Goal: Task Accomplishment & Management: Manage account settings

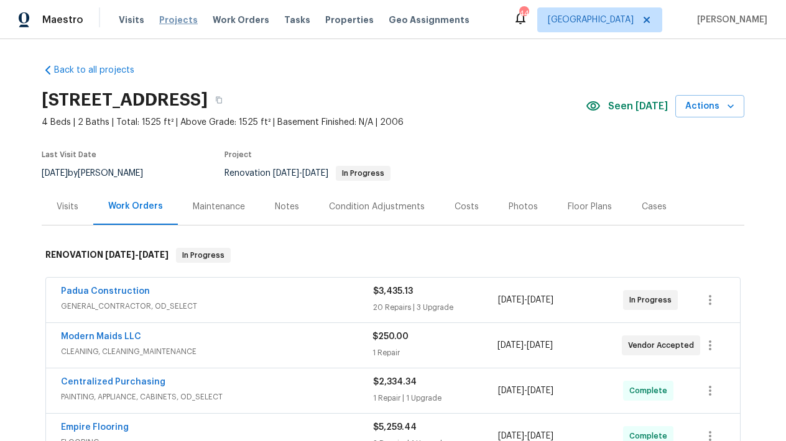
click at [188, 21] on span "Projects" at bounding box center [178, 20] width 39 height 12
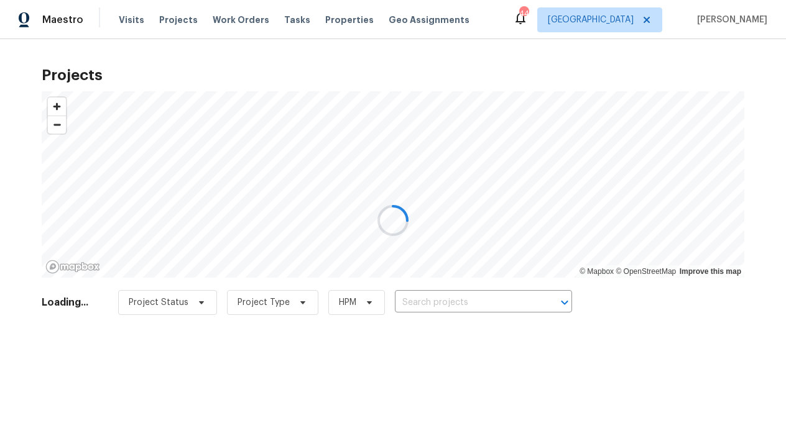
click at [334, 18] on div at bounding box center [393, 220] width 786 height 441
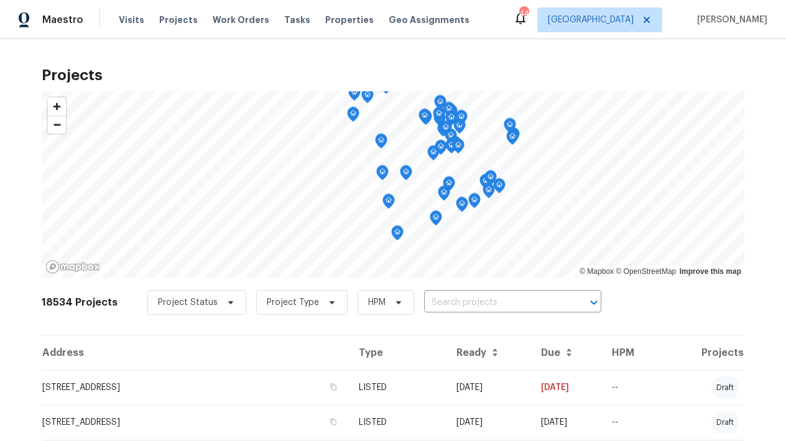
click at [334, 21] on span "Properties" at bounding box center [349, 20] width 48 height 12
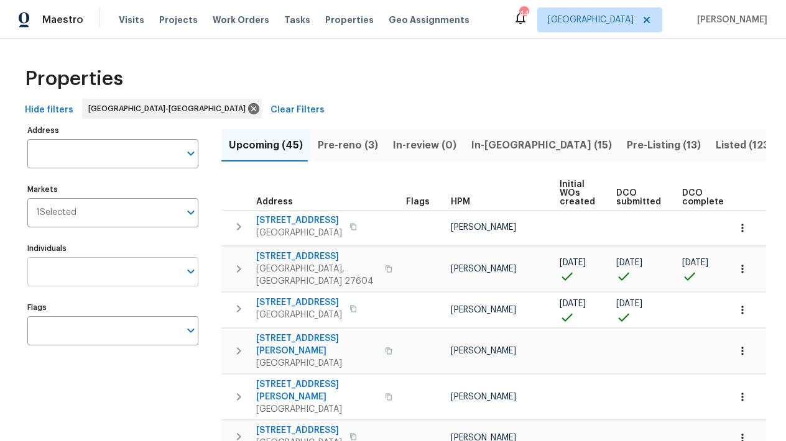
click at [68, 266] on input "Individuals" at bounding box center [103, 271] width 152 height 29
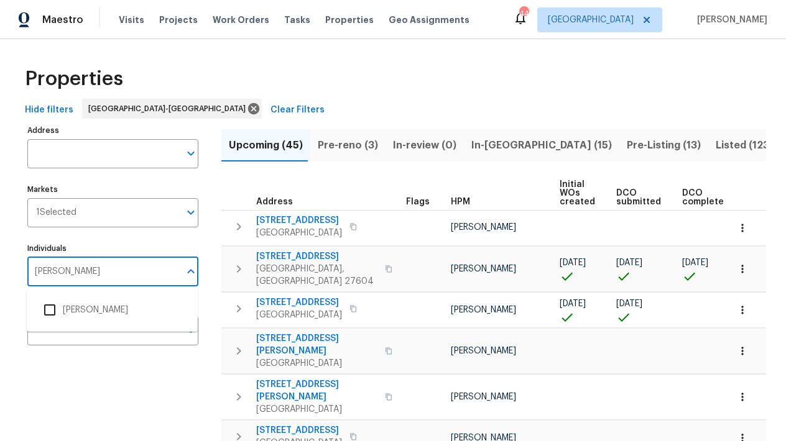
type input "preston"
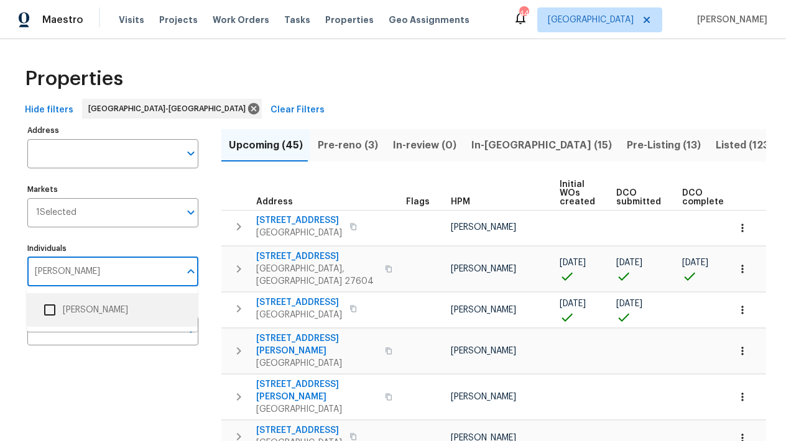
click at [86, 314] on li "[PERSON_NAME]" at bounding box center [112, 310] width 151 height 26
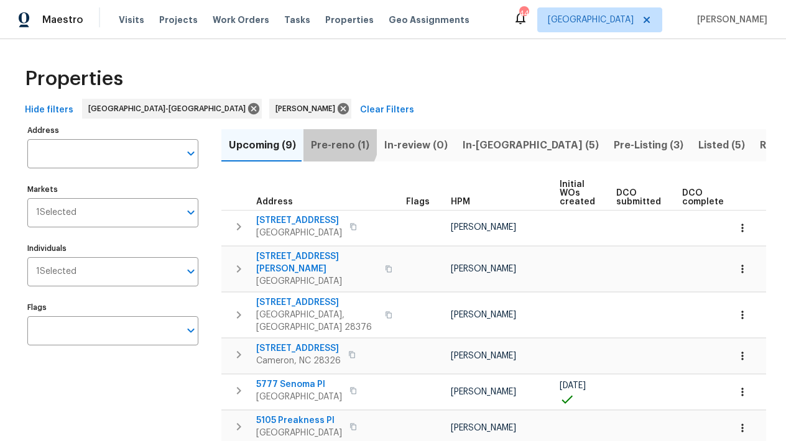
click at [332, 142] on span "Pre-reno (1)" at bounding box center [340, 145] width 58 height 17
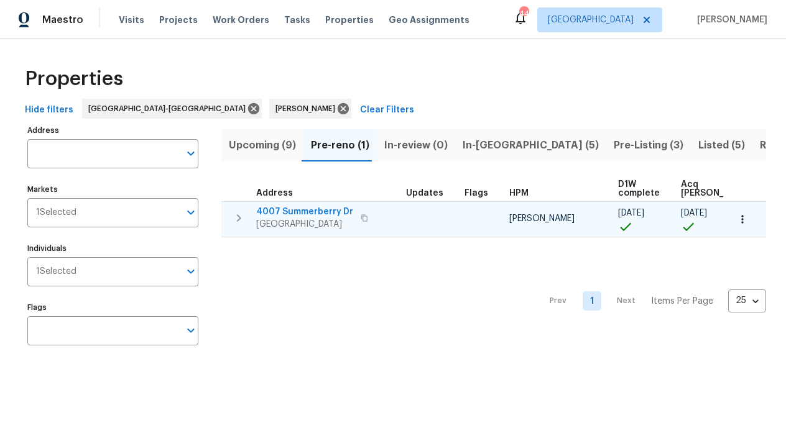
click at [295, 209] on span "4007 Summerberry Dr" at bounding box center [304, 212] width 97 height 12
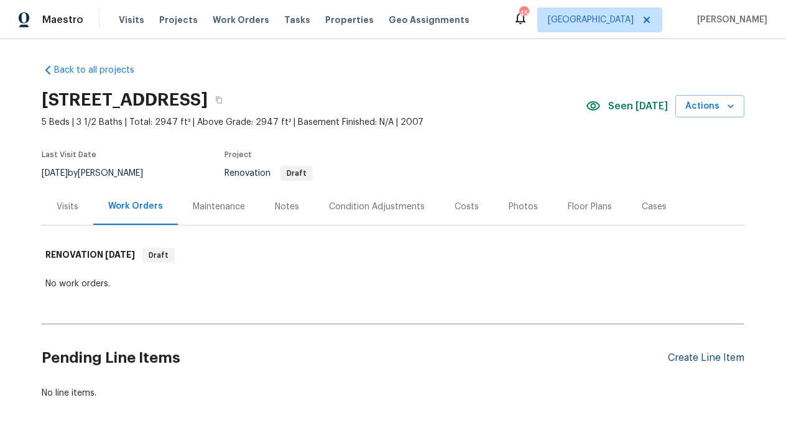
click at [697, 364] on div "Create Line Item" at bounding box center [705, 358] width 76 height 12
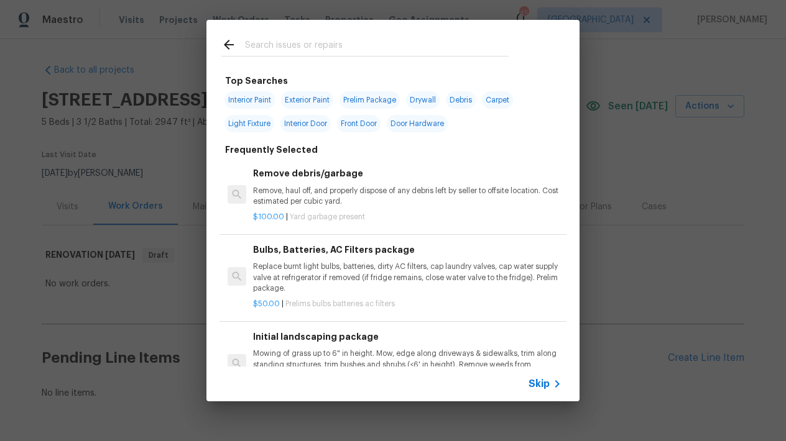
click at [338, 337] on h6 "Initial landscaping package" at bounding box center [407, 337] width 308 height 14
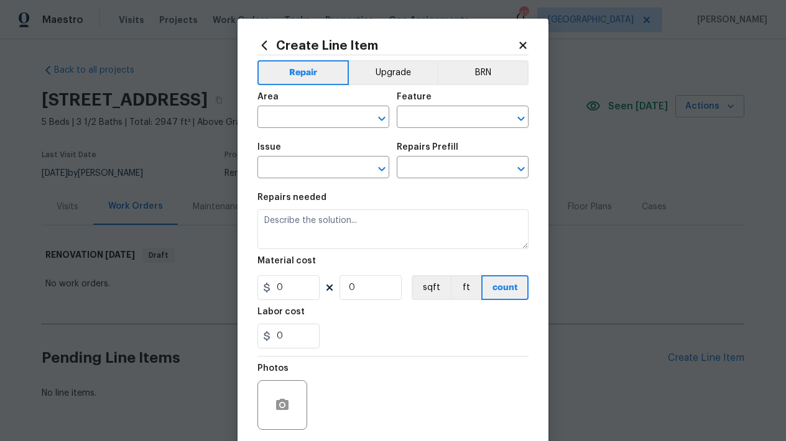
type input "Home Readiness Packages"
type input "Landscape Package"
type input "Initial landscaping package $75.00"
type textarea "Mowing of grass up to 6" in height. Mow, edge along driveways & sidewalks, trim…"
type input "75"
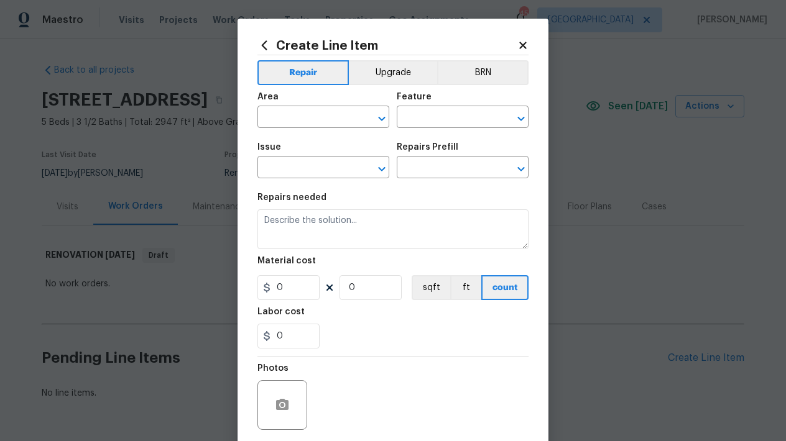
type input "1"
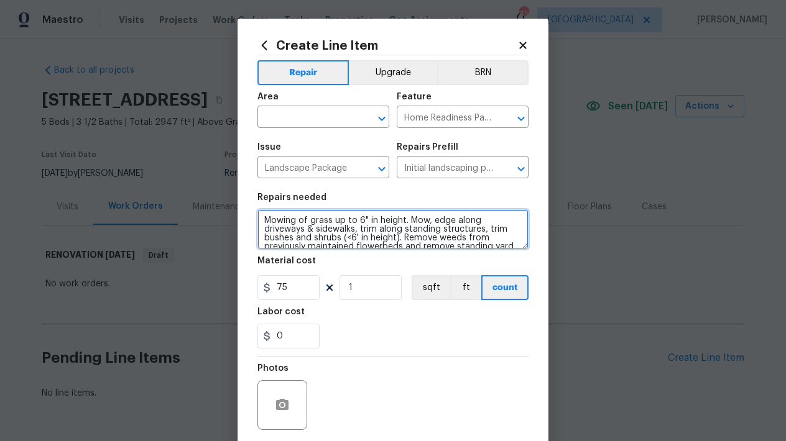
drag, startPoint x: 353, startPoint y: 219, endPoint x: 400, endPoint y: 217, distance: 46.7
click at [400, 217] on textarea "Mowing of grass up to 6" in height. Mow, edge along driveways & sidewalks, trim…" at bounding box center [392, 229] width 271 height 40
type textarea "Mowing of grass up to 2.5 MOWER DECK HEIGHT. Mow, edge along driveways & sidewa…"
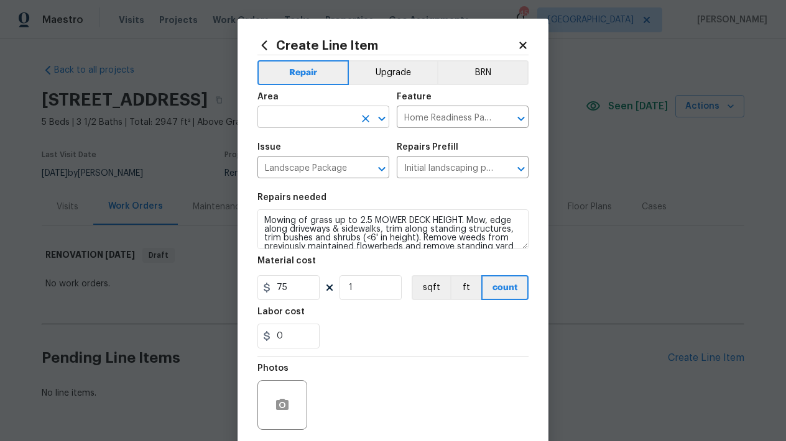
click at [321, 112] on input "text" at bounding box center [305, 118] width 97 height 19
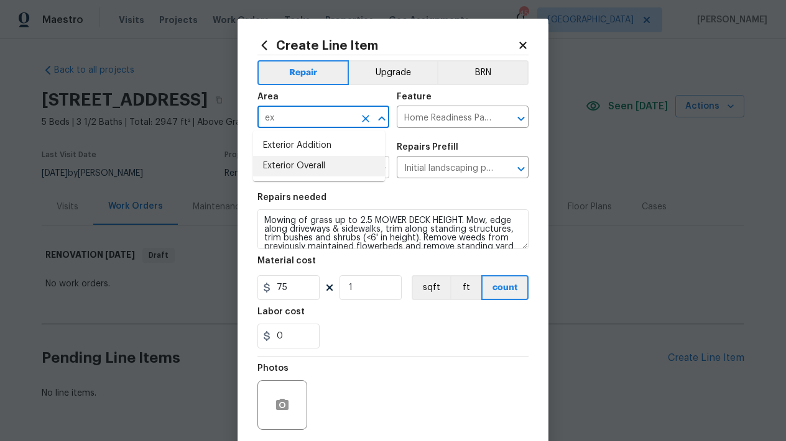
click at [309, 163] on li "Exterior Overall" at bounding box center [319, 166] width 132 height 21
type input "Exterior Overall"
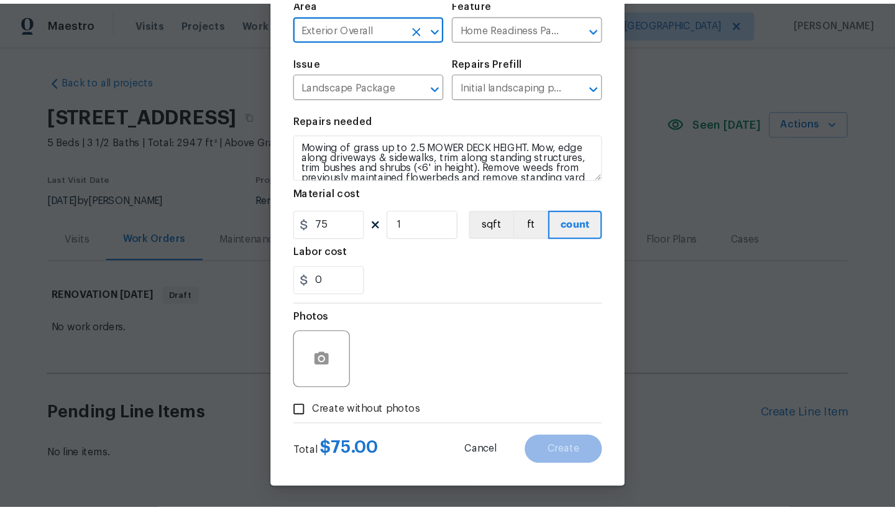
scroll to position [2, 0]
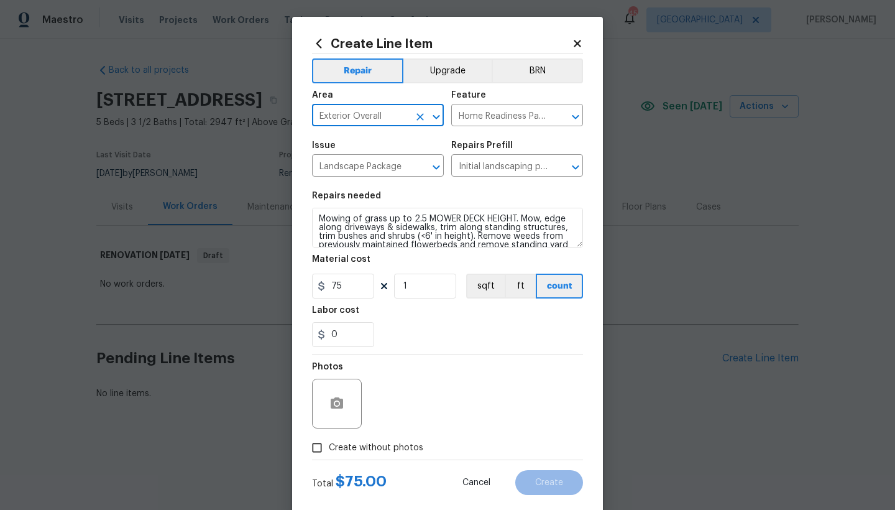
click at [311, 441] on input "Create without photos" at bounding box center [317, 448] width 24 height 24
checkbox input "true"
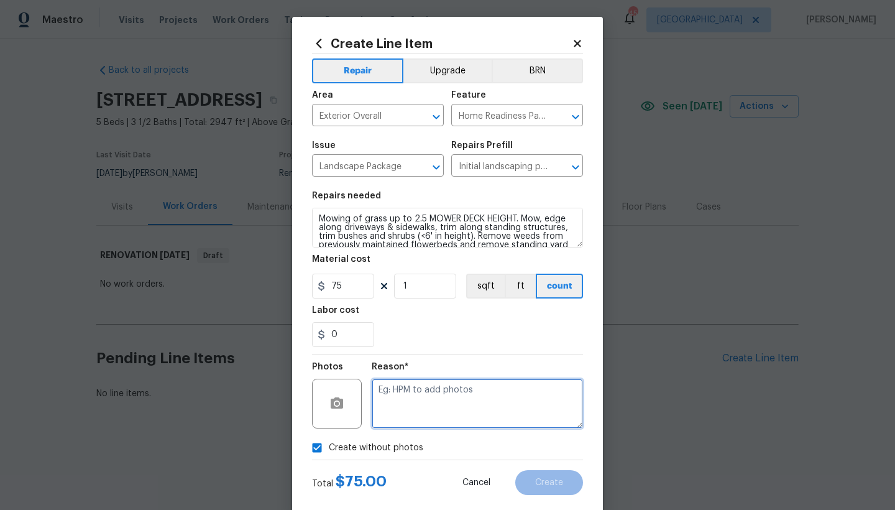
click at [415, 398] on textarea at bounding box center [477, 403] width 211 height 50
type textarea "n"
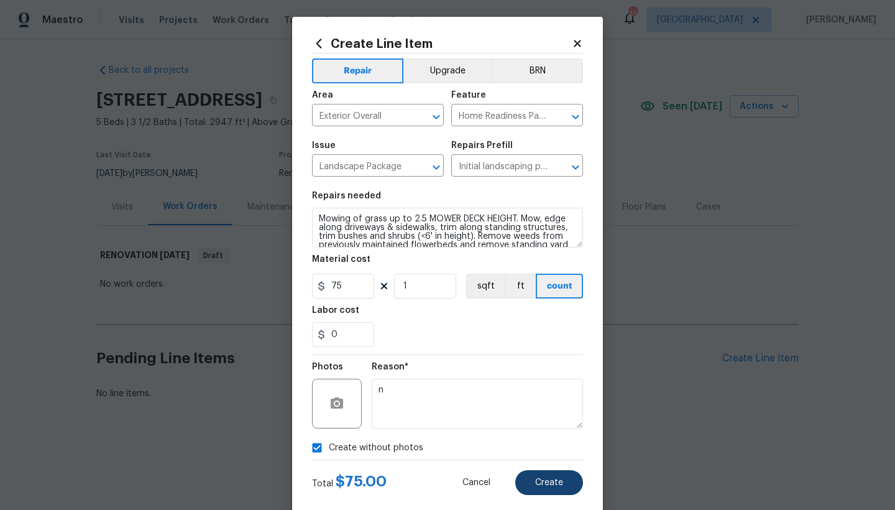
click at [544, 441] on span "Create" at bounding box center [549, 482] width 28 height 9
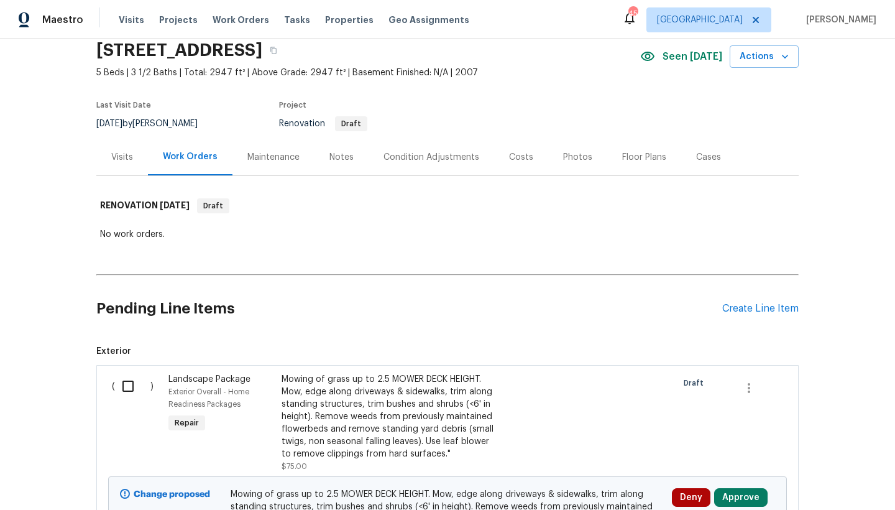
scroll to position [96, 0]
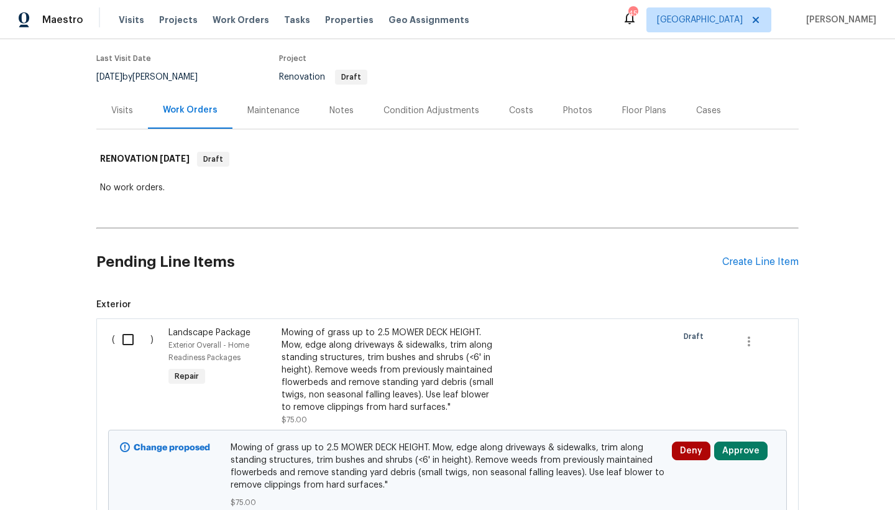
click at [122, 339] on input "checkbox" at bounding box center [132, 339] width 35 height 26
checkbox input "true"
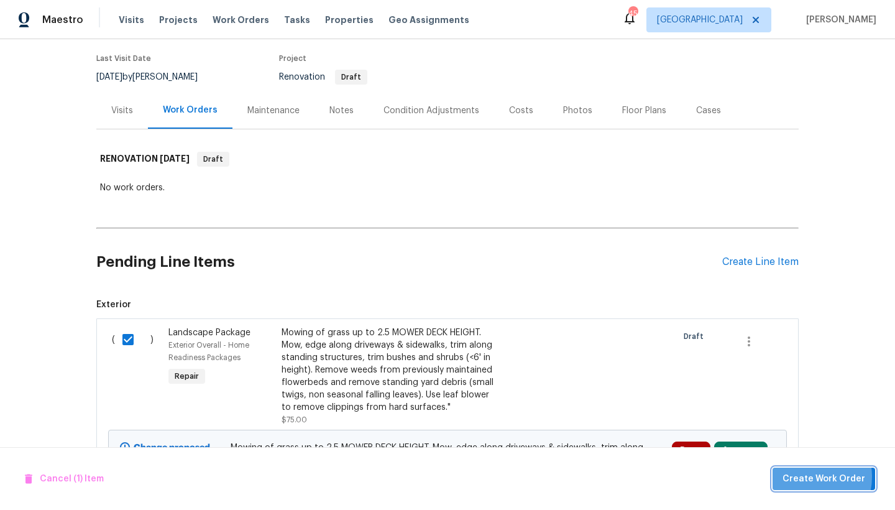
click at [785, 441] on span "Create Work Order" at bounding box center [823, 479] width 83 height 16
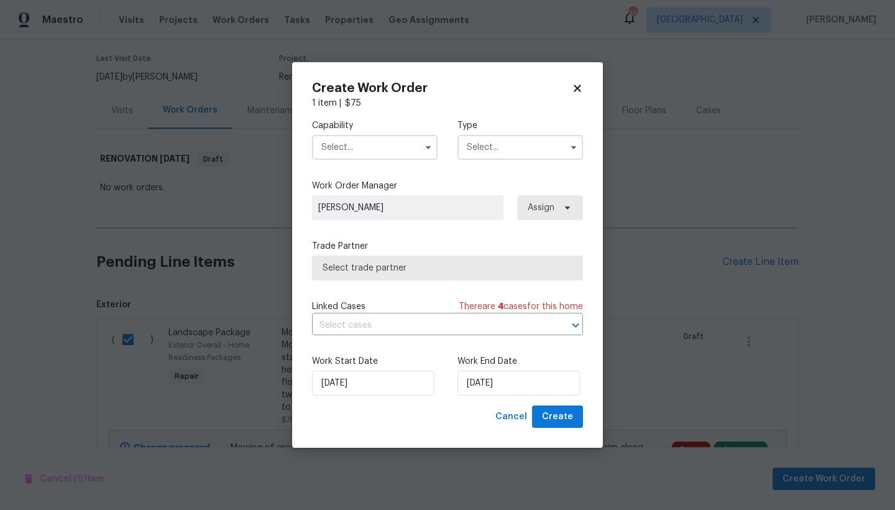
click at [341, 149] on input "text" at bounding box center [375, 147] width 126 height 25
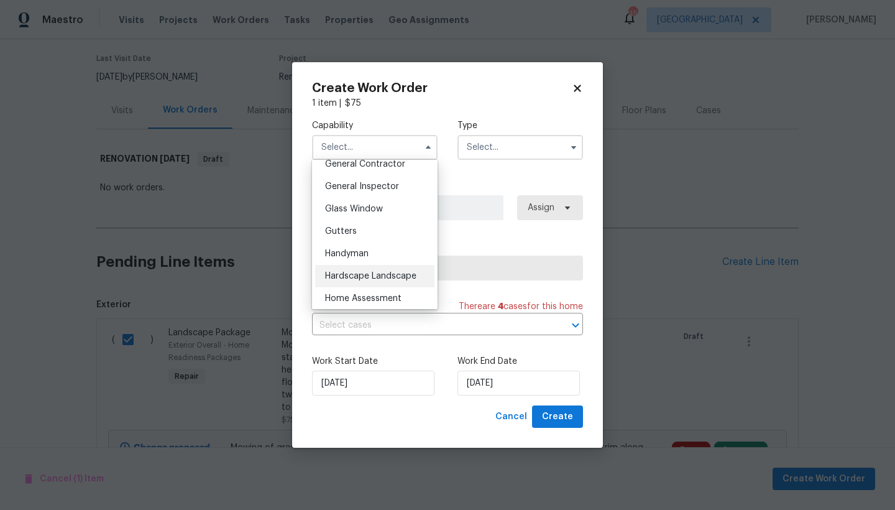
scroll to position [633, 0]
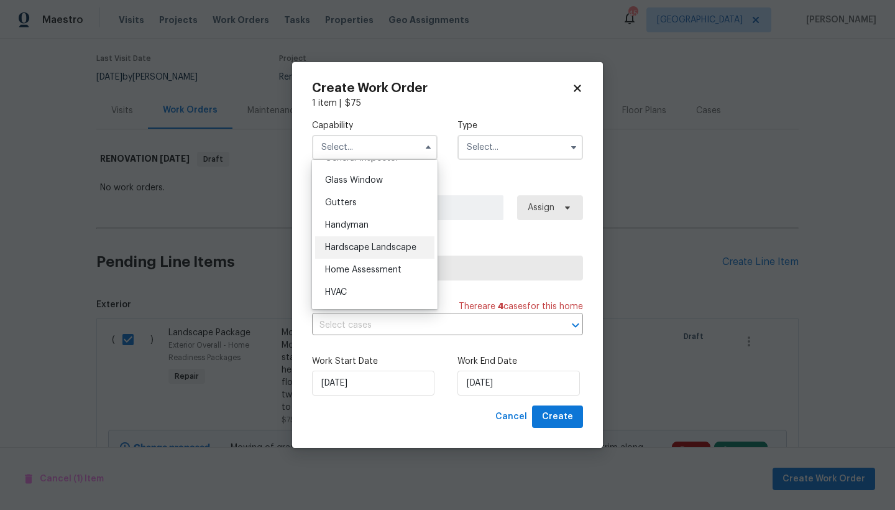
click at [364, 259] on div "Hardscape Landscape" at bounding box center [374, 247] width 119 height 22
type input "Hardscape Landscape"
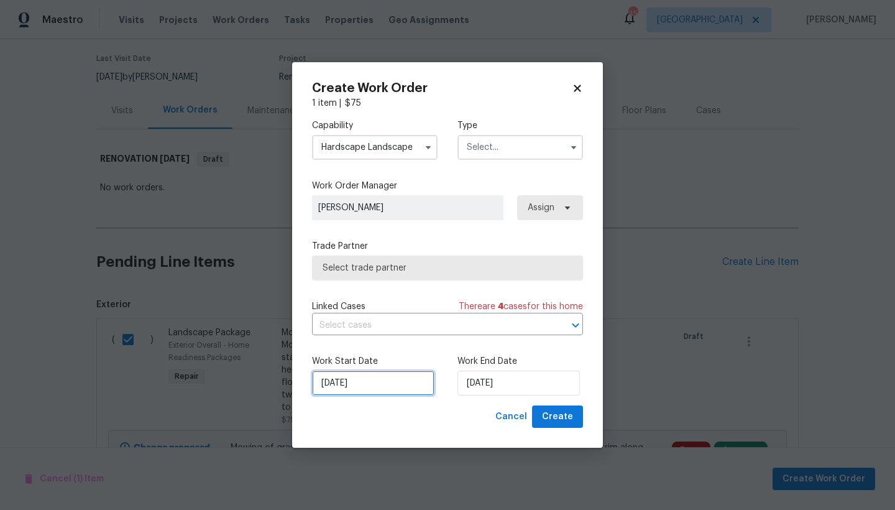
click at [364, 387] on input "[DATE]" at bounding box center [373, 382] width 122 height 25
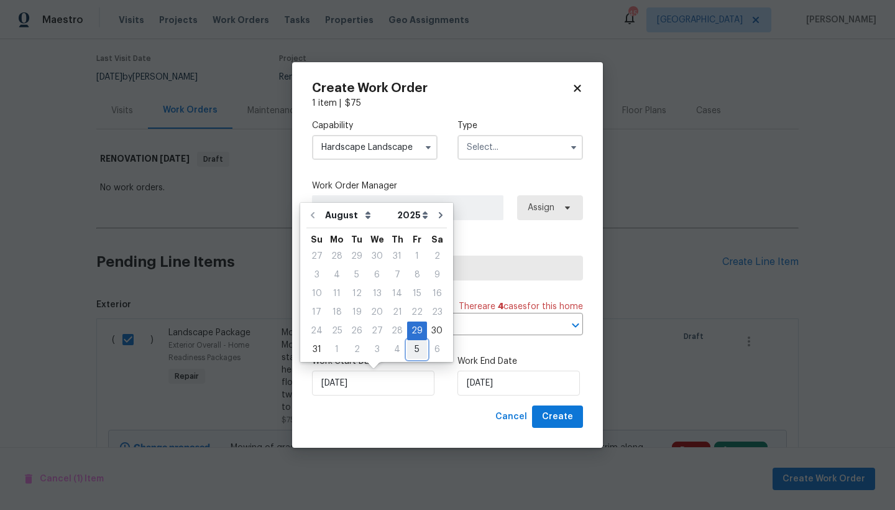
click at [407, 349] on div "5" at bounding box center [417, 349] width 20 height 17
type input "[DATE]"
select select "8"
type input "[DATE]"
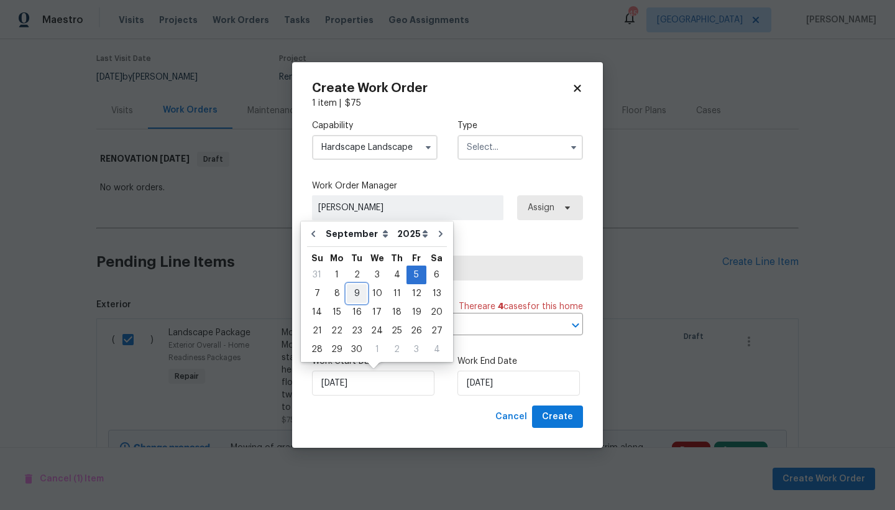
click at [347, 293] on div "9" at bounding box center [357, 293] width 20 height 17
type input "[DATE]"
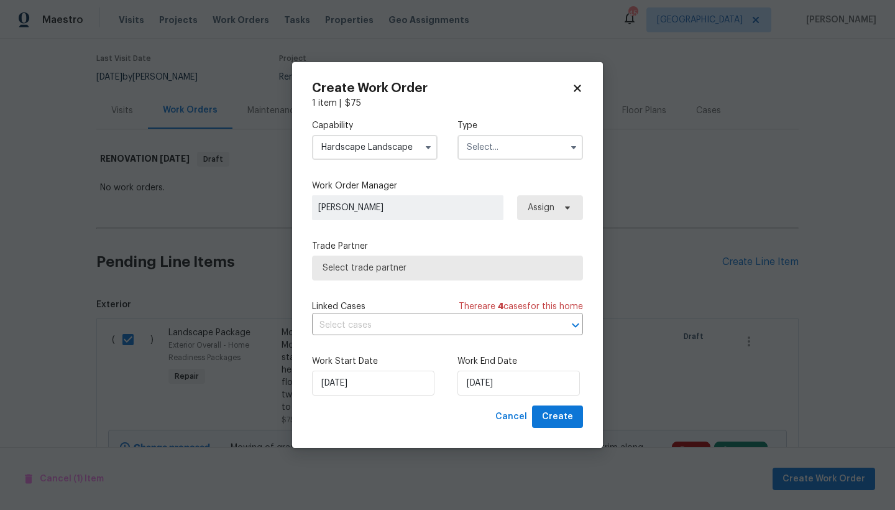
click at [354, 268] on span "Select trade partner" at bounding box center [448, 268] width 250 height 12
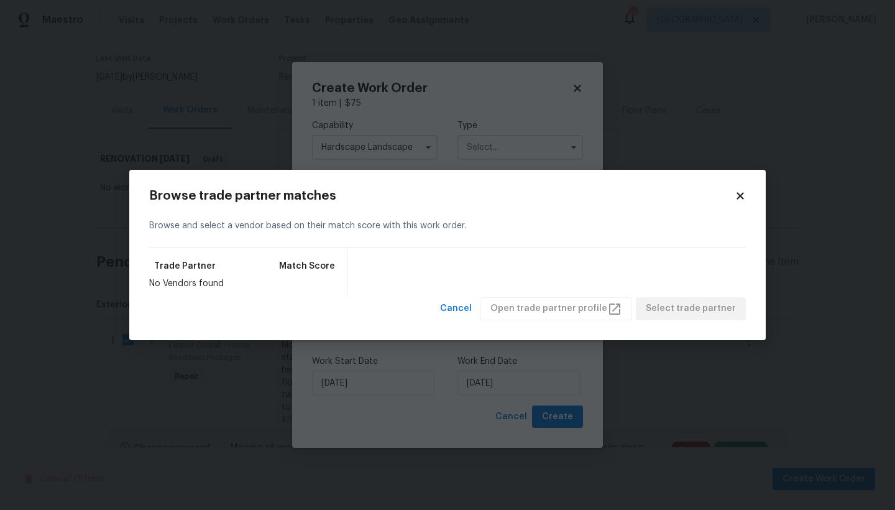
click at [740, 196] on icon at bounding box center [739, 196] width 7 height 7
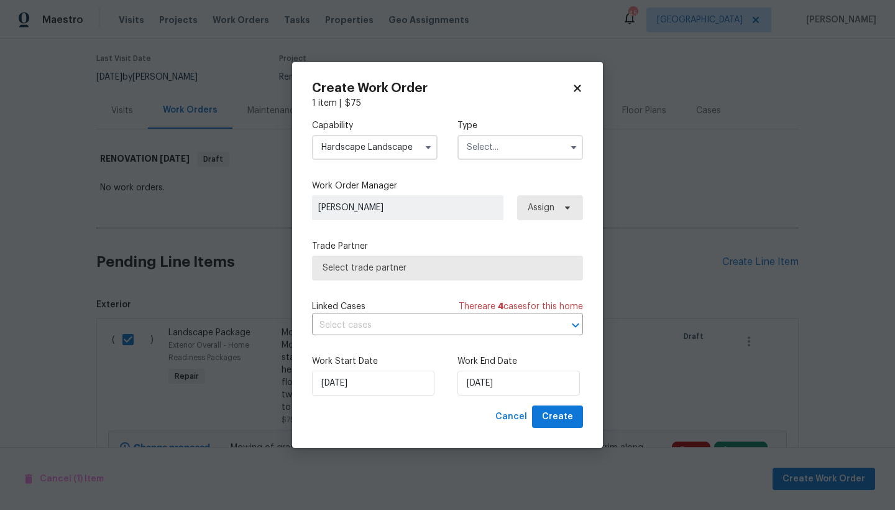
click at [530, 144] on input "text" at bounding box center [520, 147] width 126 height 25
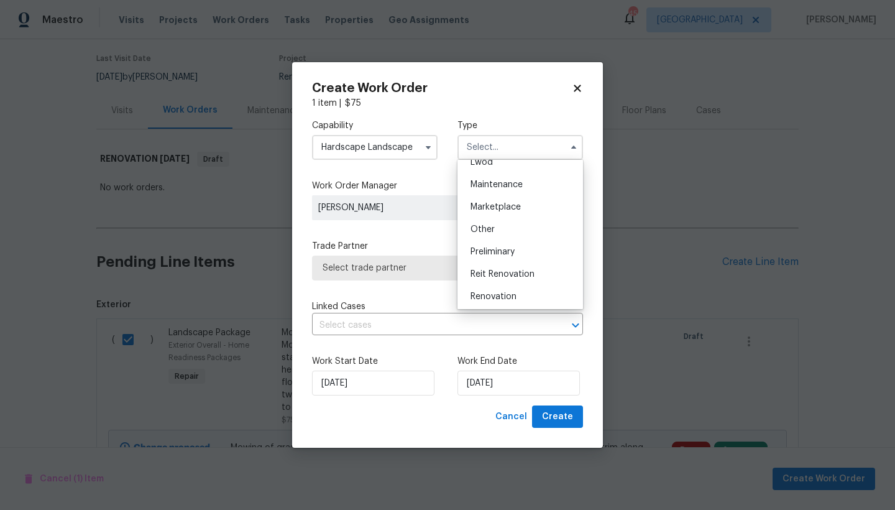
scroll to position [207, 0]
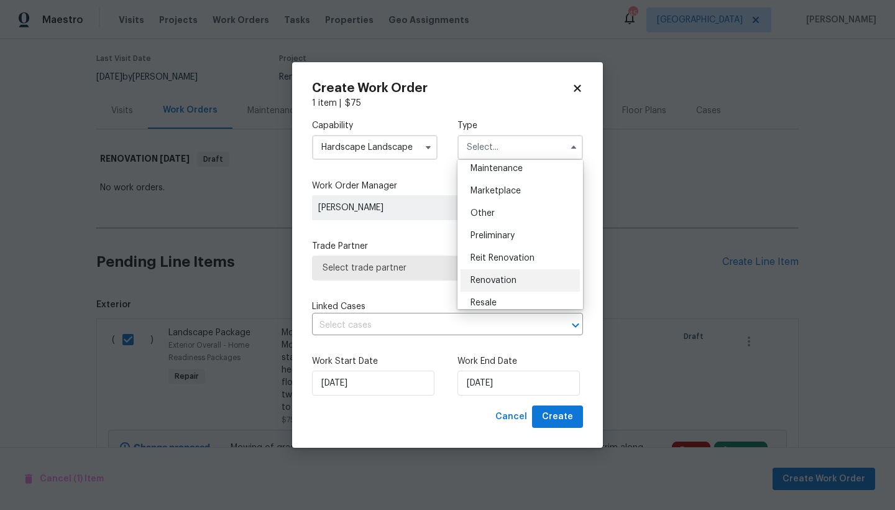
click at [499, 274] on div "Renovation" at bounding box center [520, 280] width 119 height 22
type input "Renovation"
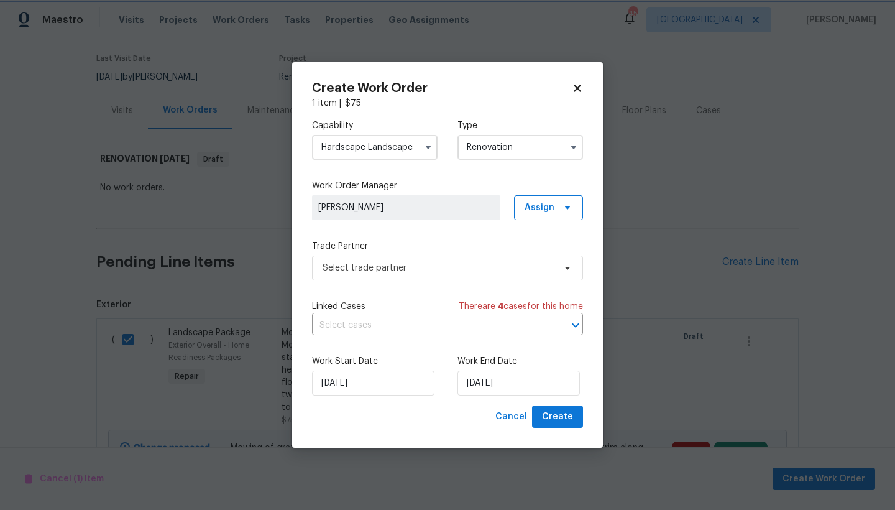
scroll to position [0, 0]
click at [386, 271] on span "Select trade partner" at bounding box center [439, 268] width 232 height 12
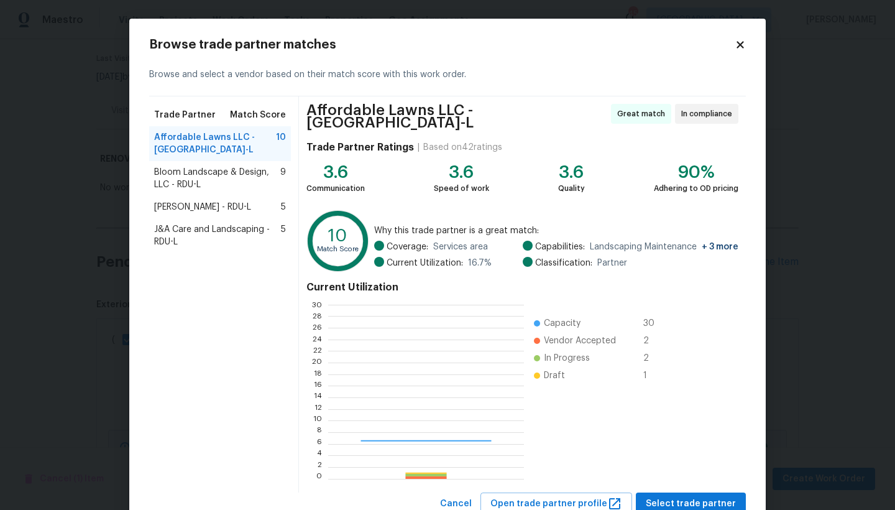
scroll to position [165, 186]
click at [193, 227] on span "J&A Care and Landscaping - RDU-L" at bounding box center [217, 235] width 127 height 25
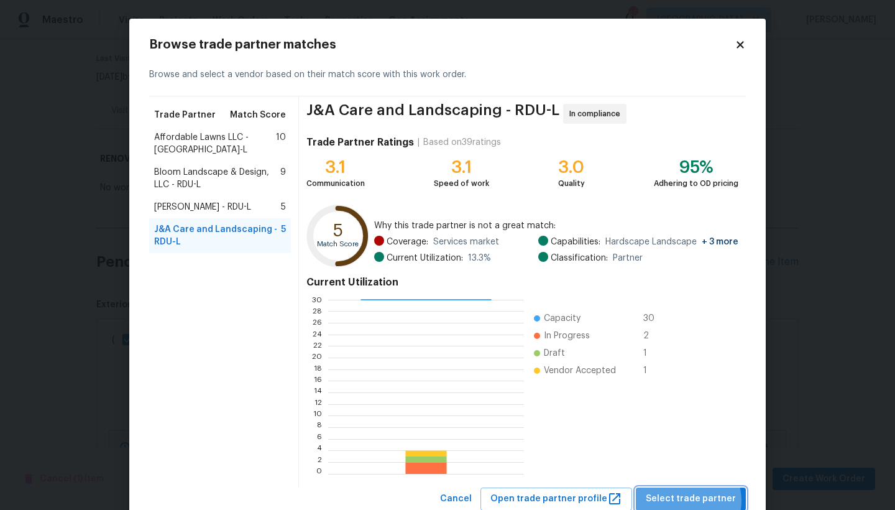
click at [689, 441] on span "Select trade partner" at bounding box center [691, 499] width 90 height 16
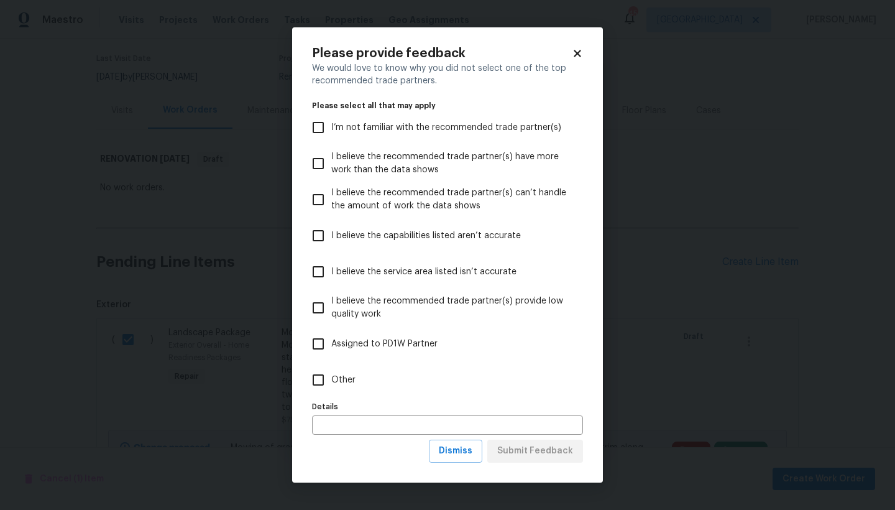
click at [318, 379] on input "Other" at bounding box center [318, 380] width 26 height 26
checkbox input "true"
click at [582, 53] on icon at bounding box center [577, 53] width 11 height 11
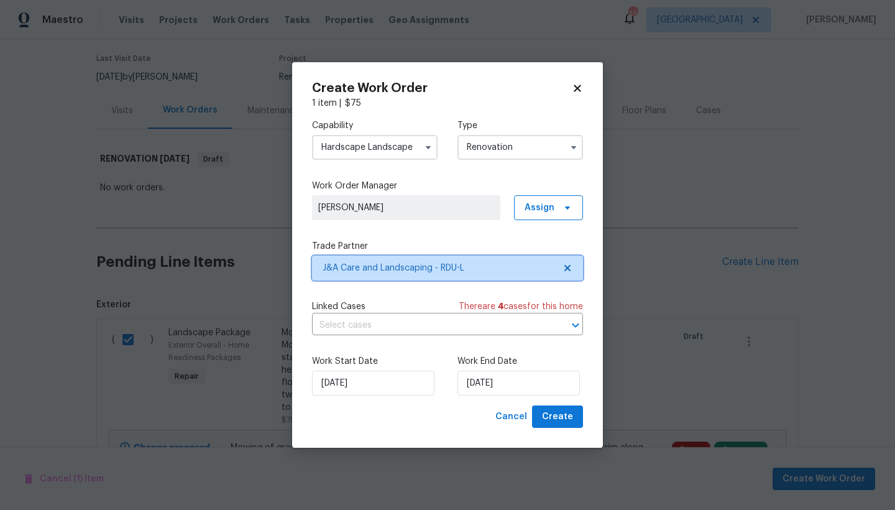
click at [393, 262] on span "J&A Care and Landscaping - RDU-L" at bounding box center [439, 268] width 232 height 12
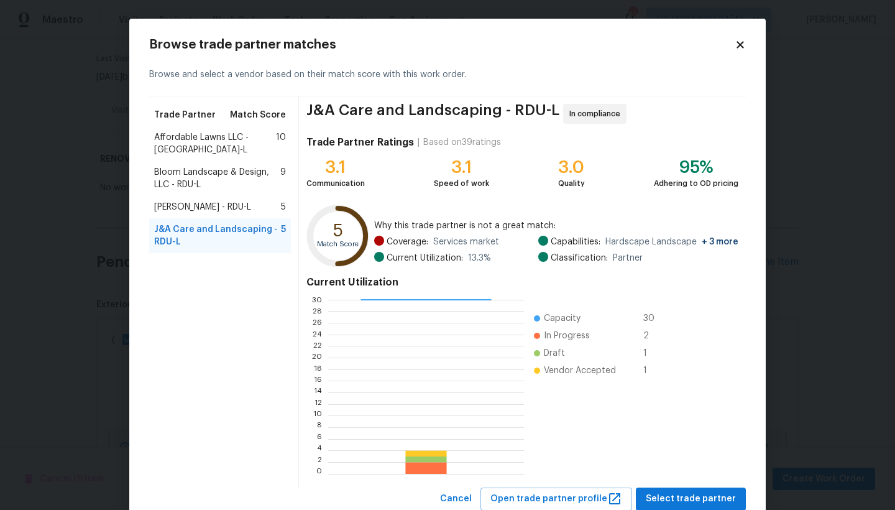
click at [176, 201] on span "Cameron Sweeney - RDU-L" at bounding box center [202, 207] width 97 height 12
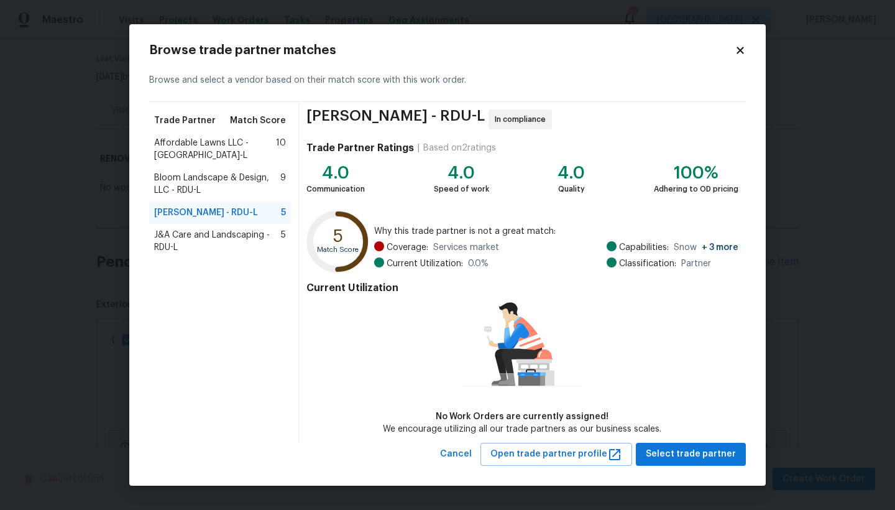
click at [177, 229] on span "J&A Care and Landscaping - RDU-L" at bounding box center [217, 241] width 127 height 25
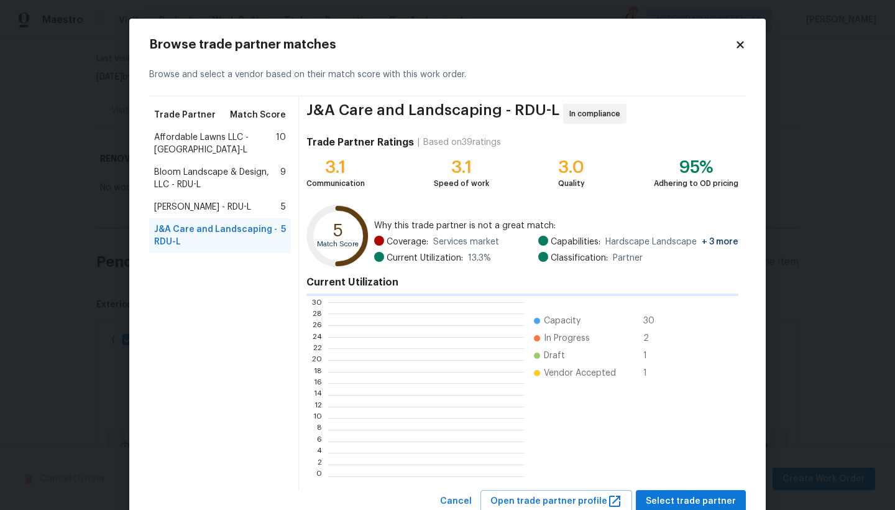
scroll to position [1, 1]
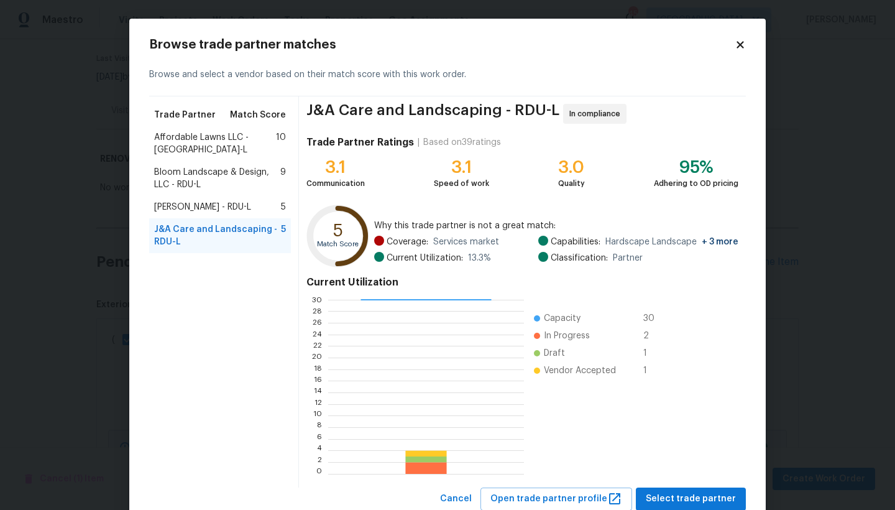
click at [173, 201] on span "Cameron Sweeney - RDU-L" at bounding box center [202, 207] width 97 height 12
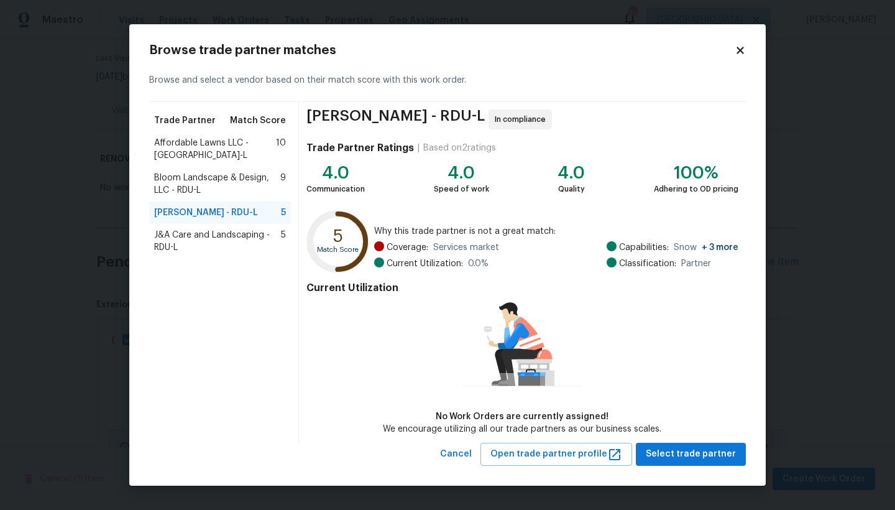
click at [171, 172] on span "Bloom Landscape & Design, LLC - RDU-L" at bounding box center [217, 184] width 126 height 25
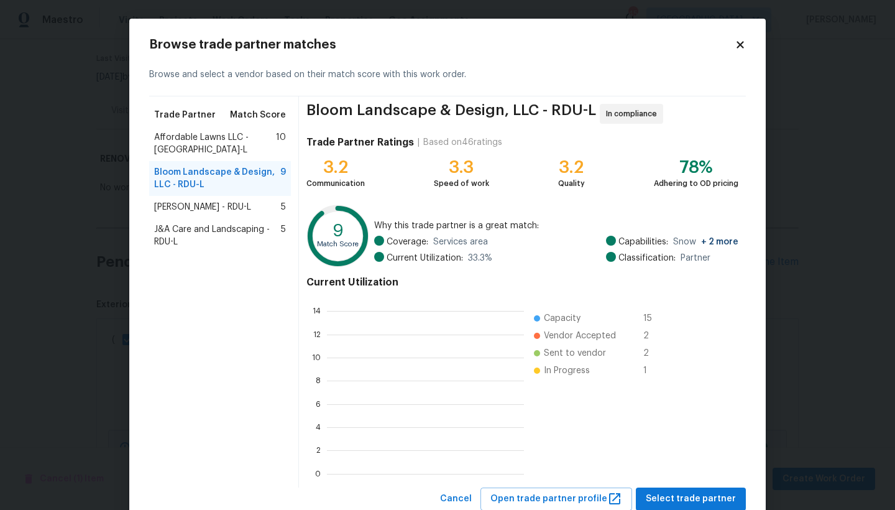
scroll to position [165, 188]
click at [167, 140] on span "Affordable Lawns LLC - RDU-L" at bounding box center [215, 143] width 122 height 25
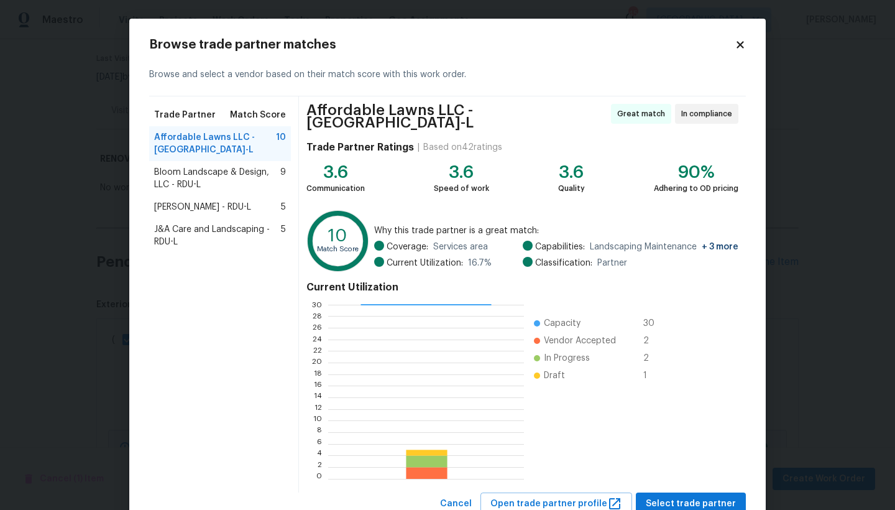
click at [192, 226] on span "J&A Care and Landscaping - RDU-L" at bounding box center [217, 235] width 127 height 25
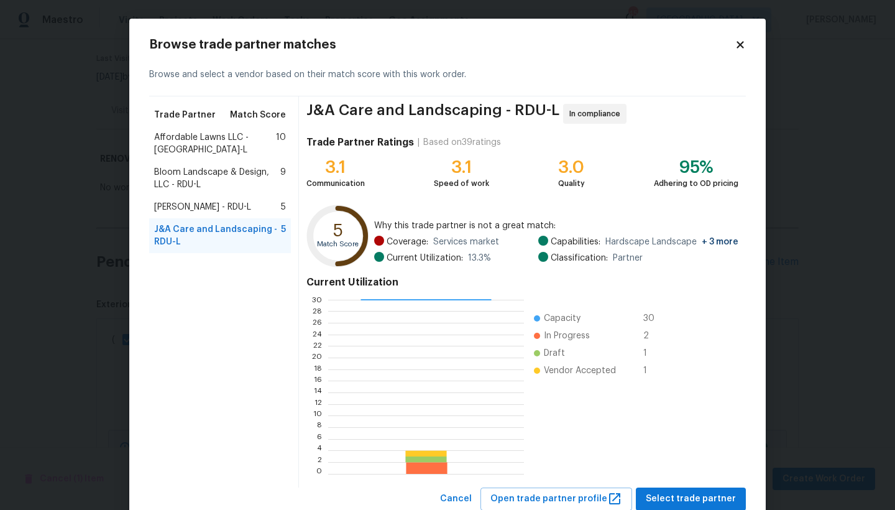
click at [185, 166] on span "Bloom Landscape & Design, LLC - RDU-L" at bounding box center [217, 178] width 126 height 25
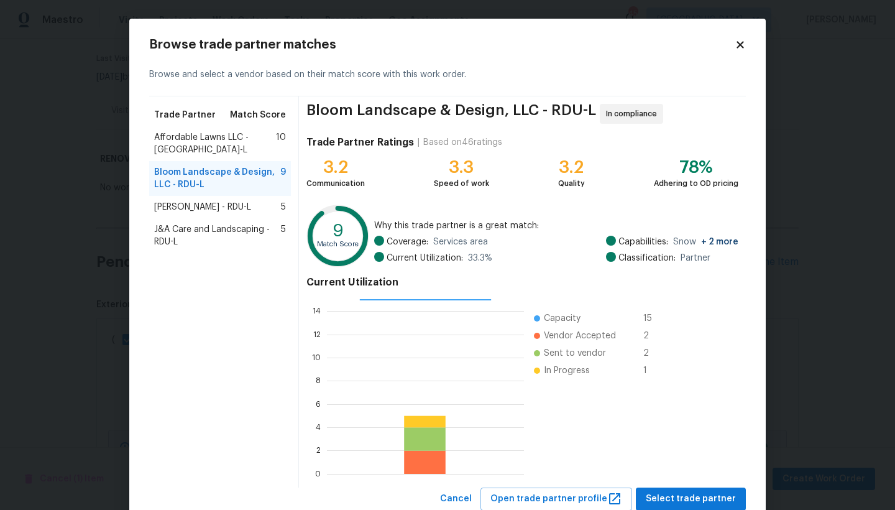
click at [186, 223] on span "J&A Care and Landscaping - RDU-L" at bounding box center [217, 235] width 127 height 25
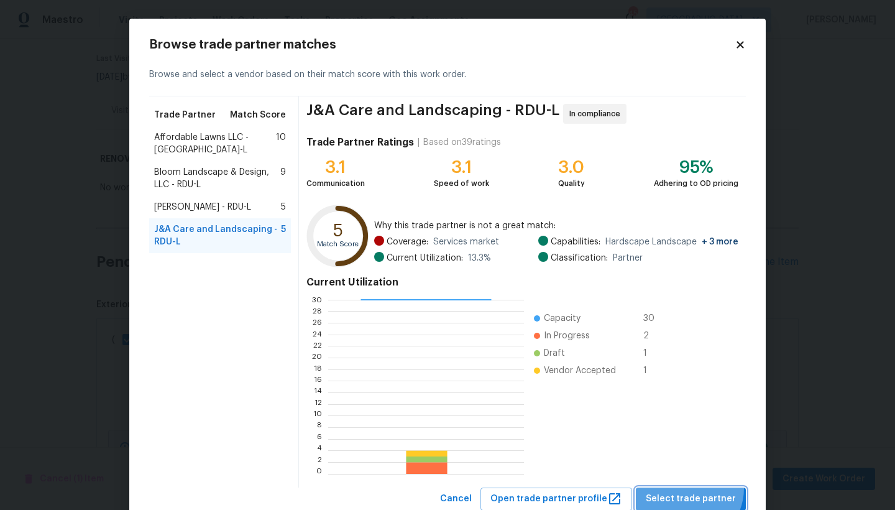
click at [685, 441] on button "Select trade partner" at bounding box center [691, 498] width 110 height 23
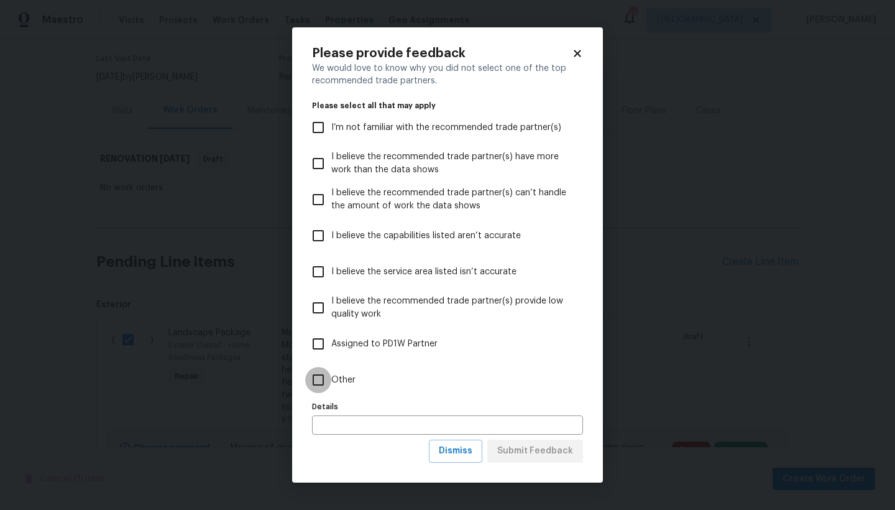
click at [317, 378] on input "Other" at bounding box center [318, 380] width 26 height 26
checkbox input "true"
click at [510, 441] on span "Submit Feedback" at bounding box center [535, 451] width 76 height 16
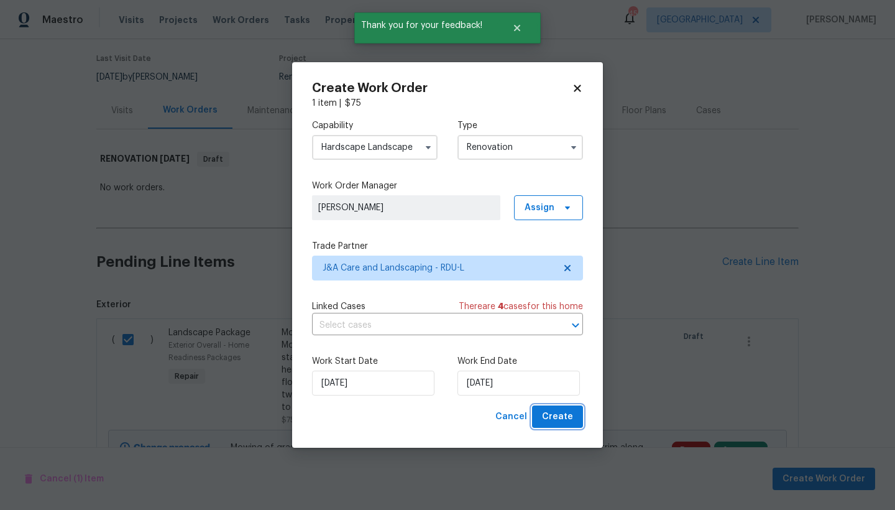
click at [550, 416] on span "Create" at bounding box center [557, 417] width 31 height 16
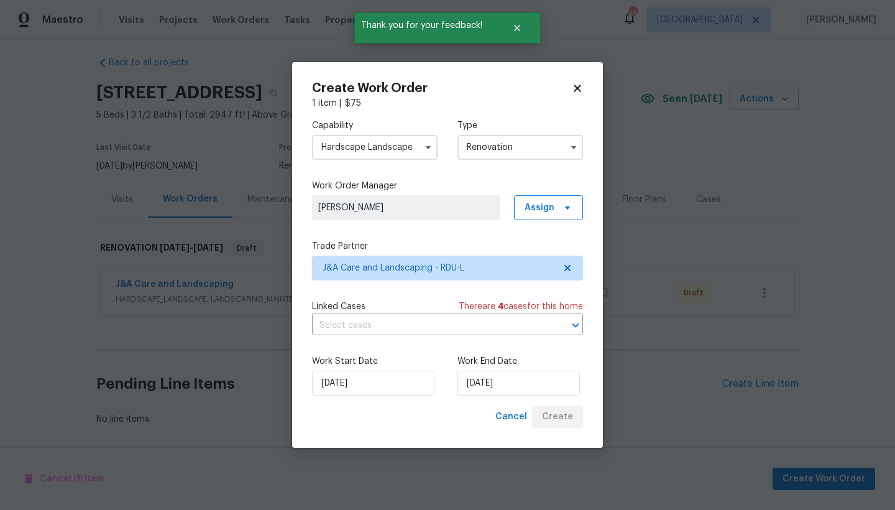
scroll to position [16, 0]
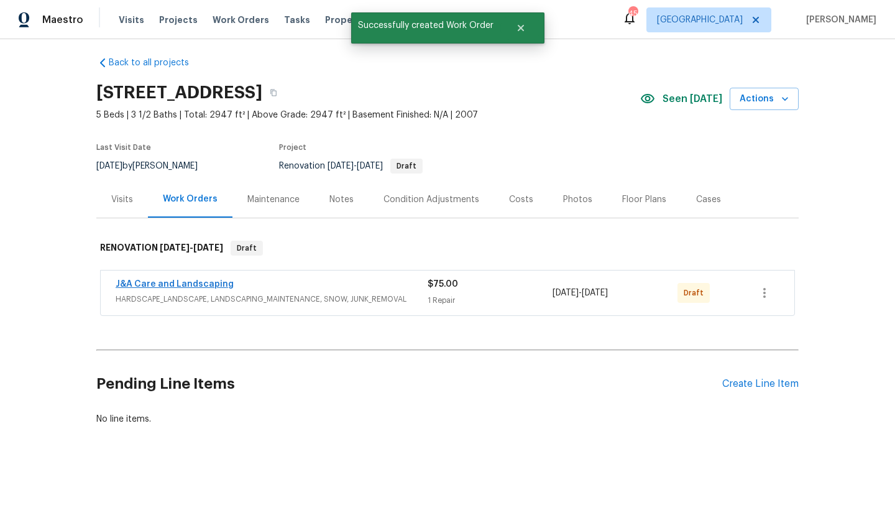
click at [139, 280] on link "J&A Care and Landscaping" at bounding box center [175, 284] width 118 height 9
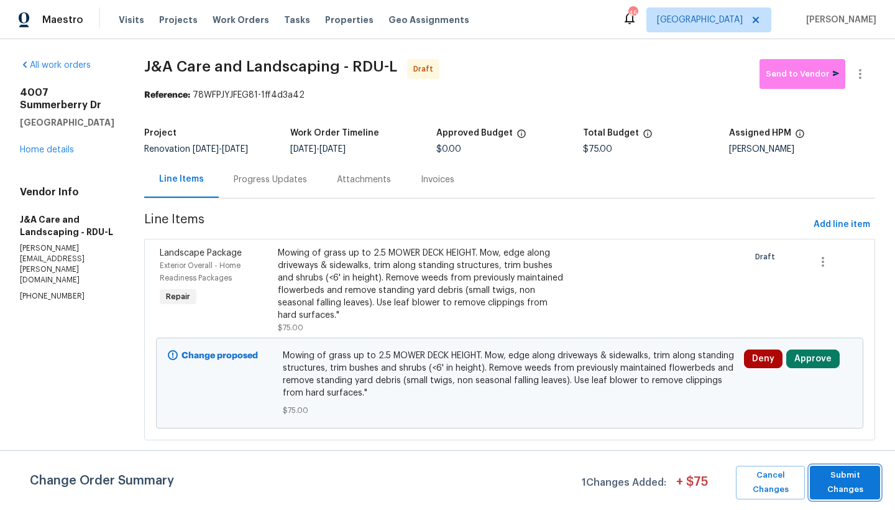
click at [785, 441] on span "Submit Changes" at bounding box center [845, 482] width 58 height 29
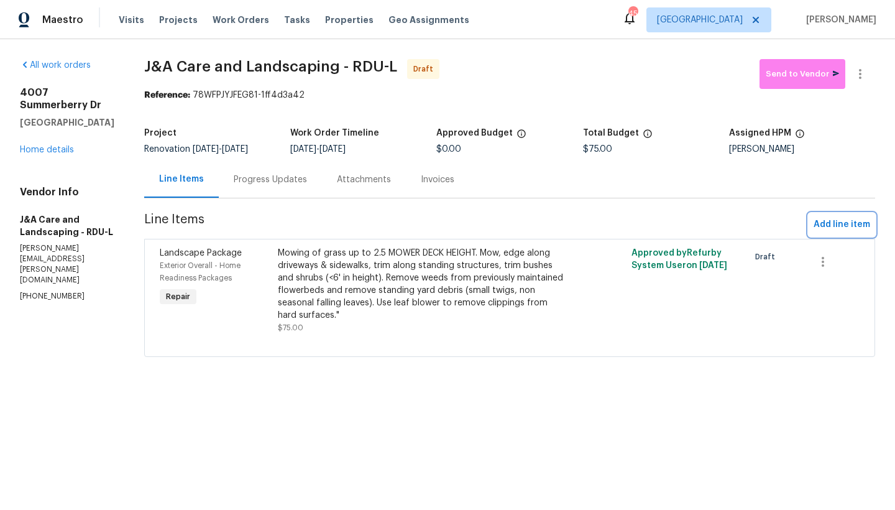
click at [785, 224] on span "Add line item" at bounding box center [841, 225] width 57 height 16
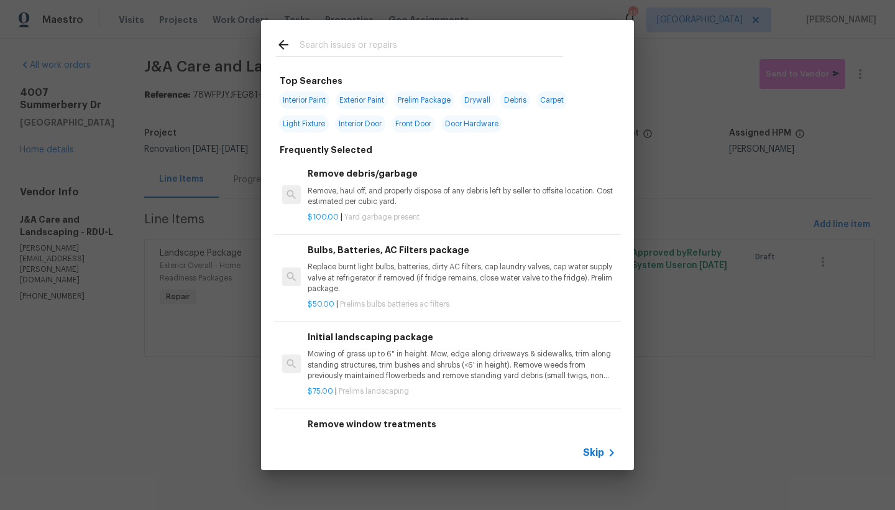
click at [350, 44] on input "text" at bounding box center [432, 46] width 264 height 19
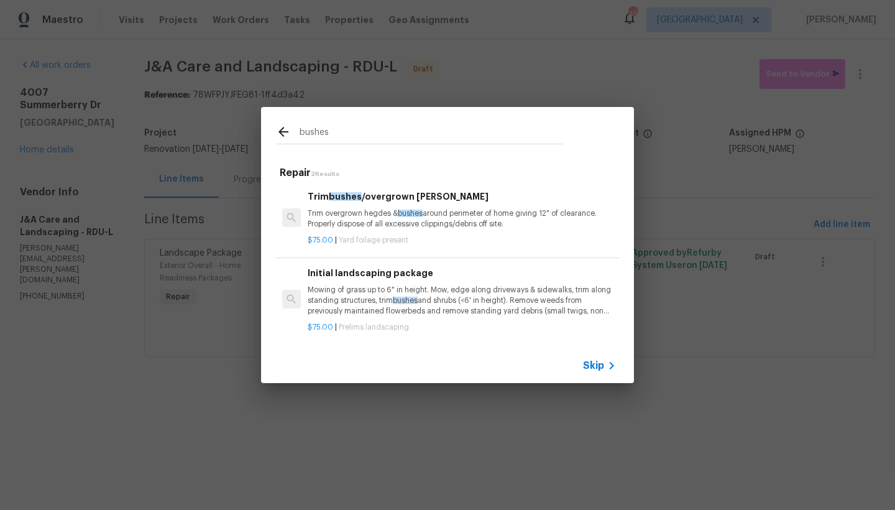
type input "bushes"
click at [323, 208] on p "Trim overgrown hegdes & bushes around perimeter of home giving 12" of clearance…" at bounding box center [462, 218] width 308 height 21
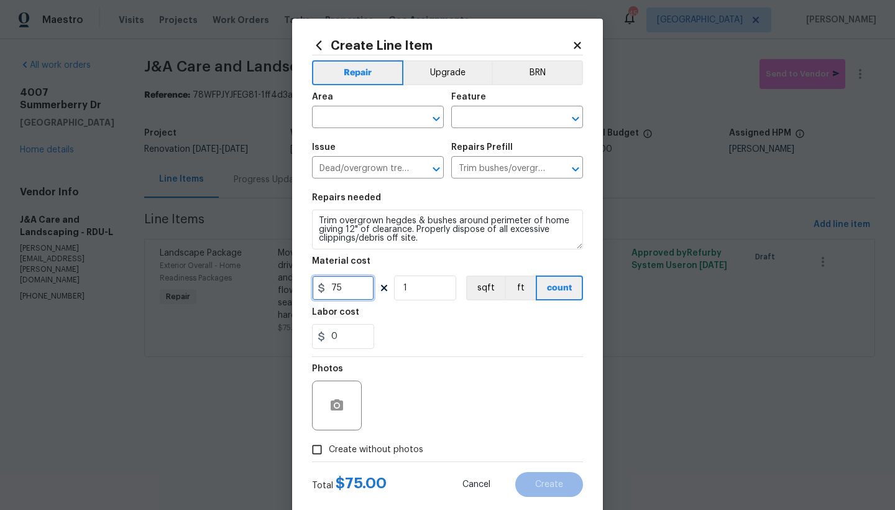
drag, startPoint x: 346, startPoint y: 286, endPoint x: 337, endPoint y: 287, distance: 9.3
click at [337, 287] on input "75" at bounding box center [343, 287] width 62 height 25
click at [411, 288] on input "1" at bounding box center [425, 287] width 62 height 25
drag, startPoint x: 398, startPoint y: 287, endPoint x: 370, endPoint y: 286, distance: 28.0
click at [378, 287] on div "75 1 sqft ft count" at bounding box center [447, 287] width 271 height 25
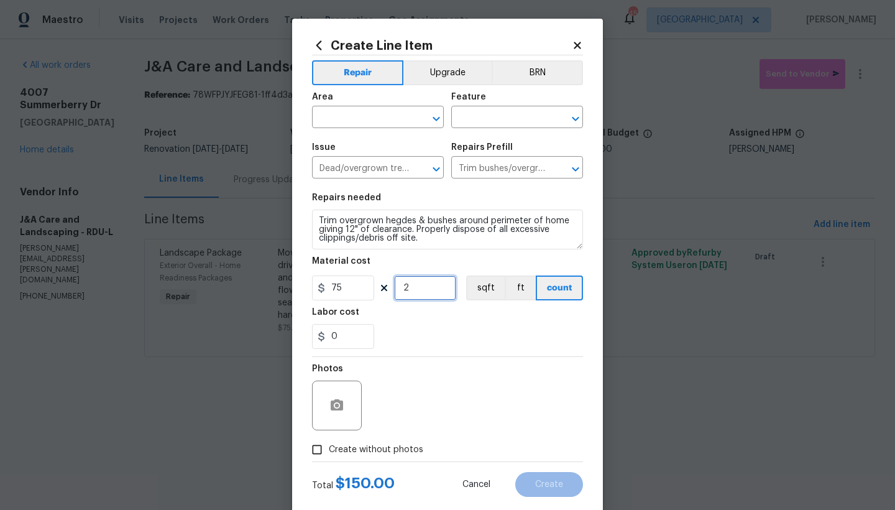
type input "2"
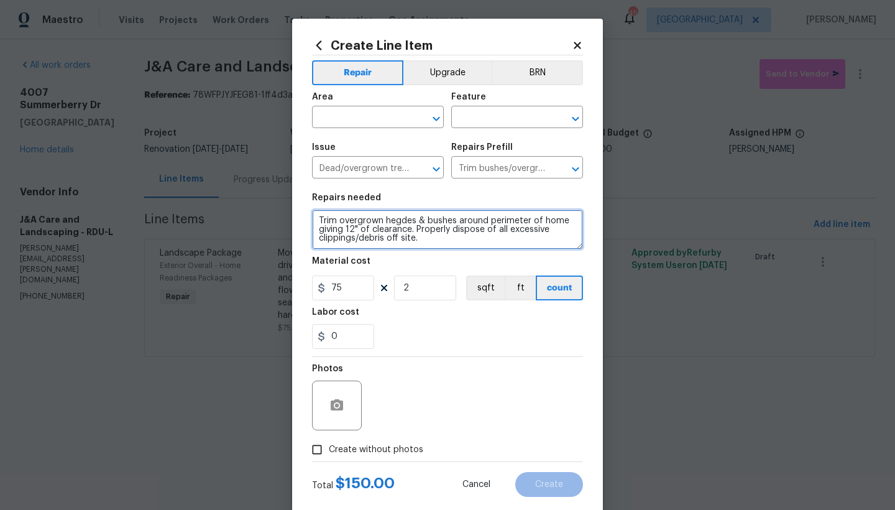
click at [419, 240] on textarea "Trim overgrown hegdes & bushes around perimeter of home giving 12" of clearance…" at bounding box center [447, 229] width 271 height 40
type textarea "Trim overgrown hegdes & bushes around perimeter of home giving 12" of clearance…"
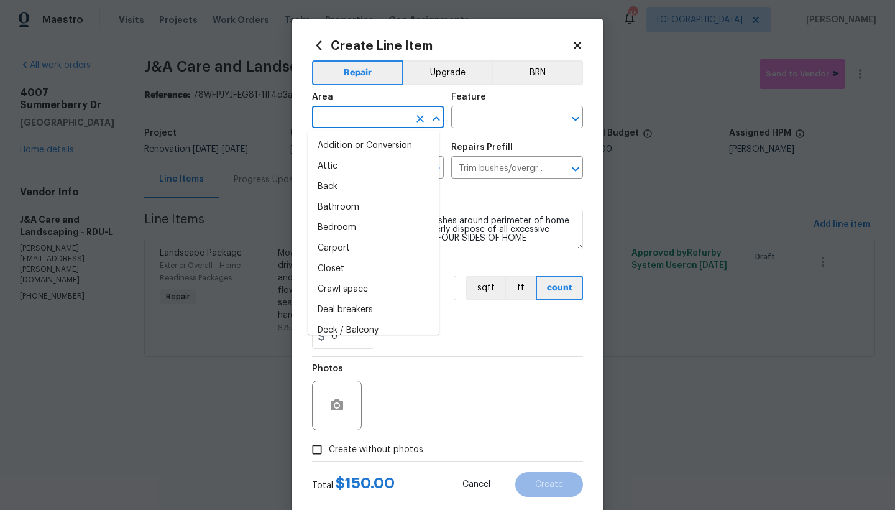
click at [337, 114] on input "text" at bounding box center [360, 118] width 97 height 19
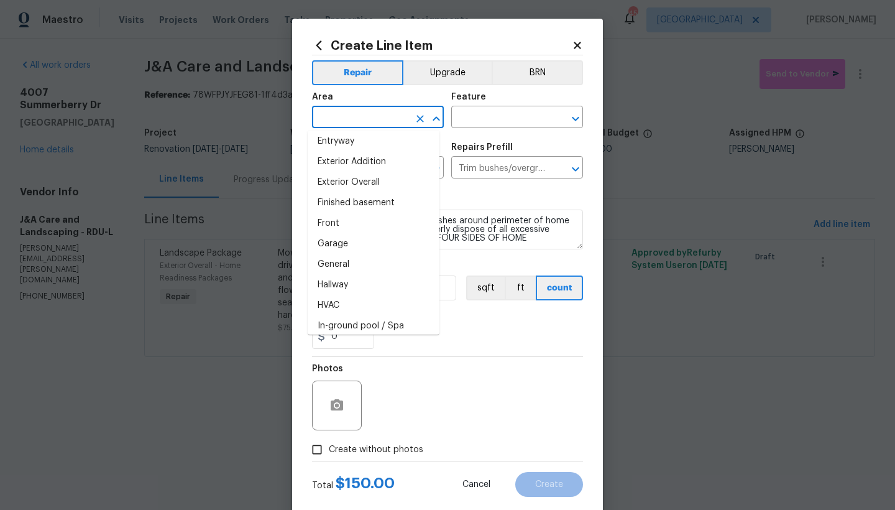
scroll to position [273, 0]
click at [367, 198] on li "Exterior Overall" at bounding box center [374, 201] width 132 height 21
type input "Exterior Overall"
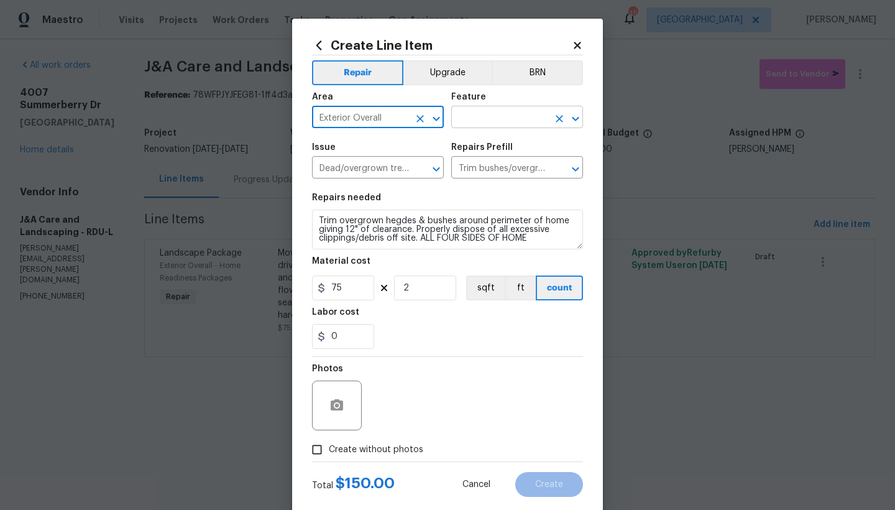
click at [467, 119] on input "text" at bounding box center [499, 118] width 97 height 19
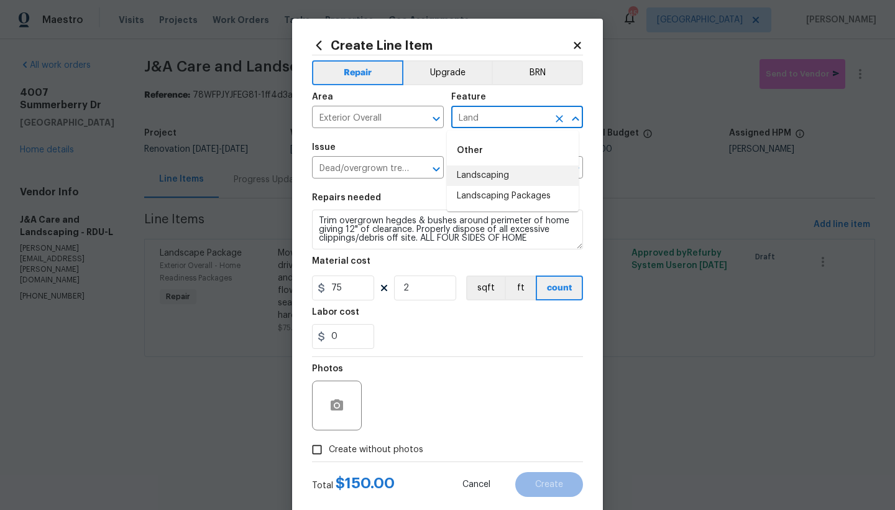
click at [480, 176] on li "Landscaping" at bounding box center [513, 175] width 132 height 21
type input "Landscaping"
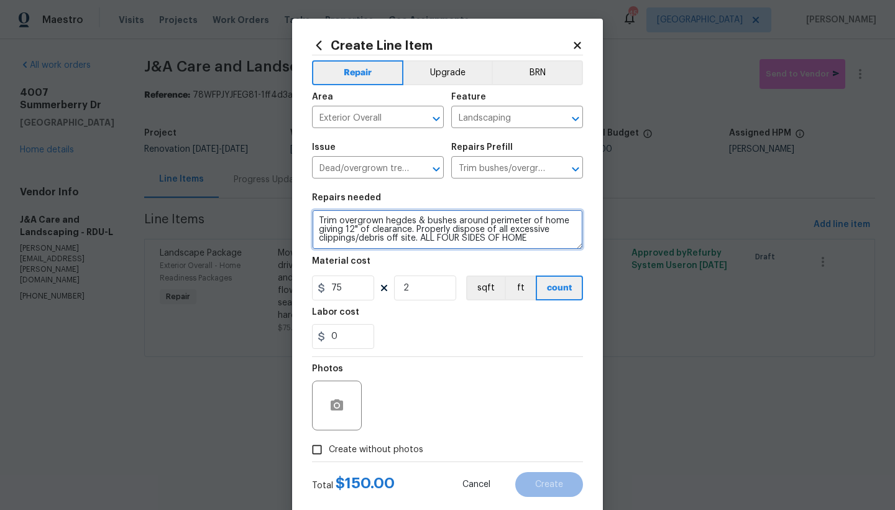
click at [410, 229] on textarea "Trim overgrown hegdes & bushes around perimeter of home giving 12" of clearance…" at bounding box center [447, 229] width 271 height 40
type textarea "Trim overgrown hegdes & bushes around perimeter of home giving 12" of clearance…"
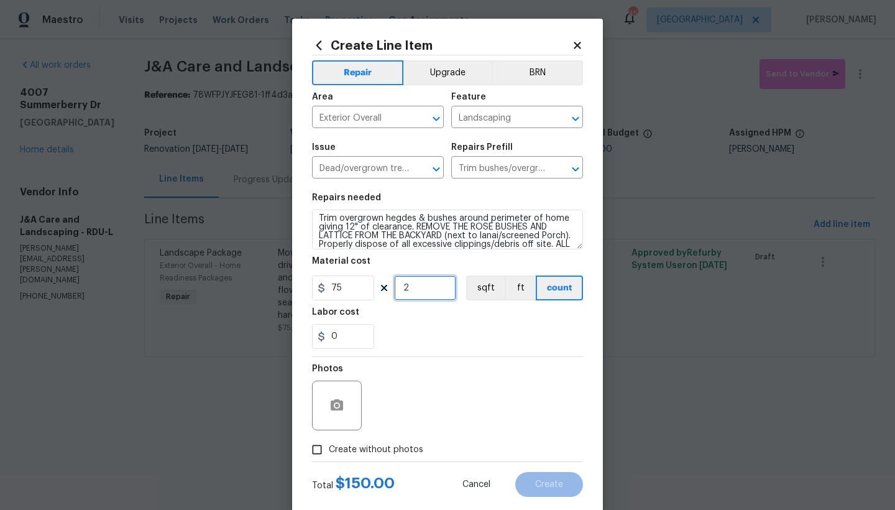
click at [414, 292] on input "2" at bounding box center [425, 287] width 62 height 25
drag, startPoint x: 389, startPoint y: 289, endPoint x: 345, endPoint y: 284, distance: 44.4
click at [373, 289] on div "75 2 sqft ft count" at bounding box center [447, 287] width 271 height 25
type input "3"
click at [414, 363] on div "Photos" at bounding box center [447, 397] width 271 height 81
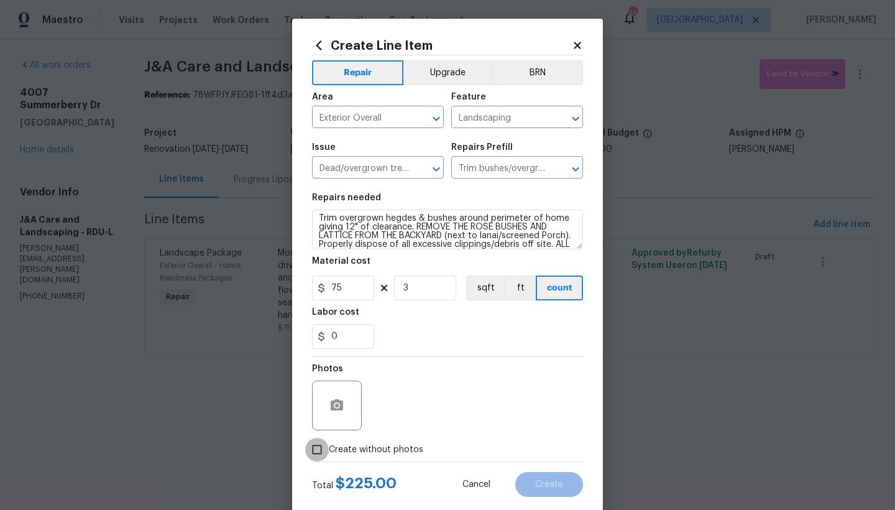
click at [309, 441] on input "Create without photos" at bounding box center [317, 450] width 24 height 24
checkbox input "true"
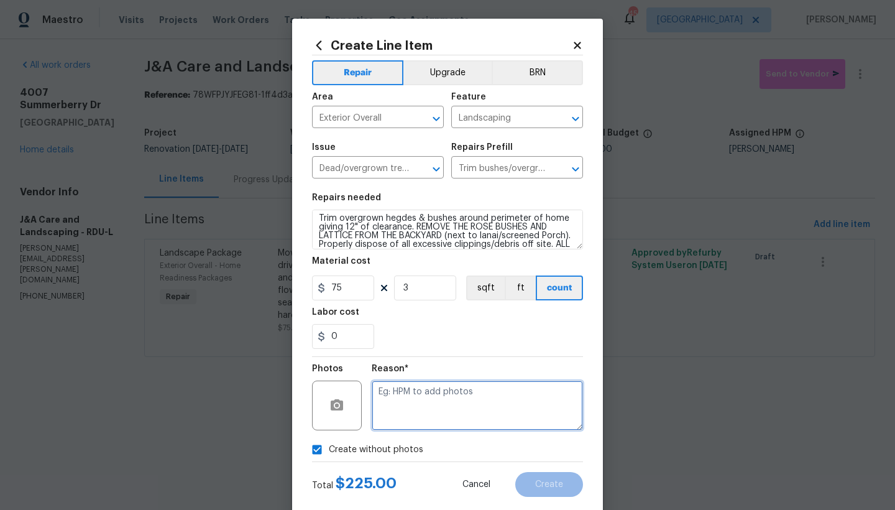
click at [425, 401] on textarea at bounding box center [477, 405] width 211 height 50
type textarea "n"
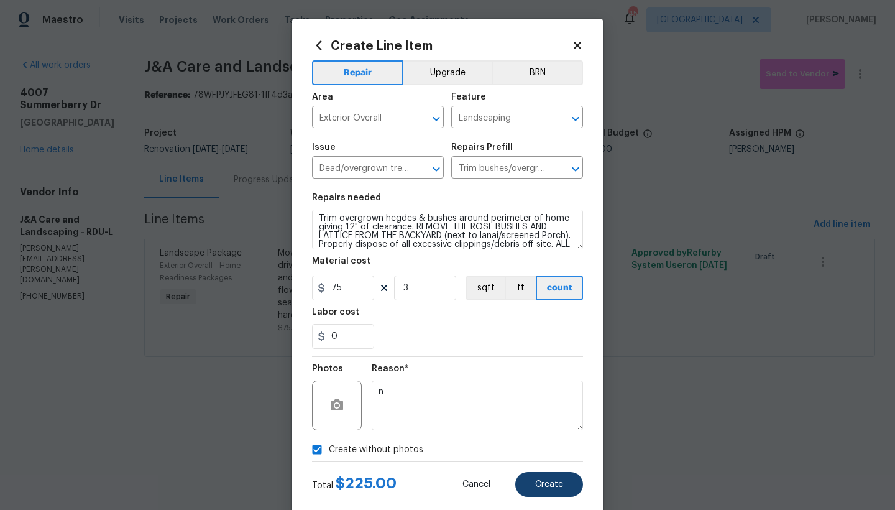
click at [544, 441] on span "Create" at bounding box center [549, 484] width 28 height 9
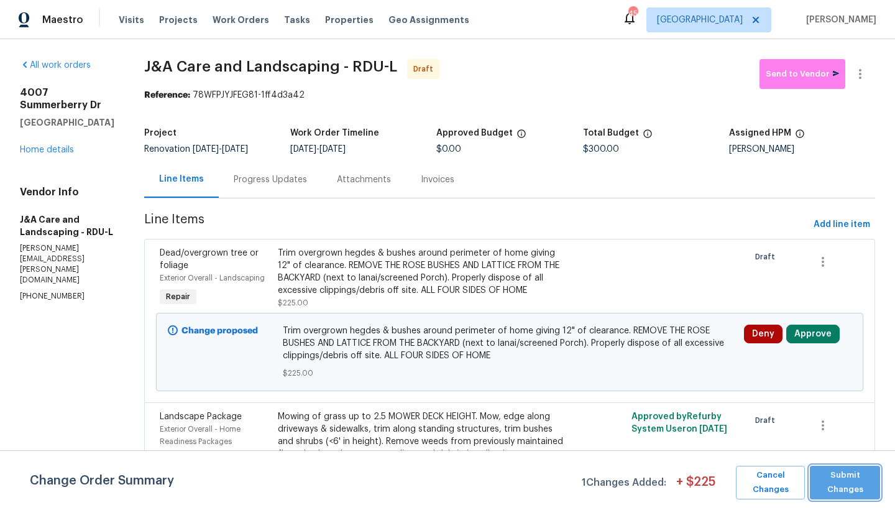
click at [785, 441] on span "Submit Changes" at bounding box center [845, 482] width 58 height 29
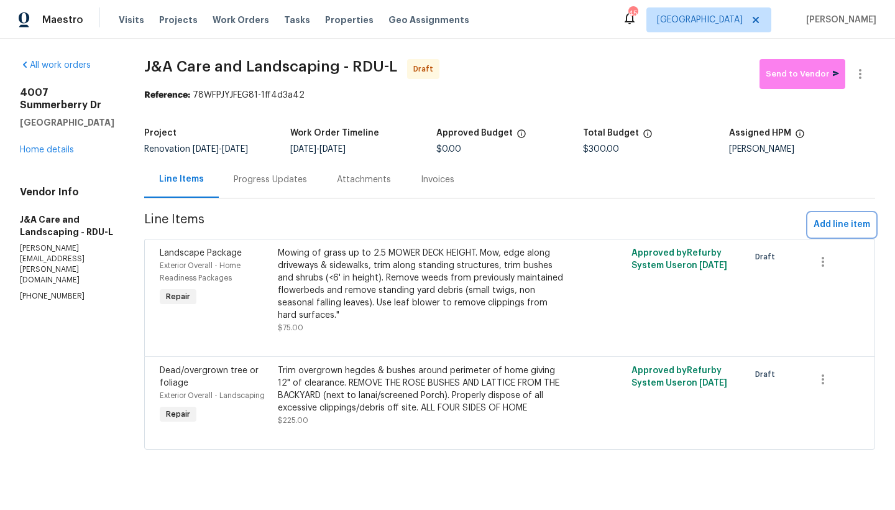
click at [785, 225] on span "Add line item" at bounding box center [841, 225] width 57 height 16
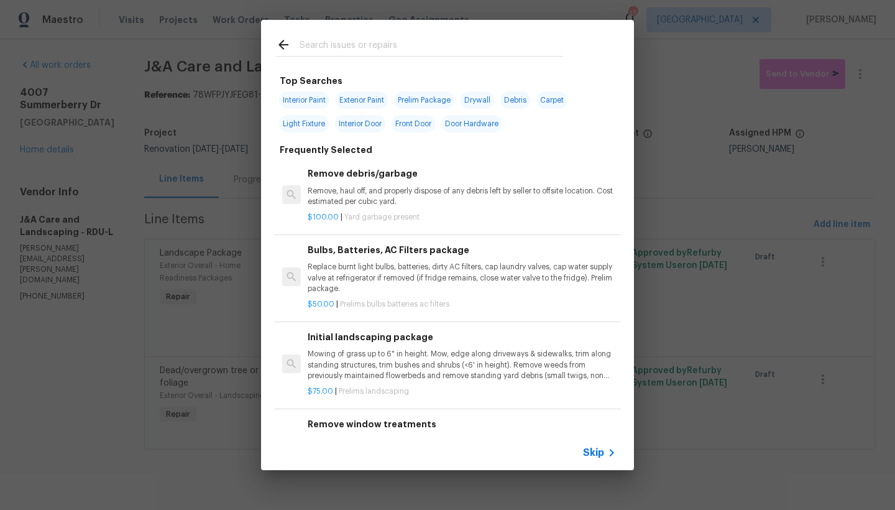
click at [327, 45] on input "text" at bounding box center [432, 46] width 264 height 19
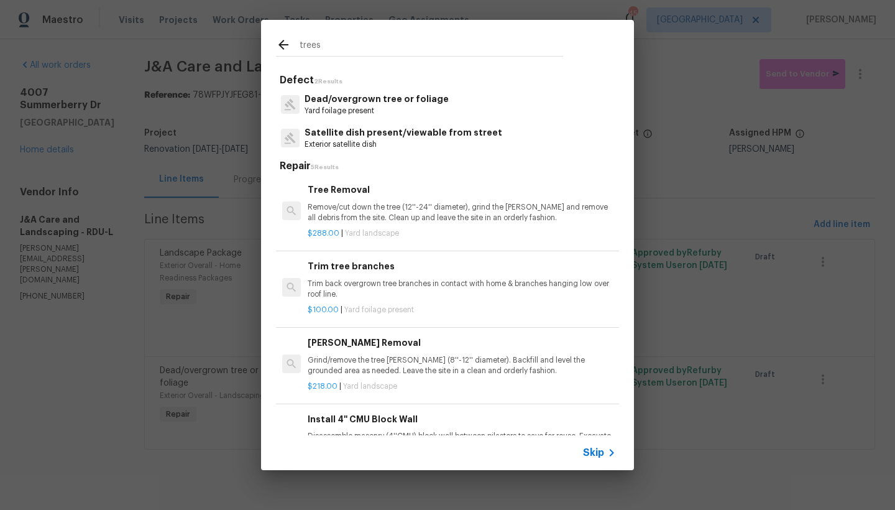
type input "trees"
click at [331, 268] on h6 "Trim tree branches" at bounding box center [462, 266] width 308 height 14
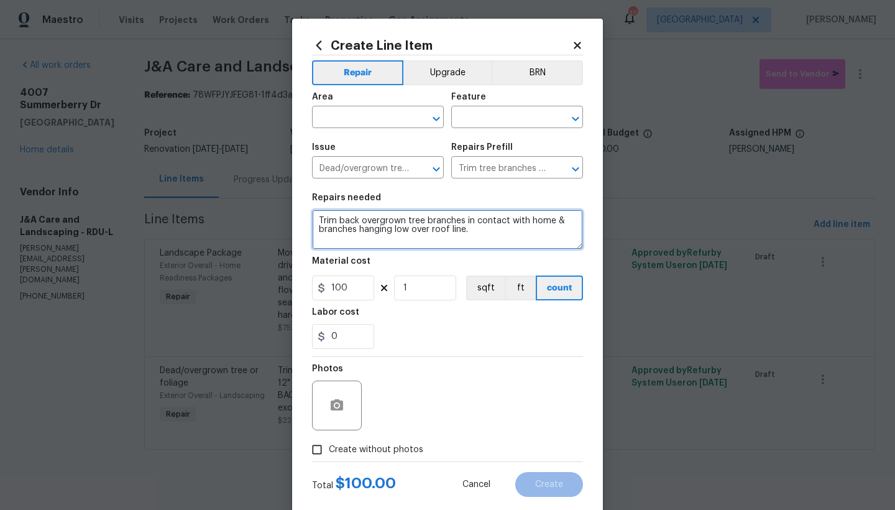
click at [480, 229] on textarea "Trim back overgrown tree branches in contact with home & branches hanging low o…" at bounding box center [447, 229] width 271 height 40
type textarea "Trim back overgrown tree branches in contact with home & branches hanging low o…"
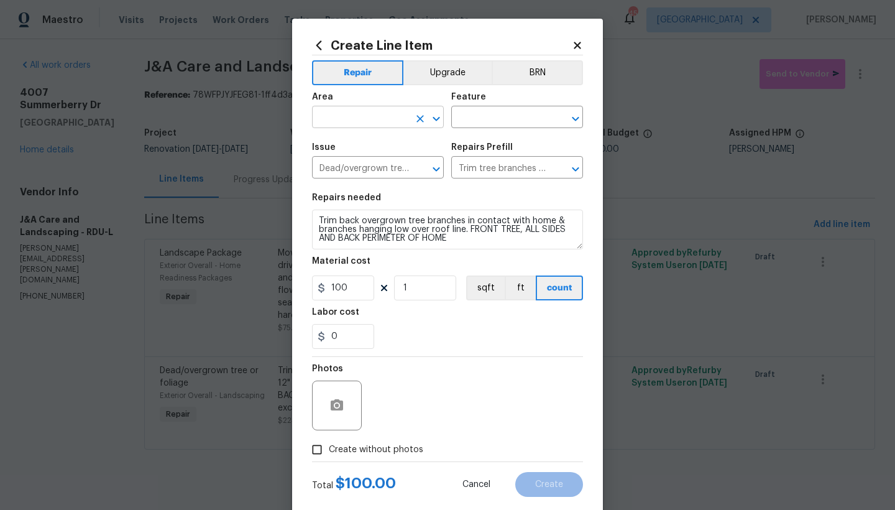
click at [356, 122] on input "text" at bounding box center [360, 118] width 97 height 19
click at [351, 166] on li "Exterior Overall" at bounding box center [374, 166] width 132 height 21
type input "Exterior Overall"
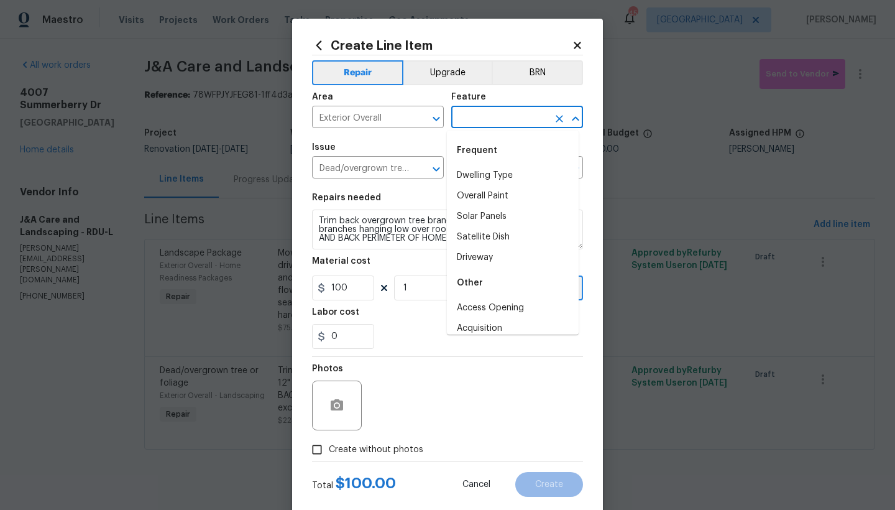
click at [468, 120] on input "text" at bounding box center [499, 118] width 97 height 19
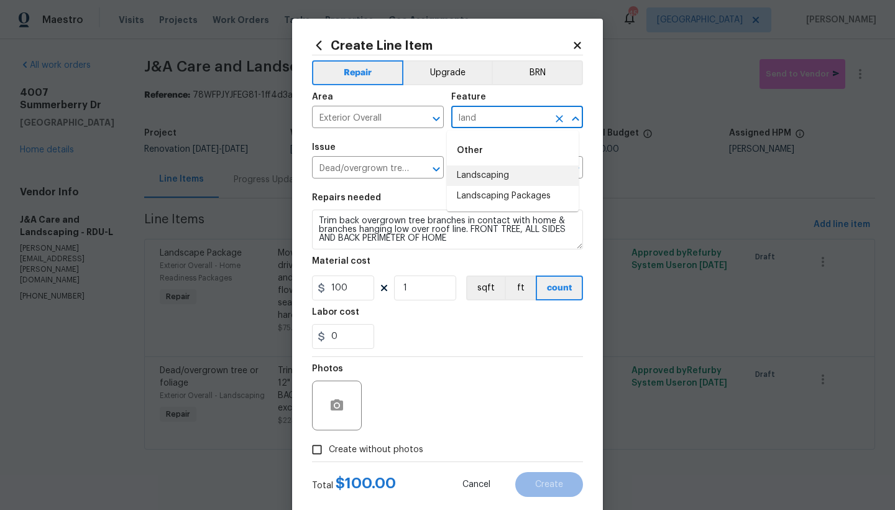
click at [498, 170] on li "Landscaping" at bounding box center [513, 175] width 132 height 21
type input "Landscaping"
click at [316, 441] on input "Create without photos" at bounding box center [317, 450] width 24 height 24
checkbox input "true"
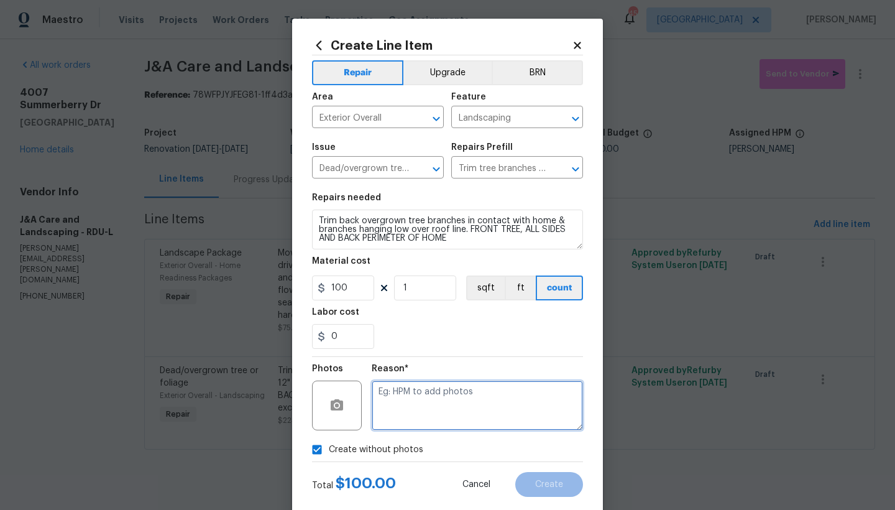
click at [405, 406] on textarea at bounding box center [477, 405] width 211 height 50
type textarea "n"
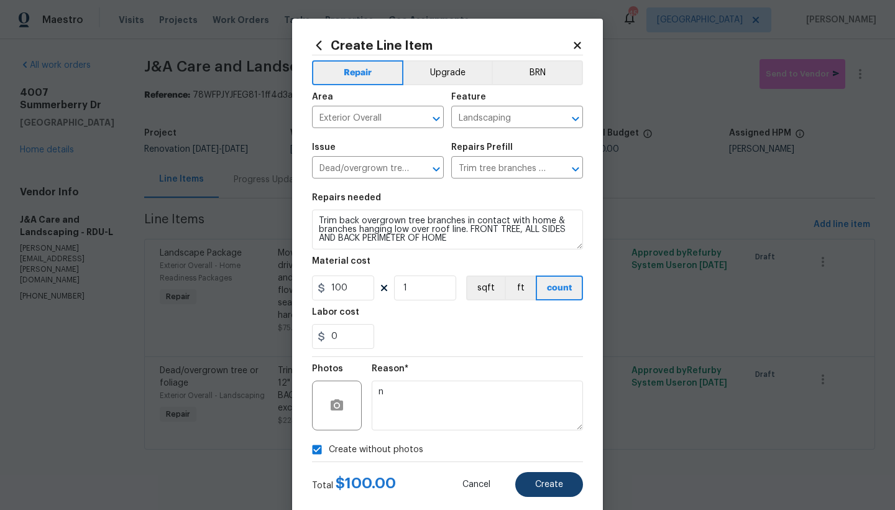
drag, startPoint x: 559, startPoint y: 484, endPoint x: 543, endPoint y: 484, distance: 16.8
click at [543, 441] on button "Create" at bounding box center [549, 484] width 68 height 25
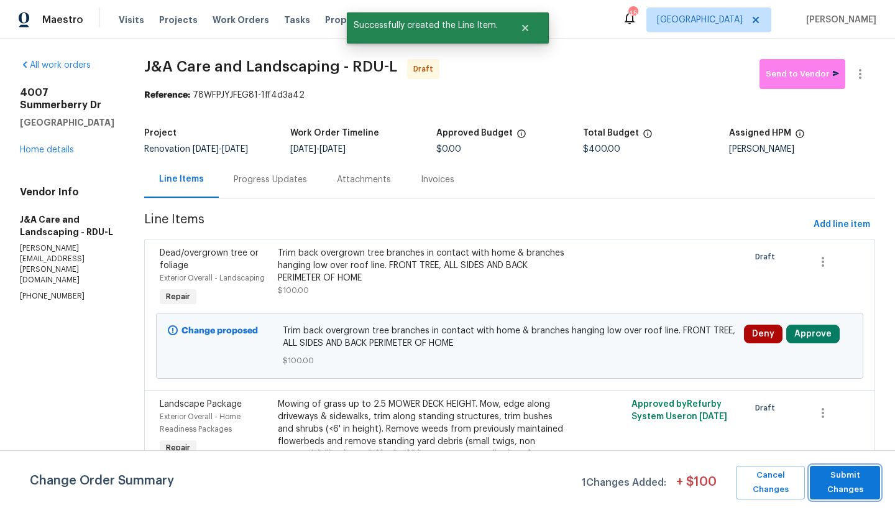
click at [785, 441] on span "Submit Changes" at bounding box center [845, 482] width 58 height 29
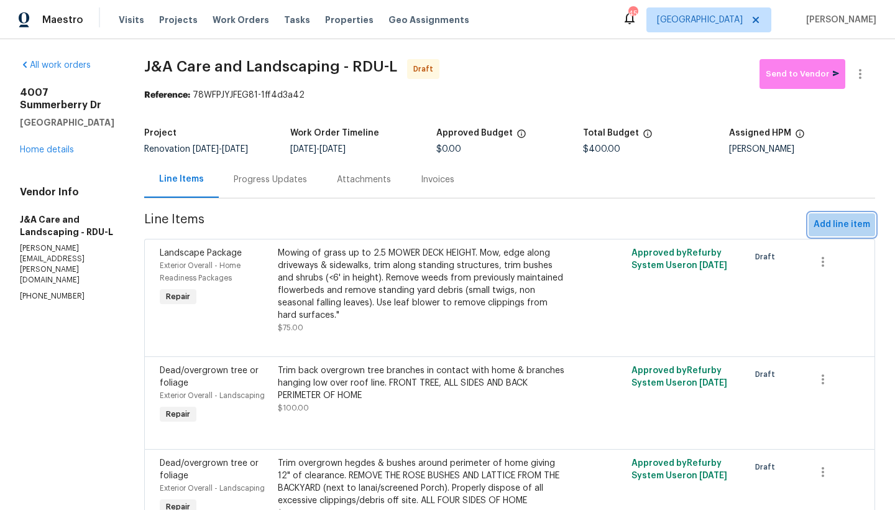
click at [785, 226] on span "Add line item" at bounding box center [841, 225] width 57 height 16
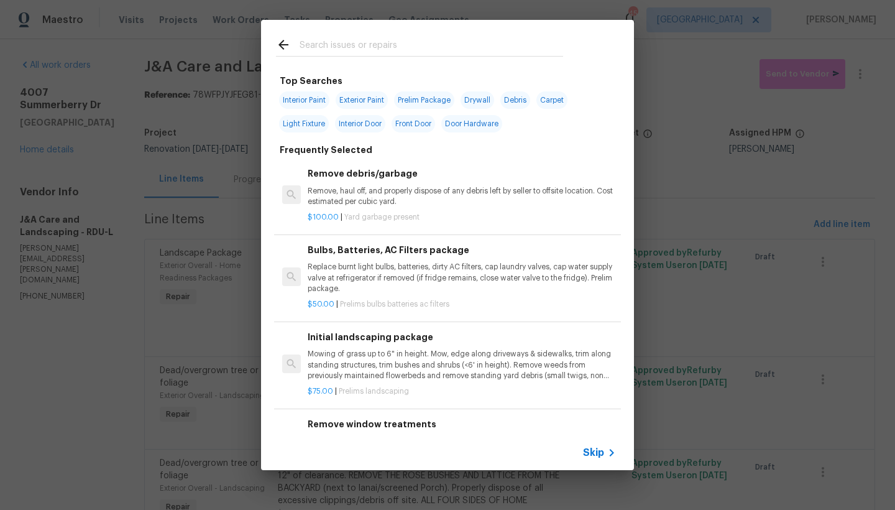
click at [358, 45] on input "text" at bounding box center [432, 46] width 264 height 19
click at [359, 44] on input "text" at bounding box center [432, 46] width 264 height 19
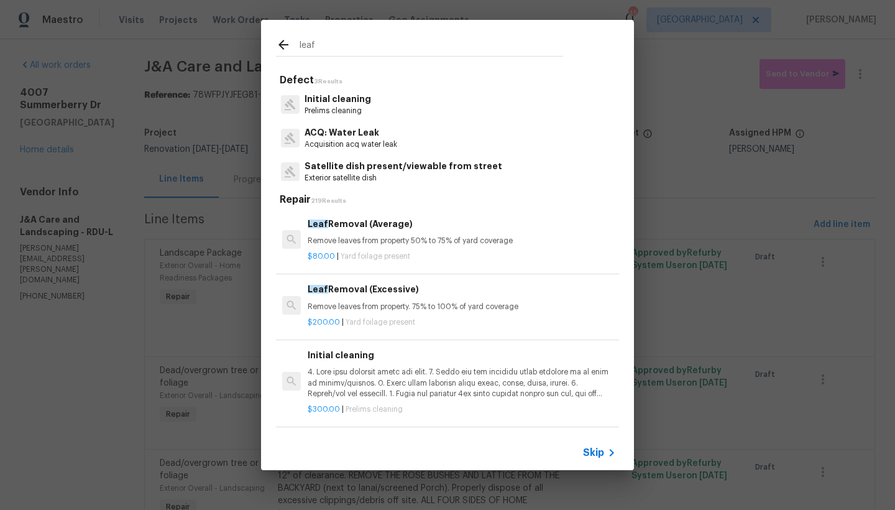
type input "leaf"
click at [332, 222] on h6 "Leaf Removal (Average)" at bounding box center [462, 224] width 308 height 14
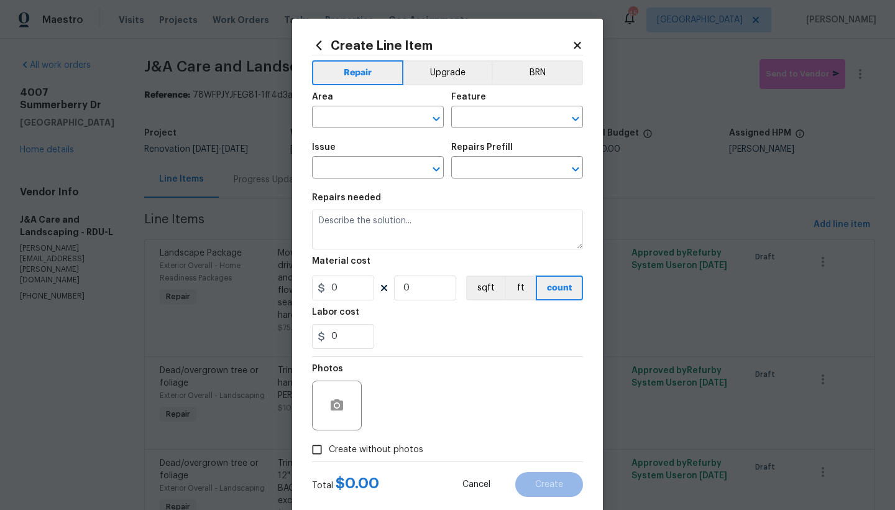
type input "Dead/overgrown tree or foliage"
type input "Leaf Removal (Average) $80.00"
type textarea "Remove leaves from property 50% to 75% of yard coverage"
type input "80"
type input "1"
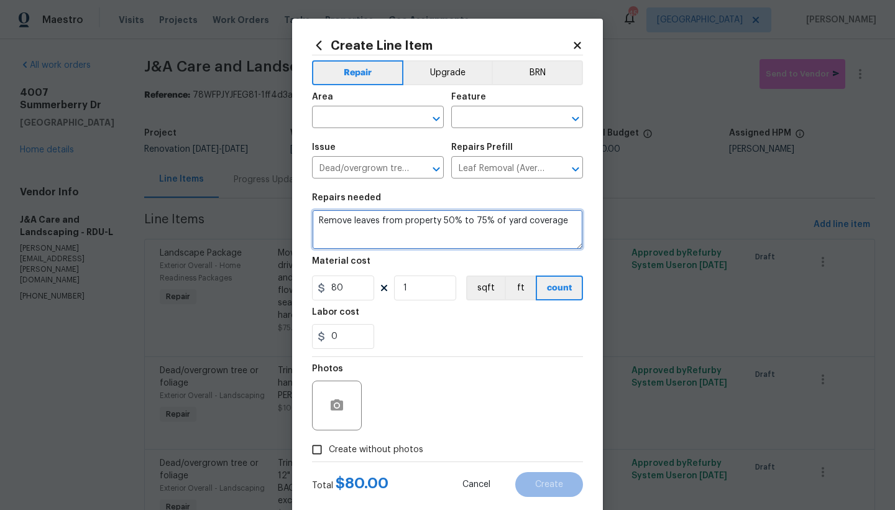
click at [375, 220] on textarea "Remove leaves from property 50% to 75% of yard coverage" at bounding box center [447, 229] width 271 height 40
click at [318, 219] on textarea "Remove leaves and from property 50% to 75% of yard coverage" at bounding box center [447, 229] width 271 height 40
click at [315, 220] on textarea "Remove leaves and from property 50% to 75% of yard coverage" at bounding box center [447, 229] width 271 height 40
click at [417, 221] on textarea "Blow/Remove leaves and from property 50% to 75% of yard coverage" at bounding box center [447, 229] width 271 height 40
drag, startPoint x: 531, startPoint y: 219, endPoint x: 542, endPoint y: 239, distance: 22.8
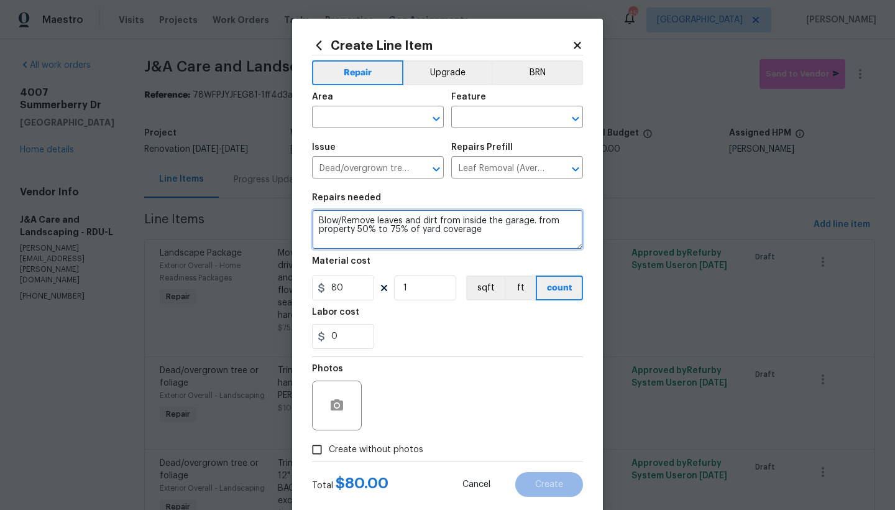
click at [542, 239] on textarea "Blow/Remove leaves and dirt from inside the garage. from property 50% to 75% of…" at bounding box center [447, 229] width 271 height 40
type textarea "Blow/Remove leaves and dirt from inside the garage."
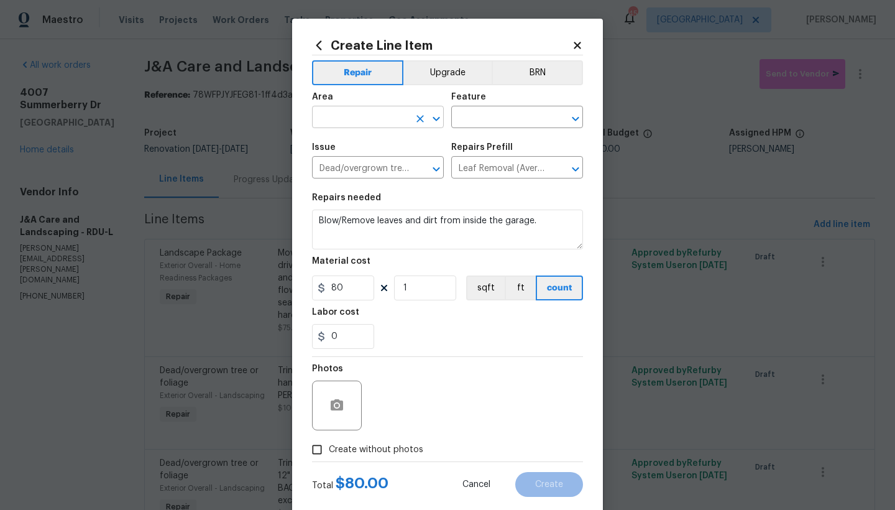
click at [365, 118] on input "text" at bounding box center [360, 118] width 97 height 19
click at [342, 164] on li "Exterior Overall" at bounding box center [374, 166] width 132 height 21
type input "Exterior Overall"
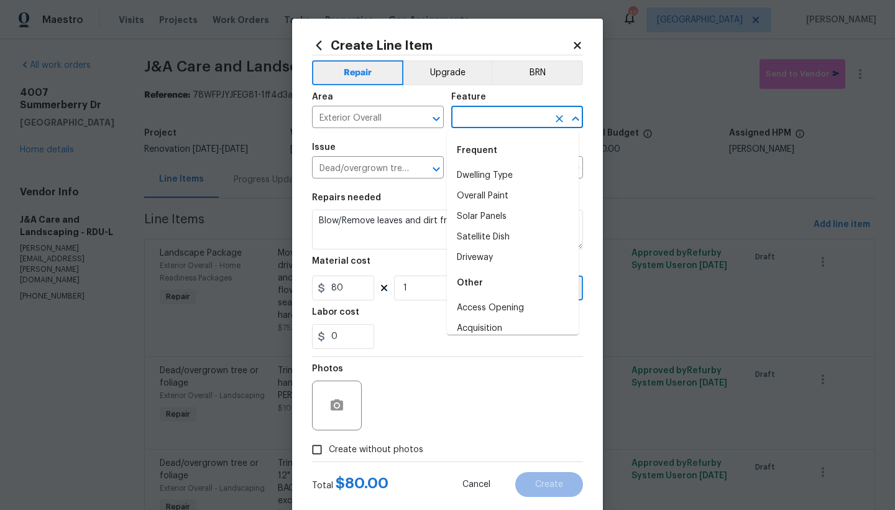
click at [484, 115] on input "text" at bounding box center [499, 118] width 97 height 19
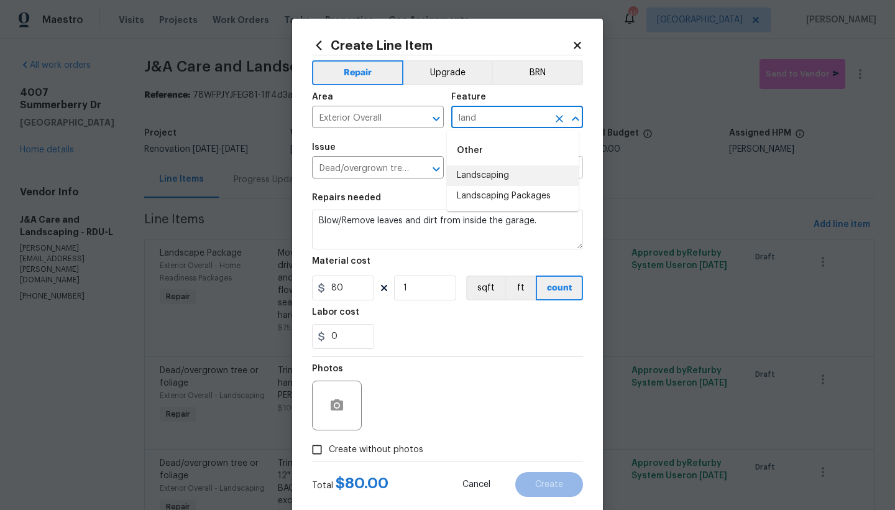
click at [475, 175] on li "Landscaping" at bounding box center [513, 175] width 132 height 21
type input "Landscaping"
click at [349, 441] on span "Create without photos" at bounding box center [376, 449] width 94 height 13
click at [329, 441] on input "Create without photos" at bounding box center [317, 450] width 24 height 24
checkbox input "true"
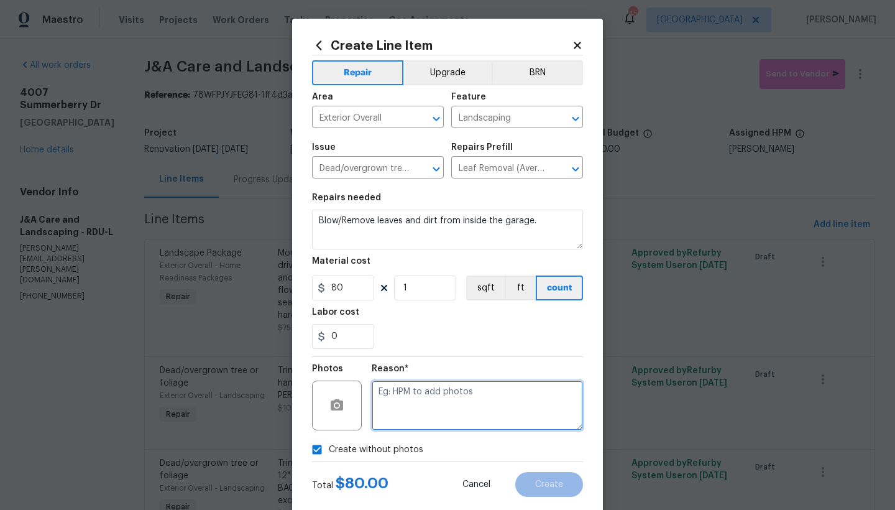
click at [410, 394] on textarea at bounding box center [477, 405] width 211 height 50
type textarea "n"
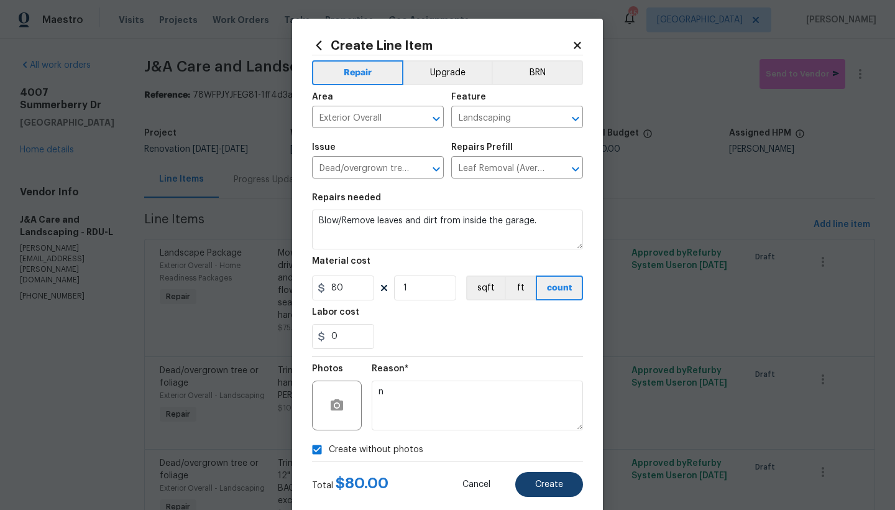
click at [541, 441] on span "Create" at bounding box center [549, 484] width 28 height 9
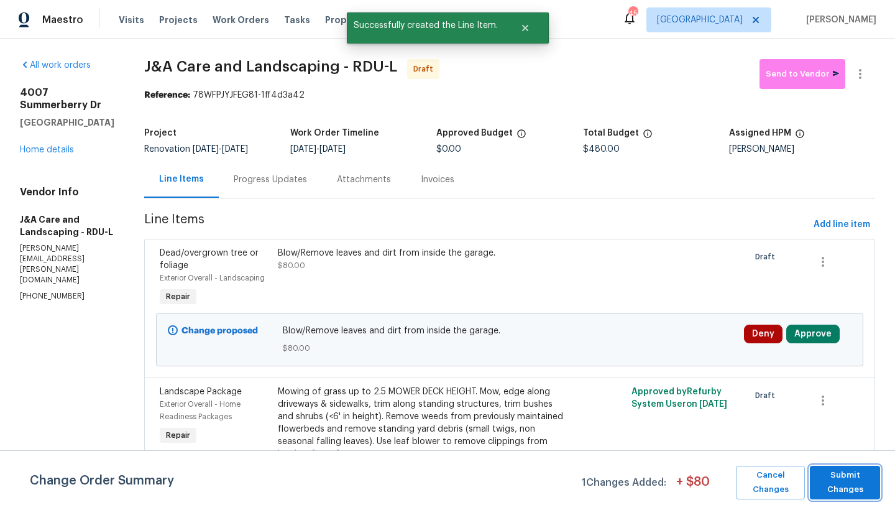
click at [785, 441] on span "Submit Changes" at bounding box center [845, 482] width 58 height 29
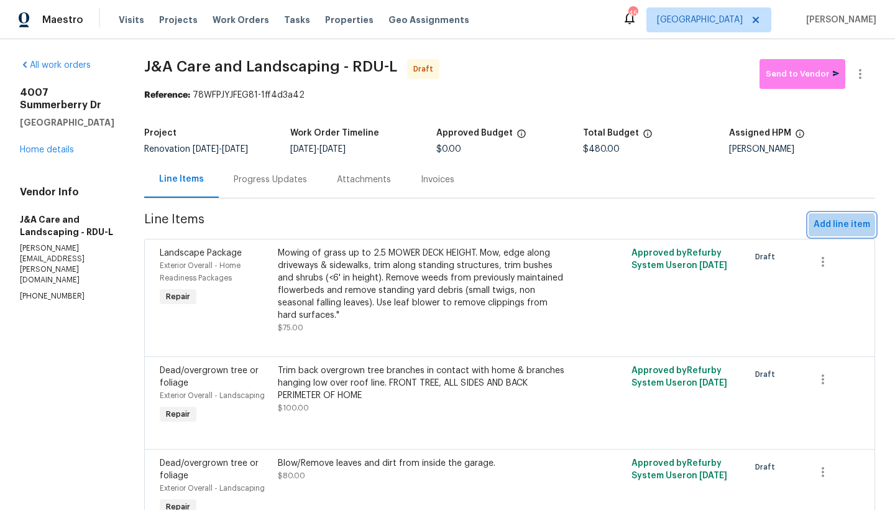
click at [785, 226] on span "Add line item" at bounding box center [841, 225] width 57 height 16
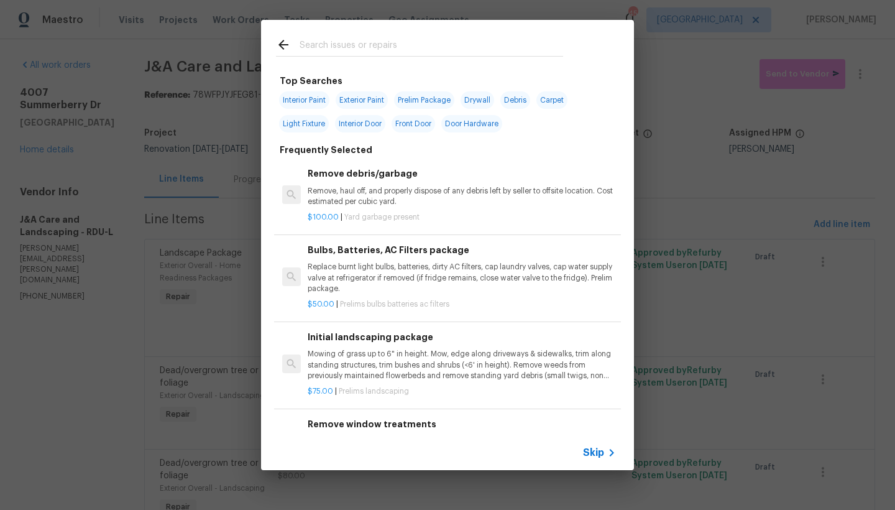
click at [360, 40] on input "text" at bounding box center [432, 46] width 264 height 19
click at [359, 44] on input "text" at bounding box center [432, 46] width 264 height 19
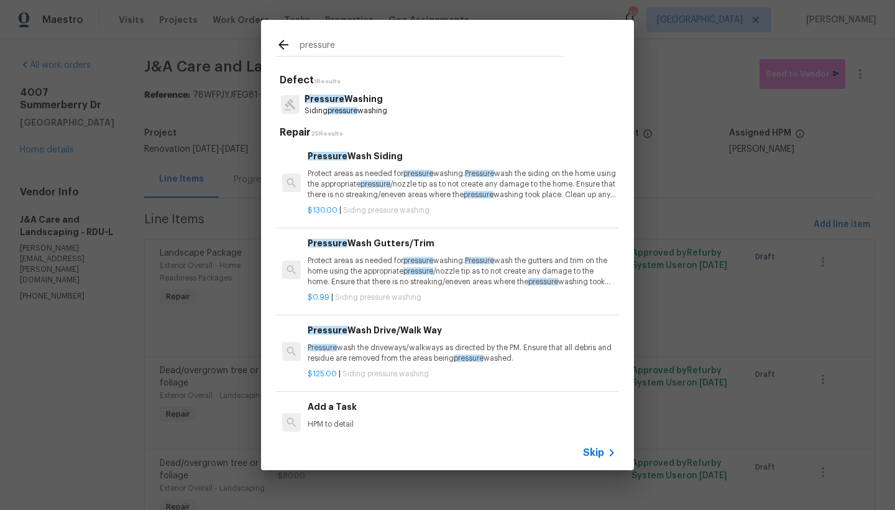
type input "pressure"
click at [352, 172] on p "Protect areas as needed for pressure washing. Pressure wash the siding on the h…" at bounding box center [462, 184] width 308 height 32
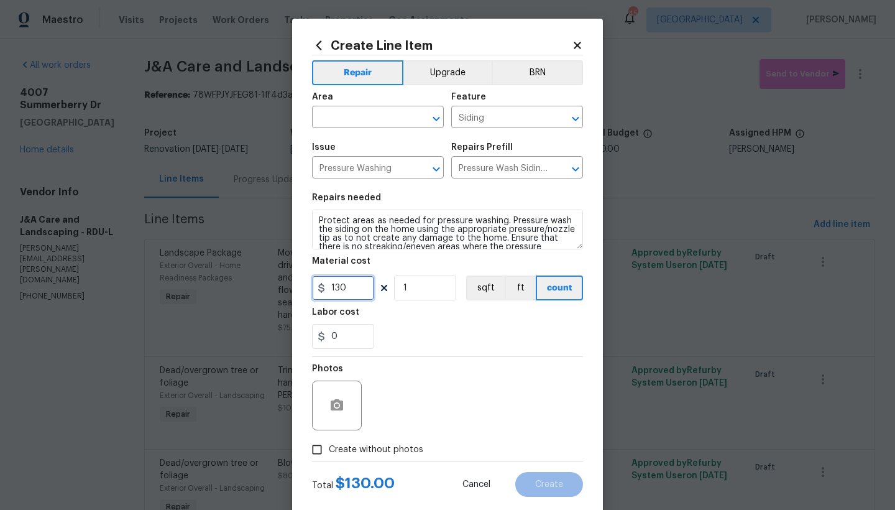
drag, startPoint x: 353, startPoint y: 288, endPoint x: 278, endPoint y: 288, distance: 74.6
click at [278, 288] on div "Create Line Item Repair Upgrade BRN Area ​ Feature Siding ​ Issue Pressure Wash…" at bounding box center [447, 255] width 895 height 510
type input "275"
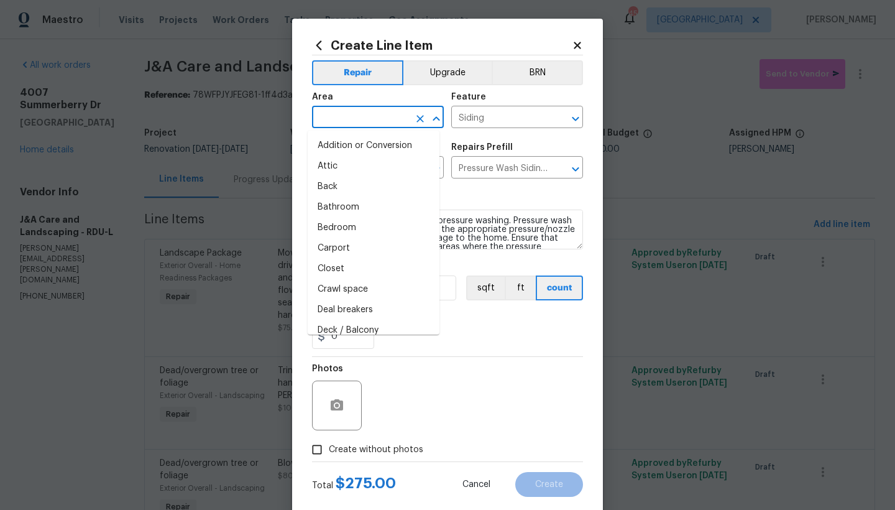
click at [350, 121] on input "text" at bounding box center [360, 118] width 97 height 19
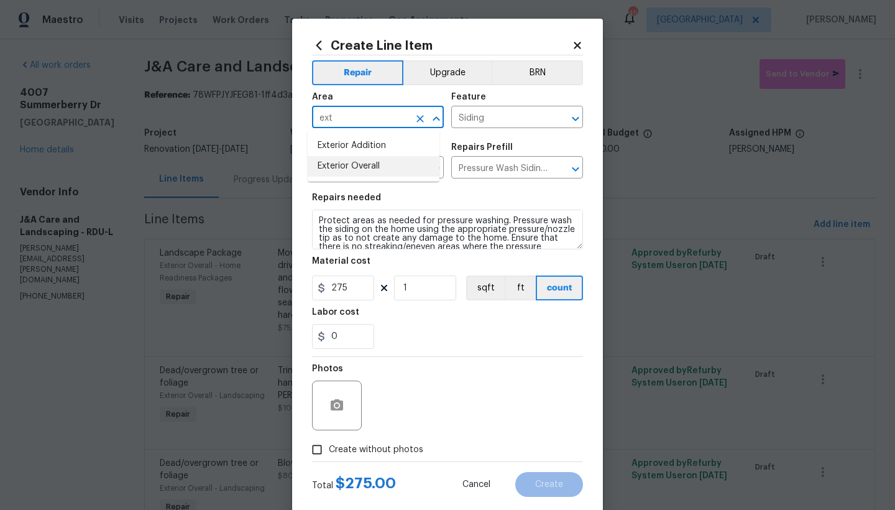
click at [358, 166] on li "Exterior Overall" at bounding box center [374, 166] width 132 height 21
type input "Exterior Overall"
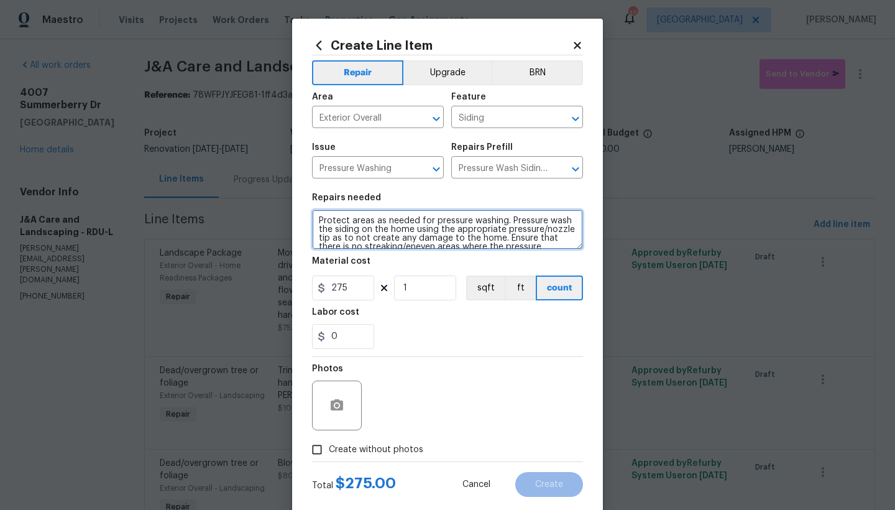
drag, startPoint x: 355, startPoint y: 227, endPoint x: 328, endPoint y: 228, distance: 27.4
click at [328, 228] on textarea "Protect areas as needed for pressure washing. Pressure wash the siding on the h…" at bounding box center [447, 229] width 271 height 40
type textarea "Protect areas as needed for pressure washing. Pressure wash the SIDING, FRONT P…"
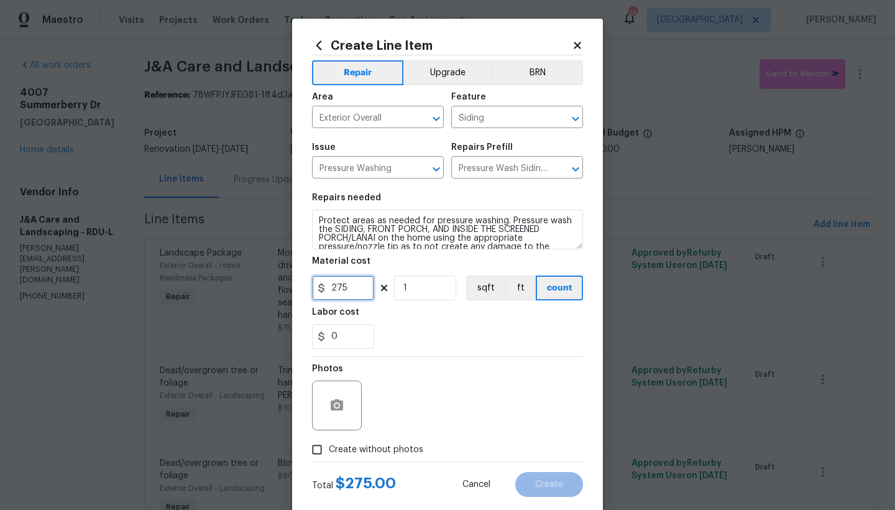
drag, startPoint x: 346, startPoint y: 288, endPoint x: 314, endPoint y: 286, distance: 31.7
click at [314, 286] on div "275" at bounding box center [343, 287] width 62 height 25
type input "300"
click at [385, 429] on div "Photos" at bounding box center [447, 397] width 271 height 81
click at [313, 441] on input "Create without photos" at bounding box center [317, 450] width 24 height 24
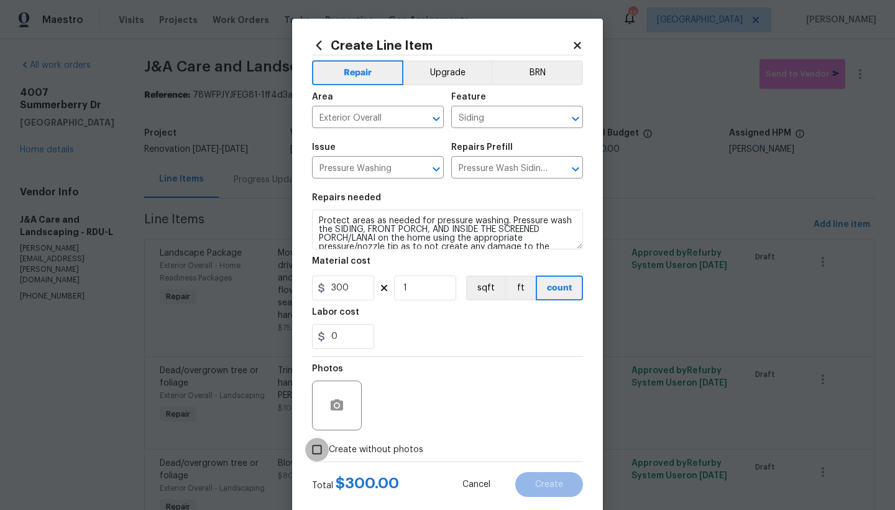
checkbox input "true"
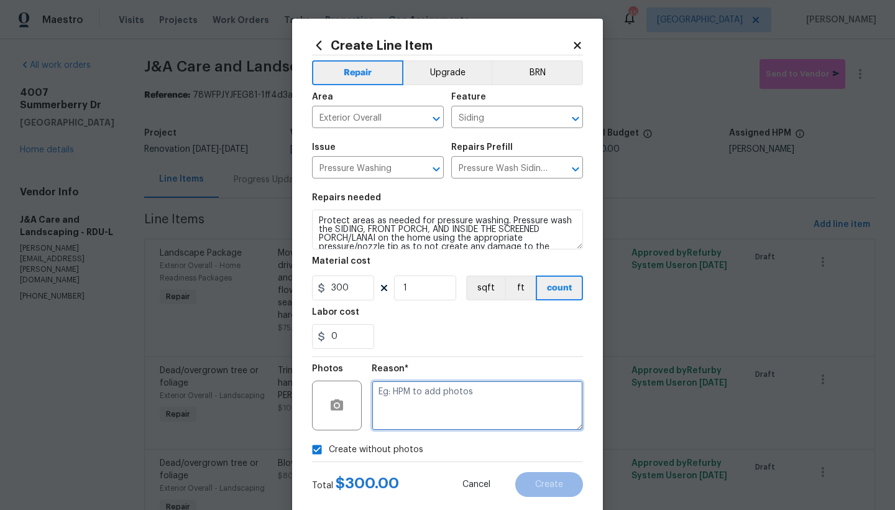
click at [405, 387] on textarea at bounding box center [477, 405] width 211 height 50
click at [395, 393] on textarea at bounding box center [477, 405] width 211 height 50
type textarea "N"
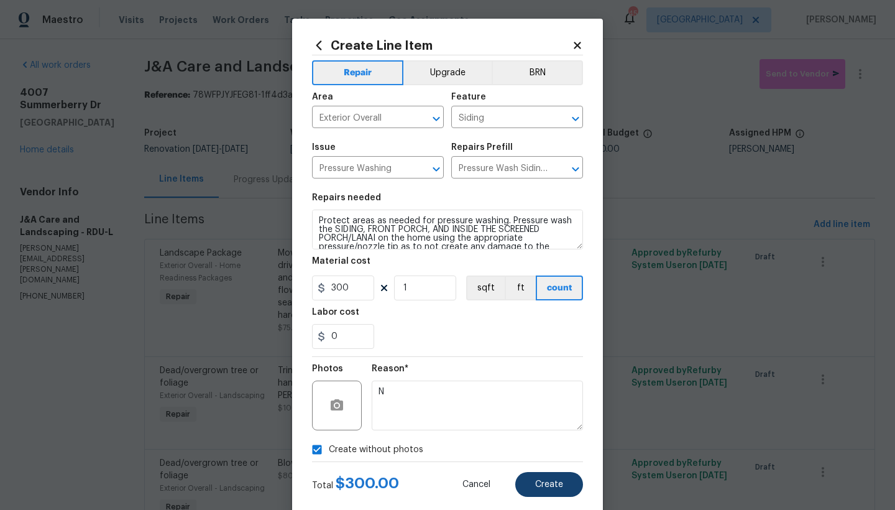
click at [540, 441] on span "Create" at bounding box center [549, 484] width 28 height 9
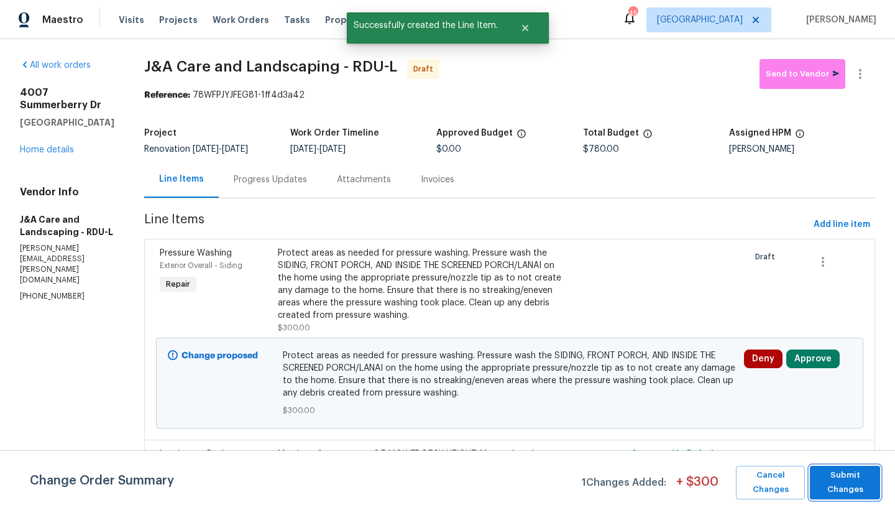
click at [785, 441] on span "Submit Changes" at bounding box center [845, 482] width 58 height 29
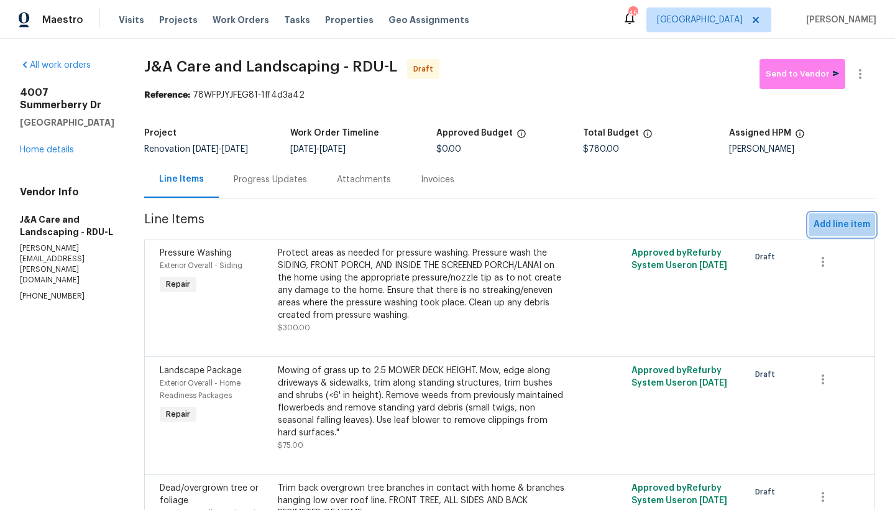
click at [785, 228] on span "Add line item" at bounding box center [841, 225] width 57 height 16
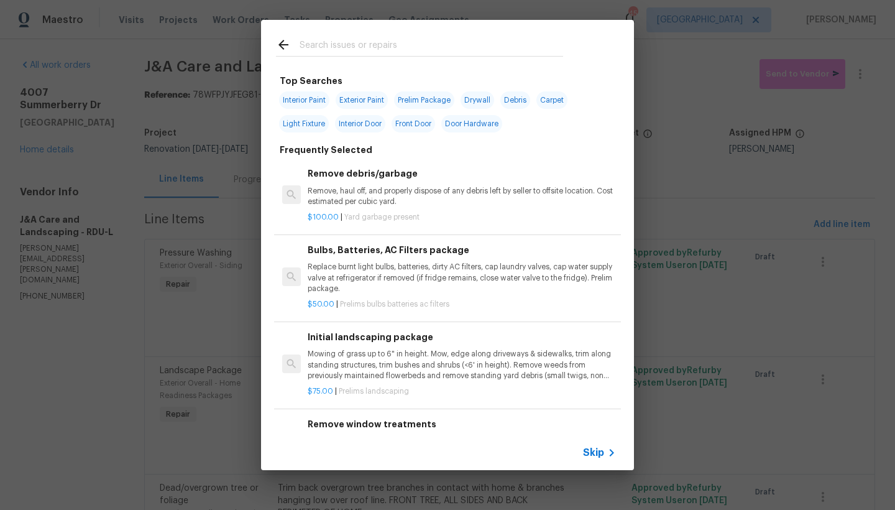
click at [397, 47] on input "text" at bounding box center [432, 46] width 264 height 19
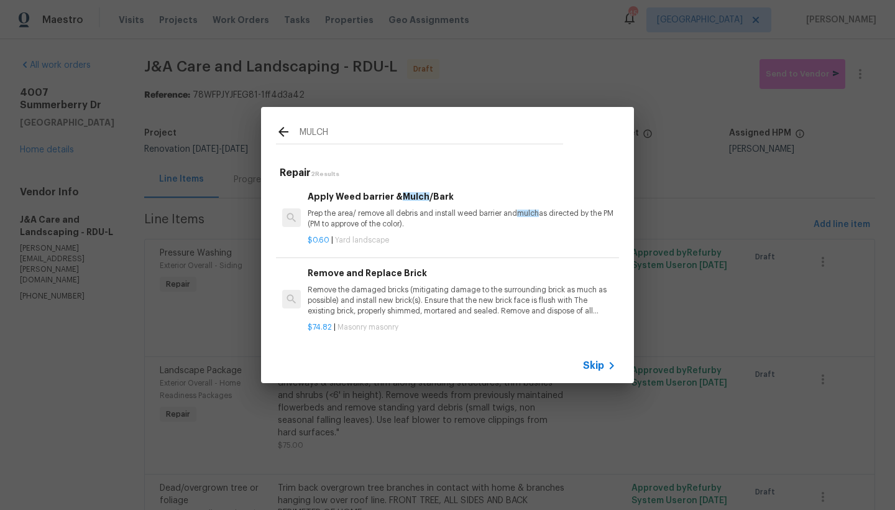
type input "MULCH"
click at [349, 230] on div "$0.60 | Yard landscape" at bounding box center [462, 238] width 308 height 16
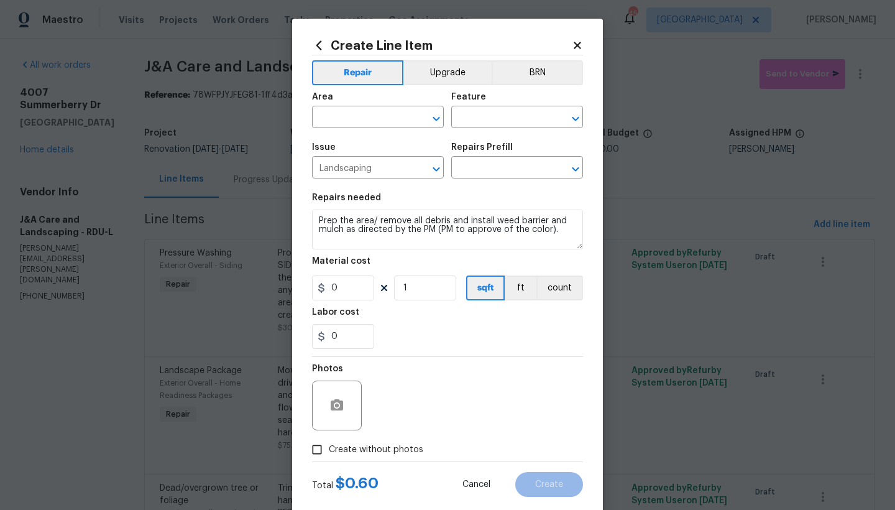
type input "Apply Weed barrier & Mulch/Bark $0.60"
type input "0.6"
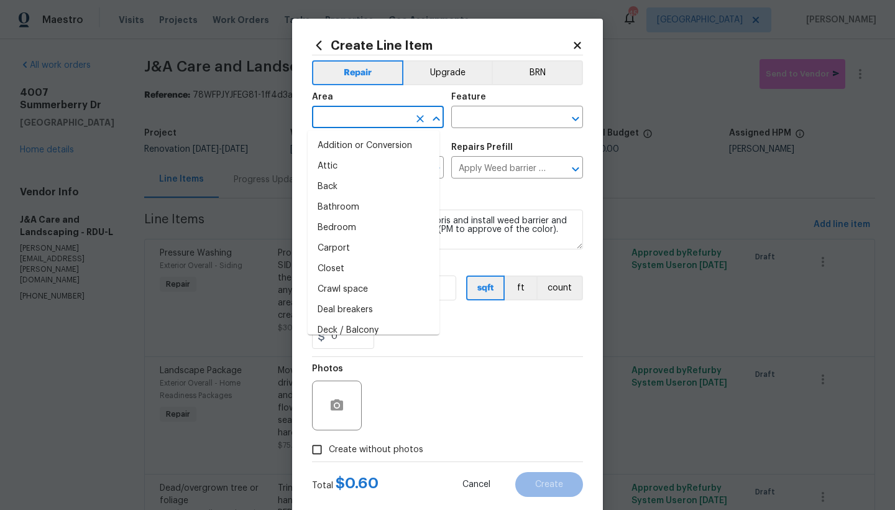
click at [375, 119] on input "text" at bounding box center [360, 118] width 97 height 19
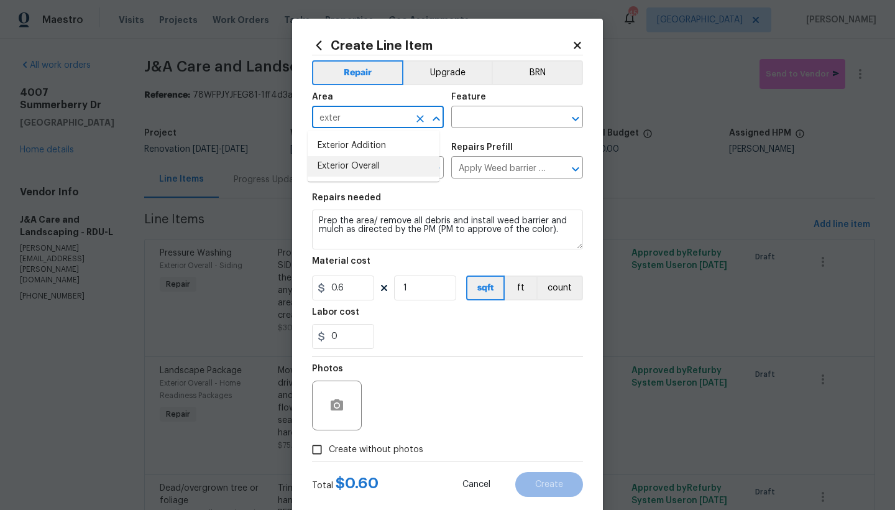
click at [380, 170] on li "Exterior Overall" at bounding box center [374, 166] width 132 height 21
type input "Exterior Overall"
click at [507, 111] on input "text" at bounding box center [499, 118] width 97 height 19
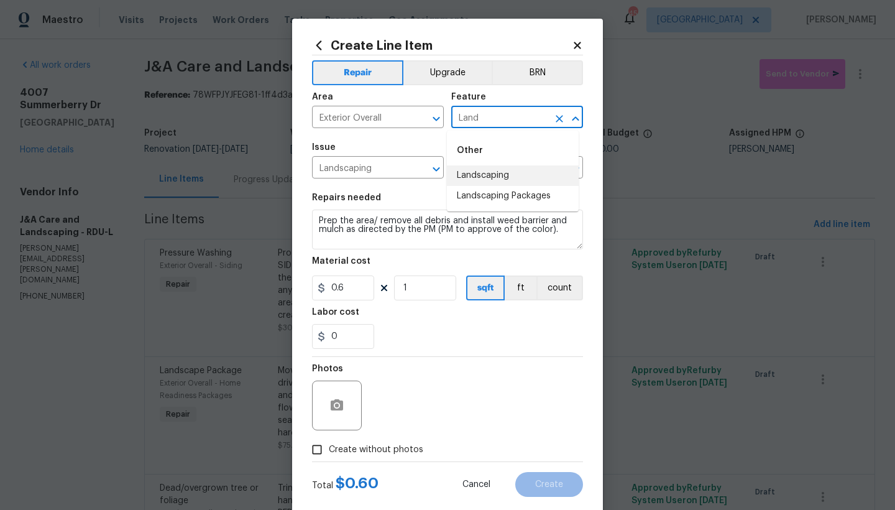
click at [492, 177] on li "Landscaping" at bounding box center [513, 175] width 132 height 21
type input "Landscaping"
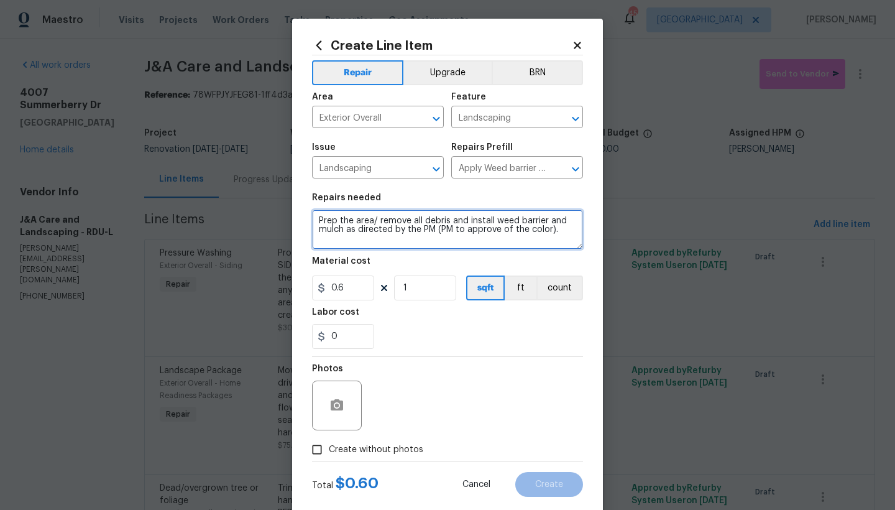
drag, startPoint x: 434, startPoint y: 229, endPoint x: 546, endPoint y: 227, distance: 111.9
click at [543, 229] on textarea "Prep the area/ remove all debris and install weed barrier and mulch as directed…" at bounding box center [447, 229] width 271 height 40
type textarea "Prep the area/ remove all debris and install weed barrier and mulch as directed…"
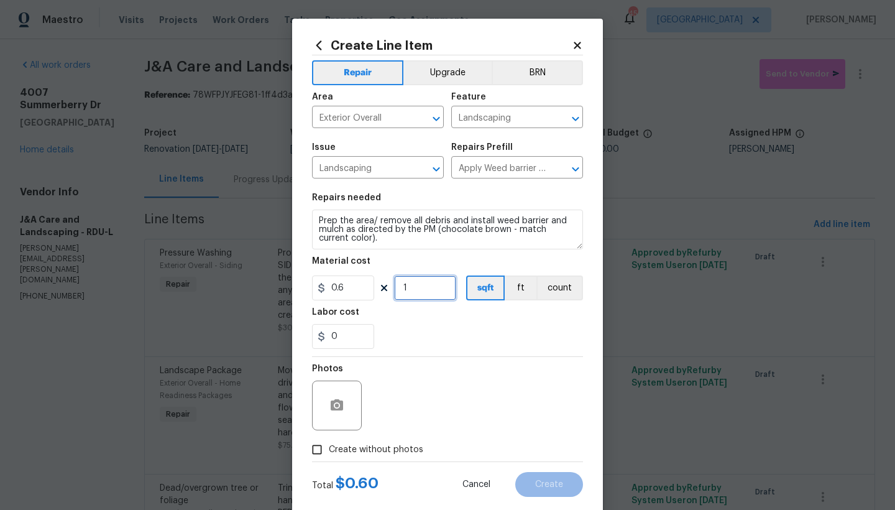
click at [412, 292] on input "1" at bounding box center [425, 287] width 62 height 25
click at [378, 282] on div "0.6 1 sqft ft count" at bounding box center [447, 287] width 271 height 25
type input "300"
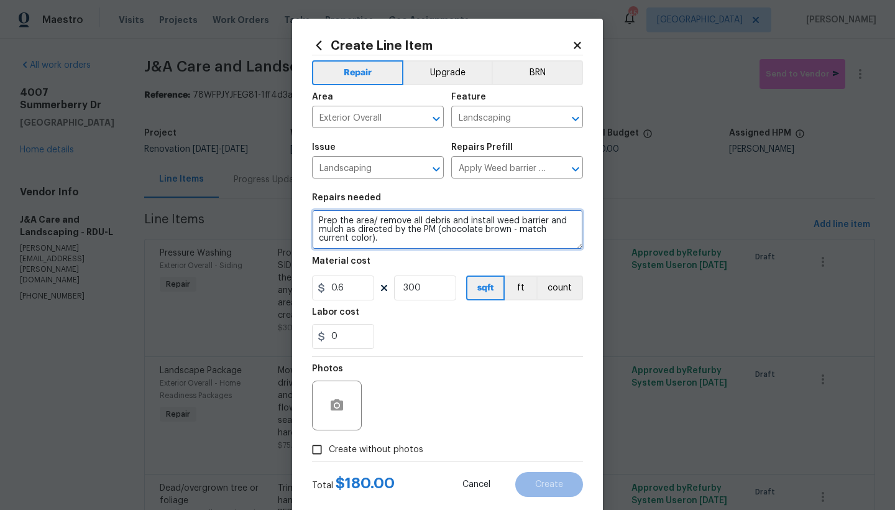
click at [353, 240] on textarea "Prep the area/ remove all debris and install weed barrier and mulch as directed…" at bounding box center [447, 229] width 271 height 40
type textarea "Prep the area/ remove all debris and install weed barrier and mulch as directed…"
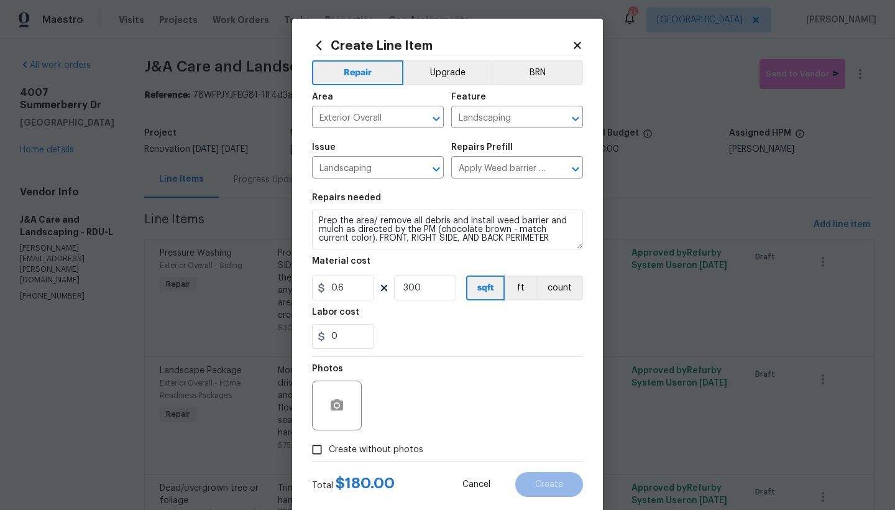
click at [319, 441] on input "Create without photos" at bounding box center [317, 450] width 24 height 24
checkbox input "true"
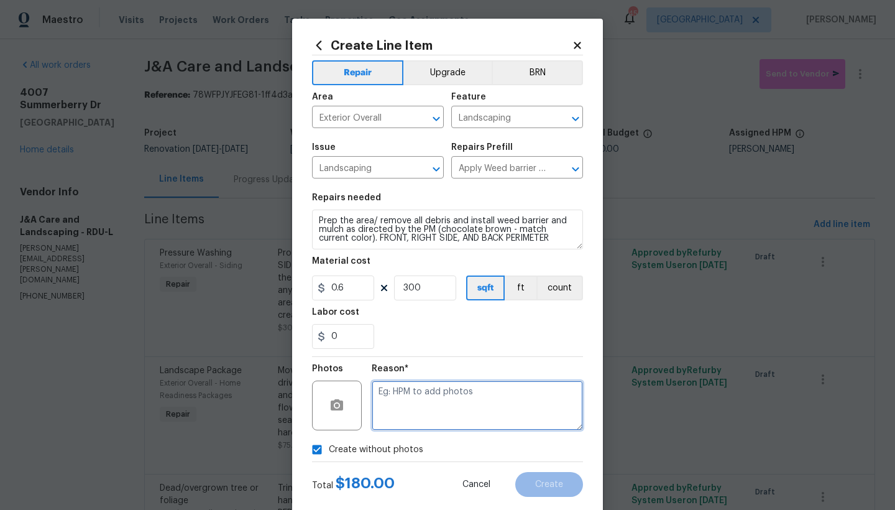
click at [410, 400] on textarea at bounding box center [477, 405] width 211 height 50
type textarea "N"
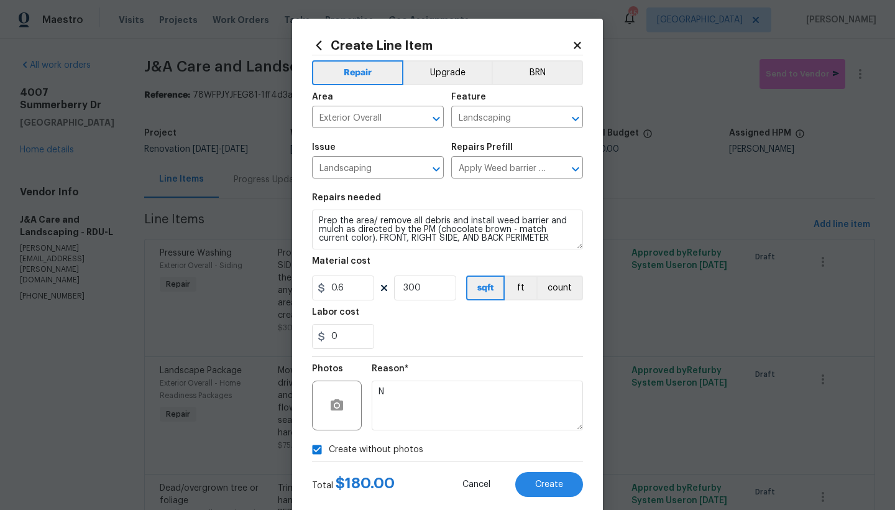
drag, startPoint x: 548, startPoint y: 484, endPoint x: 580, endPoint y: 483, distance: 32.9
click at [547, 441] on span "Create" at bounding box center [549, 484] width 28 height 9
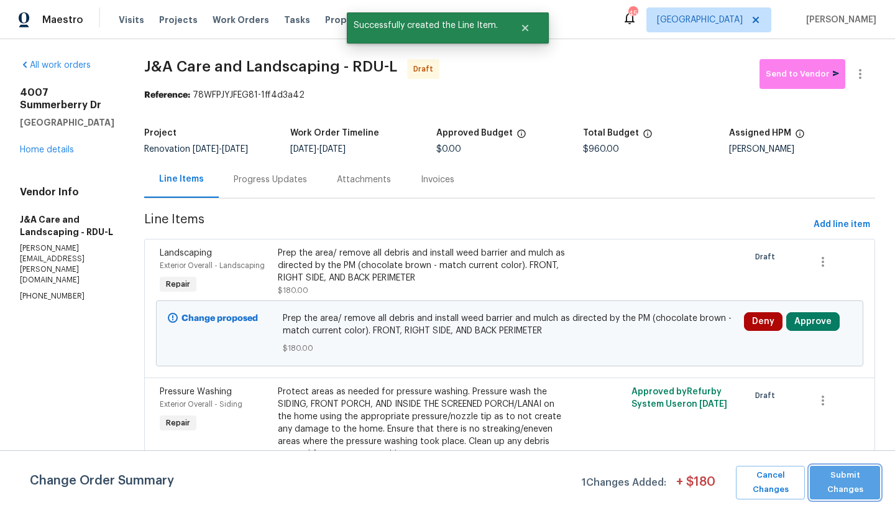
click at [785, 441] on span "Submit Changes" at bounding box center [845, 482] width 58 height 29
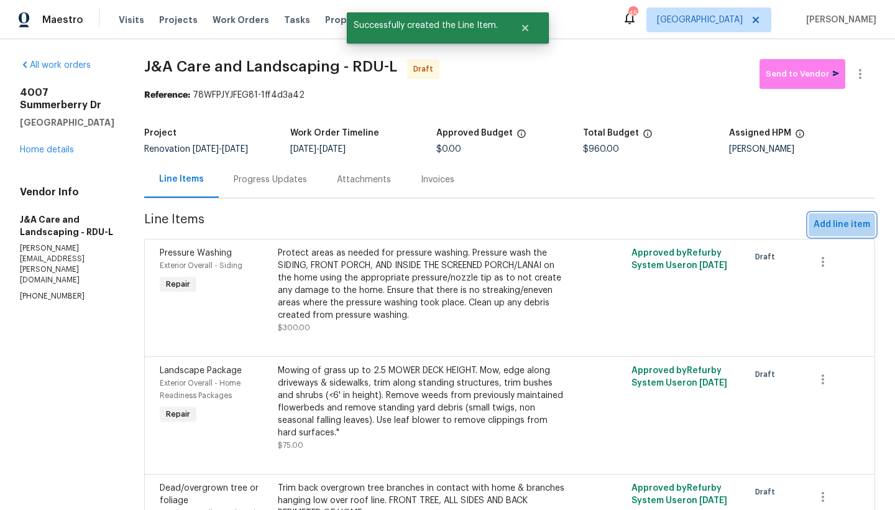
click at [785, 226] on span "Add line item" at bounding box center [841, 225] width 57 height 16
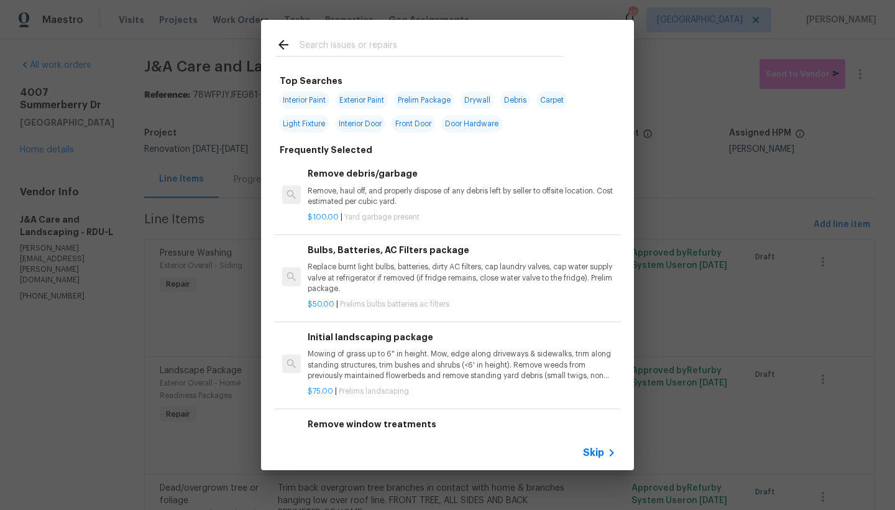
click at [311, 44] on input "text" at bounding box center [432, 46] width 264 height 19
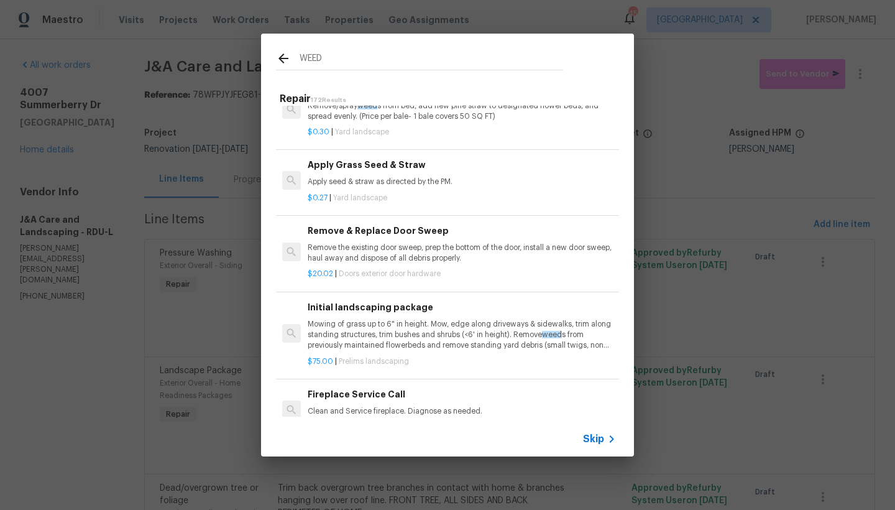
scroll to position [270, 0]
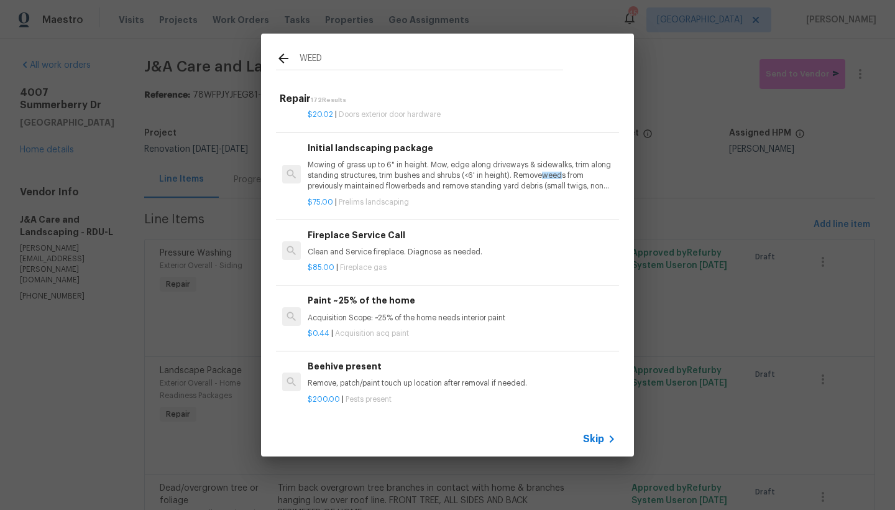
drag, startPoint x: 331, startPoint y: 59, endPoint x: 210, endPoint y: 34, distance: 123.7
click at [228, 38] on div "WEED Repair 172 Results Apply Weed barrier & Mulch/Bark Prep the area/ remove a…" at bounding box center [447, 245] width 895 height 490
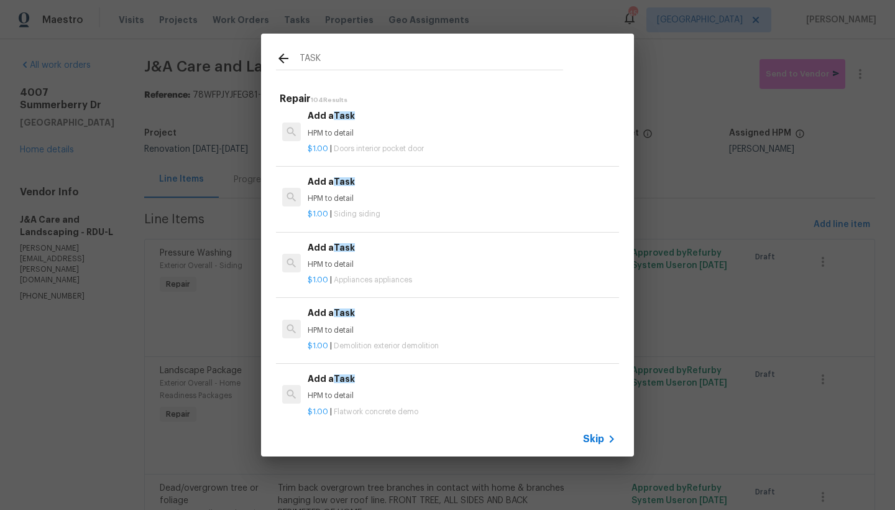
type input "TASK"
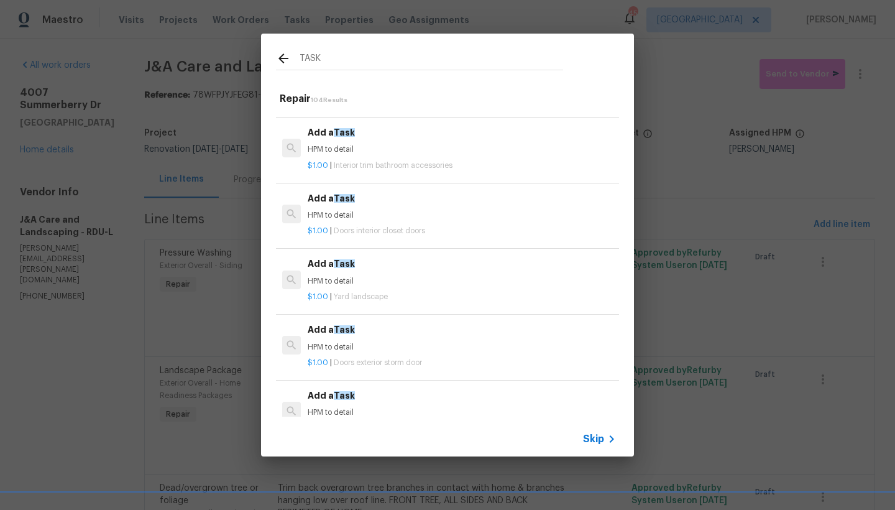
scroll to position [1189, 0]
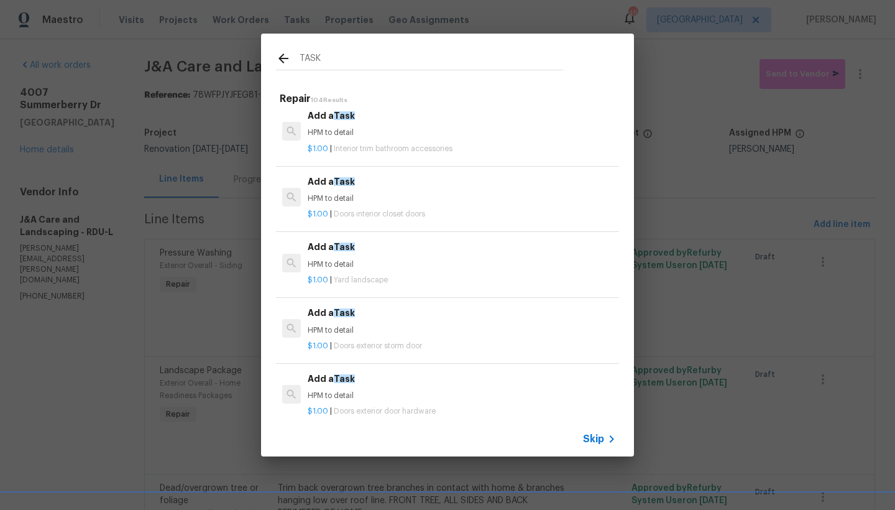
click at [323, 245] on div "Add a Task HPM to detail" at bounding box center [462, 255] width 308 height 30
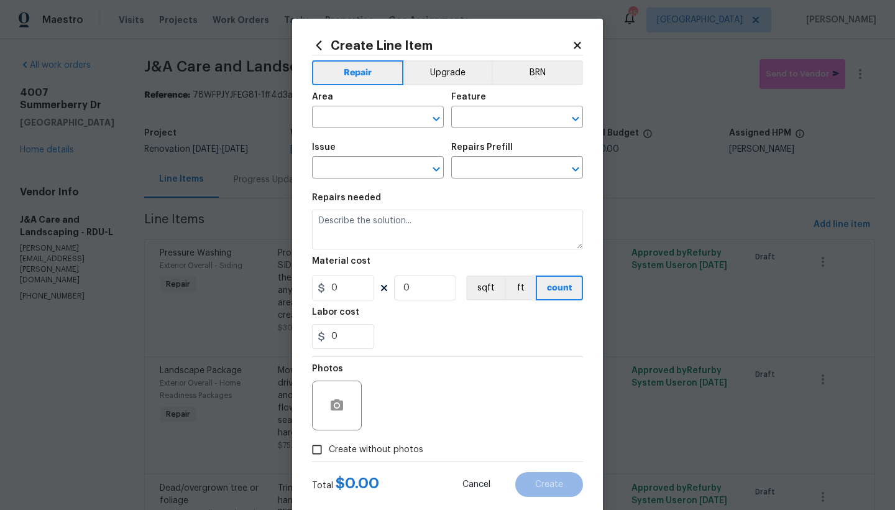
type input "Landscaping"
type input "Add a Task $1.00"
type textarea "HPM to detail"
type input "1"
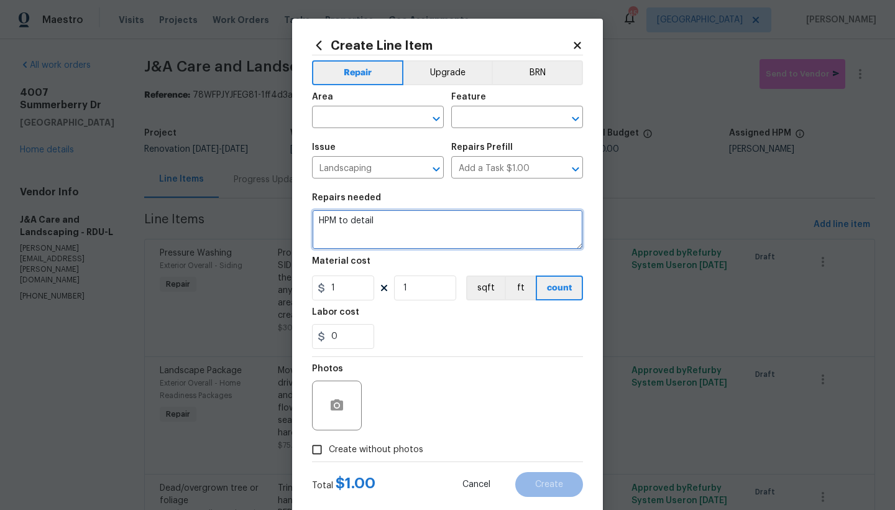
drag, startPoint x: 308, startPoint y: 219, endPoint x: 227, endPoint y: 219, distance: 80.8
click at [227, 219] on div "Create Line Item Repair Upgrade BRN Area ​ Feature ​ Issue Landscaping ​ Repair…" at bounding box center [447, 255] width 895 height 510
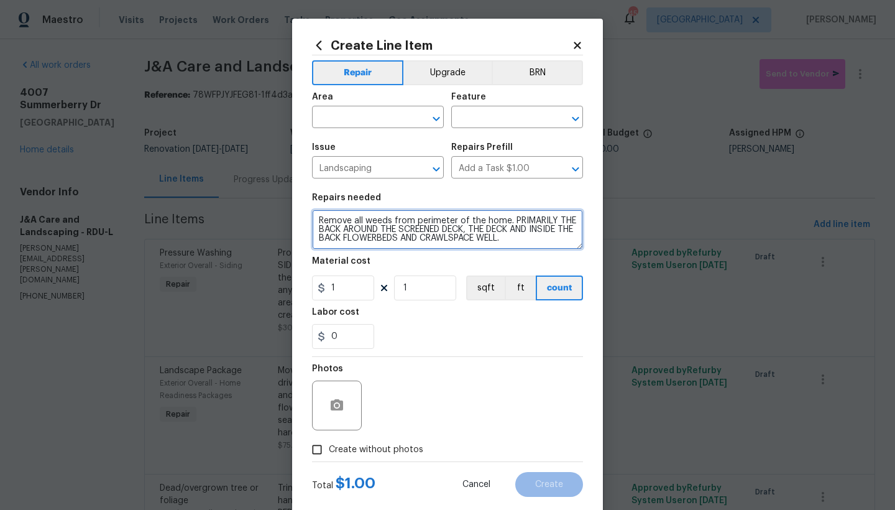
type textarea "Remove all weeds from perimeter of the home. PRIMARILY THE BACK AROUND THE SCRE…"
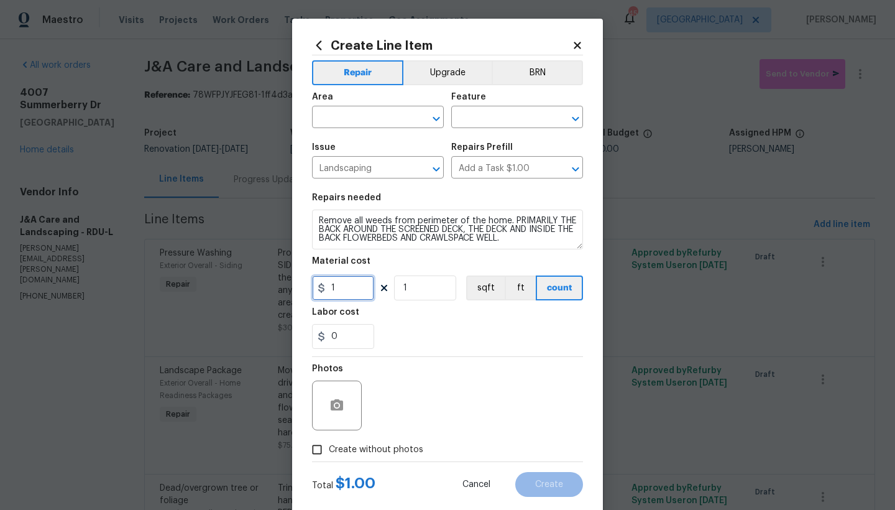
drag, startPoint x: 337, startPoint y: 285, endPoint x: 296, endPoint y: 283, distance: 41.7
click at [296, 283] on div "Create Line Item Repair Upgrade BRN Area ​ Feature ​ Issue Landscaping ​ Repair…" at bounding box center [447, 268] width 311 height 498
click at [411, 284] on input "1" at bounding box center [425, 287] width 62 height 25
drag, startPoint x: 406, startPoint y: 287, endPoint x: 377, endPoint y: 283, distance: 30.1
click at [394, 284] on input "1" at bounding box center [425, 287] width 62 height 25
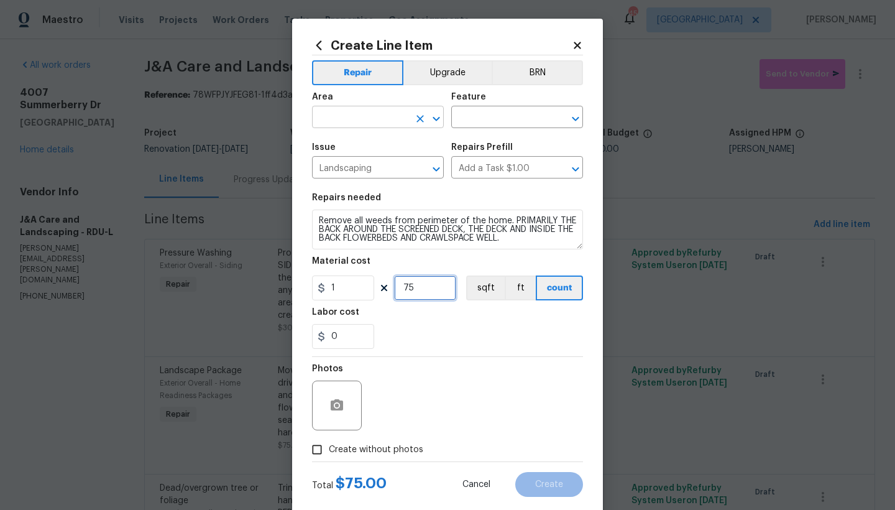
type input "75"
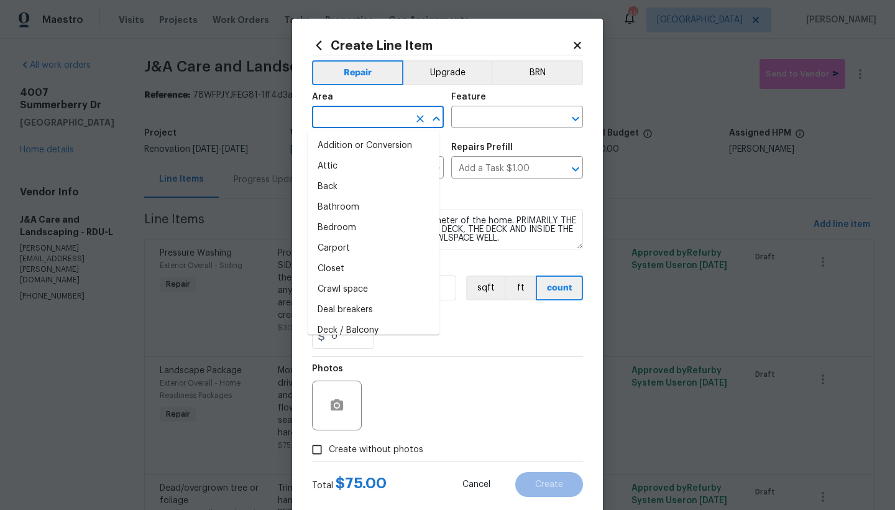
click at [369, 112] on input "text" at bounding box center [360, 118] width 97 height 19
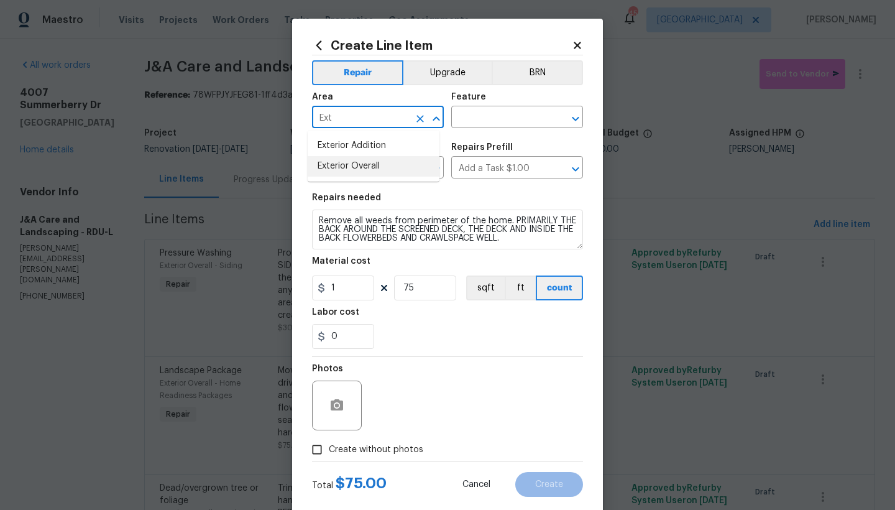
click at [368, 170] on li "Exterior Overall" at bounding box center [374, 166] width 132 height 21
type input "Exterior Overall"
click at [483, 118] on input "text" at bounding box center [499, 118] width 97 height 19
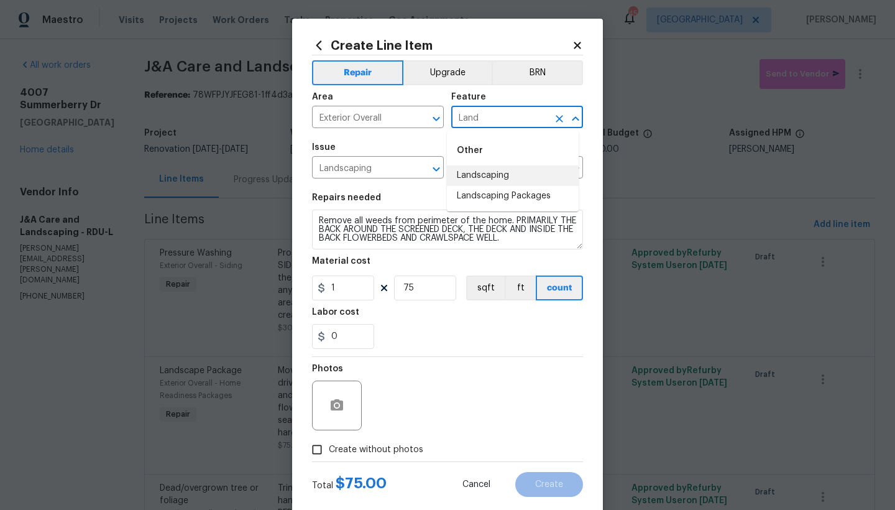
click at [490, 173] on li "Landscaping" at bounding box center [513, 175] width 132 height 21
type input "Landscaping"
click at [310, 441] on input "Create without photos" at bounding box center [317, 450] width 24 height 24
checkbox input "true"
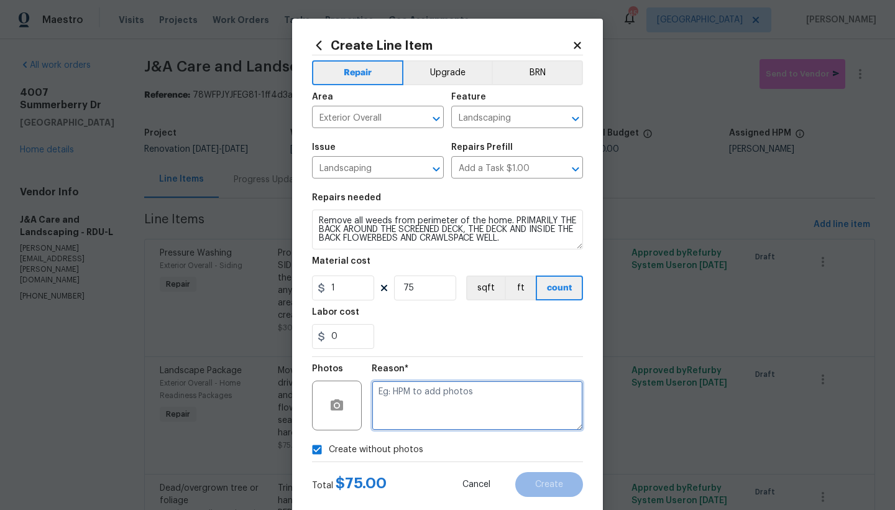
click at [410, 397] on textarea at bounding box center [477, 405] width 211 height 50
type textarea "n"
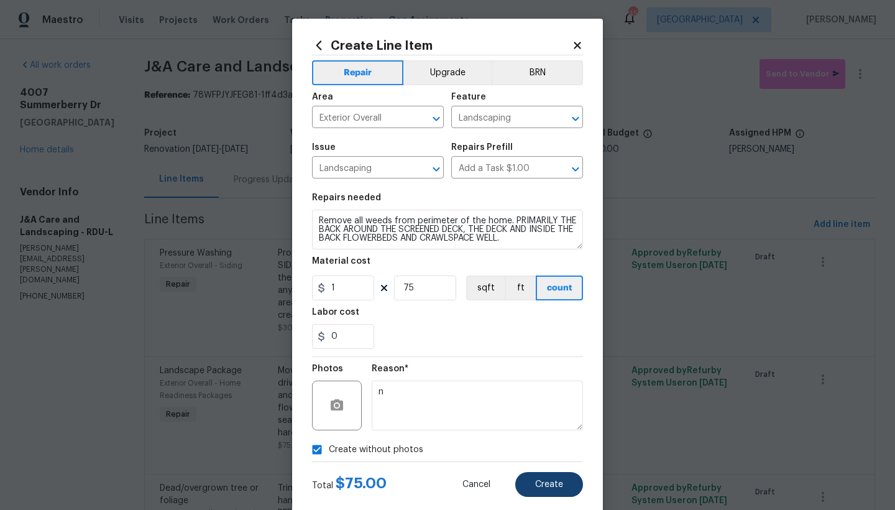
drag, startPoint x: 555, startPoint y: 484, endPoint x: 567, endPoint y: 477, distance: 14.0
click at [554, 441] on span "Create" at bounding box center [549, 484] width 28 height 9
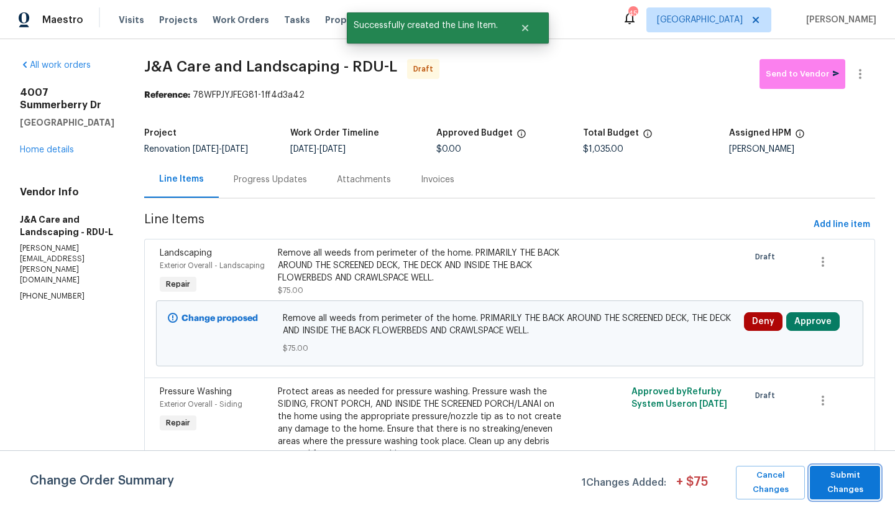
click at [785, 441] on span "Submit Changes" at bounding box center [845, 482] width 58 height 29
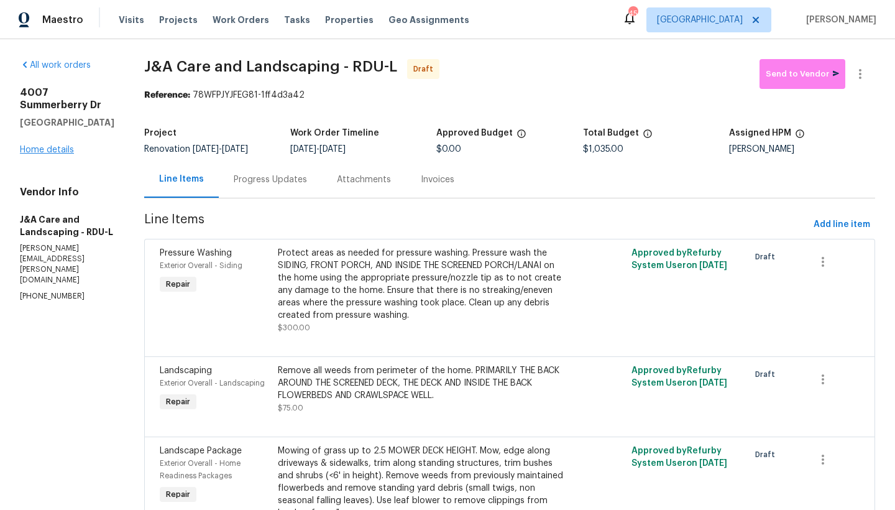
click at [46, 145] on link "Home details" at bounding box center [47, 149] width 54 height 9
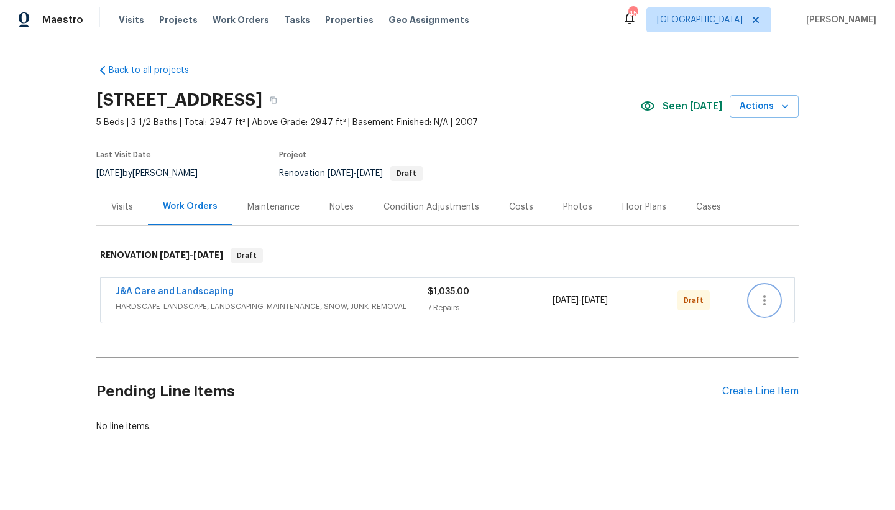
click at [763, 301] on icon "button" at bounding box center [764, 300] width 2 height 10
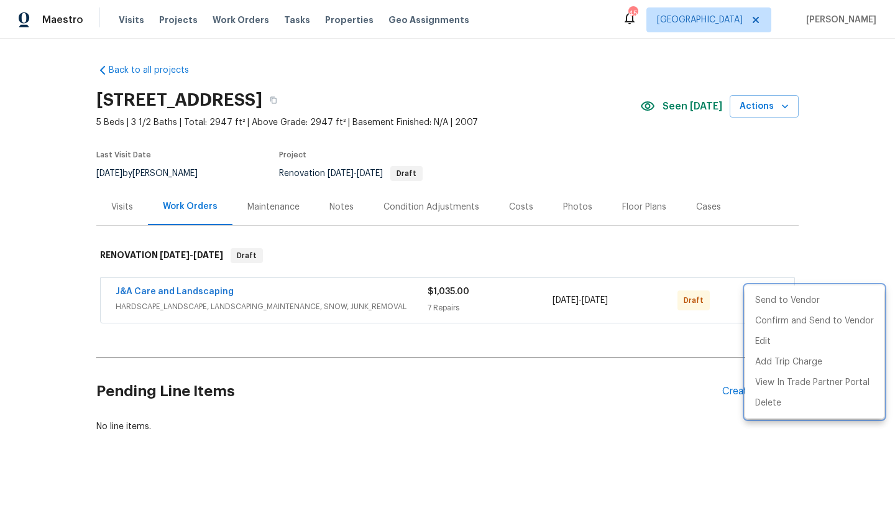
click at [587, 334] on div at bounding box center [447, 255] width 895 height 510
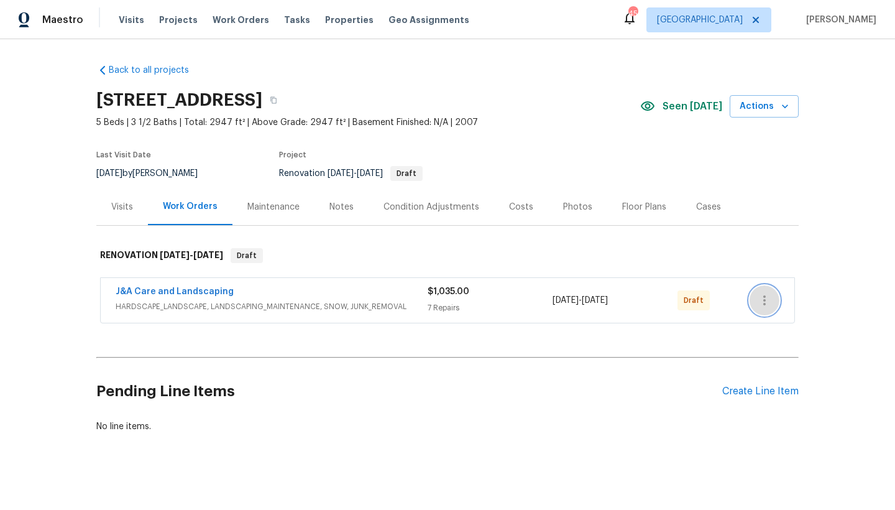
click at [757, 300] on icon "button" at bounding box center [764, 300] width 15 height 15
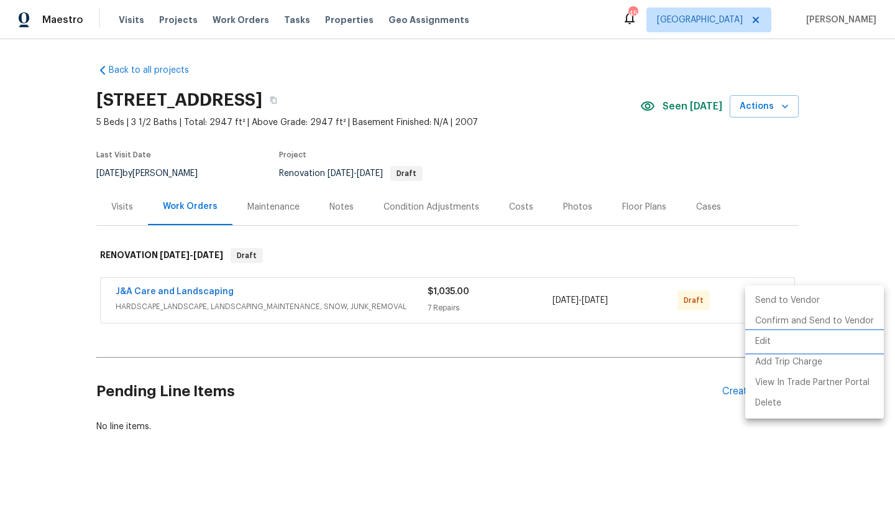
click at [769, 337] on li "Edit" at bounding box center [814, 341] width 139 height 21
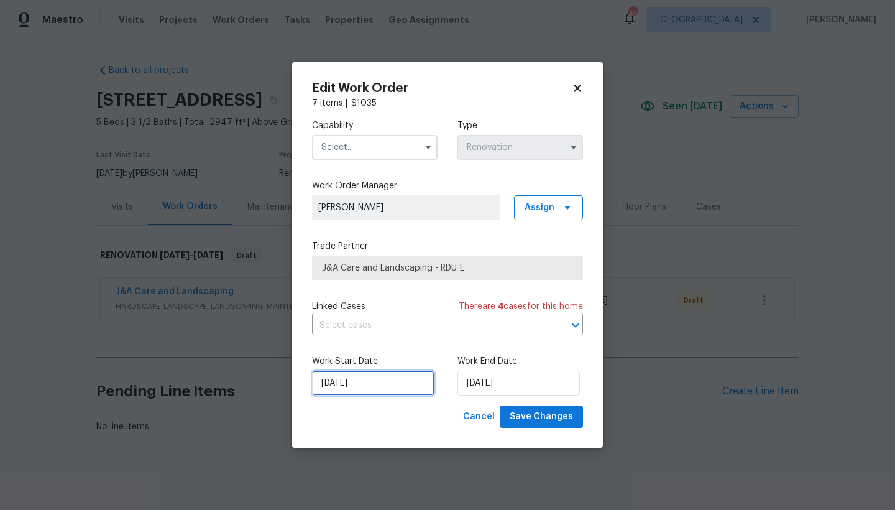
click at [359, 390] on input "[DATE]" at bounding box center [373, 382] width 122 height 25
select select "8"
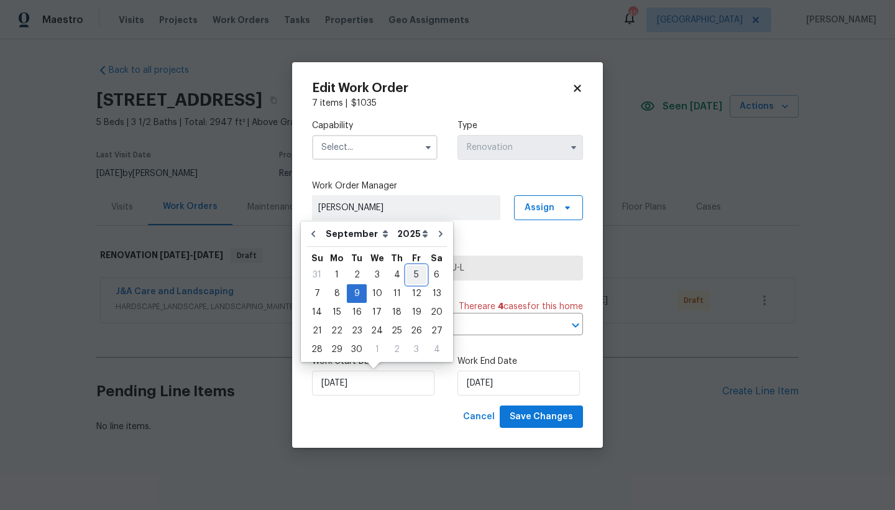
click at [407, 272] on div "5" at bounding box center [416, 274] width 20 height 17
type input "[DATE]"
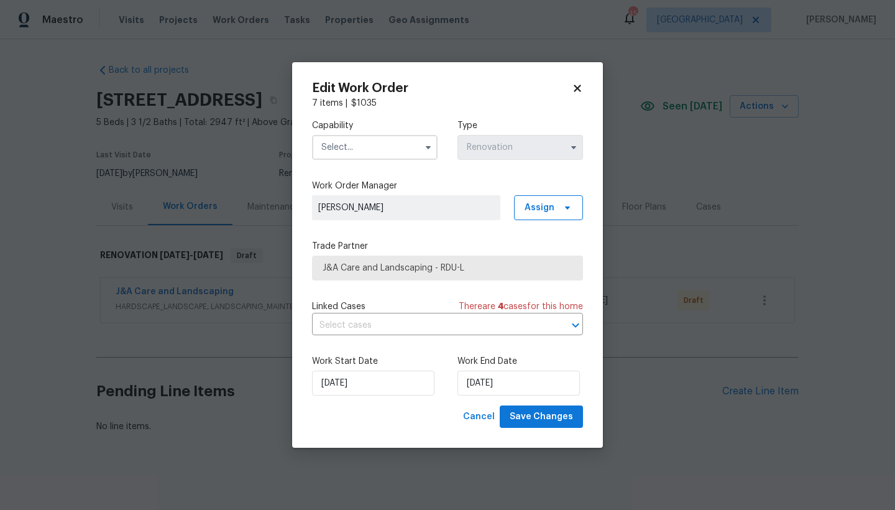
click at [336, 147] on input "text" at bounding box center [375, 147] width 126 height 25
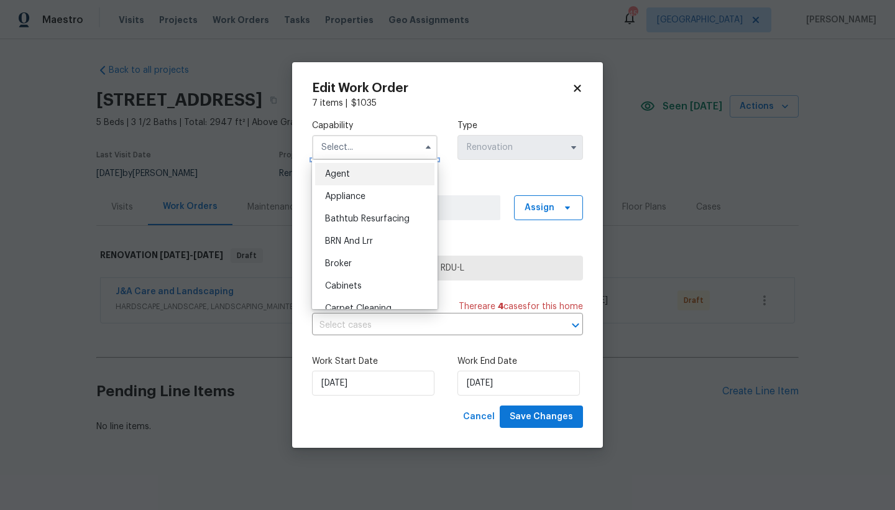
click at [335, 150] on input "text" at bounding box center [375, 147] width 126 height 25
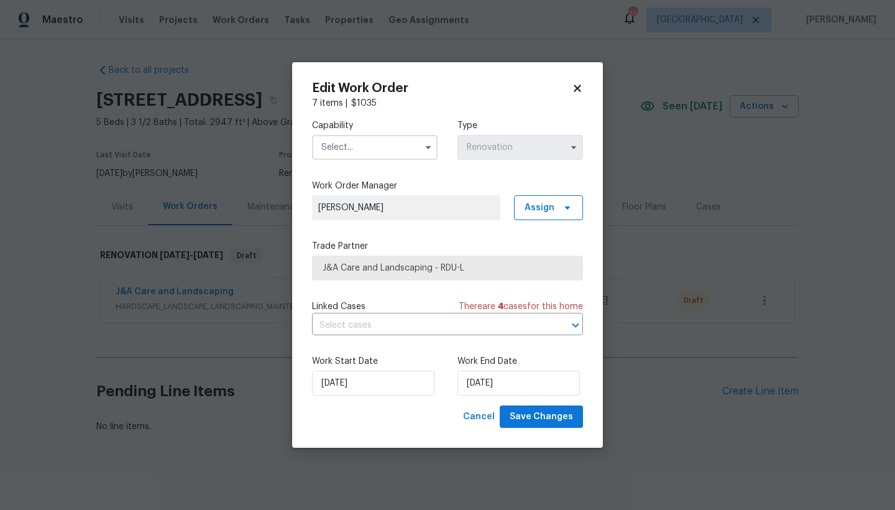
click at [344, 147] on input "text" at bounding box center [375, 147] width 126 height 25
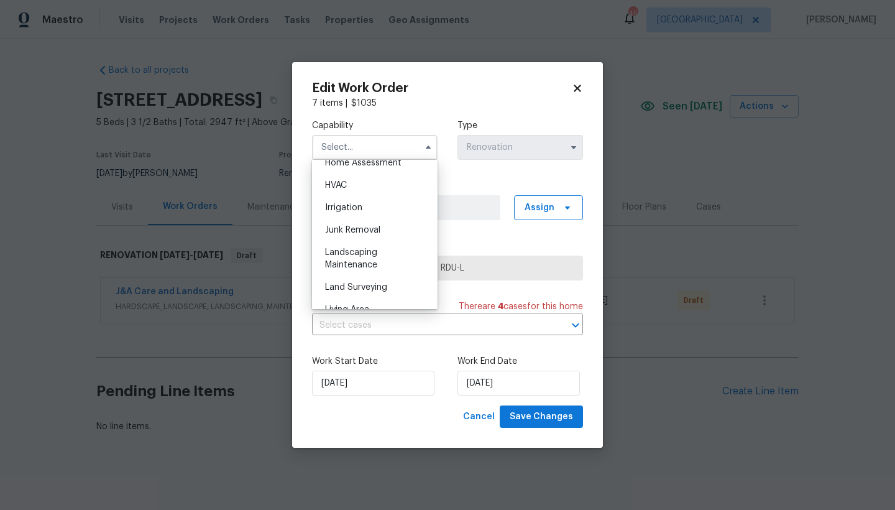
scroll to position [779, 0]
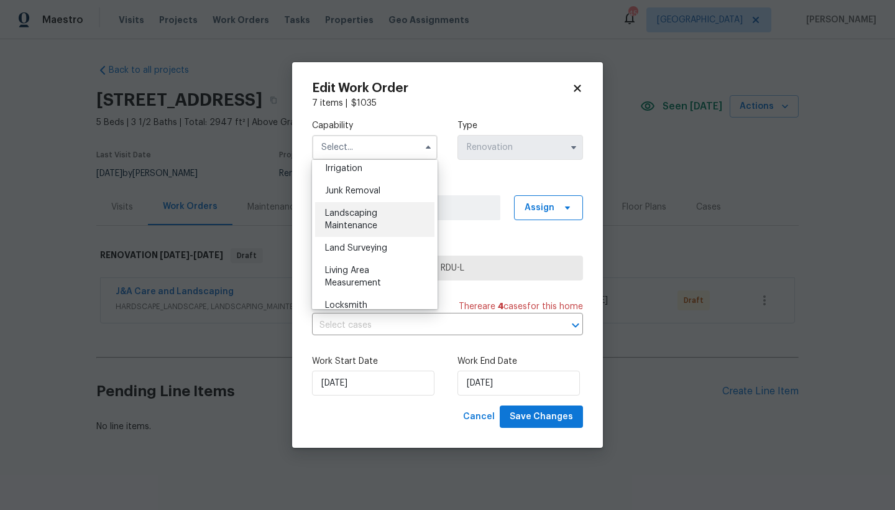
click at [352, 237] on div "Landscaping Maintenance" at bounding box center [374, 219] width 119 height 35
type input "Landscaping Maintenance"
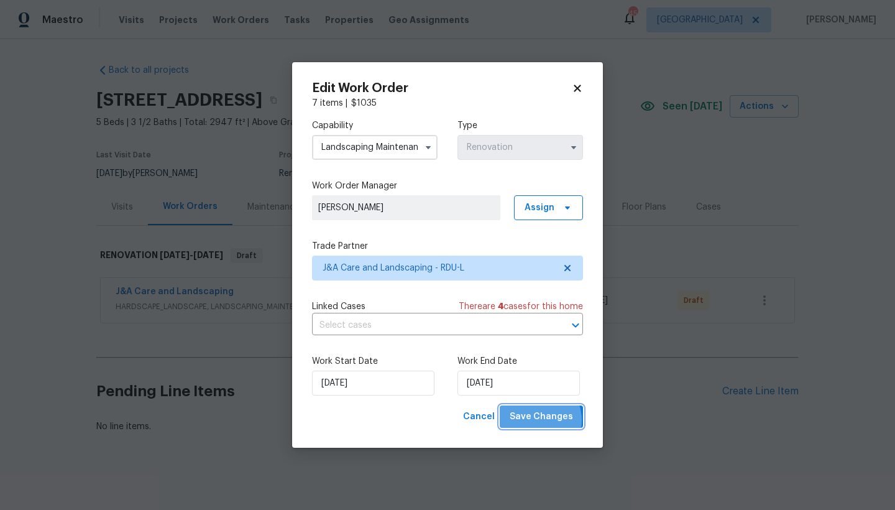
drag, startPoint x: 534, startPoint y: 420, endPoint x: 571, endPoint y: 427, distance: 36.7
click at [534, 420] on span "Save Changes" at bounding box center [541, 417] width 63 height 16
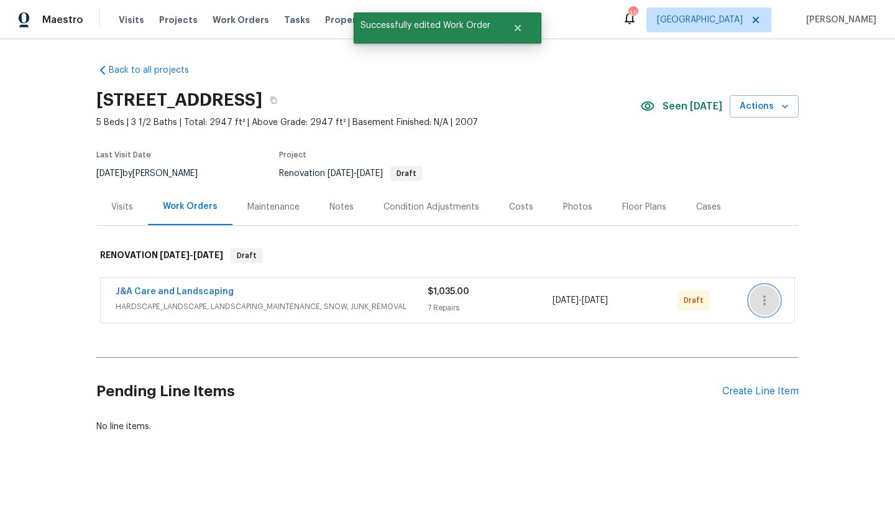
click at [757, 300] on icon "button" at bounding box center [764, 300] width 15 height 15
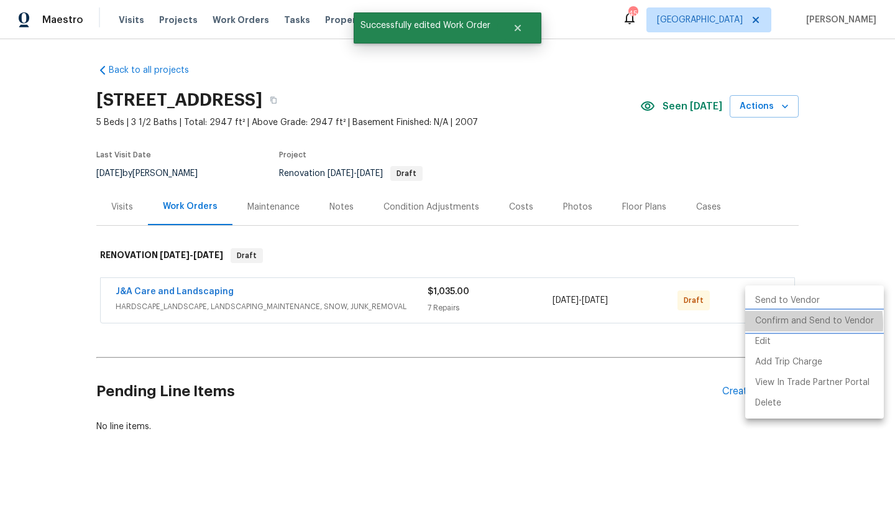
click at [779, 324] on li "Confirm and Send to Vendor" at bounding box center [814, 321] width 139 height 21
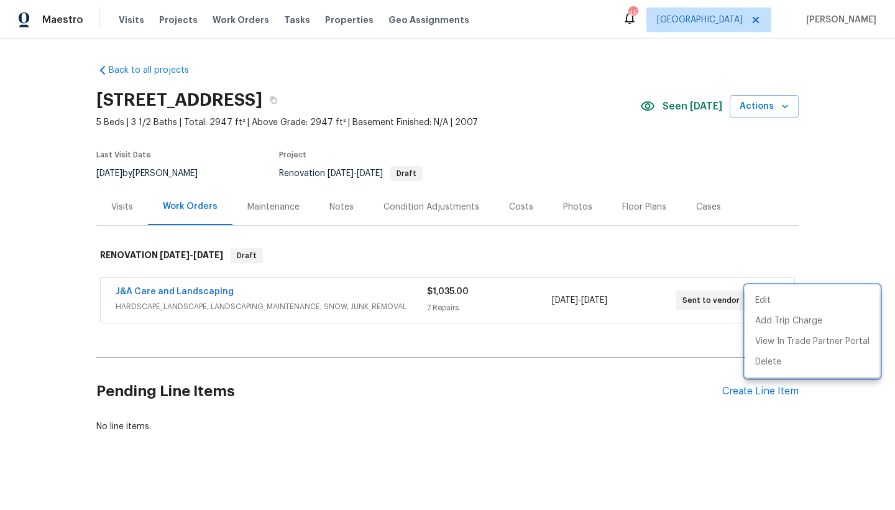
click at [721, 390] on div at bounding box center [447, 255] width 895 height 510
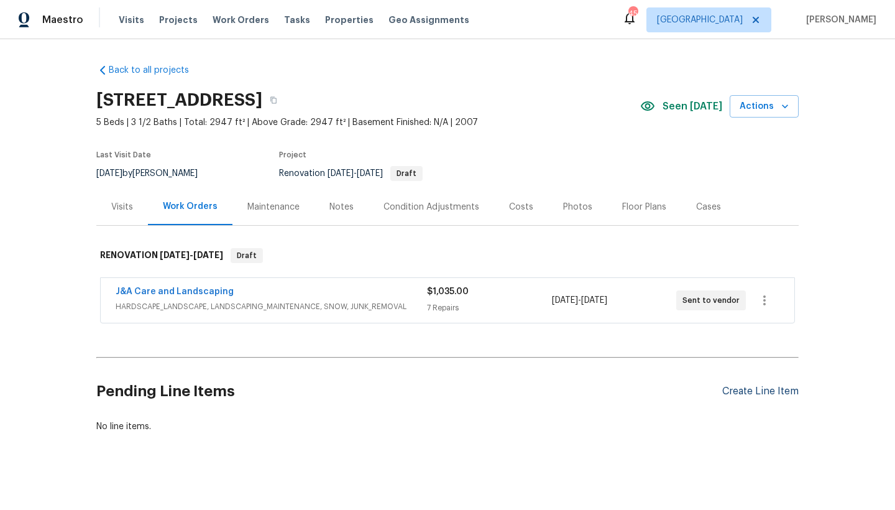
click at [722, 392] on div "Create Line Item" at bounding box center [760, 391] width 76 height 12
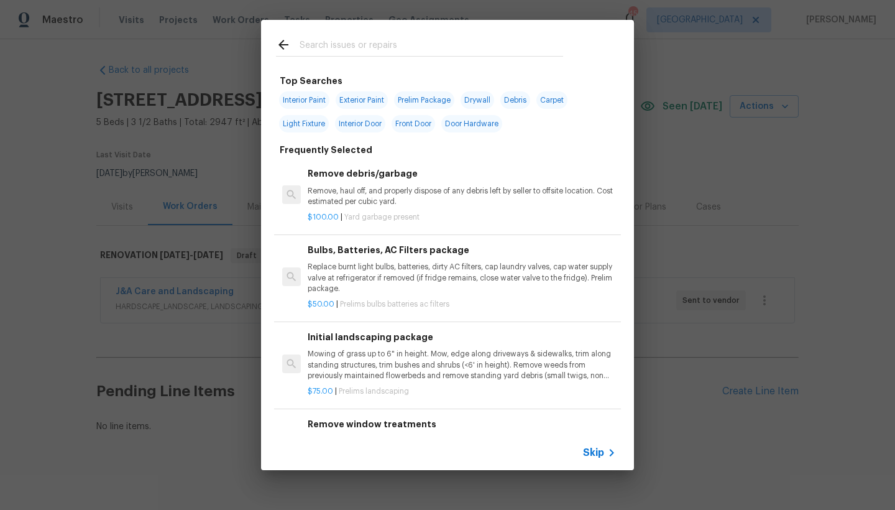
click at [341, 41] on input "text" at bounding box center [432, 46] width 264 height 19
click at [339, 42] on input "text" at bounding box center [432, 46] width 264 height 19
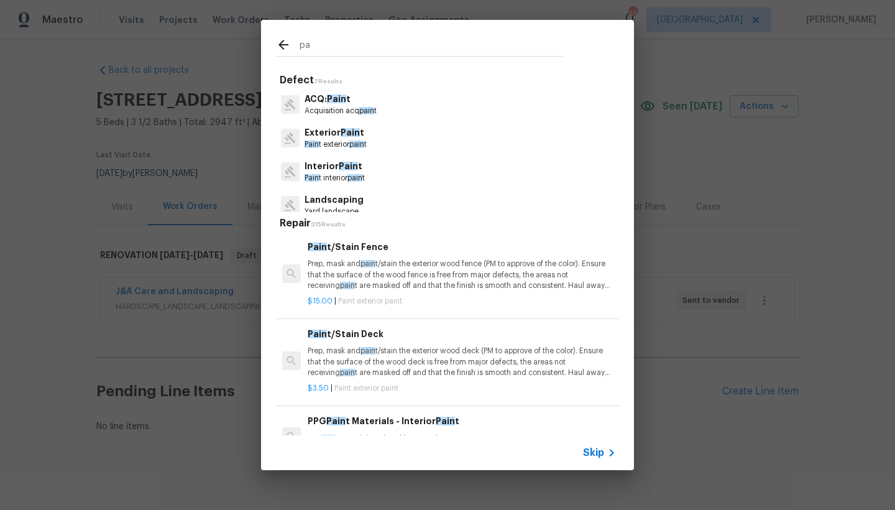
type input "p"
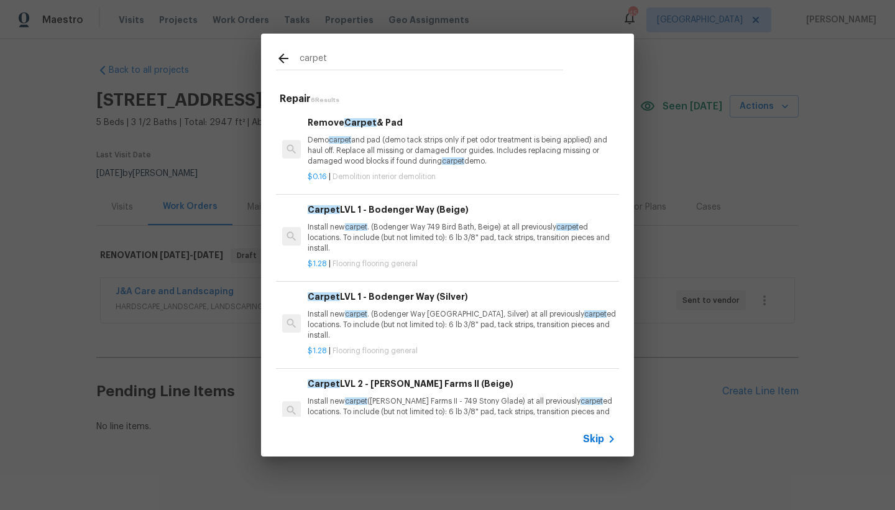
type input "carpet"
click at [313, 236] on p "Install new carpet . (Bodenger Way 749 Bird Bath, Beige) at all previously carp…" at bounding box center [462, 238] width 308 height 32
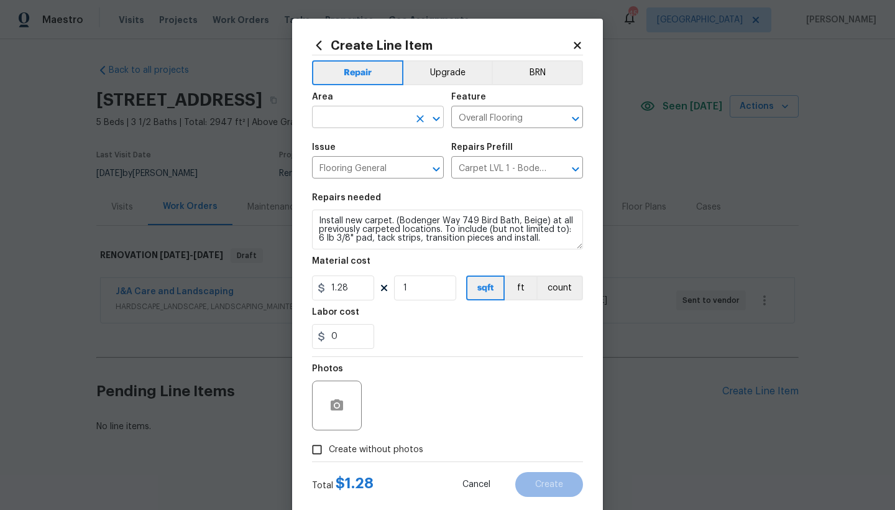
click at [343, 117] on input "text" at bounding box center [360, 118] width 97 height 19
click at [331, 164] on li "Interior Overall" at bounding box center [374, 166] width 132 height 21
type input "Interior Overall"
click at [413, 288] on input "1" at bounding box center [425, 287] width 62 height 25
drag, startPoint x: 423, startPoint y: 290, endPoint x: 388, endPoint y: 291, distance: 34.2
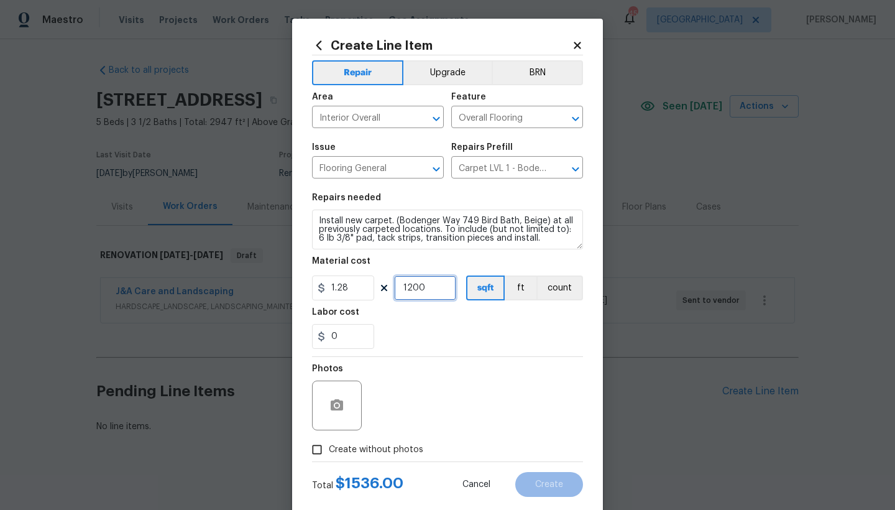
click at [388, 291] on div "1.28 1200 sqft ft count" at bounding box center [447, 287] width 271 height 25
type input "1100"
click at [316, 441] on input "Create without photos" at bounding box center [317, 450] width 24 height 24
checkbox input "true"
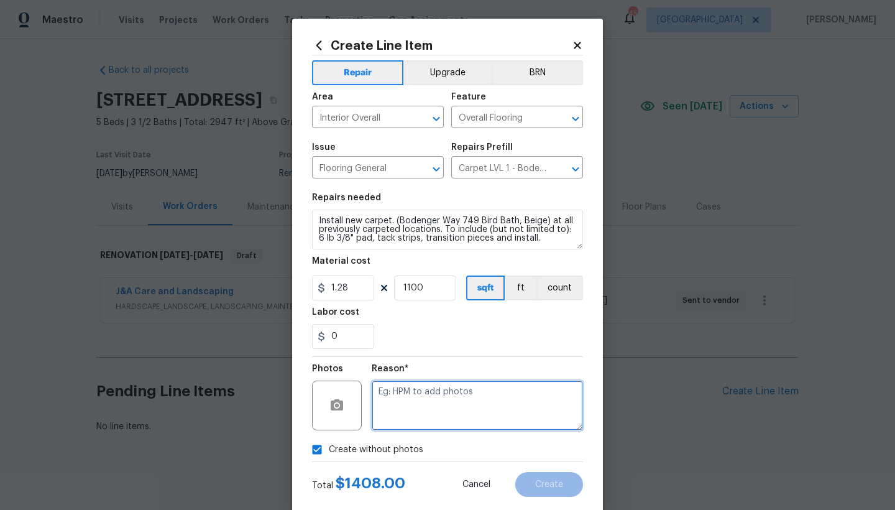
click at [402, 392] on textarea at bounding box center [477, 405] width 211 height 50
type textarea "n"
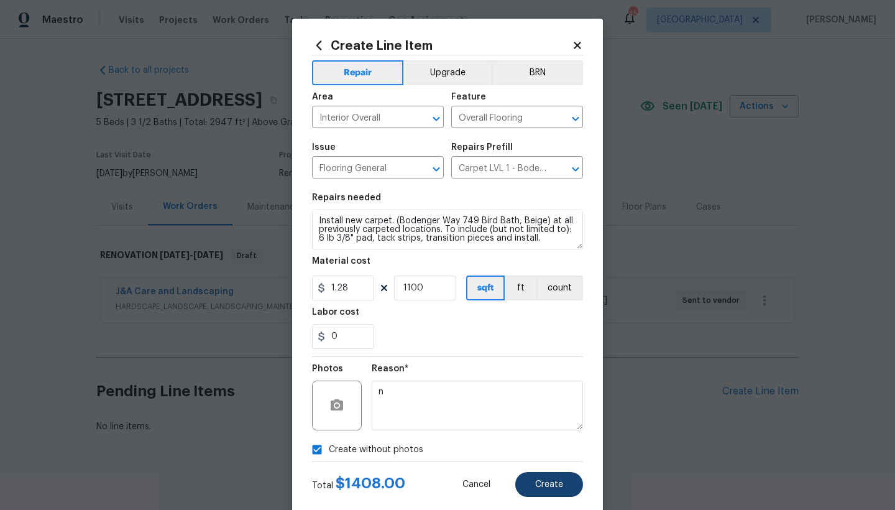
click at [541, 441] on span "Create" at bounding box center [549, 484] width 28 height 9
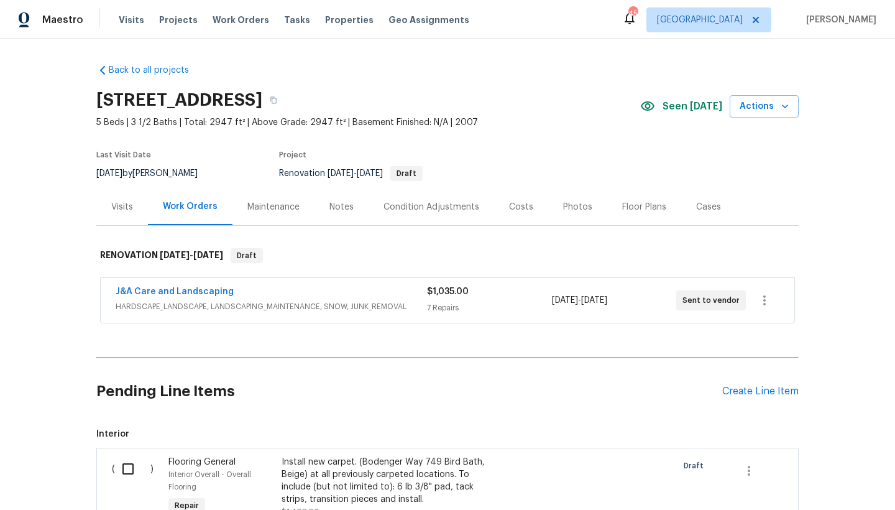
click at [121, 441] on input "checkbox" at bounding box center [132, 469] width 35 height 26
checkbox input "true"
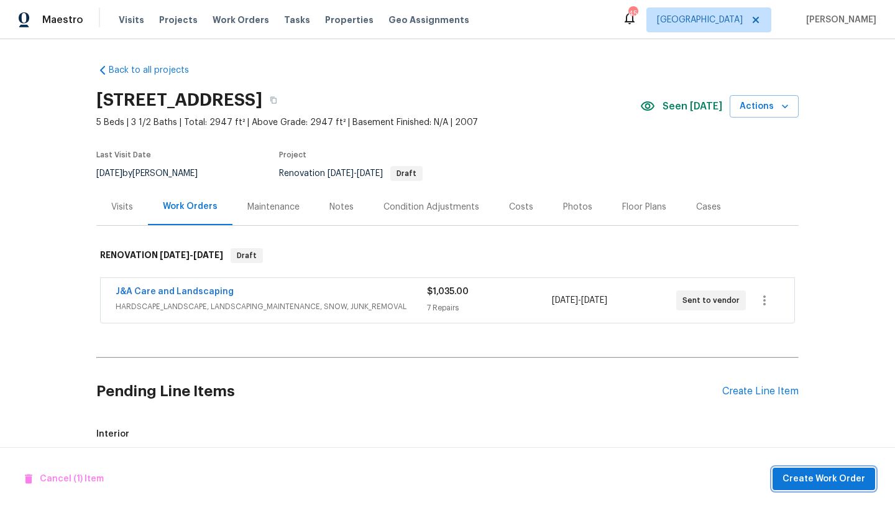
click at [785, 441] on span "Create Work Order" at bounding box center [823, 479] width 83 height 16
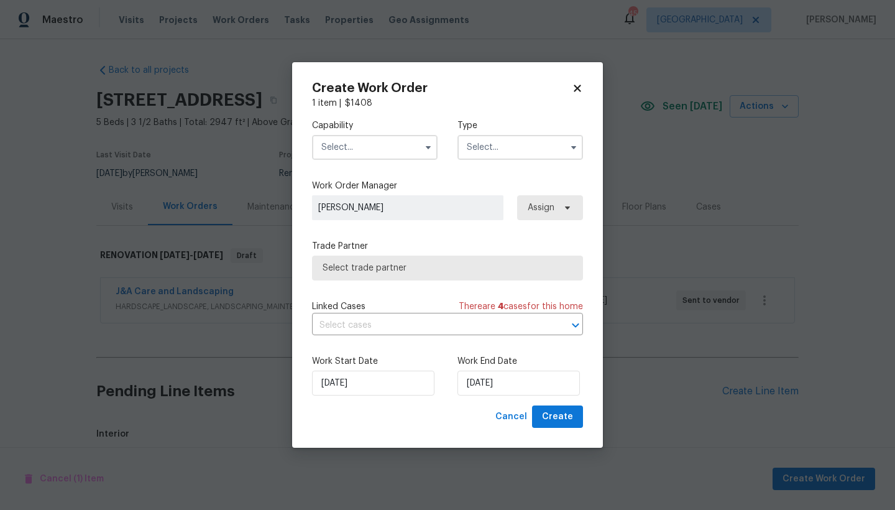
click at [349, 141] on input "text" at bounding box center [375, 147] width 126 height 25
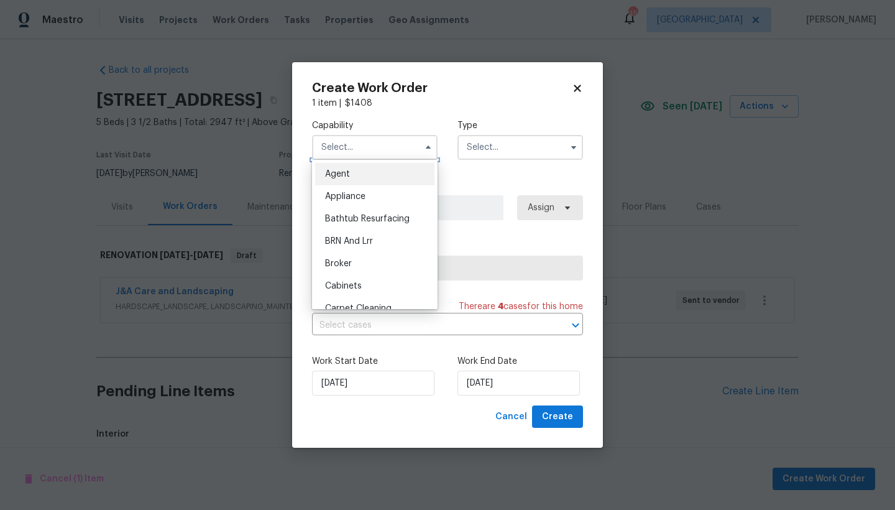
click at [351, 144] on input "text" at bounding box center [375, 147] width 126 height 25
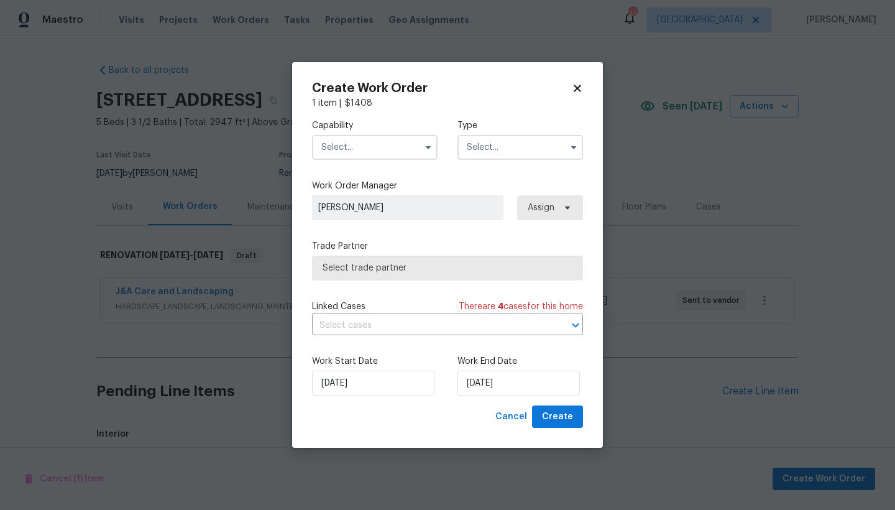
drag, startPoint x: 337, startPoint y: 147, endPoint x: 336, endPoint y: 156, distance: 9.3
click at [336, 147] on input "text" at bounding box center [375, 147] width 126 height 25
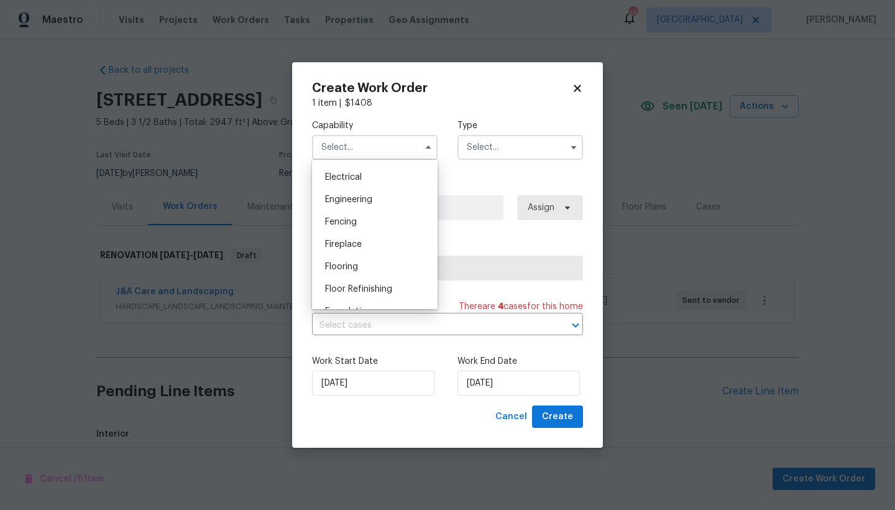
scroll to position [409, 0]
click at [341, 252] on span "Flooring" at bounding box center [341, 247] width 33 height 9
type input "Flooring"
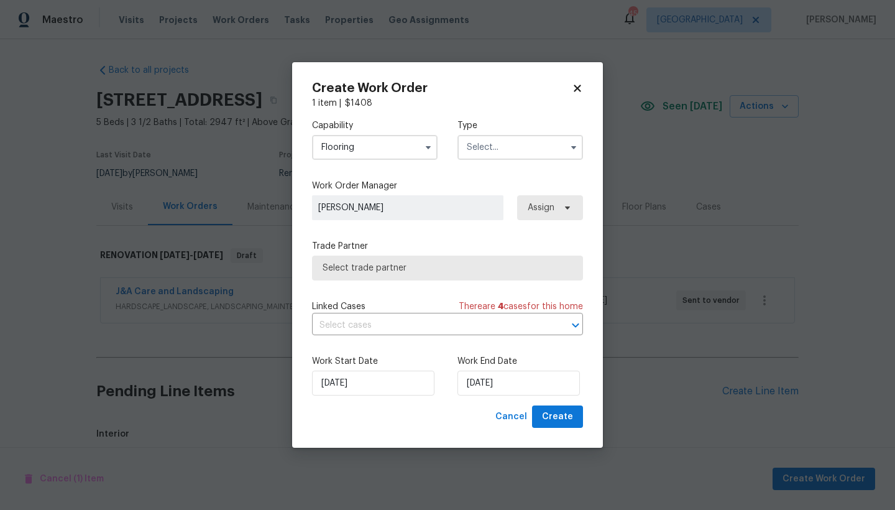
click at [504, 140] on input "text" at bounding box center [520, 147] width 126 height 25
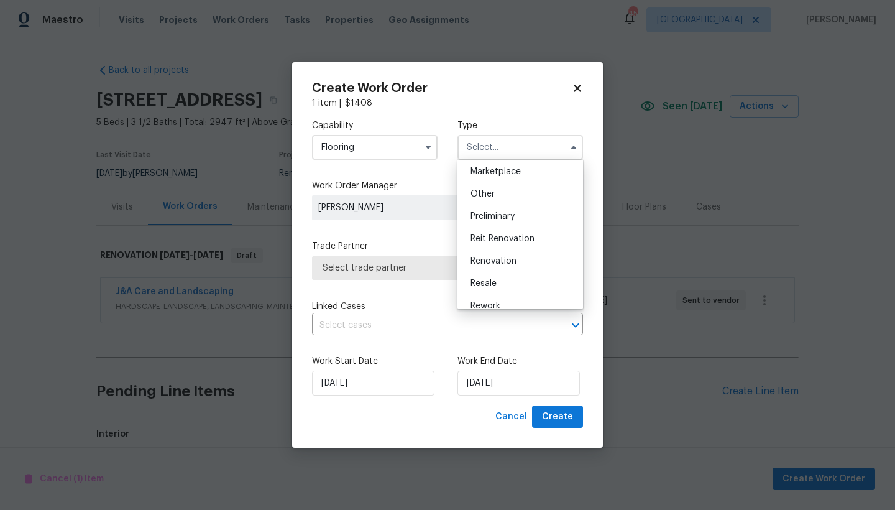
scroll to position [228, 0]
click at [488, 260] on span "Renovation" at bounding box center [493, 259] width 46 height 9
type input "Renovation"
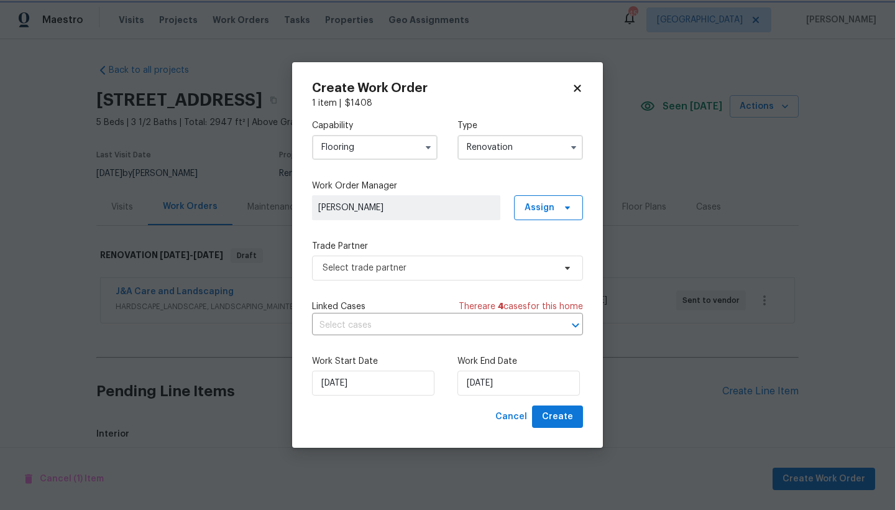
scroll to position [0, 0]
click at [341, 385] on input "[DATE]" at bounding box center [373, 382] width 122 height 25
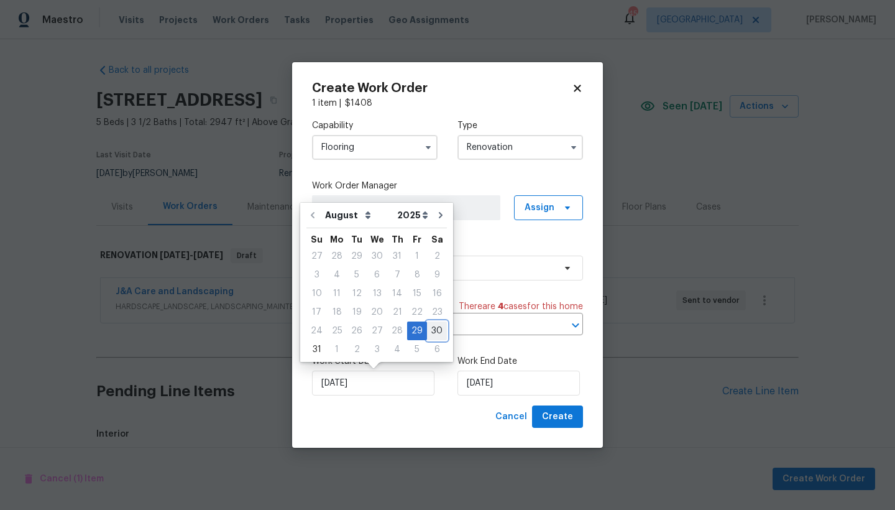
click at [433, 330] on div "30" at bounding box center [437, 330] width 20 height 17
type input "[DATE]"
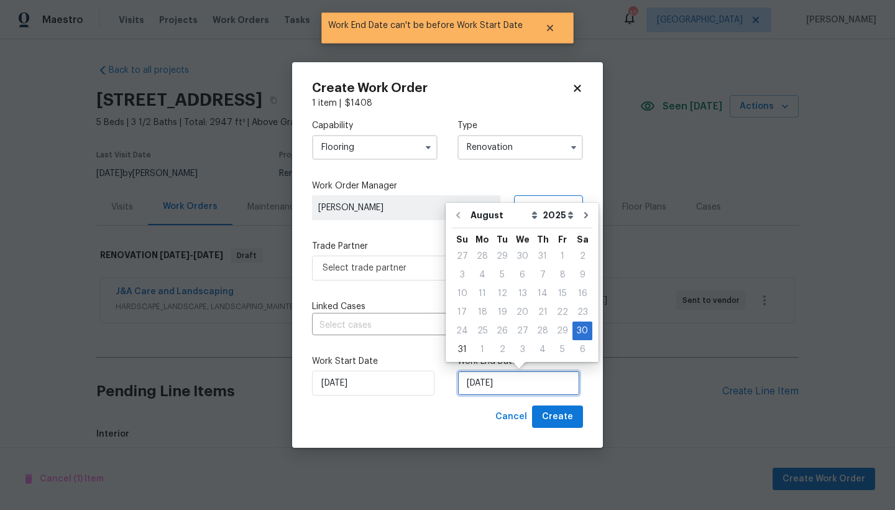
click at [495, 383] on input "[DATE]" at bounding box center [518, 382] width 122 height 25
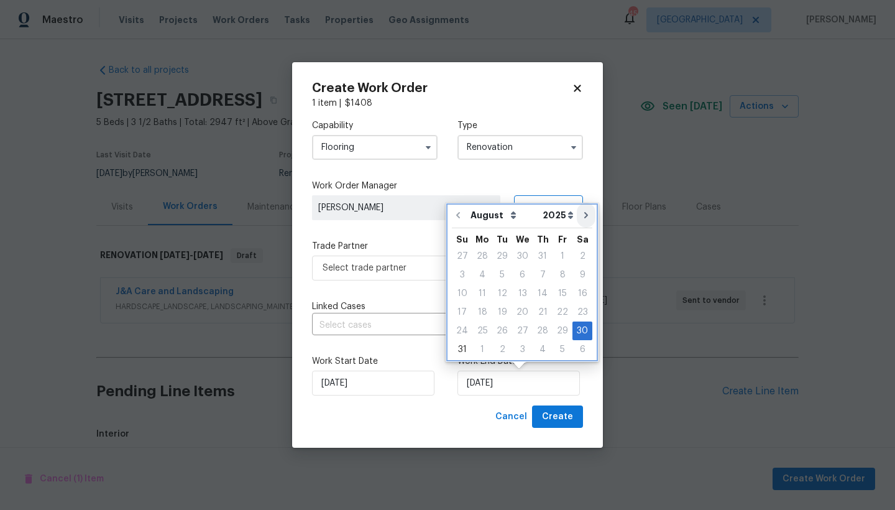
click at [584, 215] on icon "Go to next month" at bounding box center [586, 215] width 4 height 6
type input "9/30/2025"
select select "8"
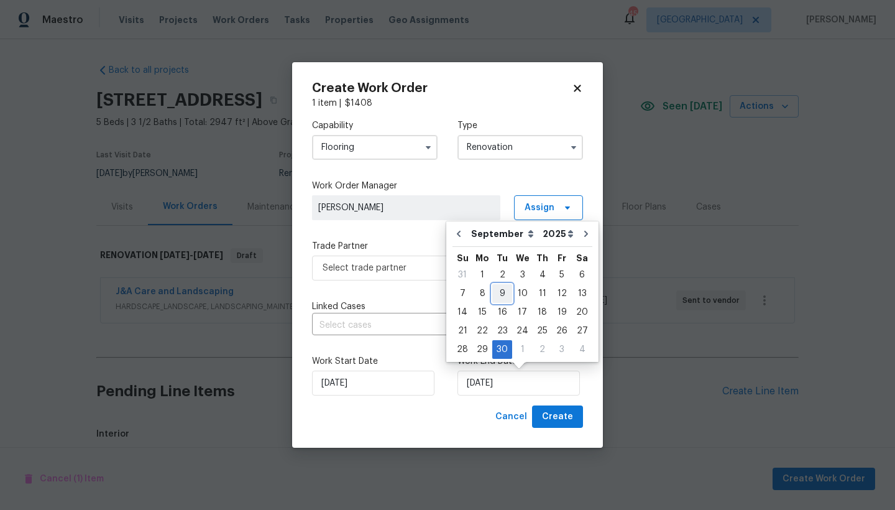
click at [503, 290] on div "9" at bounding box center [502, 293] width 20 height 17
type input "[DATE]"
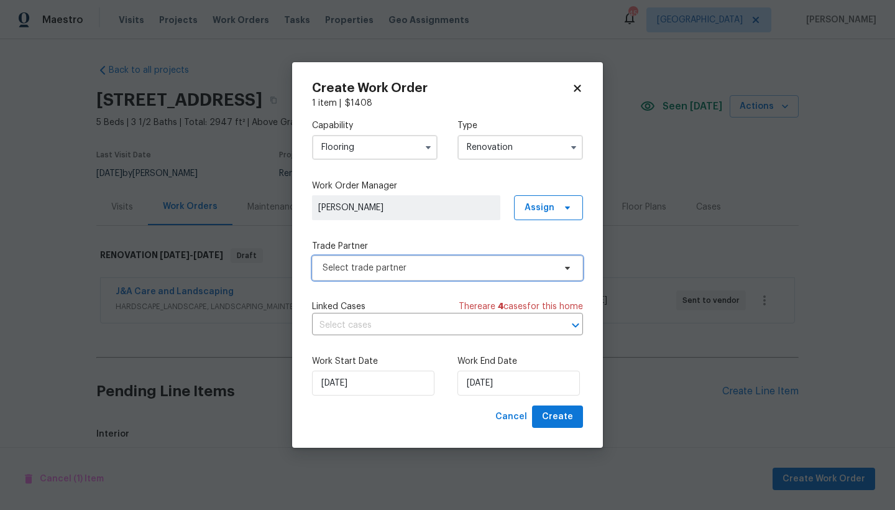
click at [441, 267] on span "Select trade partner" at bounding box center [439, 268] width 232 height 12
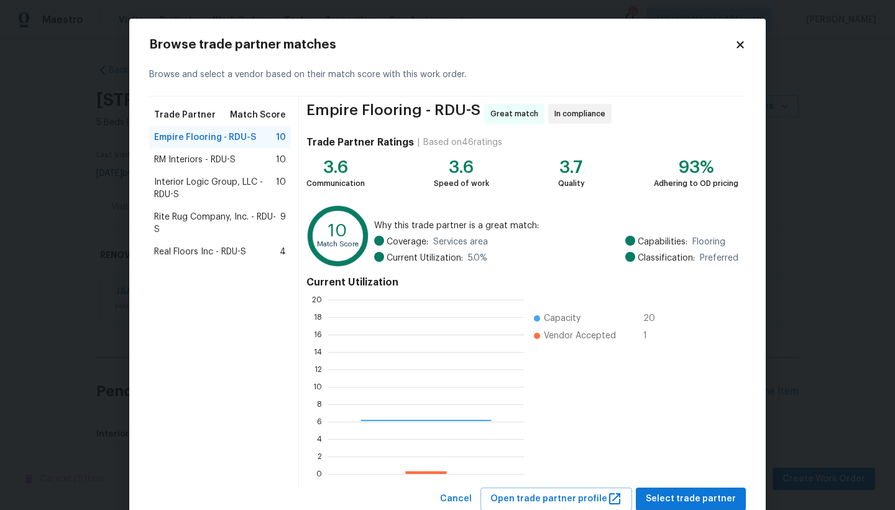
scroll to position [165, 186]
click at [695, 441] on span "Select trade partner" at bounding box center [691, 499] width 90 height 16
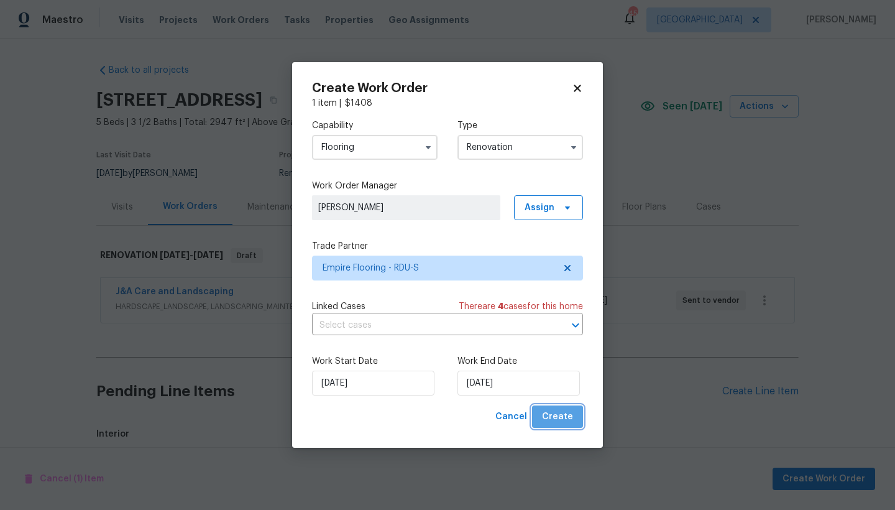
click at [562, 419] on span "Create" at bounding box center [557, 417] width 31 height 16
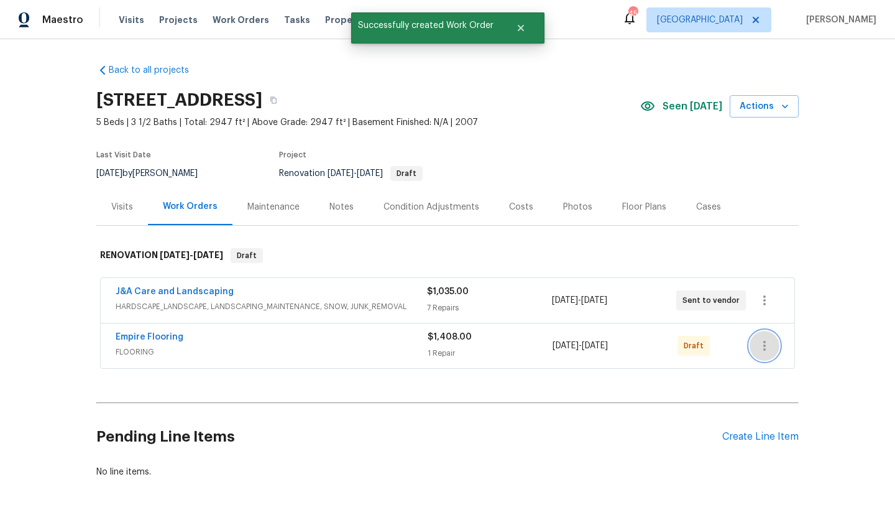
click at [758, 347] on icon "button" at bounding box center [764, 345] width 15 height 15
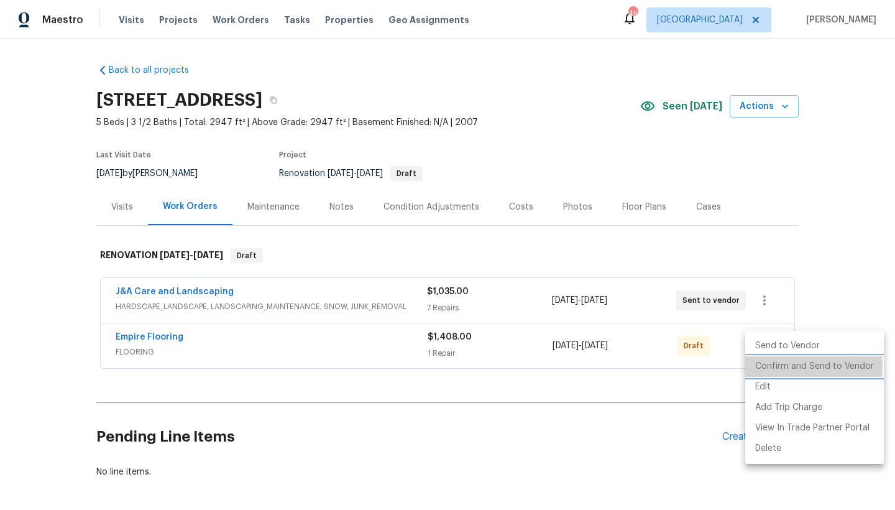
click at [777, 367] on li "Confirm and Send to Vendor" at bounding box center [814, 366] width 139 height 21
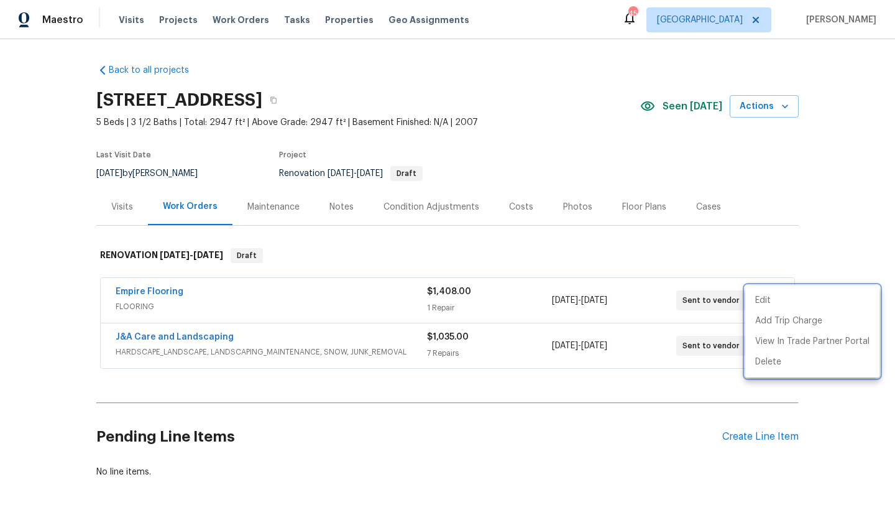
click at [147, 291] on div at bounding box center [447, 255] width 895 height 510
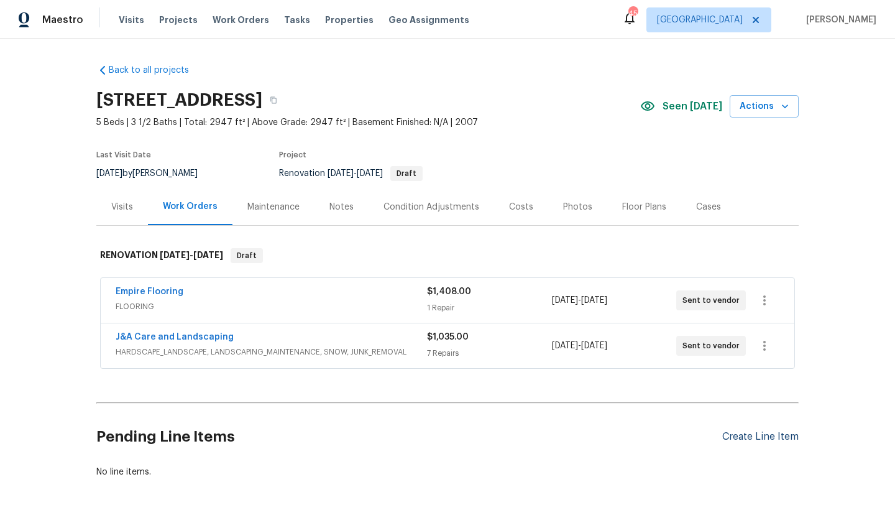
click at [736, 439] on div "Create Line Item" at bounding box center [760, 437] width 76 height 12
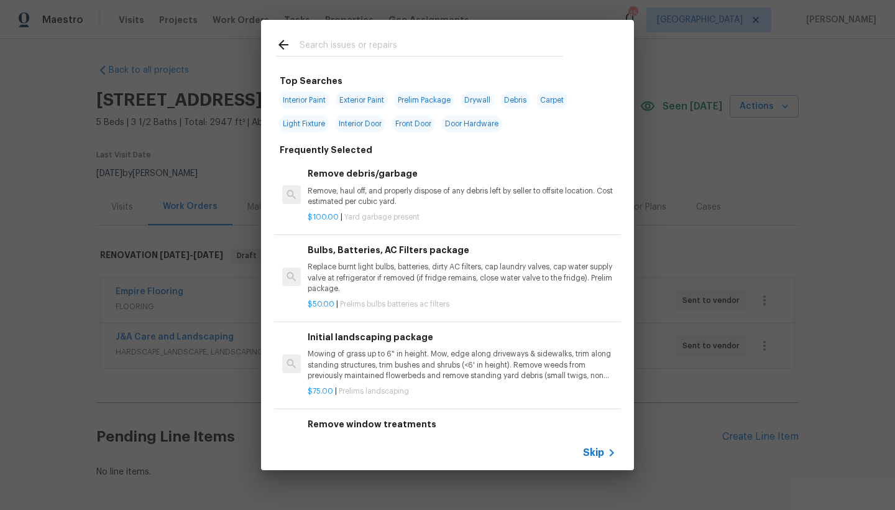
click at [347, 42] on input "text" at bounding box center [432, 46] width 264 height 19
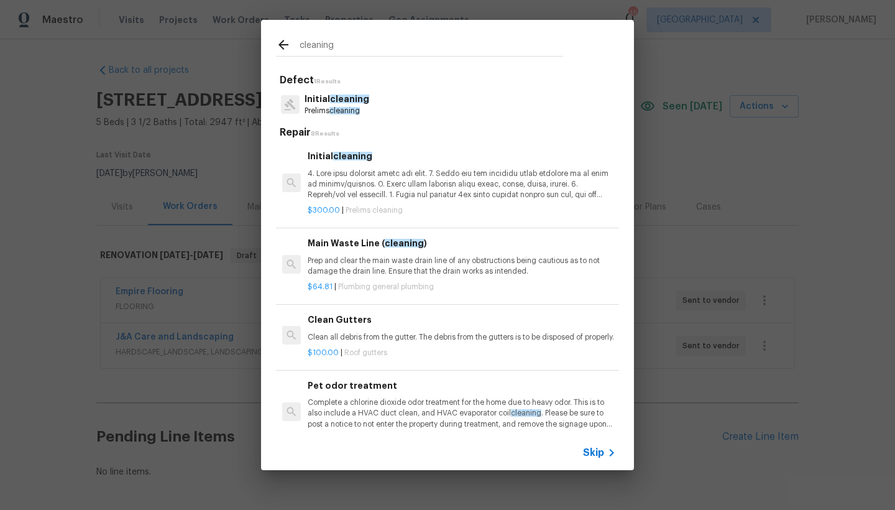
type input "cleaning"
click at [344, 185] on p at bounding box center [462, 184] width 308 height 32
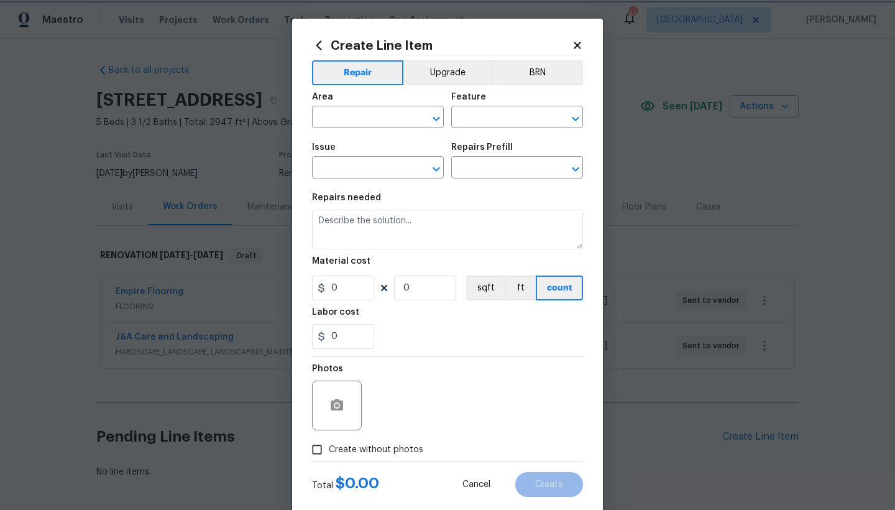
type input "Home Readiness Packages"
type input "Initial cleaning"
type input "Initial cleaning $300.00"
type textarea "1. Wipe down exterior doors and trim. 2. Clean out all exterior light fixtures …"
type input "300"
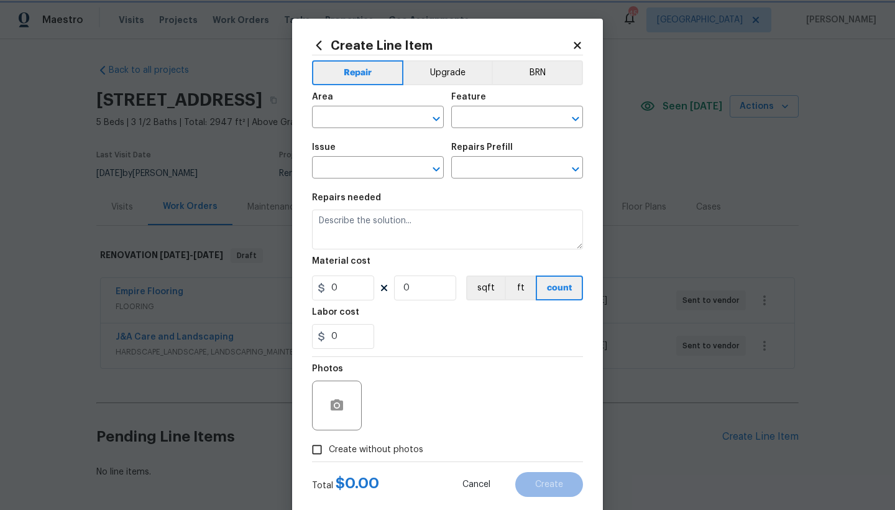
type input "1"
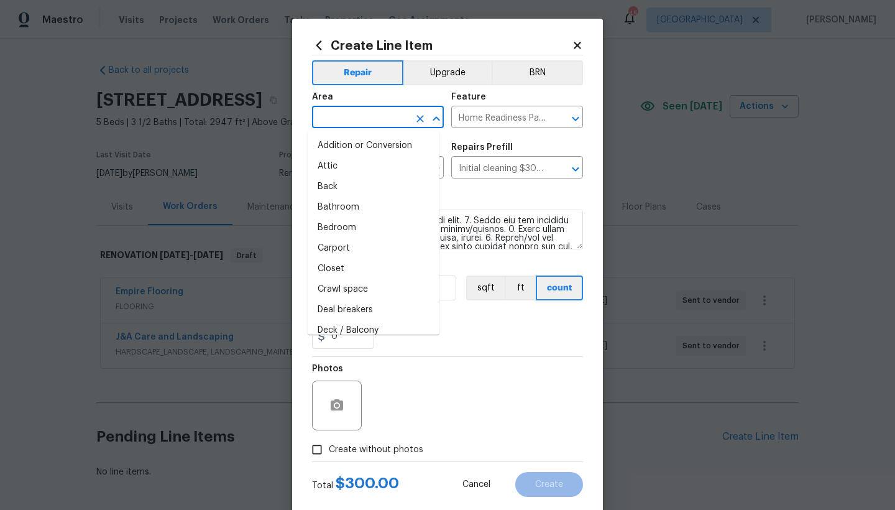
click at [350, 121] on input "text" at bounding box center [360, 118] width 97 height 19
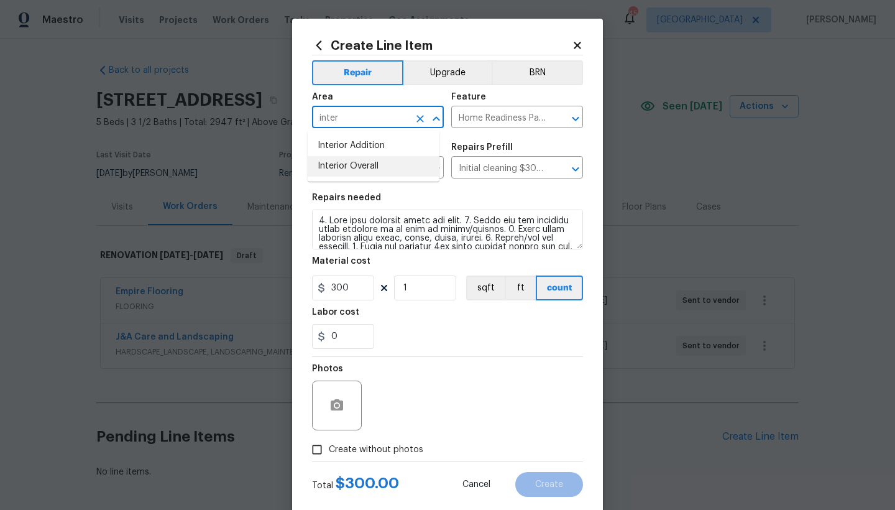
click at [335, 163] on li "Interior Overall" at bounding box center [374, 166] width 132 height 21
type input "Interior Overall"
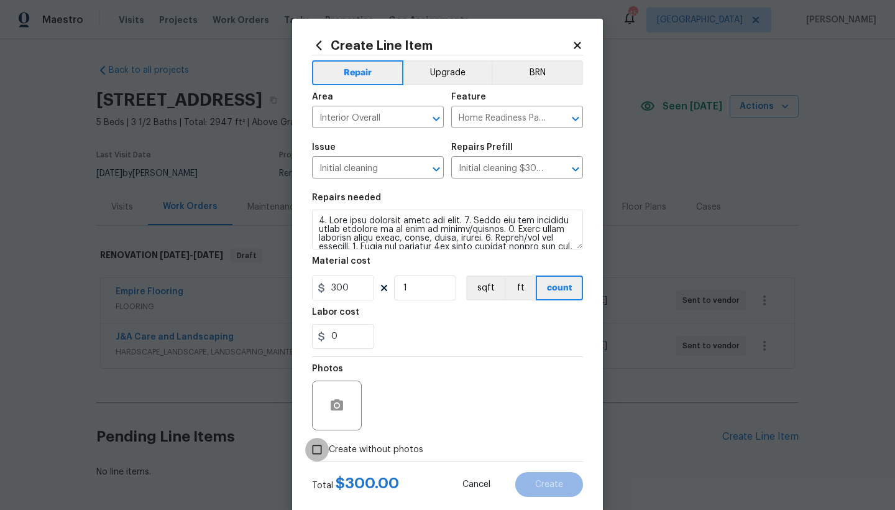
click at [319, 441] on input "Create without photos" at bounding box center [317, 450] width 24 height 24
checkbox input "true"
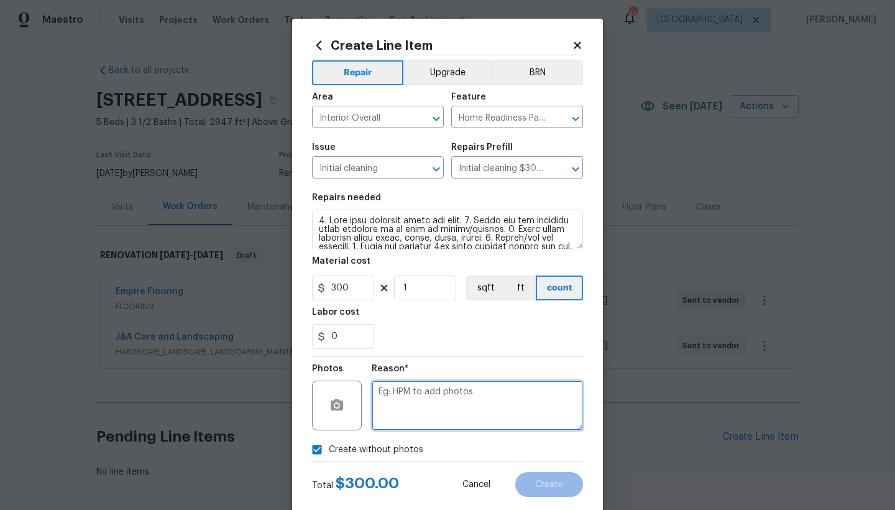
click at [424, 385] on textarea at bounding box center [477, 405] width 211 height 50
type textarea "n"
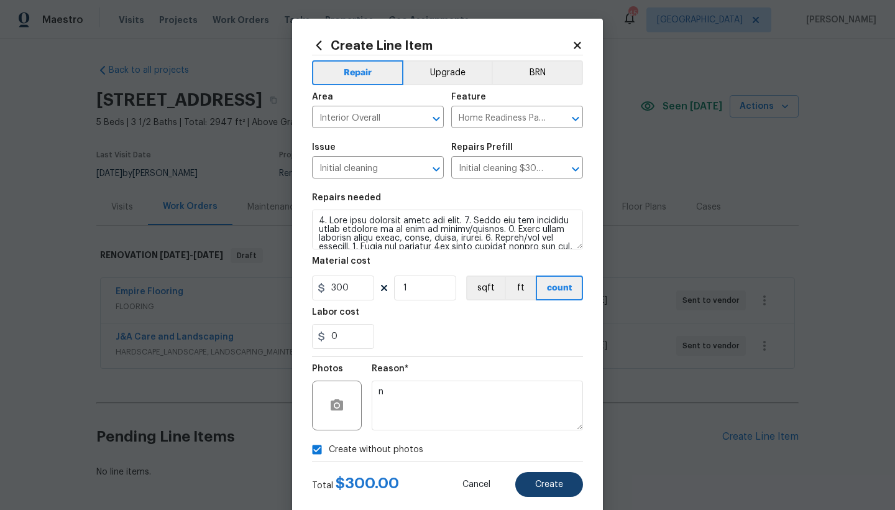
click at [557, 441] on span "Create" at bounding box center [549, 484] width 28 height 9
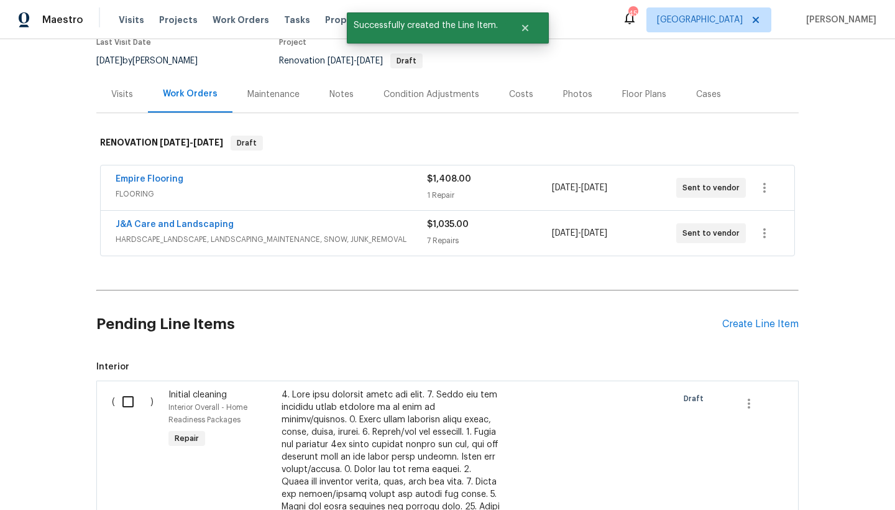
scroll to position [191, 0]
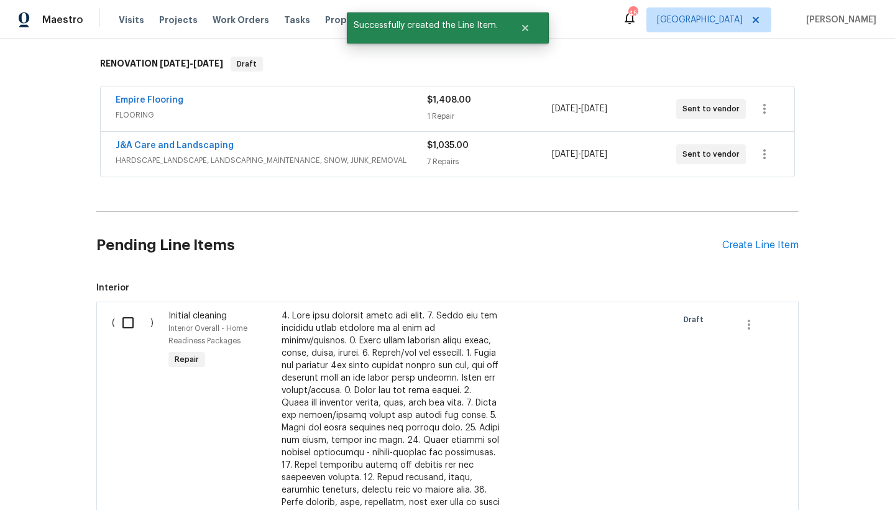
click at [120, 326] on input "checkbox" at bounding box center [132, 322] width 35 height 26
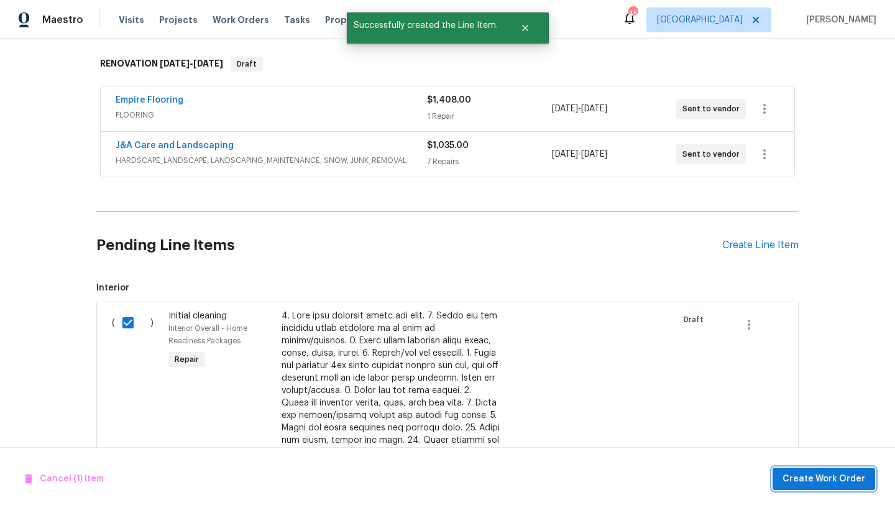
click at [785, 441] on span "Create Work Order" at bounding box center [823, 479] width 83 height 16
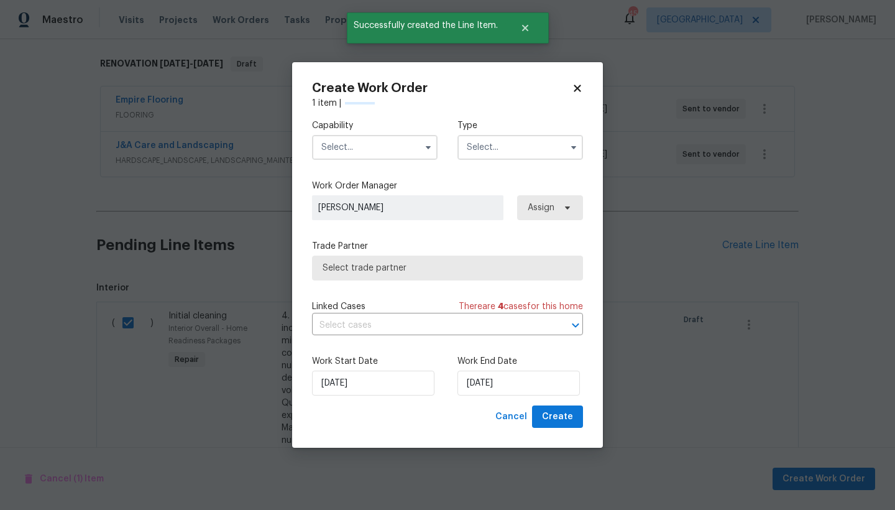
checkbox input "false"
click at [371, 150] on input "text" at bounding box center [375, 147] width 126 height 25
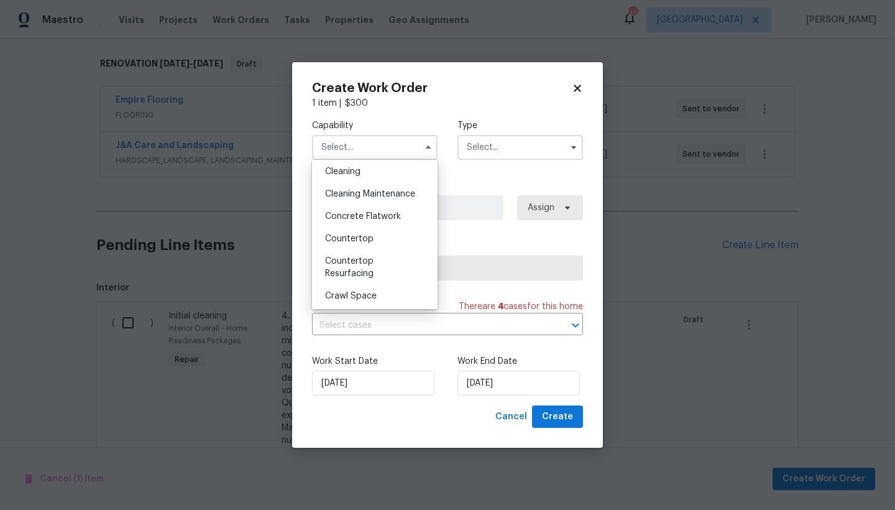
scroll to position [169, 0]
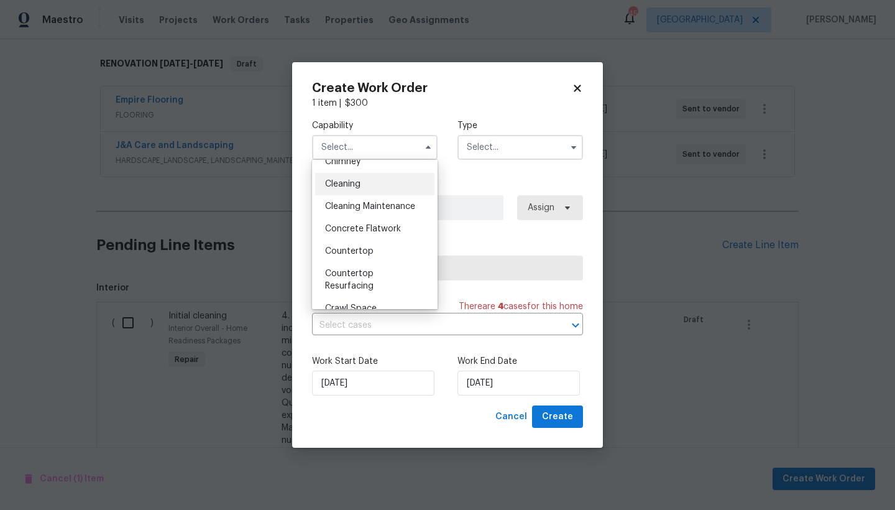
click at [348, 183] on span "Cleaning" at bounding box center [342, 184] width 35 height 9
type input "Cleaning"
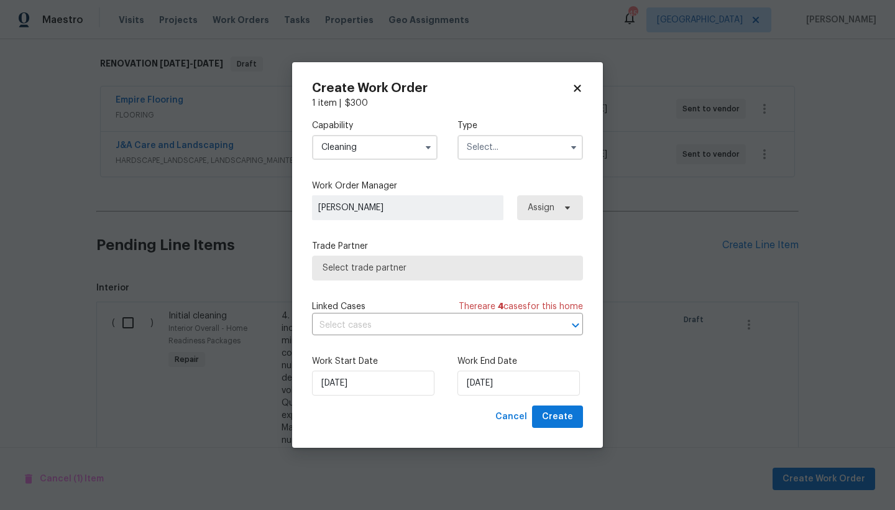
click at [498, 146] on input "text" at bounding box center [520, 147] width 126 height 25
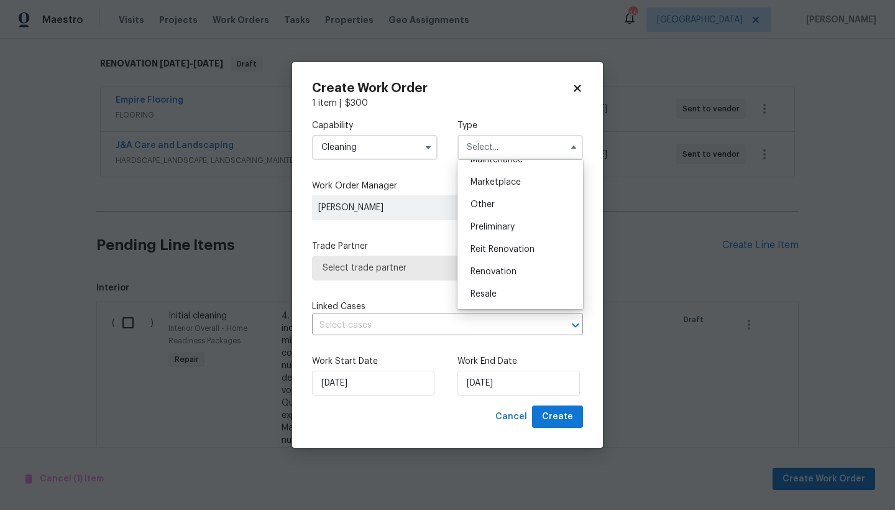
scroll to position [226, 0]
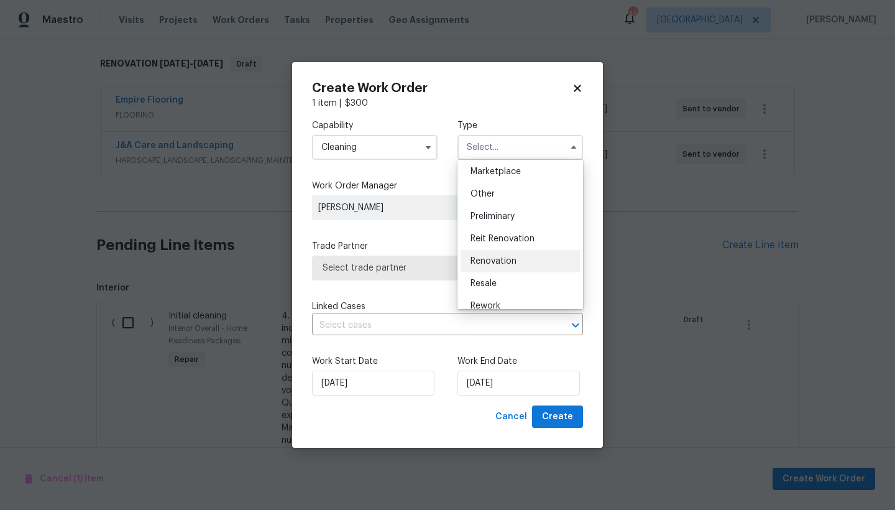
click at [498, 262] on span "Renovation" at bounding box center [493, 261] width 46 height 9
type input "Renovation"
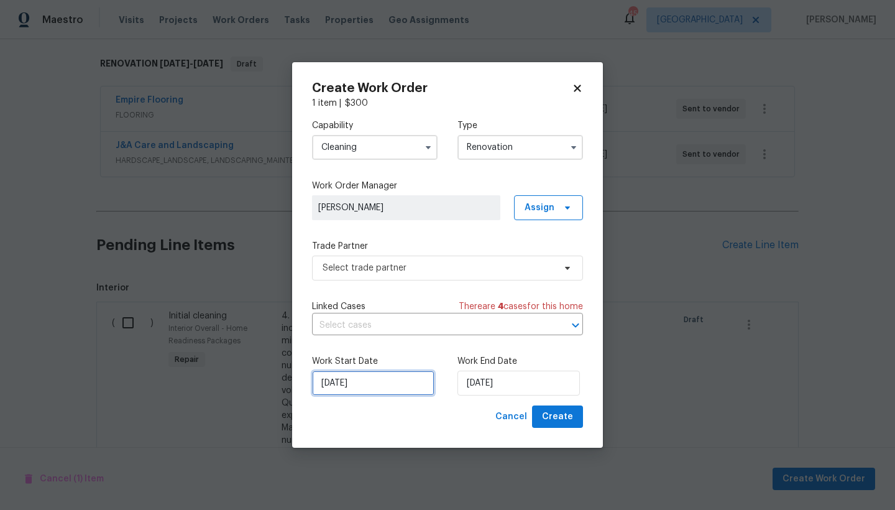
click at [369, 390] on input "[DATE]" at bounding box center [373, 382] width 122 height 25
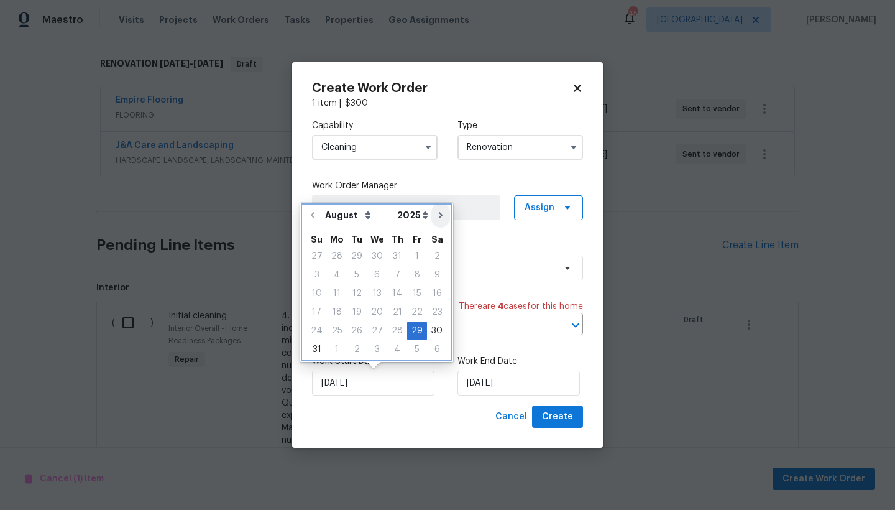
click at [436, 213] on icon "Go to next month" at bounding box center [441, 215] width 10 height 10
type input "9/29/2025"
select select "8"
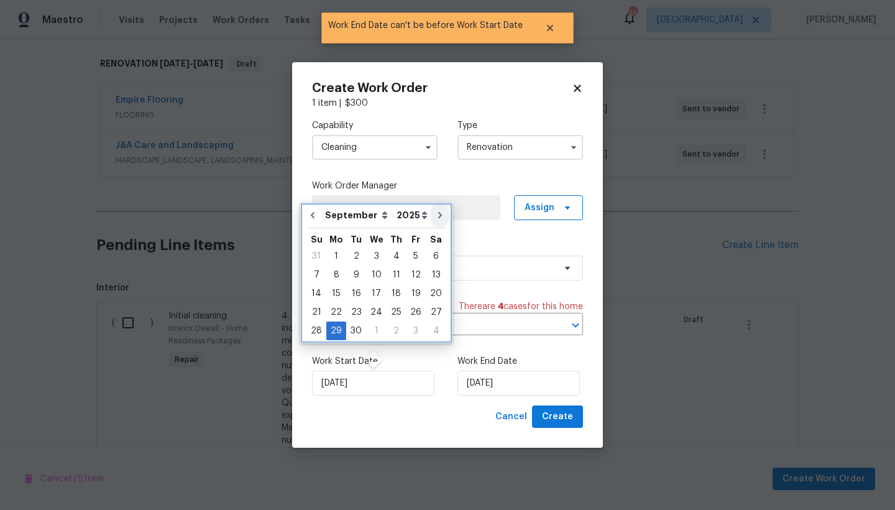
type input "9/29/2025"
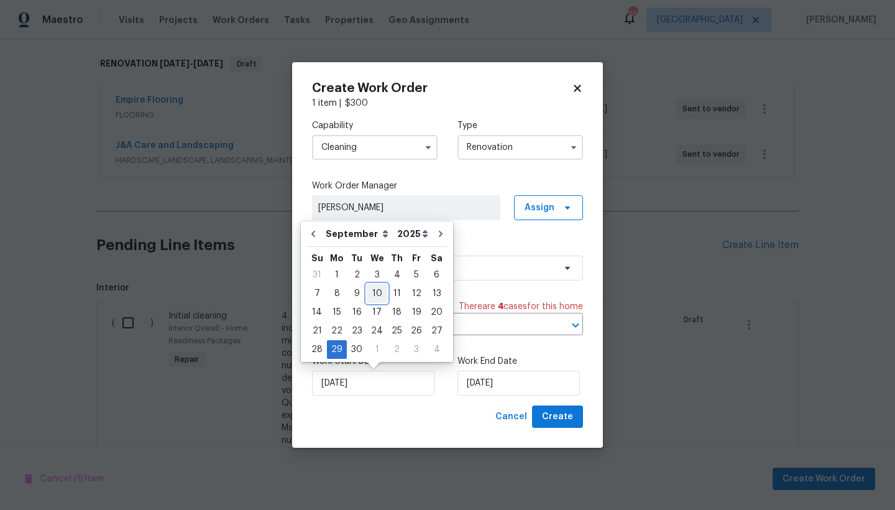
click at [375, 291] on div "10" at bounding box center [377, 293] width 21 height 17
type input "[DATE]"
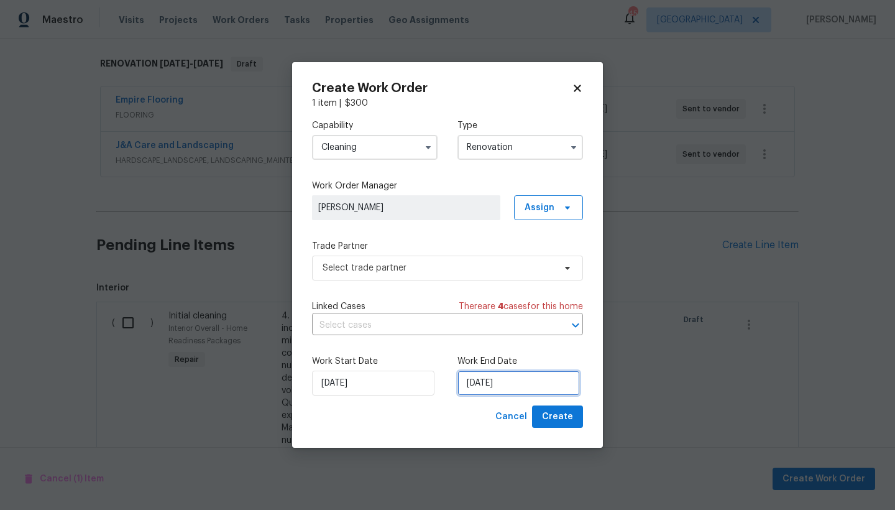
click at [495, 385] on input "9/29/2025" at bounding box center [518, 382] width 122 height 25
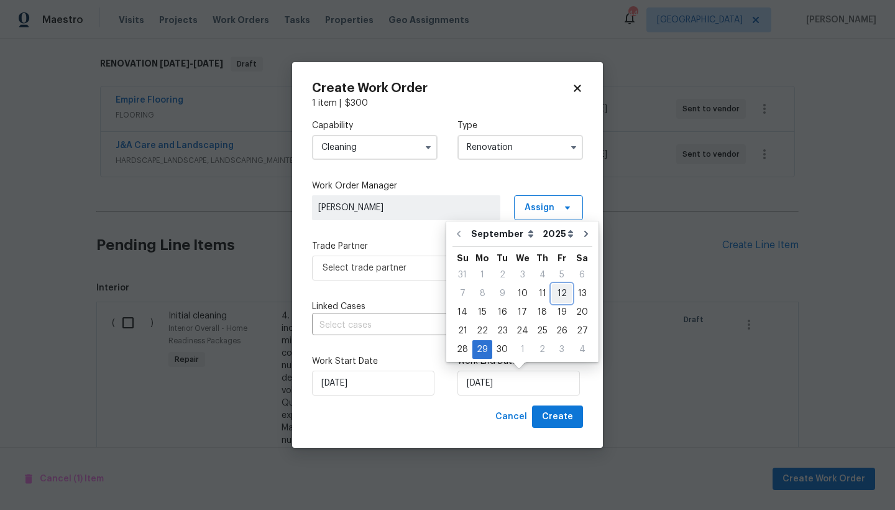
click at [560, 296] on div "12" at bounding box center [562, 293] width 20 height 17
type input "[DATE]"
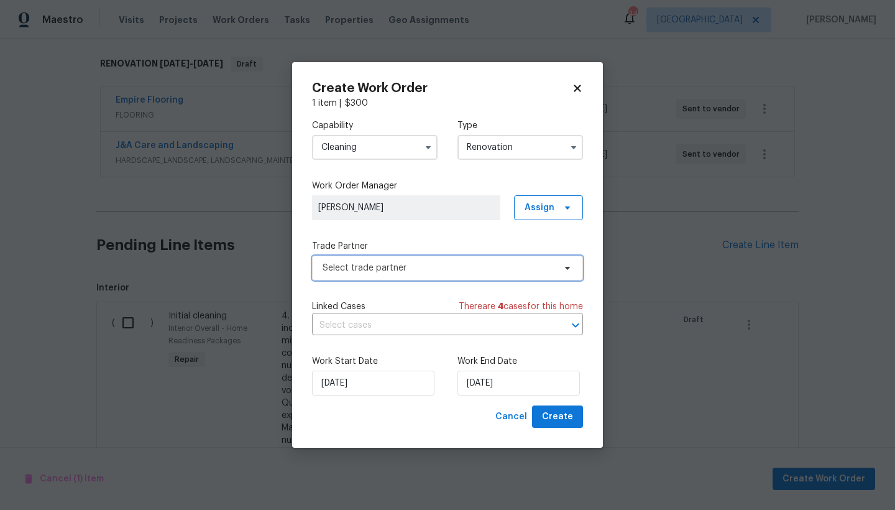
click at [383, 272] on span "Select trade partner" at bounding box center [439, 268] width 232 height 12
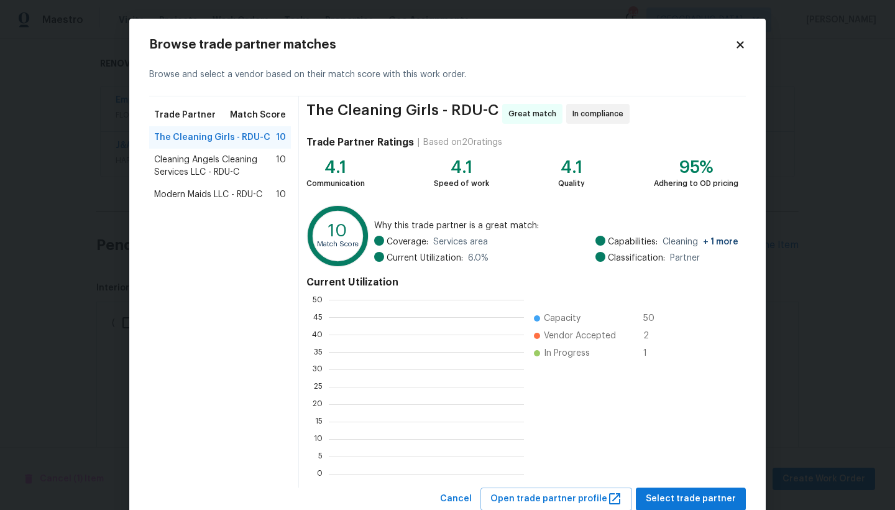
scroll to position [165, 186]
click at [191, 200] on span "Modern Maids LLC - RDU-C" at bounding box center [208, 194] width 108 height 12
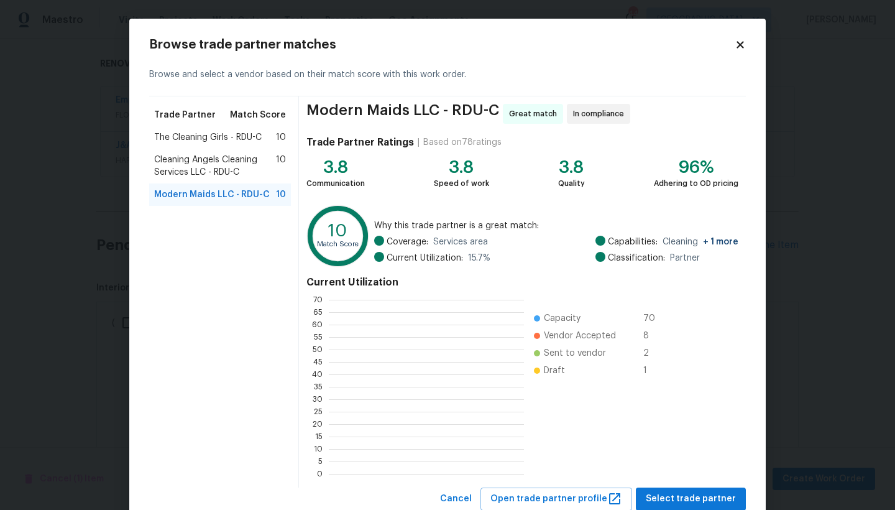
scroll to position [1, 1]
click at [216, 162] on span "Cleaning Angels Cleaning Services LLC - RDU-C" at bounding box center [215, 166] width 122 height 25
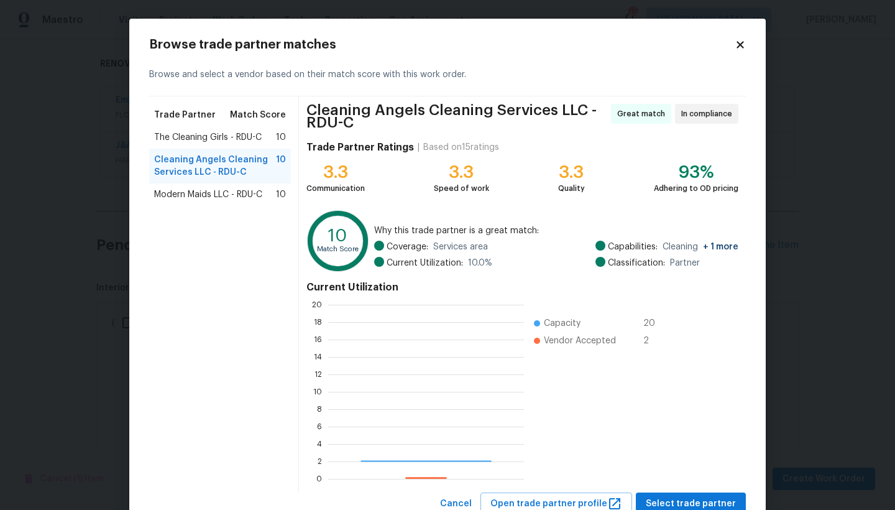
scroll to position [165, 186]
click at [199, 137] on span "The Cleaning Girls - RDU-C" at bounding box center [208, 137] width 108 height 12
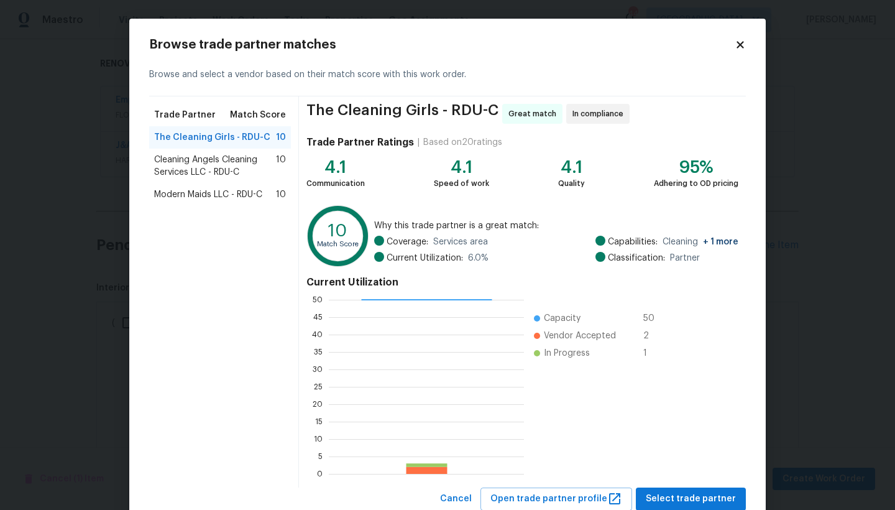
click at [191, 196] on span "Modern Maids LLC - RDU-C" at bounding box center [208, 194] width 108 height 12
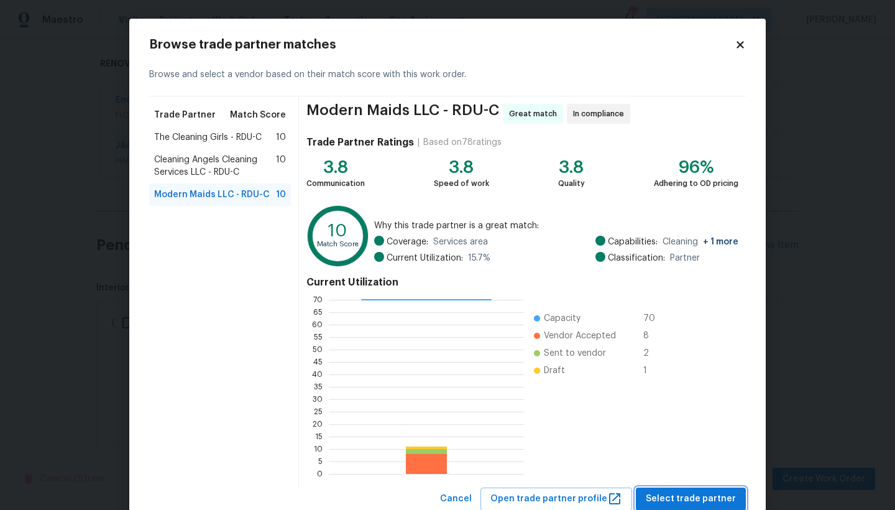
click at [677, 441] on span "Select trade partner" at bounding box center [691, 499] width 90 height 16
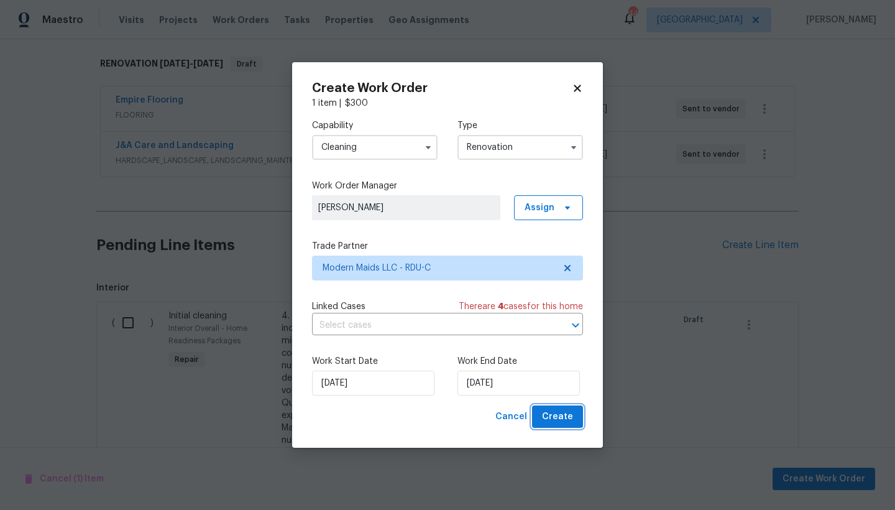
click at [568, 419] on span "Create" at bounding box center [557, 417] width 31 height 16
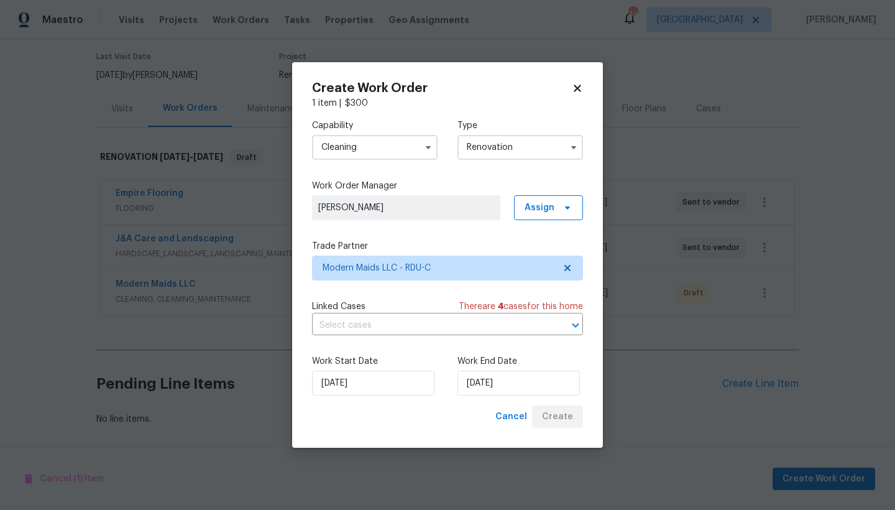
scroll to position [107, 0]
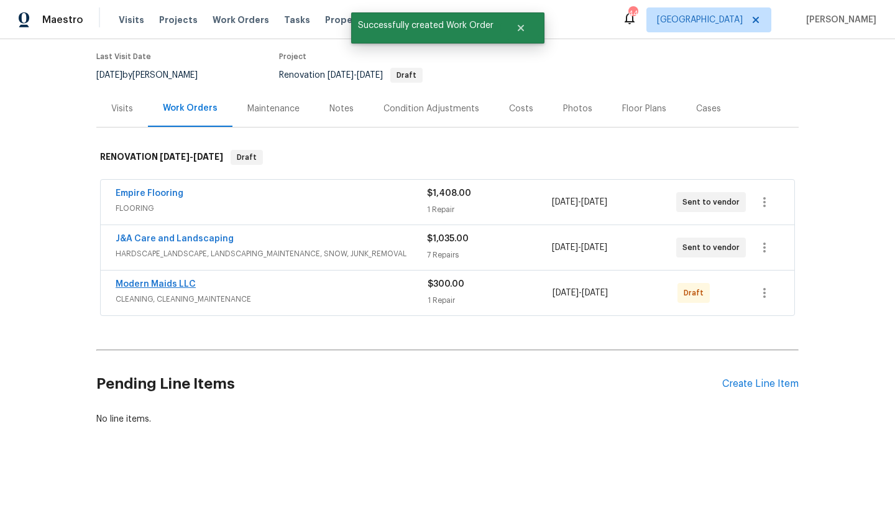
click at [145, 280] on link "Modern Maids LLC" at bounding box center [156, 284] width 80 height 9
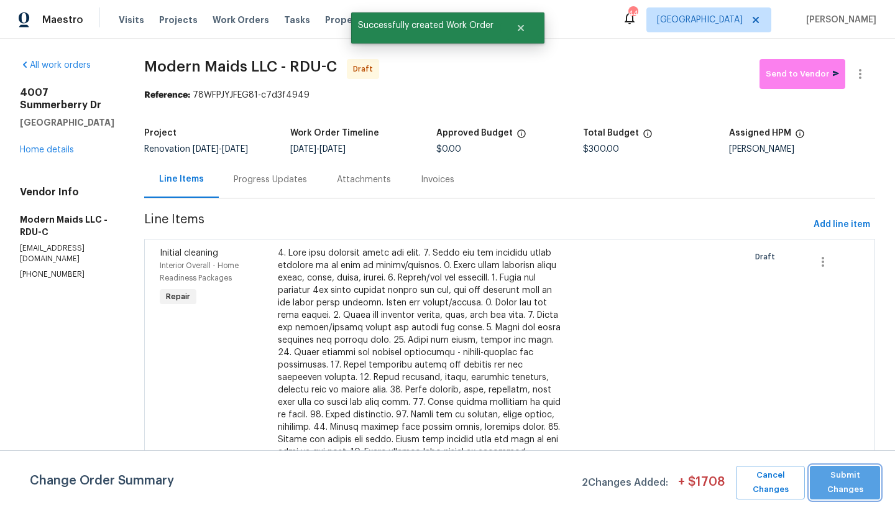
click at [785, 441] on span "Submit Changes" at bounding box center [845, 482] width 58 height 29
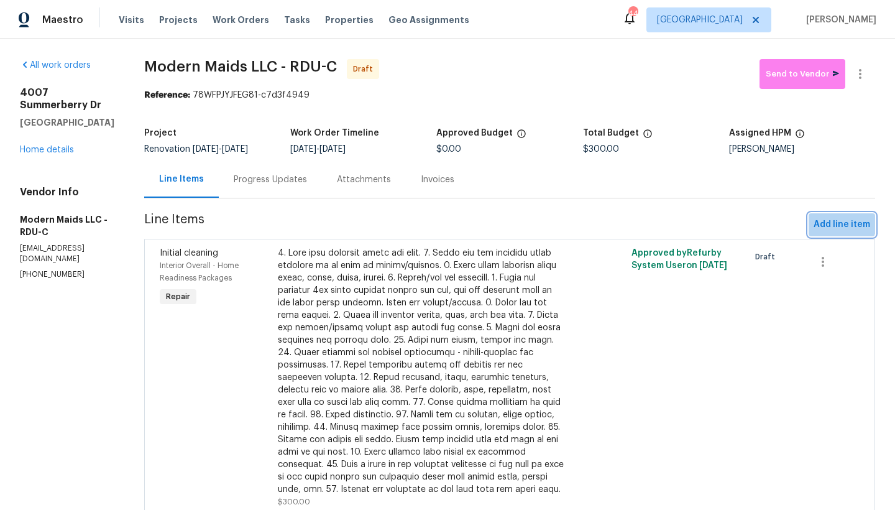
click at [785, 222] on span "Add line item" at bounding box center [841, 225] width 57 height 16
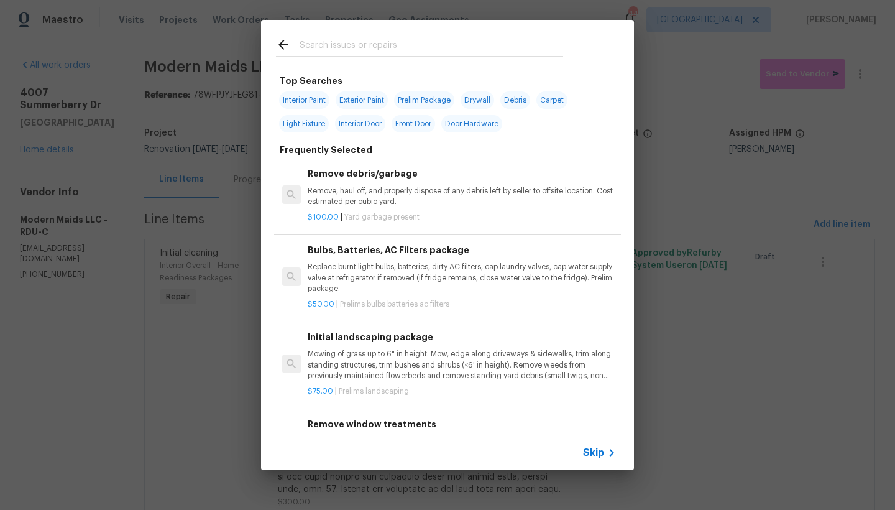
click at [347, 40] on input "text" at bounding box center [432, 46] width 264 height 19
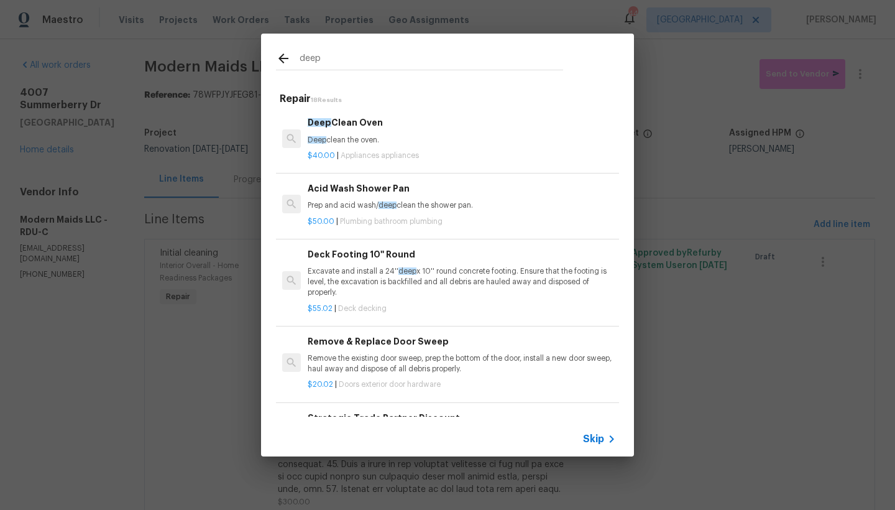
type input "deep"
click at [340, 122] on h6 "Deep Clean Oven" at bounding box center [462, 123] width 308 height 14
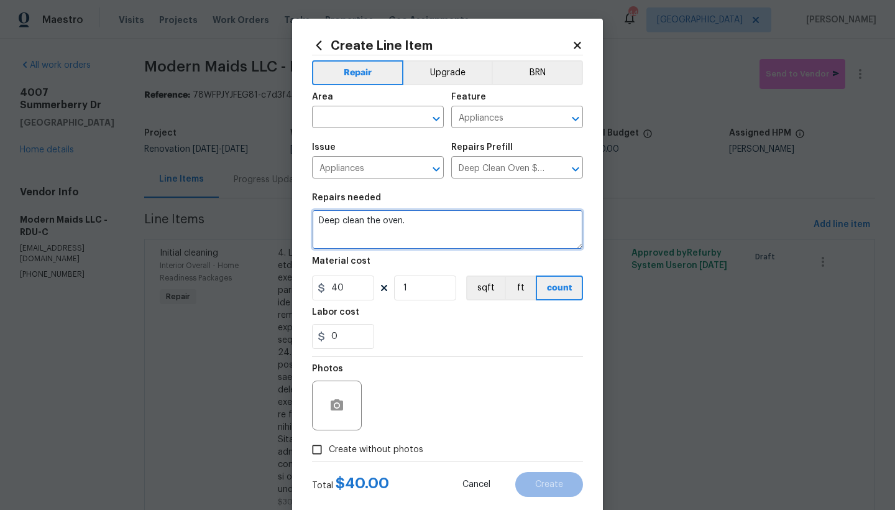
drag, startPoint x: 380, startPoint y: 221, endPoint x: 406, endPoint y: 217, distance: 27.0
click at [408, 216] on textarea "Deep clean the oven." at bounding box center [447, 229] width 271 height 40
click at [404, 220] on textarea "Deep clean the oven." at bounding box center [447, 229] width 271 height 40
drag, startPoint x: 378, startPoint y: 219, endPoint x: 396, endPoint y: 219, distance: 18.0
click at [396, 219] on textarea "Deep clean the oven." at bounding box center [447, 229] width 271 height 40
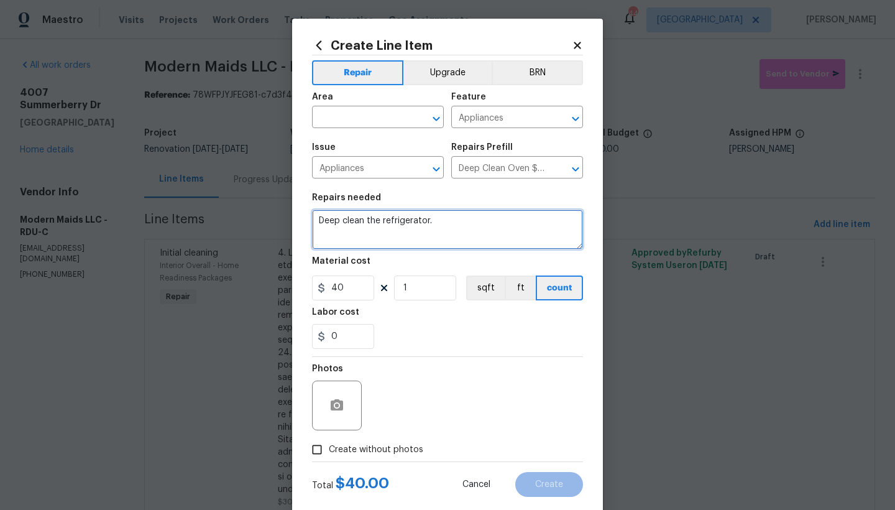
type textarea "Deep clean the refrigerator."
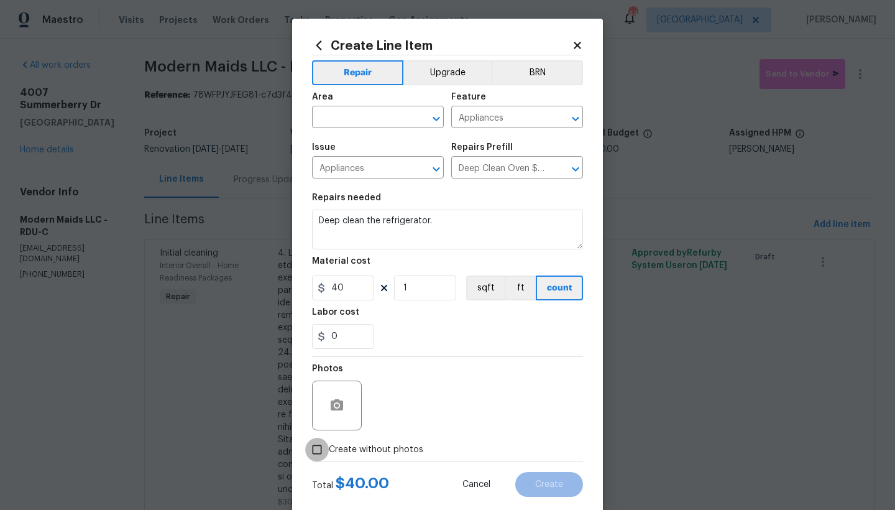
click at [314, 441] on input "Create without photos" at bounding box center [317, 450] width 24 height 24
checkbox input "true"
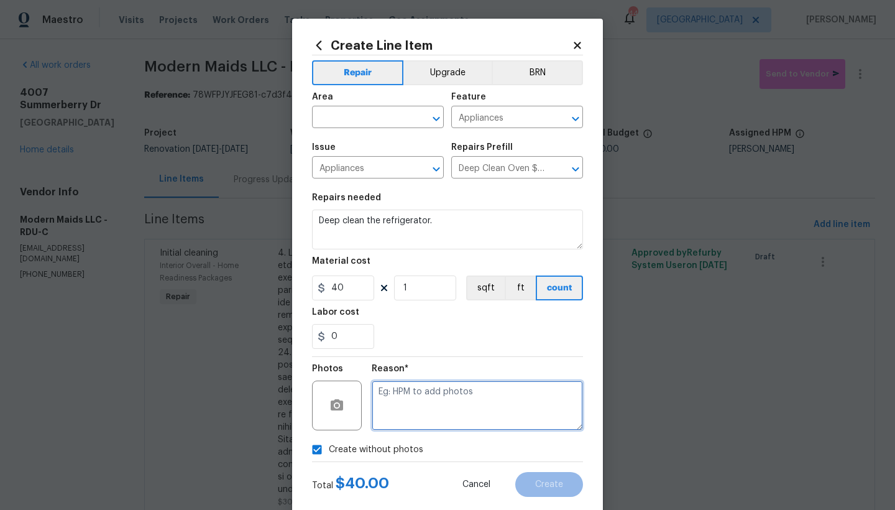
click at [413, 398] on textarea at bounding box center [477, 405] width 211 height 50
type textarea "n"
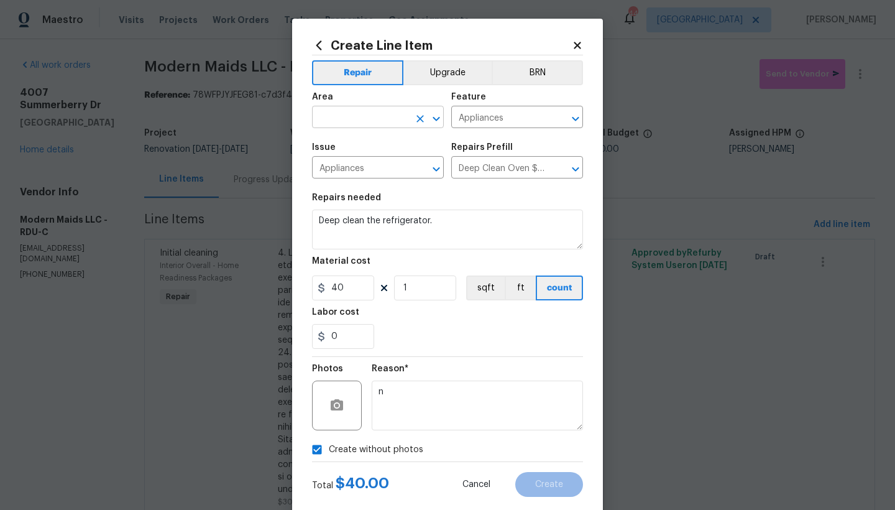
click at [347, 112] on input "text" at bounding box center [360, 118] width 97 height 19
click at [336, 163] on li "Interior Overall" at bounding box center [374, 166] width 132 height 21
type input "Interior Overall"
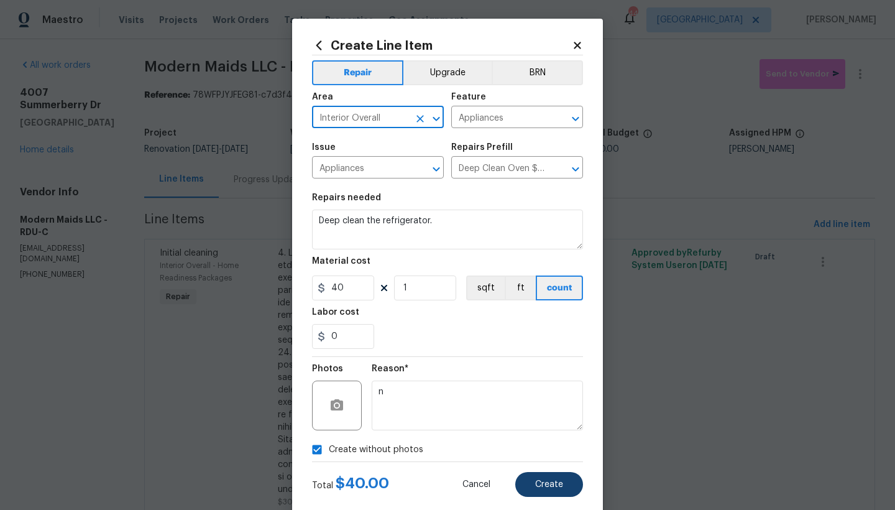
click at [536, 441] on button "Create" at bounding box center [549, 484] width 68 height 25
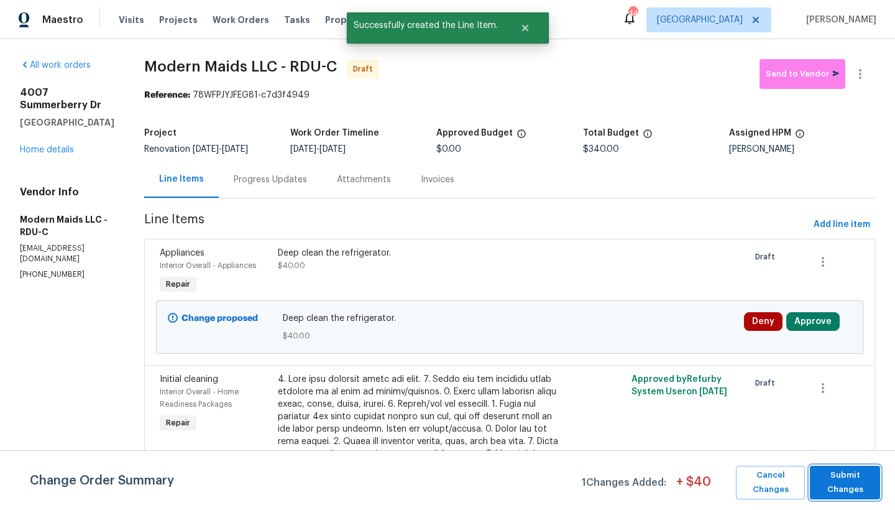
click at [785, 441] on span "Submit Changes" at bounding box center [845, 482] width 58 height 29
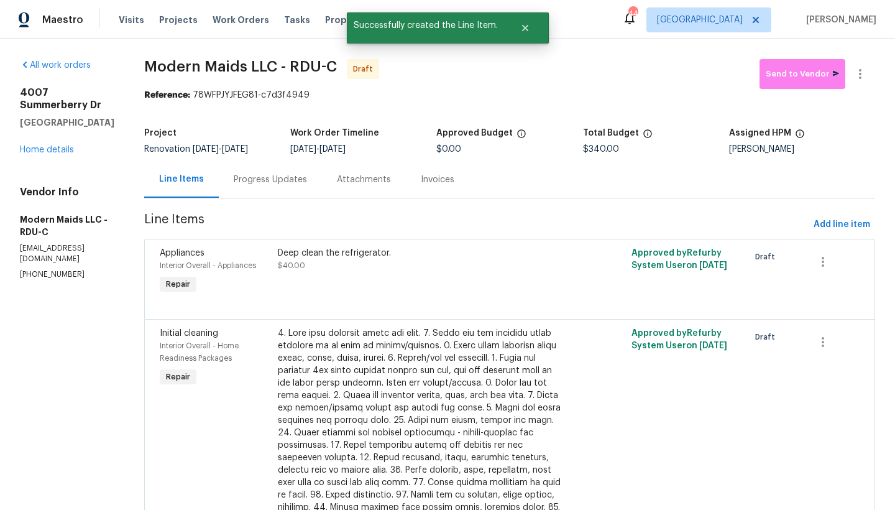
click at [42, 142] on div "4007 Summerberry Dr Fayetteville, NC 28306 Home details" at bounding box center [67, 121] width 94 height 70
click at [42, 145] on link "Home details" at bounding box center [47, 149] width 54 height 9
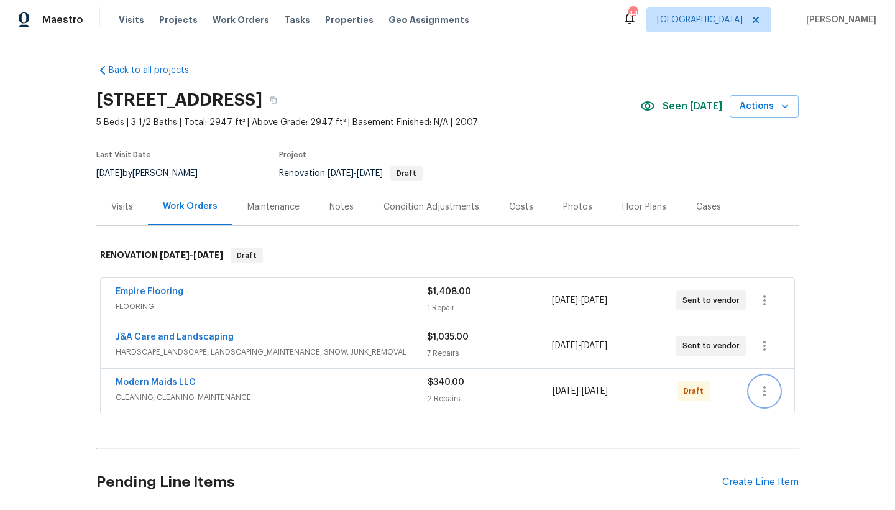
click at [763, 395] on icon "button" at bounding box center [764, 391] width 2 height 10
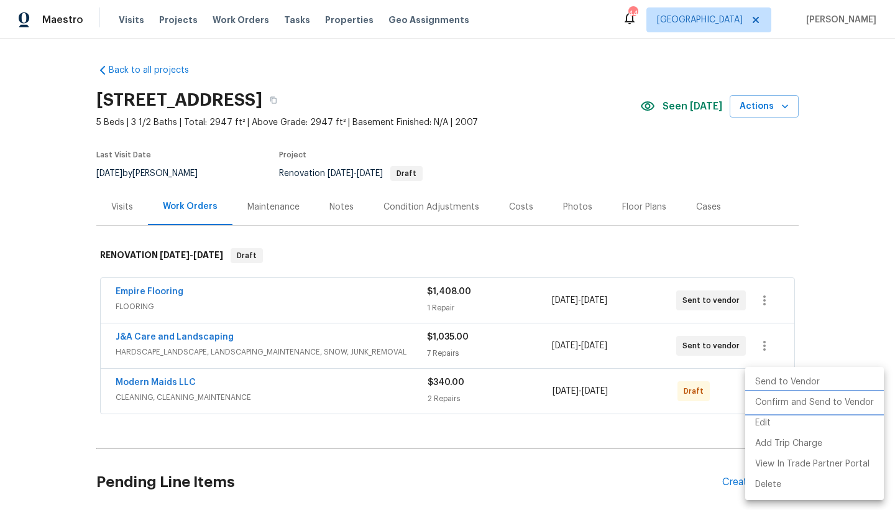
click at [785, 403] on li "Confirm and Send to Vendor" at bounding box center [814, 402] width 139 height 21
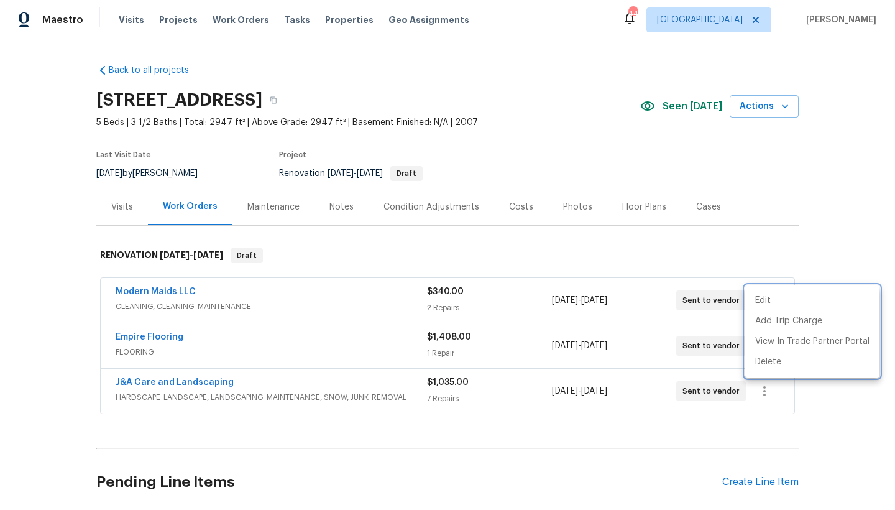
click at [735, 441] on div at bounding box center [447, 255] width 895 height 510
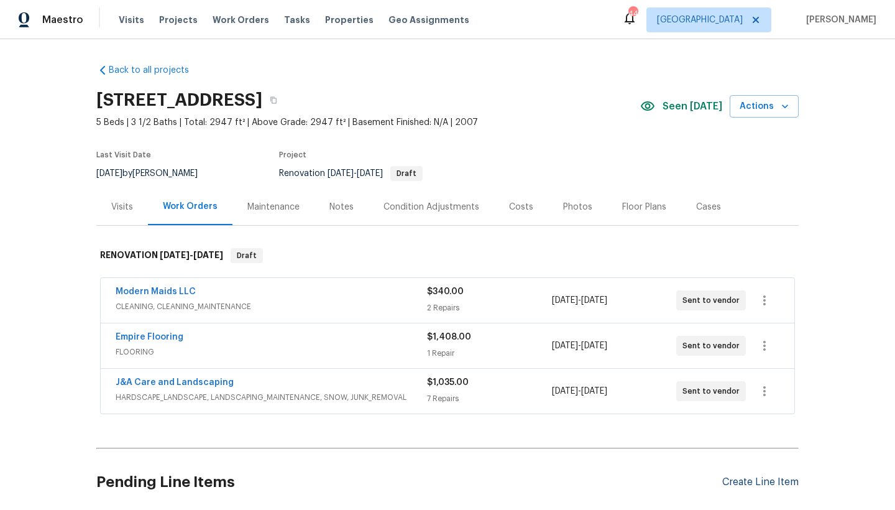
click at [742, 441] on div "Create Line Item" at bounding box center [760, 482] width 76 height 12
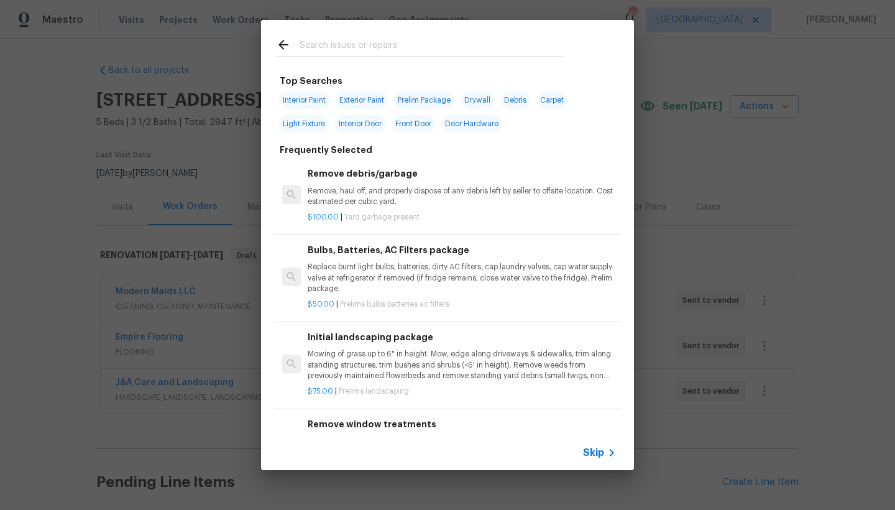
click at [313, 44] on input "text" at bounding box center [432, 46] width 264 height 19
click at [336, 192] on p "Remove, haul off, and properly dispose of any debris left by seller to offsite …" at bounding box center [462, 196] width 308 height 21
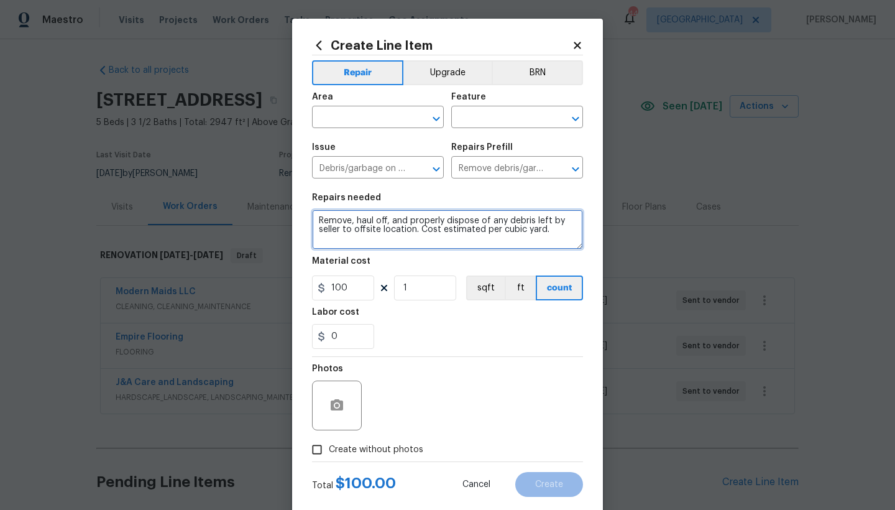
drag, startPoint x: 413, startPoint y: 229, endPoint x: 576, endPoint y: 231, distance: 162.8
click at [576, 231] on textarea "Remove, haul off, and properly dispose of any debris left by seller to offsite …" at bounding box center [447, 229] width 271 height 40
type textarea "Remove, haul off, and properly dispose of any debris left by seller to offsite …"
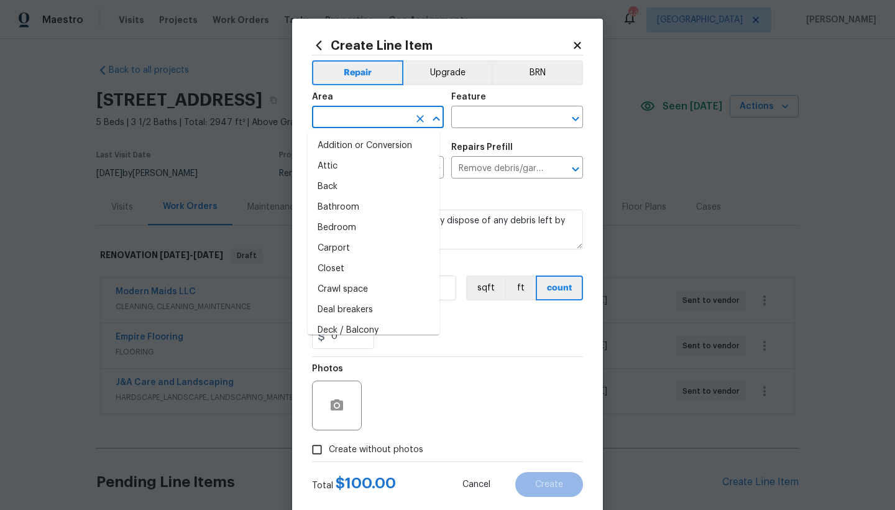
click at [348, 124] on input "text" at bounding box center [360, 118] width 97 height 19
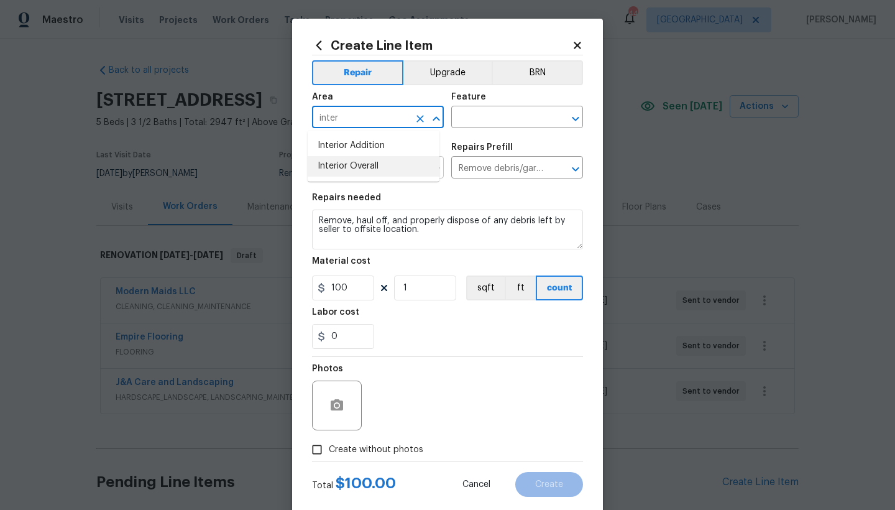
drag, startPoint x: 323, startPoint y: 165, endPoint x: 336, endPoint y: 159, distance: 14.5
click at [324, 165] on li "Interior Overall" at bounding box center [374, 166] width 132 height 21
type input "Interior Overall"
click at [474, 118] on input "text" at bounding box center [499, 118] width 97 height 19
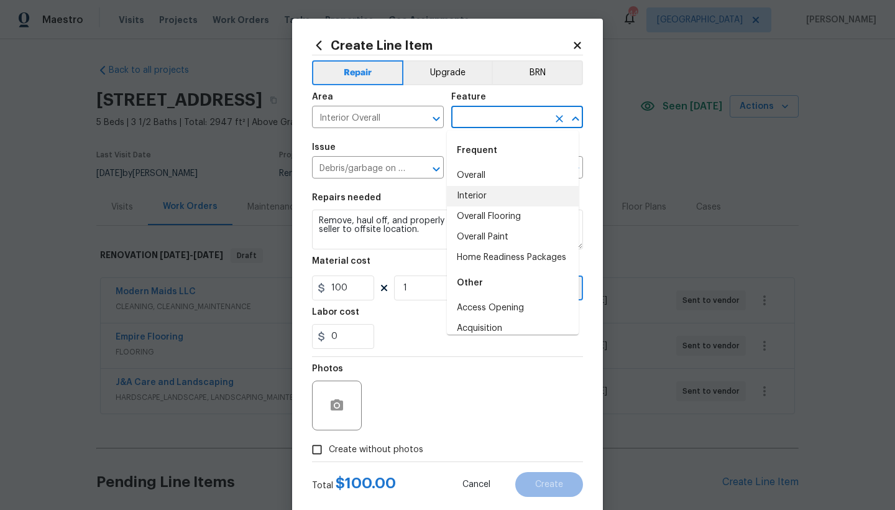
click at [481, 193] on li "Interior" at bounding box center [513, 196] width 132 height 21
type input "Interior"
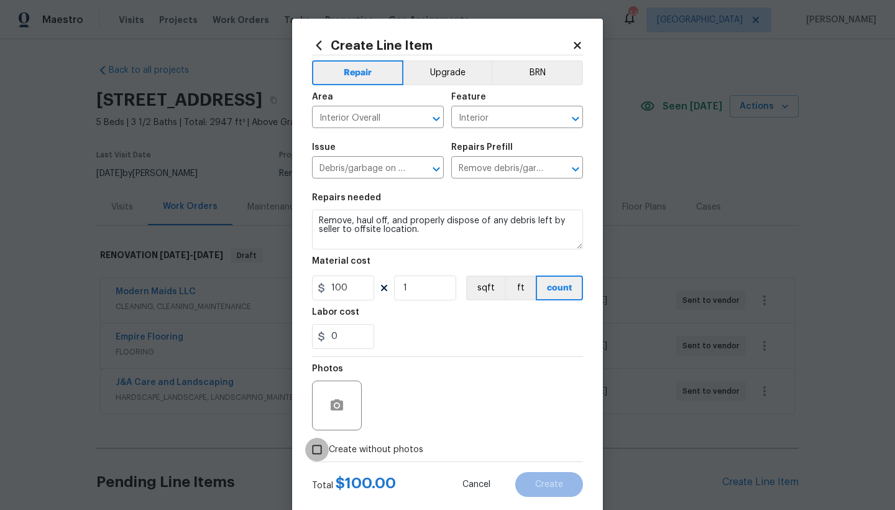
click at [318, 441] on input "Create without photos" at bounding box center [317, 450] width 24 height 24
checkbox input "true"
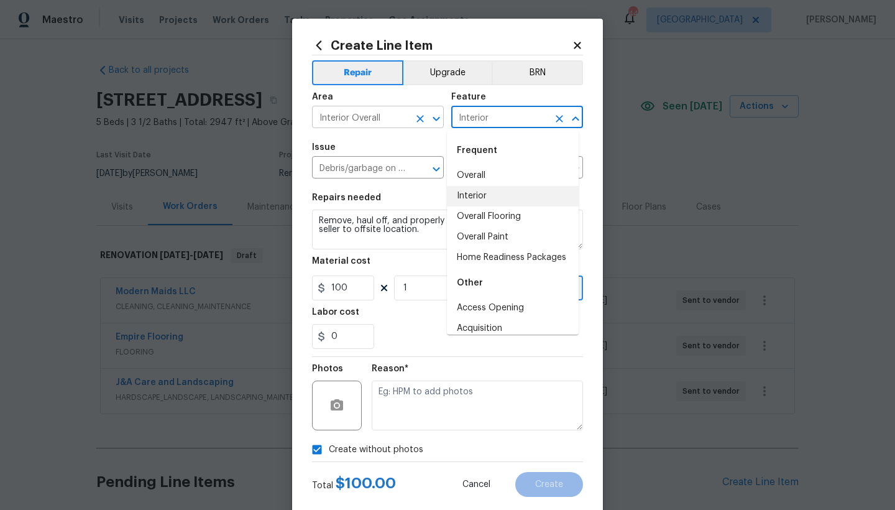
drag, startPoint x: 483, startPoint y: 114, endPoint x: 370, endPoint y: 109, distance: 113.8
click at [380, 111] on div "Area Interior Overall ​ Feature Interior ​" at bounding box center [447, 110] width 271 height 50
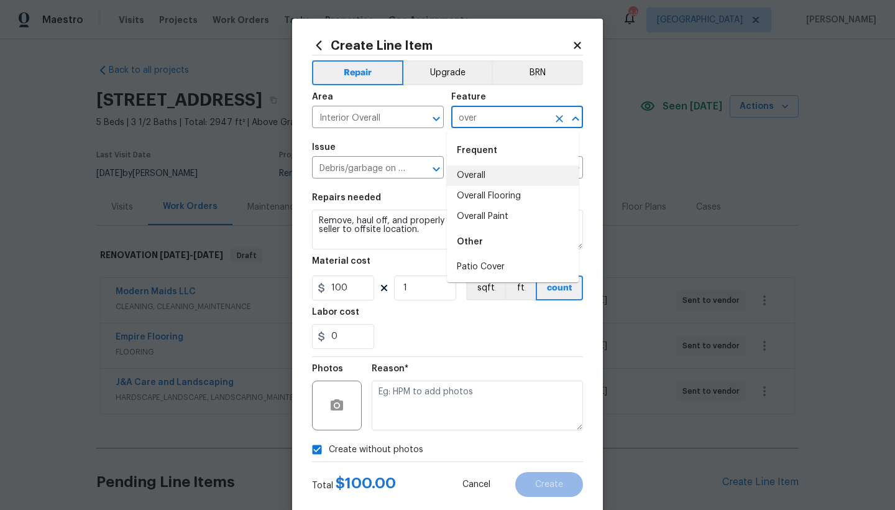
click at [480, 179] on li "Overall" at bounding box center [513, 175] width 132 height 21
type input "Overall"
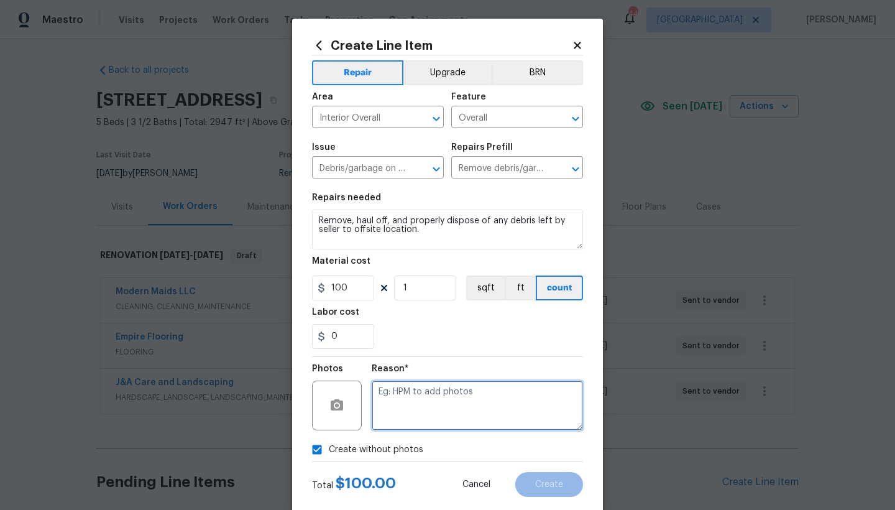
click at [389, 395] on textarea at bounding box center [477, 405] width 211 height 50
type textarea "n"
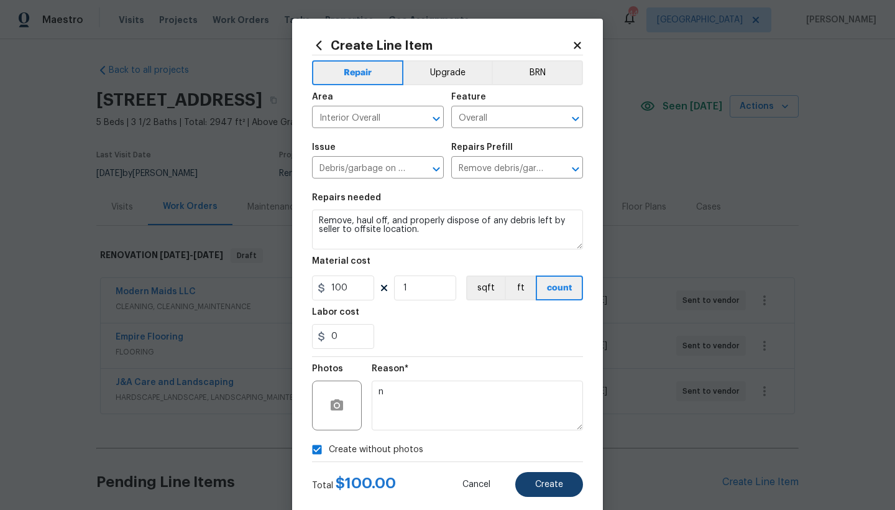
click at [541, 441] on span "Create" at bounding box center [549, 484] width 28 height 9
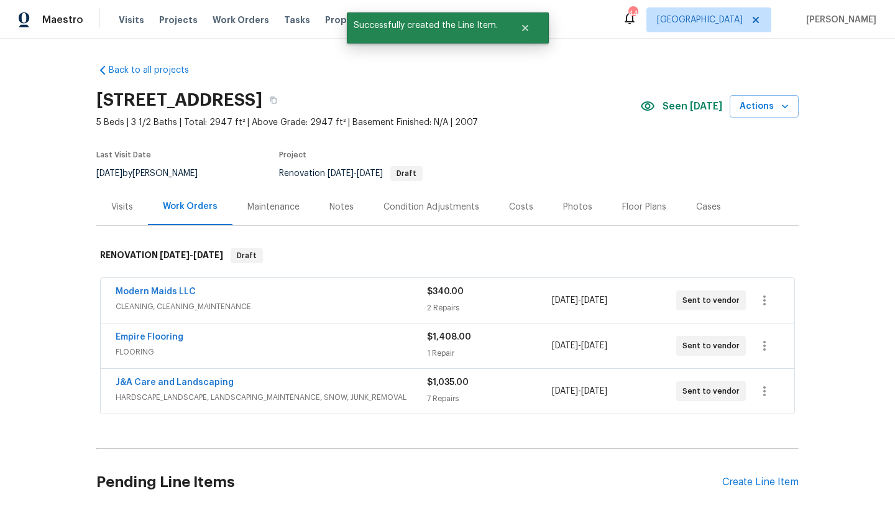
scroll to position [100, 0]
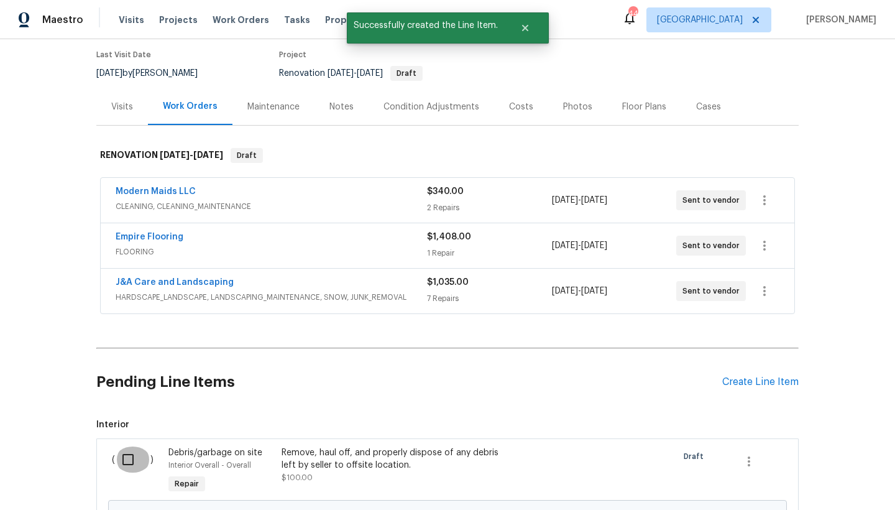
click at [126, 441] on input "checkbox" at bounding box center [132, 459] width 35 height 26
checkbox input "true"
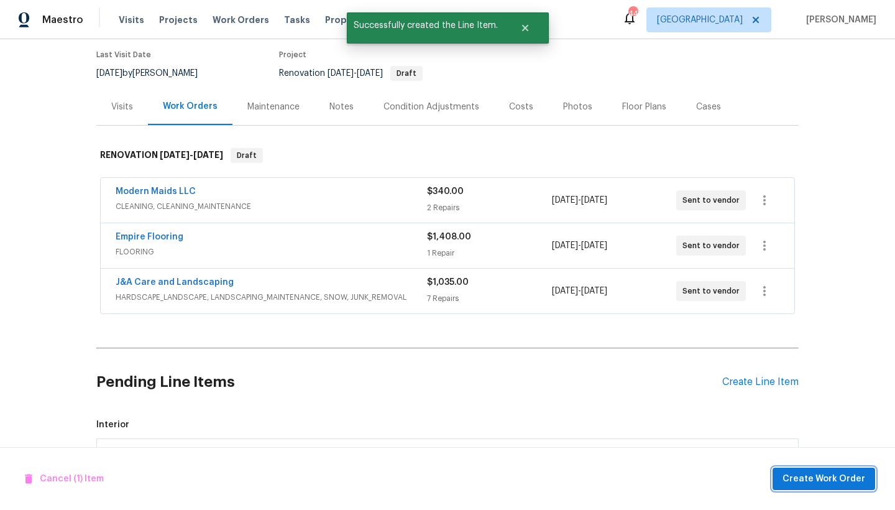
click at [785, 441] on span "Create Work Order" at bounding box center [823, 479] width 83 height 16
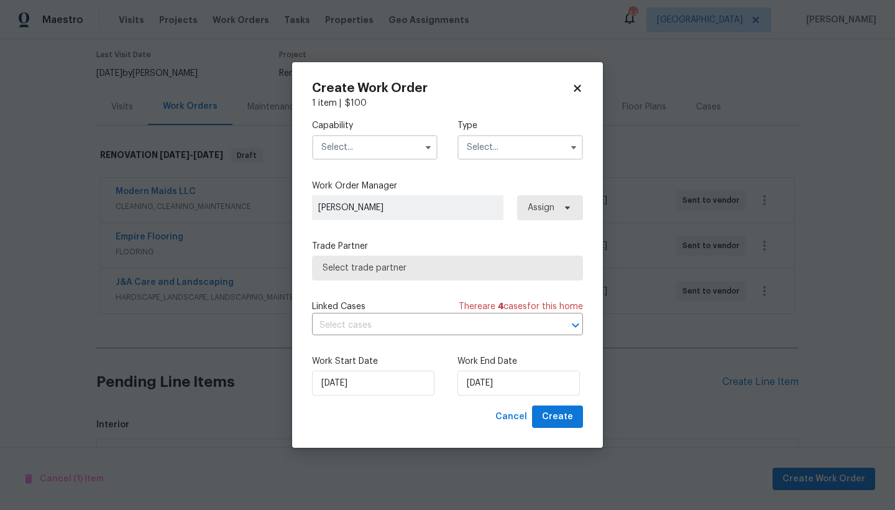
click at [333, 148] on input "text" at bounding box center [375, 147] width 126 height 25
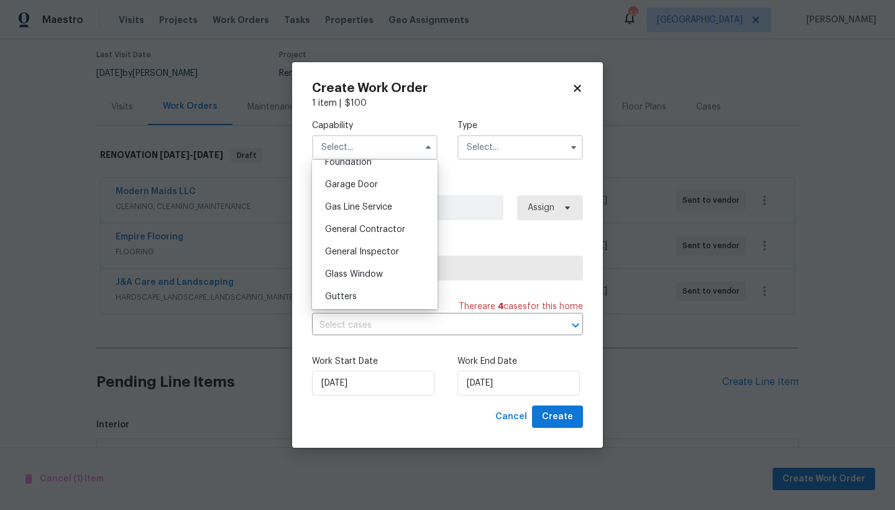
scroll to position [545, 0]
click at [389, 227] on span "General Contractor" at bounding box center [365, 223] width 80 height 9
type input "General Contractor"
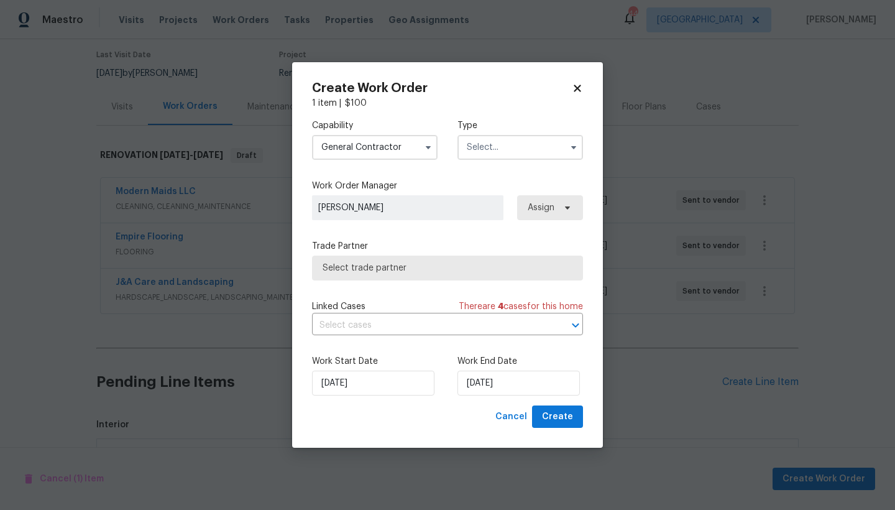
click at [487, 147] on input "text" at bounding box center [520, 147] width 126 height 25
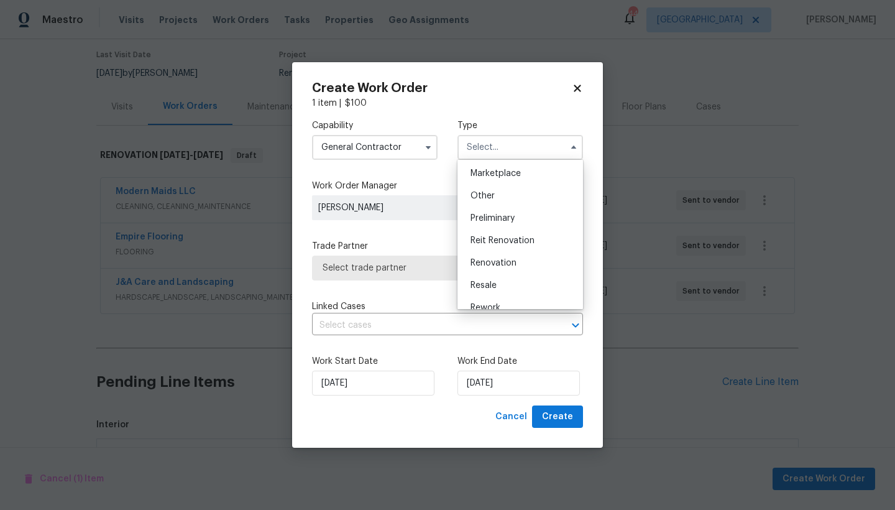
scroll to position [226, 0]
click at [492, 257] on span "Renovation" at bounding box center [493, 261] width 46 height 9
type input "Renovation"
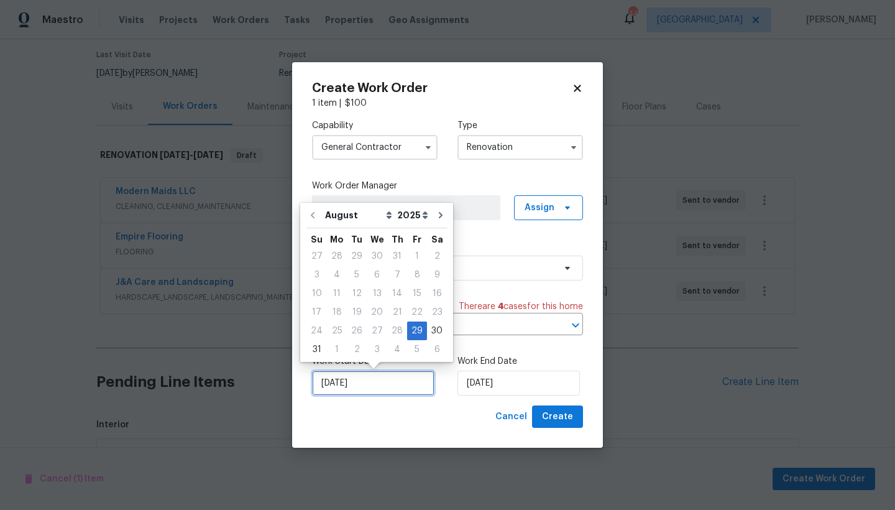
click at [347, 378] on input "[DATE]" at bounding box center [373, 382] width 122 height 25
click at [336, 351] on div "1" at bounding box center [337, 349] width 20 height 17
type input "[DATE]"
select select "8"
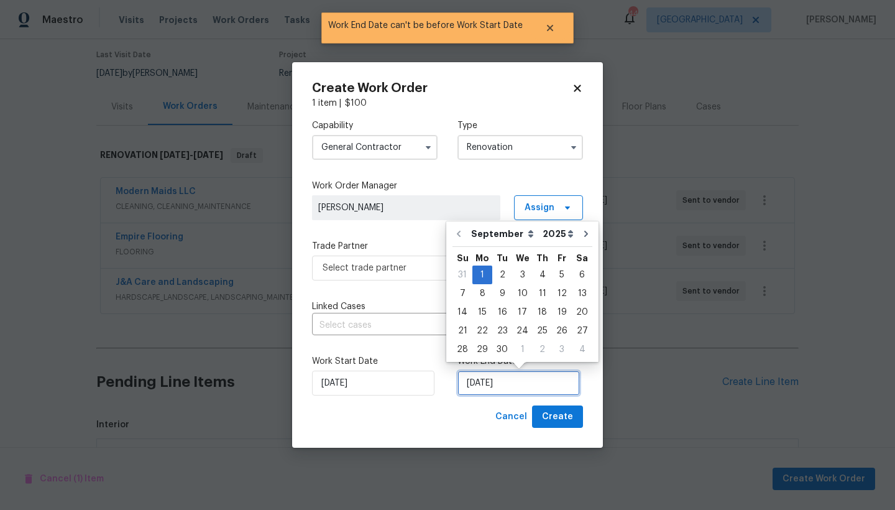
click at [505, 387] on input "[DATE]" at bounding box center [518, 382] width 122 height 25
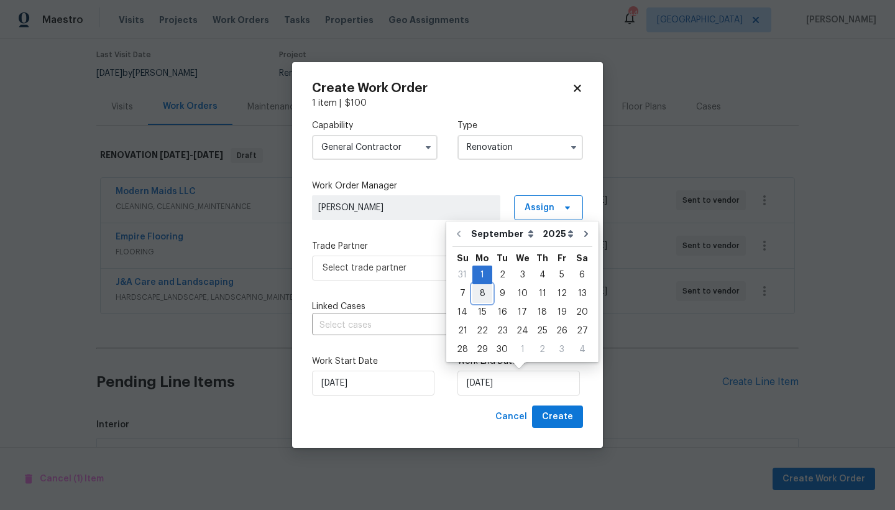
click at [483, 292] on div "8" at bounding box center [482, 293] width 20 height 17
type input "[DATE]"
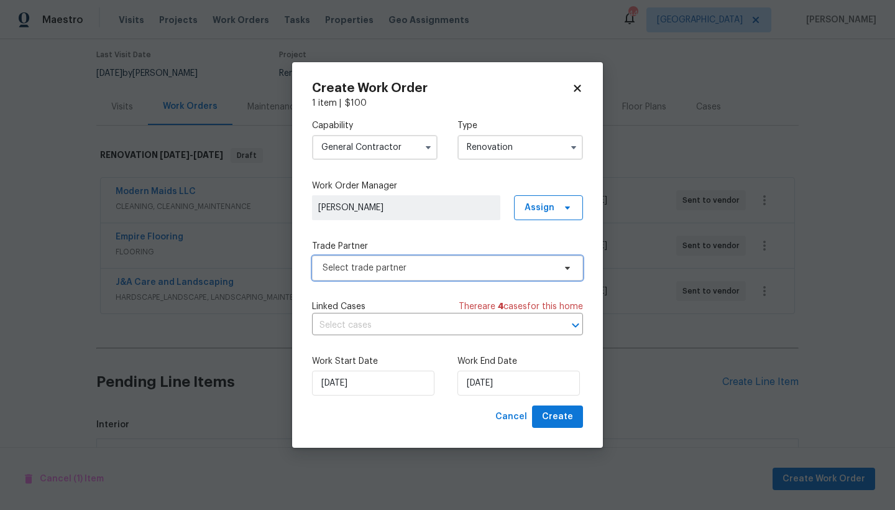
click at [393, 265] on span "Select trade partner" at bounding box center [439, 268] width 232 height 12
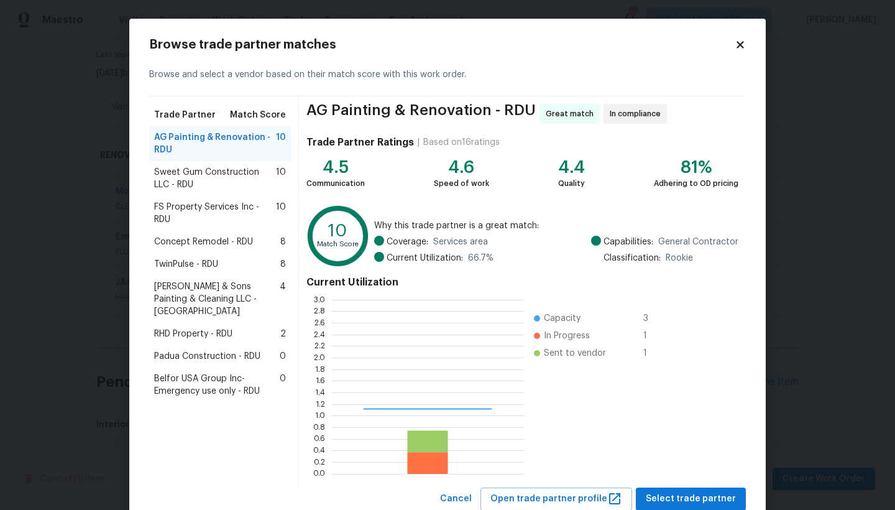
scroll to position [165, 184]
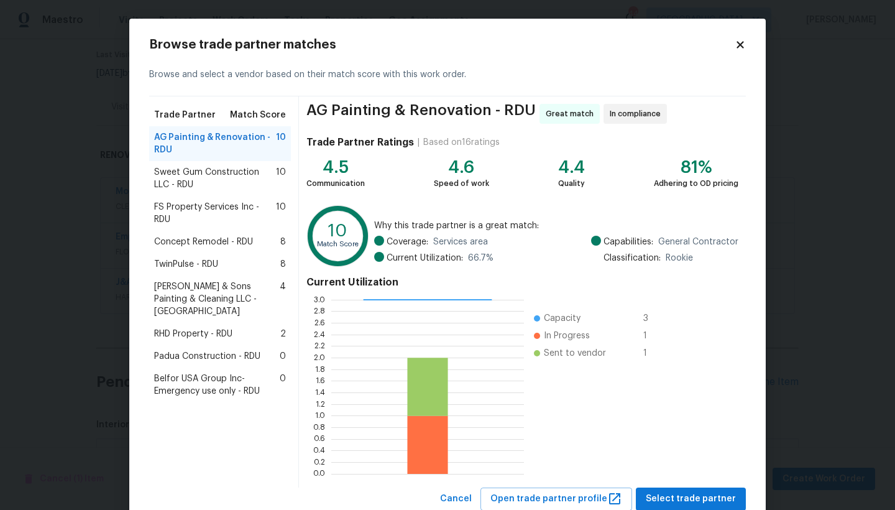
click at [180, 262] on span "TwinPulse - RDU" at bounding box center [186, 264] width 64 height 12
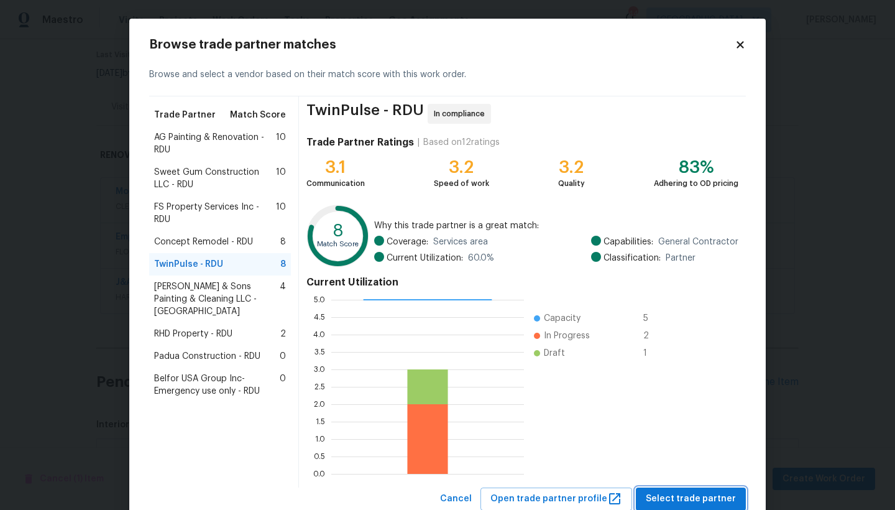
click at [700, 441] on span "Select trade partner" at bounding box center [691, 499] width 90 height 16
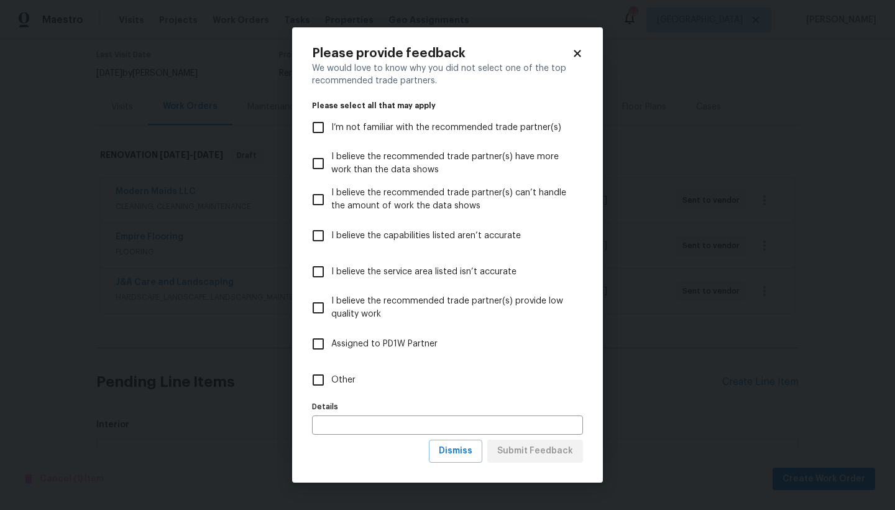
click at [319, 383] on input "Other" at bounding box center [318, 380] width 26 height 26
checkbox input "true"
click at [532, 441] on span "Submit Feedback" at bounding box center [535, 451] width 76 height 16
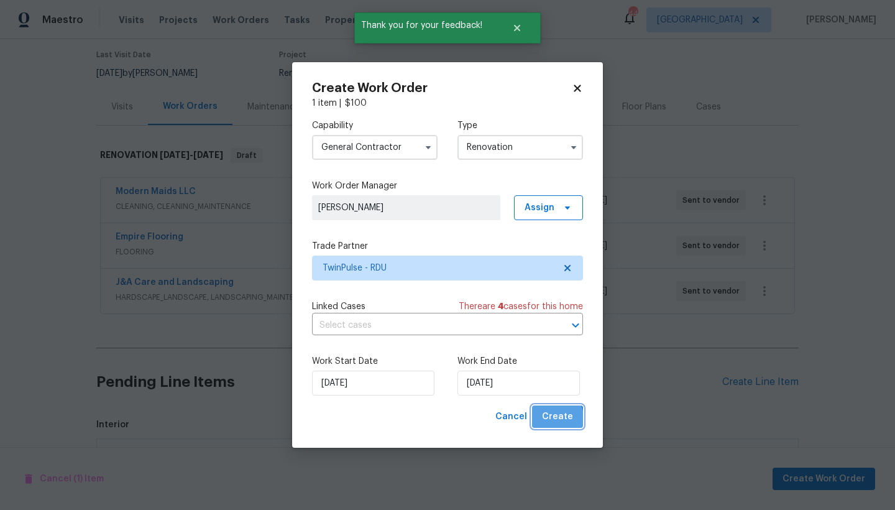
click at [557, 419] on span "Create" at bounding box center [557, 417] width 31 height 16
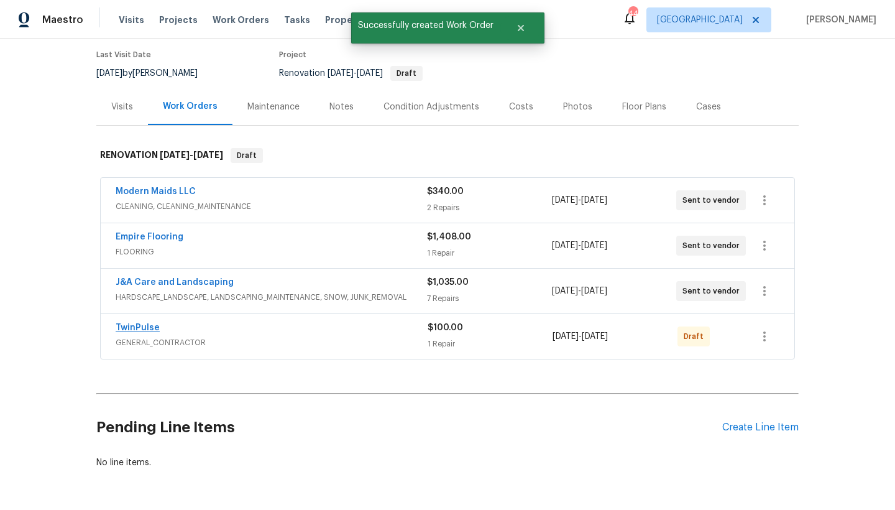
click at [144, 327] on link "TwinPulse" at bounding box center [138, 327] width 44 height 9
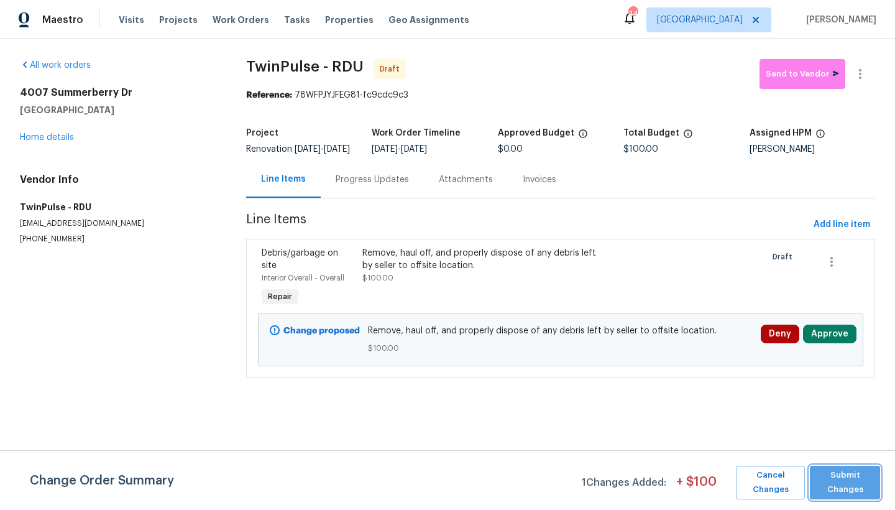
click at [785, 441] on span "Submit Changes" at bounding box center [845, 482] width 58 height 29
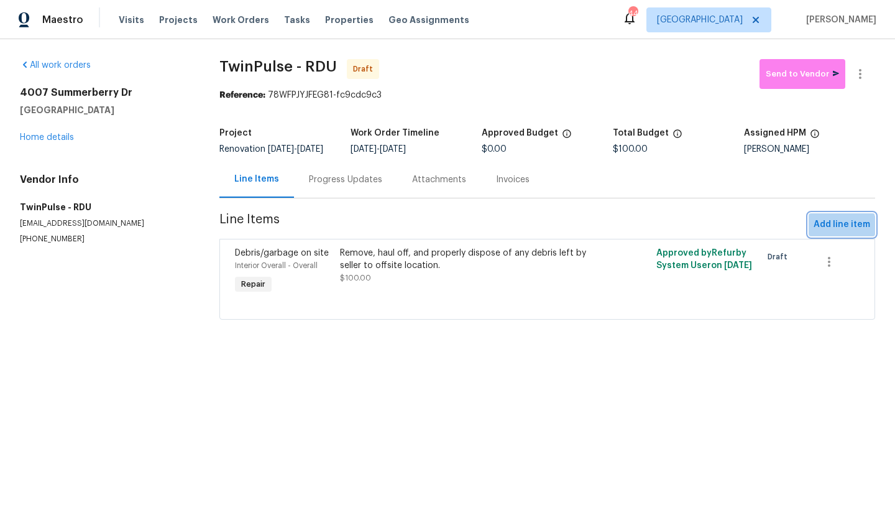
click at [785, 232] on span "Add line item" at bounding box center [841, 225] width 57 height 16
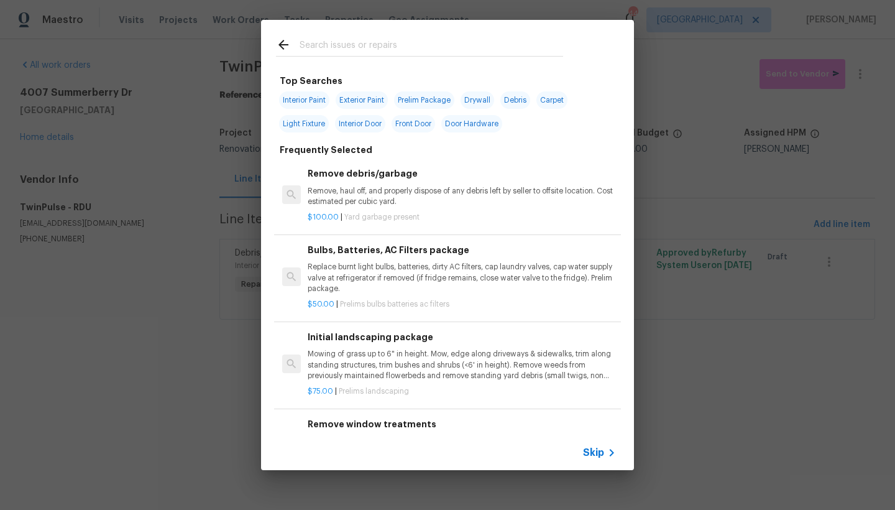
click at [327, 45] on input "text" at bounding box center [432, 46] width 264 height 19
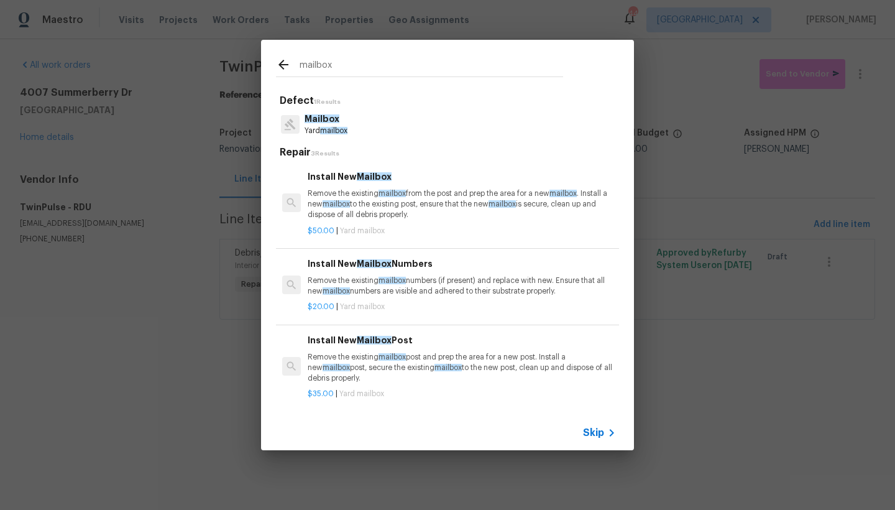
drag, startPoint x: 341, startPoint y: 59, endPoint x: 243, endPoint y: 53, distance: 98.4
click at [243, 53] on div "mailbox Defect 1 Results Mailbox Yard mailbox Repair 3 Results Install New Mail…" at bounding box center [447, 245] width 895 height 490
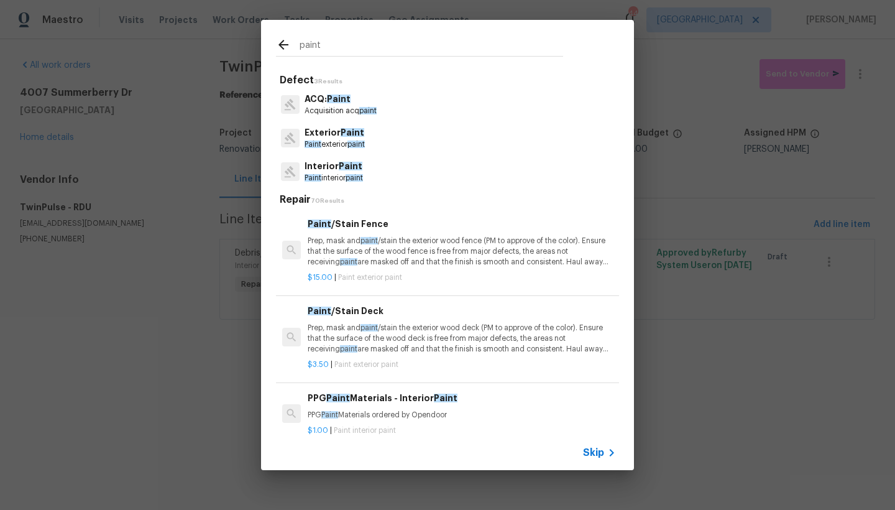
type input "paint"
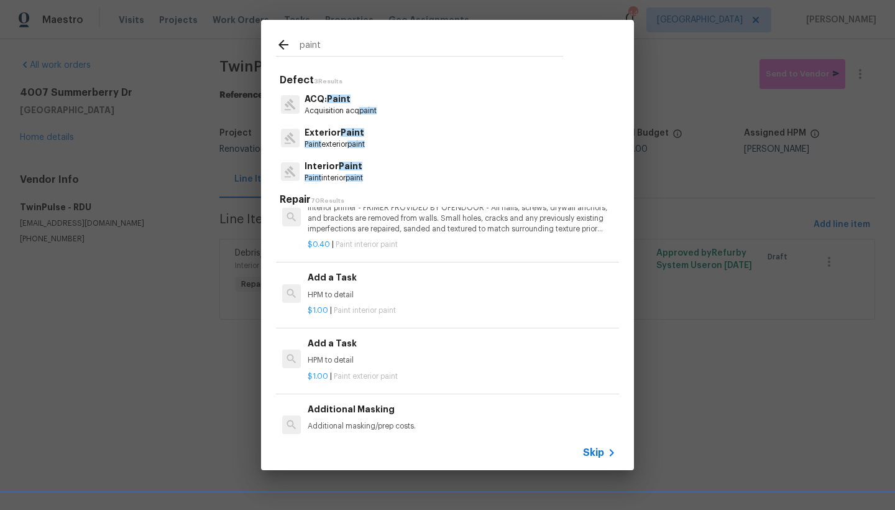
scroll to position [1365, 0]
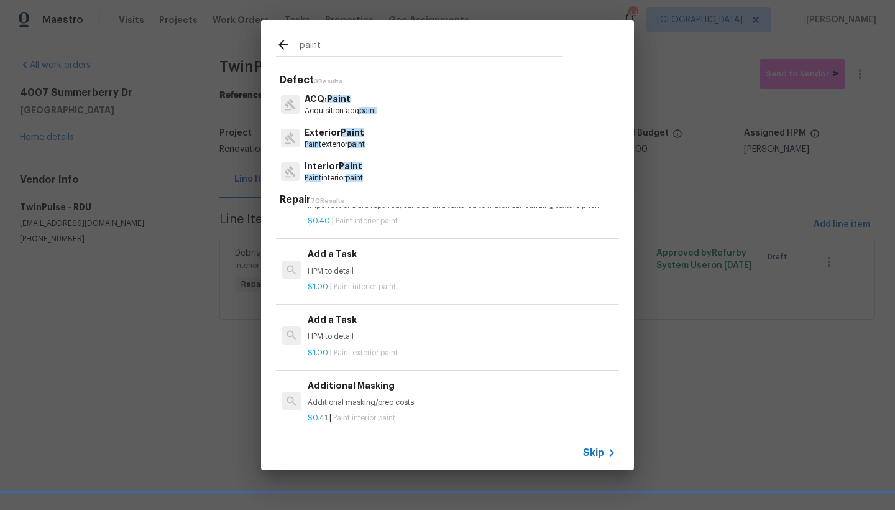
click at [334, 331] on p "HPM to detail" at bounding box center [462, 336] width 308 height 11
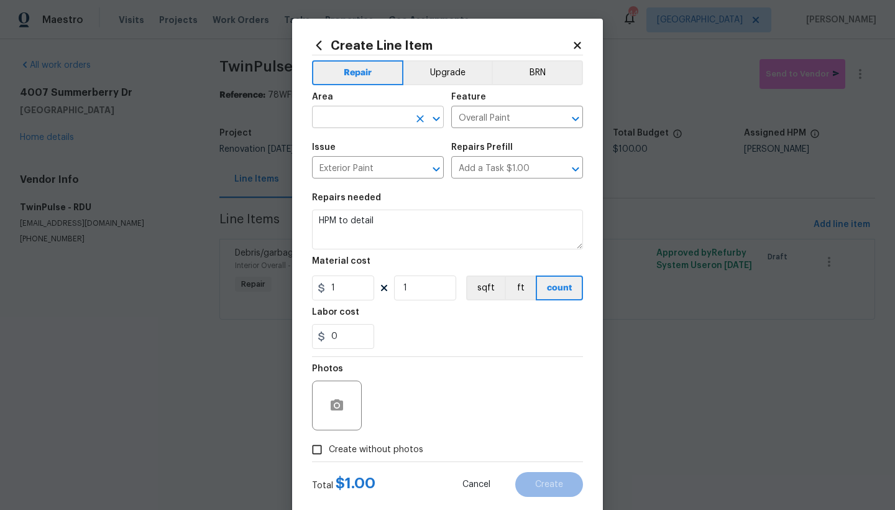
click at [326, 114] on input "text" at bounding box center [360, 118] width 97 height 19
click at [352, 165] on li "Exterior Overall" at bounding box center [374, 166] width 132 height 21
type input "Exterior Overall"
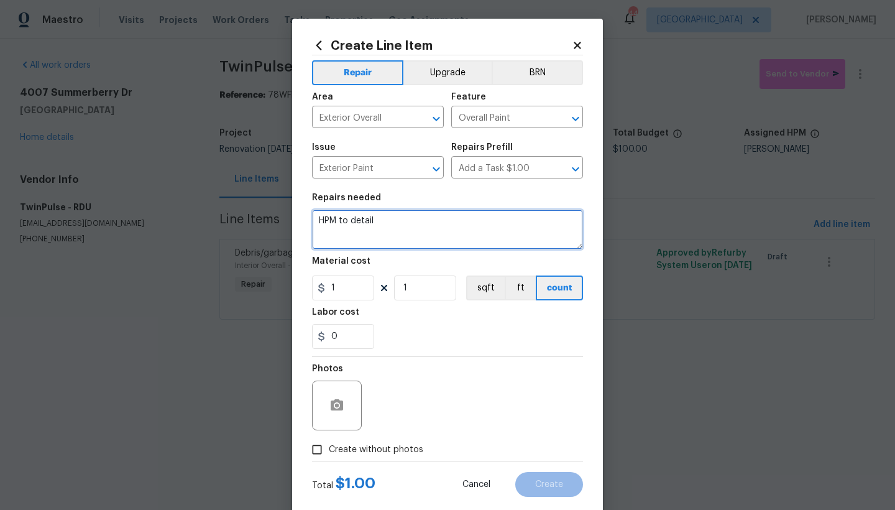
drag, startPoint x: 377, startPoint y: 229, endPoint x: 270, endPoint y: 226, distance: 106.9
click at [270, 226] on div "Create Line Item Repair Upgrade BRN Area Exterior Overall ​ Feature Overall Pai…" at bounding box center [447, 255] width 895 height 510
drag, startPoint x: 390, startPoint y: 218, endPoint x: 276, endPoint y: 218, distance: 113.7
click at [276, 218] on div "Create Line Item Repair Upgrade BRN Area Exterior Overall ​ Feature Overall Pai…" at bounding box center [447, 255] width 895 height 510
type textarea "Spray paint Mailbox and Post. INSTALL NEW NUMBERS."
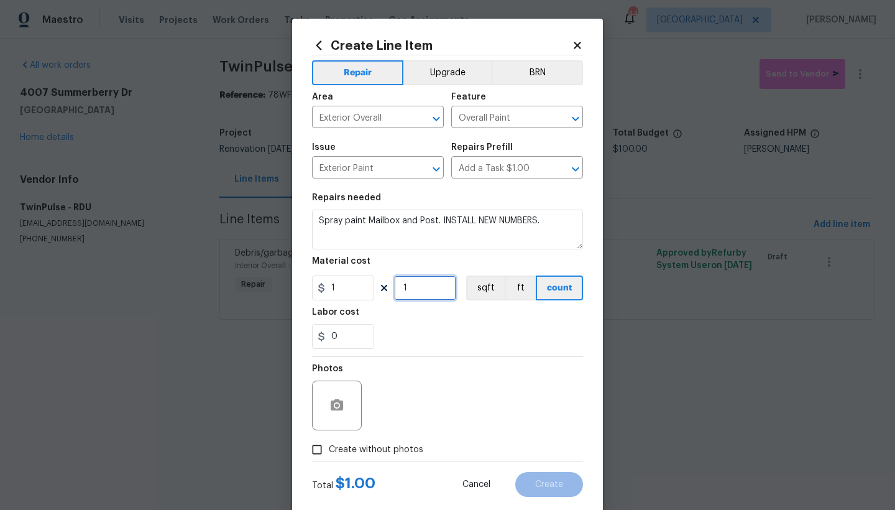
click at [406, 294] on input "1" at bounding box center [425, 287] width 62 height 25
drag, startPoint x: 410, startPoint y: 288, endPoint x: 372, endPoint y: 284, distance: 38.2
click at [387, 286] on div "1 1 sqft ft count" at bounding box center [447, 287] width 271 height 25
type input "75"
click at [312, 441] on input "Create without photos" at bounding box center [317, 450] width 24 height 24
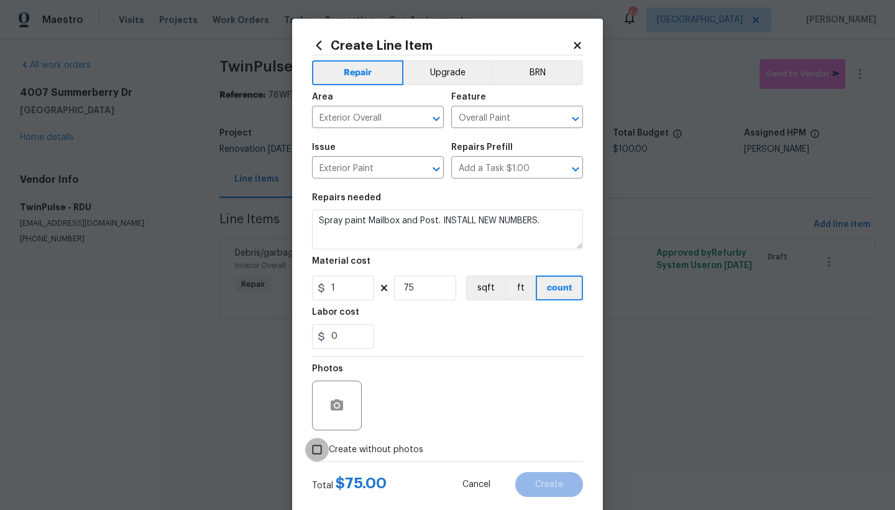
checkbox input "true"
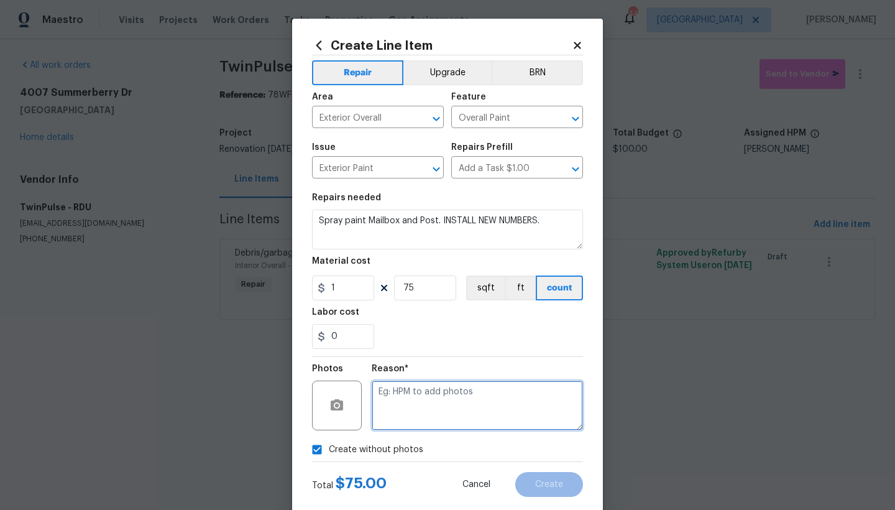
click at [424, 405] on textarea at bounding box center [477, 405] width 211 height 50
type textarea "N"
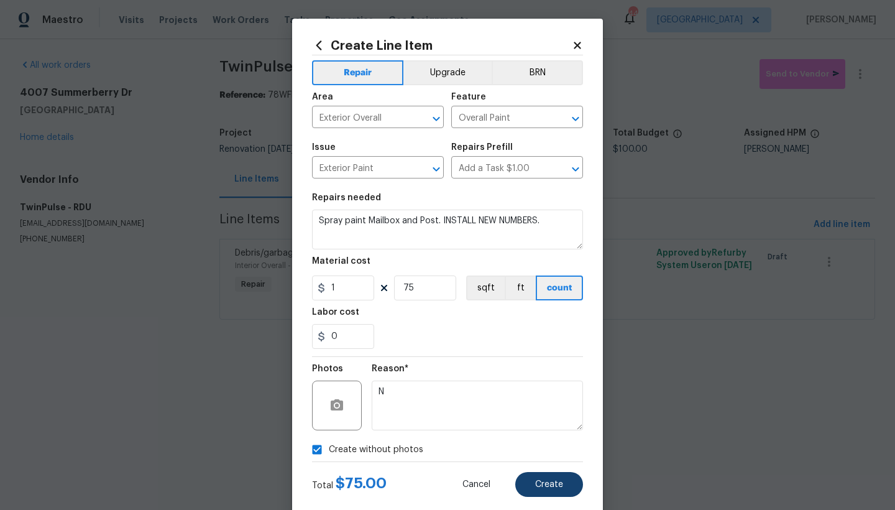
click at [554, 441] on span "Create" at bounding box center [549, 484] width 28 height 9
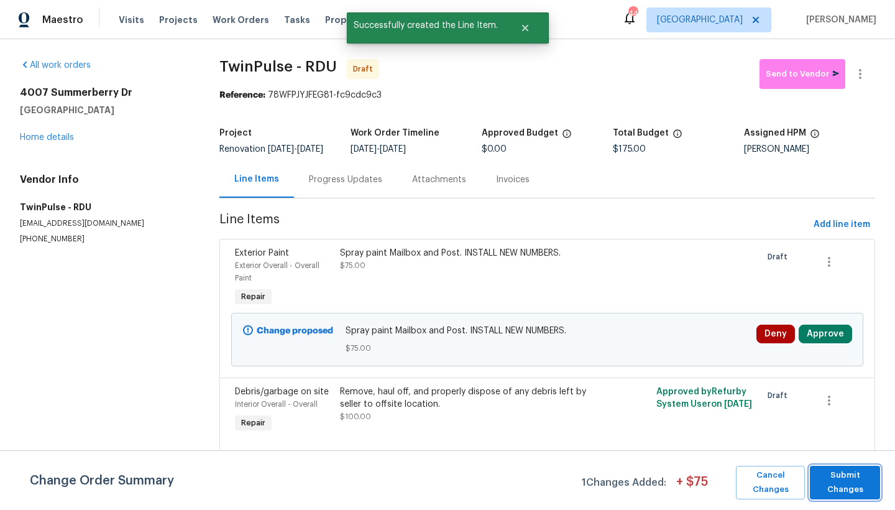
click at [785, 441] on span "Submit Changes" at bounding box center [845, 482] width 58 height 29
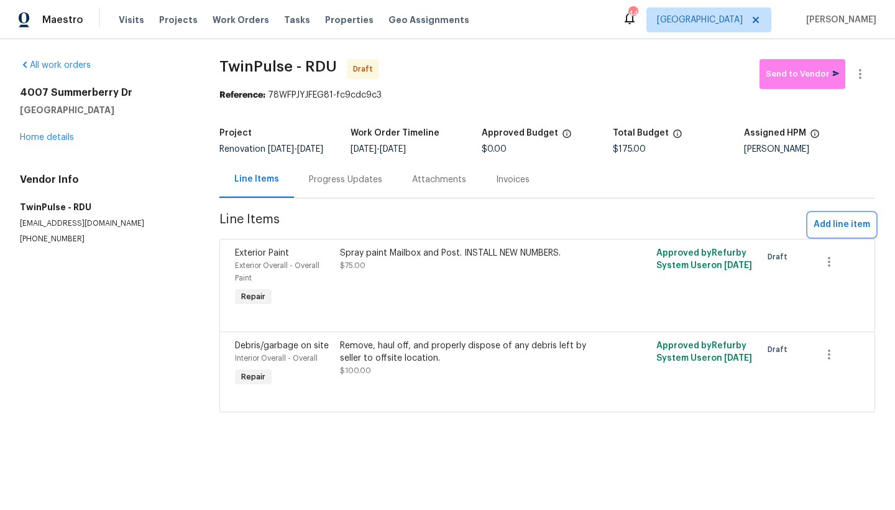
click at [785, 232] on span "Add line item" at bounding box center [841, 225] width 57 height 16
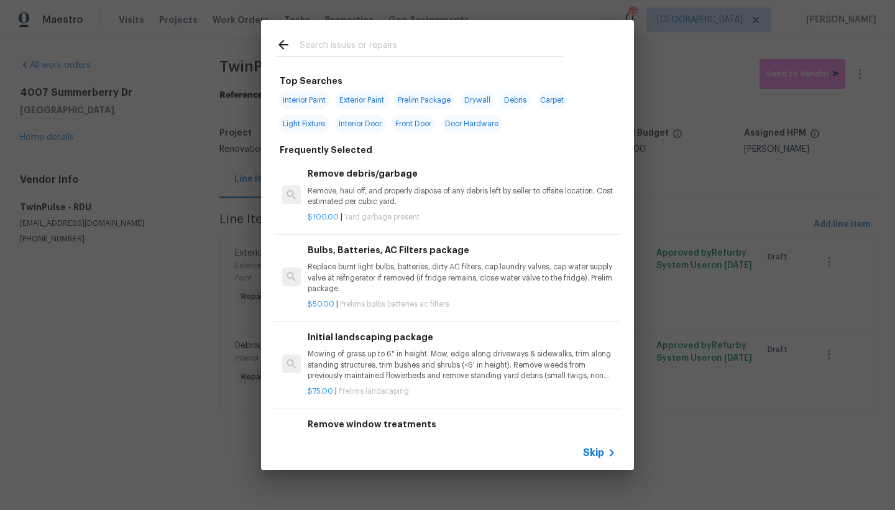
click at [339, 44] on input "text" at bounding box center [432, 46] width 264 height 19
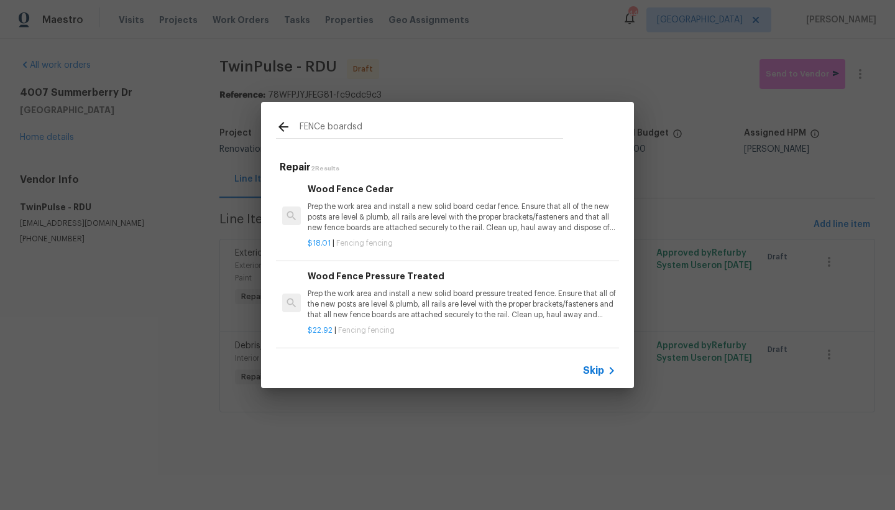
scroll to position [2, 0]
type input "FENCe boarded"
drag, startPoint x: 386, startPoint y: 350, endPoint x: 367, endPoint y: 358, distance: 20.3
click at [367, 358] on div "Skip" at bounding box center [447, 370] width 373 height 35
click at [387, 274] on h6 "Wood Fence Pressure Treated" at bounding box center [462, 276] width 308 height 14
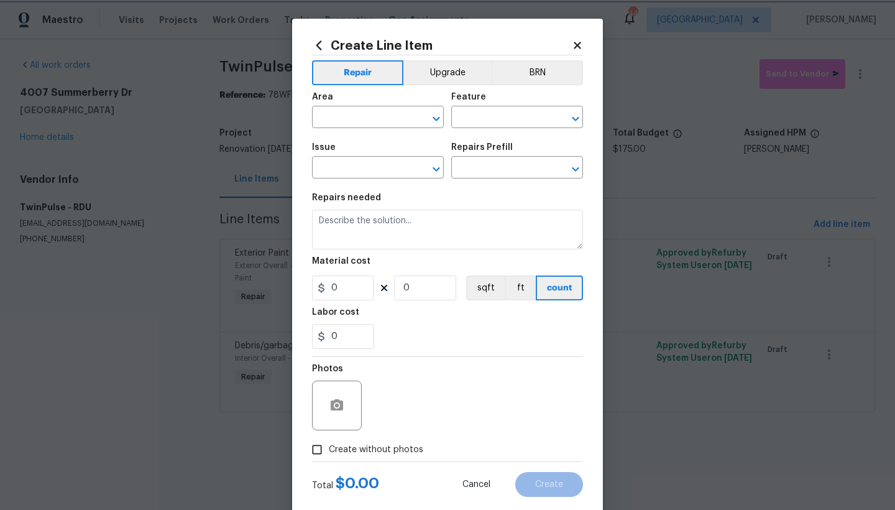
type input "Fencing"
type input "Wood Fence Pressure Treated $22.92"
type textarea "Prep the work area and install a new solid board pressure treated fence. Ensure…"
type input "22.92"
type input "1"
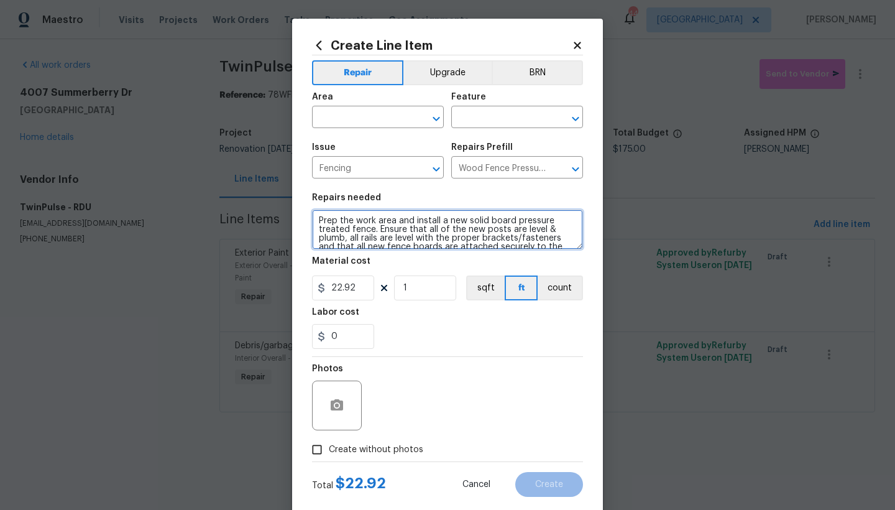
click at [312, 218] on textarea "Prep the work area and install a new solid board pressure treated fence. Ensure…" at bounding box center [447, 229] width 271 height 40
click at [342, 215] on textarea "Prep the work area and install a new solid board pressure treated fence. Ensure…" at bounding box center [447, 229] width 271 height 40
click at [382, 221] on textarea "Front Left Gate, Right Gate and Fence Prep the work area and install a new soli…" at bounding box center [447, 229] width 271 height 40
click at [499, 221] on textarea "Front Left Gate, Front Right Gate and Fence Prep the work area and install a ne…" at bounding box center [447, 229] width 271 height 40
type textarea "Front Left Gate, Front Right Gate and Fence ---------(5-6 boards) Prep the work…"
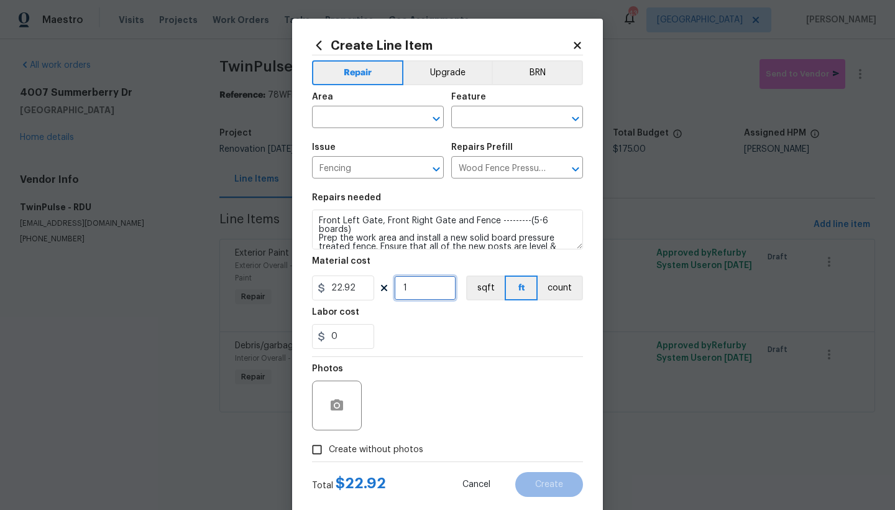
drag, startPoint x: 406, startPoint y: 288, endPoint x: 369, endPoint y: 288, distance: 37.3
click at [370, 288] on div "22.92 1 sqft ft count" at bounding box center [447, 287] width 271 height 25
type input "6"
click at [344, 121] on input "text" at bounding box center [360, 118] width 97 height 19
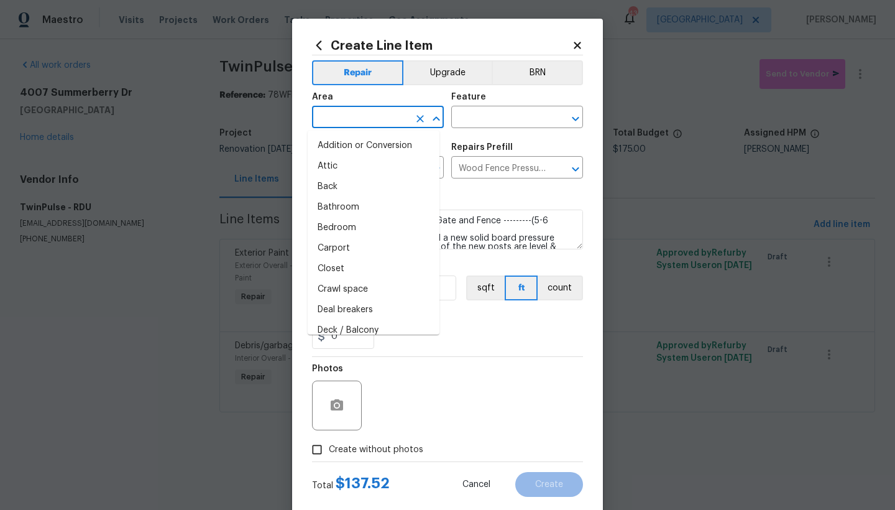
type input "i"
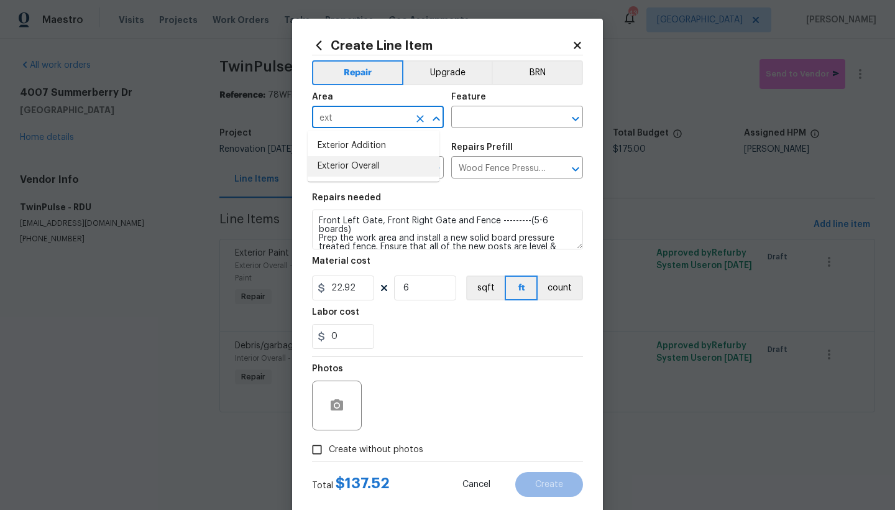
click at [377, 167] on li "Exterior Overall" at bounding box center [374, 166] width 132 height 21
type input "Exterior Overall"
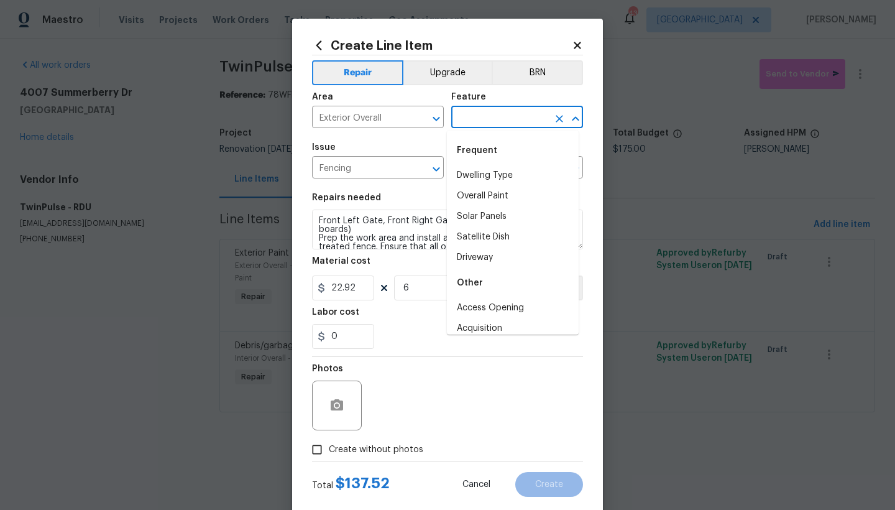
click at [491, 118] on input "text" at bounding box center [499, 118] width 97 height 19
type input "e"
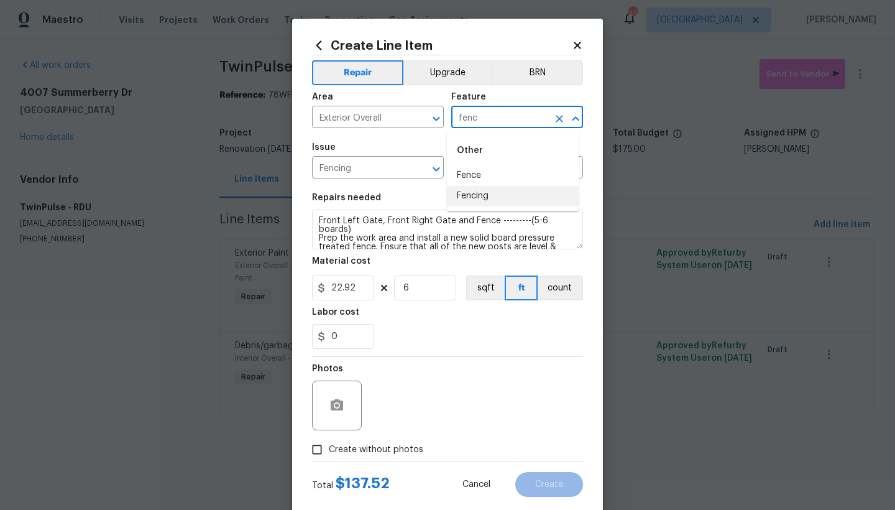
click at [477, 195] on li "Fencing" at bounding box center [513, 196] width 132 height 21
type input "Fencing"
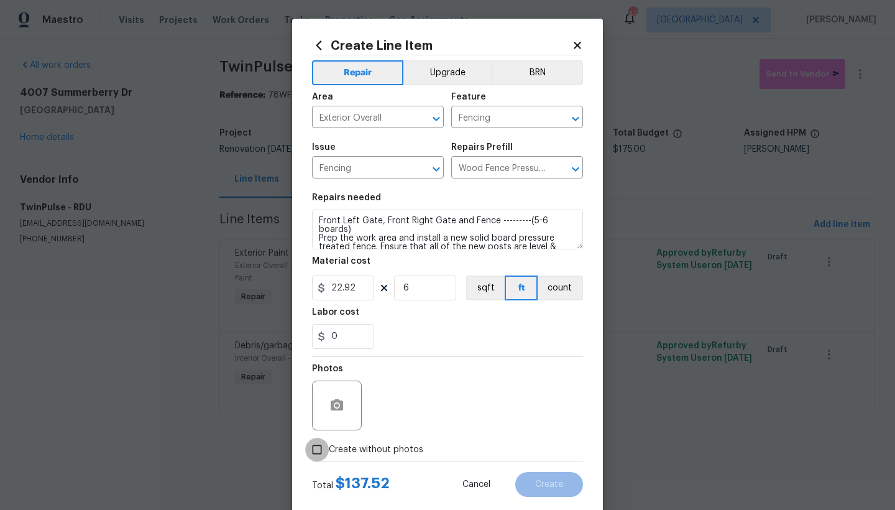
click at [310, 441] on input "Create without photos" at bounding box center [317, 450] width 24 height 24
checkbox input "true"
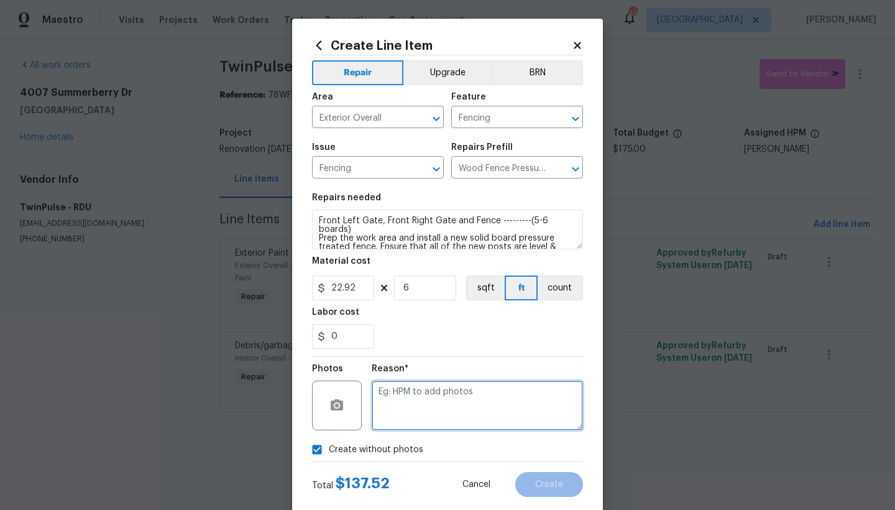
click at [394, 390] on textarea at bounding box center [477, 405] width 211 height 50
type textarea "n"
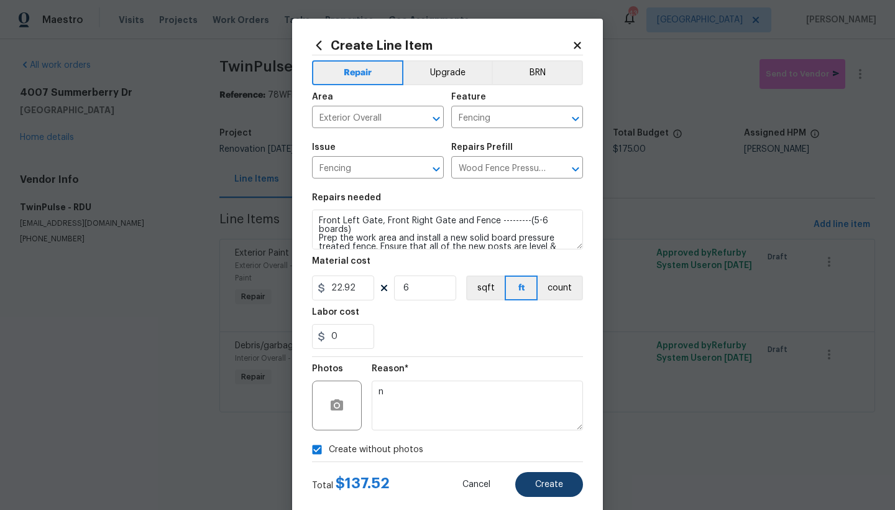
click at [548, 441] on span "Create" at bounding box center [549, 484] width 28 height 9
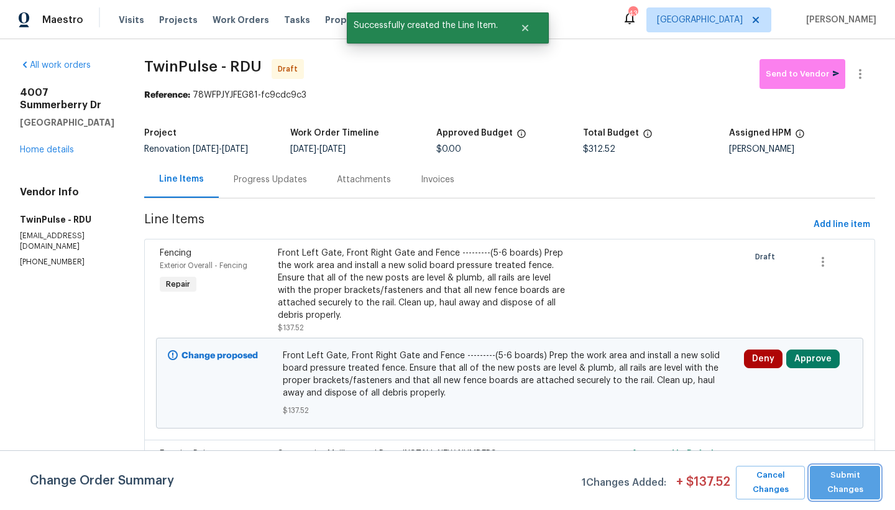
click at [785, 441] on span "Submit Changes" at bounding box center [845, 482] width 58 height 29
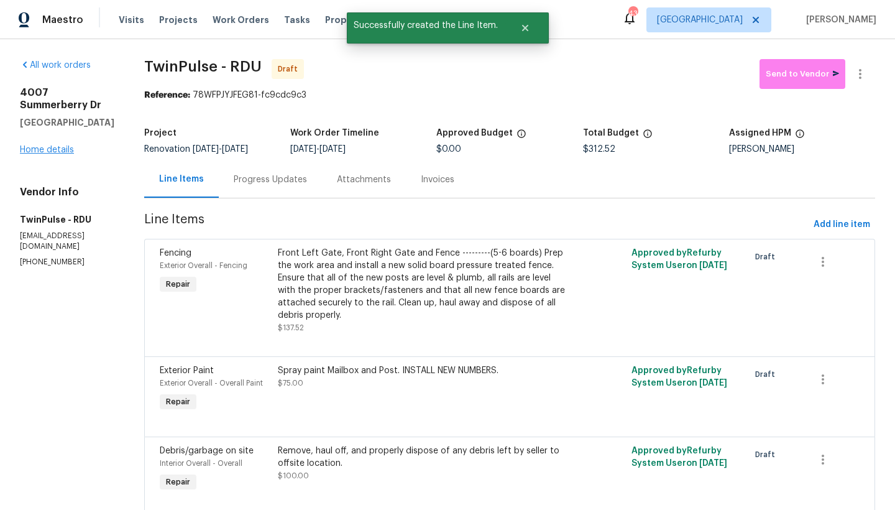
click at [45, 154] on link "Home details" at bounding box center [47, 149] width 54 height 9
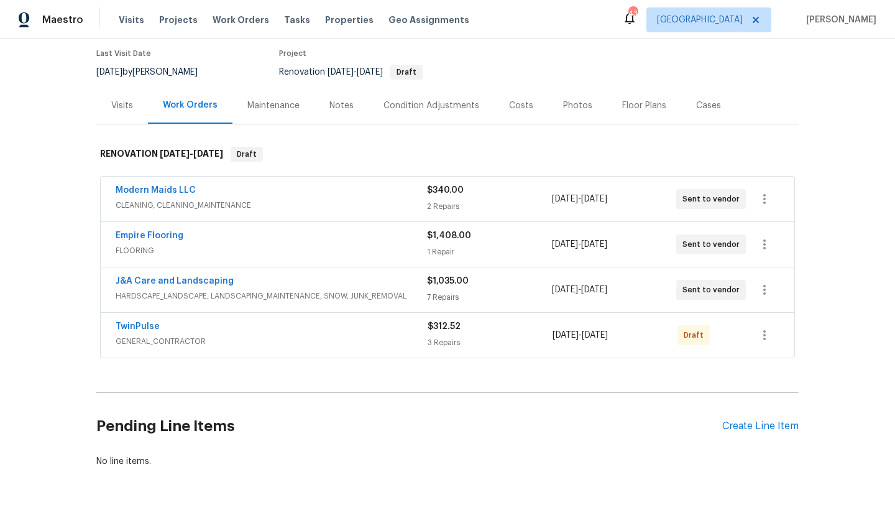
scroll to position [74, 0]
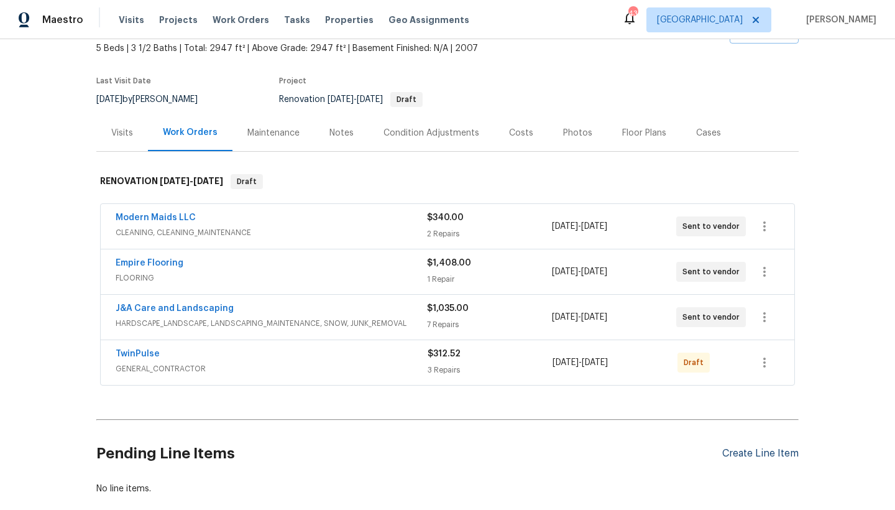
click at [736, 441] on div "Create Line Item" at bounding box center [760, 453] width 76 height 12
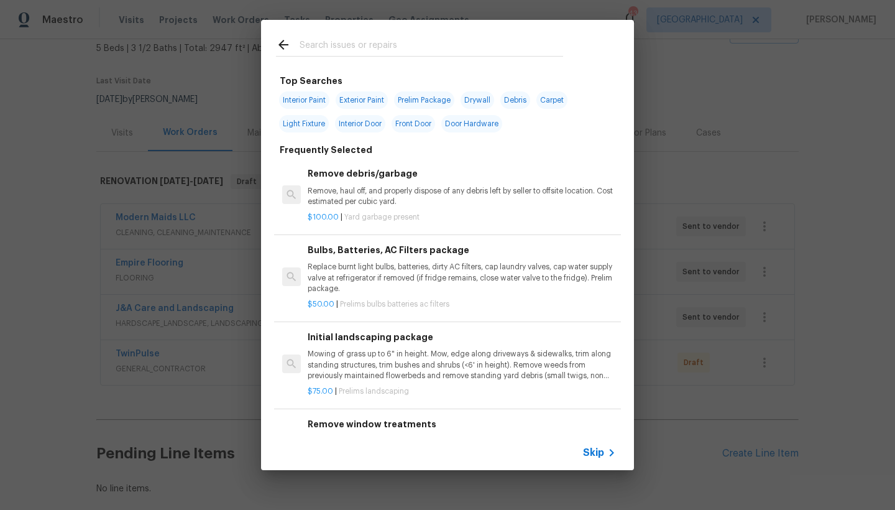
click at [313, 44] on input "text" at bounding box center [432, 46] width 264 height 19
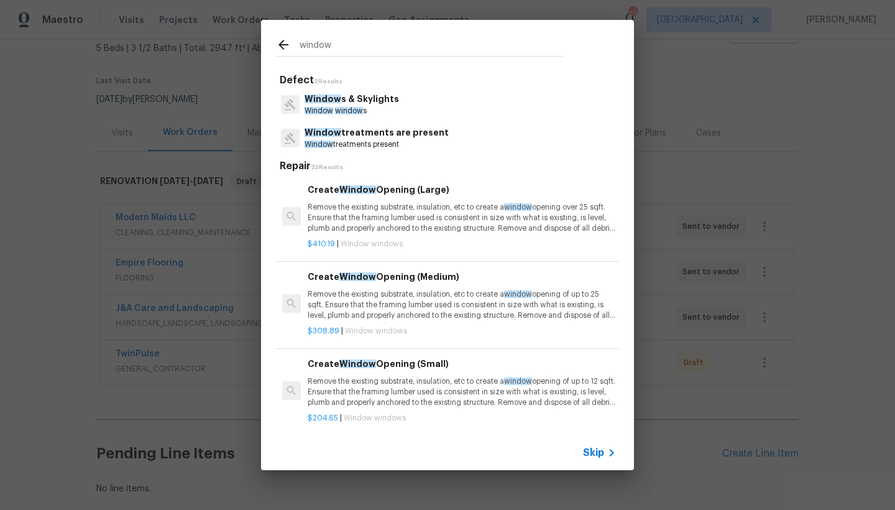
type input "window"
click at [318, 96] on span "Window" at bounding box center [323, 98] width 37 height 9
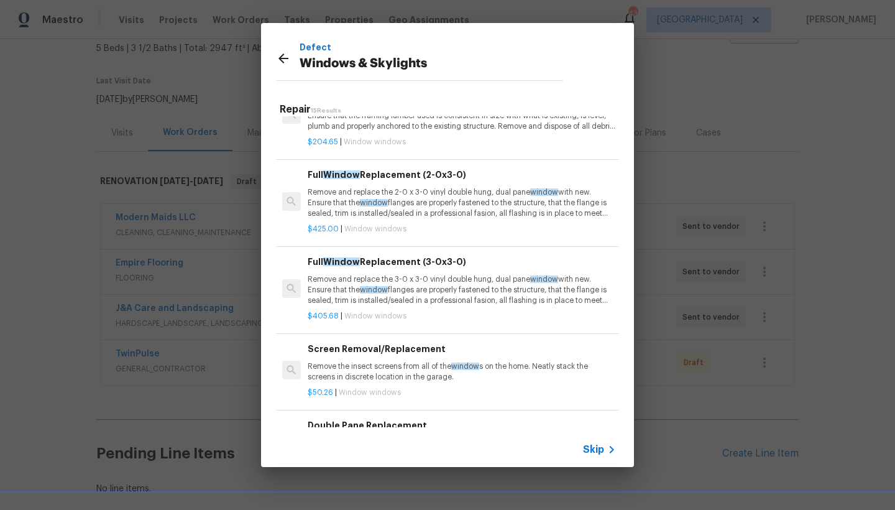
scroll to position [222, 0]
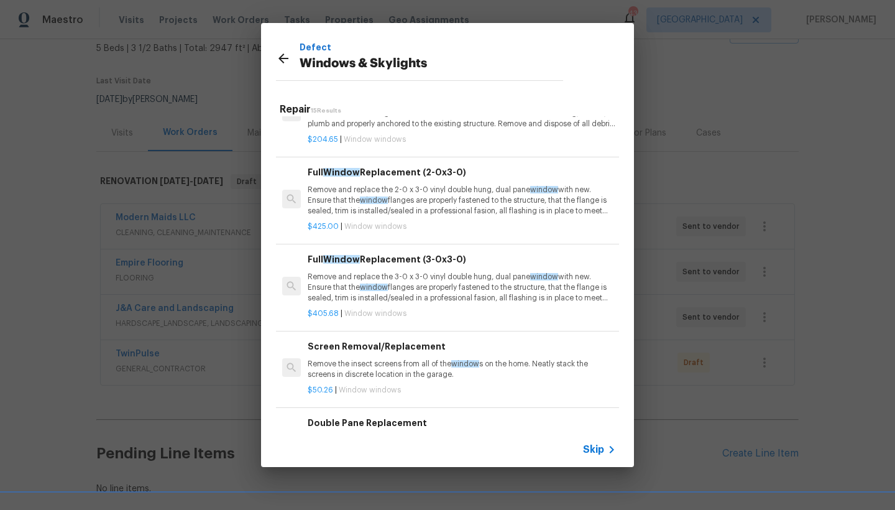
click at [346, 176] on h6 "Full Window Replacement (2-0x3-0)" at bounding box center [462, 172] width 308 height 14
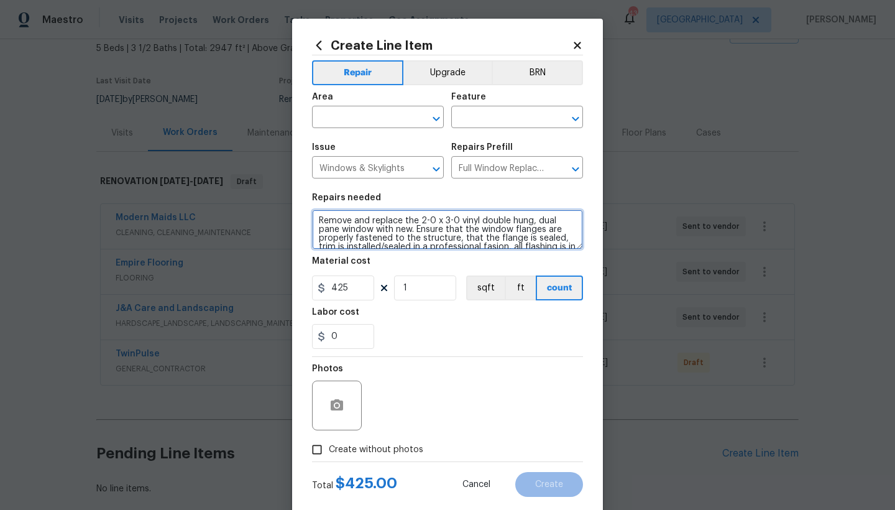
drag, startPoint x: 415, startPoint y: 219, endPoint x: 452, endPoint y: 221, distance: 36.7
click at [452, 222] on textarea "Remove and replace the 2-0 x 3-0 vinyl double hung, dual pane window with new. …" at bounding box center [447, 229] width 271 height 40
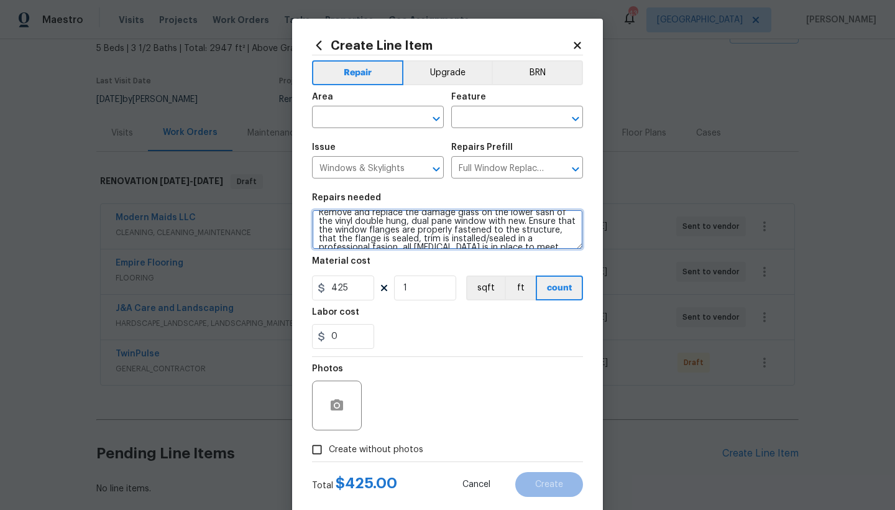
scroll to position [0, 0]
click at [316, 219] on textarea "Remove and replace the damage glass on the lower sash of the vinyl double hung,…" at bounding box center [447, 229] width 271 height 40
click at [336, 213] on textarea "Remove and replace the damage glass on the lower sash of the vinyl double hung,…" at bounding box center [447, 229] width 271 height 40
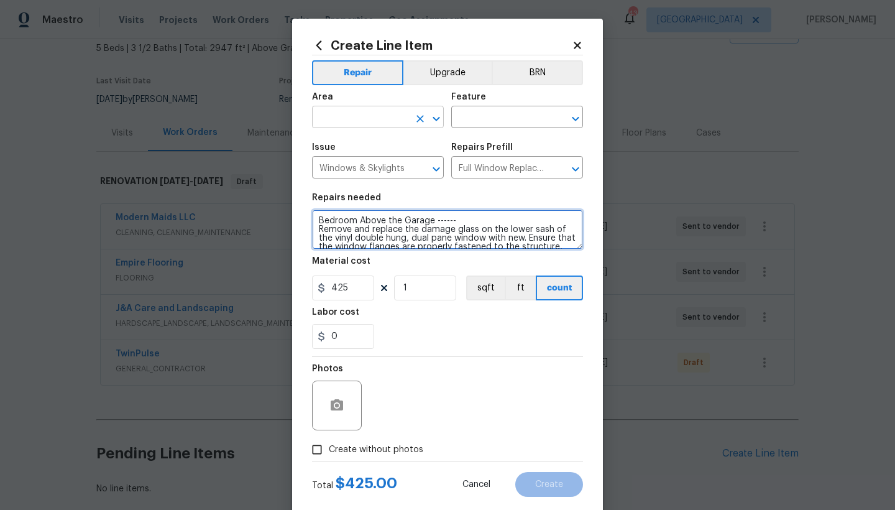
type textarea "Bedroom Above the Garage ------ Remove and replace the damage glass on the lowe…"
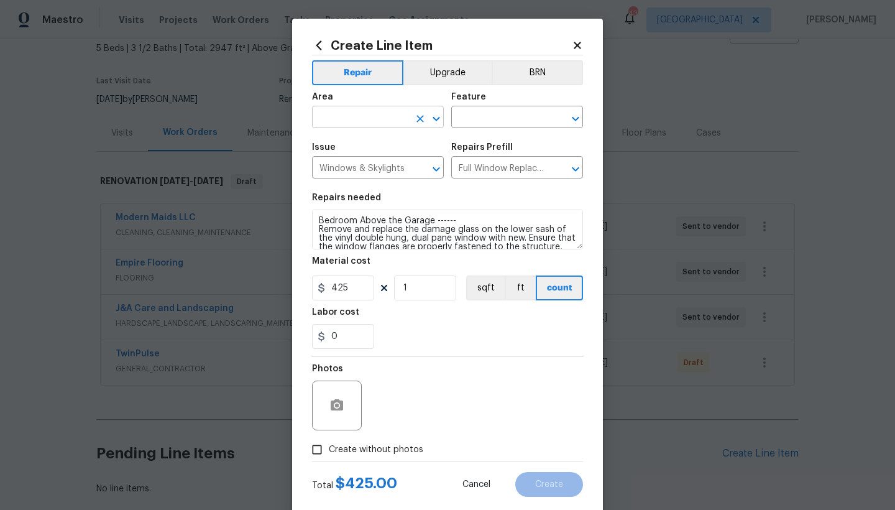
click at [332, 118] on input "text" at bounding box center [360, 118] width 97 height 19
click at [330, 170] on li "Exterior Overall" at bounding box center [374, 166] width 132 height 21
type input "Exterior Overall"
click at [495, 121] on input "text" at bounding box center [499, 118] width 97 height 19
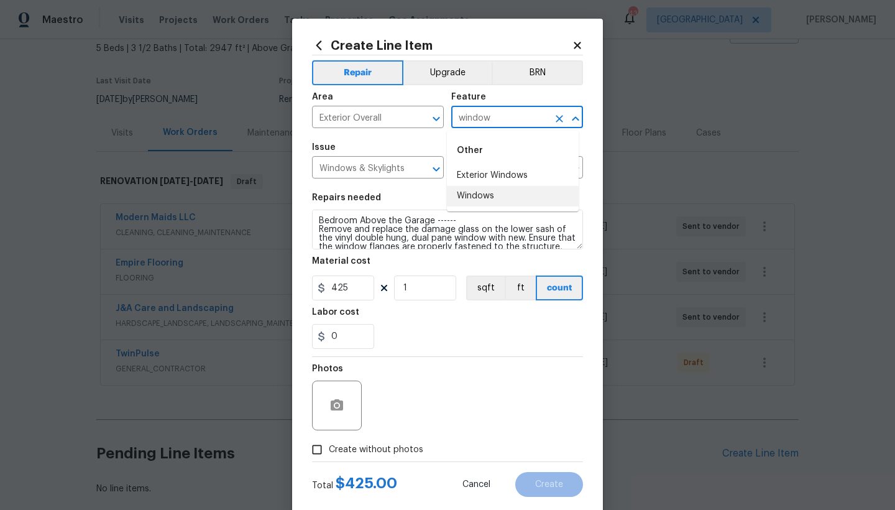
click at [464, 194] on li "Windows" at bounding box center [513, 196] width 132 height 21
type input "Windows"
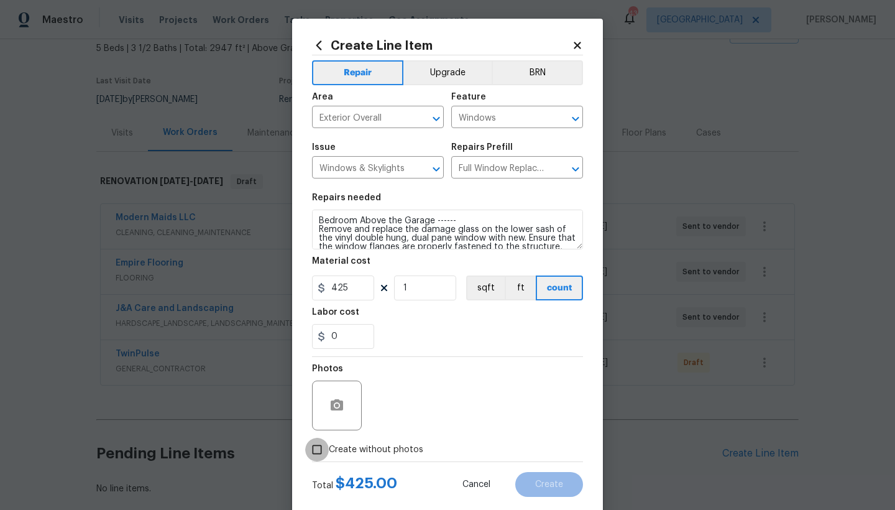
click at [309, 441] on input "Create without photos" at bounding box center [317, 450] width 24 height 24
checkbox input "true"
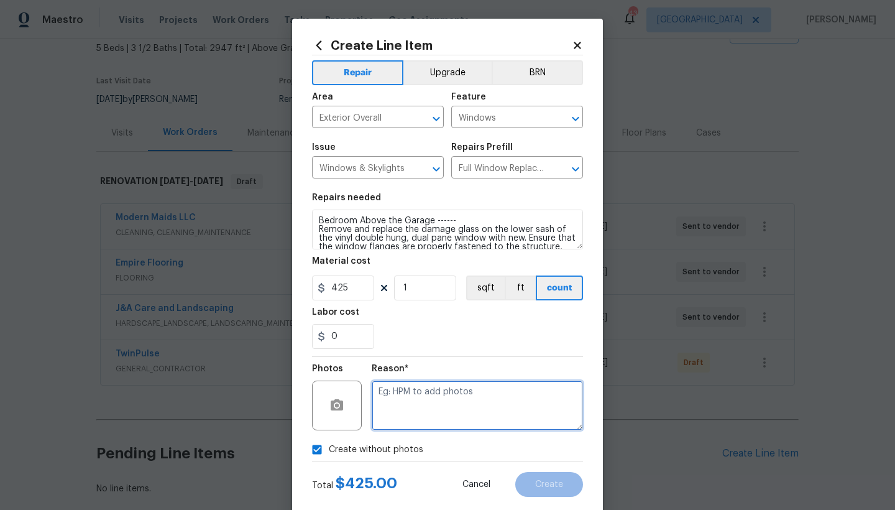
click at [374, 403] on textarea at bounding box center [477, 405] width 211 height 50
type textarea "m"
type textarea "n"
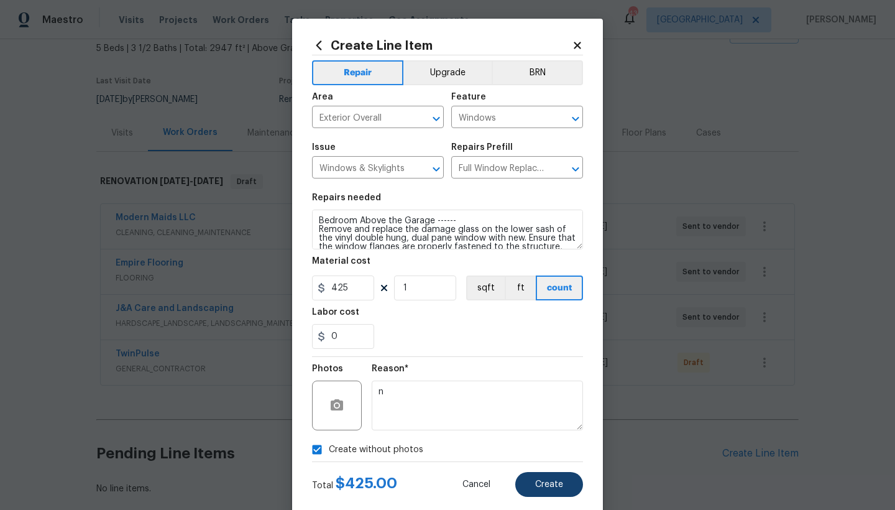
click at [562, 441] on button "Create" at bounding box center [549, 484] width 68 height 25
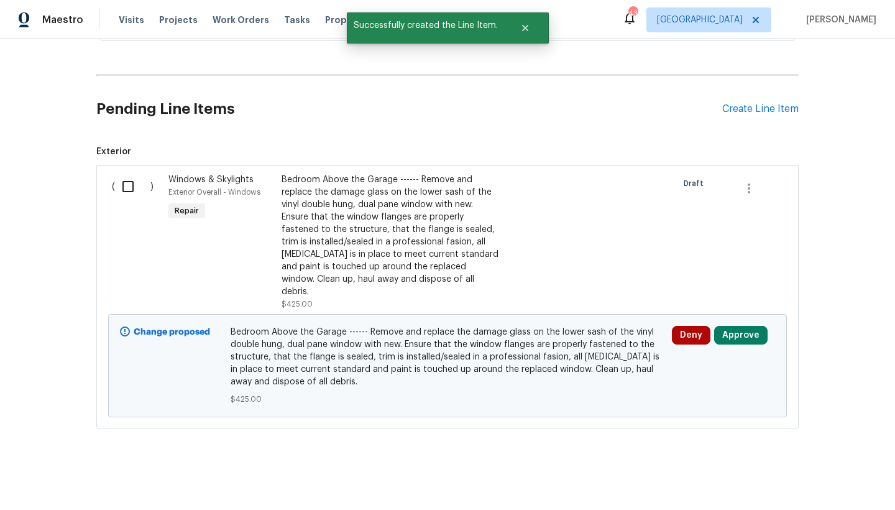
scroll to position [316, 0]
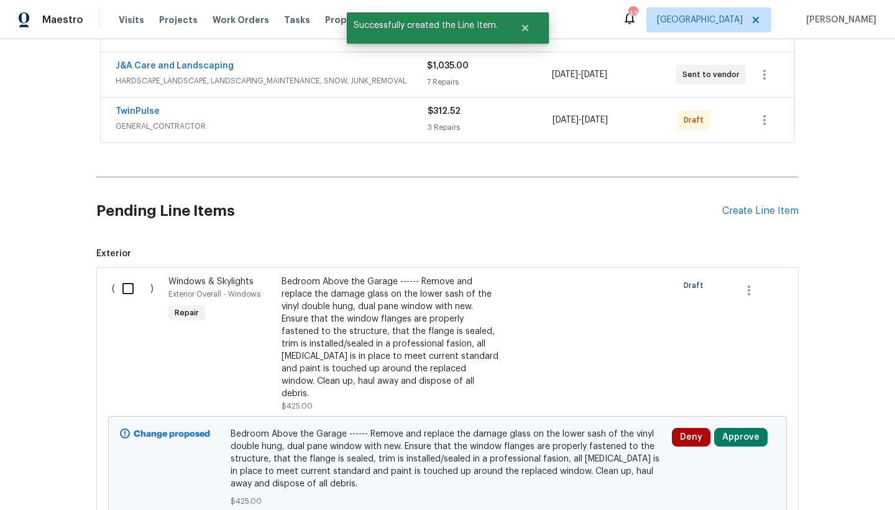
click at [124, 288] on input "checkbox" at bounding box center [132, 288] width 35 height 26
checkbox input "true"
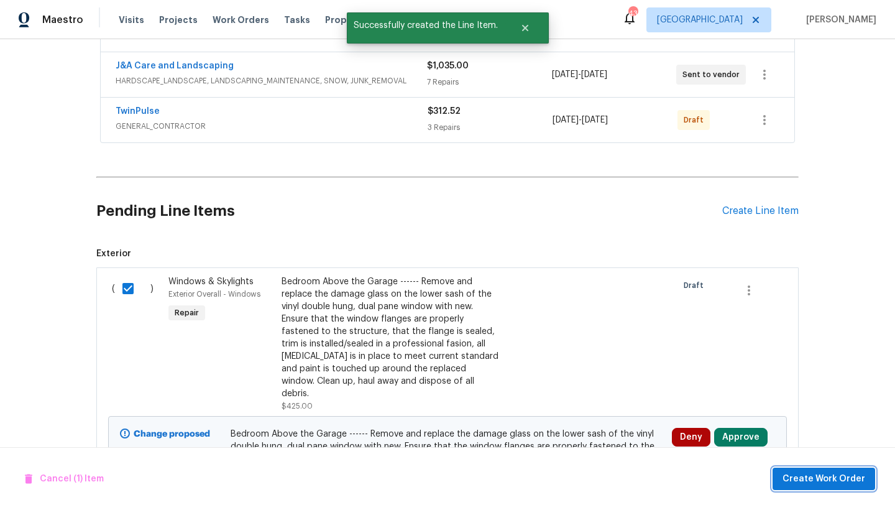
click at [785, 441] on span "Create Work Order" at bounding box center [823, 479] width 83 height 16
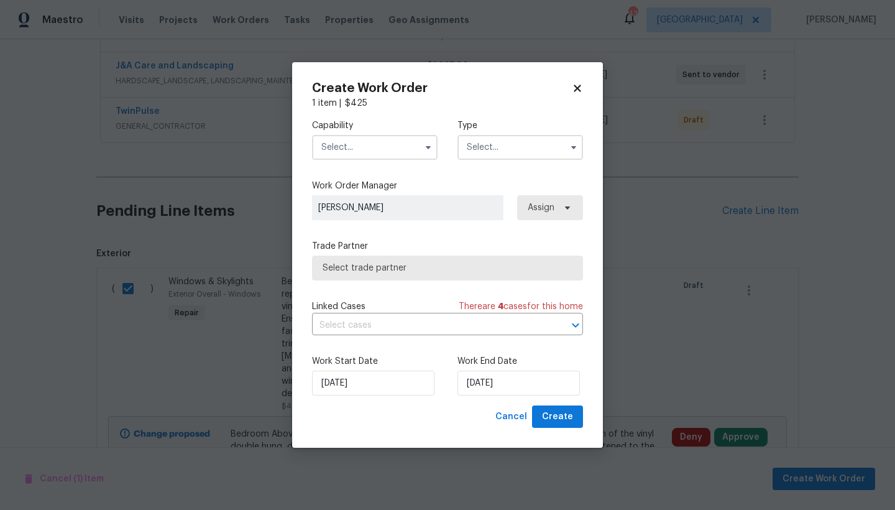
click at [354, 145] on input "text" at bounding box center [375, 147] width 126 height 25
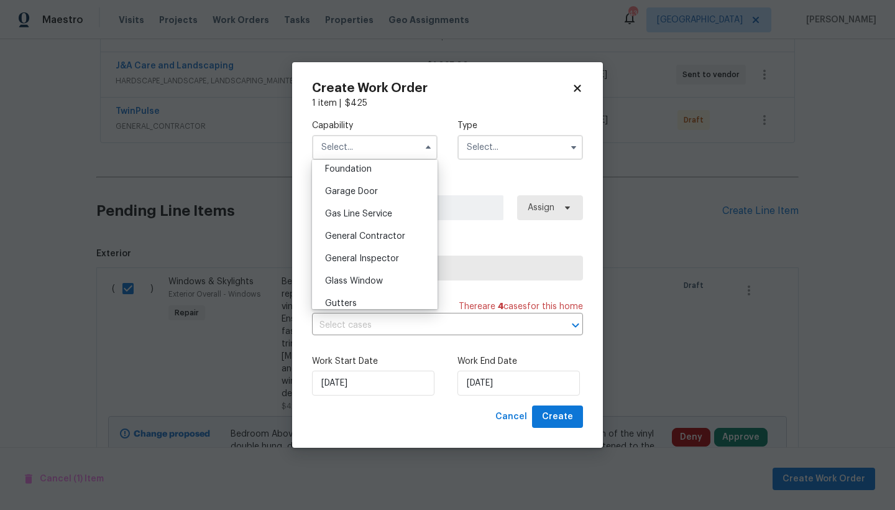
scroll to position [532, 0]
click at [369, 241] on span "General Contractor" at bounding box center [365, 236] width 80 height 9
type input "General Contractor"
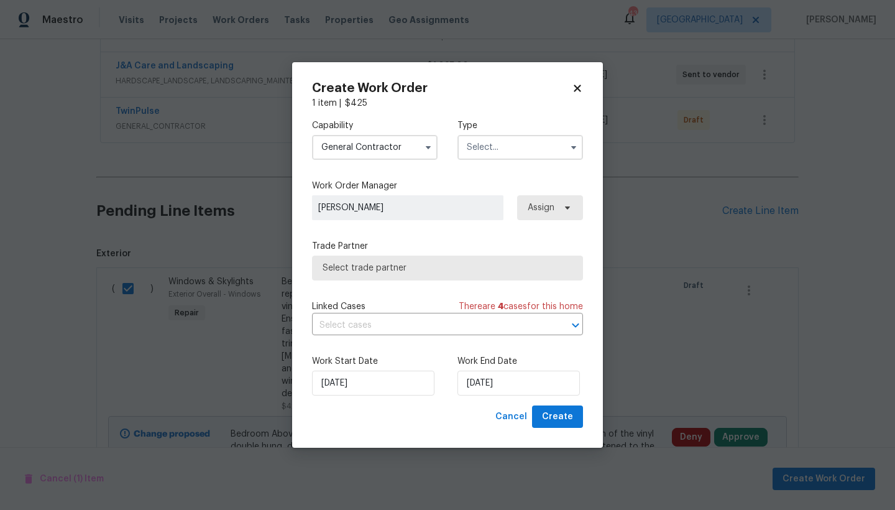
click at [482, 151] on input "text" at bounding box center [520, 147] width 126 height 25
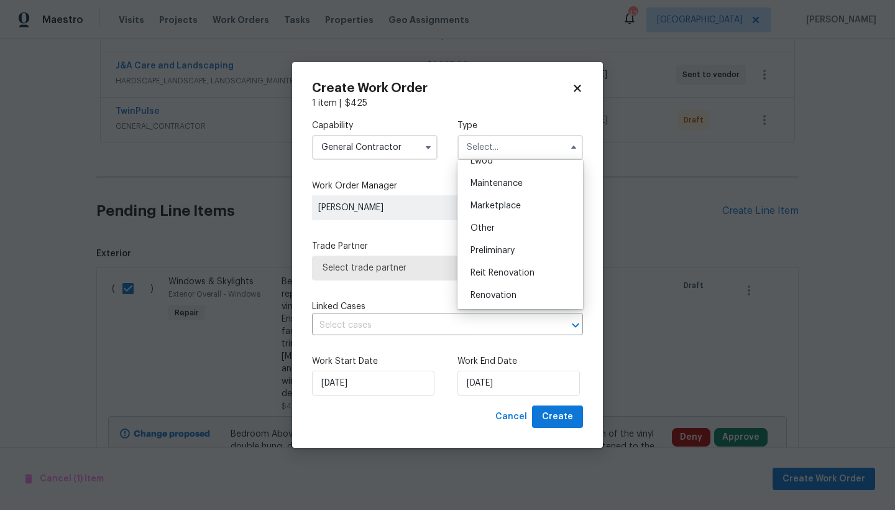
scroll to position [218, 0]
click at [488, 270] on span "Renovation" at bounding box center [493, 269] width 46 height 9
type input "Renovation"
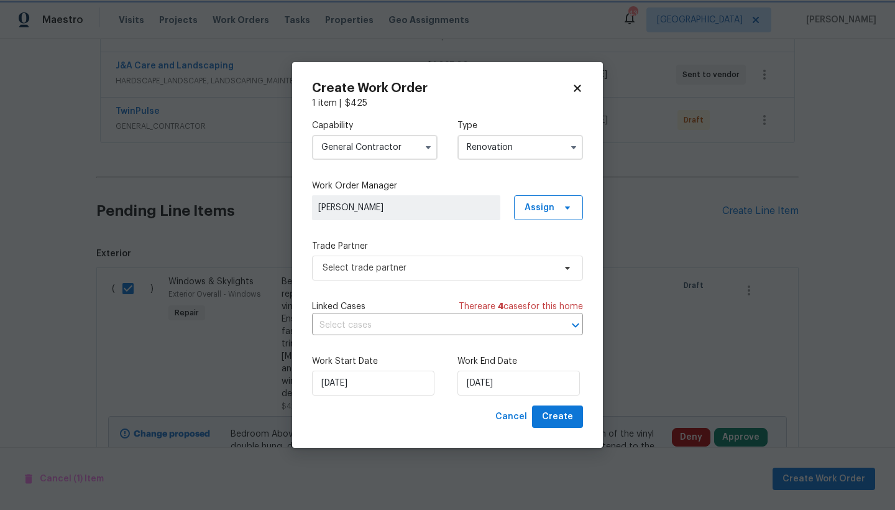
scroll to position [0, 0]
click at [357, 387] on input "[DATE]" at bounding box center [373, 382] width 122 height 25
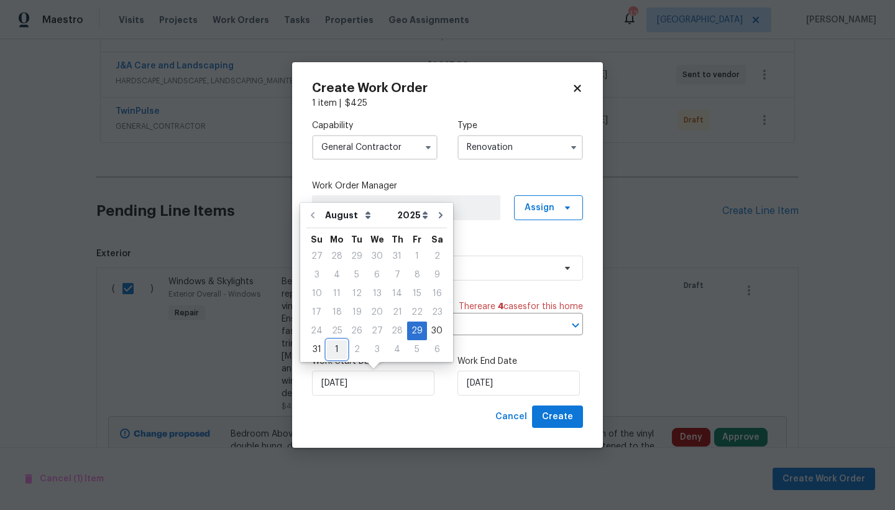
click at [337, 349] on div "1" at bounding box center [337, 349] width 20 height 17
type input "[DATE]"
select select "8"
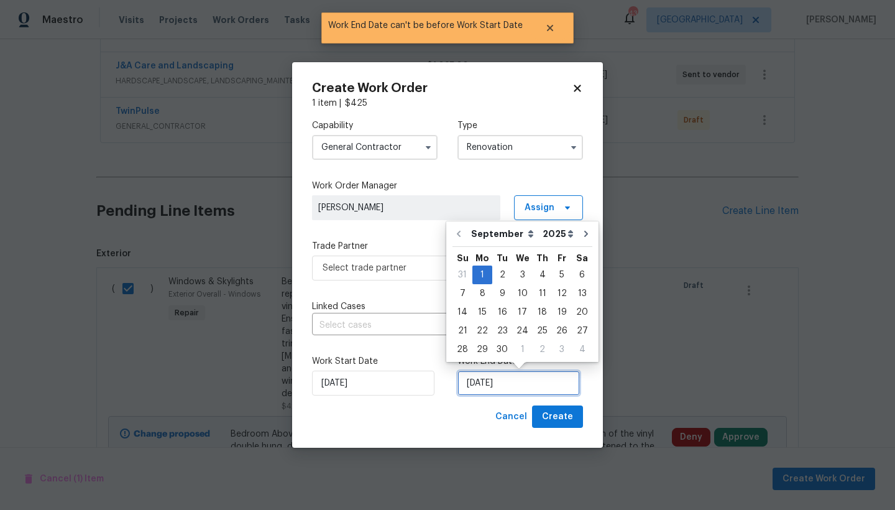
click at [482, 385] on input "[DATE]" at bounding box center [518, 382] width 122 height 25
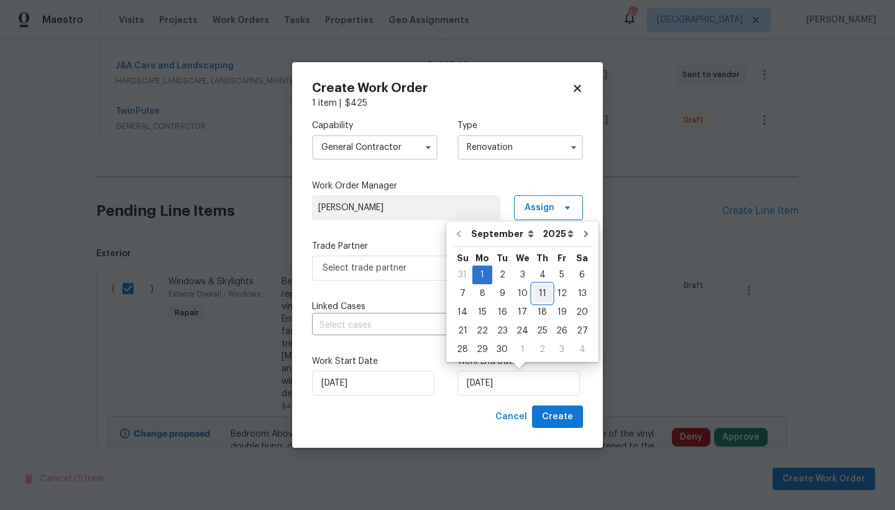
click at [534, 292] on div "11" at bounding box center [542, 293] width 19 height 17
type input "[DATE]"
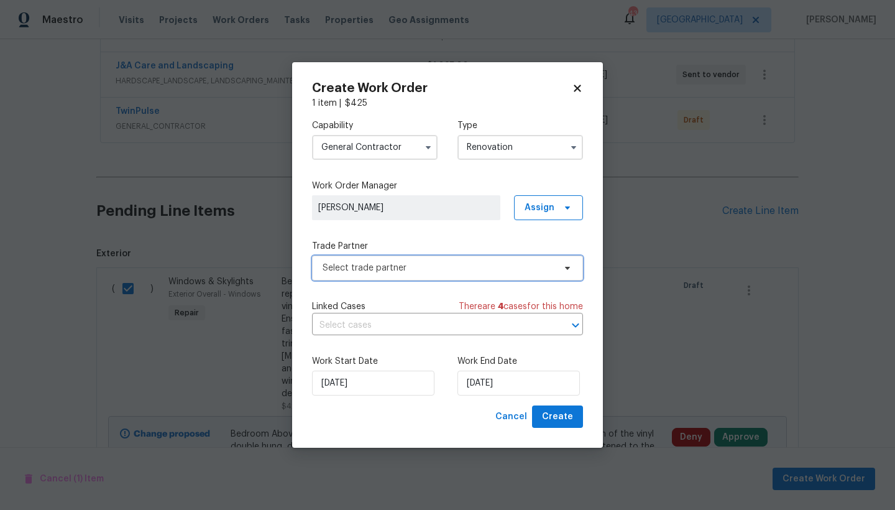
click at [384, 268] on span "Select trade partner" at bounding box center [439, 268] width 232 height 12
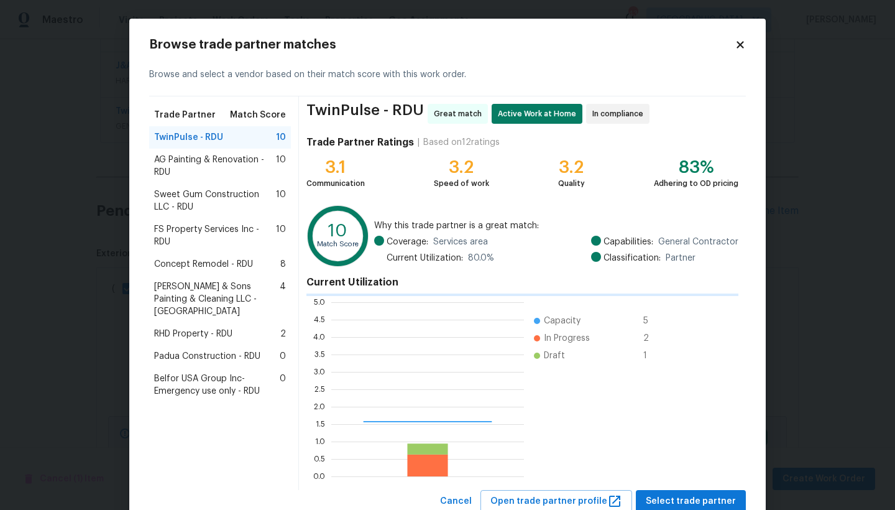
scroll to position [165, 184]
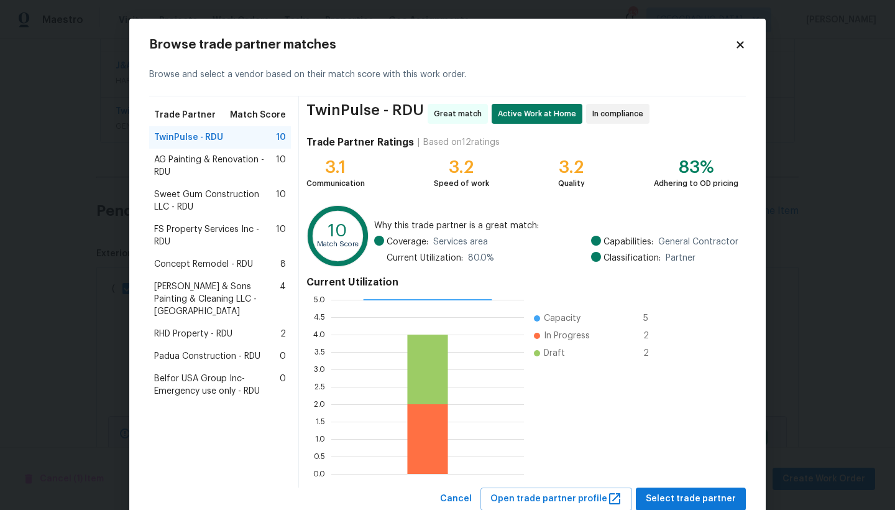
click at [185, 350] on span "Padua Construction - RDU" at bounding box center [207, 356] width 106 height 12
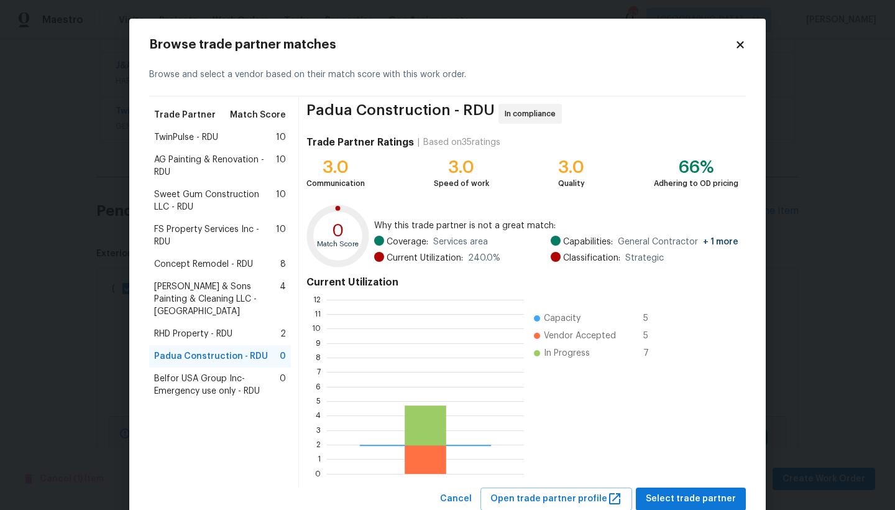
scroll to position [165, 188]
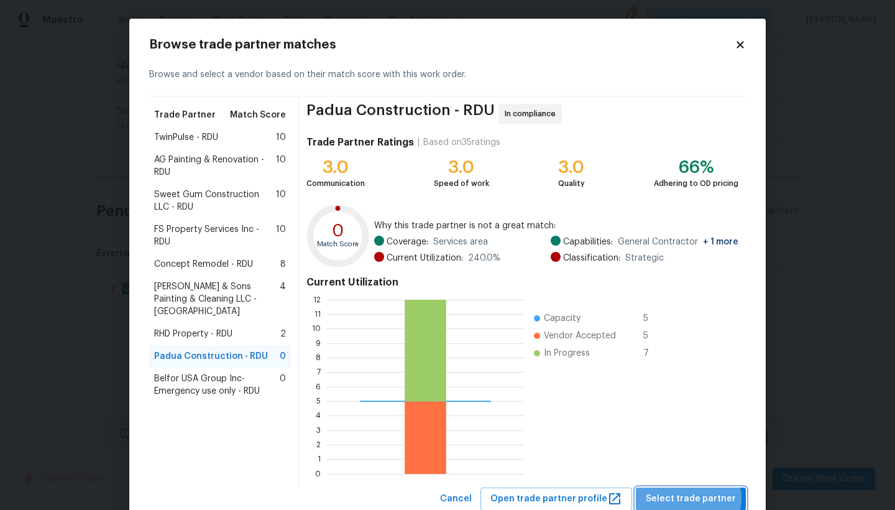
click at [688, 441] on span "Select trade partner" at bounding box center [691, 499] width 90 height 16
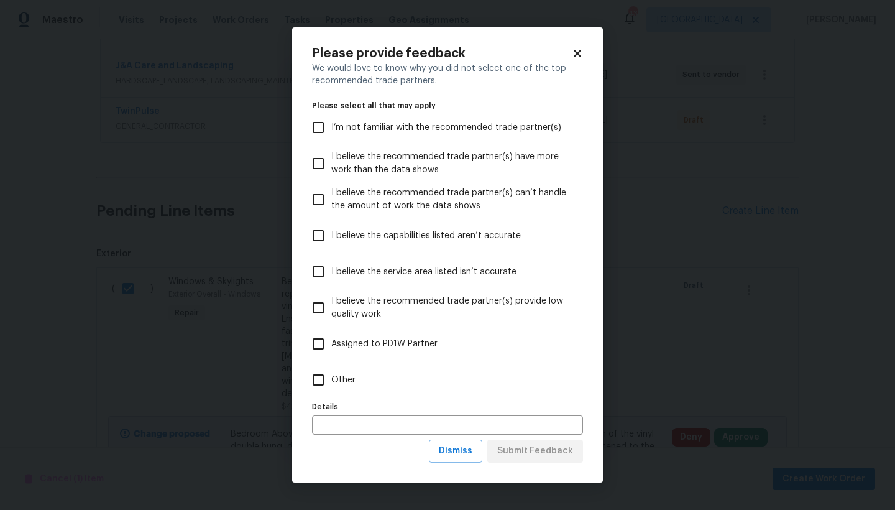
click at [319, 380] on input "Other" at bounding box center [318, 380] width 26 height 26
checkbox input "true"
click at [536, 441] on span "Submit Feedback" at bounding box center [535, 451] width 76 height 16
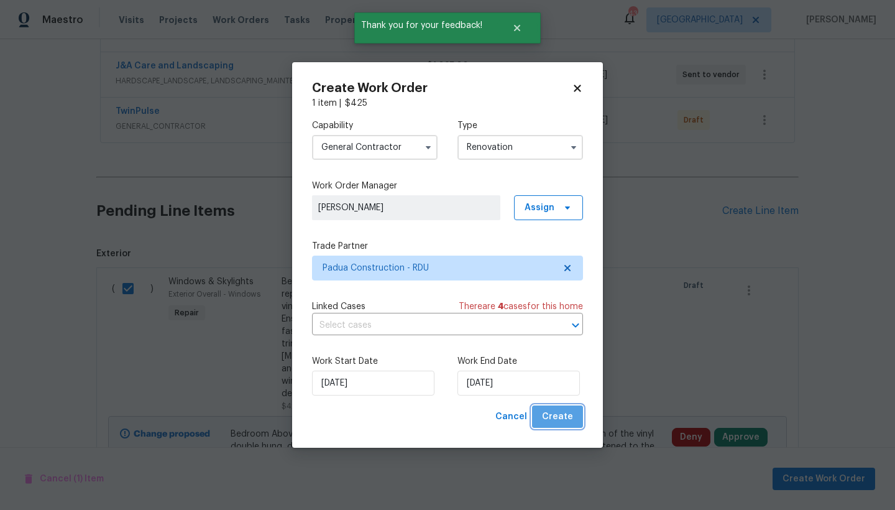
click at [567, 419] on span "Create" at bounding box center [557, 417] width 31 height 16
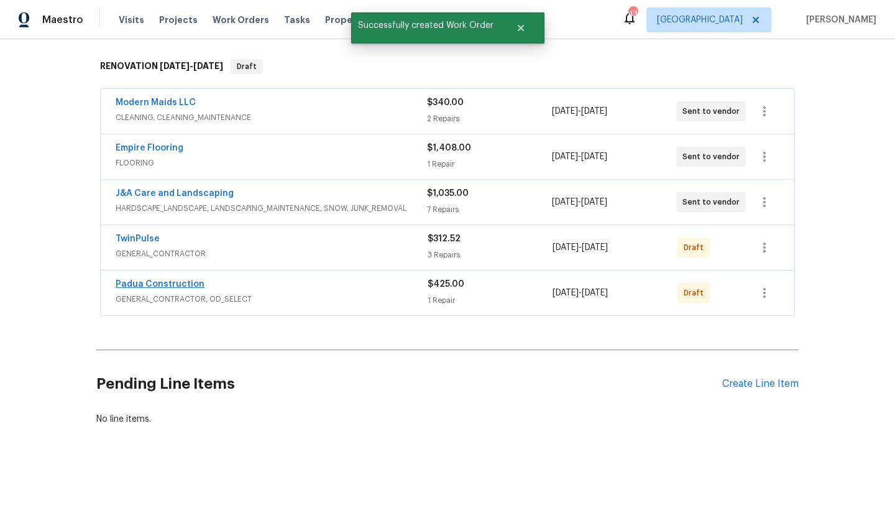
click at [160, 280] on link "Padua Construction" at bounding box center [160, 284] width 89 height 9
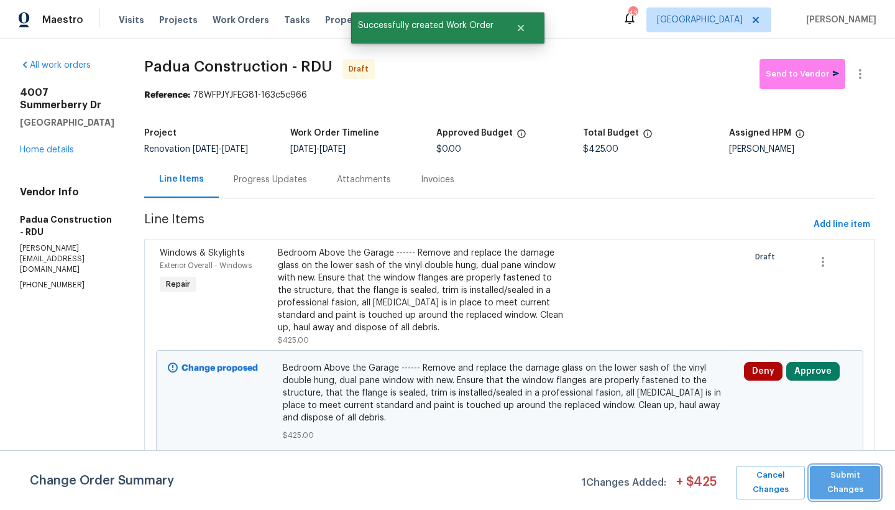
click at [785, 441] on span "Submit Changes" at bounding box center [845, 482] width 58 height 29
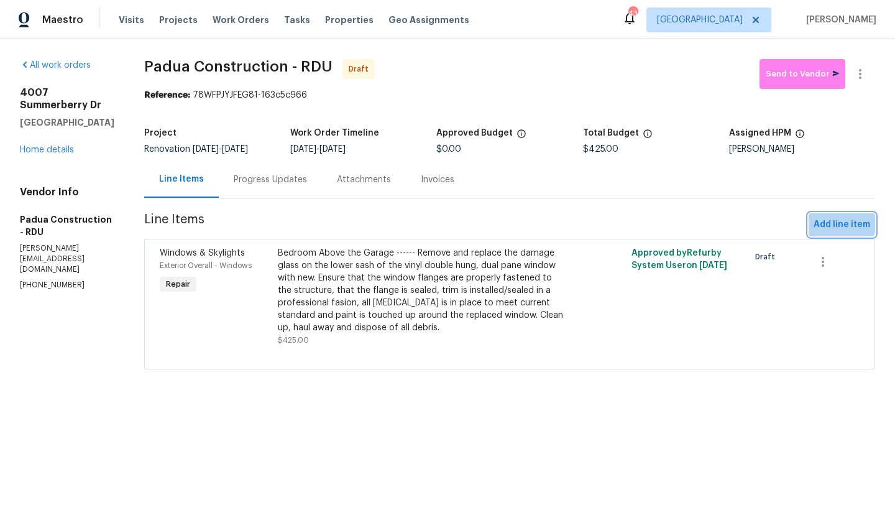
click at [785, 222] on span "Add line item" at bounding box center [841, 225] width 57 height 16
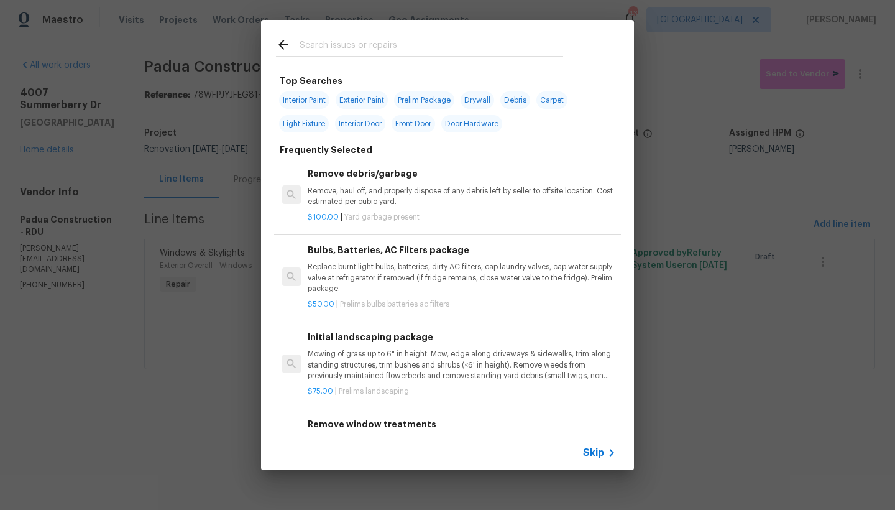
click at [314, 45] on input "text" at bounding box center [432, 46] width 264 height 19
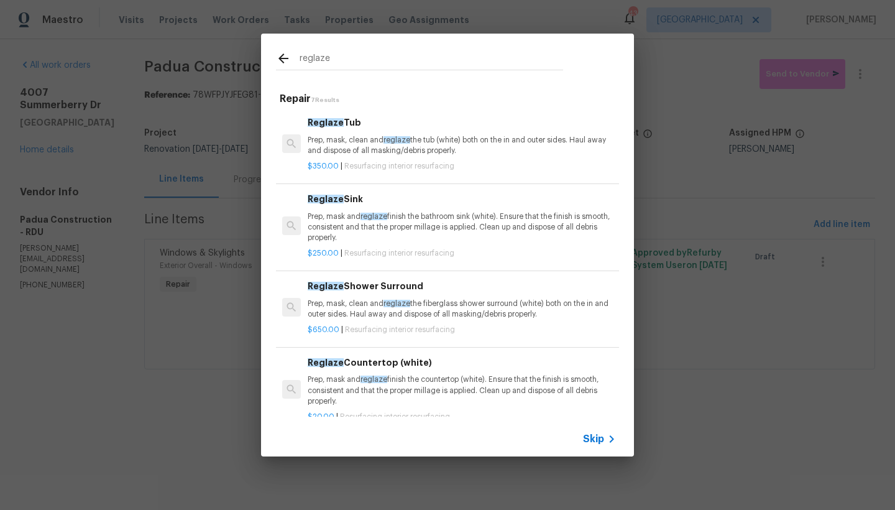
type input "reglaze"
click at [340, 198] on h6 "Reglaze Sink" at bounding box center [462, 199] width 308 height 14
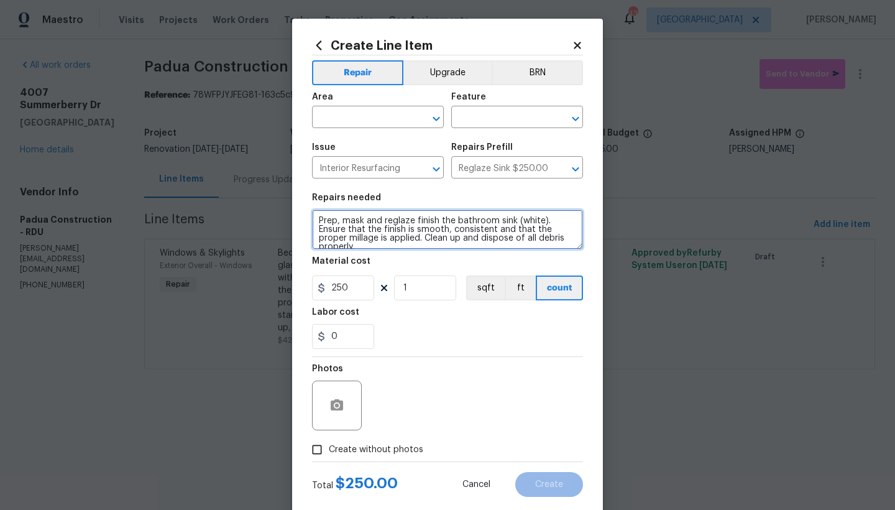
click at [312, 218] on textarea "Prep, mask and reglaze finish the bathroom sink (white). Ensure that the finish…" at bounding box center [447, 229] width 271 height 40
click at [317, 217] on textarea "Prep, mask and reglaze finish the bathroom sink (white). Ensure that the finish…" at bounding box center [447, 229] width 271 height 40
drag, startPoint x: 515, startPoint y: 228, endPoint x: 534, endPoint y: 227, distance: 19.3
click at [534, 227] on textarea "Hallway Bathroom Upstairs (First Bathroom) ------- Prep, mask and reglaze finis…" at bounding box center [447, 229] width 271 height 40
click at [316, 230] on textarea "Hallway Bathroom Upstairs (First Bathroom) ------- Prep, mask and reglaze finis…" at bounding box center [447, 229] width 271 height 40
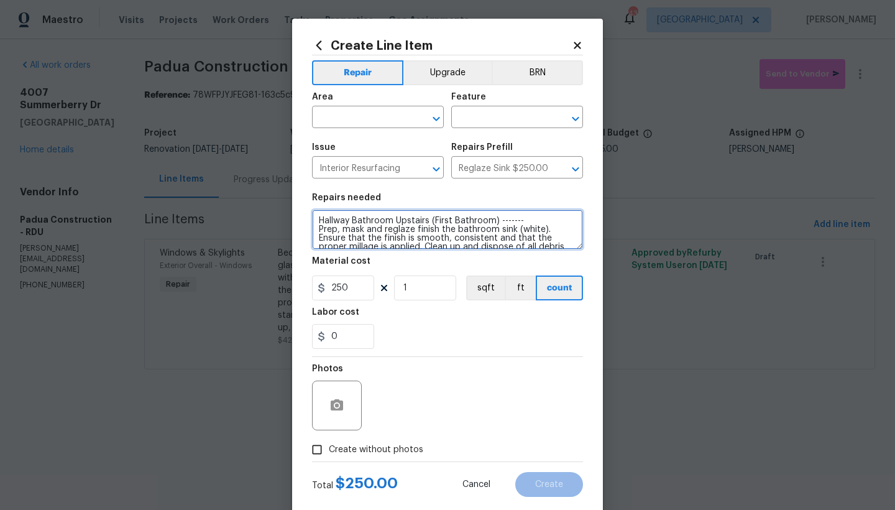
click at [506, 223] on textarea "Hallway Bathroom Upstairs (First Bathroom) ------- Prep, mask and reglaze finis…" at bounding box center [447, 229] width 271 height 40
click at [524, 224] on textarea "Hallway Bathroom Upstairs (First Bathroom) ------- Prep, mask and reglaze finis…" at bounding box center [447, 229] width 271 height 40
drag, startPoint x: 536, startPoint y: 238, endPoint x: 516, endPoint y: 238, distance: 19.9
click at [516, 238] on textarea "Hallway Bathroom Upstairs (First Bathroom) ------- REPAIR THE SCRATCHES IN THE …" at bounding box center [447, 229] width 271 height 40
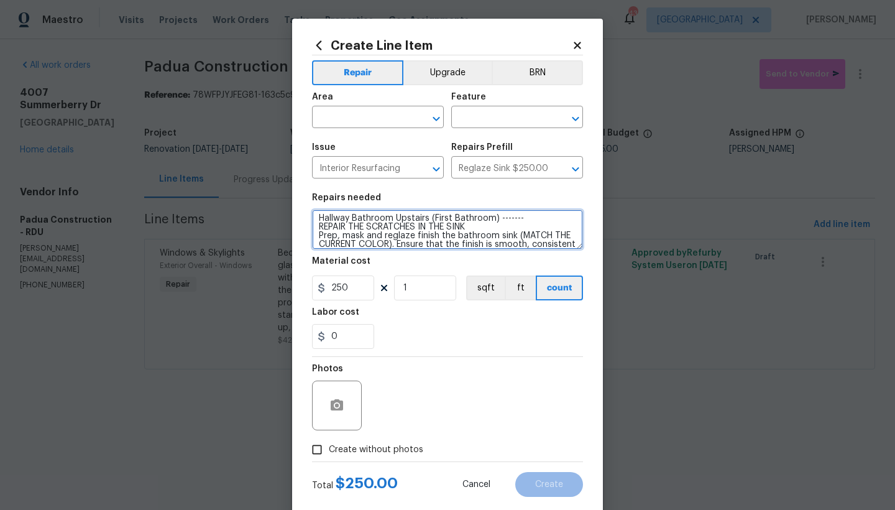
click at [474, 225] on textarea "Hallway Bathroom Upstairs (First Bathroom) ------- REPAIR THE SCRATCHES IN THE …" at bounding box center [447, 229] width 271 height 40
type textarea "Hallway Bathroom Upstairs (First Bathroom) ------- REPAIR THE SCRATCHES IN THE …"
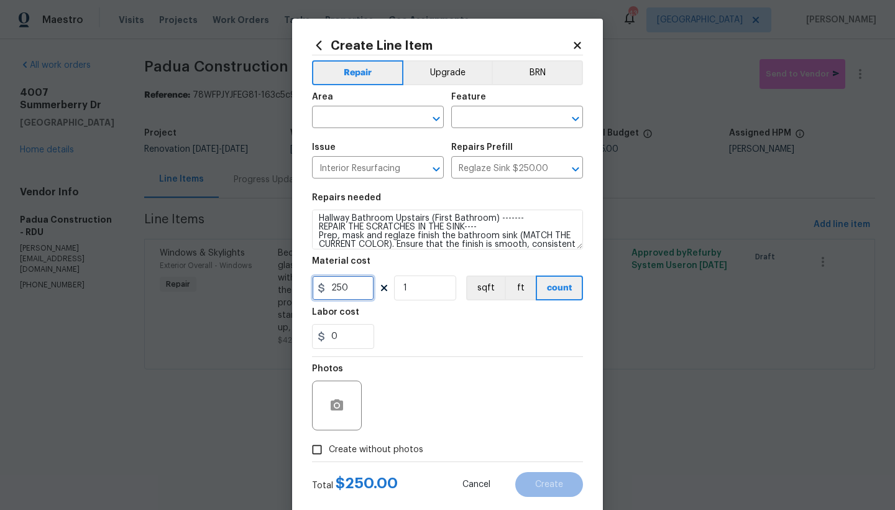
drag, startPoint x: 351, startPoint y: 285, endPoint x: 303, endPoint y: 285, distance: 47.9
click at [303, 285] on div "Create Line Item Repair Upgrade BRN Area ​ Feature ​ Issue Interior Resurfacing…" at bounding box center [447, 268] width 311 height 498
type input "325"
click at [419, 341] on div "0" at bounding box center [447, 336] width 271 height 25
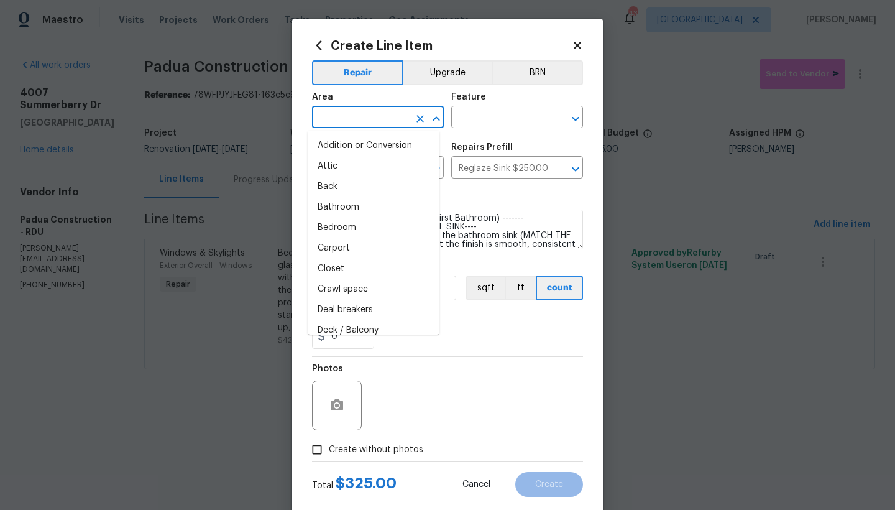
click at [344, 121] on input "text" at bounding box center [360, 118] width 97 height 19
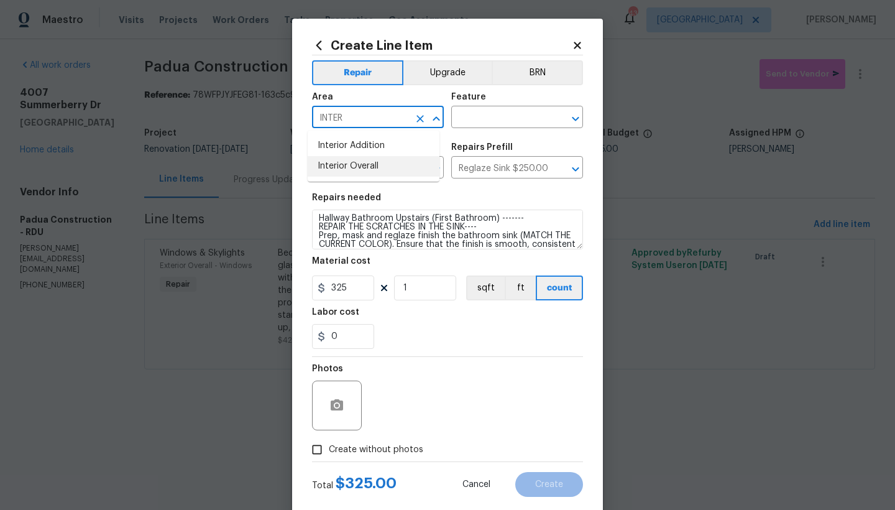
click at [367, 167] on li "Interior Overall" at bounding box center [374, 166] width 132 height 21
type input "Interior Overall"
click at [487, 119] on input "text" at bounding box center [499, 118] width 97 height 19
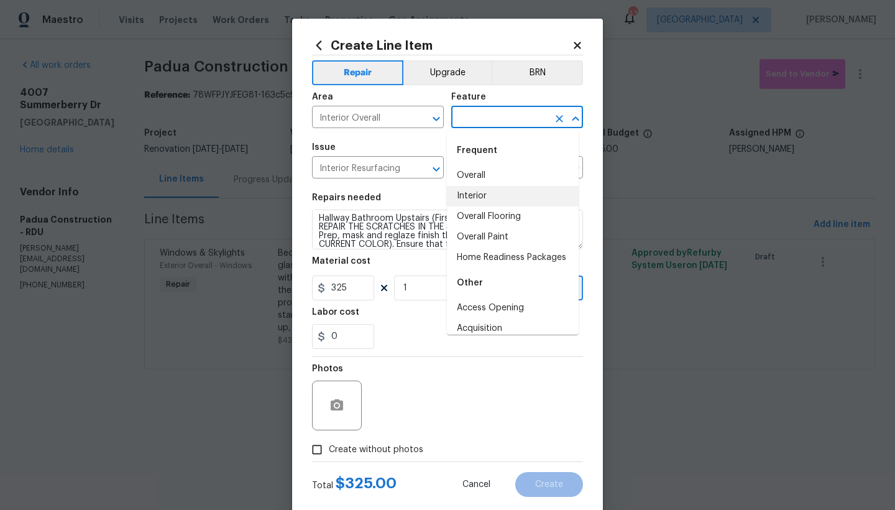
click at [477, 193] on li "Interior" at bounding box center [513, 196] width 132 height 21
type input "Interior"
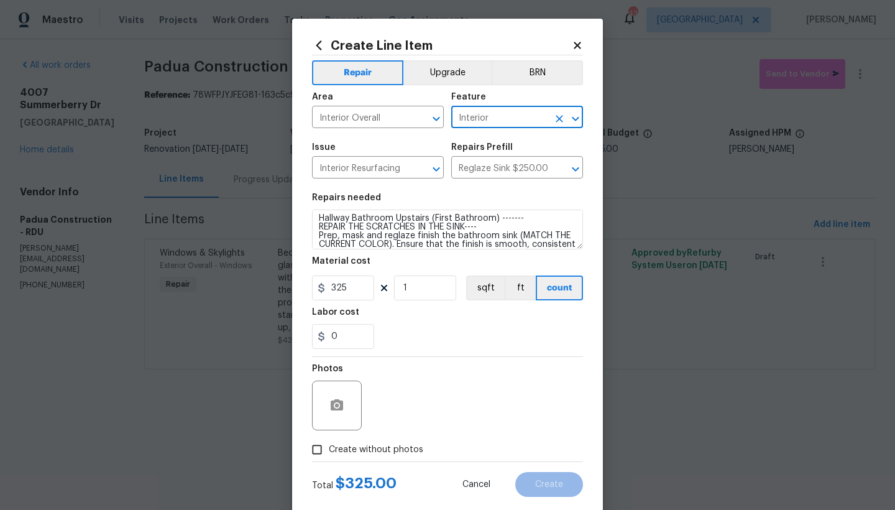
click at [314, 441] on input "Create without photos" at bounding box center [317, 450] width 24 height 24
checkbox input "true"
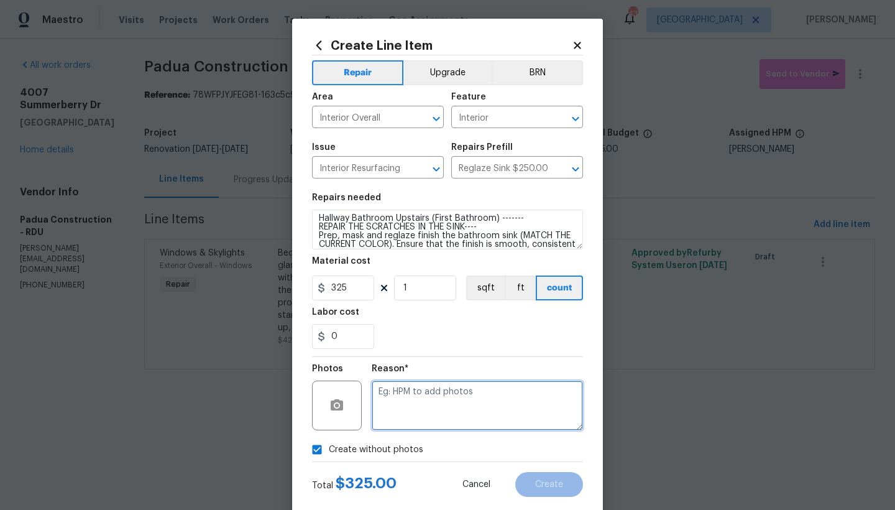
click at [444, 401] on textarea at bounding box center [477, 405] width 211 height 50
type textarea "n"
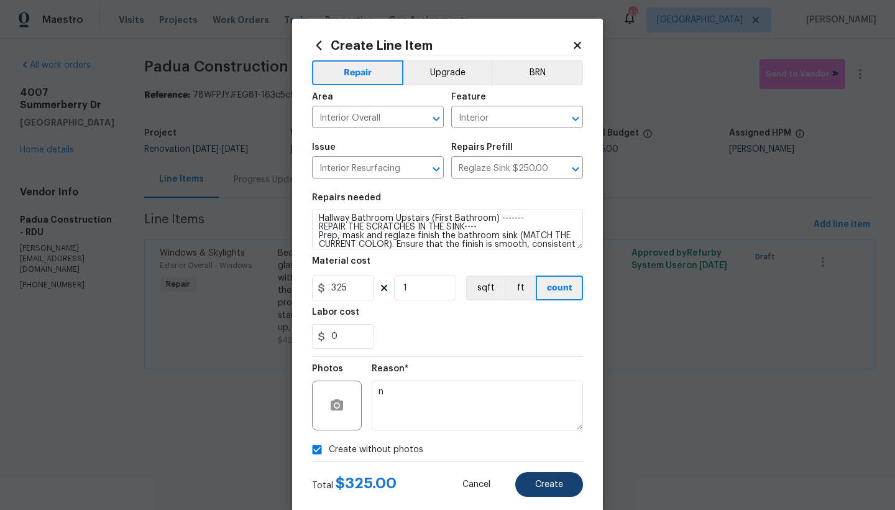
click at [543, 441] on span "Create" at bounding box center [549, 484] width 28 height 9
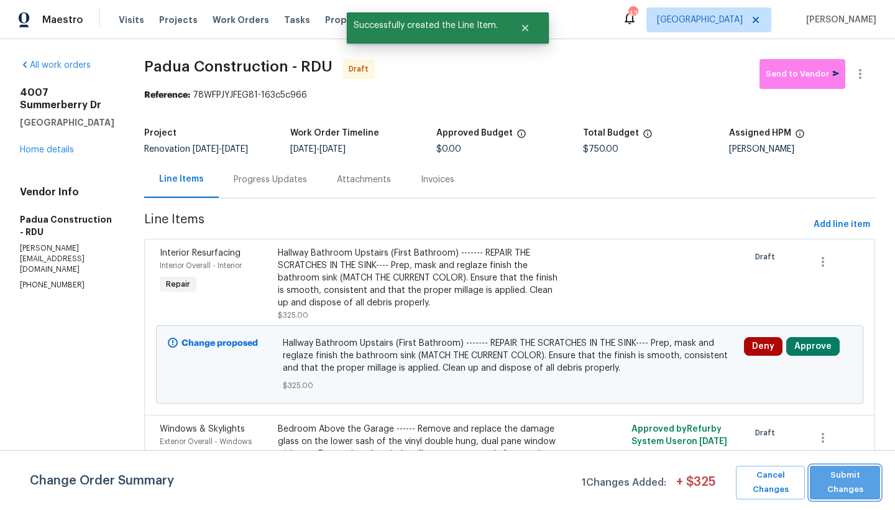
click at [785, 441] on span "Submit Changes" at bounding box center [845, 482] width 58 height 29
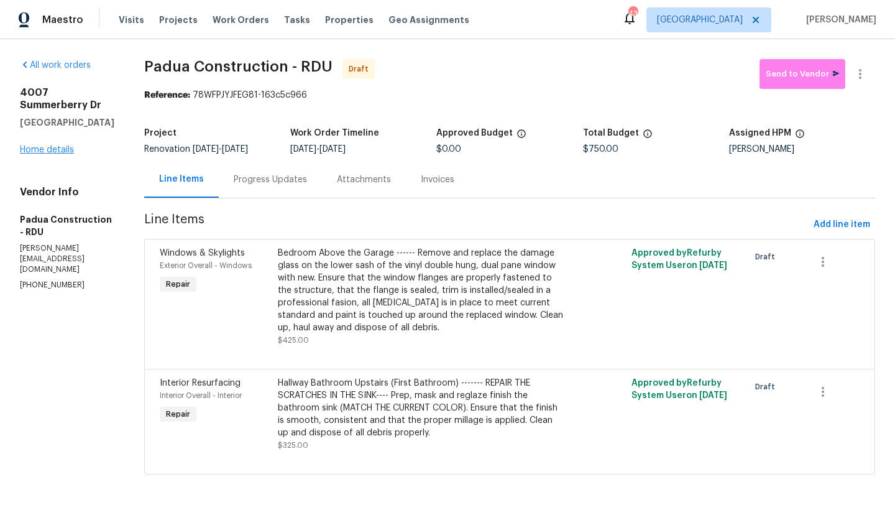
click at [42, 154] on link "Home details" at bounding box center [47, 149] width 54 height 9
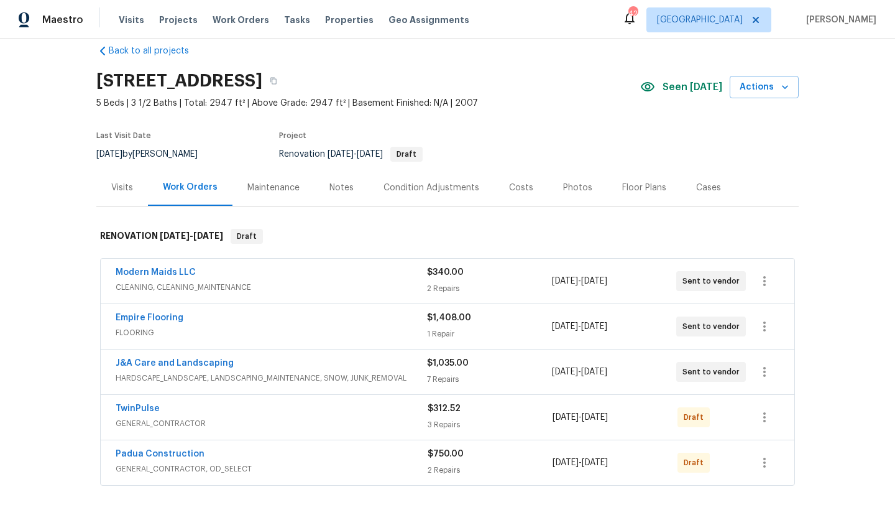
scroll to position [101, 0]
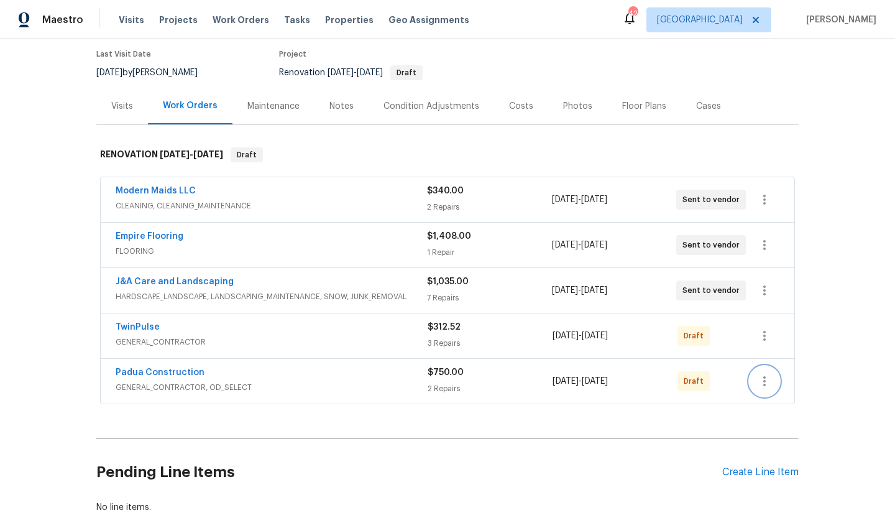
click at [757, 377] on icon "button" at bounding box center [764, 381] width 15 height 15
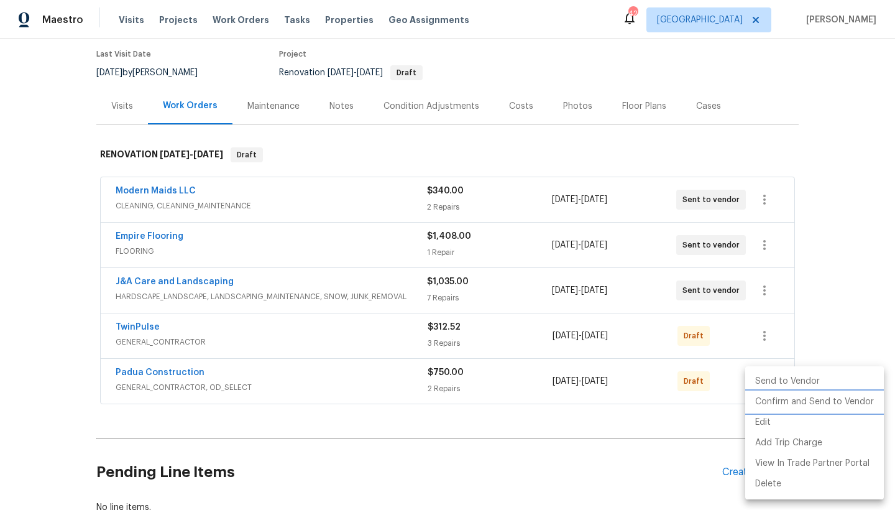
click at [785, 401] on li "Confirm and Send to Vendor" at bounding box center [814, 402] width 139 height 21
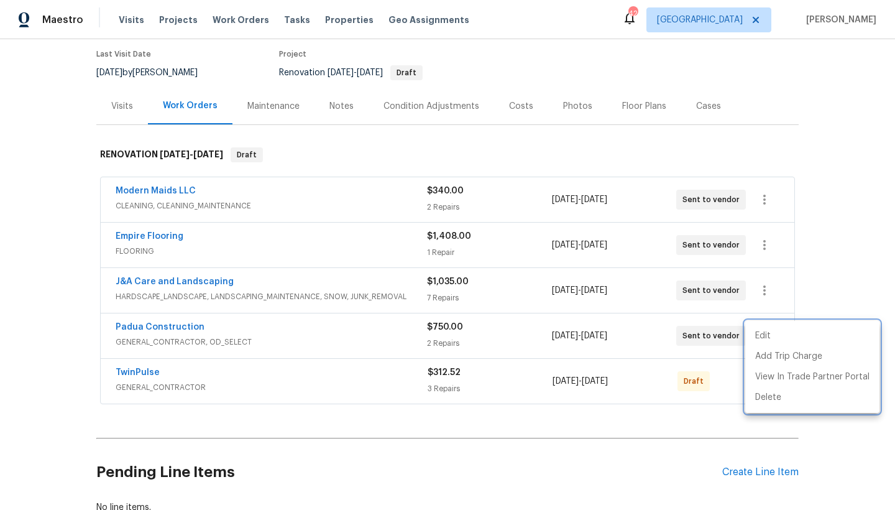
click at [150, 326] on div at bounding box center [447, 255] width 895 height 510
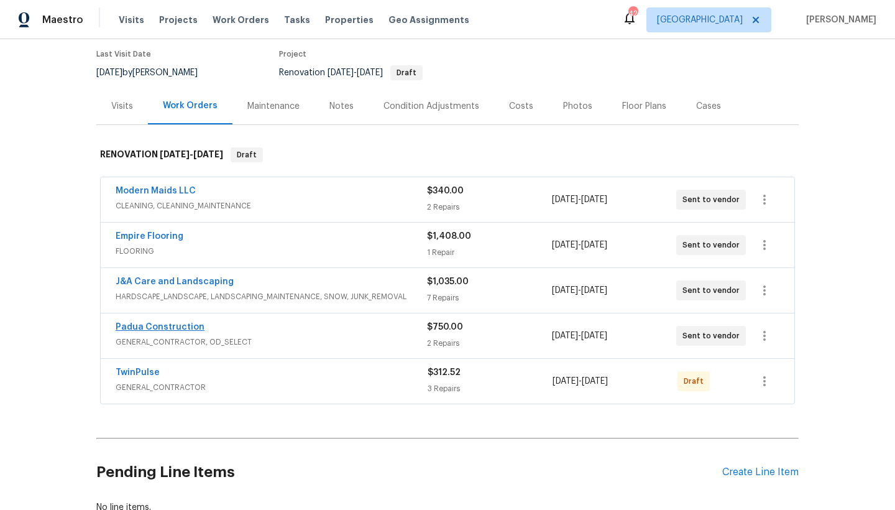
click at [152, 327] on link "Padua Construction" at bounding box center [160, 327] width 89 height 9
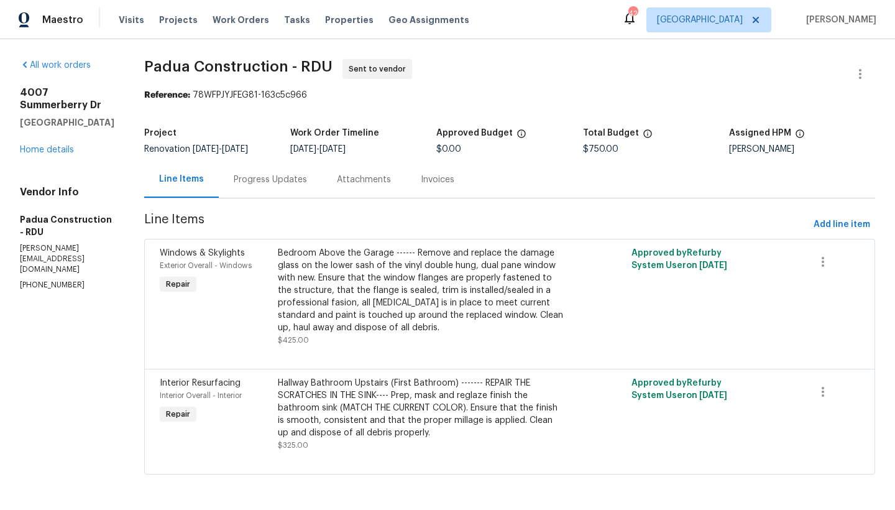
click at [254, 179] on div "Progress Updates" at bounding box center [270, 179] width 73 height 12
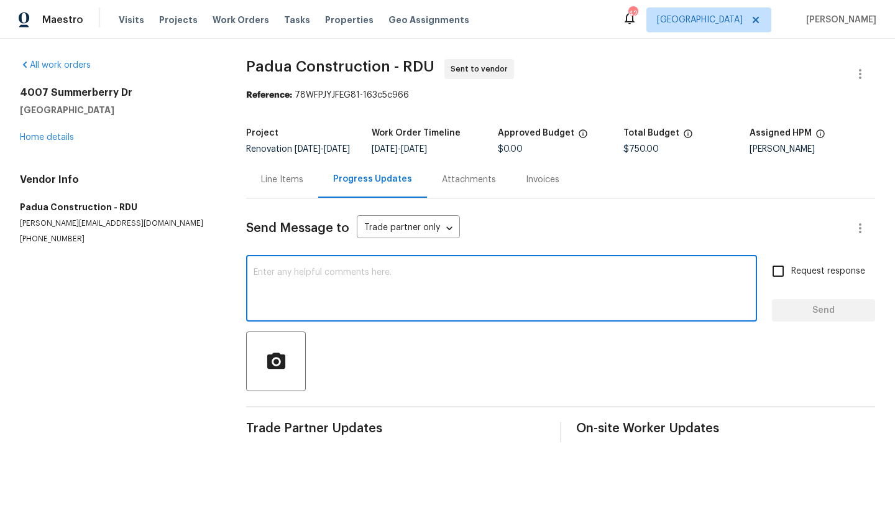
click at [280, 290] on textarea at bounding box center [502, 290] width 496 height 44
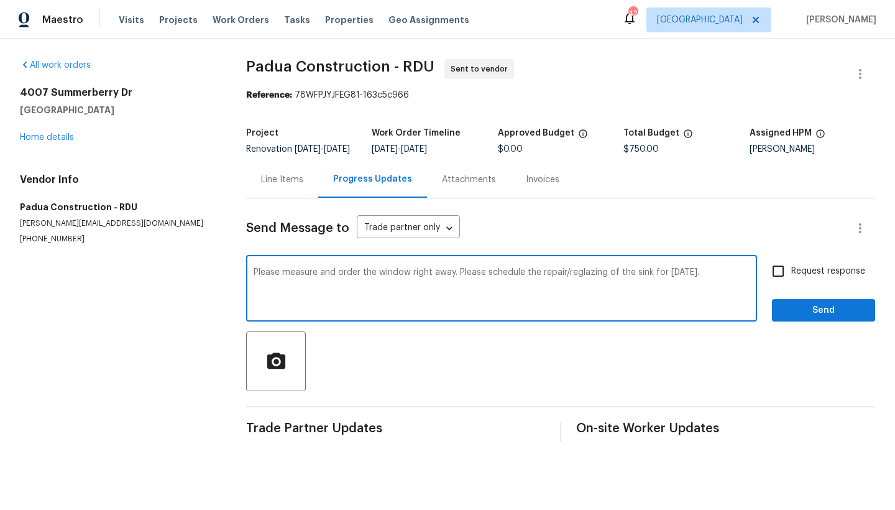
type textarea "Please measure and order the window right away. Please schedule the repair/regl…"
click at [774, 279] on input "Request response" at bounding box center [778, 271] width 26 height 26
checkbox input "true"
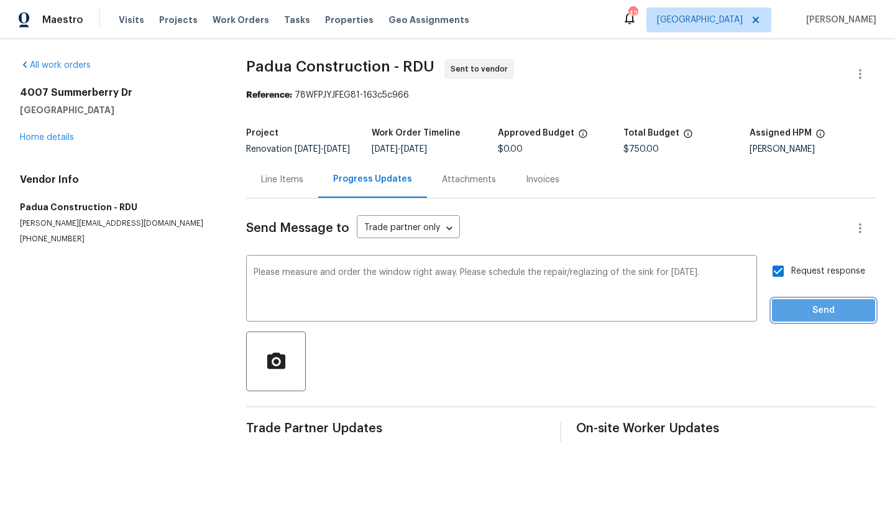
click at [785, 318] on span "Send" at bounding box center [823, 311] width 83 height 16
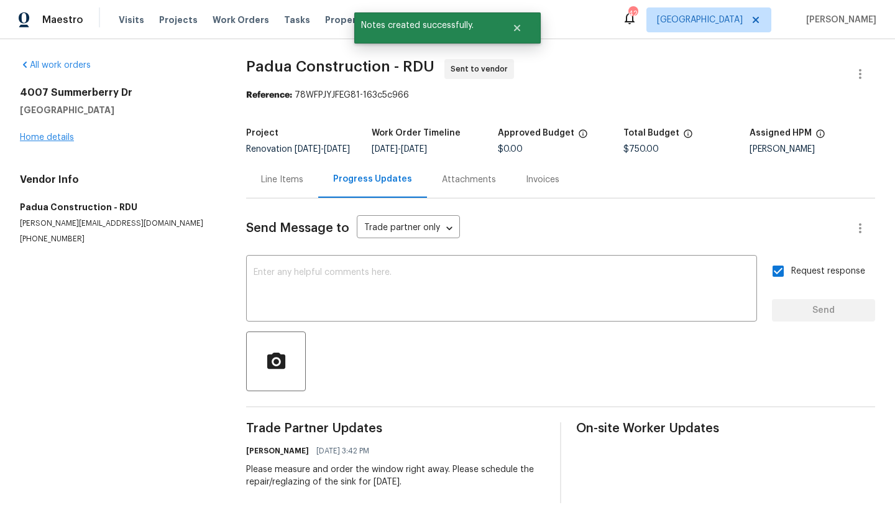
click at [50, 138] on link "Home details" at bounding box center [47, 137] width 54 height 9
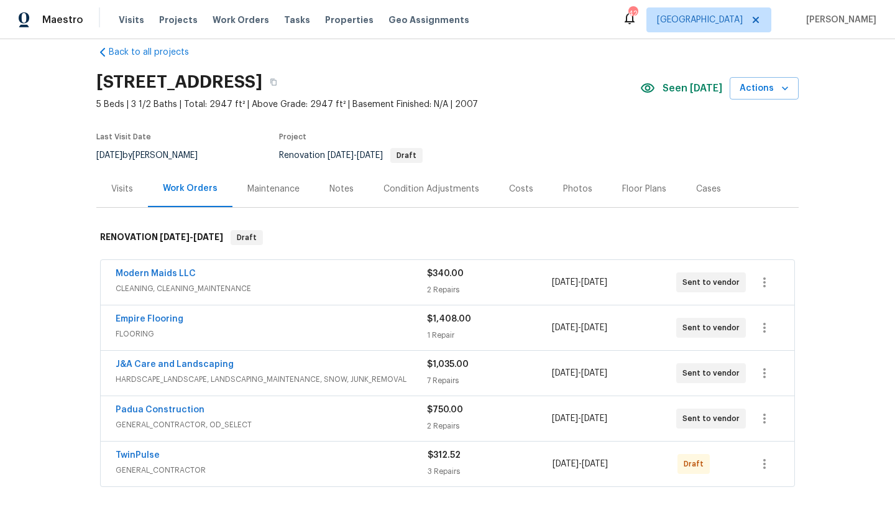
scroll to position [42, 0]
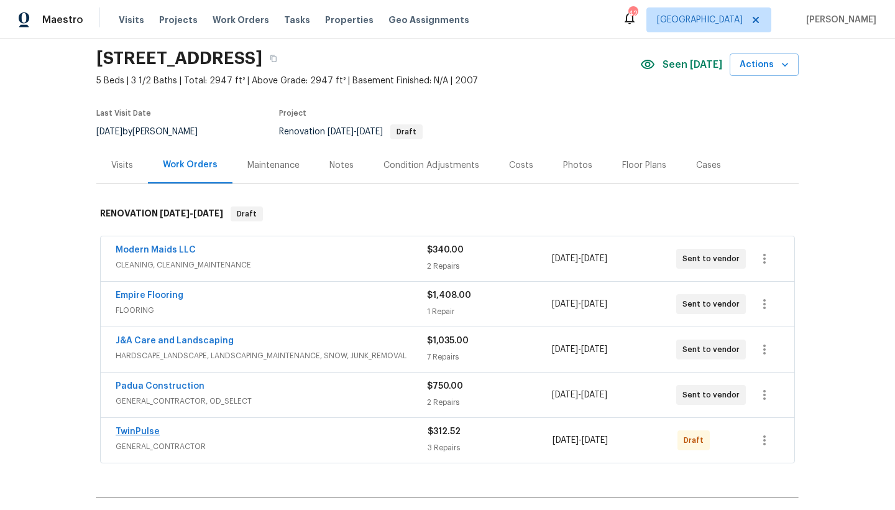
click at [125, 434] on link "TwinPulse" at bounding box center [138, 431] width 44 height 9
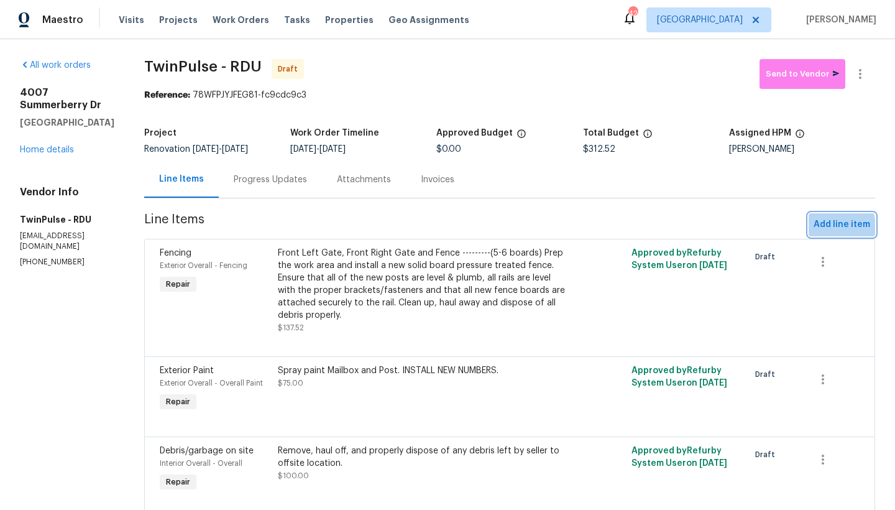
click at [785, 227] on span "Add line item" at bounding box center [841, 225] width 57 height 16
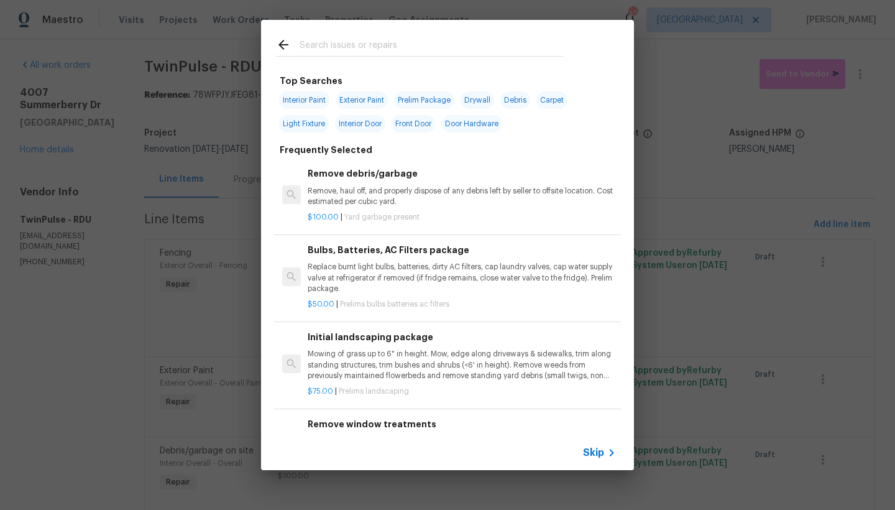
click at [327, 37] on div at bounding box center [419, 44] width 317 height 49
click at [327, 40] on input "text" at bounding box center [432, 46] width 264 height 19
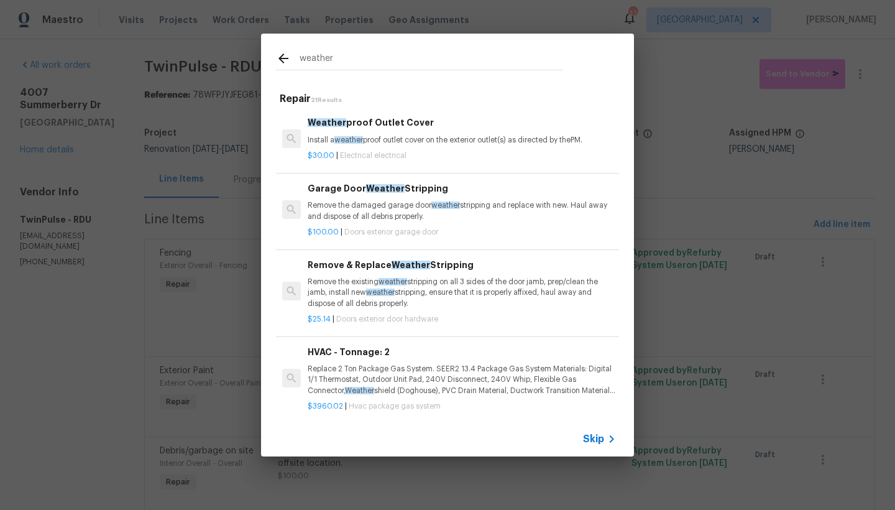
type input "weather"
click at [364, 132] on div "Weather proof Outlet Cover Install a weather proof outlet cover on the exterior…" at bounding box center [462, 131] width 308 height 30
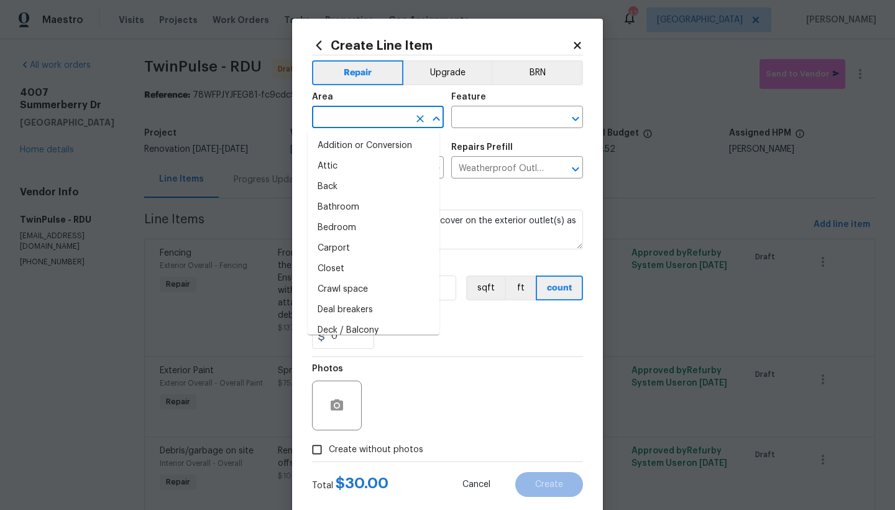
click at [360, 117] on input "text" at bounding box center [360, 118] width 97 height 19
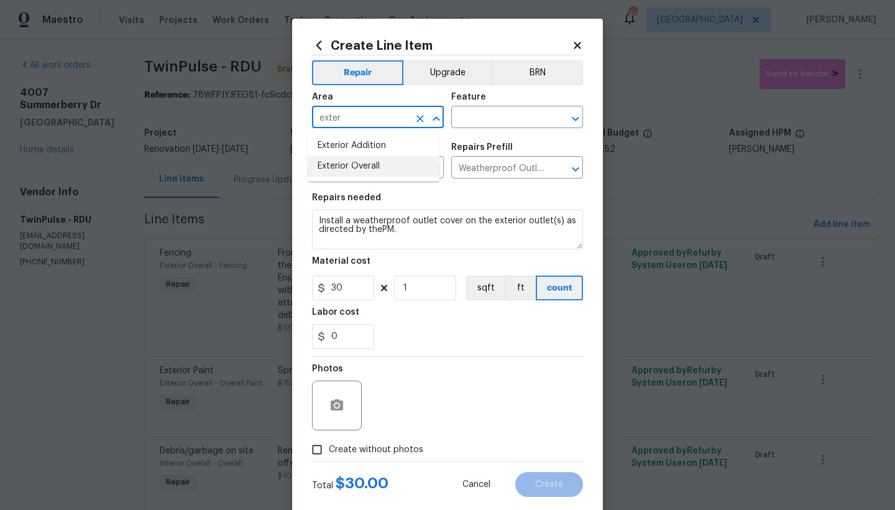
click at [323, 164] on li "Exterior Overall" at bounding box center [374, 166] width 132 height 21
type input "Exterior Overall"
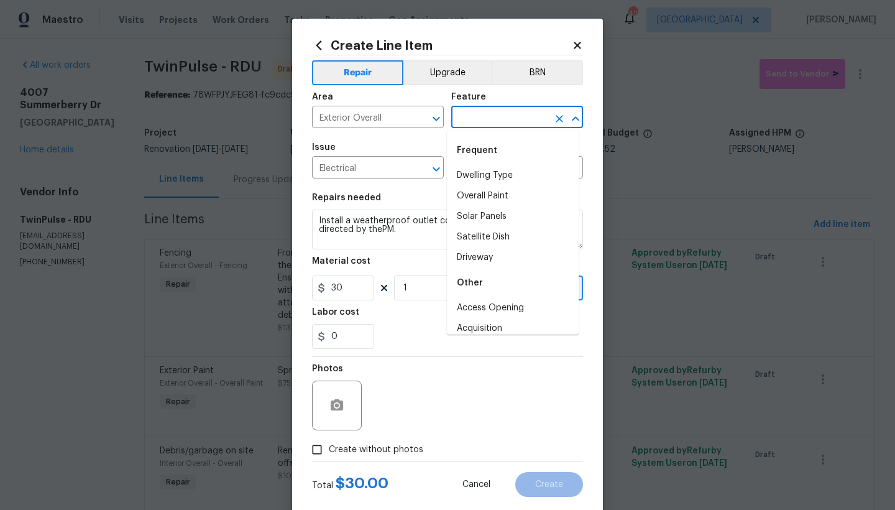
click at [483, 117] on input "text" at bounding box center [499, 118] width 97 height 19
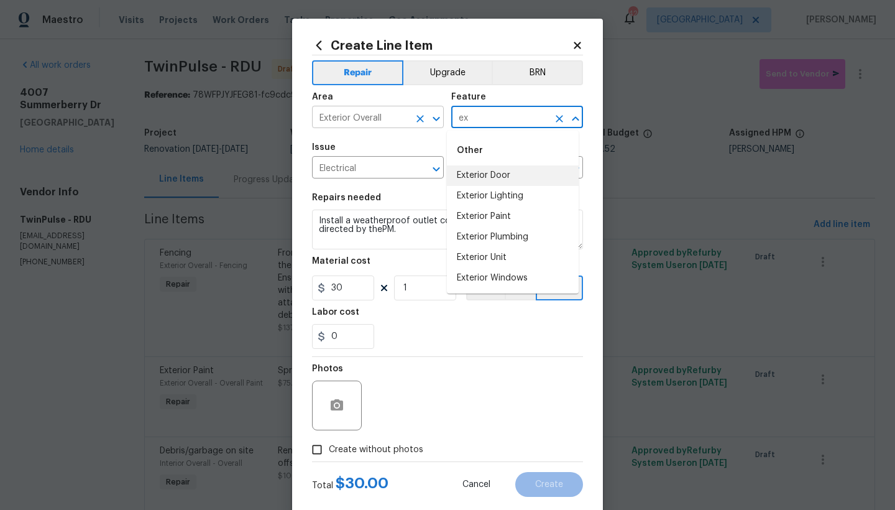
drag, startPoint x: 482, startPoint y: 116, endPoint x: 392, endPoint y: 119, distance: 90.2
click at [402, 119] on div "Area Exterior Overall ​ Feature ex ​" at bounding box center [447, 110] width 271 height 50
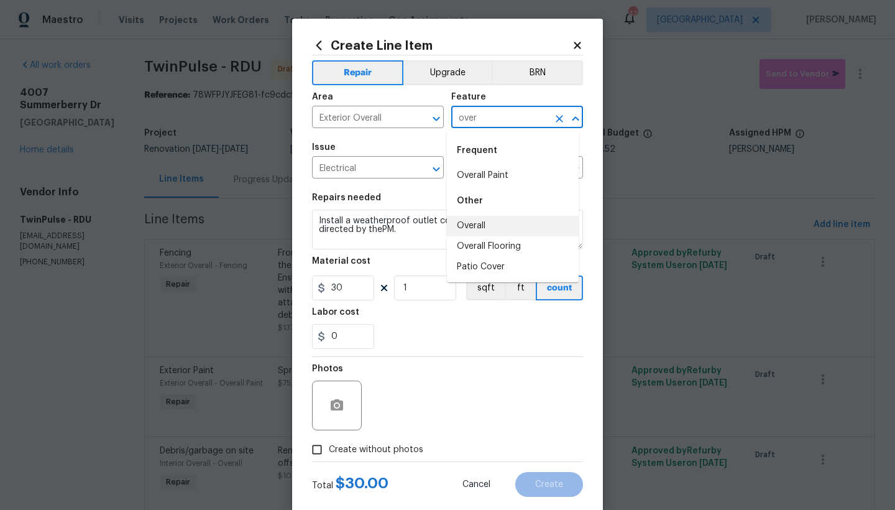
click at [465, 232] on li "Overall" at bounding box center [513, 226] width 132 height 21
type input "Overall"
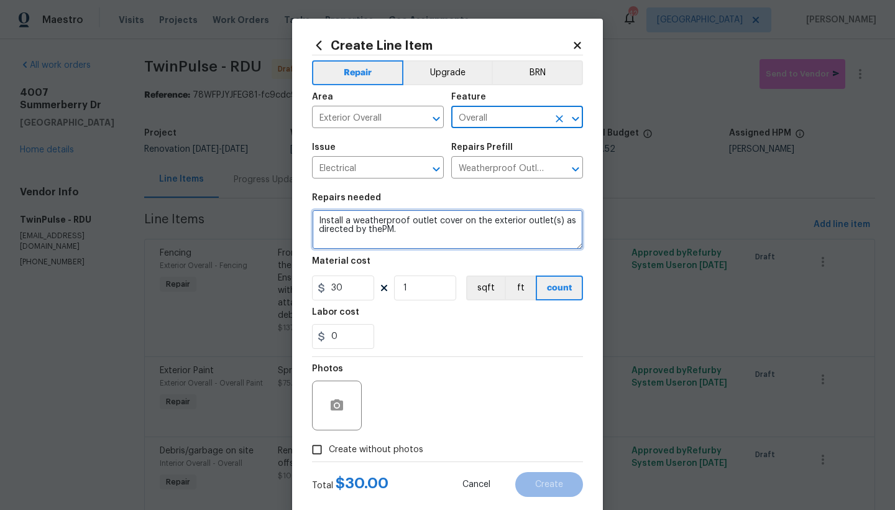
click at [377, 229] on textarea "Install a weatherproof outlet cover on the exterior outlet(s) as directed by th…" at bounding box center [447, 229] width 271 height 40
click at [314, 220] on textarea "Install a weatherproof outlet cover on the exterior outlet(s) as directed by th…" at bounding box center [447, 229] width 271 height 40
click at [380, 215] on textarea "Install a weatherproof outlet cover on the exterior outlet(s) as directed by th…" at bounding box center [447, 229] width 271 height 40
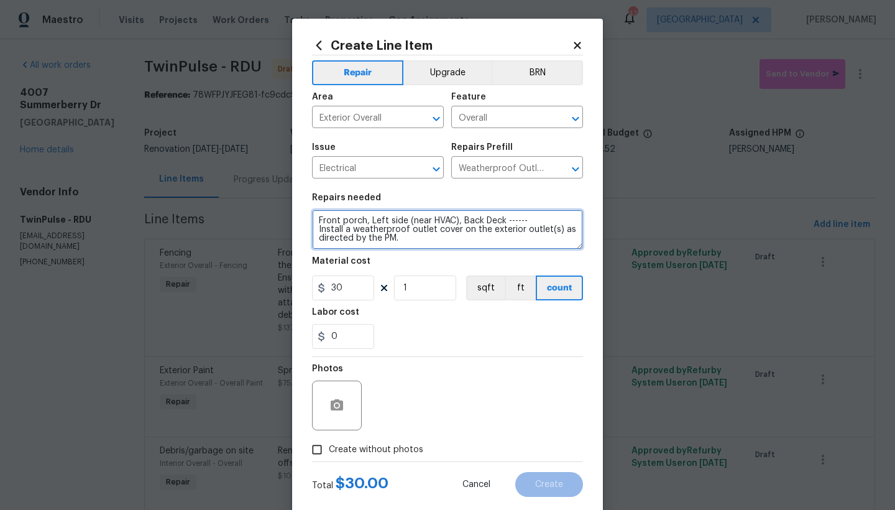
type textarea "Front porch, Left side (near HVAC), Back Deck ------ Install a weatherproof out…"
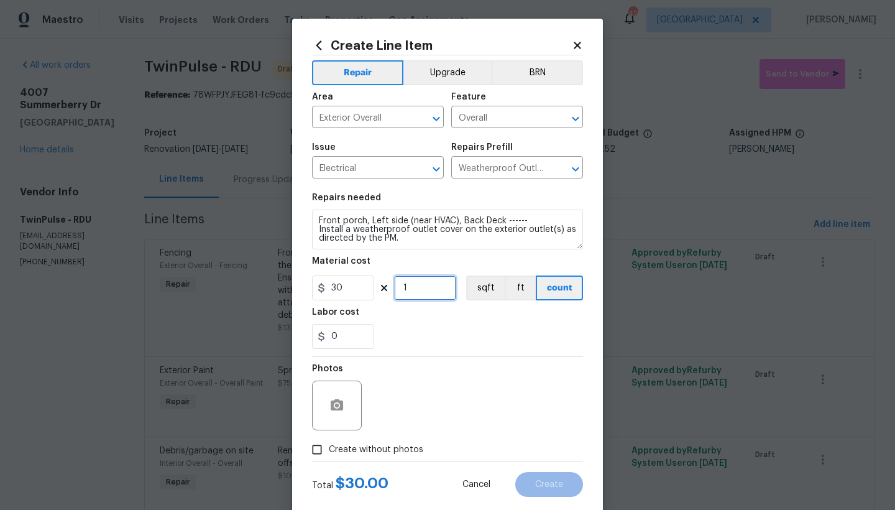
drag, startPoint x: 414, startPoint y: 288, endPoint x: 331, endPoint y: 288, distance: 83.3
click at [331, 288] on div "30 1 sqft ft count" at bounding box center [447, 287] width 271 height 25
type input "3"
click at [313, 441] on input "Create without photos" at bounding box center [317, 450] width 24 height 24
checkbox input "true"
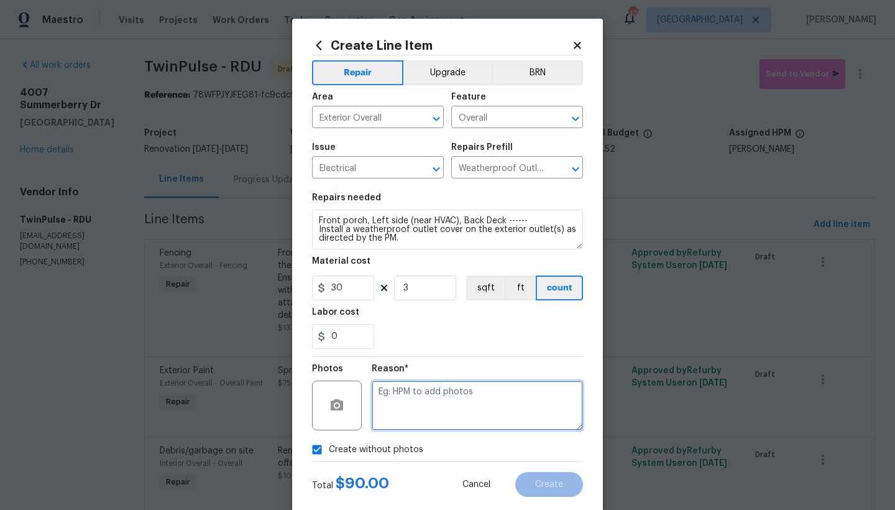
click at [420, 393] on textarea at bounding box center [477, 405] width 211 height 50
type textarea "n"
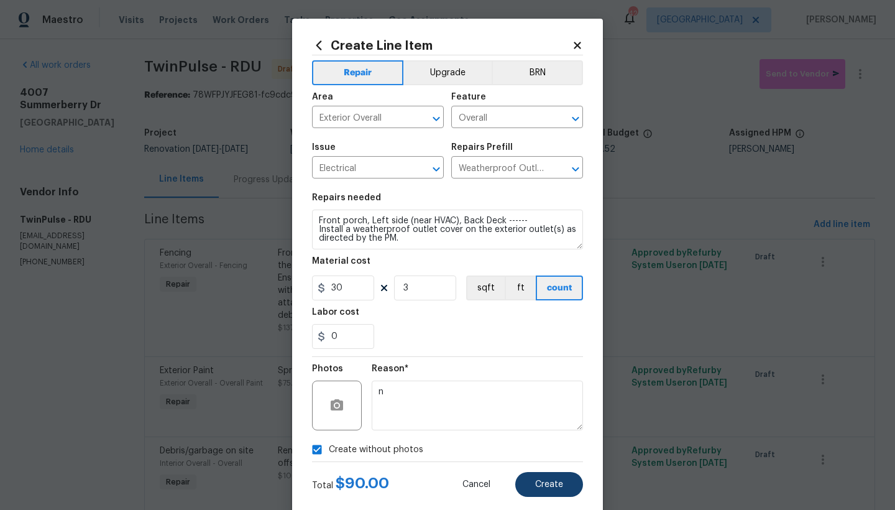
click at [544, 441] on span "Create" at bounding box center [549, 484] width 28 height 9
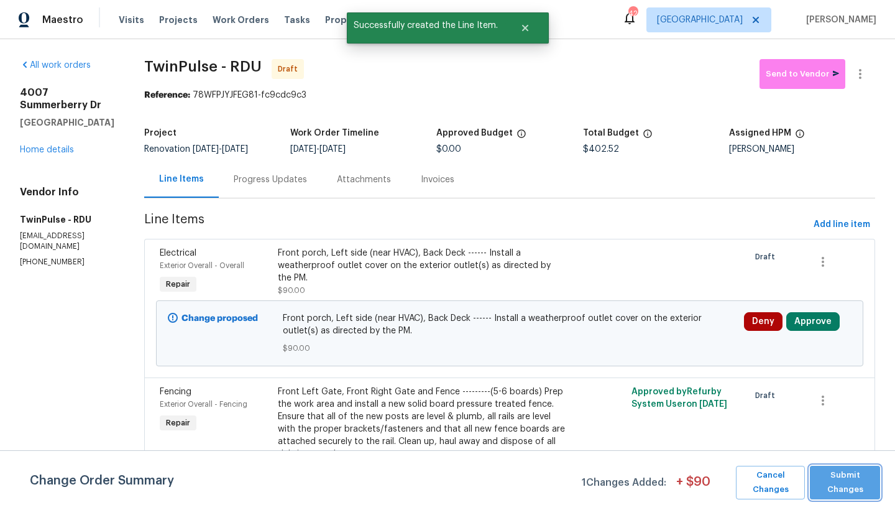
click at [785, 441] on span "Submit Changes" at bounding box center [845, 482] width 58 height 29
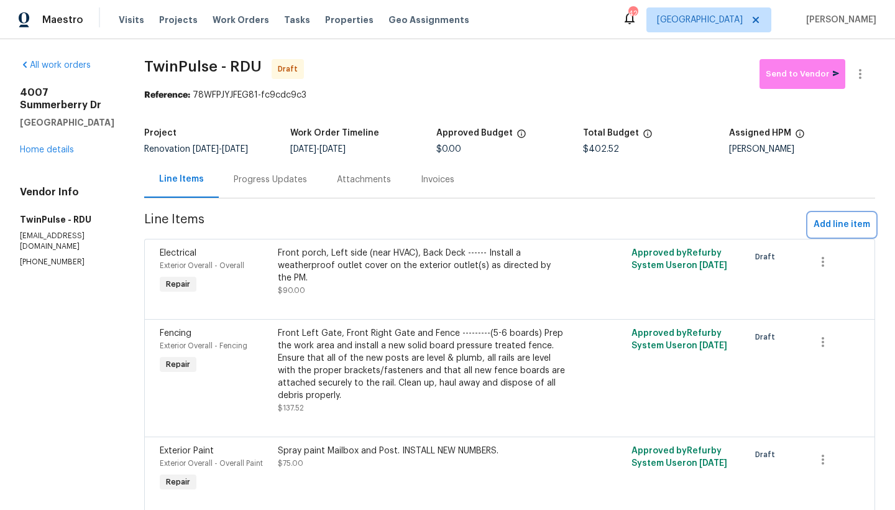
click at [785, 228] on span "Add line item" at bounding box center [841, 225] width 57 height 16
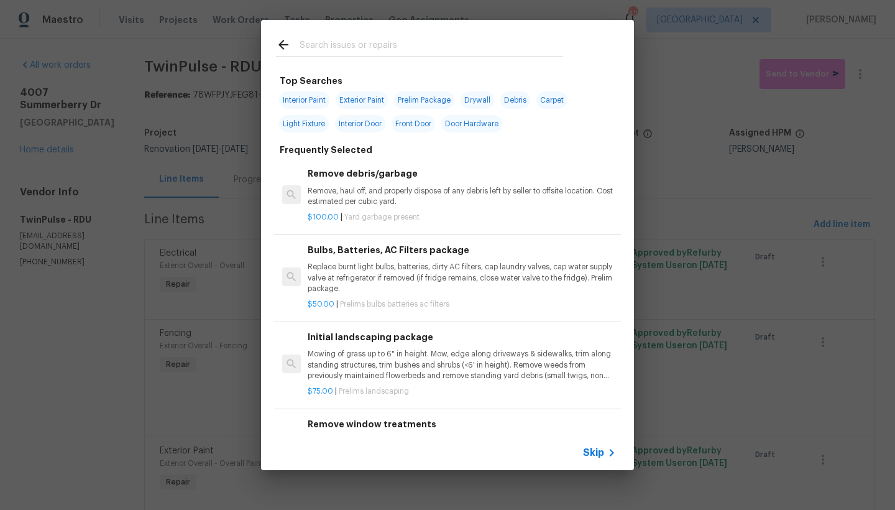
click at [346, 43] on input "text" at bounding box center [432, 46] width 264 height 19
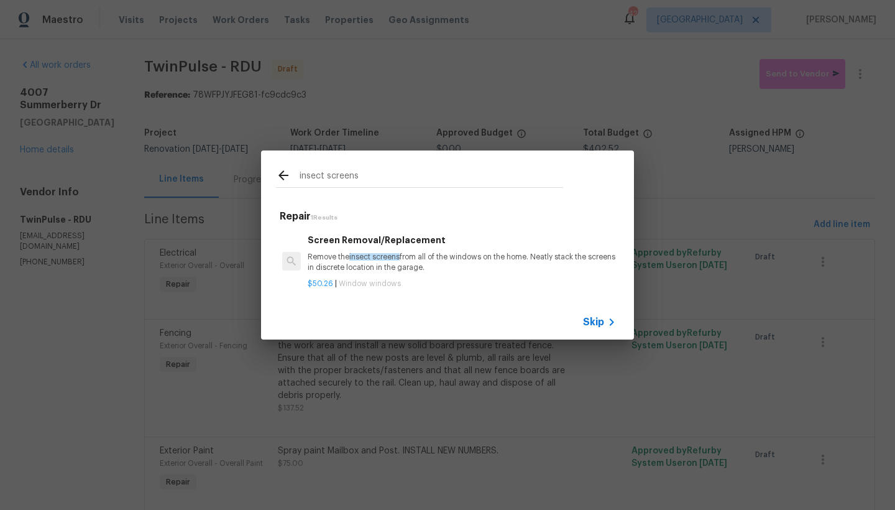
type input "insect screens"
click at [357, 253] on span "insect screens" at bounding box center [374, 256] width 50 height 7
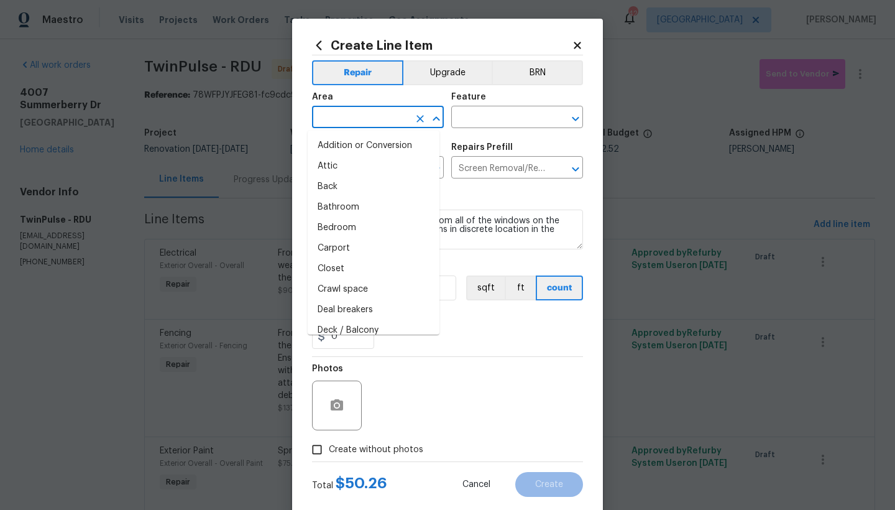
click at [349, 124] on input "text" at bounding box center [360, 118] width 97 height 19
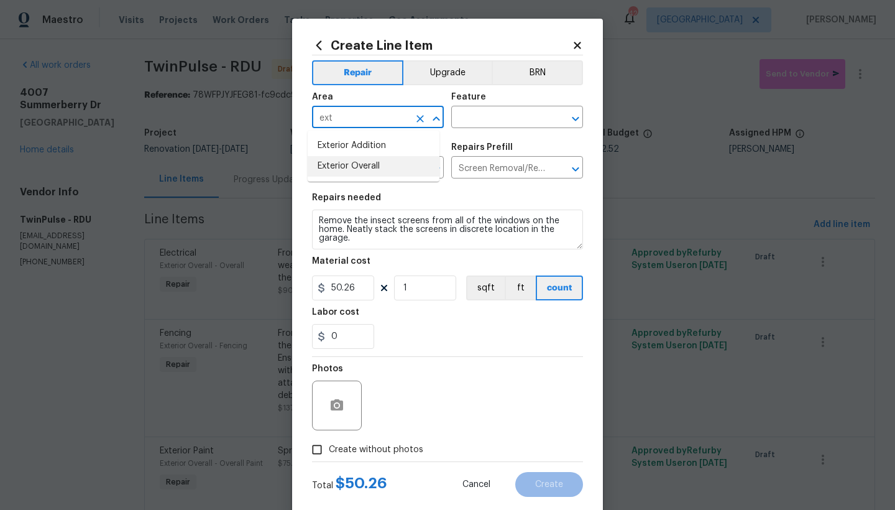
drag, startPoint x: 335, startPoint y: 165, endPoint x: 367, endPoint y: 157, distance: 32.6
click at [336, 165] on li "Exterior Overall" at bounding box center [374, 166] width 132 height 21
type input "Exterior Overall"
click at [498, 122] on input "text" at bounding box center [499, 118] width 97 height 19
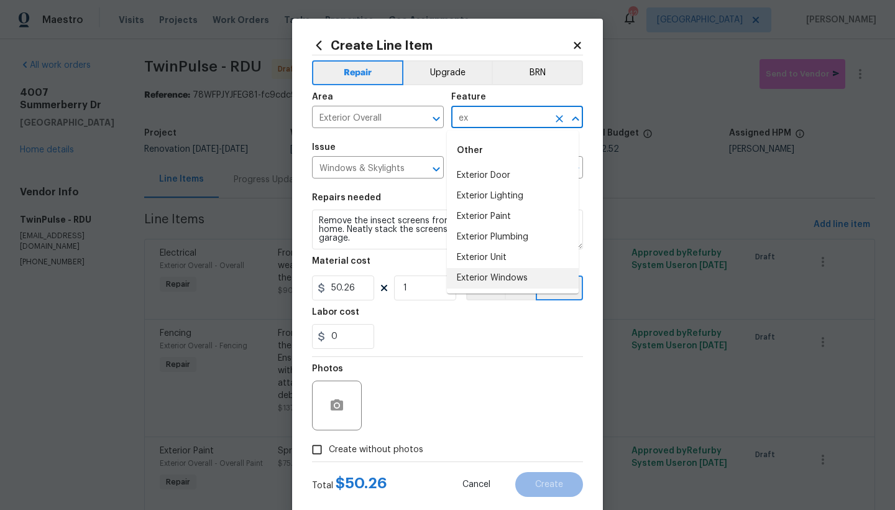
click at [520, 280] on li "Exterior Windows" at bounding box center [513, 278] width 132 height 21
type input "Exterior Windows"
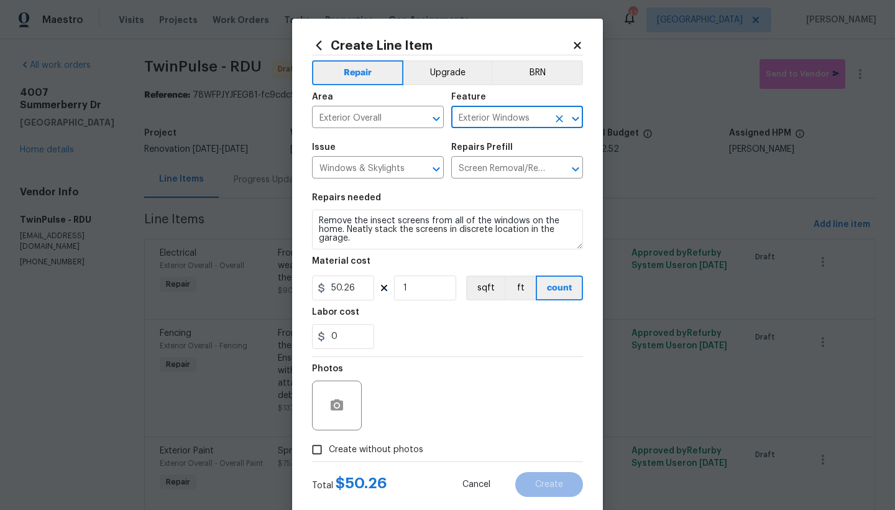
click at [314, 441] on input "Create without photos" at bounding box center [317, 450] width 24 height 24
checkbox input "true"
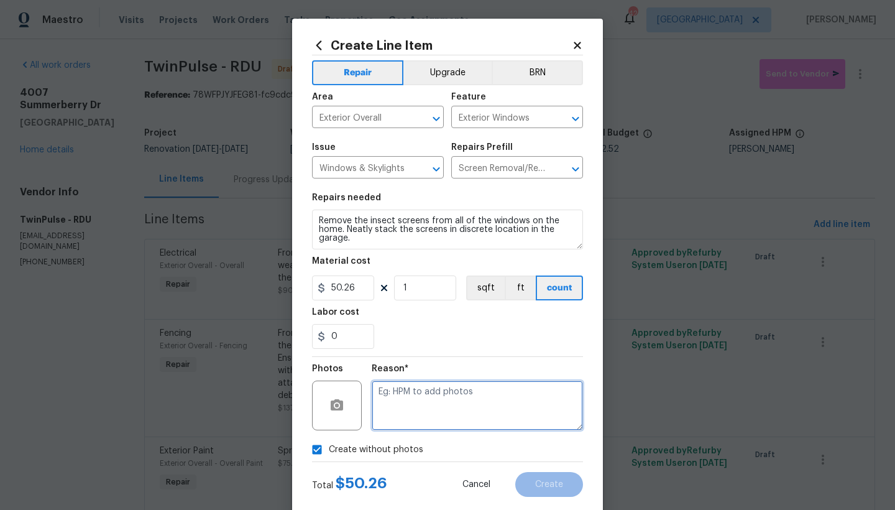
click at [426, 396] on textarea at bounding box center [477, 405] width 211 height 50
type textarea "n"
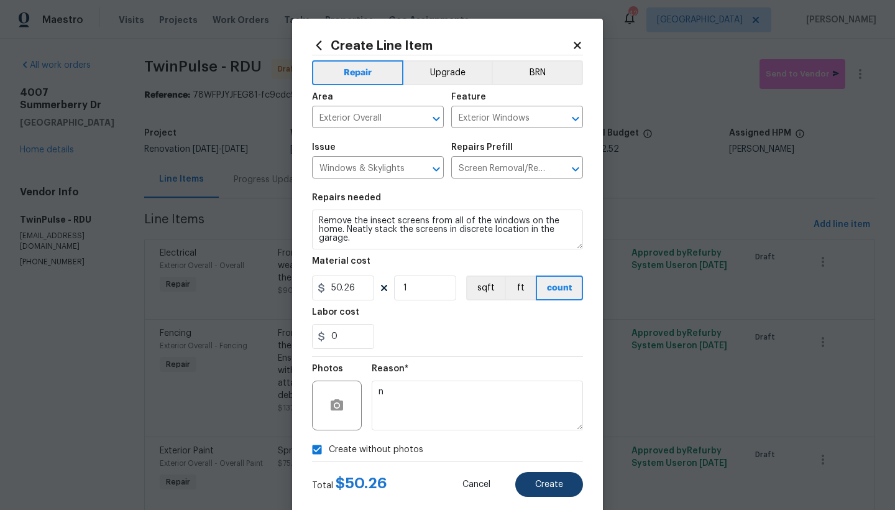
click at [551, 441] on span "Create" at bounding box center [549, 484] width 28 height 9
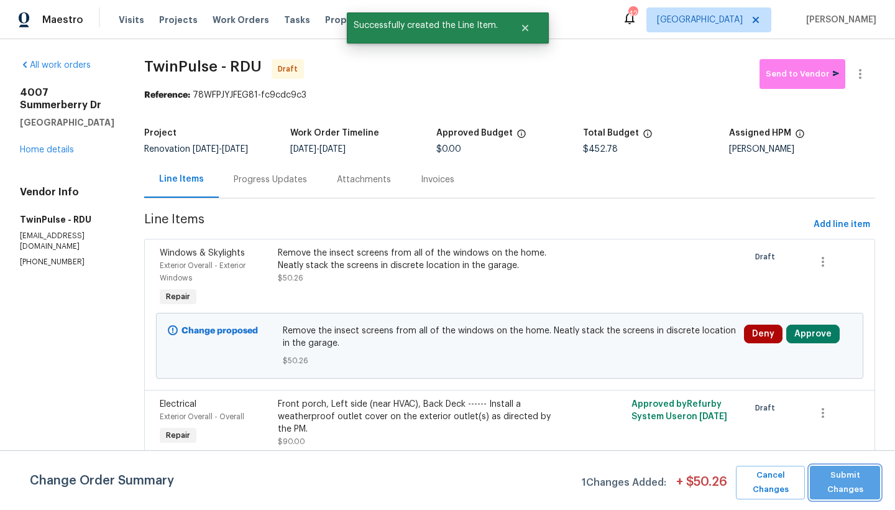
click at [785, 441] on span "Submit Changes" at bounding box center [845, 482] width 58 height 29
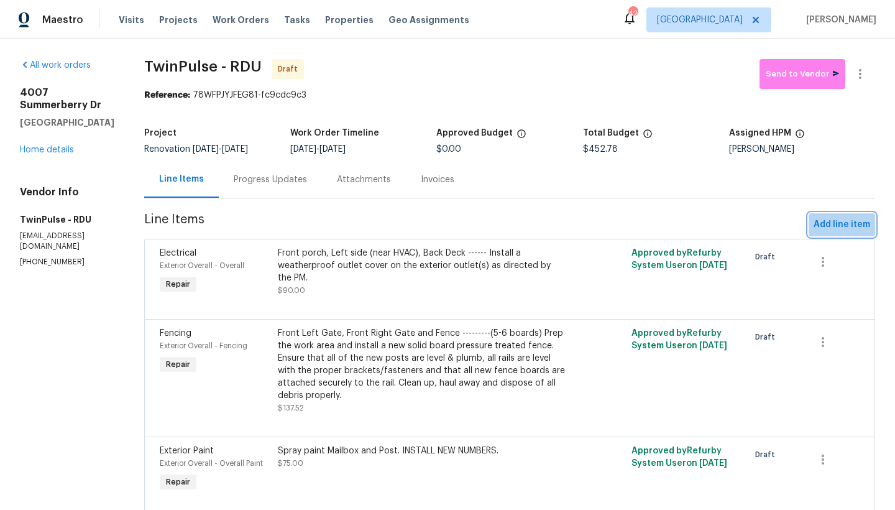
click at [785, 227] on span "Add line item" at bounding box center [841, 225] width 57 height 16
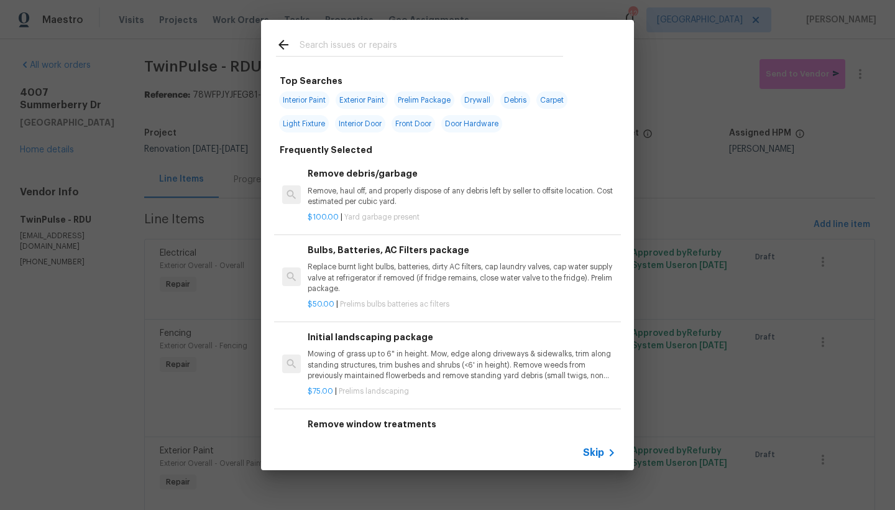
click at [328, 47] on input "text" at bounding box center [432, 46] width 264 height 19
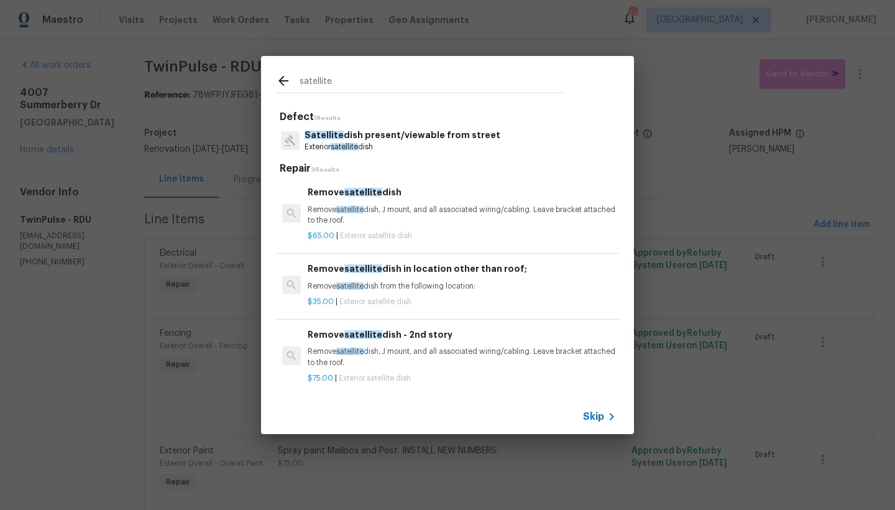
type input "satellite"
click at [360, 275] on div "Remove satellite dish in location other than roof; Remove satellite dish from t…" at bounding box center [462, 277] width 308 height 30
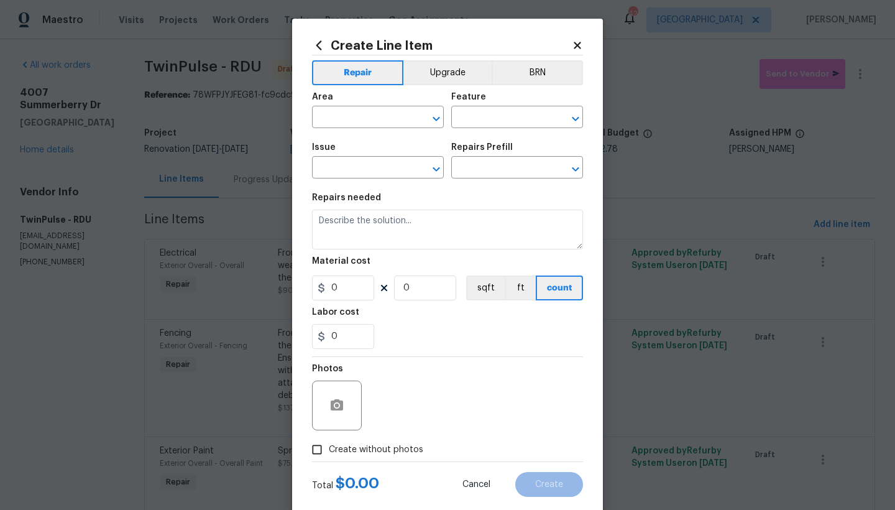
type input "Satellite dish present/viewable from street"
type input "Remove satellite dish in location other than roof; $35.00"
type textarea "Remove satellite dish from the following location:"
type input "35"
type input "1"
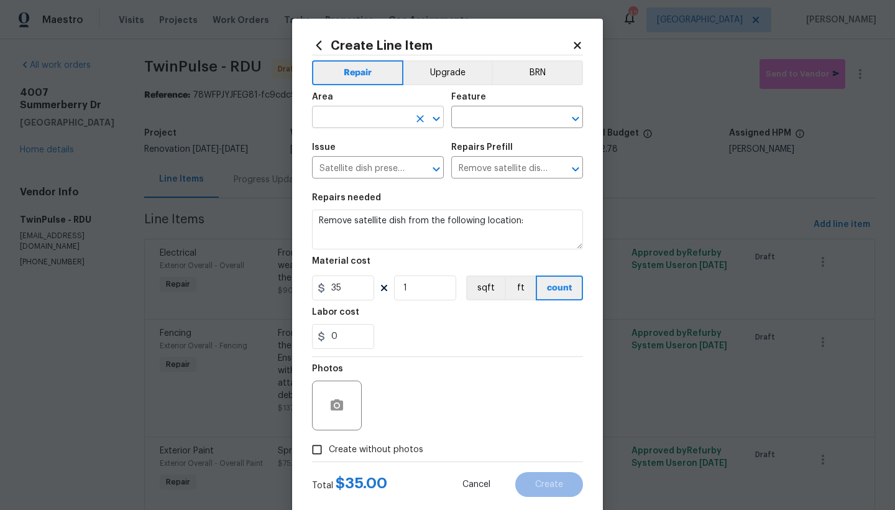
click at [346, 116] on input "text" at bounding box center [360, 118] width 97 height 19
click at [348, 172] on li "Exterior Overall" at bounding box center [374, 166] width 132 height 21
type input "Exterior Overall"
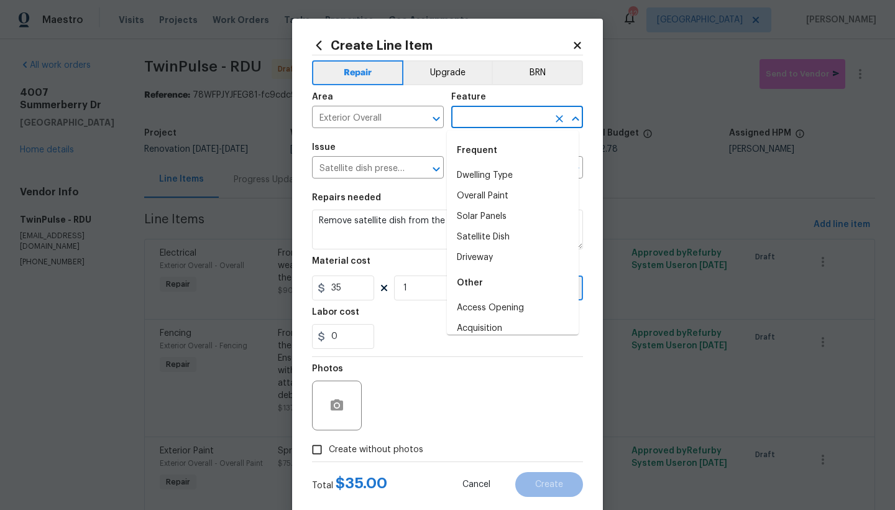
click at [498, 121] on input "text" at bounding box center [499, 118] width 97 height 19
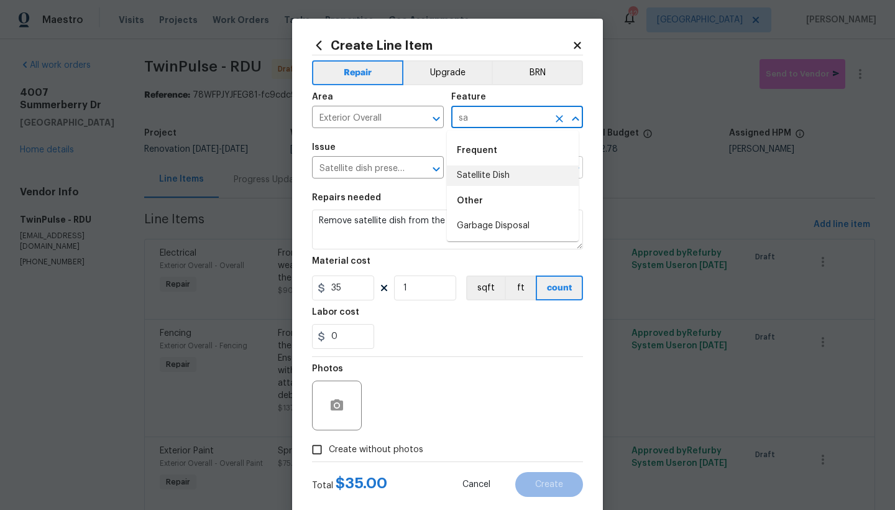
click at [493, 175] on li "Satellite Dish" at bounding box center [513, 175] width 132 height 21
type input "Satellite Dish"
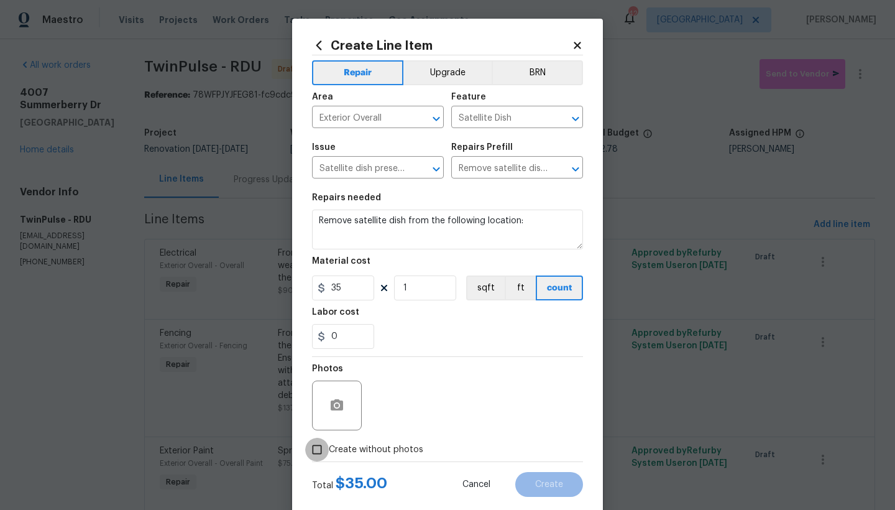
click at [321, 441] on input "Create without photos" at bounding box center [317, 450] width 24 height 24
checkbox input "true"
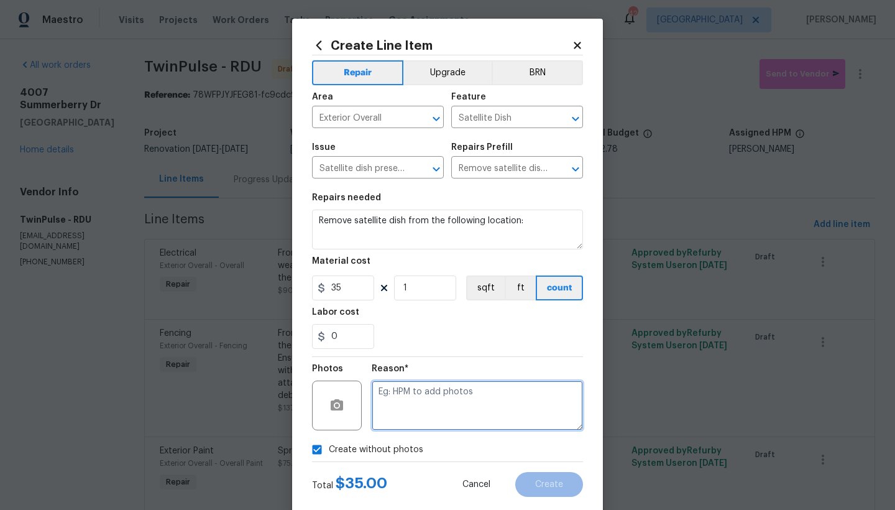
click at [429, 402] on textarea at bounding box center [477, 405] width 211 height 50
type textarea "n"
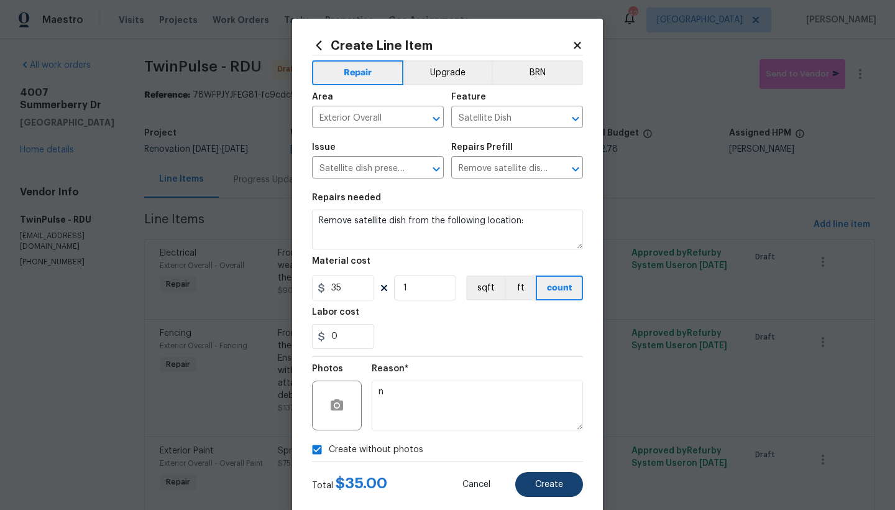
click at [551, 441] on span "Create" at bounding box center [549, 484] width 28 height 9
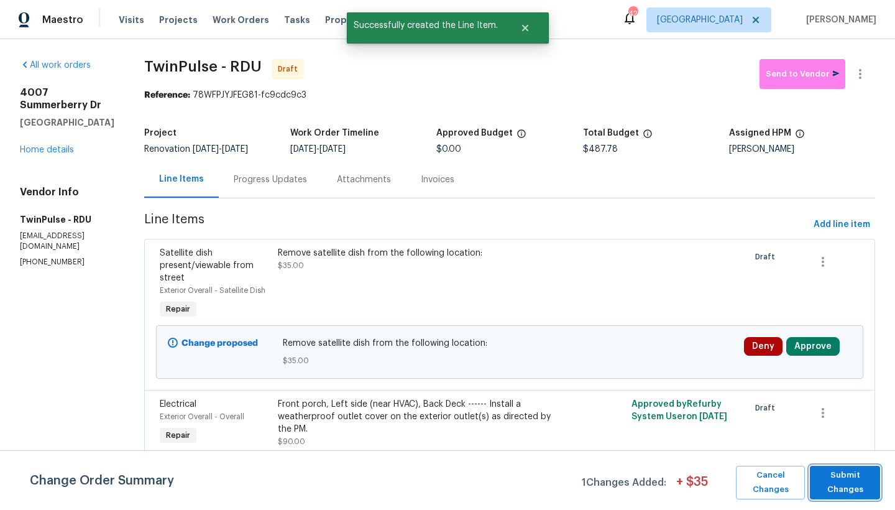
click at [785, 441] on span "Submit Changes" at bounding box center [845, 482] width 58 height 29
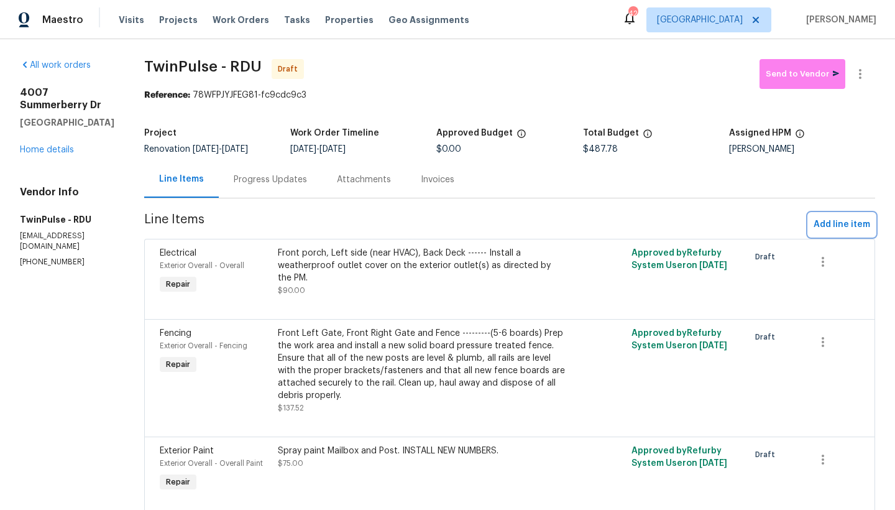
click at [785, 222] on span "Add line item" at bounding box center [841, 225] width 57 height 16
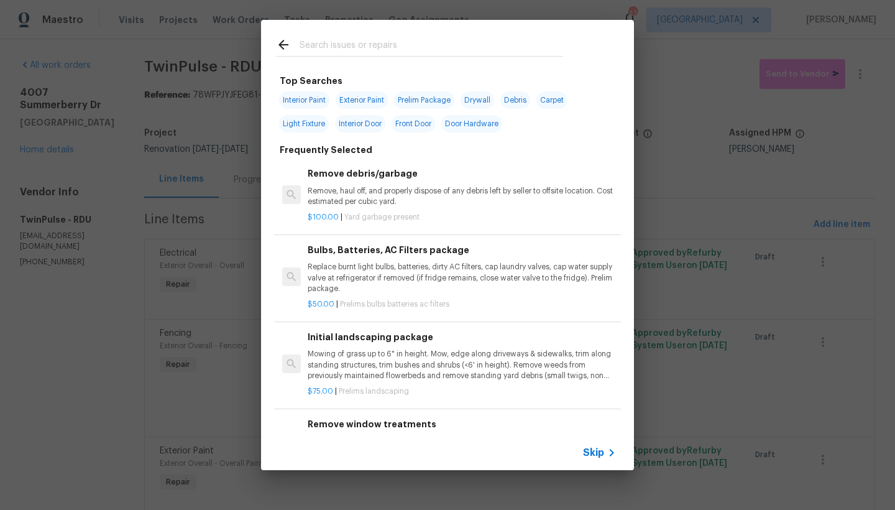
click at [362, 44] on input "text" at bounding box center [432, 46] width 264 height 19
click at [352, 44] on input "text" at bounding box center [432, 46] width 264 height 19
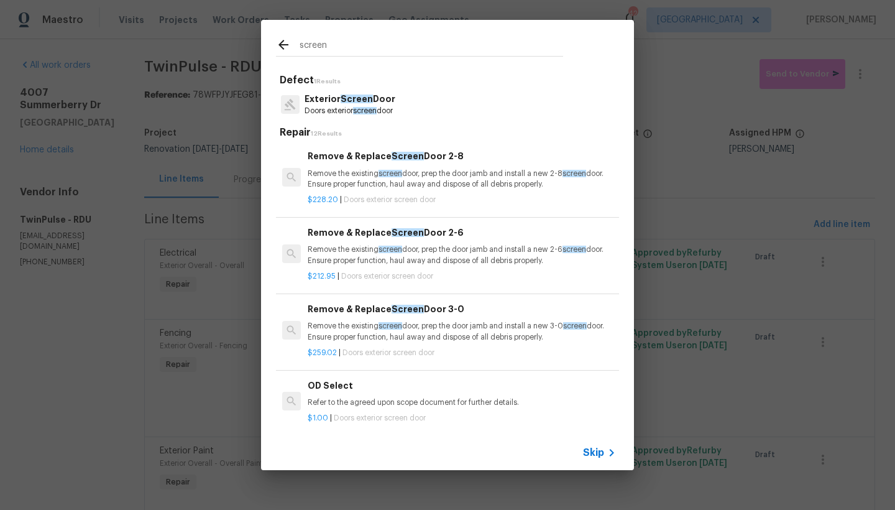
type input "screen"
click at [338, 100] on p "Exterior Screen Door" at bounding box center [350, 99] width 91 height 13
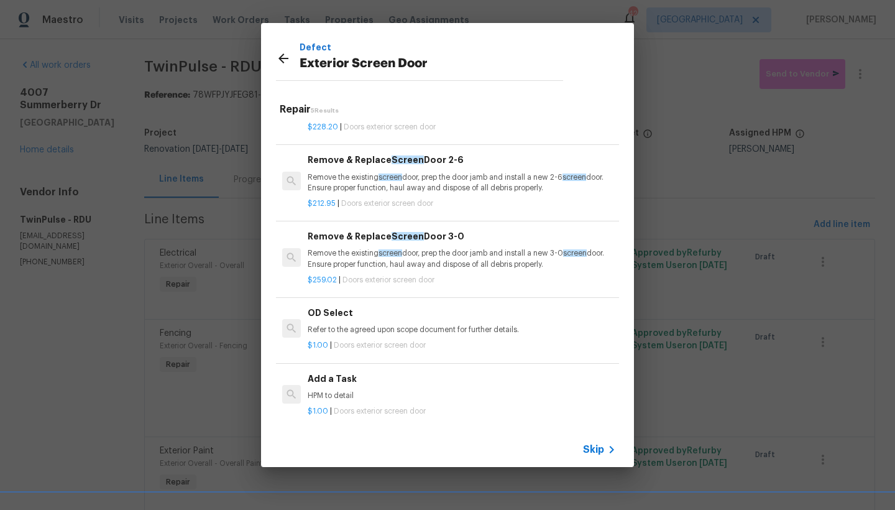
scroll to position [58, 0]
click at [336, 370] on h6 "Add a Task" at bounding box center [462, 377] width 308 height 14
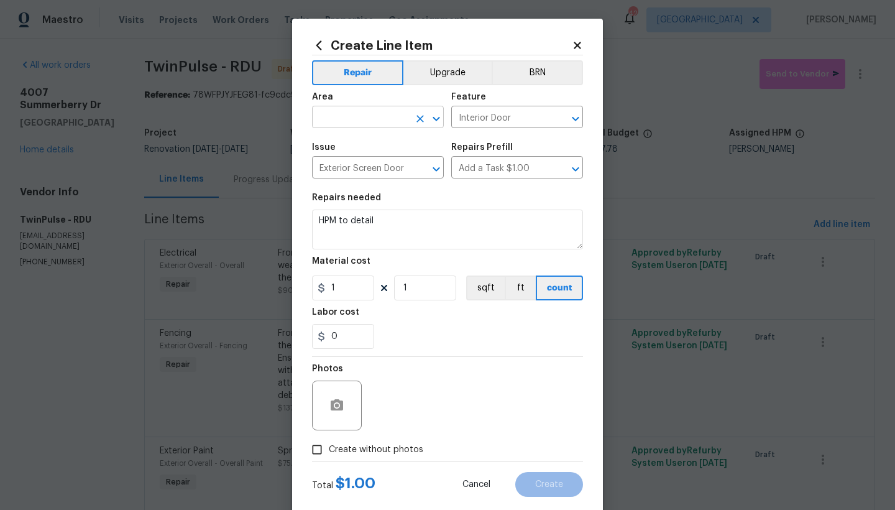
click at [351, 114] on input "text" at bounding box center [360, 118] width 97 height 19
click at [368, 167] on li "Exterior Overall" at bounding box center [374, 166] width 132 height 21
type input "Exterior Overall"
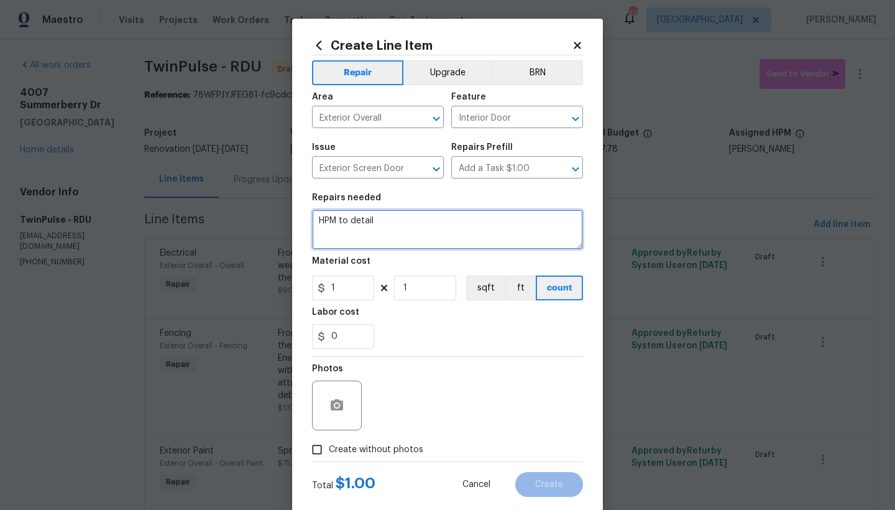
drag, startPoint x: 374, startPoint y: 219, endPoint x: 222, endPoint y: 221, distance: 151.6
click at [222, 221] on div "Create Line Item Repair Upgrade BRN Area Exterior Overall ​ Feature Interior Do…" at bounding box center [447, 255] width 895 height 510
type textarea "1. Rescreen the screened porch/lanai 2. Rescreen the door 3. Replace the hydrau…"
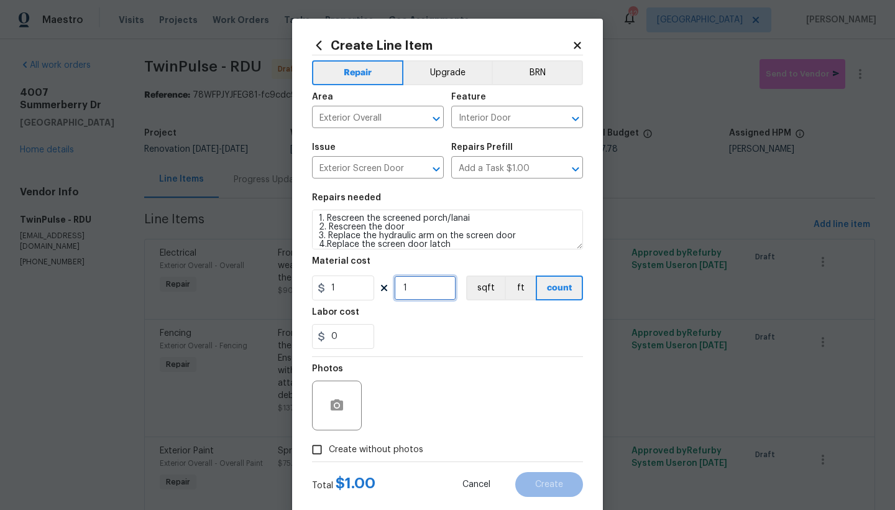
drag, startPoint x: 408, startPoint y: 289, endPoint x: 374, endPoint y: 289, distance: 34.2
click at [374, 289] on div "1 1 sqft ft count" at bounding box center [447, 287] width 271 height 25
type input "300"
click at [313, 441] on input "Create without photos" at bounding box center [317, 450] width 24 height 24
checkbox input "true"
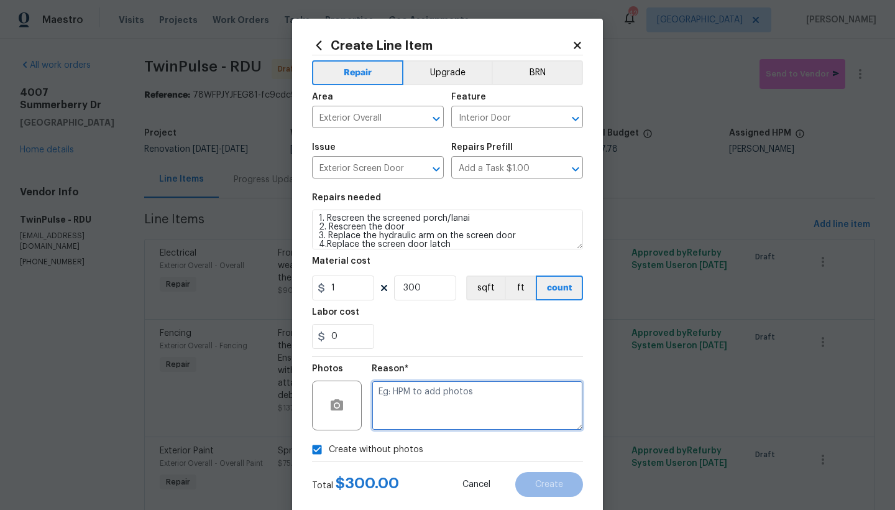
click at [406, 391] on textarea at bounding box center [477, 405] width 211 height 50
type textarea "n"
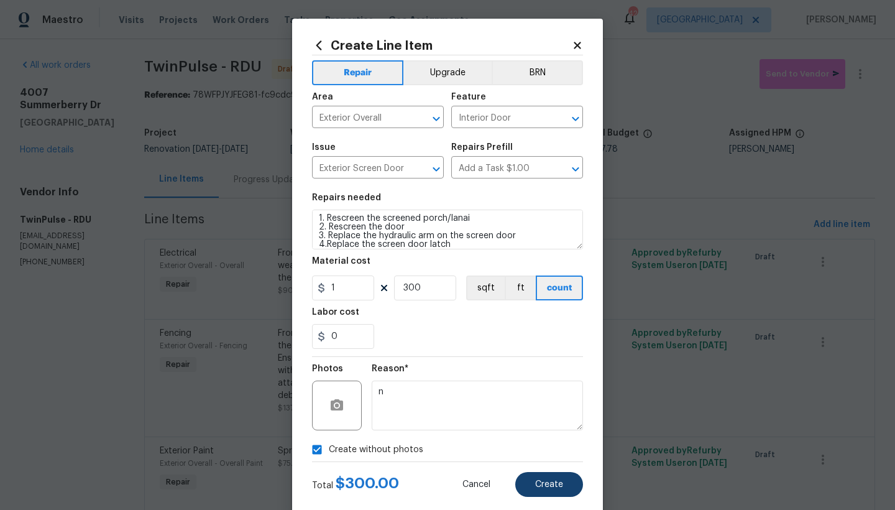
click at [552, 441] on span "Create" at bounding box center [549, 484] width 28 height 9
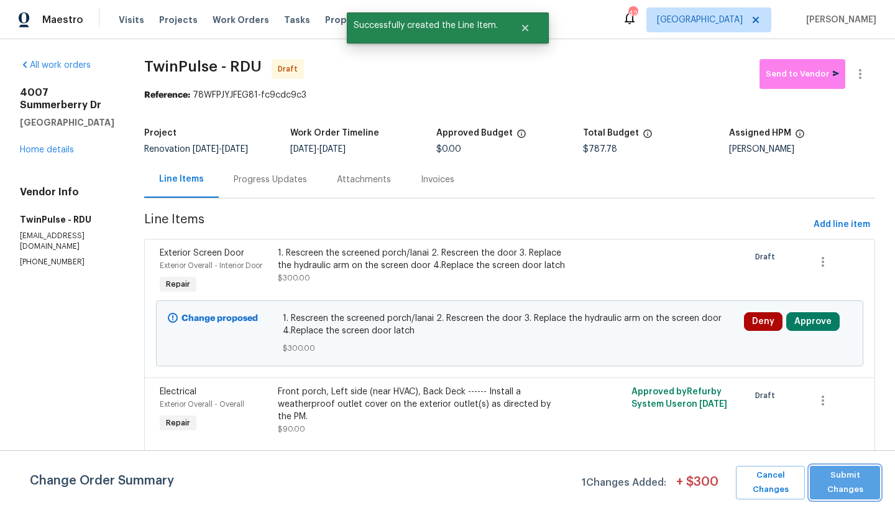
click at [785, 441] on span "Submit Changes" at bounding box center [845, 482] width 58 height 29
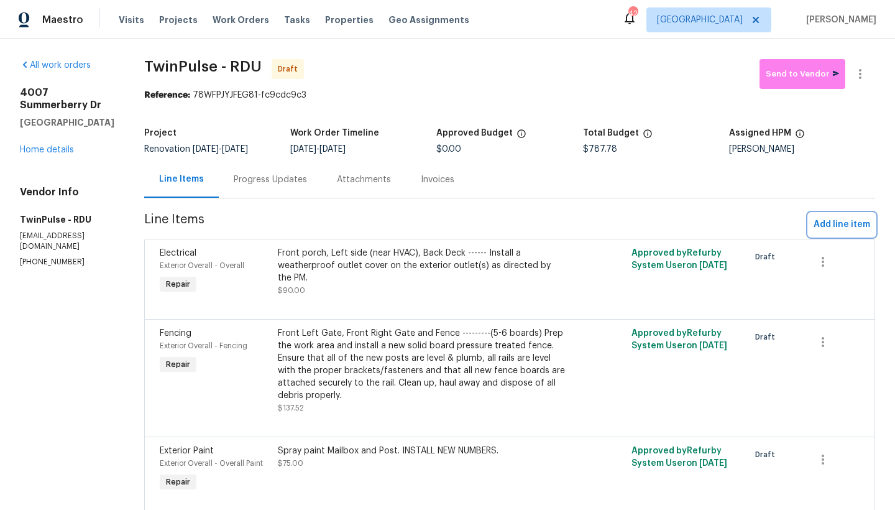
click at [785, 226] on span "Add line item" at bounding box center [841, 225] width 57 height 16
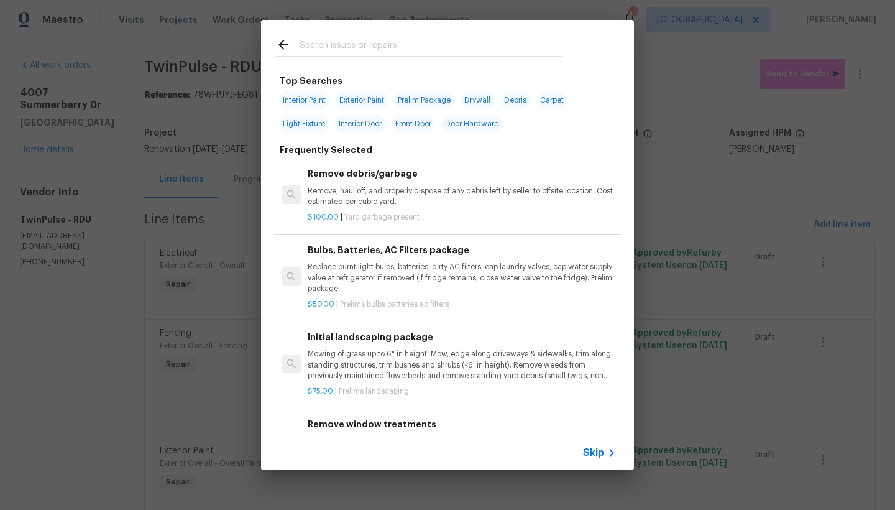
click at [364, 46] on input "text" at bounding box center [432, 46] width 264 height 19
click at [363, 97] on span "Exterior Paint" at bounding box center [362, 99] width 52 height 17
type input "Exterior Paint"
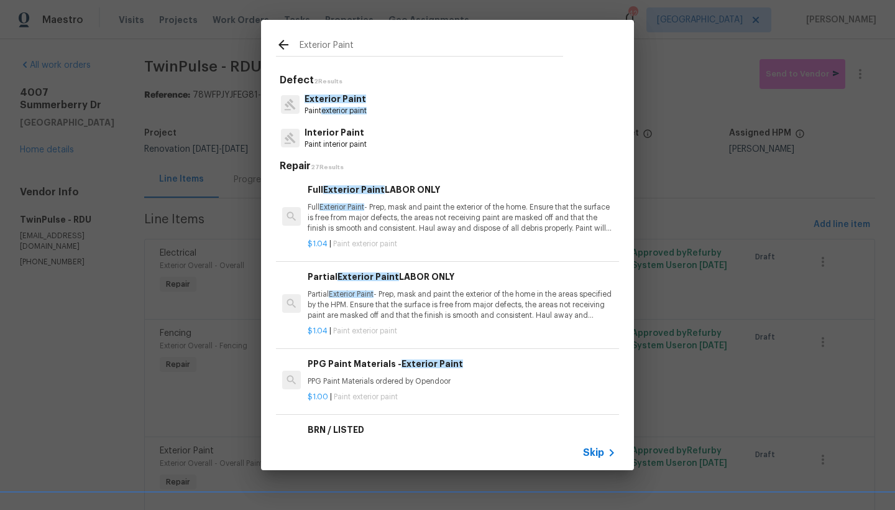
click at [356, 286] on div "Partial Exterior Paint LABOR ONLY Partial Exterior Paint - Prep, mask and paint…" at bounding box center [462, 295] width 308 height 51
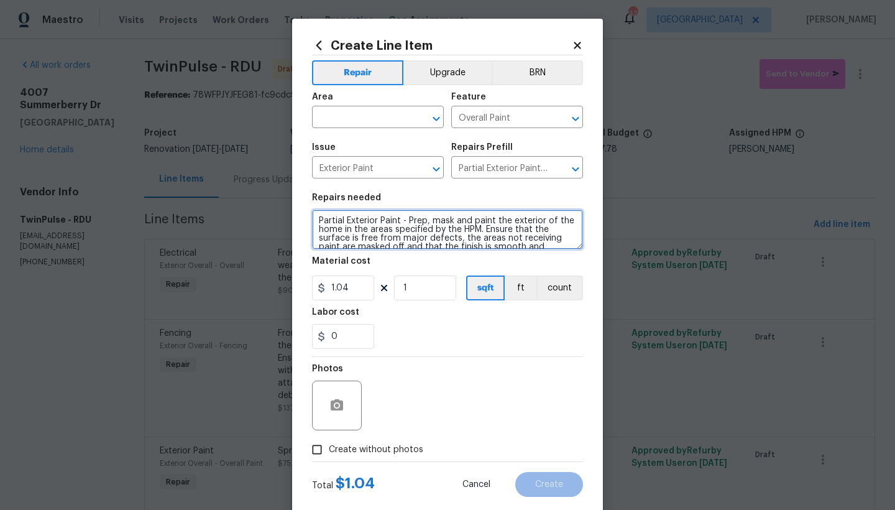
click at [312, 218] on textarea "Partial Exterior Paint - Prep, mask and paint the exterior of the home in the a…" at bounding box center [447, 229] width 271 height 40
click at [340, 214] on textarea "Partial Exterior Paint - Prep, mask and paint the exterior of the home in the a…" at bounding box center [447, 229] width 271 height 40
click at [392, 221] on textarea "Exterior Back Door and Exterior Side Ga Partial Exterior Paint - Prep, mask and…" at bounding box center [447, 229] width 271 height 40
drag, startPoint x: 479, startPoint y: 219, endPoint x: 305, endPoint y: 222, distance: 173.4
click at [305, 222] on div "Create Line Item Repair Upgrade BRN Area ​ Feature Overall Paint ​ Issue Exteri…" at bounding box center [447, 268] width 311 height 498
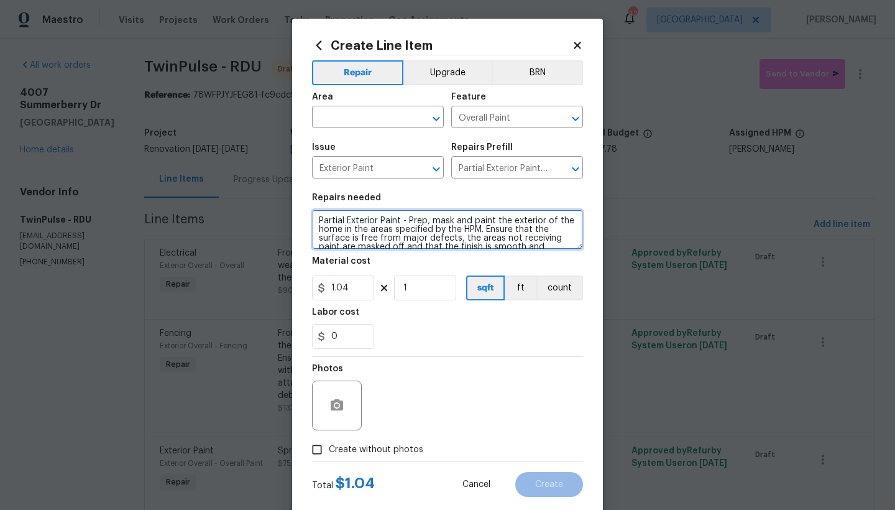
click at [314, 230] on textarea "Partial Exterior Paint - Prep, mask and paint the exterior of the home in the a…" at bounding box center [447, 229] width 271 height 40
click at [495, 229] on textarea "Partial Exterior Paint - Prep, mask and paint the exterior of the home in the a…" at bounding box center [447, 229] width 271 height 40
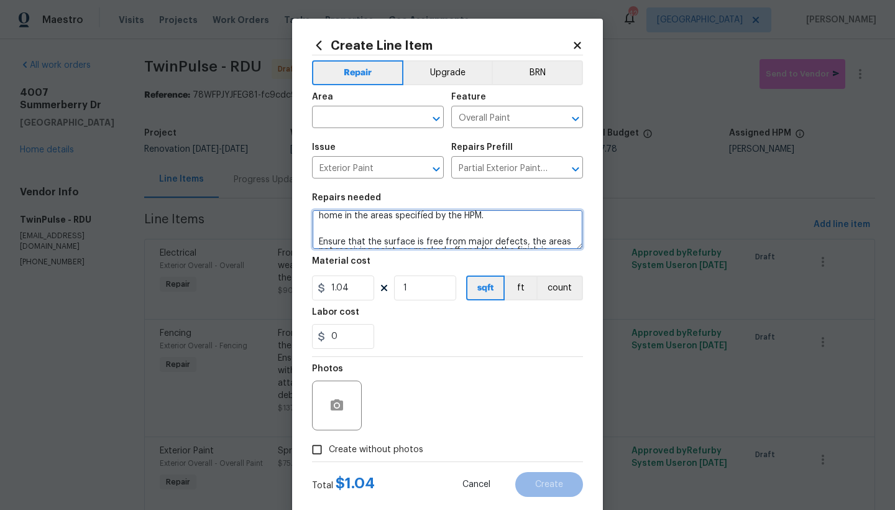
scroll to position [4, 0]
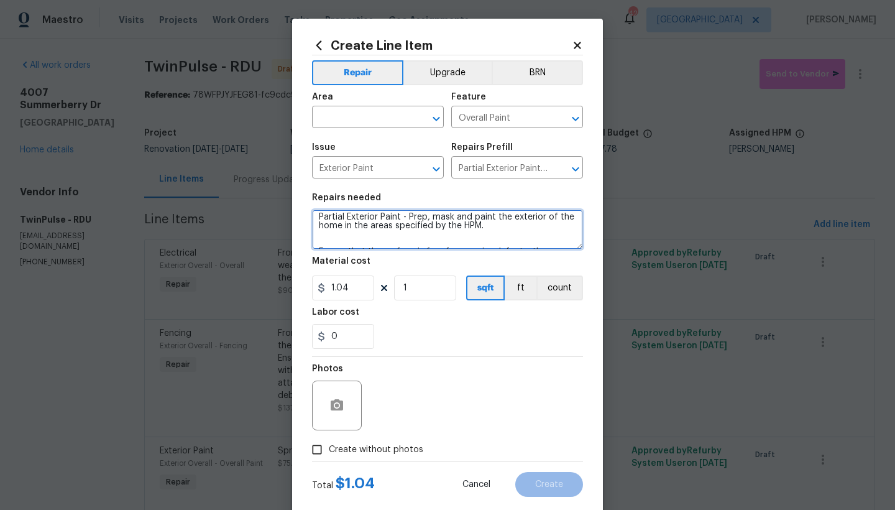
click at [383, 237] on textarea "Partial Exterior Paint - Prep, mask and paint the exterior of the home in the a…" at bounding box center [447, 229] width 271 height 40
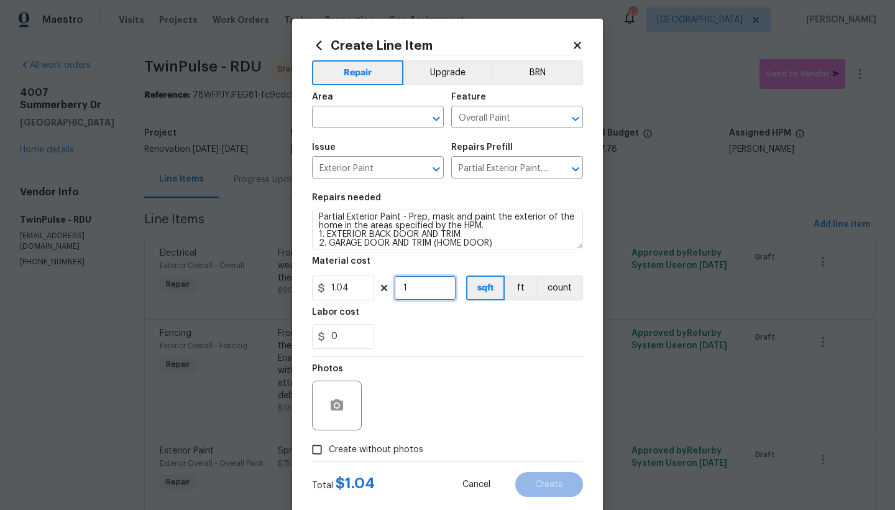
click at [423, 289] on input "1" at bounding box center [425, 287] width 62 height 25
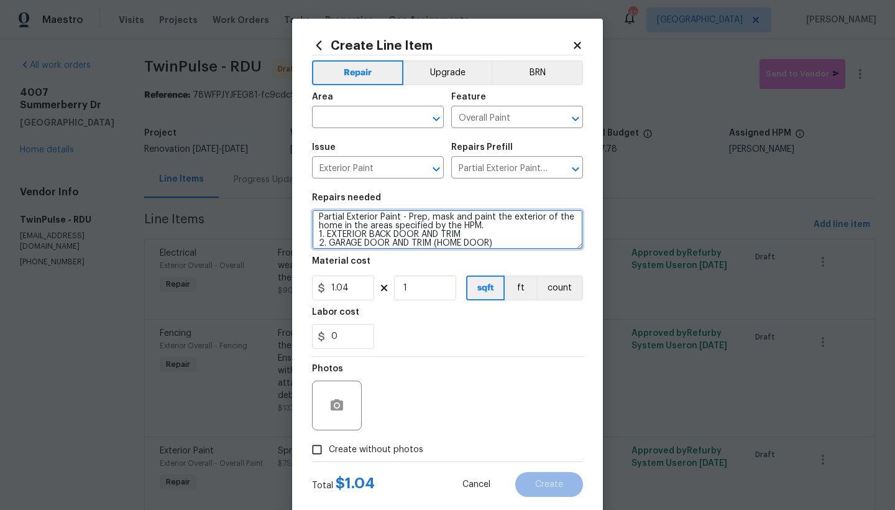
drag, startPoint x: 488, startPoint y: 242, endPoint x: 537, endPoint y: 242, distance: 49.1
click at [488, 242] on textarea "Partial Exterior Paint - Prep, mask and paint the exterior of the home in the a…" at bounding box center [447, 229] width 271 height 40
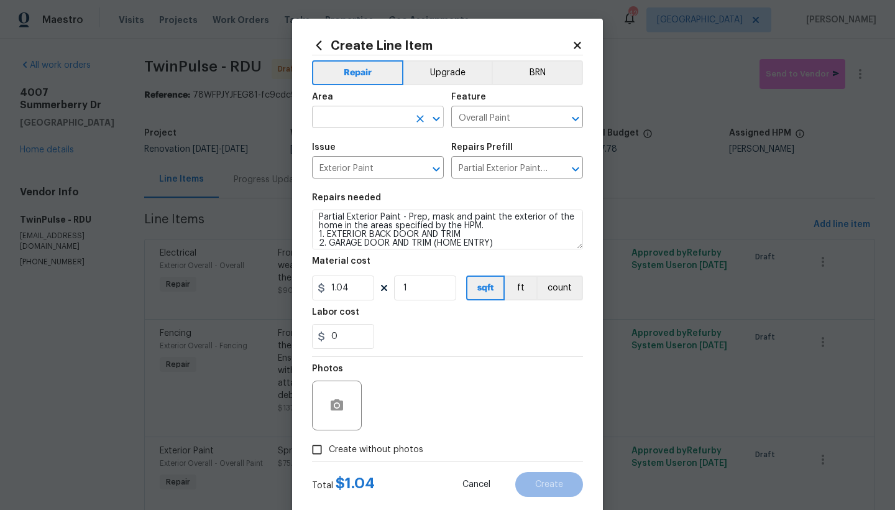
click at [338, 110] on input "text" at bounding box center [360, 118] width 97 height 19
click at [345, 169] on li "Exterior Overall" at bounding box center [374, 166] width 132 height 21
drag, startPoint x: 423, startPoint y: 296, endPoint x: 365, endPoint y: 291, distance: 58.0
click at [365, 291] on div "1.04 1 sqft ft count" at bounding box center [447, 287] width 271 height 25
click at [350, 286] on input "1.04" at bounding box center [343, 287] width 62 height 25
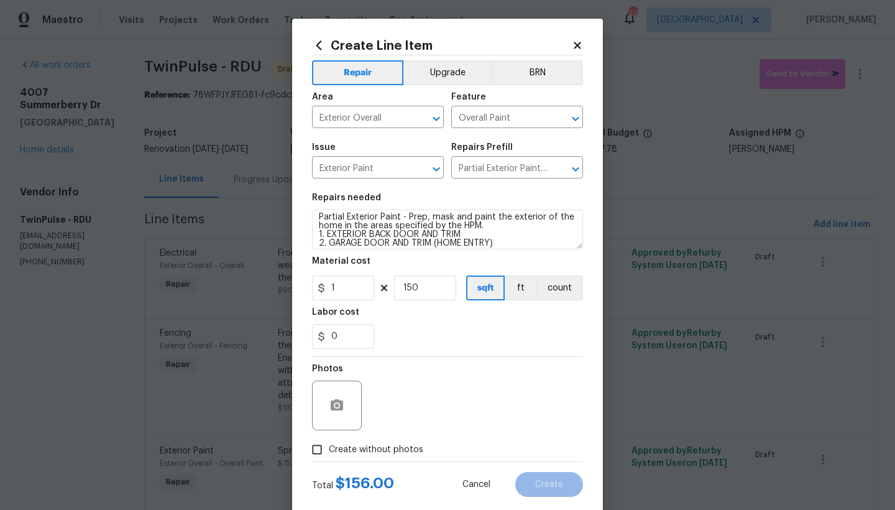
click at [416, 388] on div "Photos" at bounding box center [447, 397] width 271 height 81
click at [313, 441] on input "Create without photos" at bounding box center [317, 450] width 24 height 24
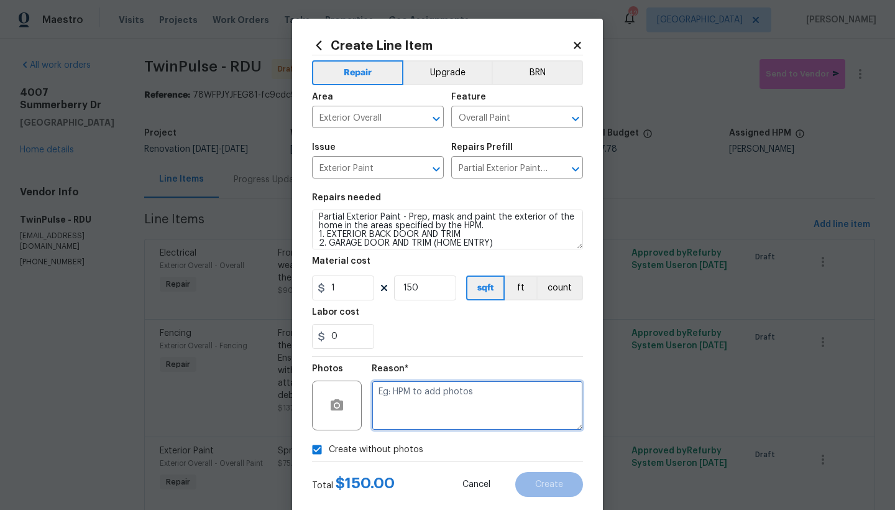
click at [406, 397] on textarea at bounding box center [477, 405] width 211 height 50
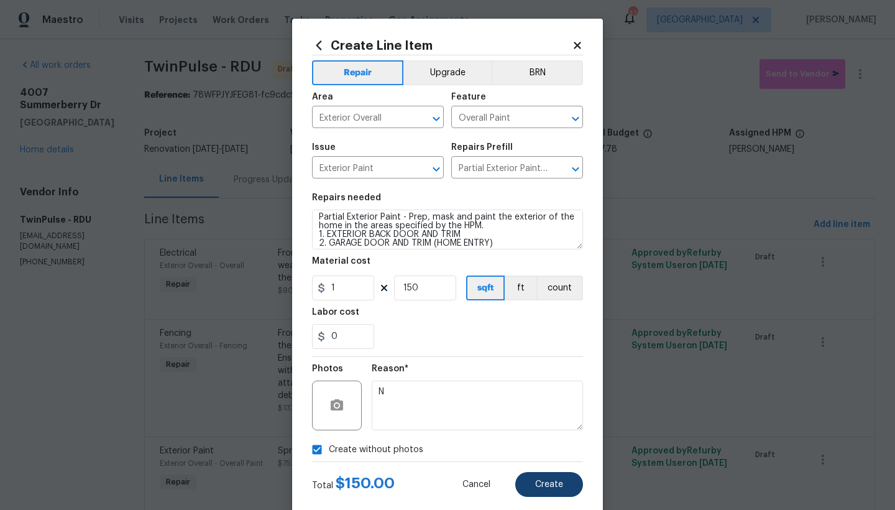
click at [549, 441] on span "Create" at bounding box center [549, 484] width 28 height 9
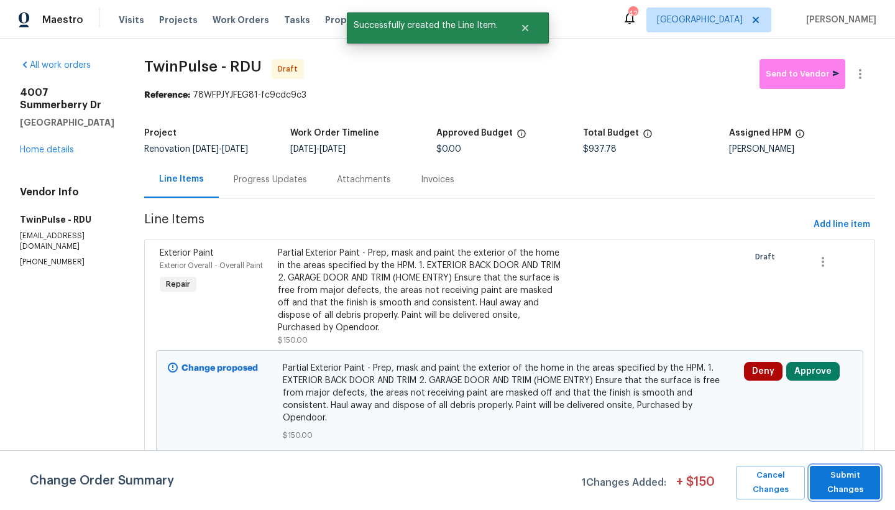
click at [785, 441] on span "Submit Changes" at bounding box center [845, 482] width 58 height 29
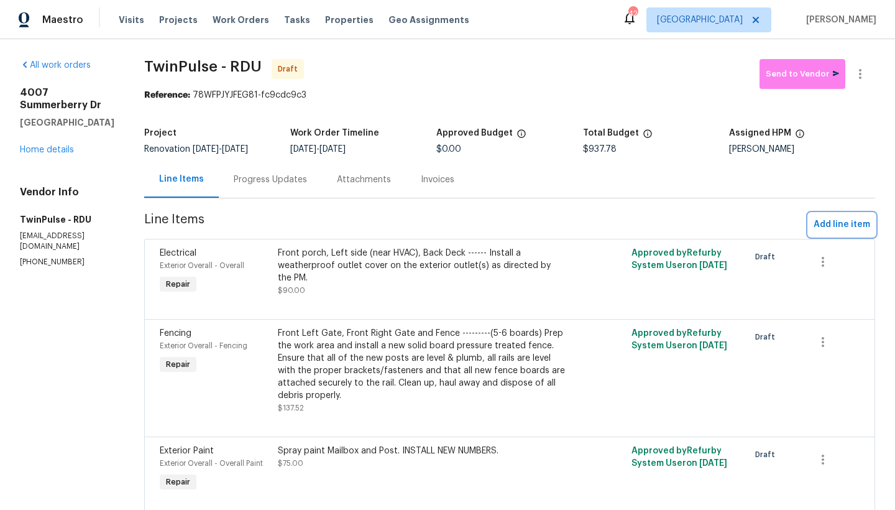
click at [785, 226] on span "Add line item" at bounding box center [841, 225] width 57 height 16
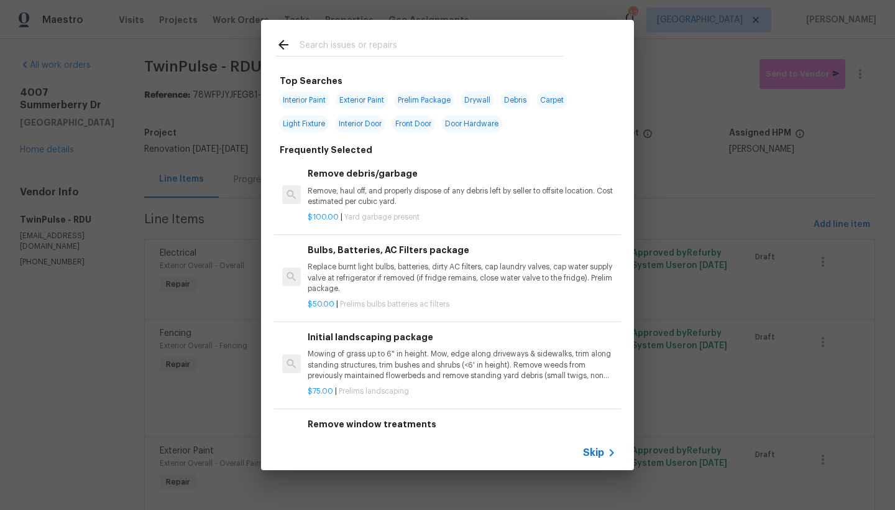
click at [364, 46] on input "text" at bounding box center [432, 46] width 264 height 19
click at [317, 42] on input "text" at bounding box center [432, 46] width 264 height 19
click at [314, 44] on input "text" at bounding box center [432, 46] width 264 height 19
click at [313, 48] on input "text" at bounding box center [432, 46] width 264 height 19
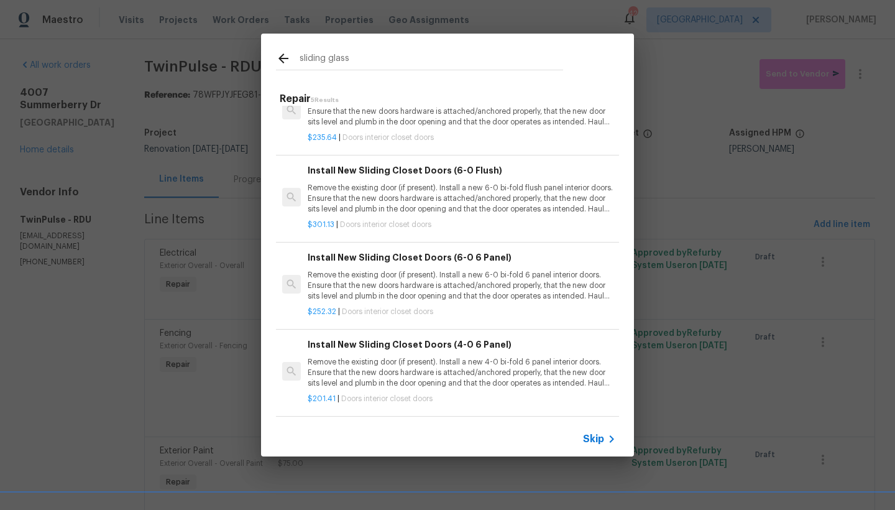
scroll to position [0, 0]
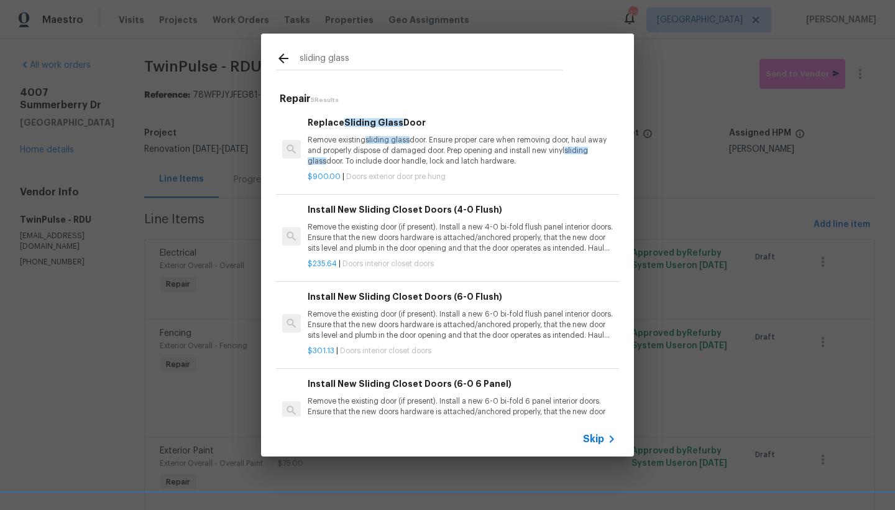
click at [344, 123] on span "Sliding Glass" at bounding box center [373, 122] width 59 height 9
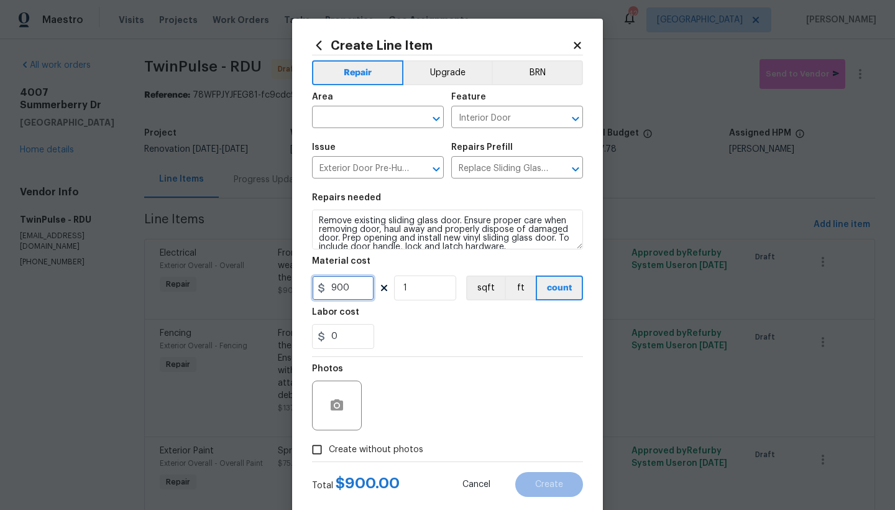
drag, startPoint x: 348, startPoint y: 288, endPoint x: 292, endPoint y: 288, distance: 55.9
click at [292, 288] on div "Create Line Item Repair Upgrade BRN Area ​ Feature Interior Door ​ Issue Exteri…" at bounding box center [447, 268] width 311 height 498
click at [428, 380] on div "Photos" at bounding box center [447, 397] width 271 height 81
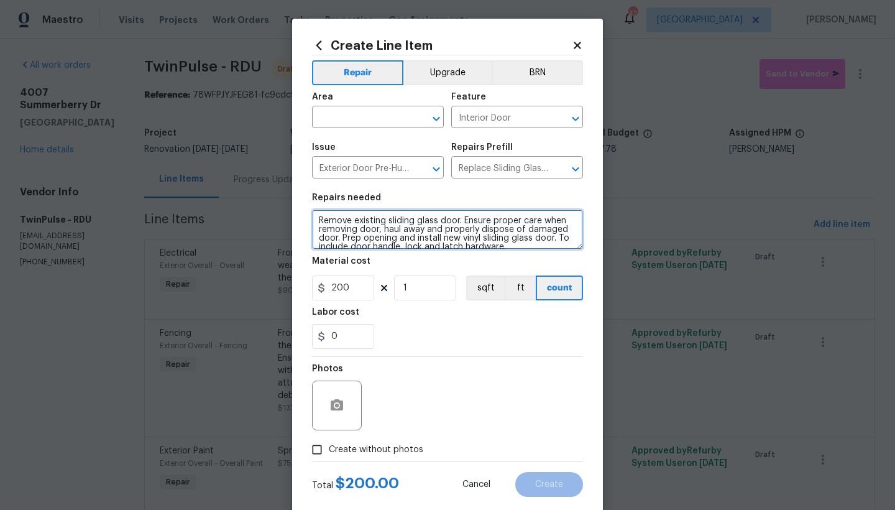
click at [524, 247] on textarea "Remove existing sliding glass door. Ensure proper care when removing door, haul…" at bounding box center [447, 229] width 271 height 40
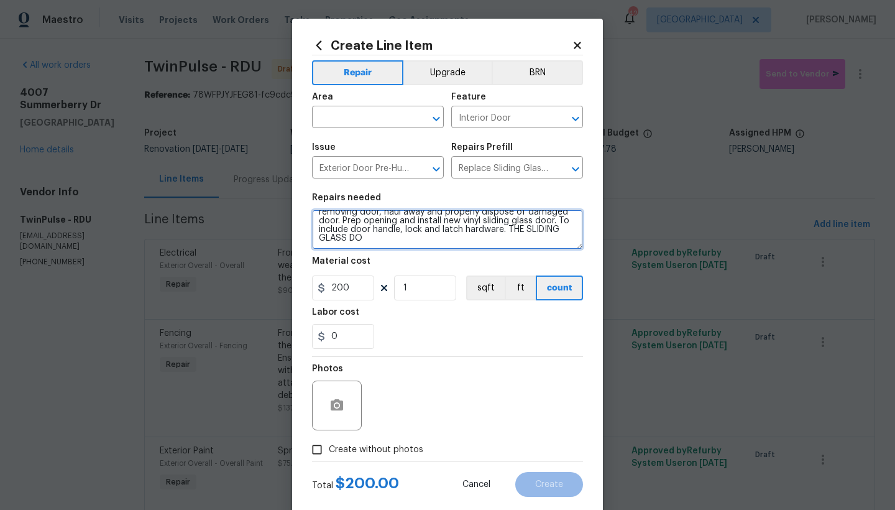
click at [536, 230] on textarea "Remove existing sliding glass door. Ensure proper care when removing door, haul…" at bounding box center [447, 229] width 271 height 40
click at [398, 236] on textarea "Remove existing sliding glass door. Ensure proper care when removing door, haul…" at bounding box center [447, 229] width 271 height 40
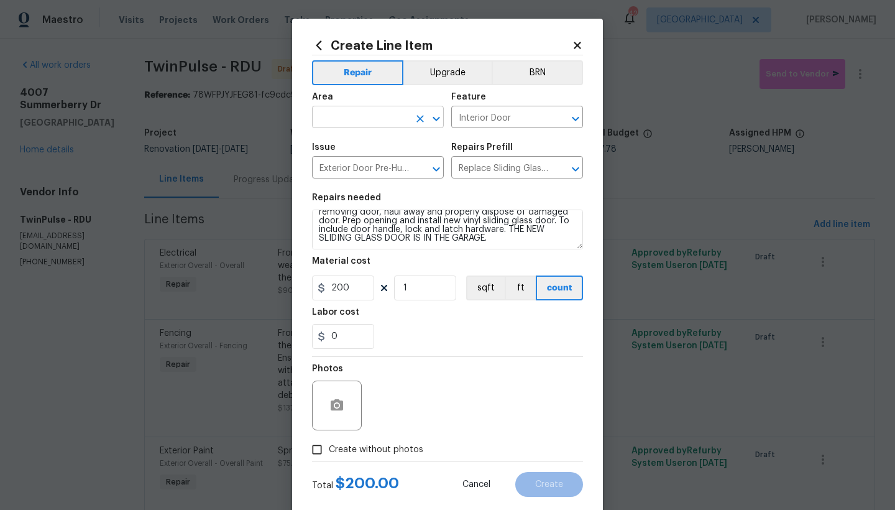
click at [364, 114] on input "text" at bounding box center [360, 118] width 97 height 19
click at [354, 167] on li "Interior Overall" at bounding box center [374, 166] width 132 height 21
click at [353, 117] on input "Interior Overall" at bounding box center [360, 118] width 97 height 19
click at [414, 117] on icon "Clear" at bounding box center [420, 118] width 12 height 12
click at [339, 167] on li "Exterior Overall" at bounding box center [374, 166] width 132 height 21
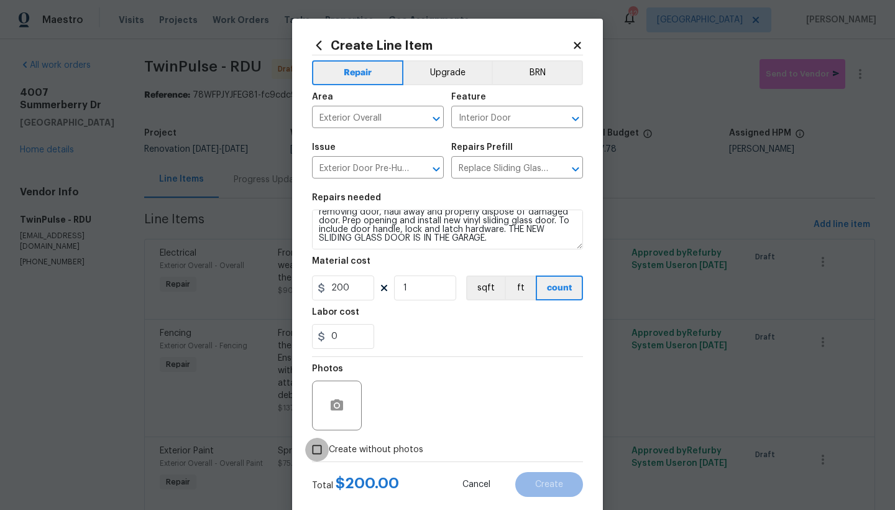
click at [314, 441] on input "Create without photos" at bounding box center [317, 450] width 24 height 24
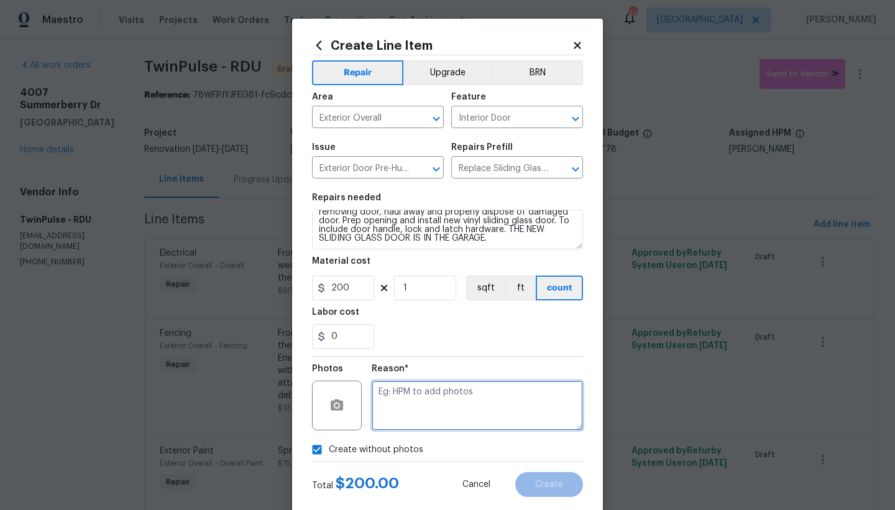
click at [399, 396] on textarea at bounding box center [477, 405] width 211 height 50
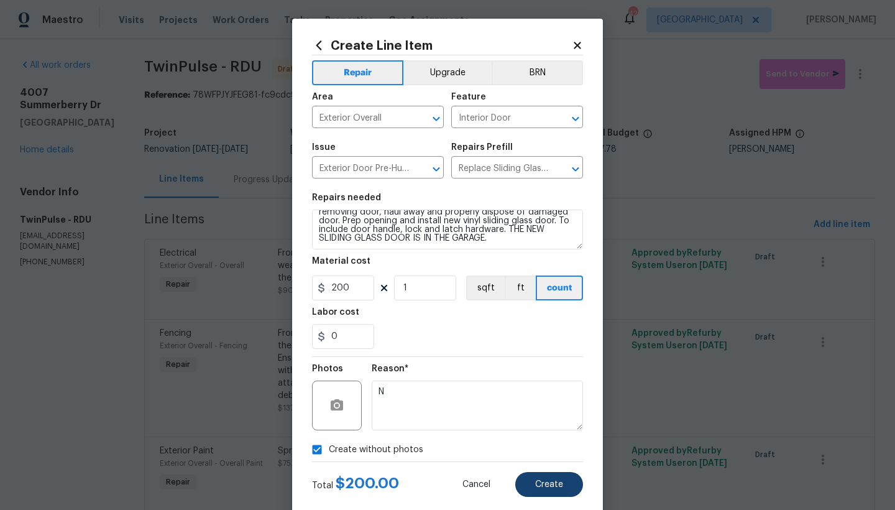
click at [552, 441] on span "Create" at bounding box center [549, 484] width 28 height 9
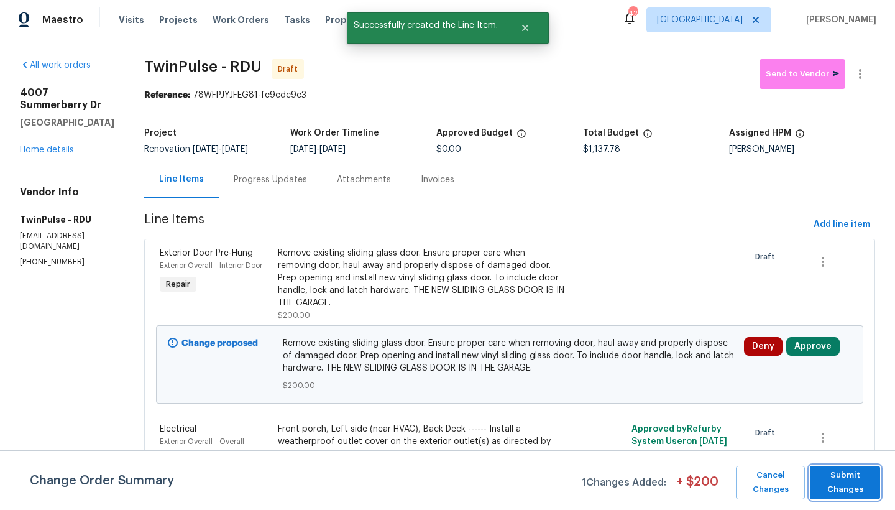
click at [785, 441] on span "Submit Changes" at bounding box center [845, 482] width 58 height 29
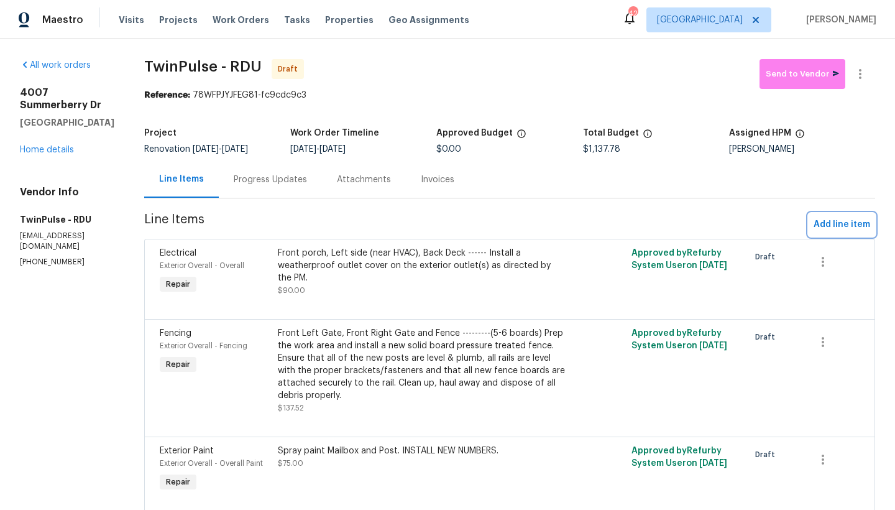
click at [785, 226] on span "Add line item" at bounding box center [841, 225] width 57 height 16
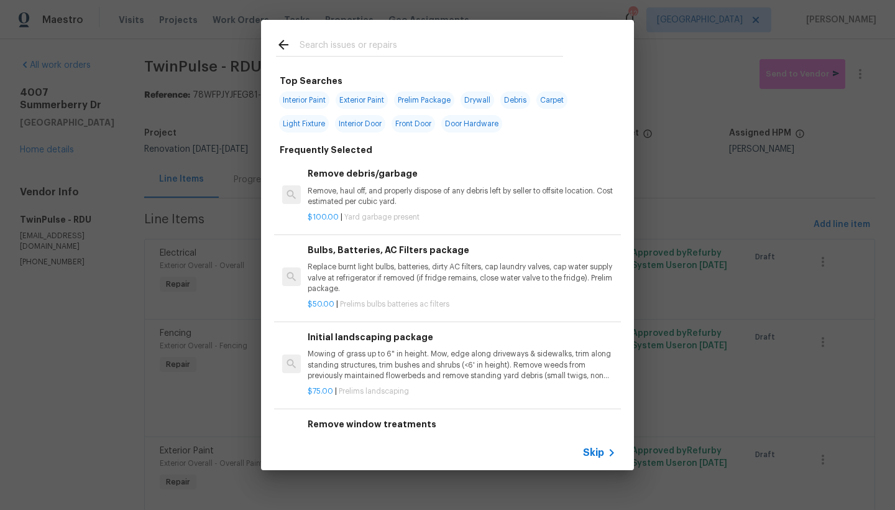
click at [370, 45] on input "text" at bounding box center [432, 46] width 264 height 19
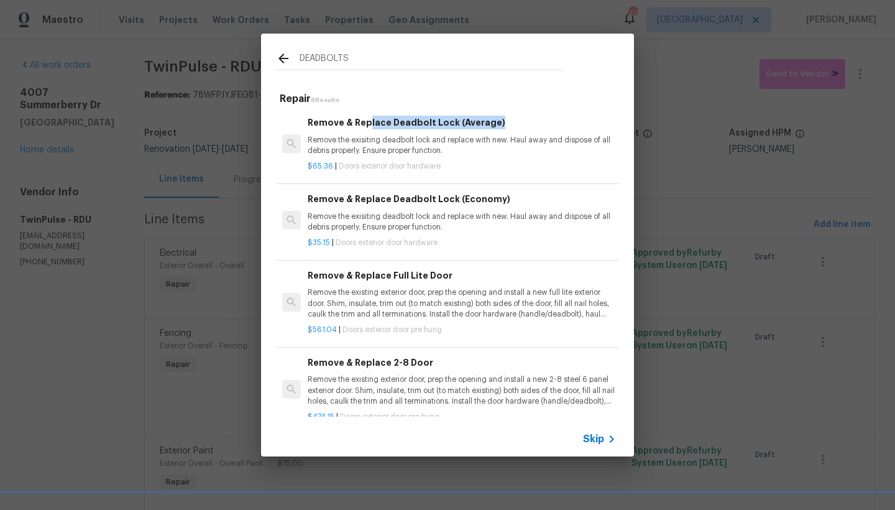
click at [368, 132] on div "Remove & Replace Deadbolt Lock (Average) Remove the exisiting deadbolt lock and…" at bounding box center [462, 136] width 308 height 40
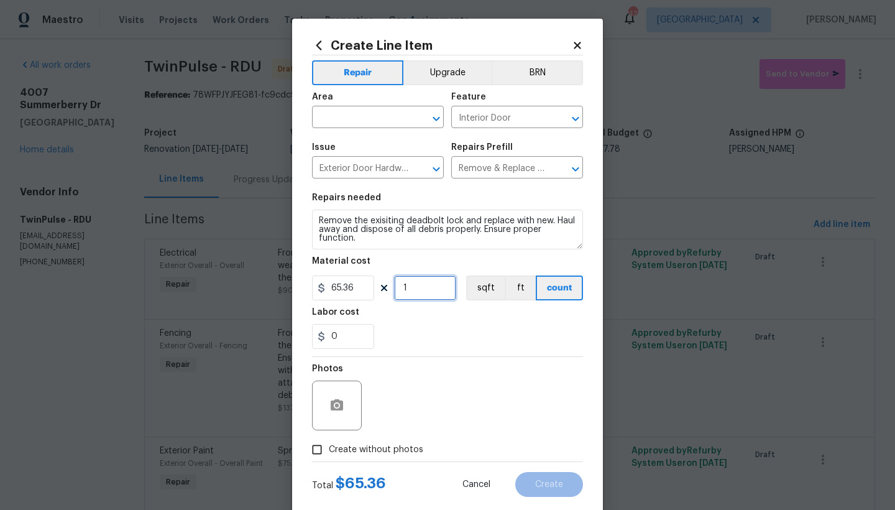
drag, startPoint x: 406, startPoint y: 286, endPoint x: 385, endPoint y: 288, distance: 21.2
click at [385, 288] on div "65.36 1 sqft ft count" at bounding box center [447, 287] width 271 height 25
click at [357, 123] on input "text" at bounding box center [360, 118] width 97 height 19
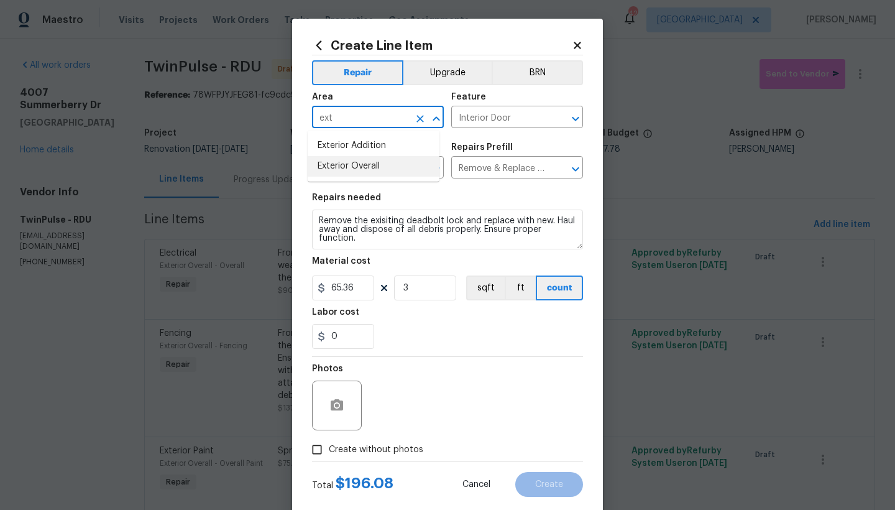
click at [355, 163] on li "Exterior Overall" at bounding box center [374, 166] width 132 height 21
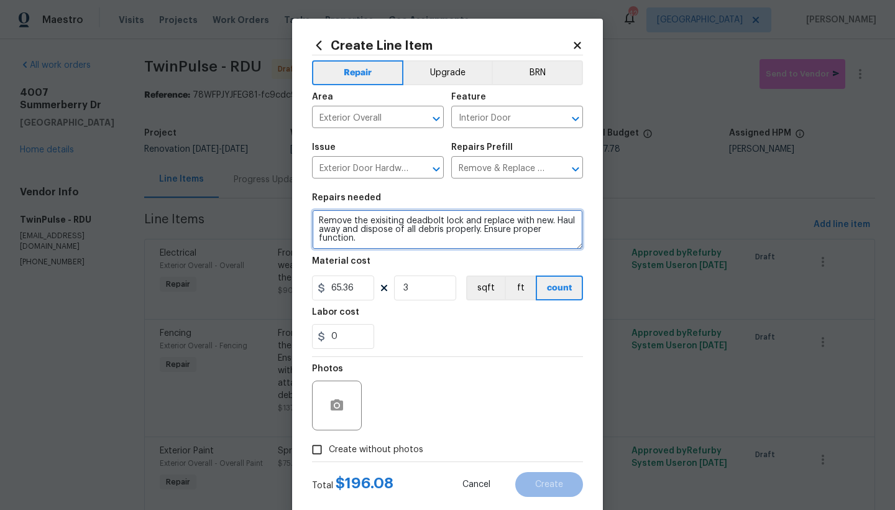
click at [313, 220] on textarea "Remove the exisiting deadbolt lock and replace with new. Haul away and dispose …" at bounding box center [447, 229] width 271 height 40
click at [333, 219] on textarea "Remove the exisiting deadbolt lock and replace with new. Haul away and dispose …" at bounding box center [447, 229] width 271 height 40
click at [401, 221] on textarea "All Exterior Deadbolts ------- Remove the exisiting deadbolt lock and replace w…" at bounding box center [447, 229] width 271 height 40
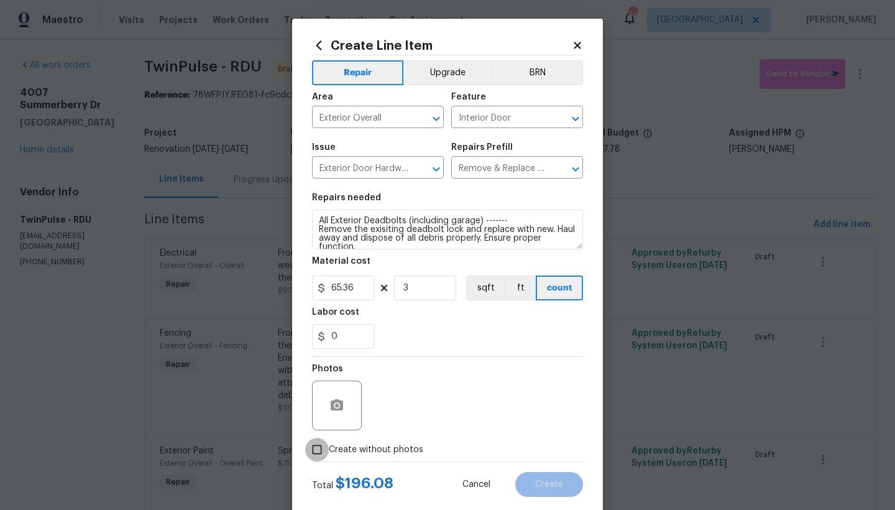
click at [316, 441] on input "Create without photos" at bounding box center [317, 450] width 24 height 24
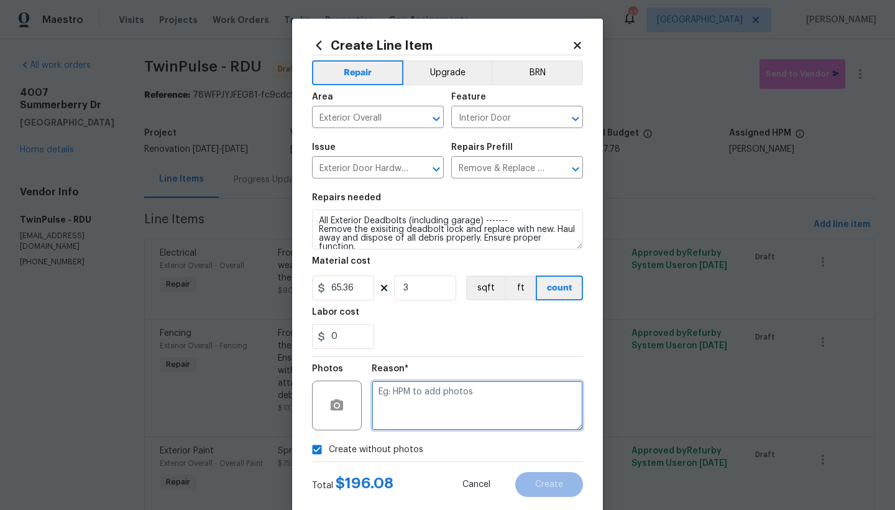
click at [419, 403] on textarea at bounding box center [477, 405] width 211 height 50
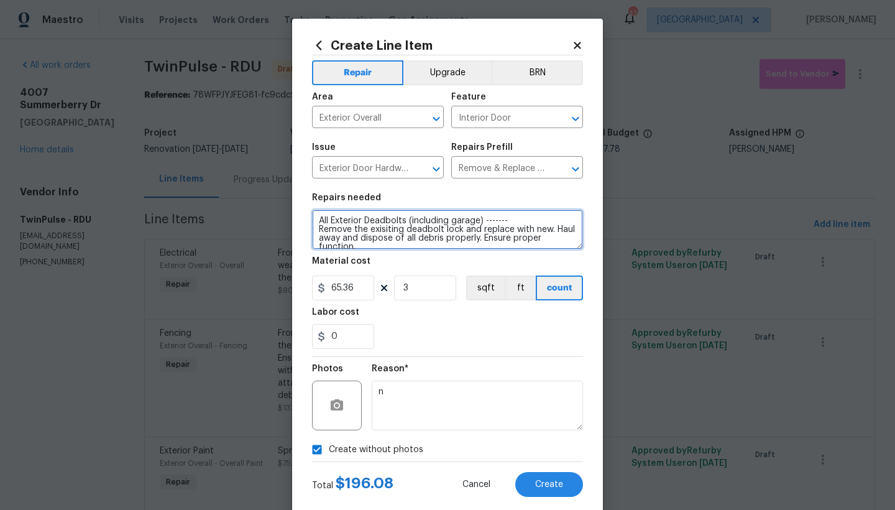
click at [370, 245] on textarea "All Exterior Deadbolts (including garage) ------- Remove the exisiting deadbolt…" at bounding box center [447, 229] width 271 height 40
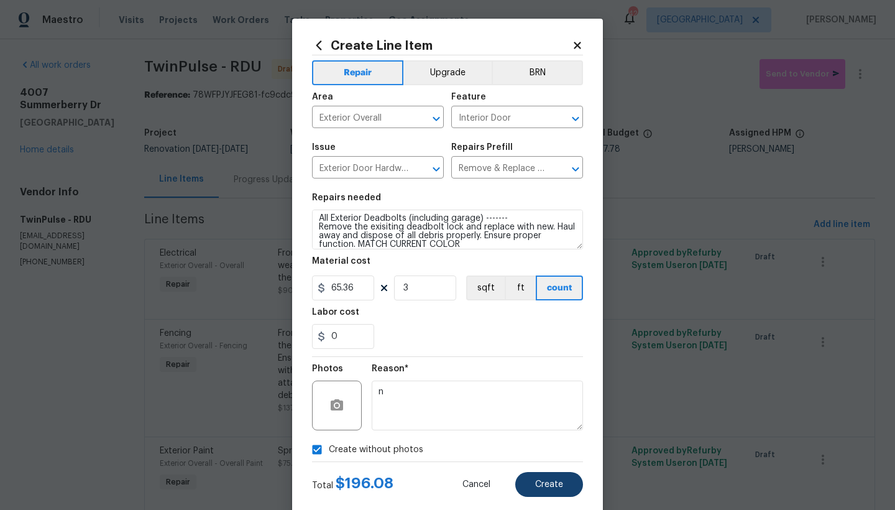
click at [533, 441] on button "Create" at bounding box center [549, 484] width 68 height 25
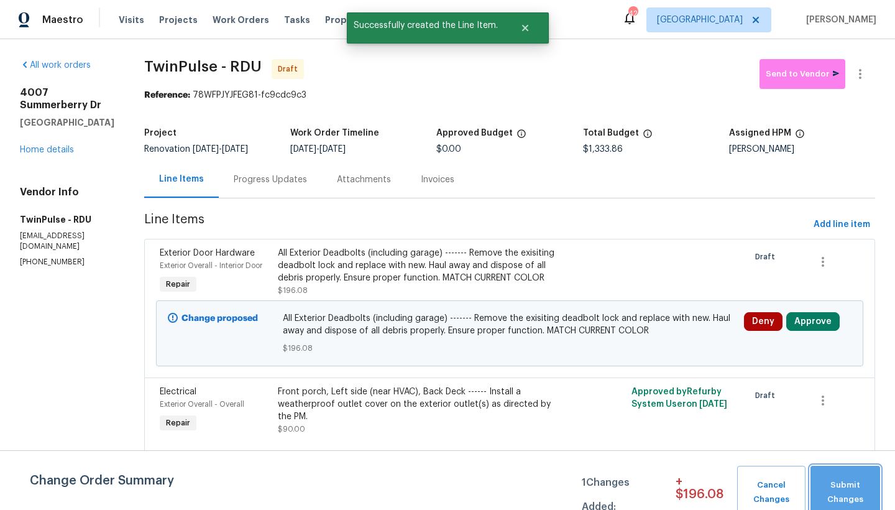
click at [785, 441] on span "Submit Changes" at bounding box center [845, 492] width 57 height 29
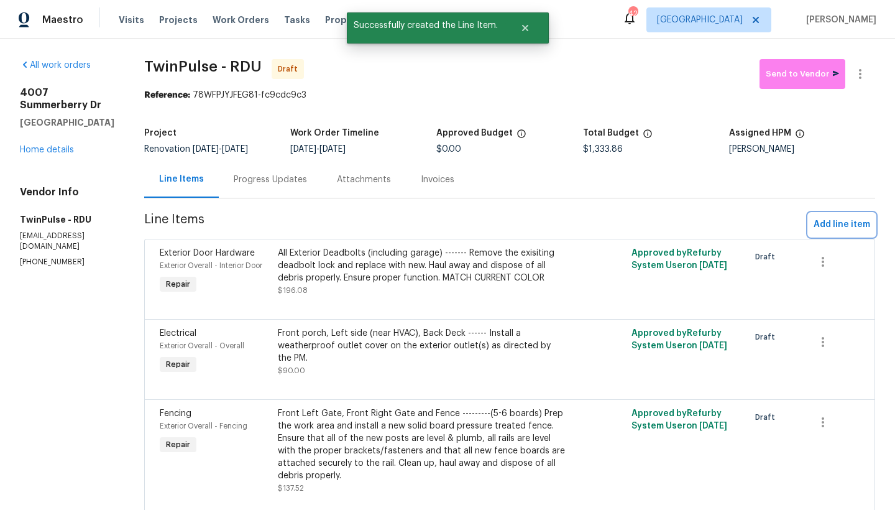
click at [785, 222] on span "Add line item" at bounding box center [841, 225] width 57 height 16
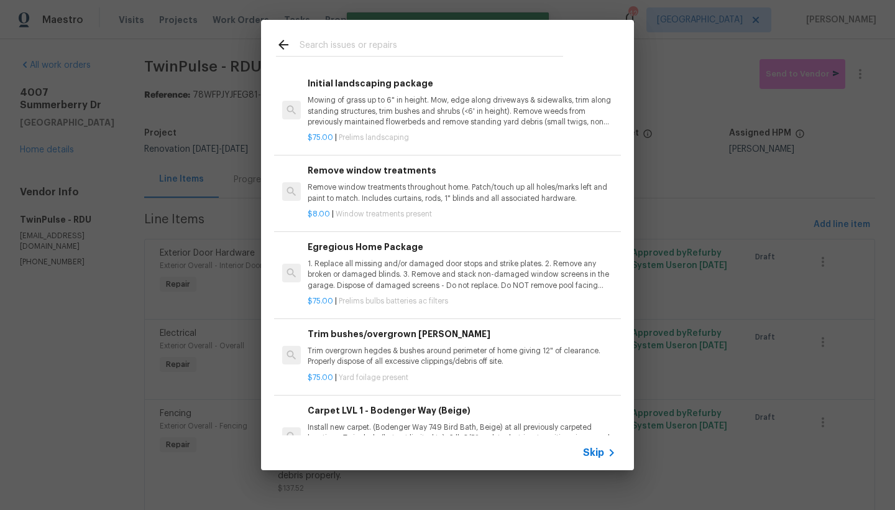
scroll to position [259, 0]
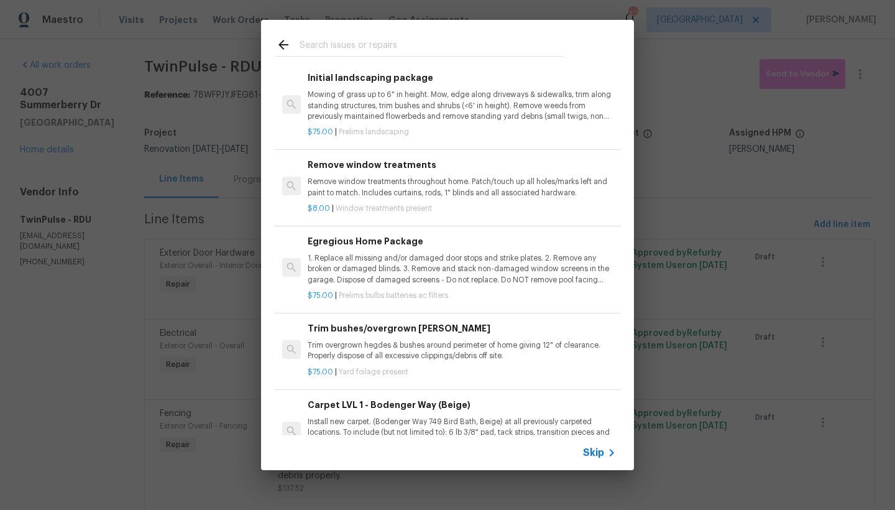
click at [352, 244] on h6 "Egregious Home Package" at bounding box center [462, 241] width 308 height 14
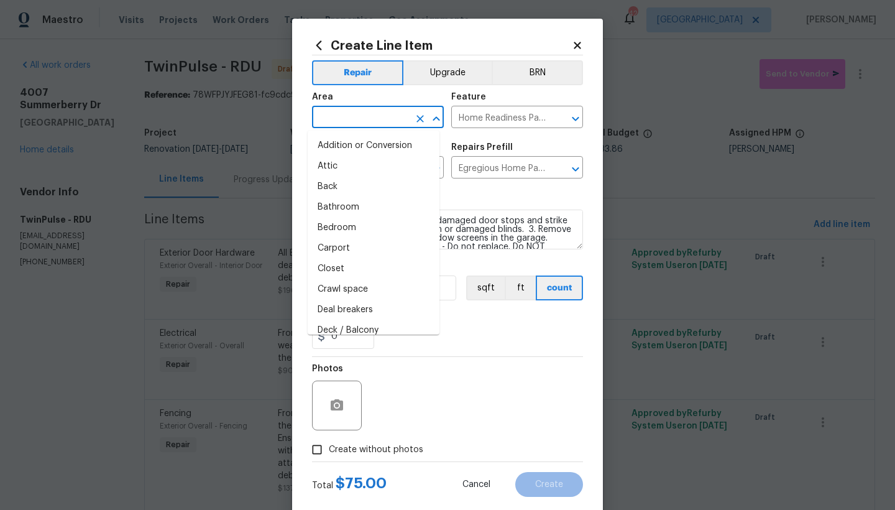
click at [368, 121] on input "text" at bounding box center [360, 118] width 97 height 19
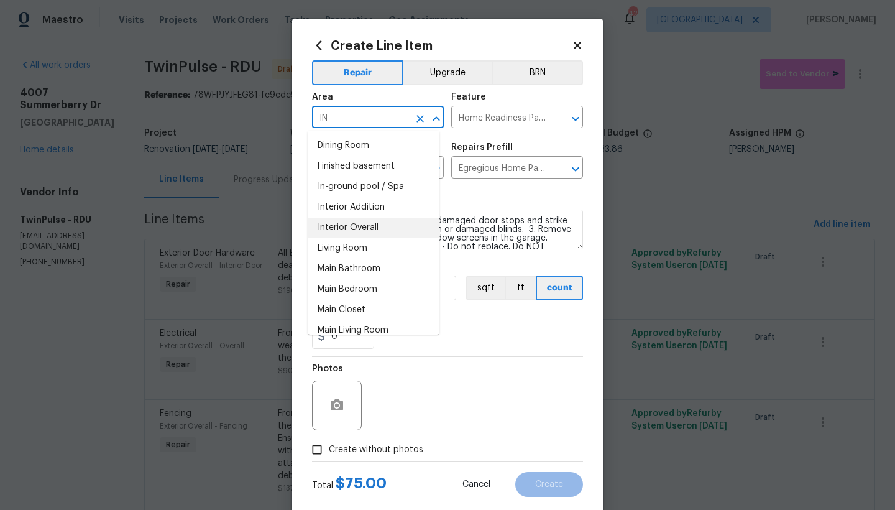
drag, startPoint x: 362, startPoint y: 227, endPoint x: 382, endPoint y: 242, distance: 24.4
click at [362, 227] on li "Interior Overall" at bounding box center [374, 228] width 132 height 21
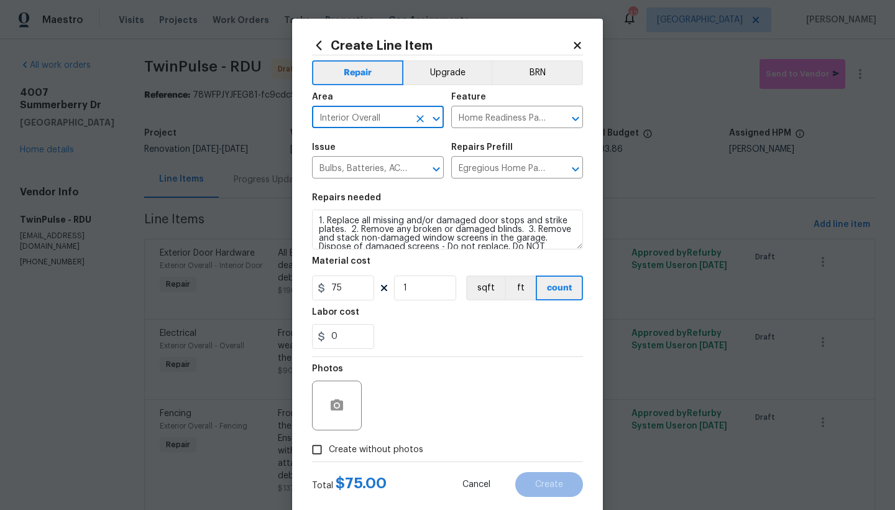
click at [314, 441] on input "Create without photos" at bounding box center [317, 450] width 24 height 24
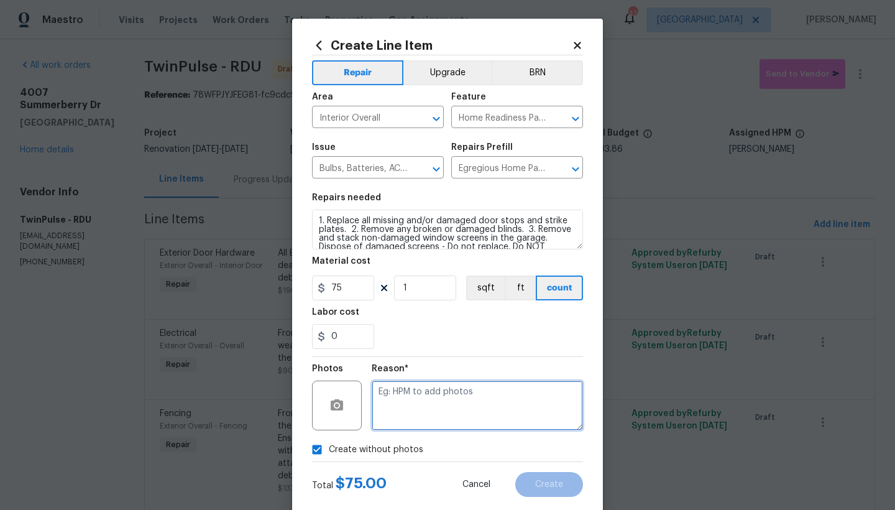
click at [416, 401] on textarea at bounding box center [477, 405] width 211 height 50
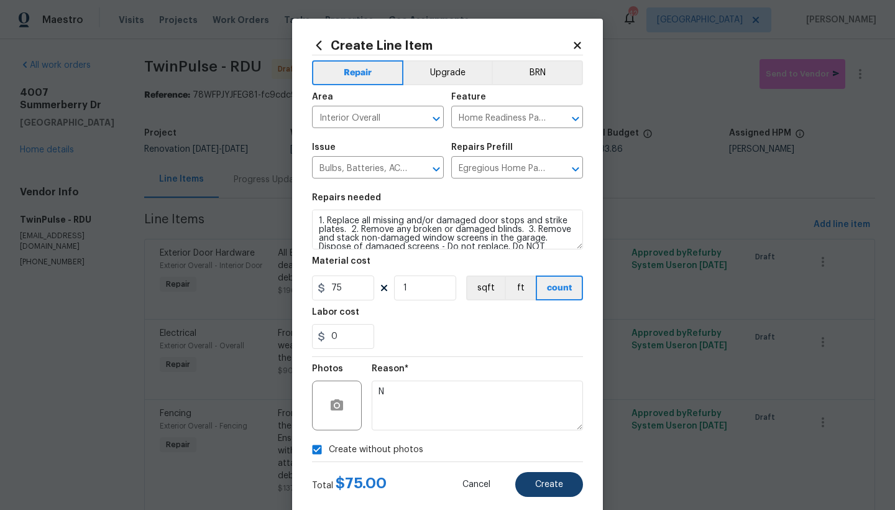
click at [539, 441] on button "Create" at bounding box center [549, 484] width 68 height 25
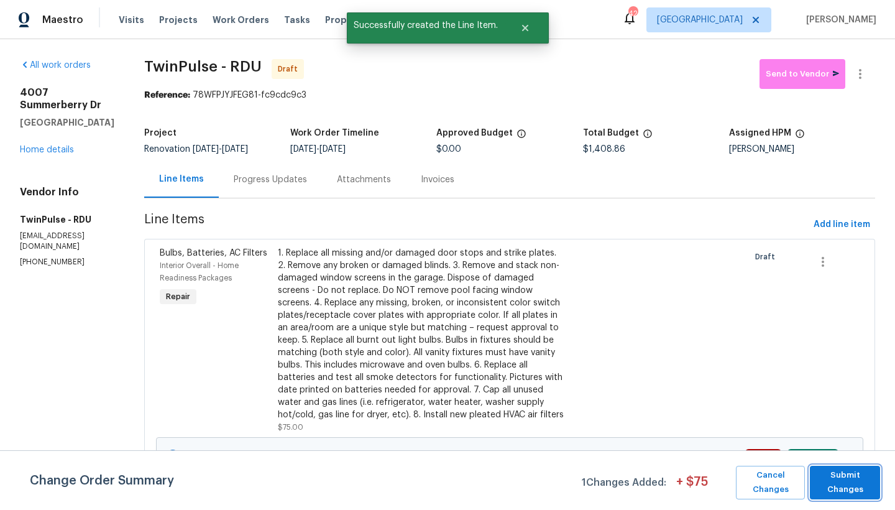
click at [785, 441] on span "Submit Changes" at bounding box center [845, 482] width 58 height 29
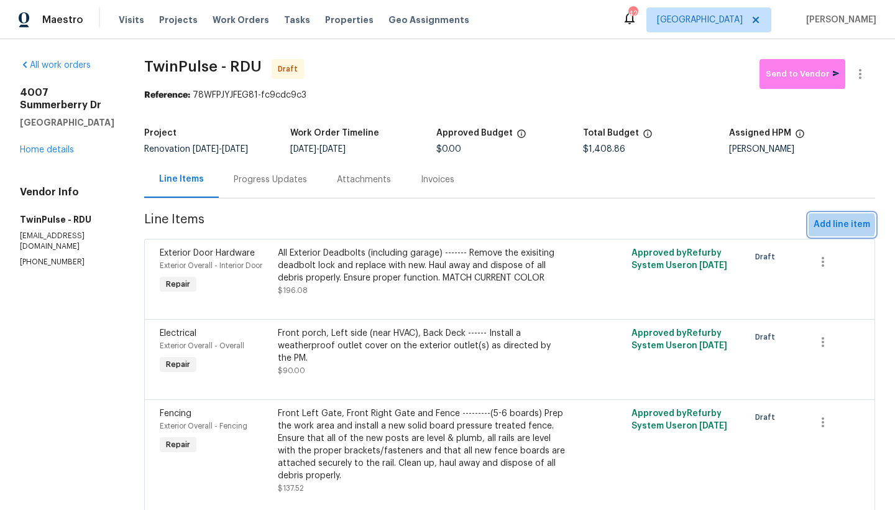
click at [785, 226] on span "Add line item" at bounding box center [841, 225] width 57 height 16
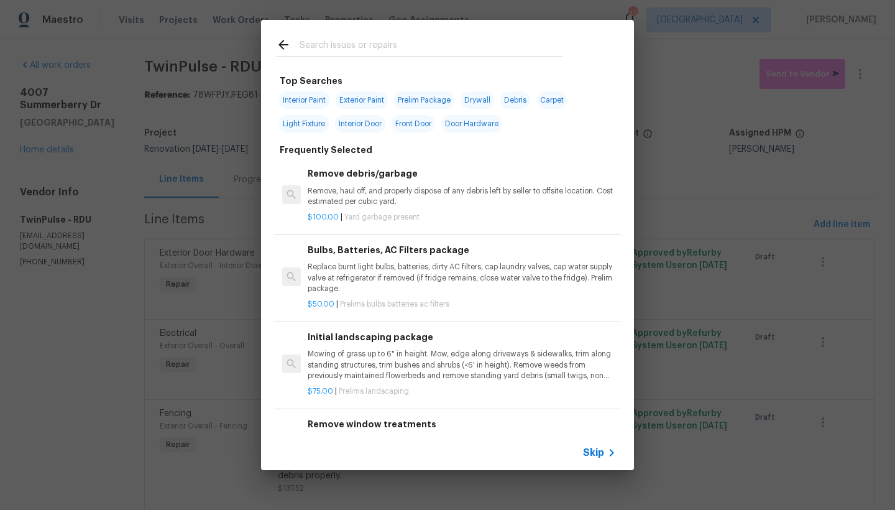
click at [356, 42] on input "text" at bounding box center [432, 46] width 264 height 19
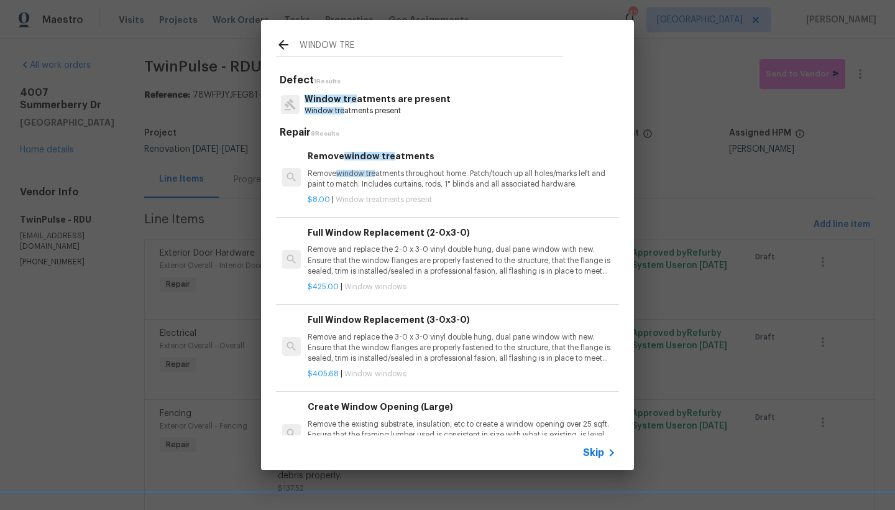
click at [331, 108] on span "Window tre" at bounding box center [325, 110] width 40 height 7
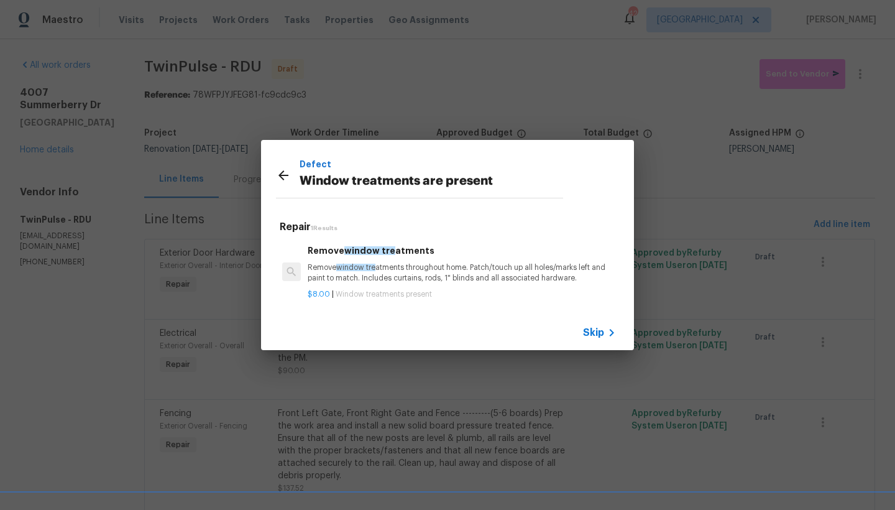
click at [362, 248] on span "window tre" at bounding box center [369, 250] width 51 height 9
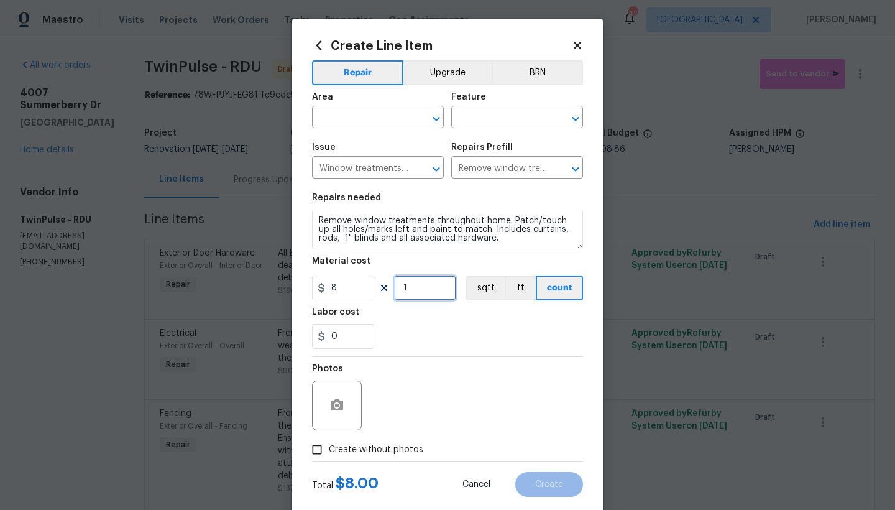
click at [417, 286] on input "1" at bounding box center [425, 287] width 62 height 25
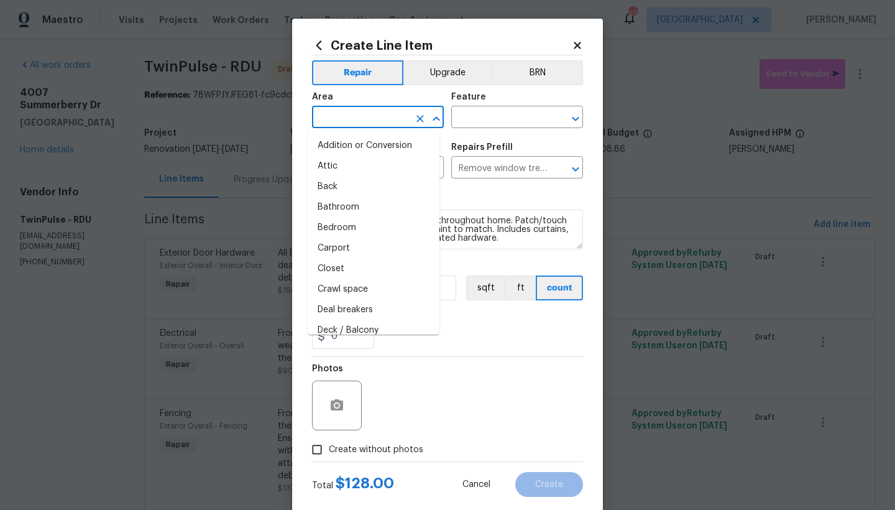
click at [336, 109] on input "text" at bounding box center [360, 118] width 97 height 19
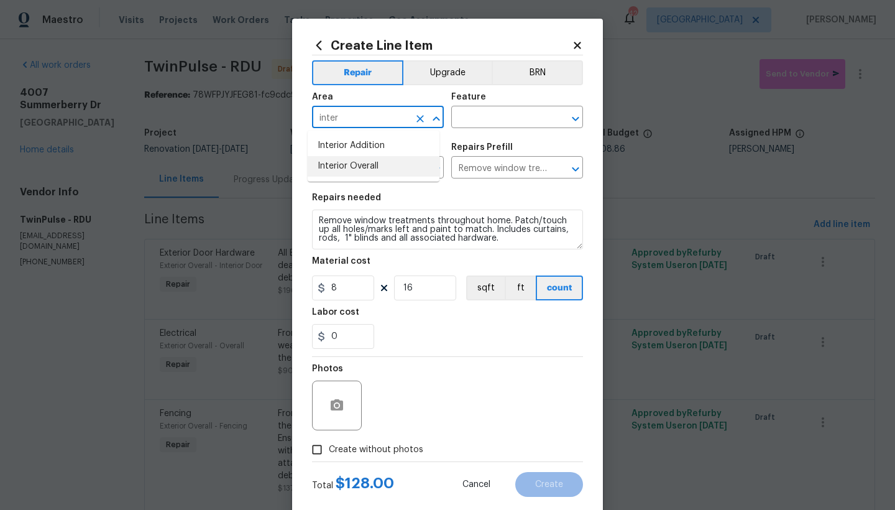
click at [375, 169] on li "Interior Overall" at bounding box center [374, 166] width 132 height 21
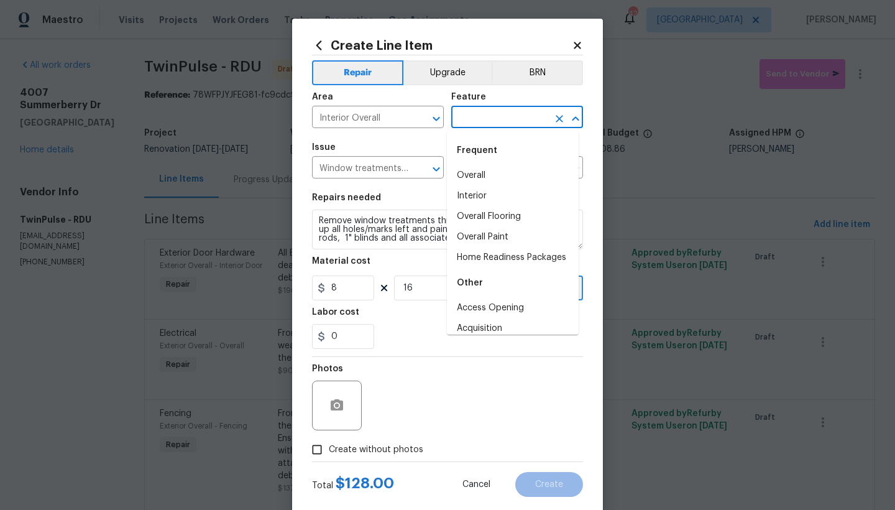
click at [472, 119] on input "text" at bounding box center [499, 118] width 97 height 19
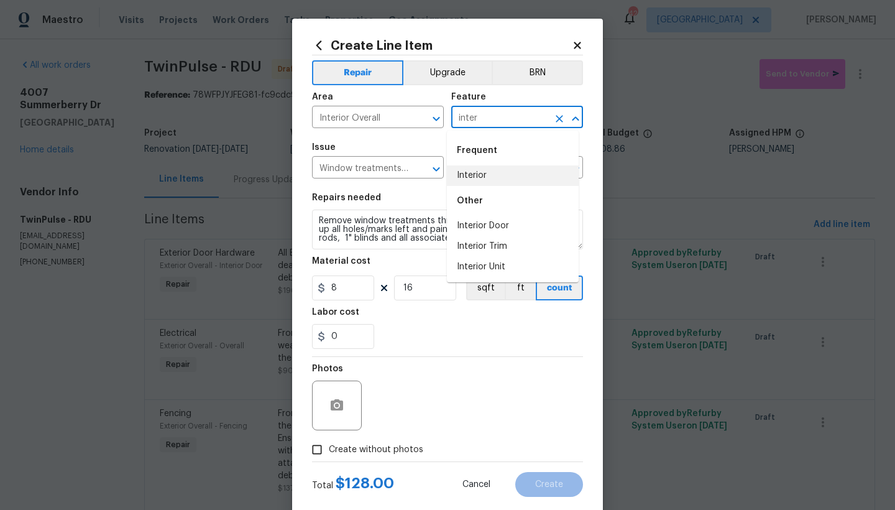
click at [471, 178] on li "Interior" at bounding box center [513, 175] width 132 height 21
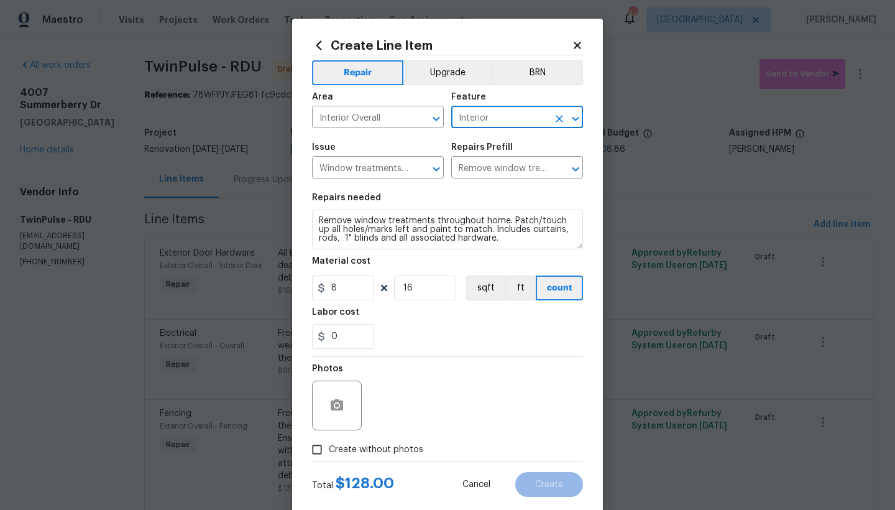
click at [309, 441] on input "Create without photos" at bounding box center [317, 450] width 24 height 24
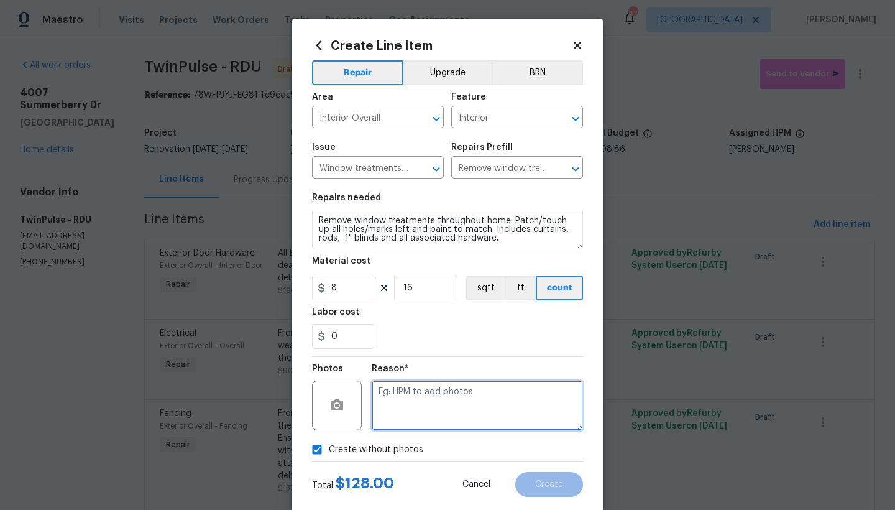
click at [403, 401] on textarea at bounding box center [477, 405] width 211 height 50
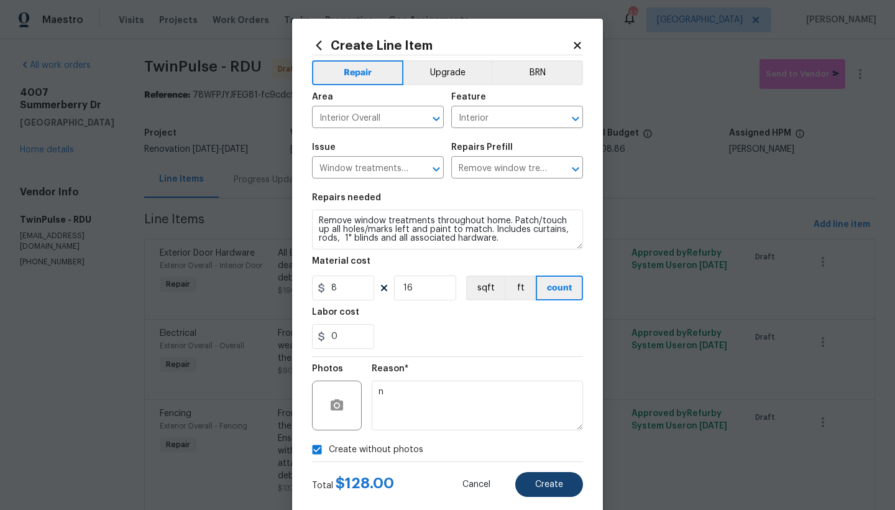
click at [536, 441] on button "Create" at bounding box center [549, 484] width 68 height 25
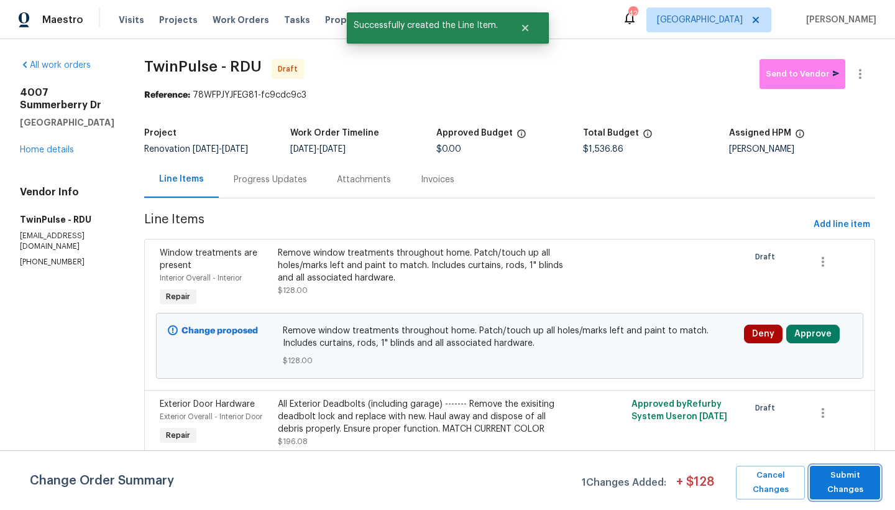
click at [785, 441] on span "Submit Changes" at bounding box center [845, 482] width 58 height 29
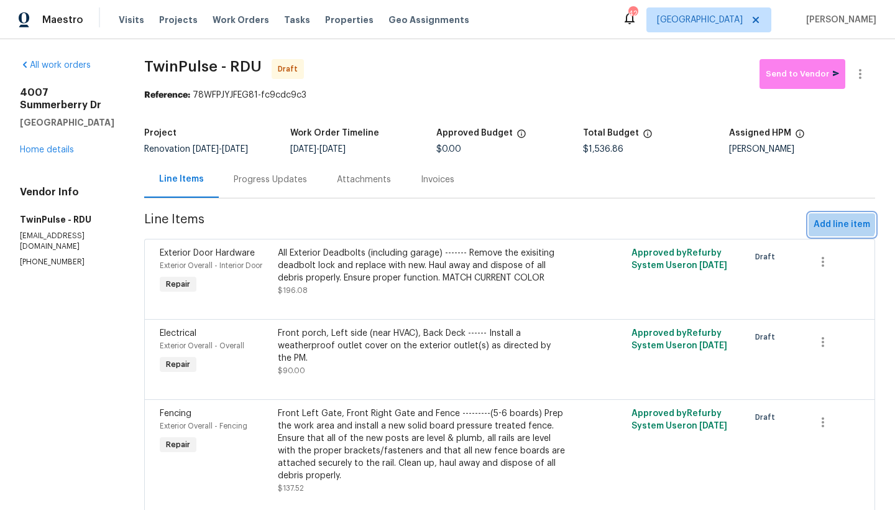
click at [785, 221] on span "Add line item" at bounding box center [841, 225] width 57 height 16
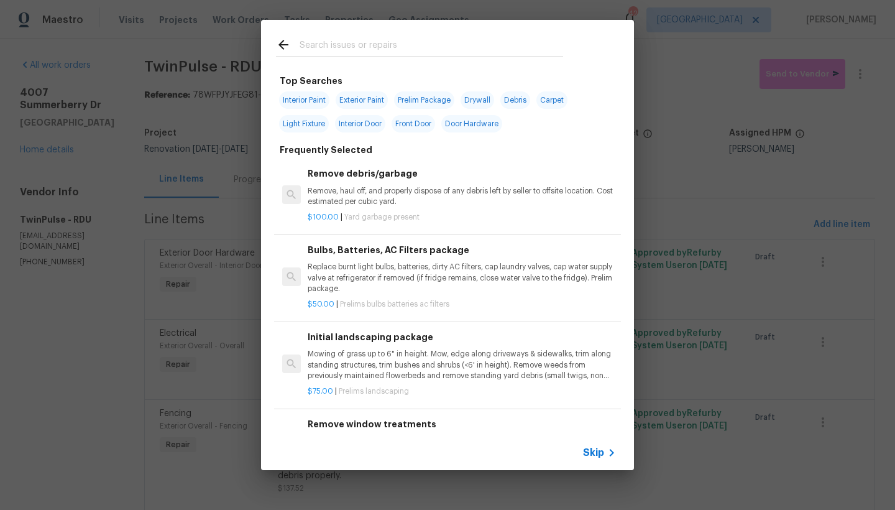
click at [322, 46] on input "text" at bounding box center [432, 46] width 264 height 19
click at [296, 94] on span "Interior Paint" at bounding box center [304, 99] width 50 height 17
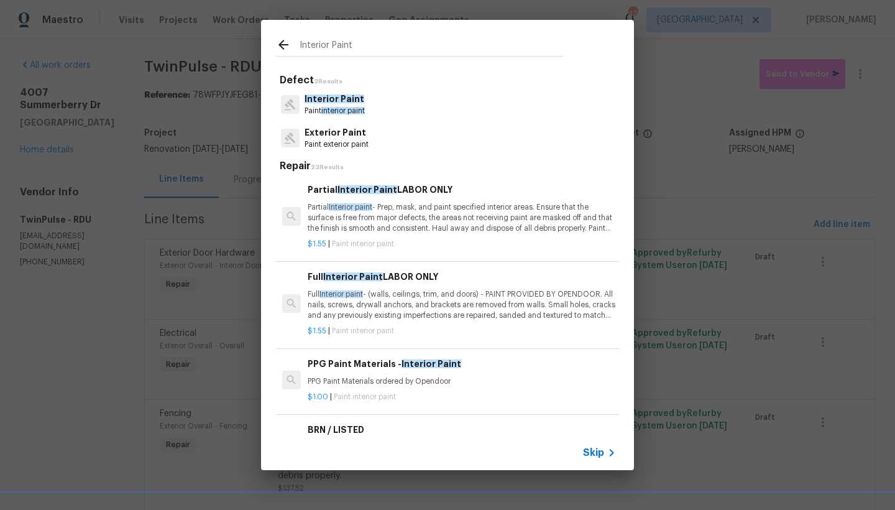
click at [355, 303] on p "Full Interior paint - (walls, ceilings, trim, and doors) - PAINT PROVIDED BY OP…" at bounding box center [462, 305] width 308 height 32
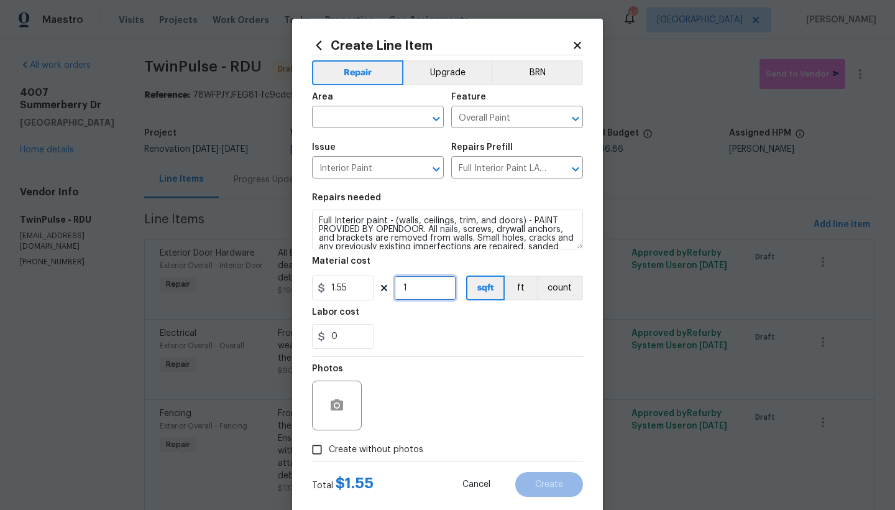
click at [413, 288] on input "1" at bounding box center [425, 287] width 62 height 25
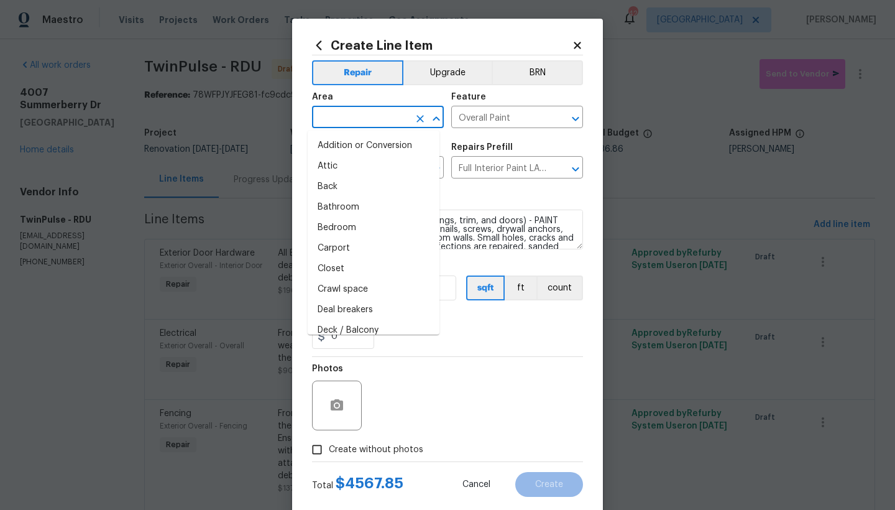
click at [337, 122] on input "text" at bounding box center [360, 118] width 97 height 19
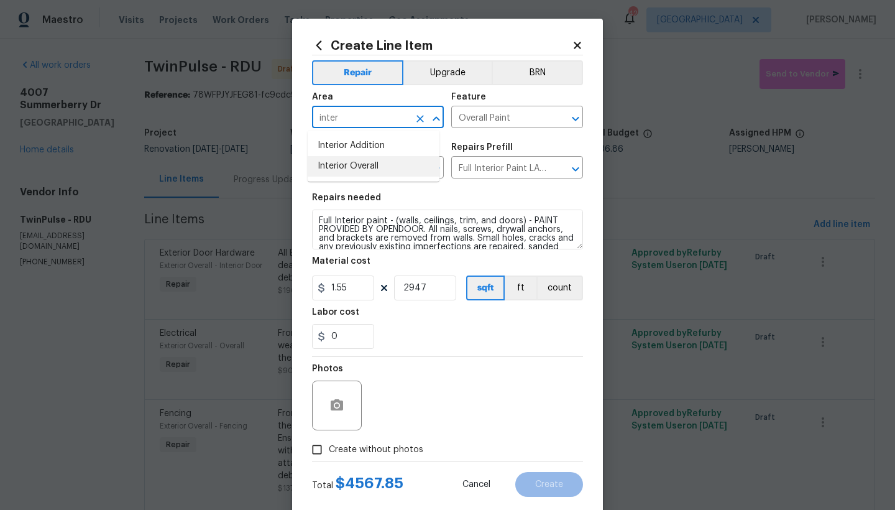
click at [332, 169] on li "Interior Overall" at bounding box center [374, 166] width 132 height 21
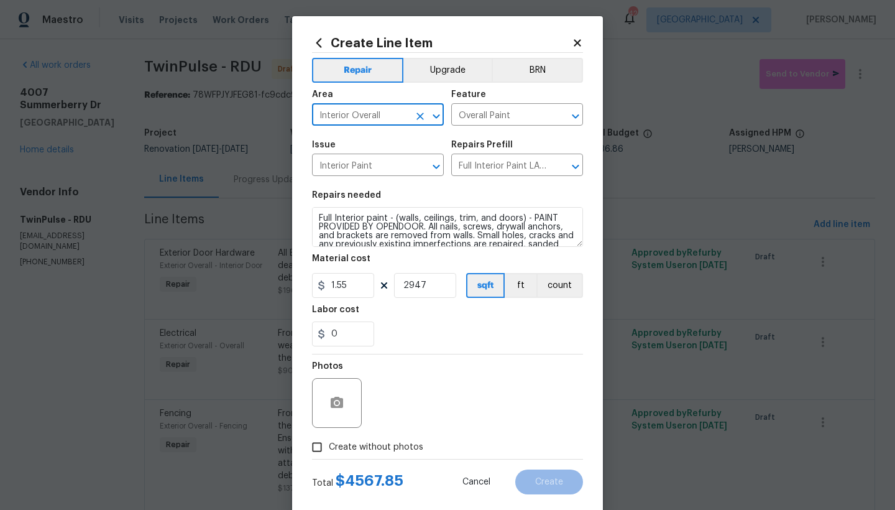
scroll to position [5, 0]
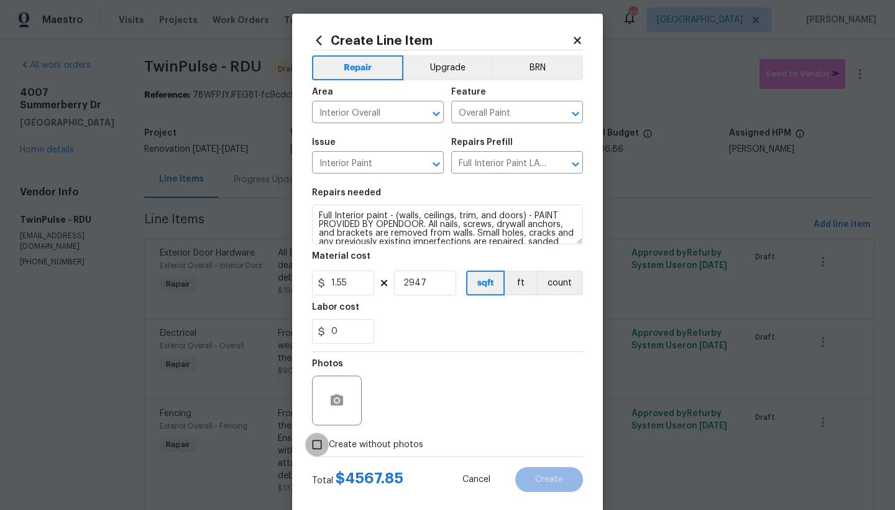
click at [318, 441] on input "Create without photos" at bounding box center [317, 445] width 24 height 24
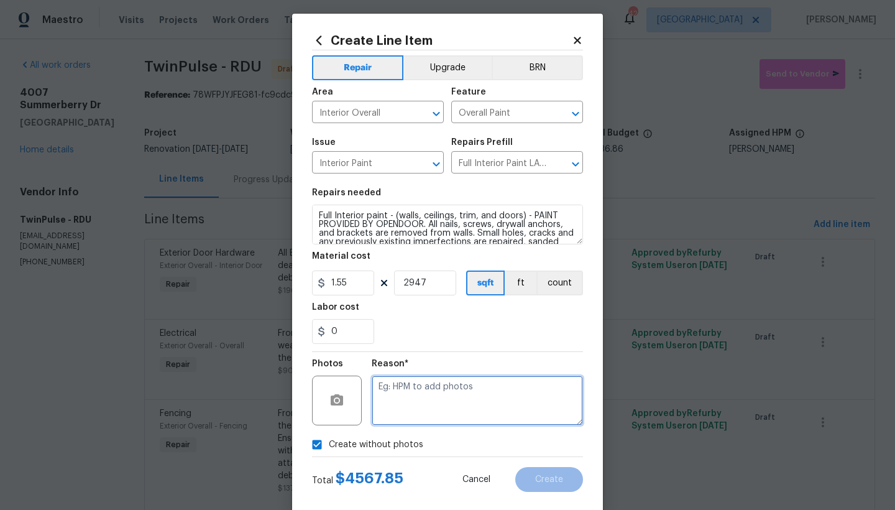
click at [435, 398] on textarea at bounding box center [477, 400] width 211 height 50
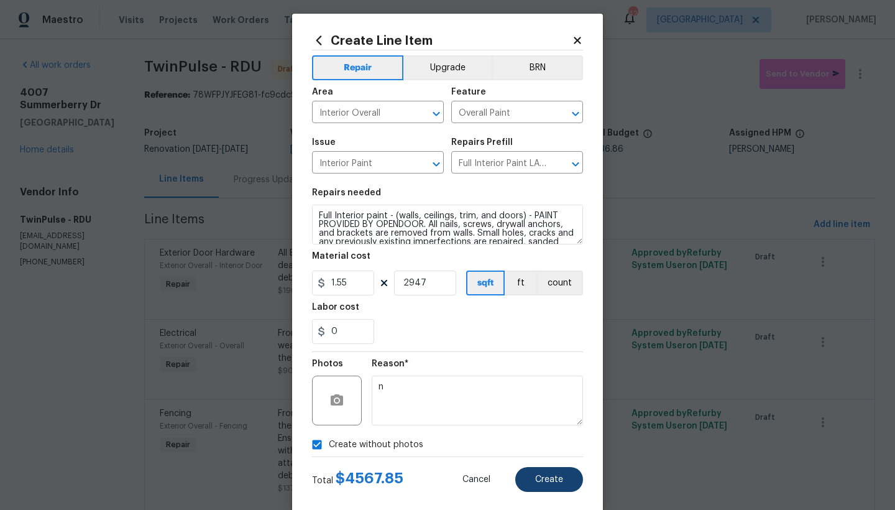
click at [541, 441] on span "Create" at bounding box center [549, 479] width 28 height 9
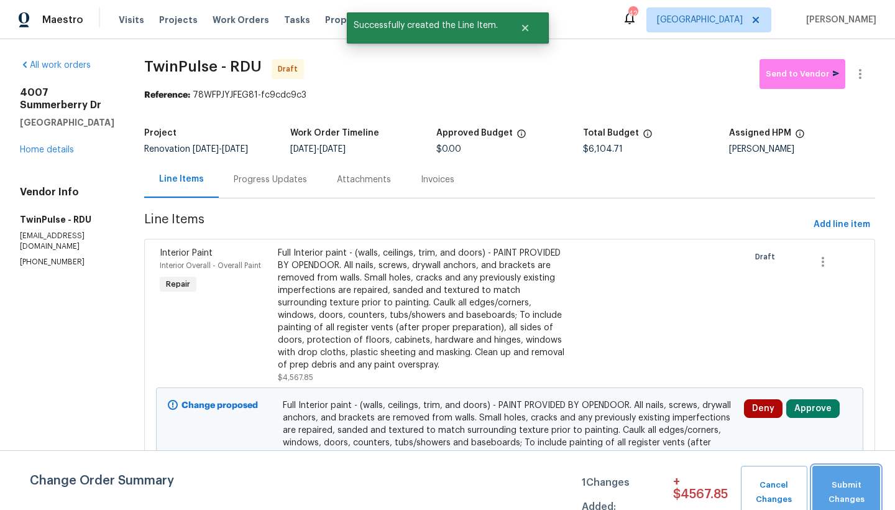
click at [785, 441] on span "Submit Changes" at bounding box center [845, 492] width 55 height 29
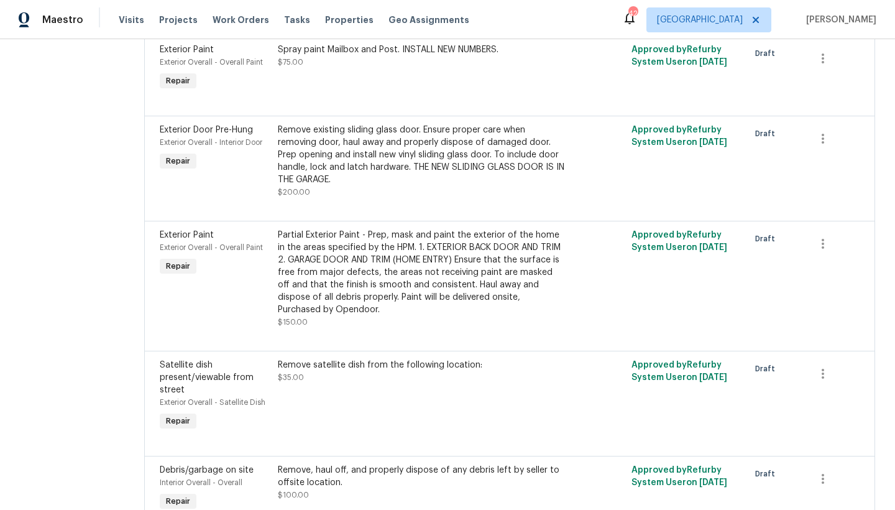
scroll to position [341, 0]
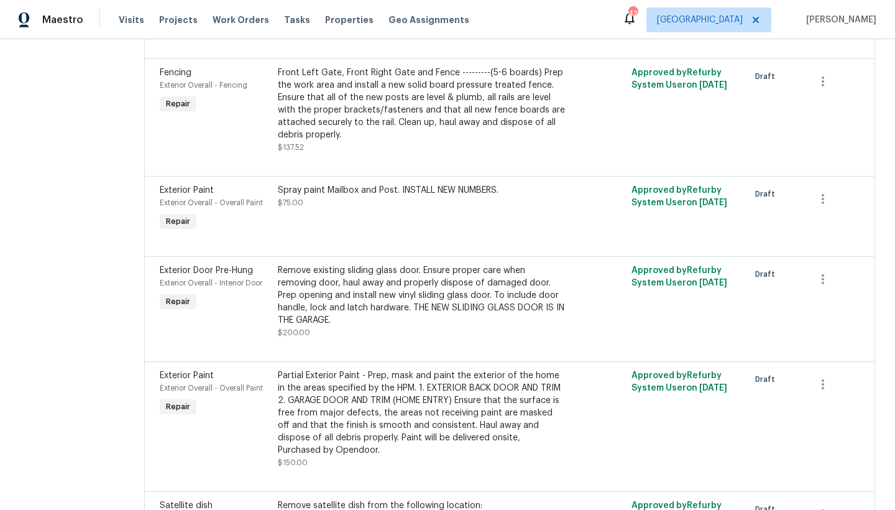
click at [443, 97] on div "Front Left Gate, Front Right Gate and Fence ---------(5-6 boards) Prep the work…" at bounding box center [421, 103] width 287 height 75
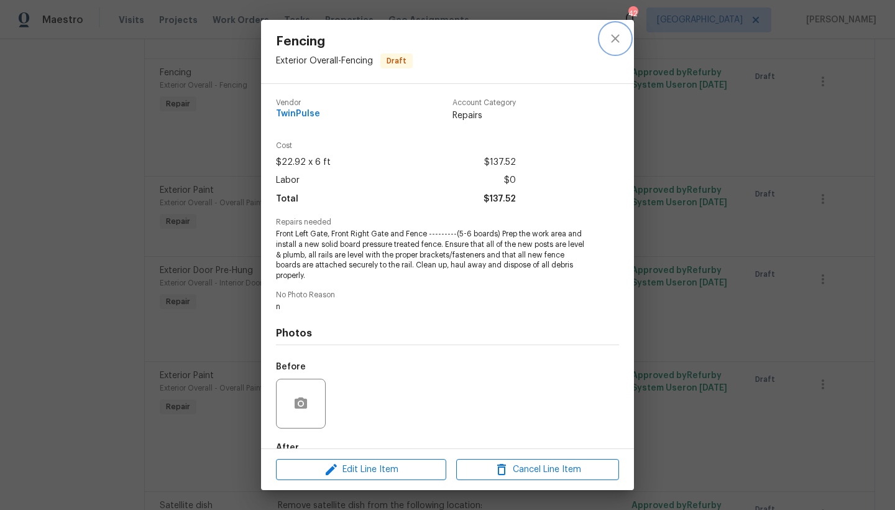
click at [607, 34] on button "close" at bounding box center [615, 39] width 30 height 30
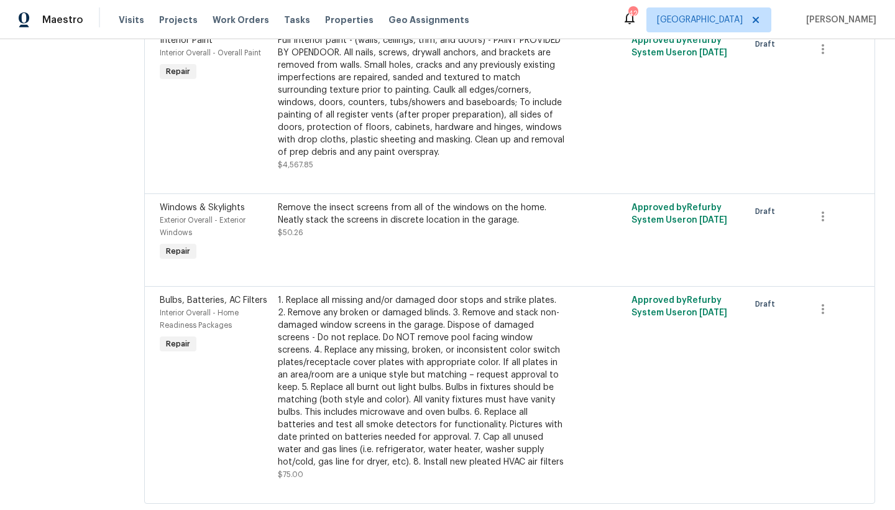
scroll to position [1161, 0]
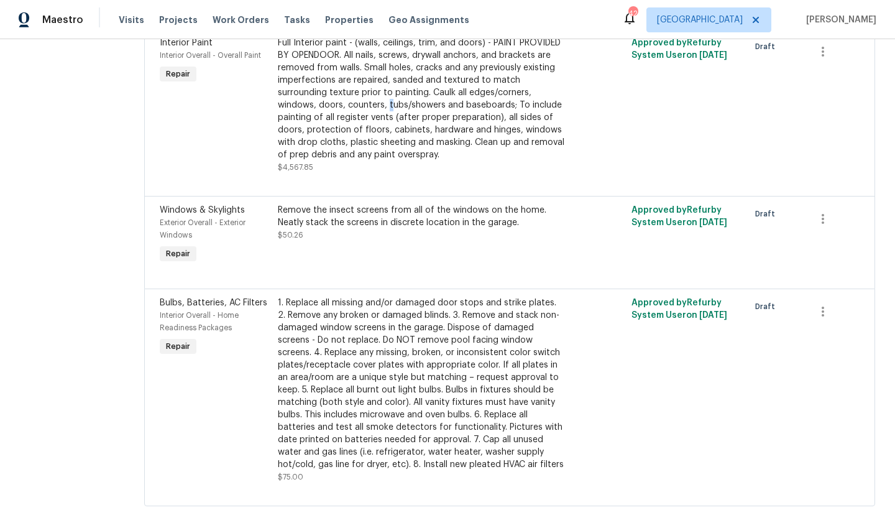
click at [387, 105] on div "Full Interior paint - (walls, ceilings, trim, and doors) - PAINT PROVIDED BY OP…" at bounding box center [421, 99] width 287 height 124
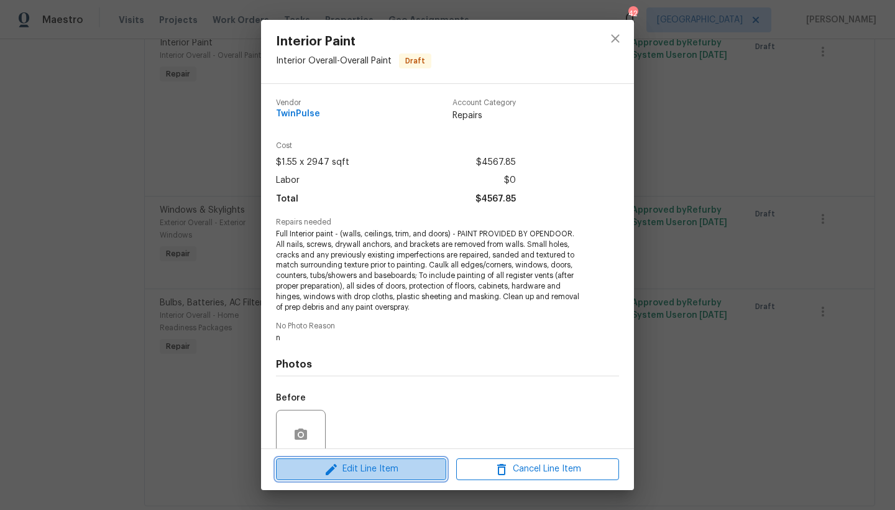
click at [364, 441] on span "Edit Line Item" at bounding box center [361, 469] width 163 height 16
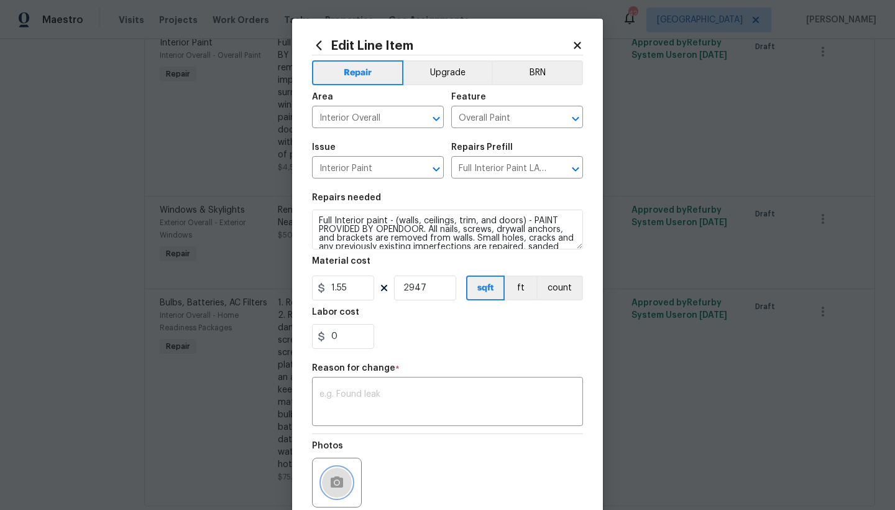
click at [322, 441] on button "button" at bounding box center [337, 482] width 30 height 30
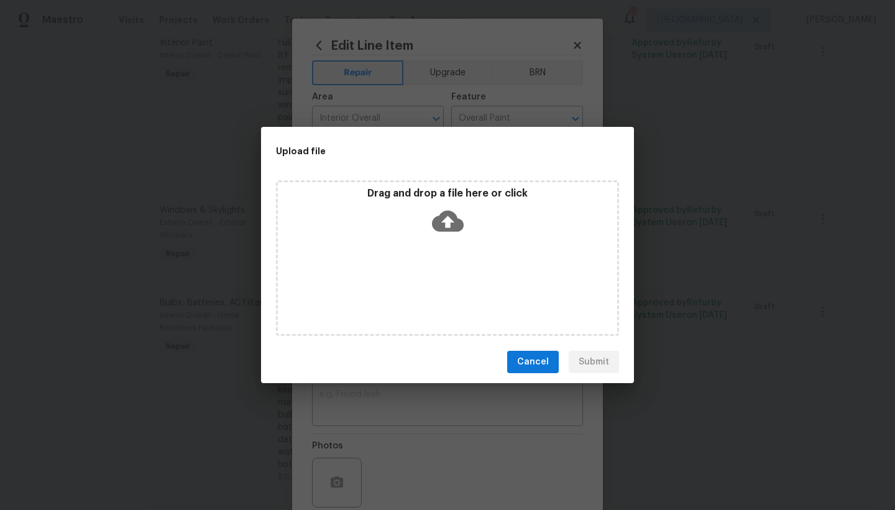
click at [429, 224] on div "Drag and drop a file here or click" at bounding box center [447, 213] width 339 height 53
click at [546, 365] on span "Cancel" at bounding box center [533, 362] width 32 height 16
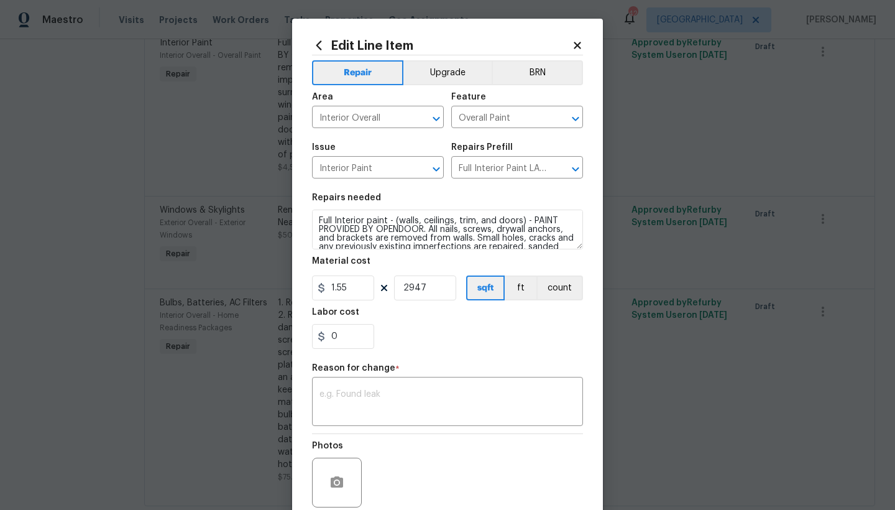
click at [574, 47] on icon at bounding box center [577, 45] width 7 height 7
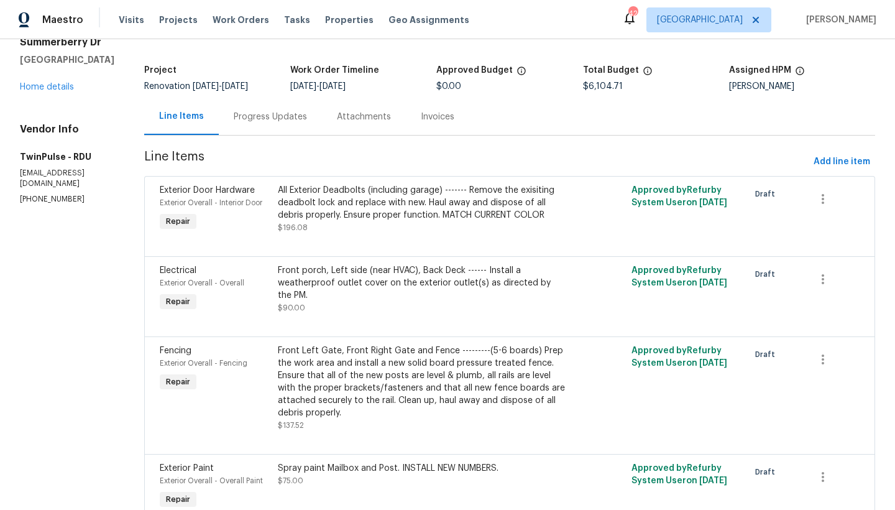
scroll to position [0, 0]
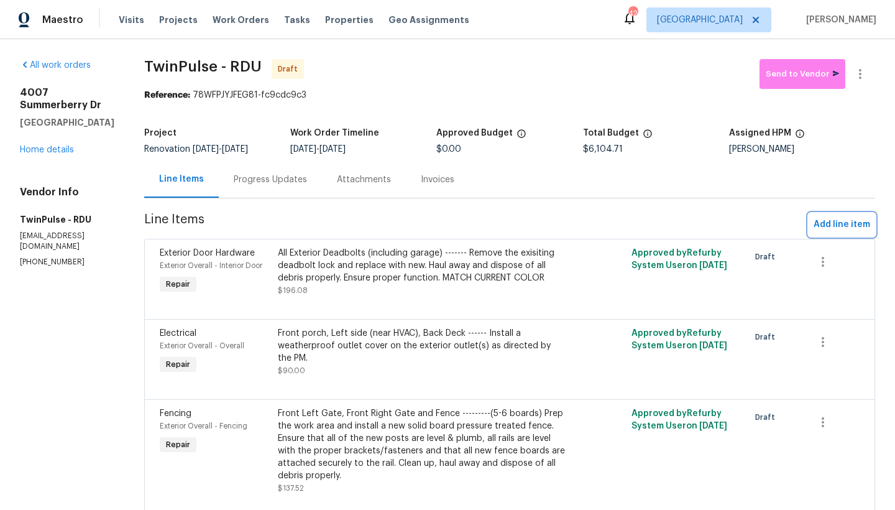
click at [785, 222] on span "Add line item" at bounding box center [841, 225] width 57 height 16
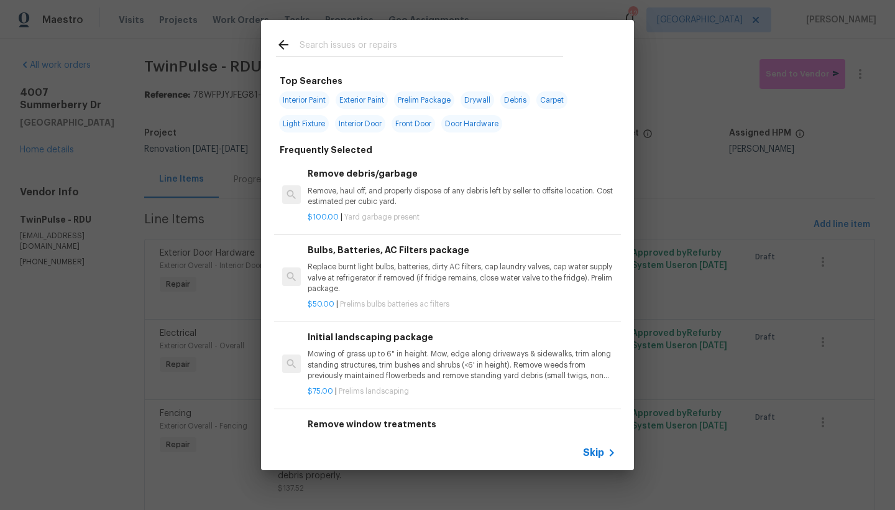
click at [321, 44] on input "text" at bounding box center [432, 46] width 264 height 19
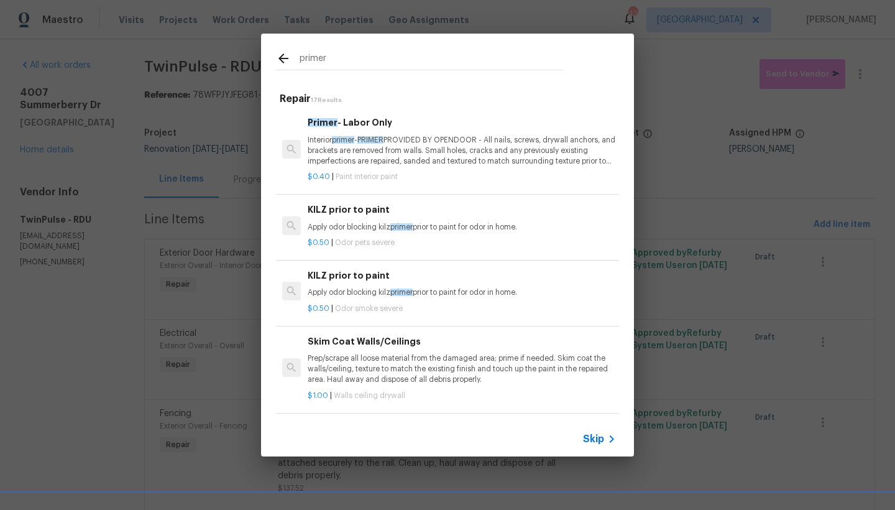
click at [334, 152] on p "Interior primer - PRIMER PROVIDED BY OPENDOOR - All nails, screws, drywall anch…" at bounding box center [462, 151] width 308 height 32
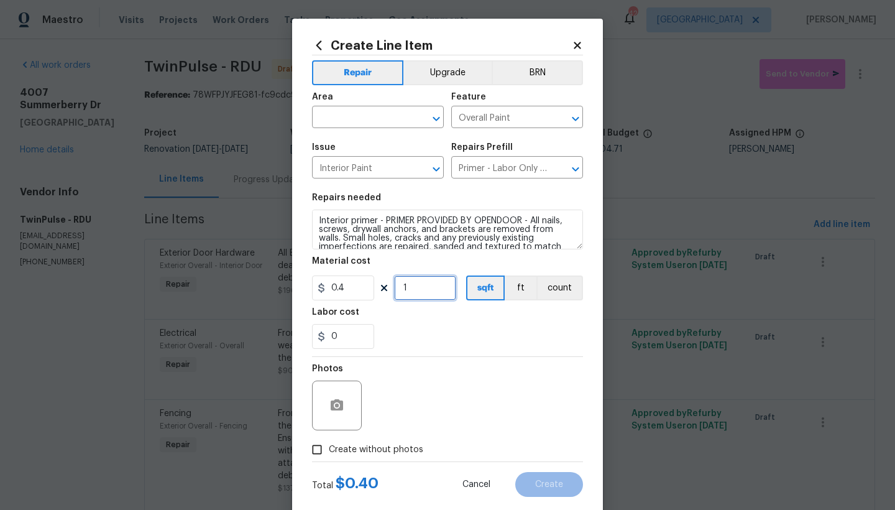
click at [417, 293] on input "1" at bounding box center [425, 287] width 62 height 25
drag, startPoint x: 410, startPoint y: 290, endPoint x: 358, endPoint y: 288, distance: 52.2
click at [364, 288] on div "0.4 1 sqft ft count" at bounding box center [447, 287] width 271 height 25
click at [351, 113] on input "text" at bounding box center [360, 118] width 97 height 19
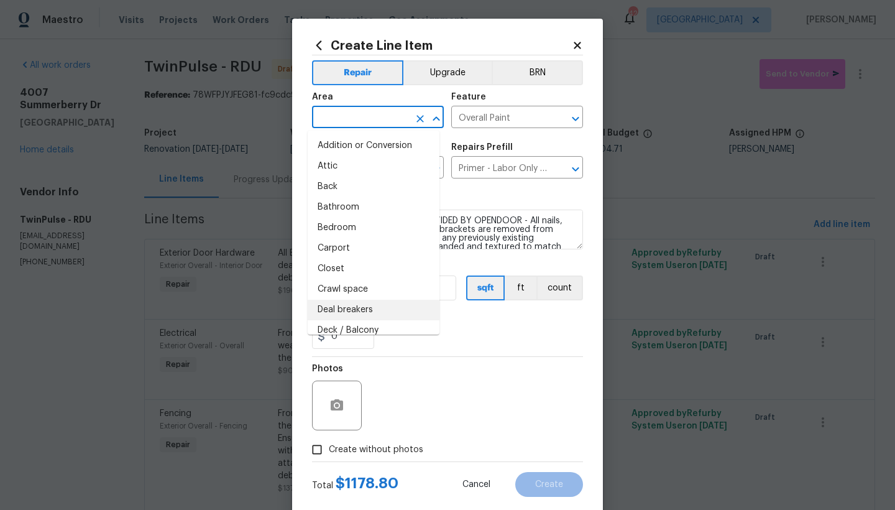
drag, startPoint x: 454, startPoint y: 380, endPoint x: 436, endPoint y: 355, distance: 31.1
click at [454, 380] on div "Photos" at bounding box center [447, 397] width 271 height 81
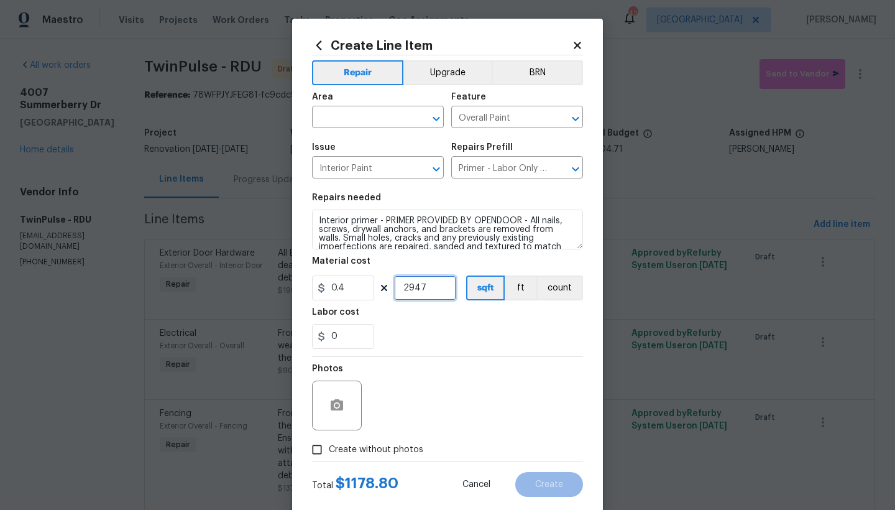
drag, startPoint x: 429, startPoint y: 288, endPoint x: 392, endPoint y: 287, distance: 37.3
click at [394, 287] on input "2947" at bounding box center [425, 287] width 62 height 25
drag, startPoint x: 425, startPoint y: 286, endPoint x: 337, endPoint y: 287, distance: 88.3
click at [339, 286] on div "0.4 2947 sqft ft count" at bounding box center [447, 287] width 271 height 25
click at [345, 123] on input "text" at bounding box center [360, 118] width 97 height 19
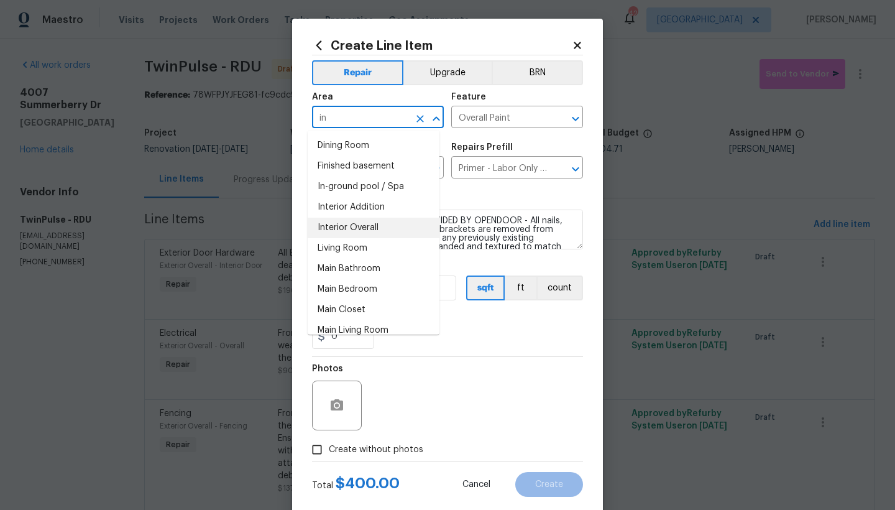
click at [354, 229] on li "Interior Overall" at bounding box center [374, 228] width 132 height 21
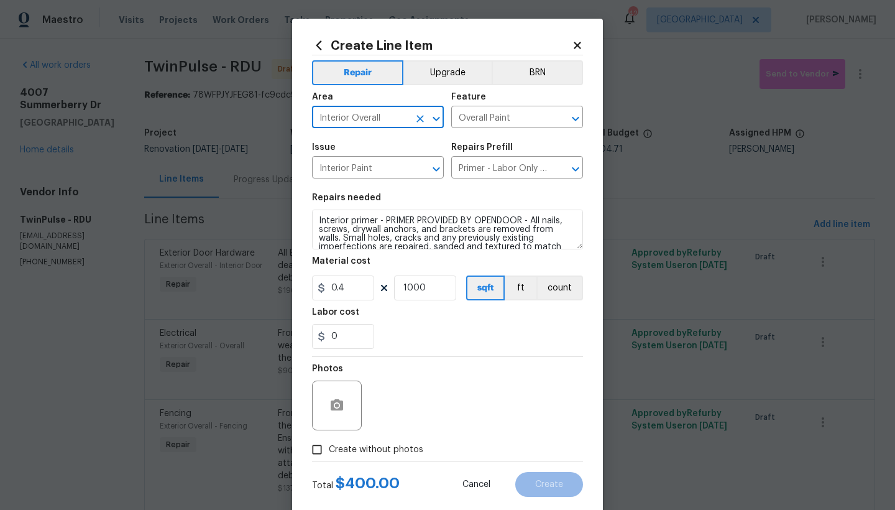
click at [314, 441] on input "Create without photos" at bounding box center [317, 450] width 24 height 24
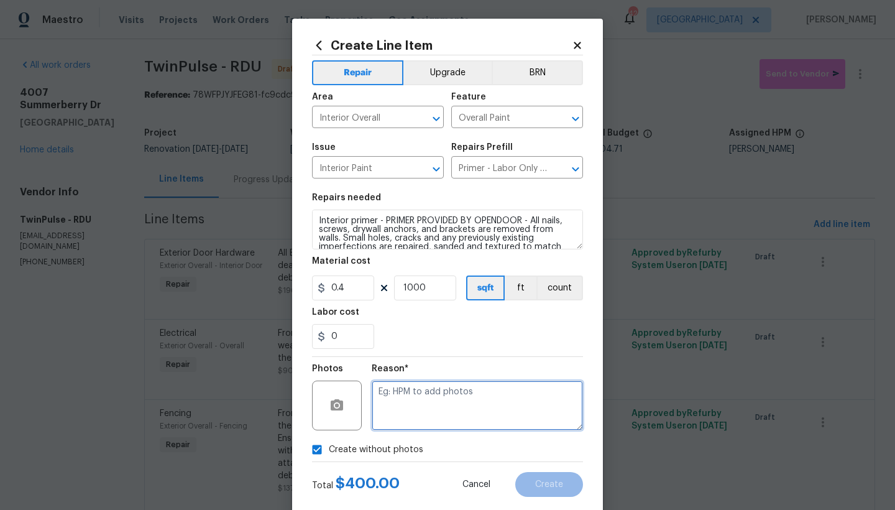
click at [427, 404] on textarea at bounding box center [477, 405] width 211 height 50
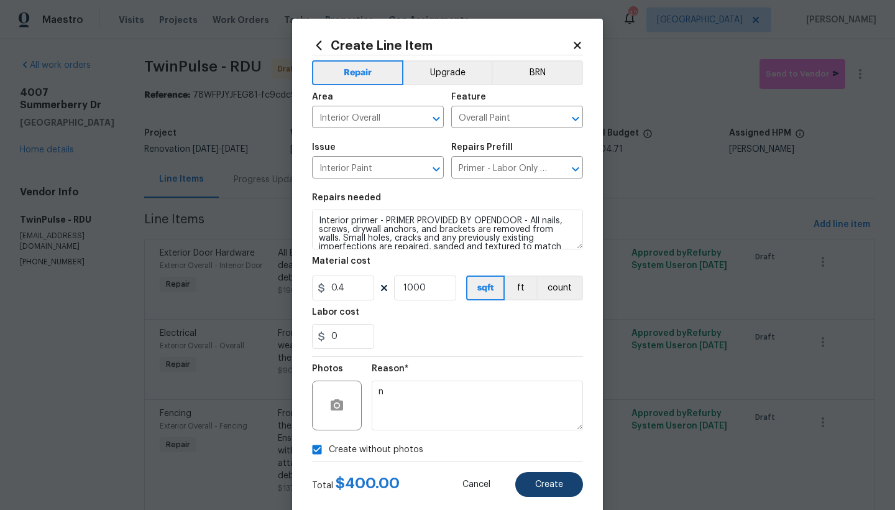
click at [546, 441] on span "Create" at bounding box center [549, 484] width 28 height 9
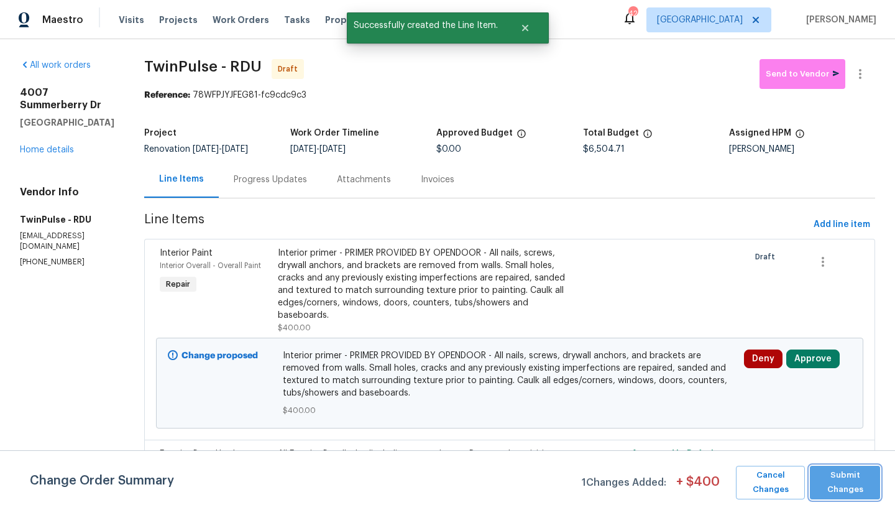
click at [785, 441] on span "Submit Changes" at bounding box center [845, 482] width 58 height 29
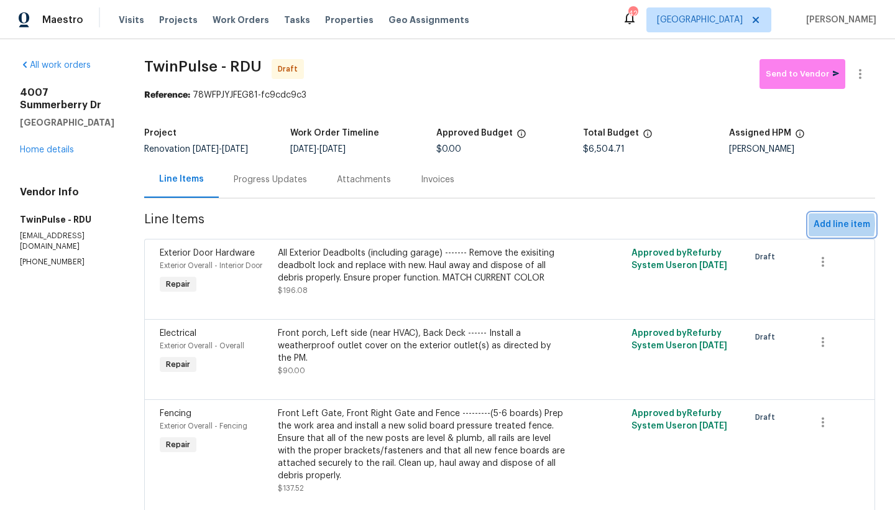
click at [785, 224] on span "Add line item" at bounding box center [841, 225] width 57 height 16
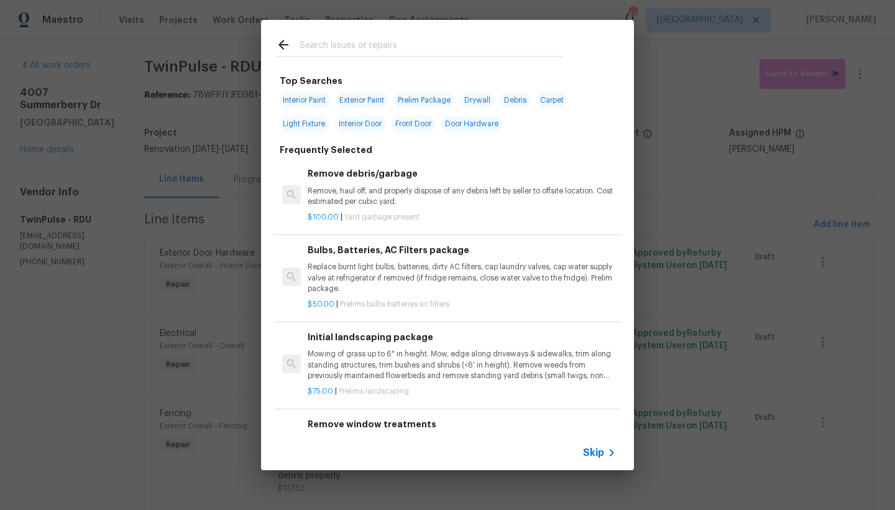
click at [321, 42] on input "text" at bounding box center [432, 46] width 264 height 19
click at [320, 50] on input "text" at bounding box center [432, 46] width 264 height 19
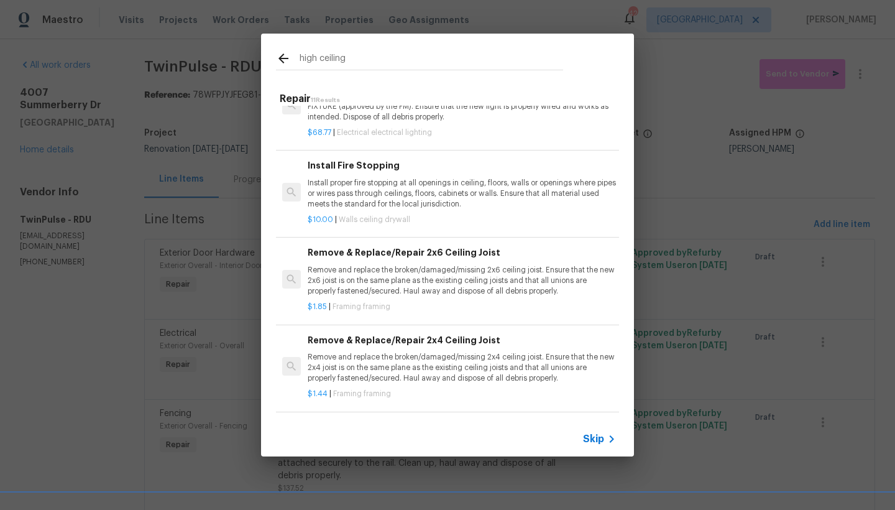
scroll to position [564, 0]
click at [286, 57] on icon at bounding box center [283, 58] width 15 height 15
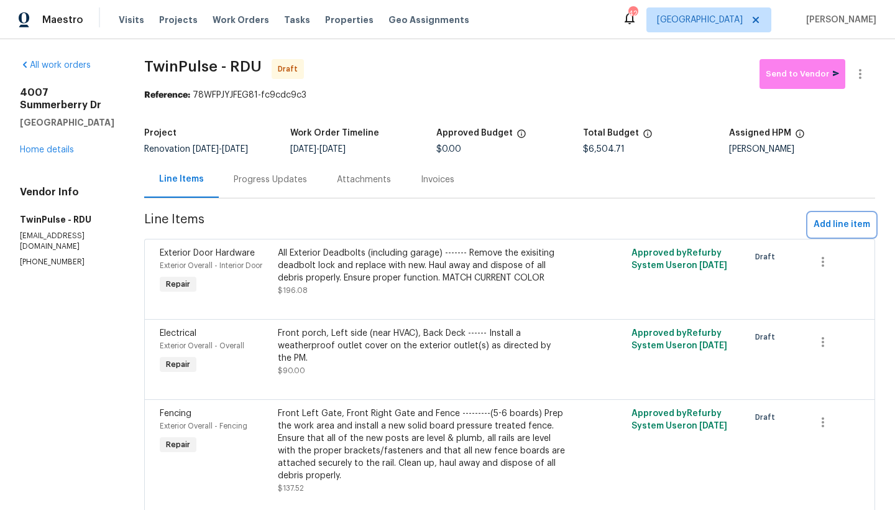
click at [785, 221] on span "Add line item" at bounding box center [841, 225] width 57 height 16
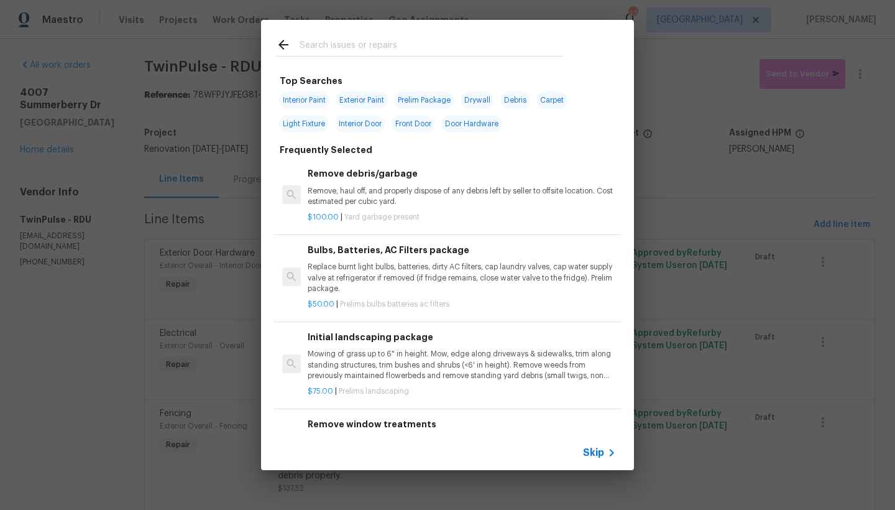
click at [306, 96] on span "Interior Paint" at bounding box center [304, 99] width 50 height 17
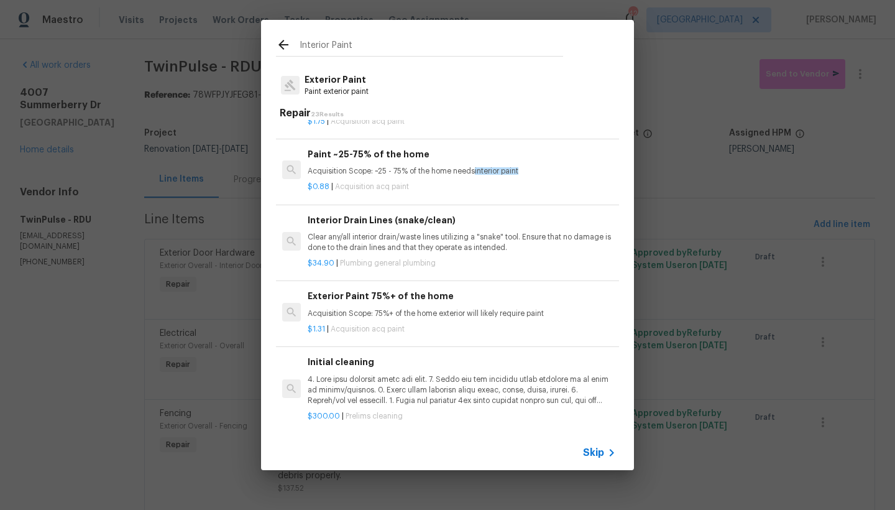
scroll to position [0, 0]
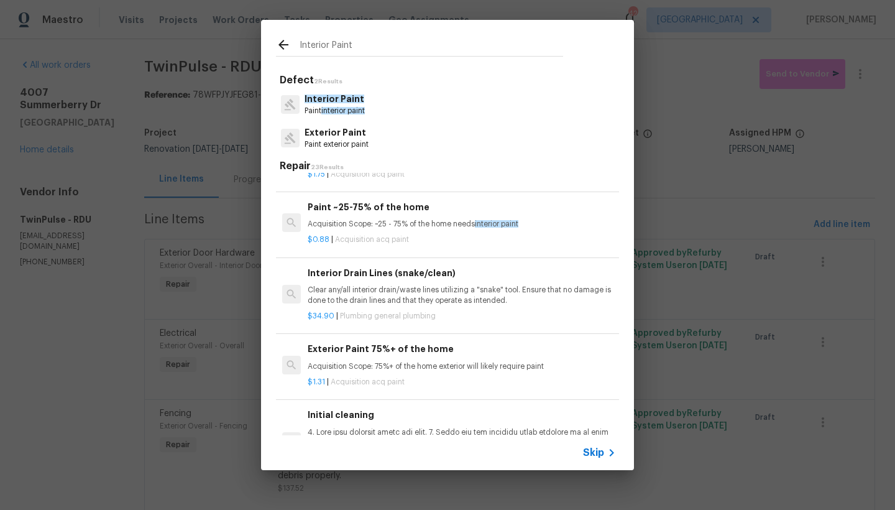
click at [360, 39] on div "Interior Paint" at bounding box center [419, 44] width 317 height 49
drag, startPoint x: 354, startPoint y: 45, endPoint x: 242, endPoint y: 38, distance: 112.7
click at [242, 38] on div "Interior Paint Defect 2 Results Interior Paint Paint interior paint Exterior Pa…" at bounding box center [447, 245] width 895 height 490
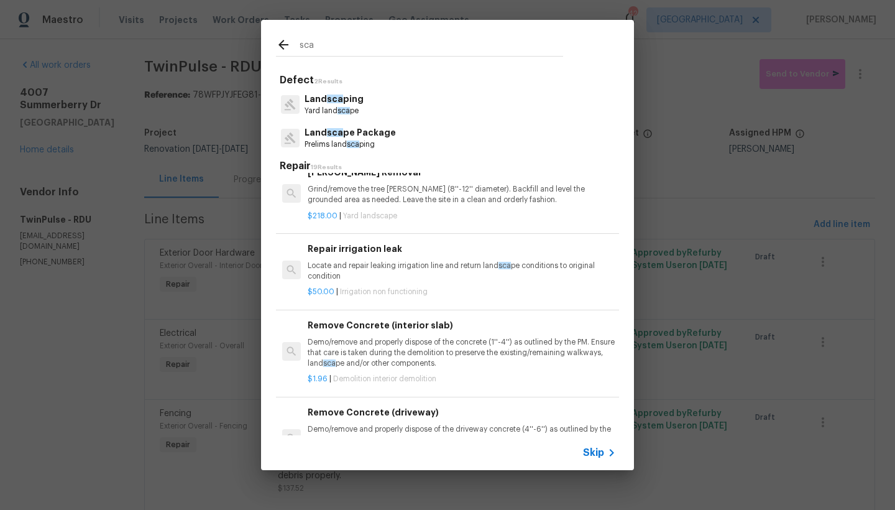
scroll to position [1215, 0]
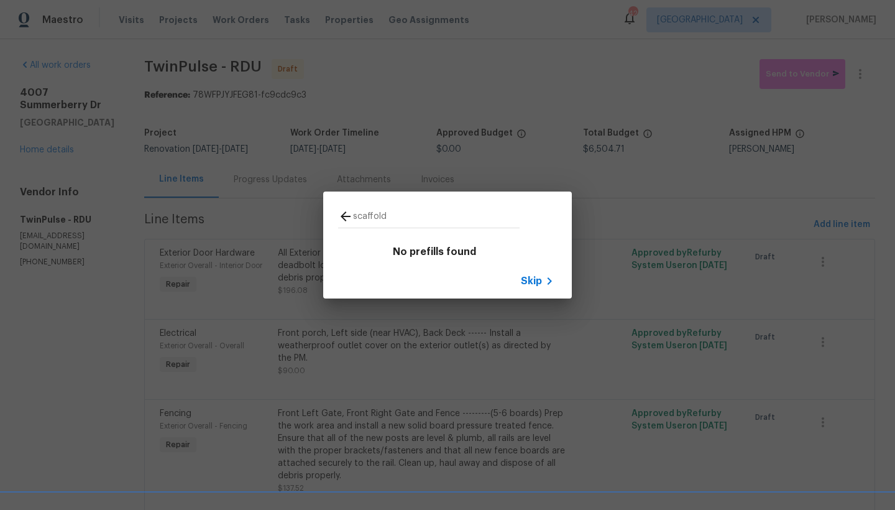
click at [531, 281] on span "Skip" at bounding box center [531, 281] width 21 height 12
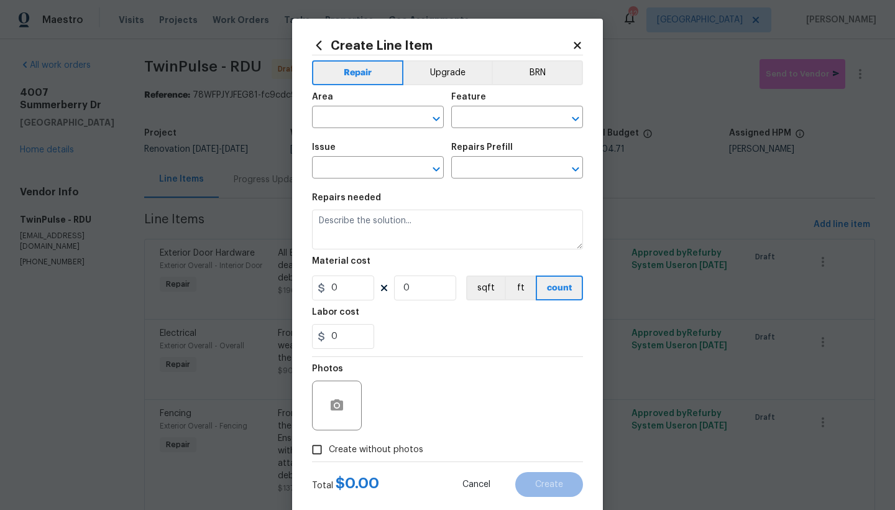
click at [574, 44] on icon at bounding box center [577, 45] width 7 height 7
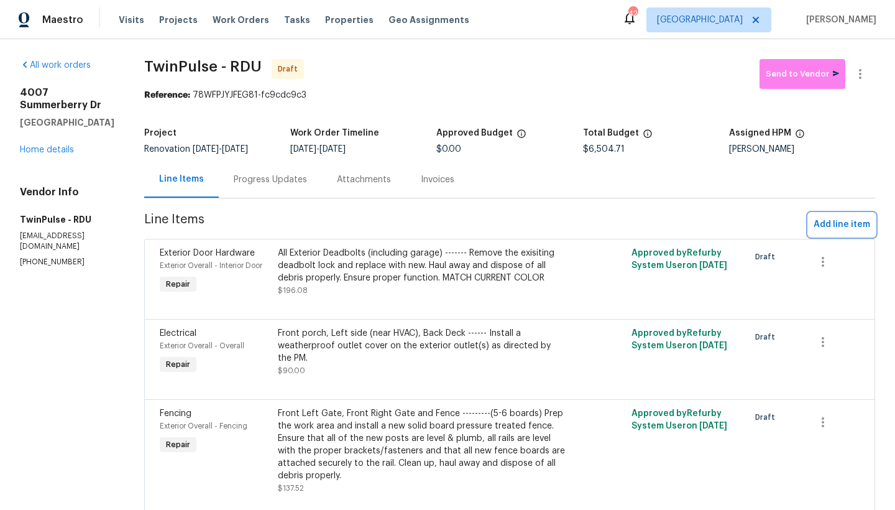
click at [785, 222] on span "Add line item" at bounding box center [841, 225] width 57 height 16
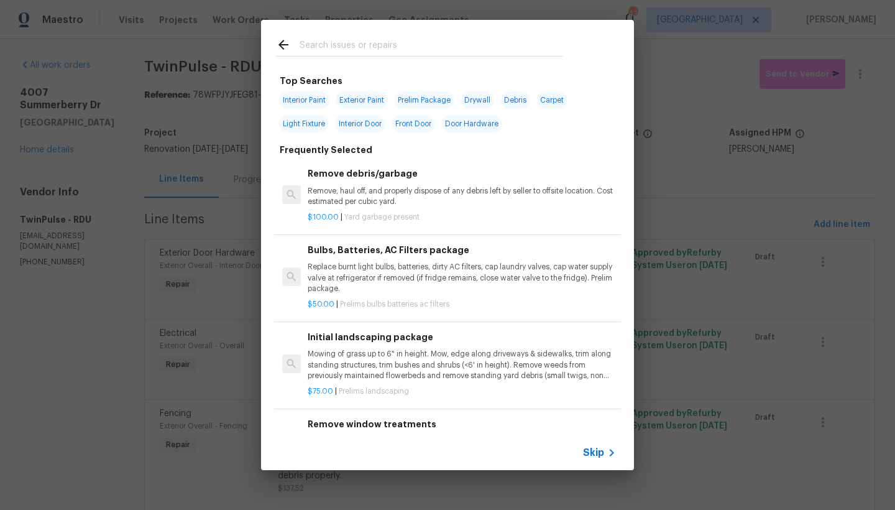
click at [394, 47] on input "text" at bounding box center [432, 46] width 264 height 19
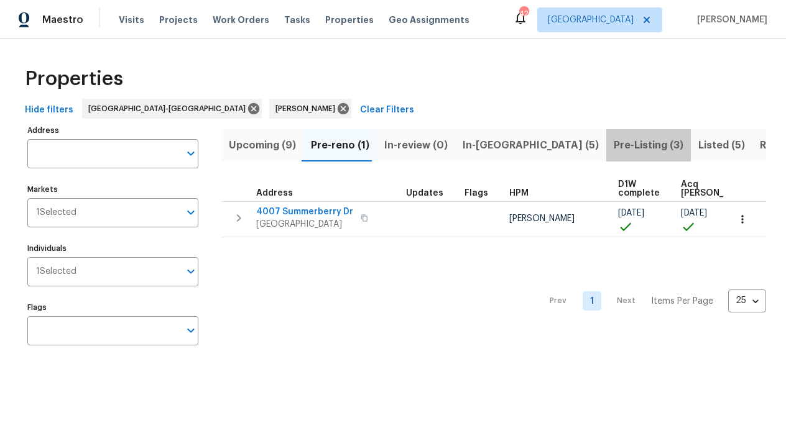
click at [613, 144] on span "Pre-Listing (3)" at bounding box center [648, 145] width 70 height 17
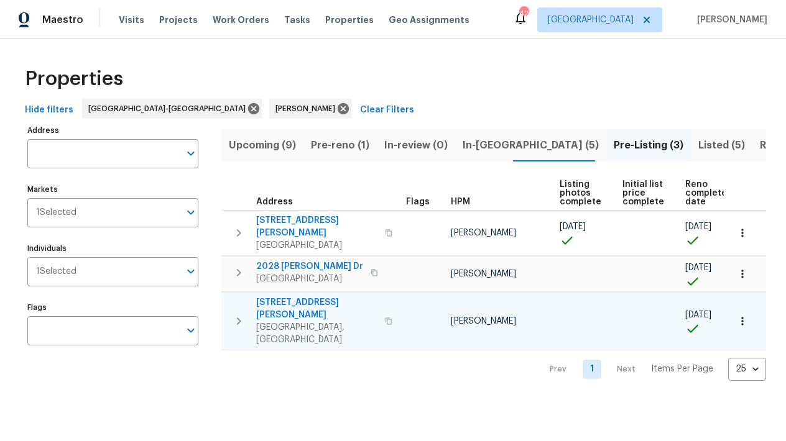
click at [311, 296] on span "[STREET_ADDRESS][PERSON_NAME]" at bounding box center [316, 308] width 121 height 25
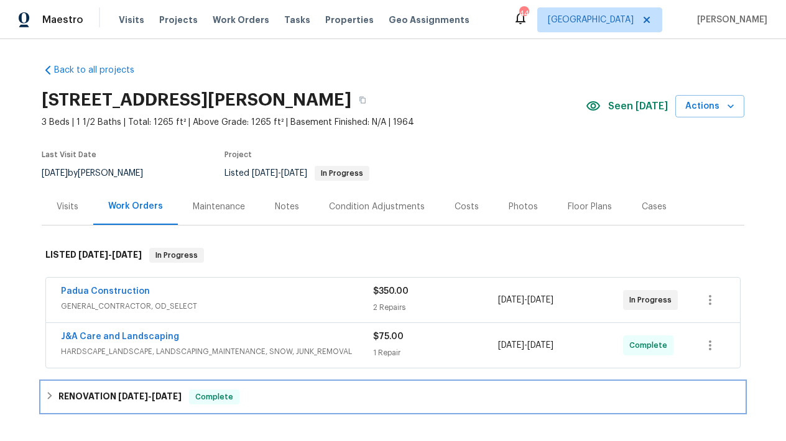
click at [47, 395] on icon at bounding box center [49, 396] width 9 height 9
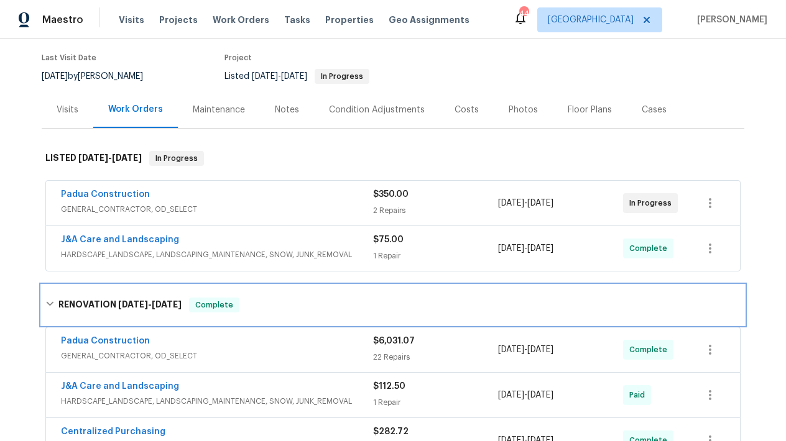
scroll to position [14, 0]
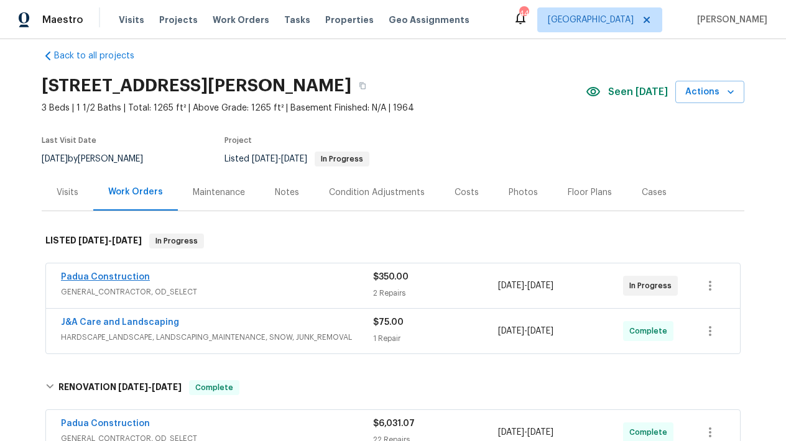
click at [102, 278] on link "Padua Construction" at bounding box center [105, 277] width 89 height 9
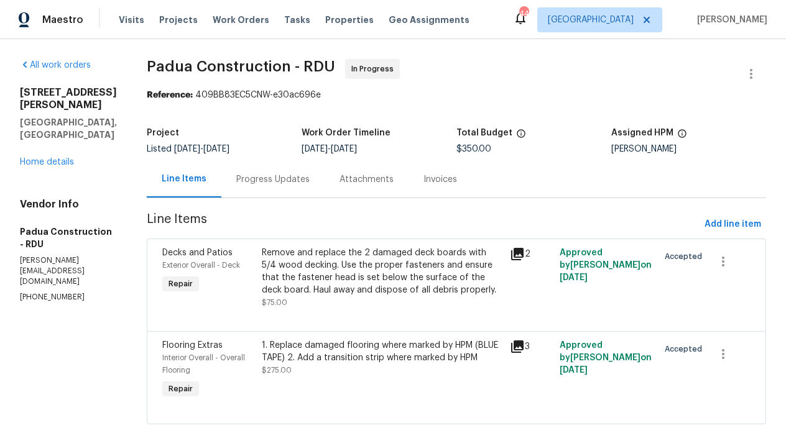
click at [344, 268] on div "Remove and replace the 2 damaged deck boards with 5/4 wood decking. Use the pro…" at bounding box center [382, 272] width 241 height 50
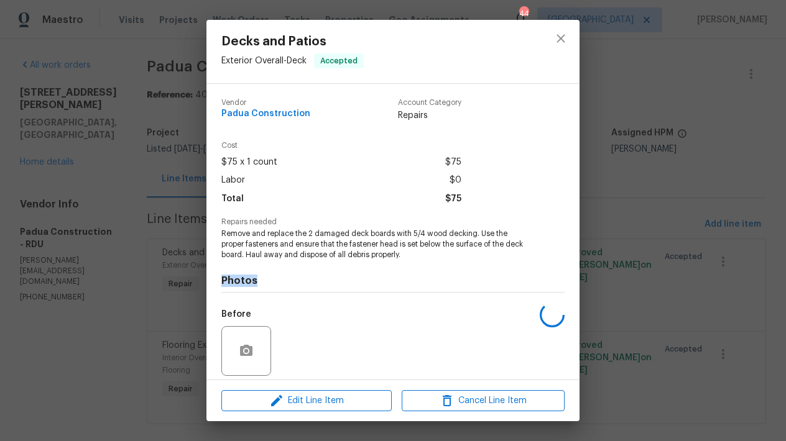
click at [344, 268] on div "Photos Before After" at bounding box center [392, 362] width 343 height 204
click at [557, 40] on icon "close" at bounding box center [560, 38] width 15 height 15
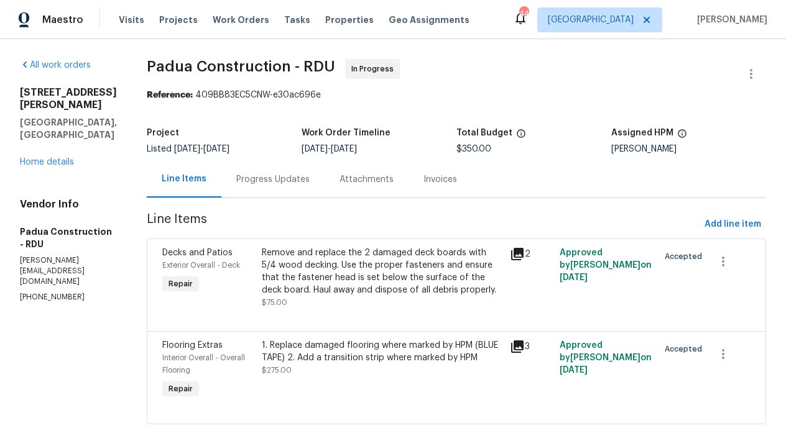
click at [337, 362] on div "1. Replace damaged flooring where marked by HPM (BLUE TAPE) 2. Add a transition…" at bounding box center [382, 351] width 241 height 25
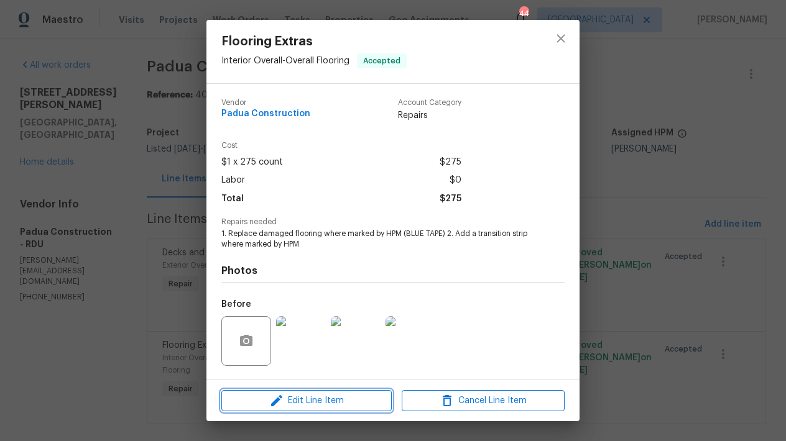
click at [317, 398] on span "Edit Line Item" at bounding box center [306, 401] width 163 height 16
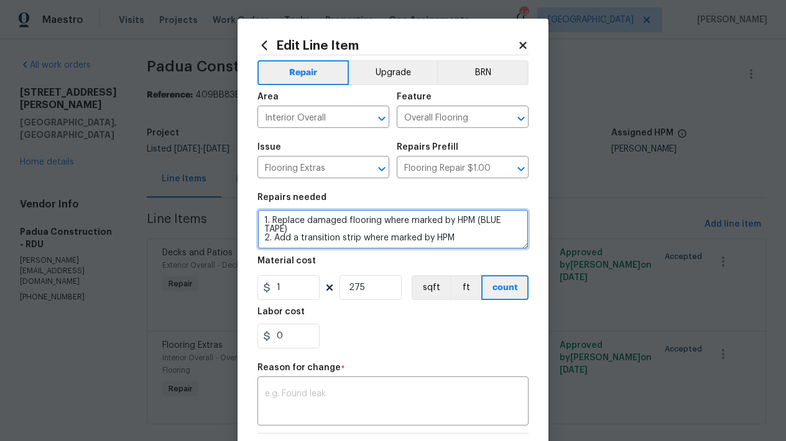
drag, startPoint x: 268, startPoint y: 221, endPoint x: 497, endPoint y: 241, distance: 228.9
click at [497, 241] on textarea "1. Replace damaged flooring where marked by HPM (BLUE TAPE) 2. Add a transition…" at bounding box center [392, 229] width 271 height 40
click at [372, 229] on textarea "1. Demo All of the Flooring throughout the home. 2. Treat for Flea Infestation …" at bounding box center [392, 229] width 271 height 40
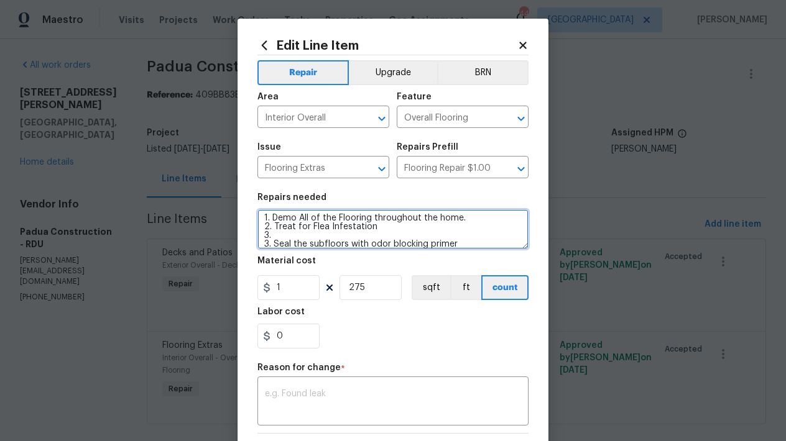
drag, startPoint x: 264, startPoint y: 244, endPoint x: 253, endPoint y: 245, distance: 10.6
click at [257, 245] on textarea "1. Demo All of the Flooring throughout the home. 2. Treat for Flea Infestation …" at bounding box center [392, 229] width 271 height 40
click at [283, 234] on textarea "1. Demo All of the Flooring throughout the home. 2. Treat for Flea Infestation …" at bounding box center [392, 229] width 271 height 40
type textarea "1. Demo All of the Flooring throughout the home. 2. Treat for Flea Infestation …"
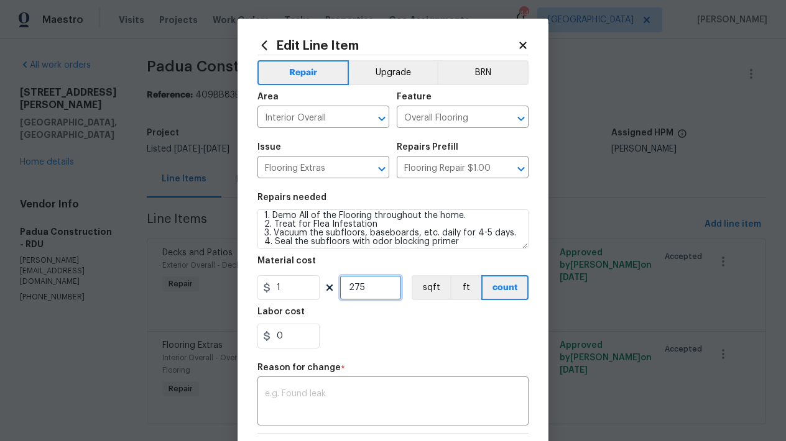
drag, startPoint x: 369, startPoint y: 289, endPoint x: 332, endPoint y: 290, distance: 37.3
click at [332, 290] on div "1 275 sqft ft count" at bounding box center [392, 287] width 271 height 25
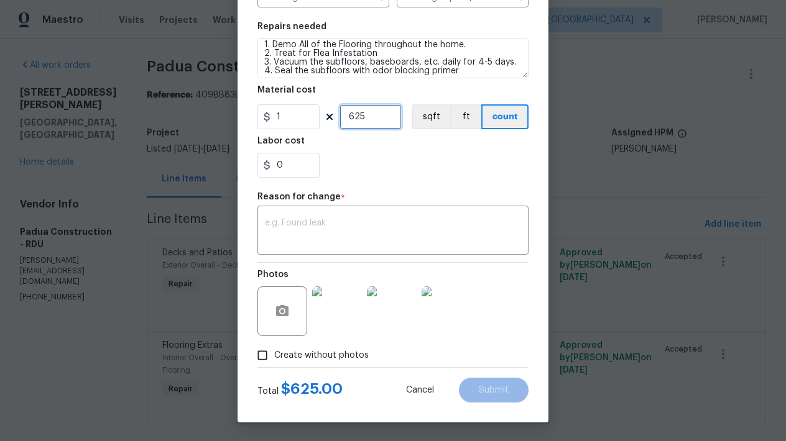
scroll to position [168, 0]
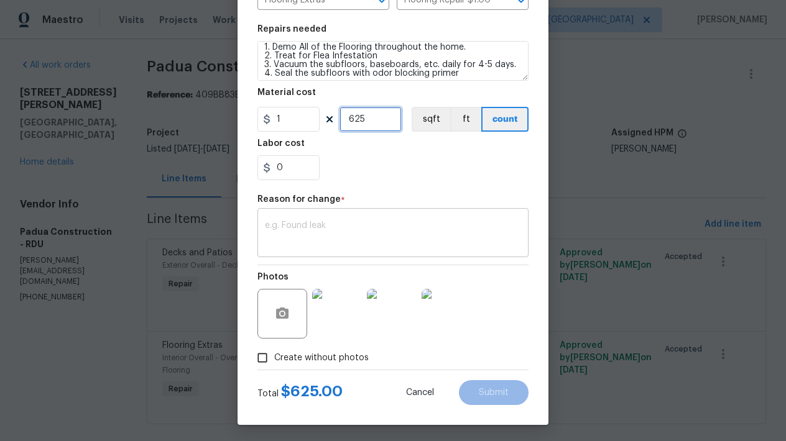
type input "625"
click at [296, 231] on textarea at bounding box center [393, 234] width 256 height 26
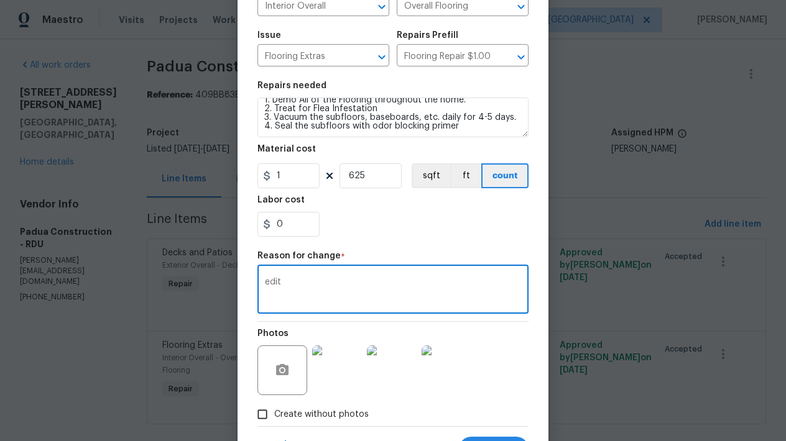
scroll to position [131, 0]
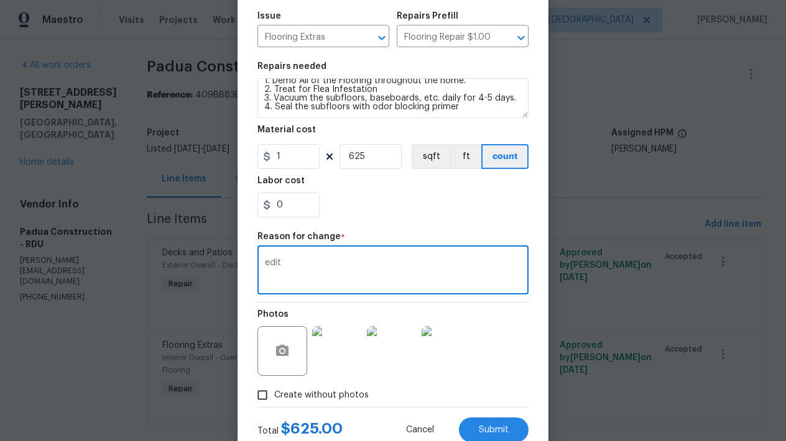
type textarea "edit"
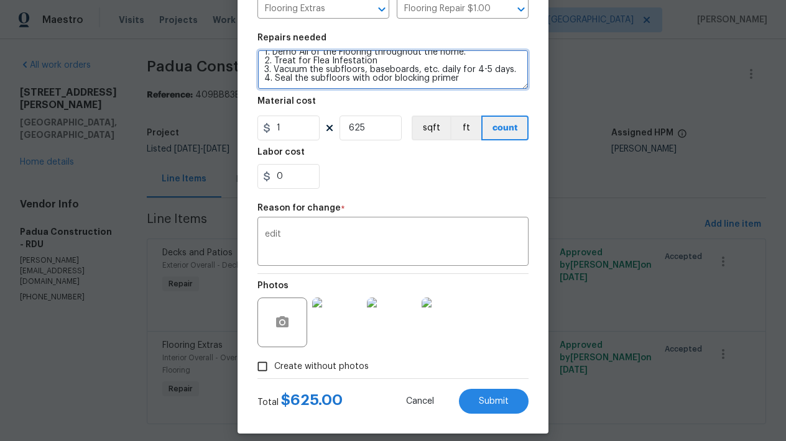
scroll to position [0, 0]
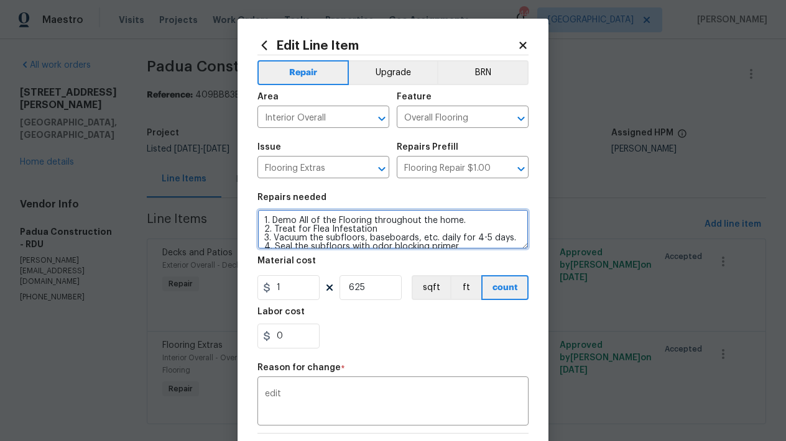
drag, startPoint x: 304, startPoint y: 219, endPoint x: 296, endPoint y: 218, distance: 7.6
click at [296, 218] on textarea "1. Demo All of the Flooring throughout the home. 2. Treat for Flea Infestation …" at bounding box center [392, 229] width 271 height 40
click at [436, 231] on textarea "1. Demo ALL of the Flooring throughout the home. 2. Treat for Flea Infestation …" at bounding box center [392, 229] width 271 height 40
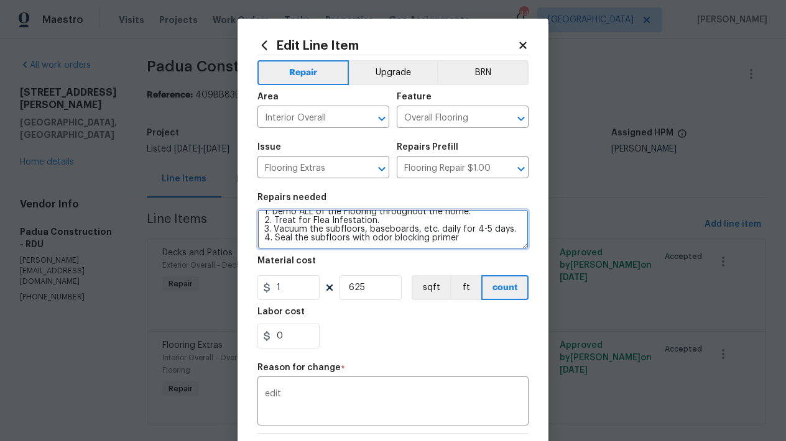
scroll to position [17, 0]
click at [415, 219] on textarea "1. Demo ALL of the Flooring throughout the home. 2. Treat for Flea Infestation.…" at bounding box center [392, 229] width 271 height 40
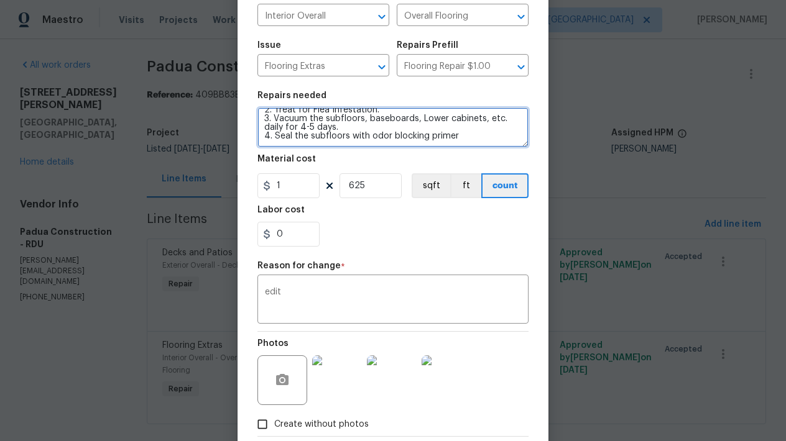
scroll to position [171, 0]
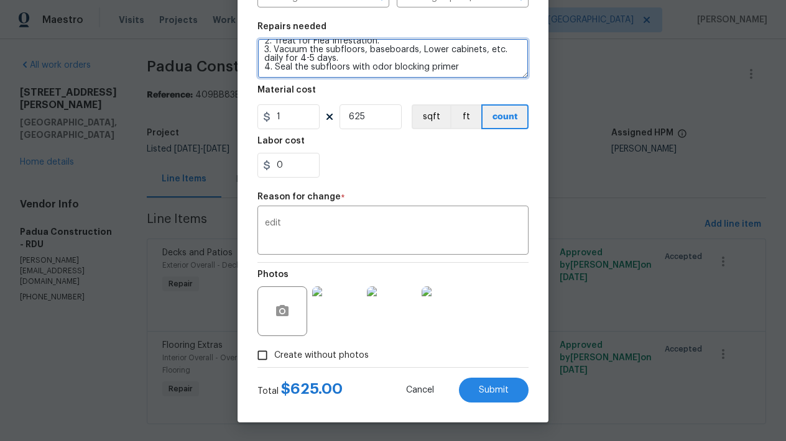
click at [458, 68] on textarea "1. Demo ALL of the Flooring throughout the home. 2. Treat for Flea Infestation.…" at bounding box center [392, 59] width 271 height 40
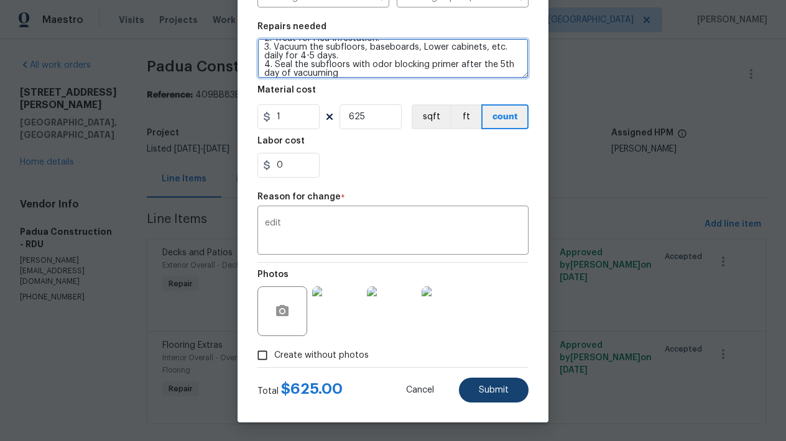
type textarea "1. Demo ALL of the Flooring throughout the home. 2. Treat for Flea Infestation.…"
click at [487, 390] on span "Submit" at bounding box center [494, 390] width 30 height 9
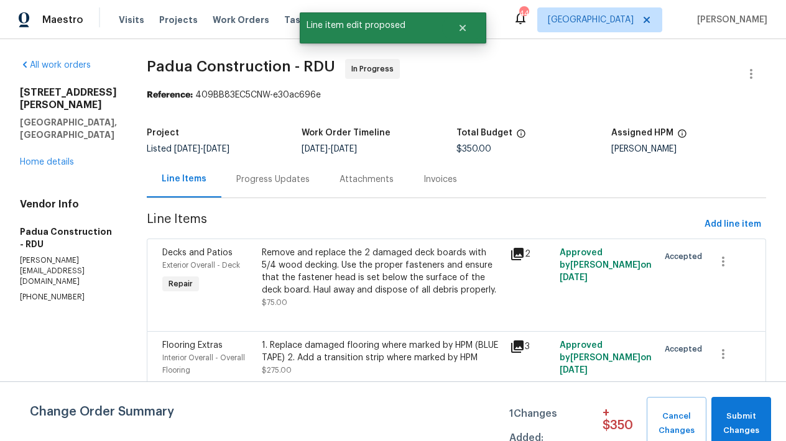
scroll to position [0, 0]
click at [756, 419] on span "Submit Changes" at bounding box center [740, 424] width 47 height 29
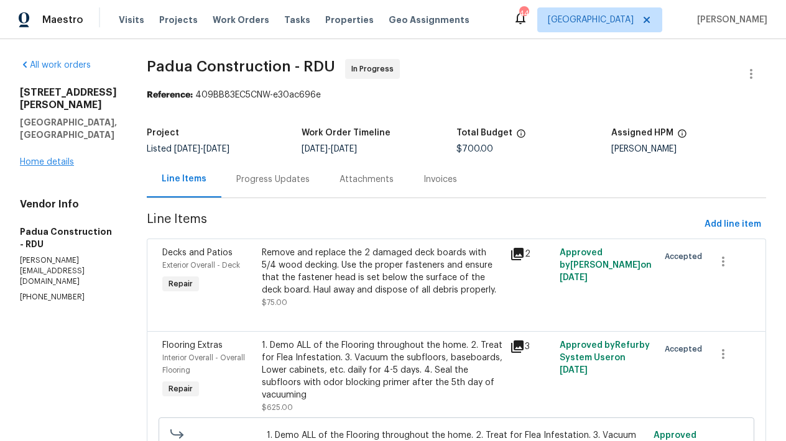
click at [39, 158] on link "Home details" at bounding box center [47, 162] width 54 height 9
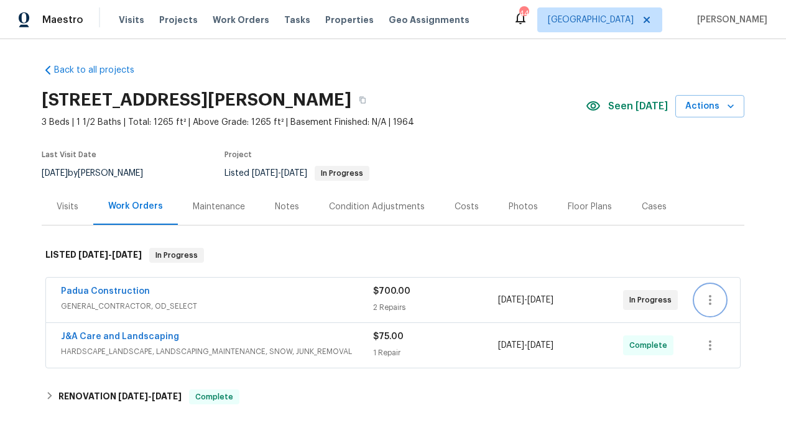
click at [707, 302] on icon "button" at bounding box center [709, 300] width 15 height 15
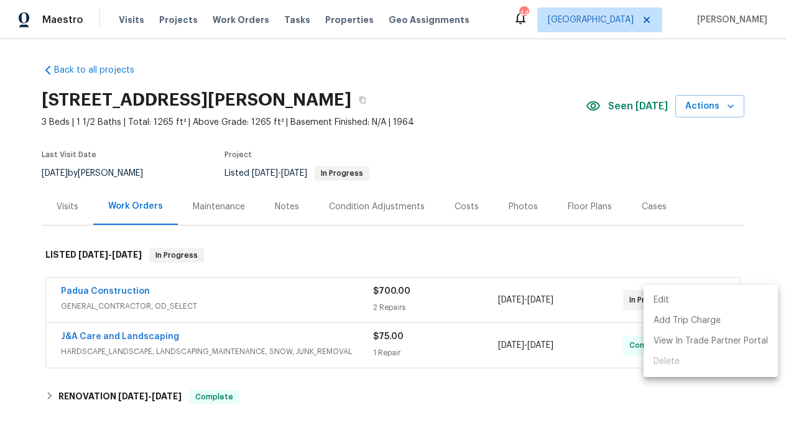
click at [661, 302] on li "Edit" at bounding box center [710, 300] width 134 height 21
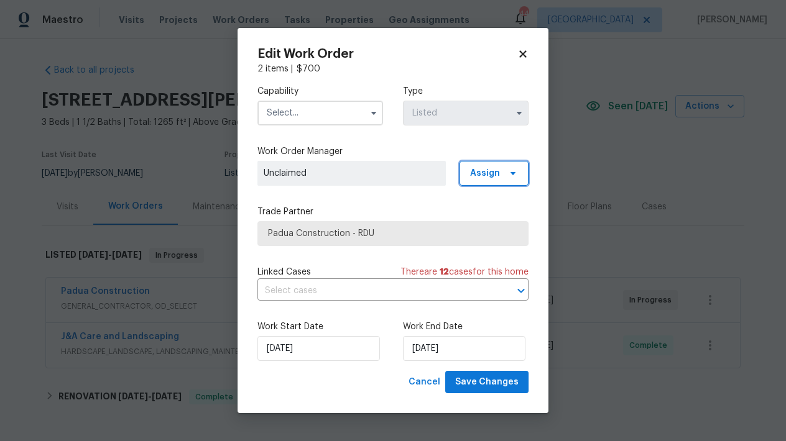
click at [483, 173] on span "Assign" at bounding box center [485, 173] width 30 height 12
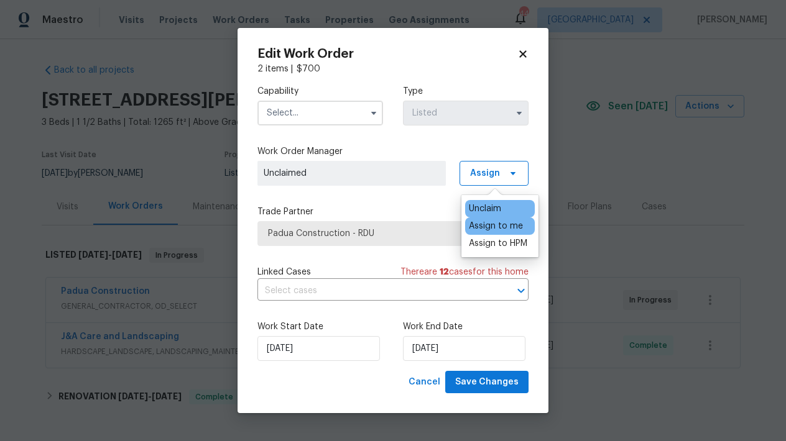
click at [490, 228] on div "Assign to me" at bounding box center [496, 226] width 54 height 12
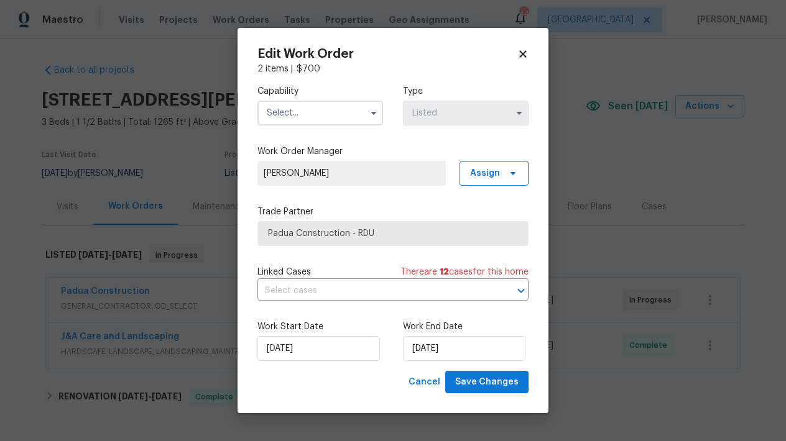
click at [296, 109] on input "text" at bounding box center [320, 113] width 126 height 25
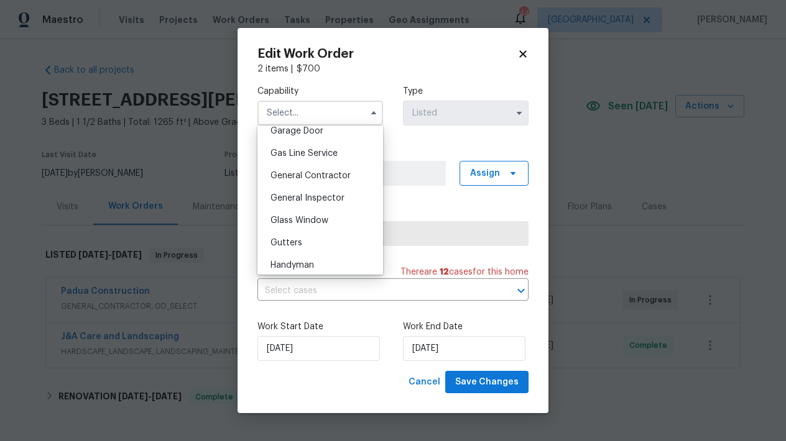
scroll to position [577, 0]
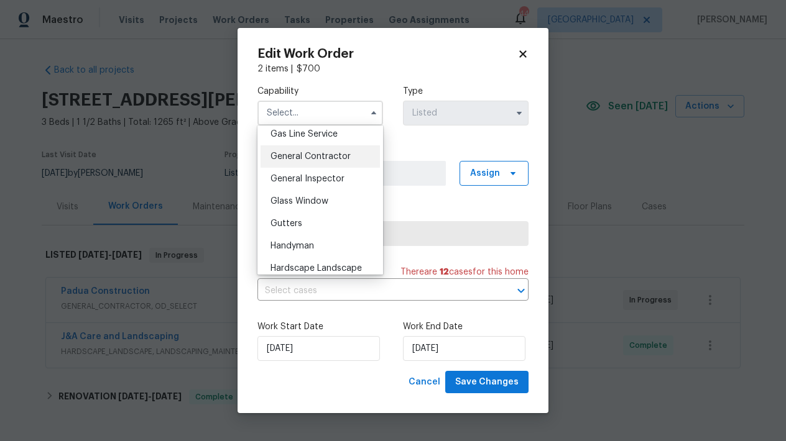
click at [336, 161] on span "General Contractor" at bounding box center [310, 156] width 80 height 9
type input "General Contractor"
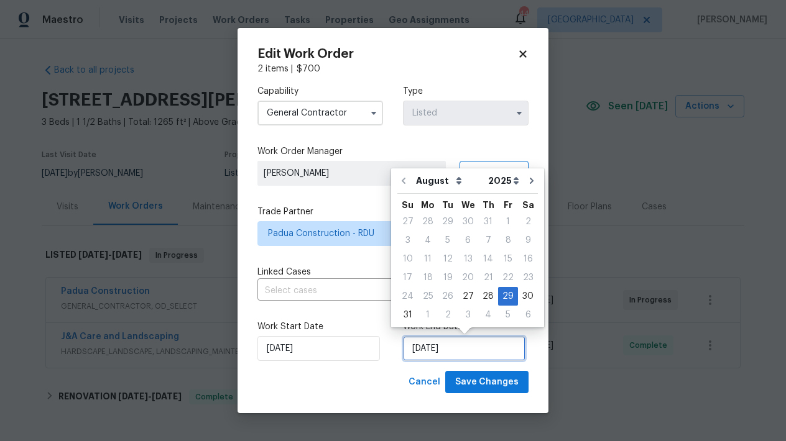
click at [423, 354] on input "[DATE]" at bounding box center [464, 348] width 122 height 25
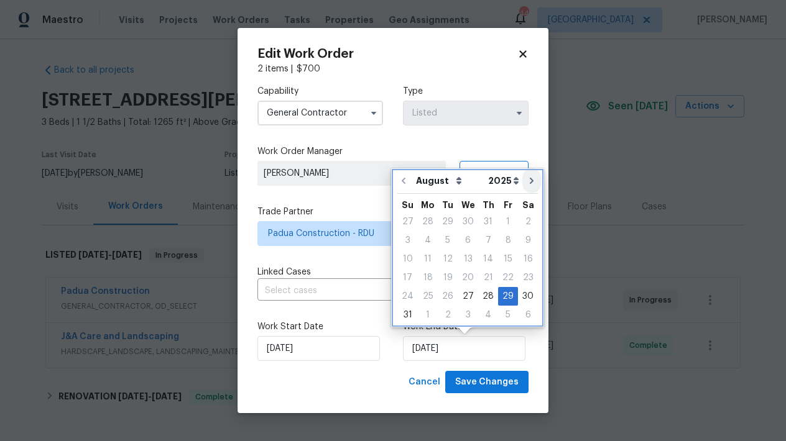
click at [529, 181] on icon "Go to next month" at bounding box center [531, 181] width 4 height 6
type input "9/29/2025"
select select "8"
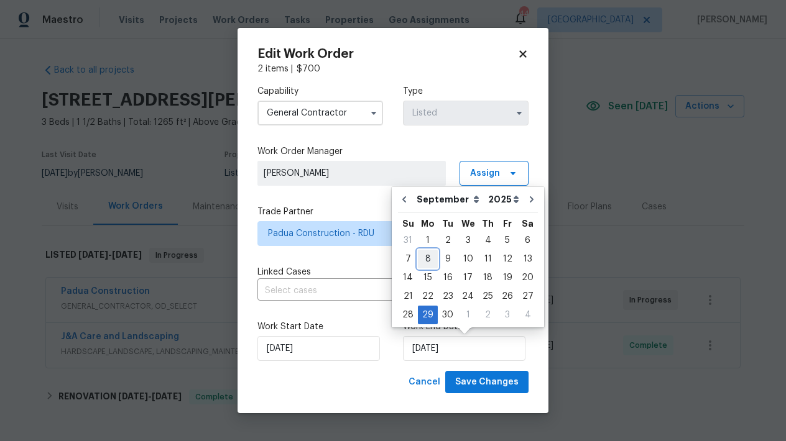
click at [425, 255] on div "8" at bounding box center [428, 258] width 20 height 17
type input "[DATE]"
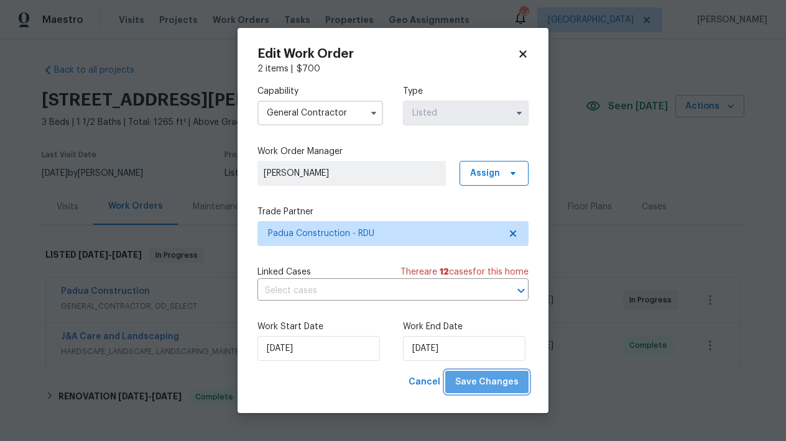
click at [493, 386] on span "Save Changes" at bounding box center [486, 383] width 63 height 16
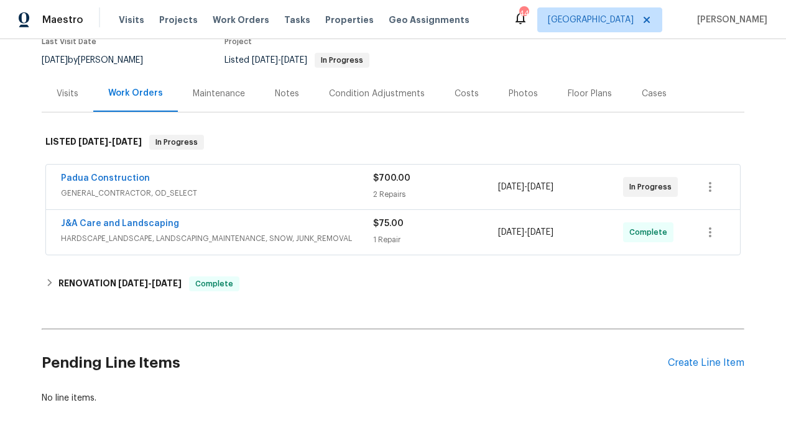
scroll to position [170, 0]
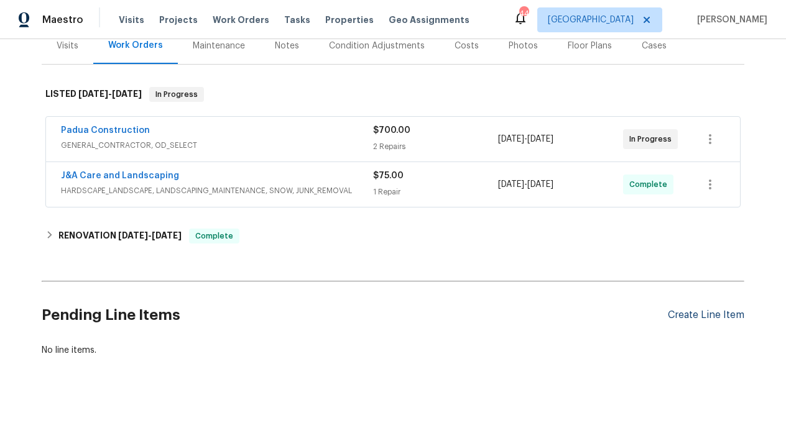
click at [692, 309] on div "Create Line Item" at bounding box center [705, 315] width 76 height 12
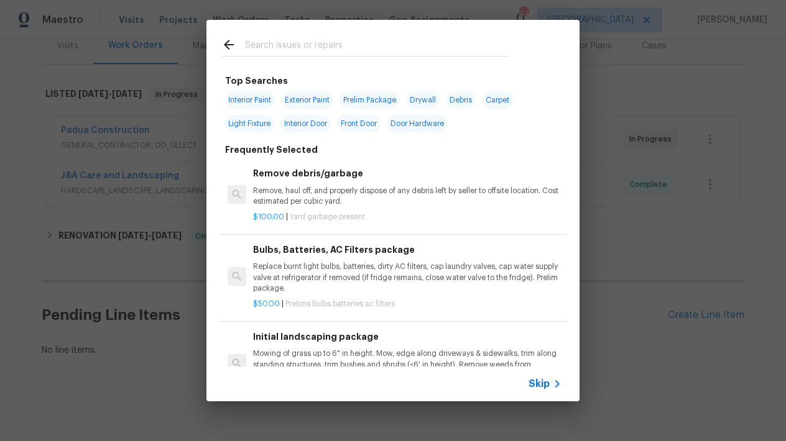
click at [265, 44] on input "text" at bounding box center [377, 46] width 264 height 19
click at [262, 46] on input "text" at bounding box center [377, 46] width 264 height 19
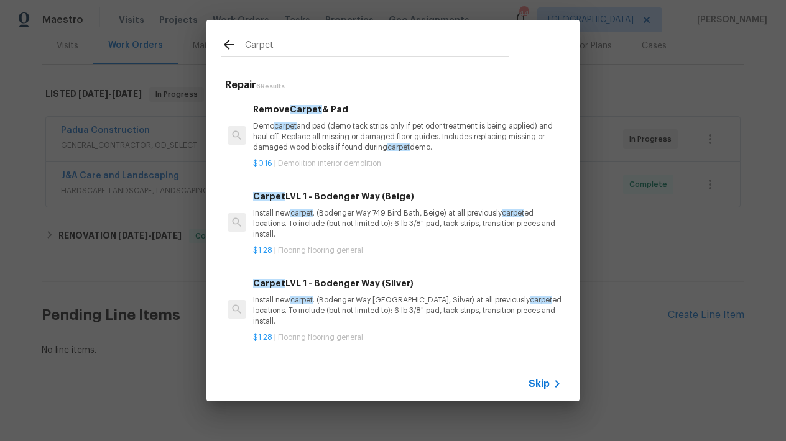
type input "Carpet"
click at [264, 194] on span "Carpet" at bounding box center [269, 196] width 32 height 9
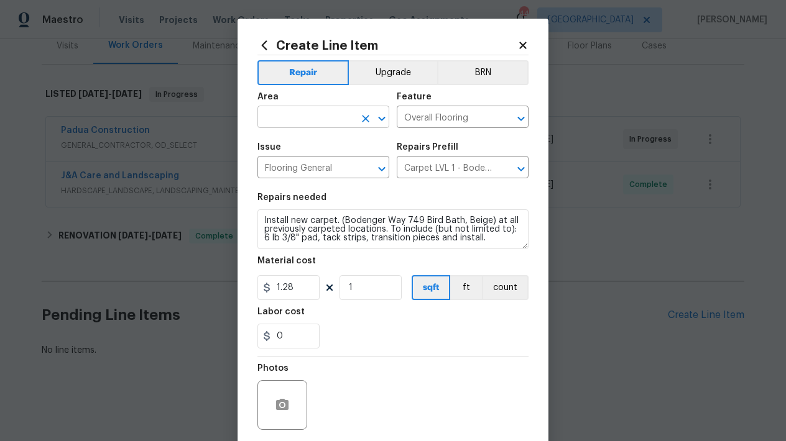
click at [265, 119] on input "text" at bounding box center [305, 118] width 97 height 19
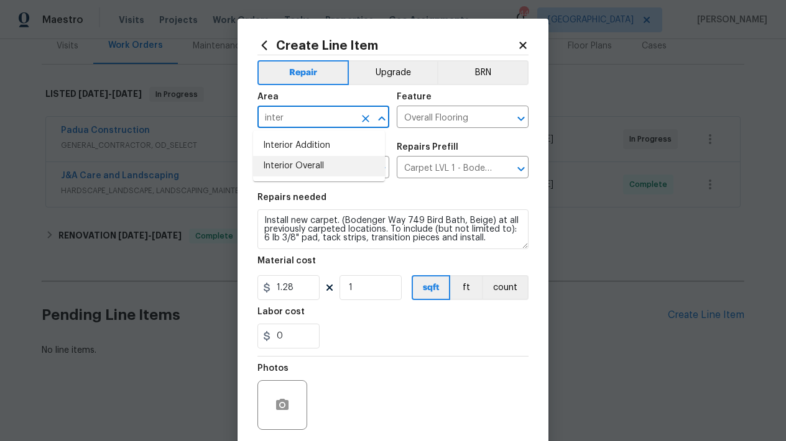
click at [278, 168] on li "Interior Overall" at bounding box center [319, 166] width 132 height 21
type input "Interior Overall"
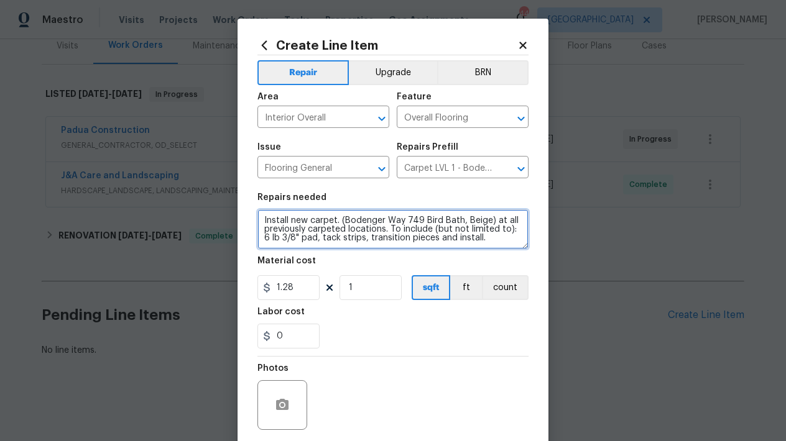
click at [259, 219] on textarea "Install new carpet. (Bodenger Way 749 Bird Bath, Beige) at all previously carpe…" at bounding box center [392, 229] width 271 height 40
click at [280, 218] on textarea "Install new carpet. (Bodenger Way 749 Bird Bath, Beige) at all previously carpe…" at bounding box center [392, 229] width 271 height 40
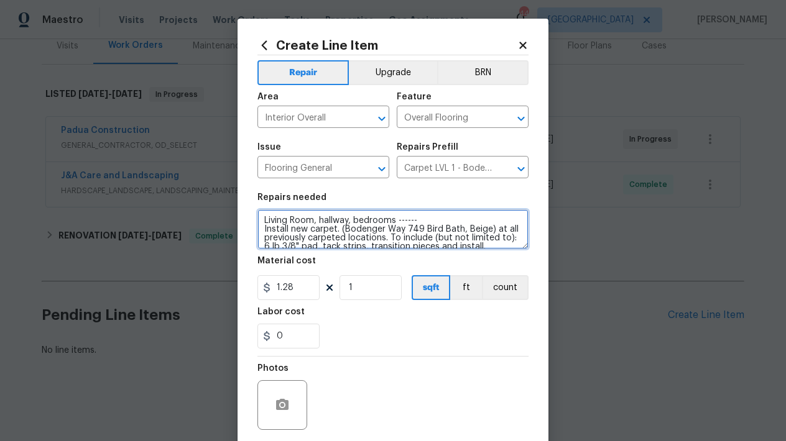
scroll to position [0, 0]
type textarea "Living Room, hallway, bedrooms ------ Install new carpet. (Bodenger Way 749 Bir…"
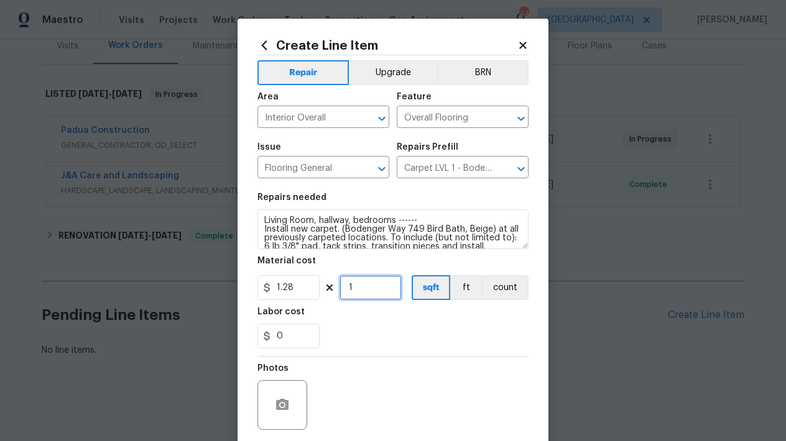
click at [352, 289] on input "1" at bounding box center [370, 287] width 62 height 25
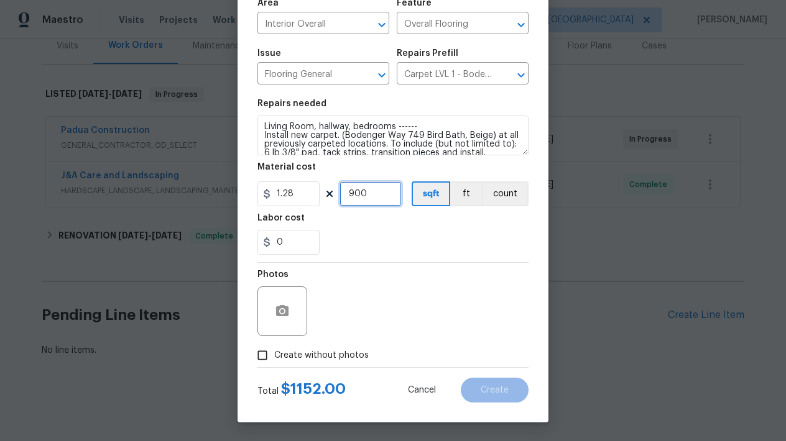
scroll to position [9, 0]
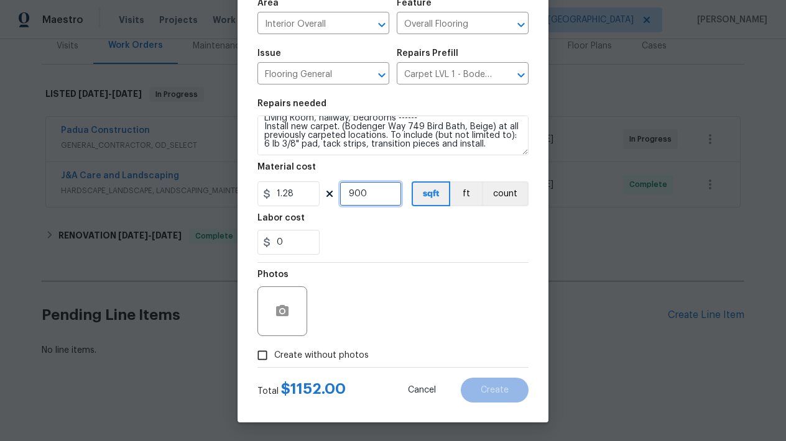
type input "900"
click at [257, 355] on input "Create without photos" at bounding box center [262, 356] width 24 height 24
checkbox input "true"
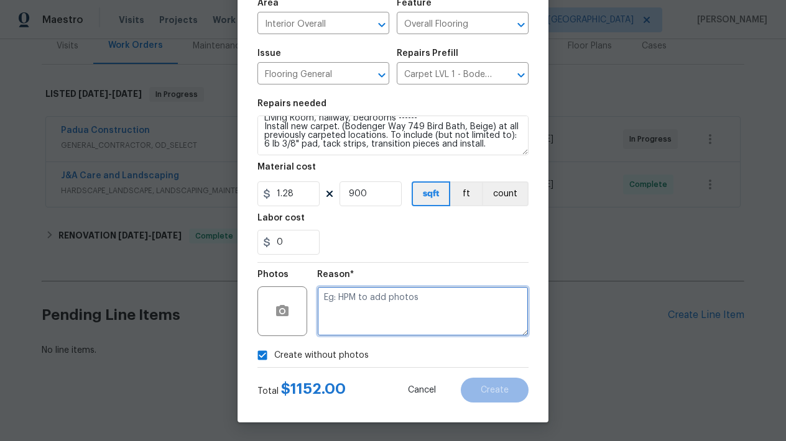
click at [359, 303] on textarea at bounding box center [422, 311] width 211 height 50
type textarea "n"
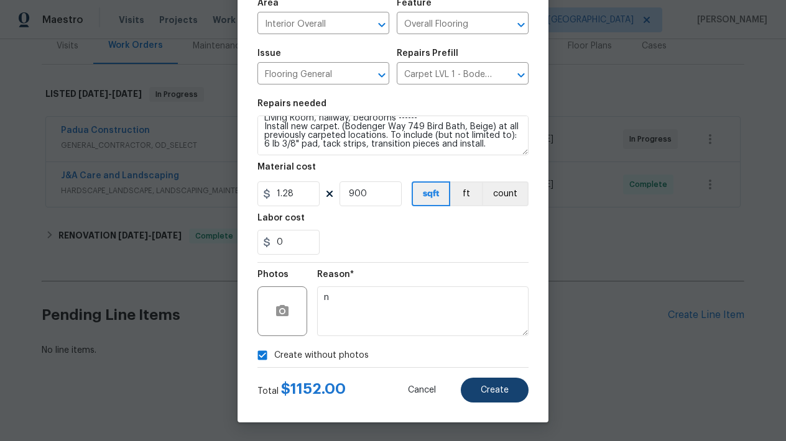
click at [487, 393] on span "Create" at bounding box center [494, 390] width 28 height 9
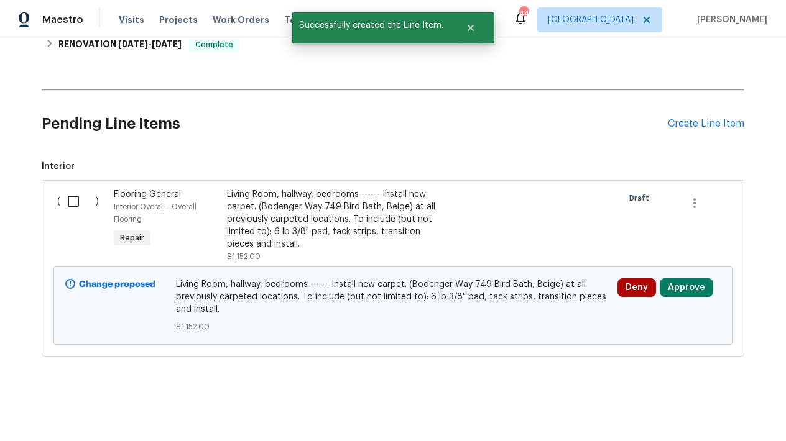
scroll to position [269, 0]
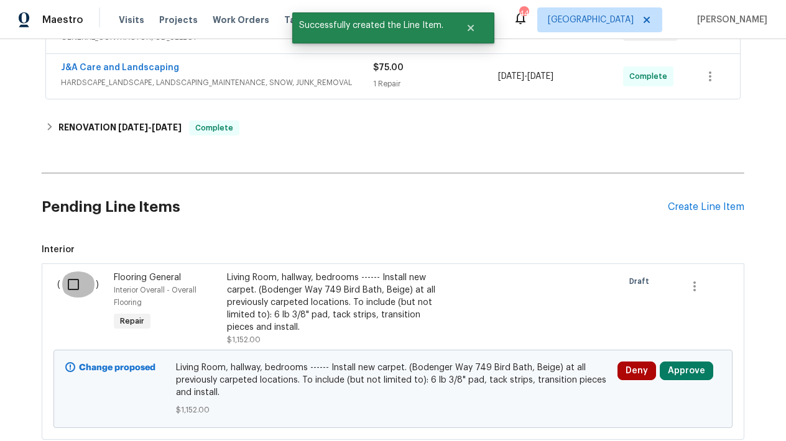
click at [65, 280] on input "checkbox" at bounding box center [77, 285] width 35 height 26
checkbox input "true"
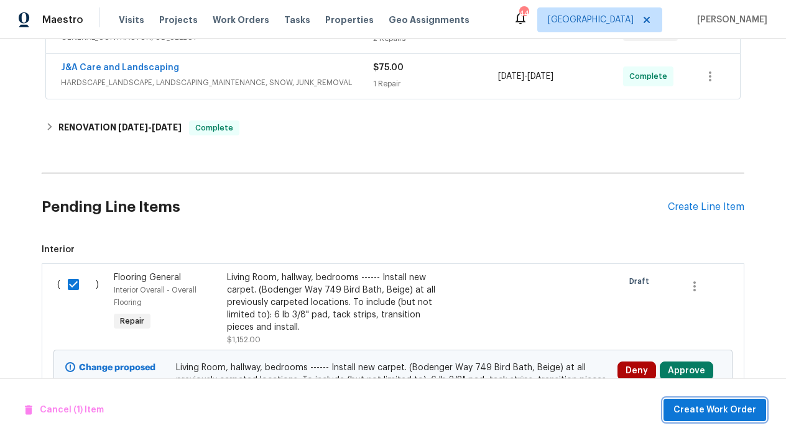
click at [698, 408] on span "Create Work Order" at bounding box center [714, 411] width 83 height 16
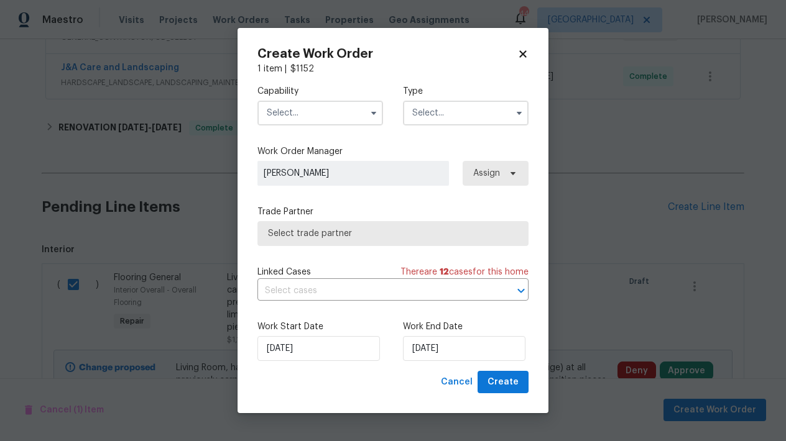
click at [288, 114] on input "text" at bounding box center [320, 113] width 126 height 25
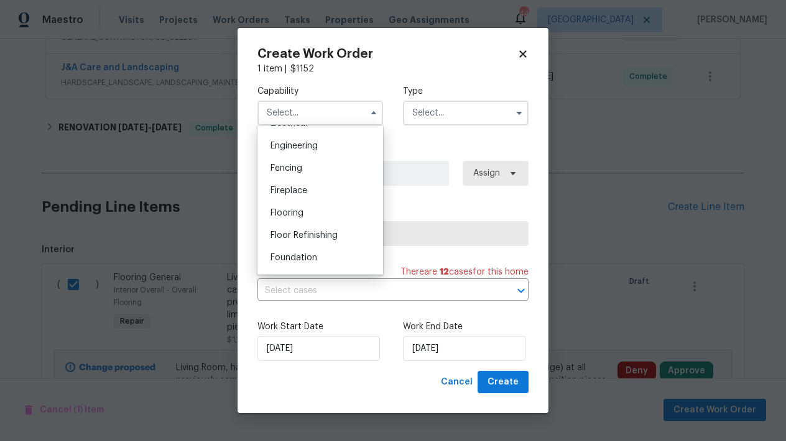
scroll to position [422, 0]
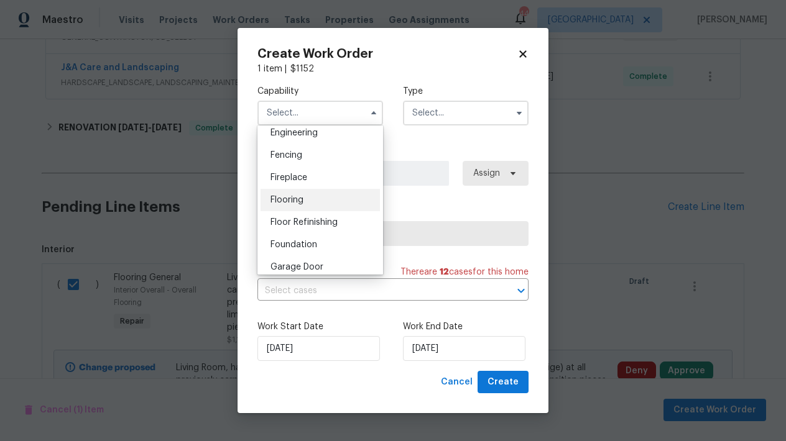
click at [285, 204] on span "Flooring" at bounding box center [286, 200] width 33 height 9
type input "Flooring"
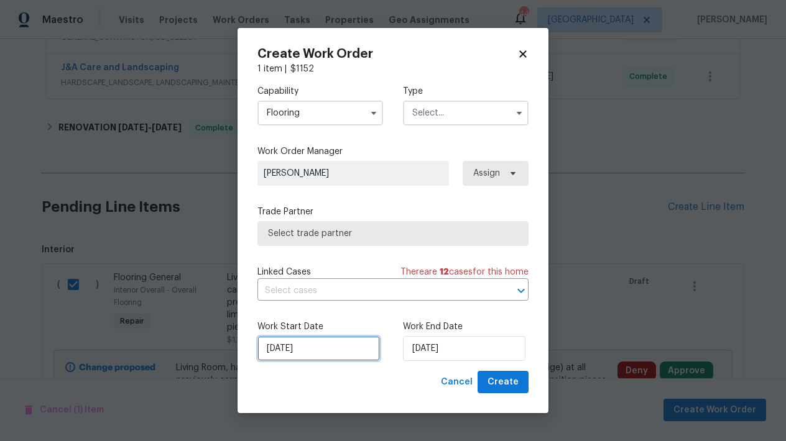
click at [300, 350] on input "[DATE]" at bounding box center [318, 348] width 122 height 25
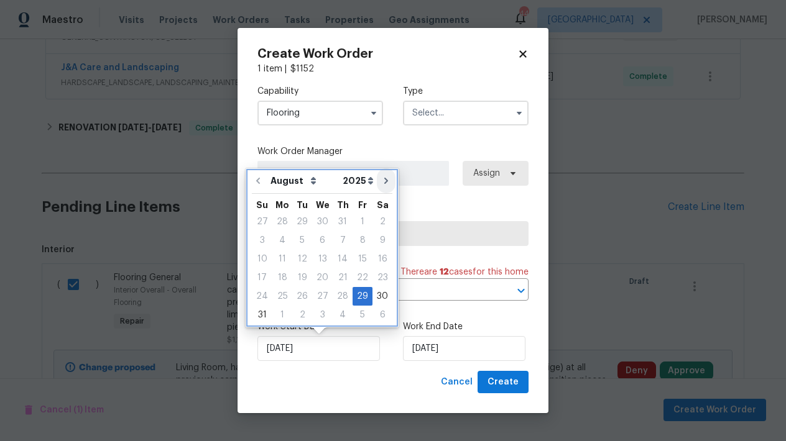
click at [381, 180] on icon "Go to next month" at bounding box center [386, 181] width 10 height 10
type input "9/29/2025"
select select "8"
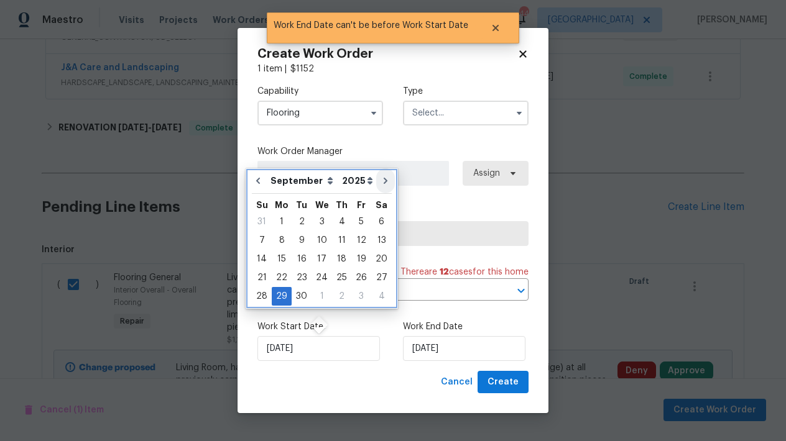
type input "9/29/2025"
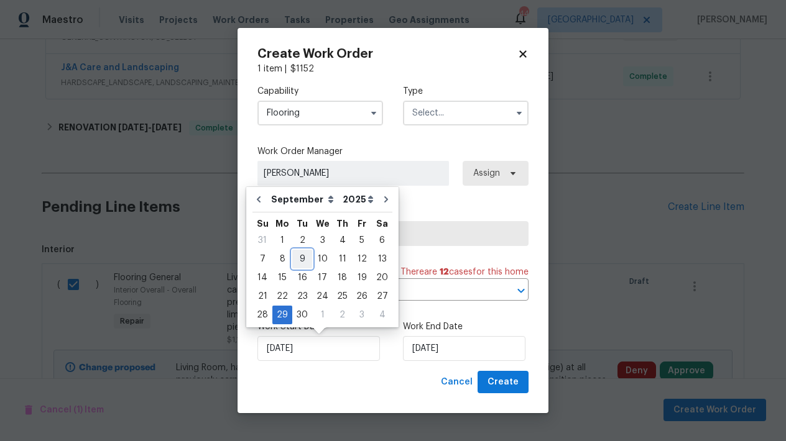
click at [298, 256] on div "9" at bounding box center [302, 258] width 20 height 17
type input "[DATE]"
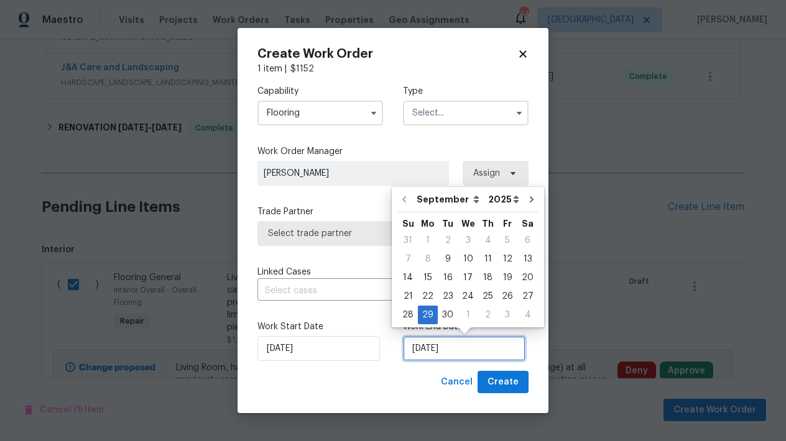
click at [438, 354] on input "9/29/2025" at bounding box center [464, 348] width 122 height 25
click at [499, 257] on div "12" at bounding box center [507, 258] width 20 height 17
type input "[DATE]"
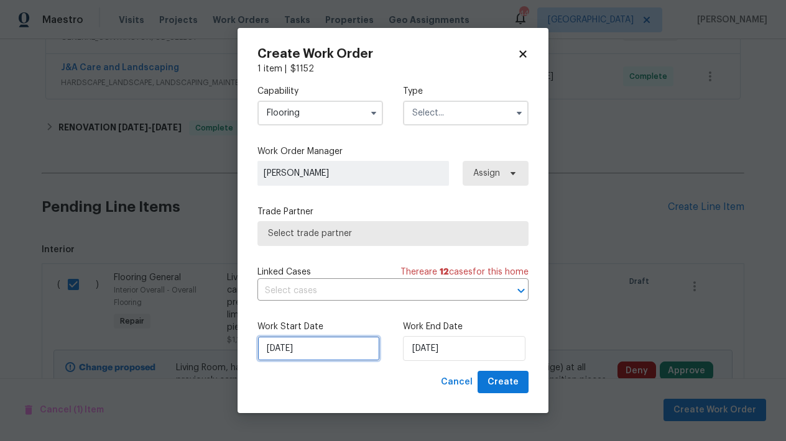
click at [316, 354] on input "[DATE]" at bounding box center [318, 348] width 122 height 25
select select "8"
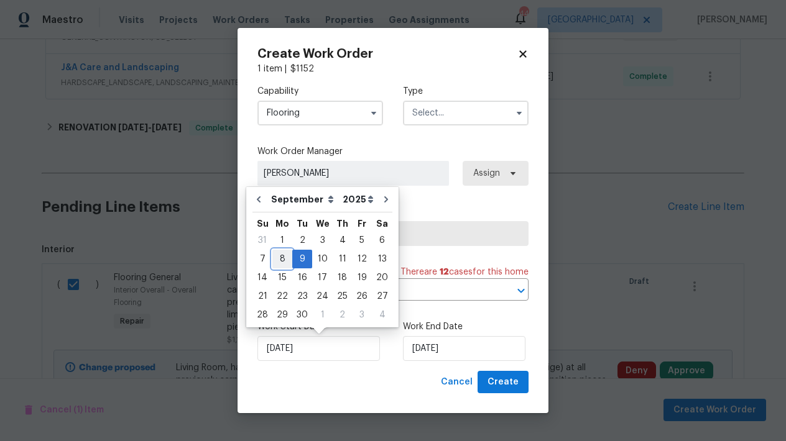
click at [275, 258] on div "8" at bounding box center [282, 258] width 20 height 17
type input "[DATE]"
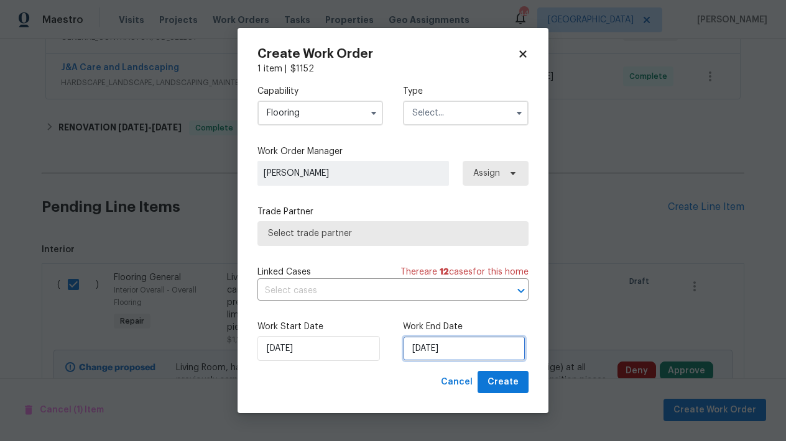
click at [448, 352] on input "[DATE]" at bounding box center [464, 348] width 122 height 25
click at [437, 109] on input "text" at bounding box center [466, 113] width 126 height 25
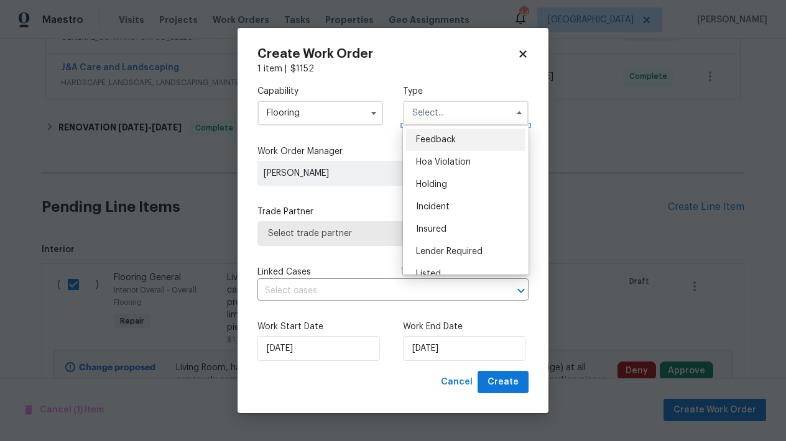
click at [434, 111] on input "text" at bounding box center [466, 113] width 126 height 25
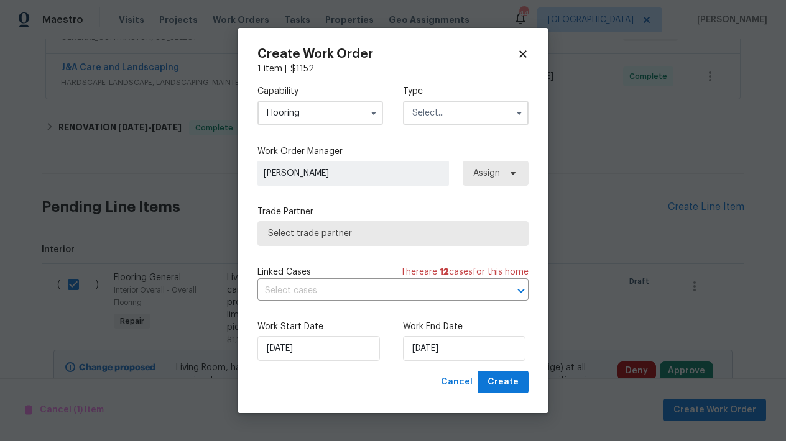
click at [434, 112] on input "text" at bounding box center [466, 113] width 126 height 25
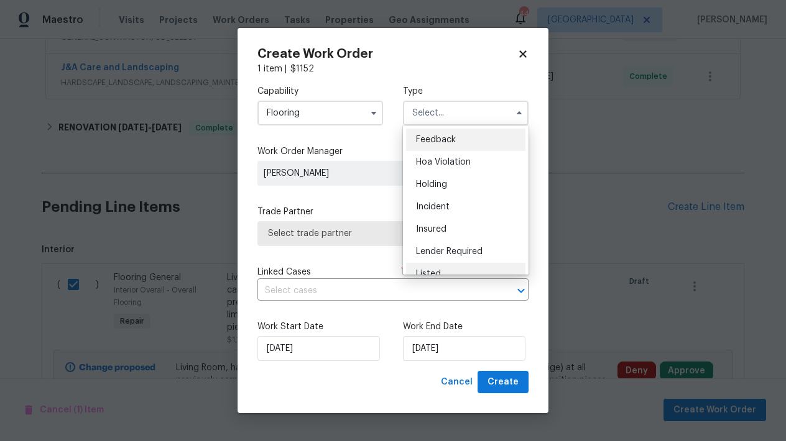
click at [423, 271] on span "Listed" at bounding box center [428, 274] width 25 height 9
type input "Listed"
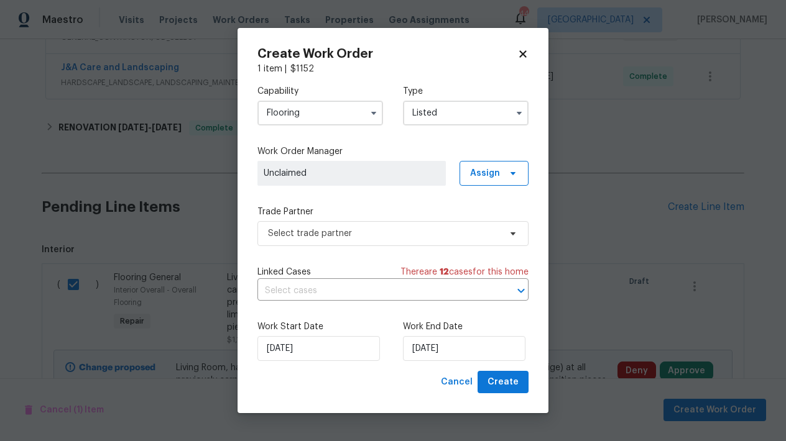
click at [316, 174] on span "Unclaimed" at bounding box center [352, 173] width 176 height 12
click at [485, 177] on span "Assign" at bounding box center [485, 173] width 30 height 12
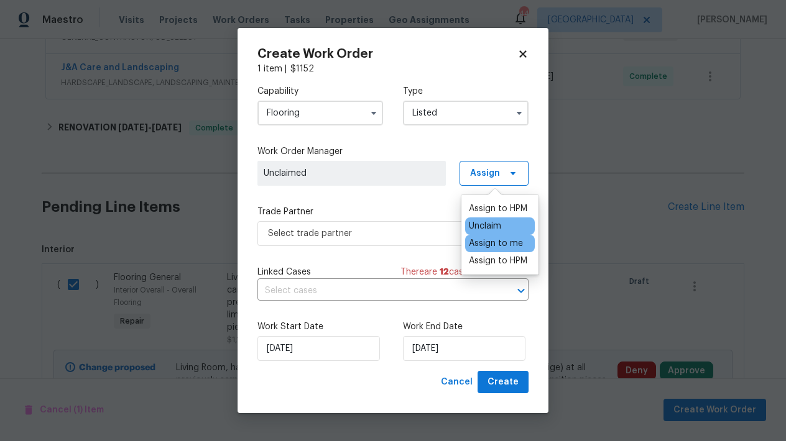
click at [485, 246] on div "Assign to me" at bounding box center [496, 243] width 54 height 12
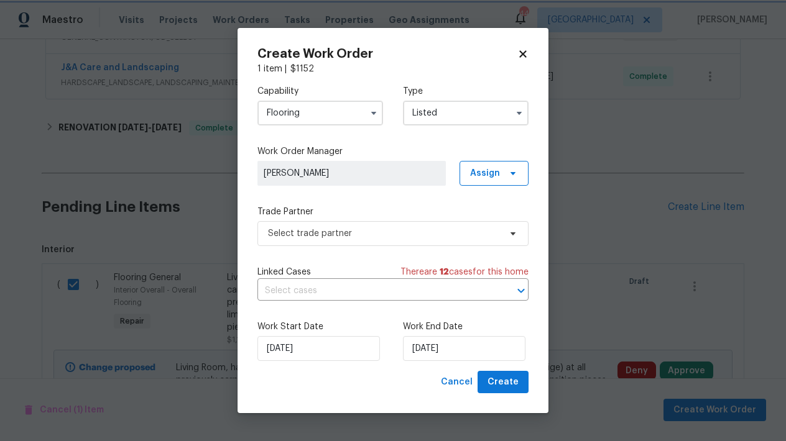
click at [301, 270] on span "Linked Cases" at bounding box center [283, 272] width 53 height 12
click at [299, 237] on span "Select trade partner" at bounding box center [384, 233] width 232 height 12
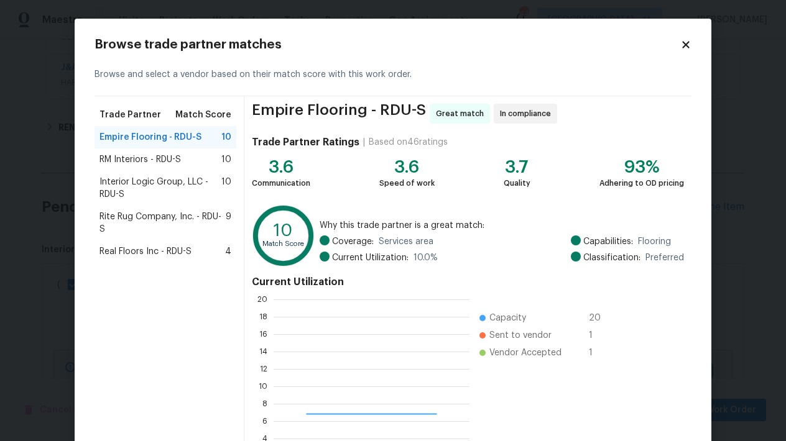
scroll to position [165, 186]
click at [131, 132] on span "Empire Flooring - RDU-S" at bounding box center [150, 137] width 102 height 12
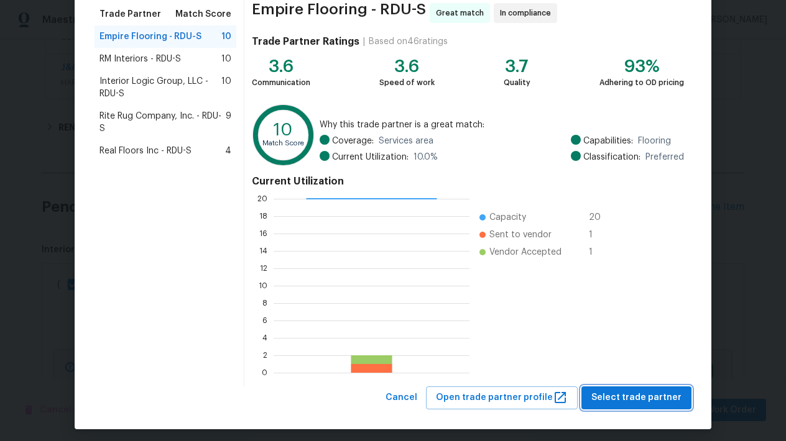
click at [630, 398] on span "Select trade partner" at bounding box center [636, 398] width 90 height 16
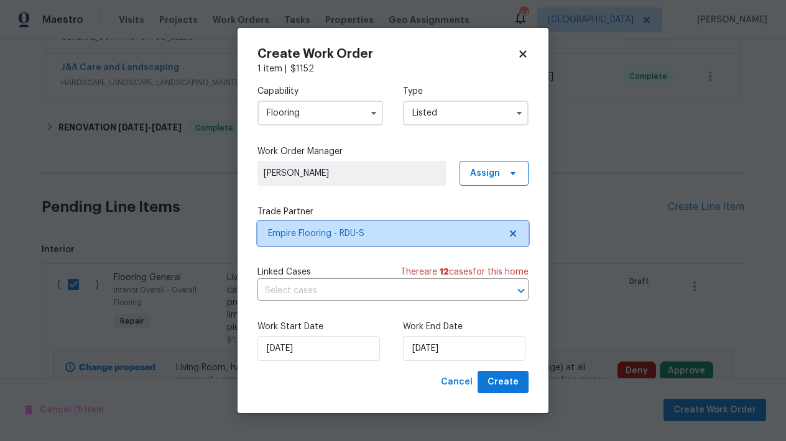
scroll to position [0, 0]
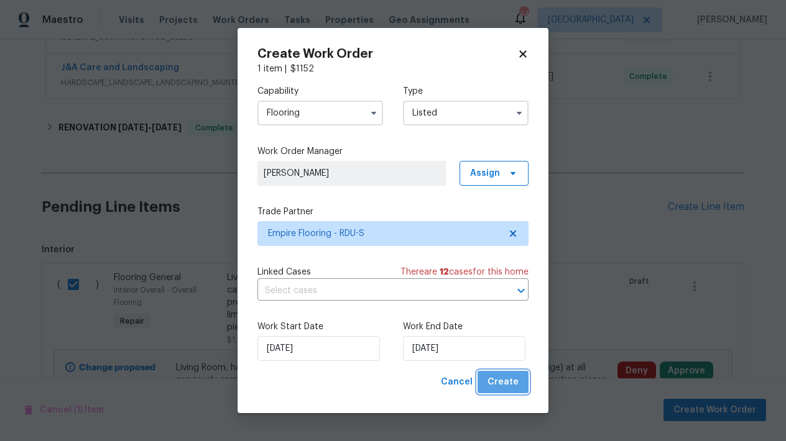
click at [509, 378] on span "Create" at bounding box center [502, 383] width 31 height 16
checkbox input "false"
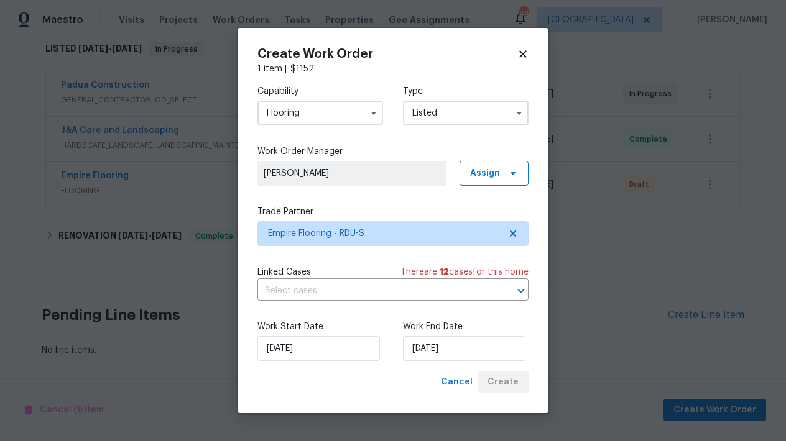
scroll to position [215, 0]
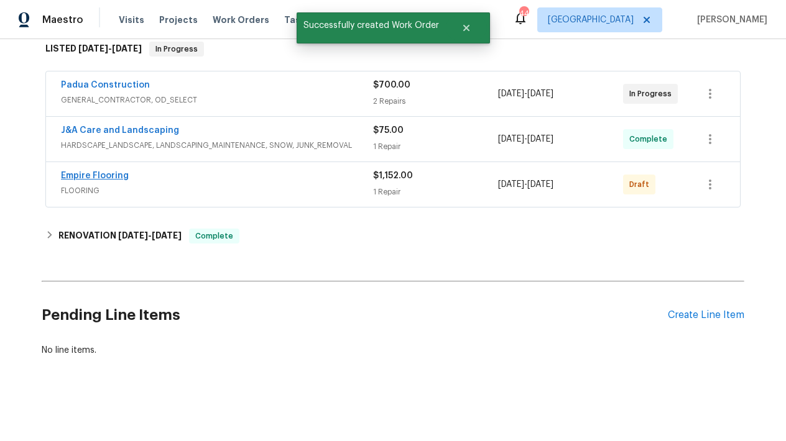
click at [108, 172] on link "Empire Flooring" at bounding box center [95, 176] width 68 height 9
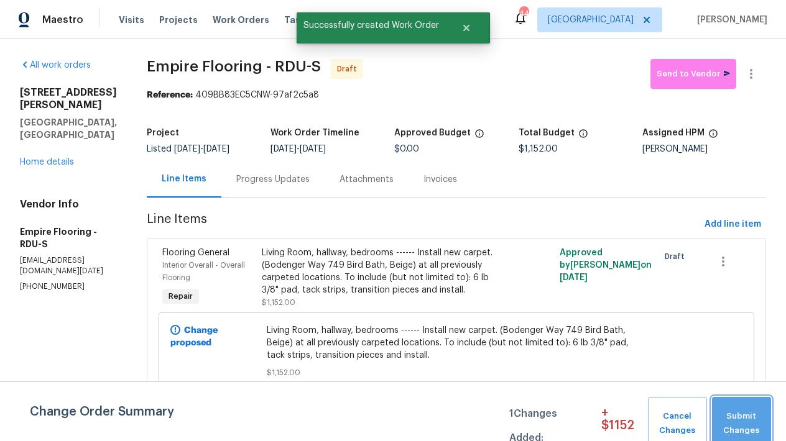
click at [752, 419] on span "Submit Changes" at bounding box center [741, 424] width 47 height 29
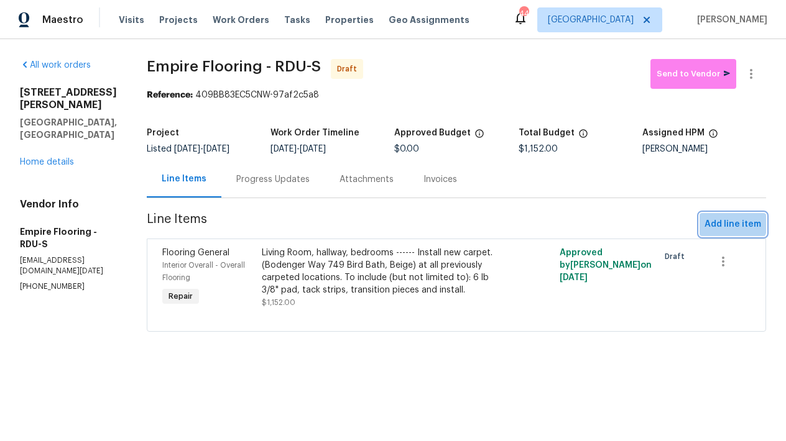
click at [722, 222] on span "Add line item" at bounding box center [732, 225] width 57 height 16
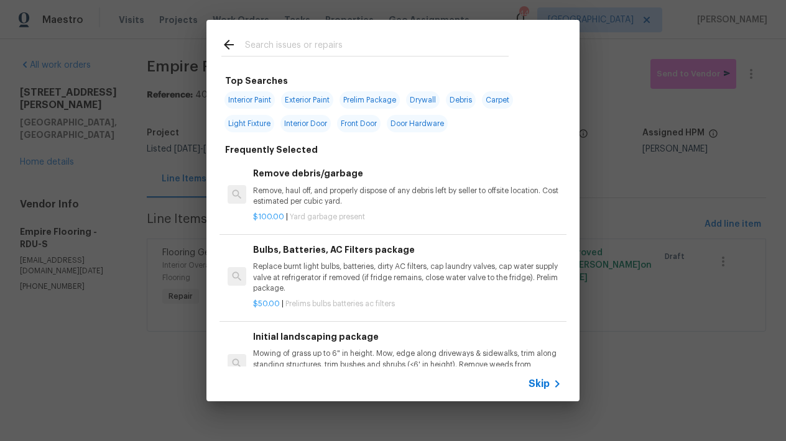
click at [268, 44] on input "text" at bounding box center [377, 46] width 264 height 19
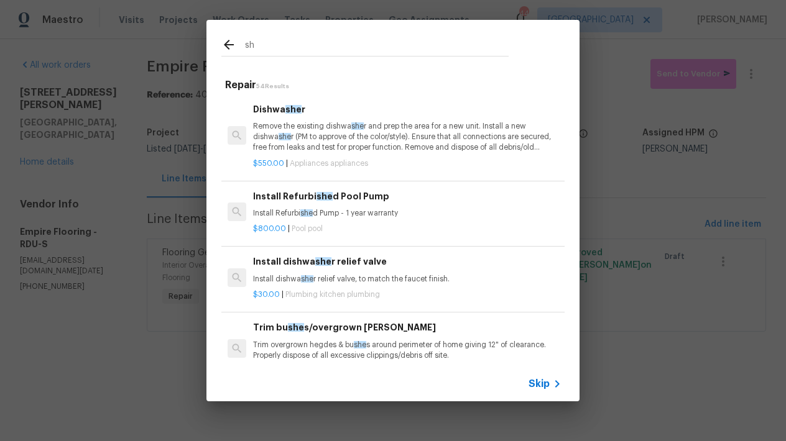
type input "s"
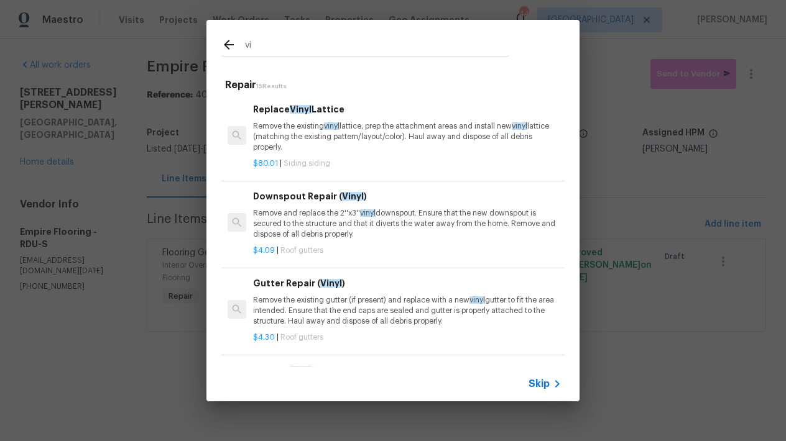
type input "v"
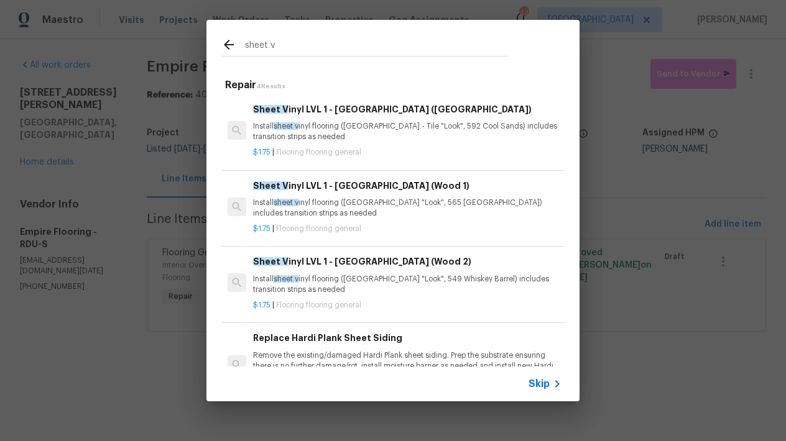
type input "sheet v"
drag, startPoint x: 323, startPoint y: 171, endPoint x: 296, endPoint y: 185, distance: 30.3
click at [296, 185] on h6 "Sheet V inyl LVL 1 - Sugar Valley (Wood 1)" at bounding box center [407, 186] width 308 height 14
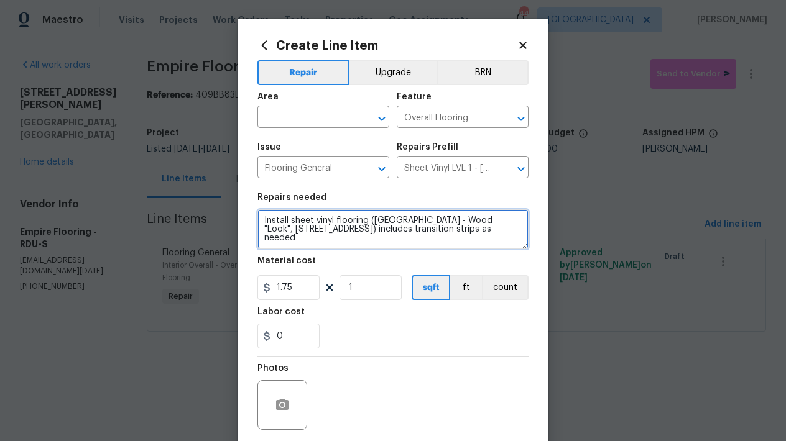
click at [259, 218] on textarea "Install sheet vinyl flooring (Sugar Valley - Wood "Look", 565 Beacon Hill) incl…" at bounding box center [392, 229] width 271 height 40
click at [301, 216] on textarea "Install sheet vinyl flooring (Sugar Valley - Wood "Look", 565 Beacon Hill) incl…" at bounding box center [392, 229] width 271 height 40
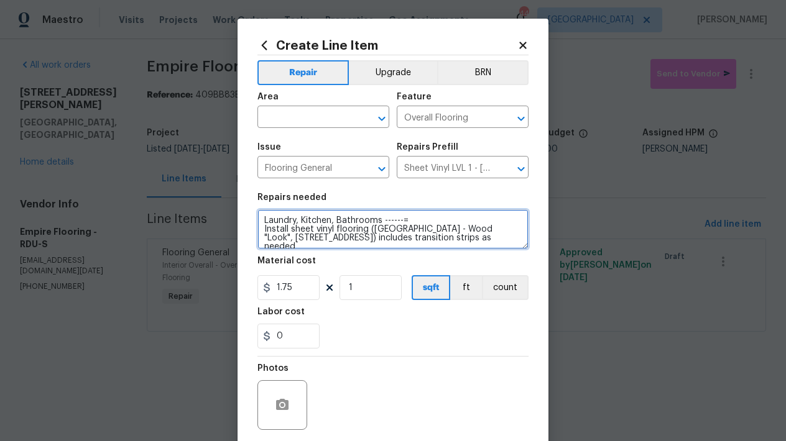
type textarea "Laundry, Kitchen, Bathrooms ------= Install sheet vinyl flooring (Sugar Valley …"
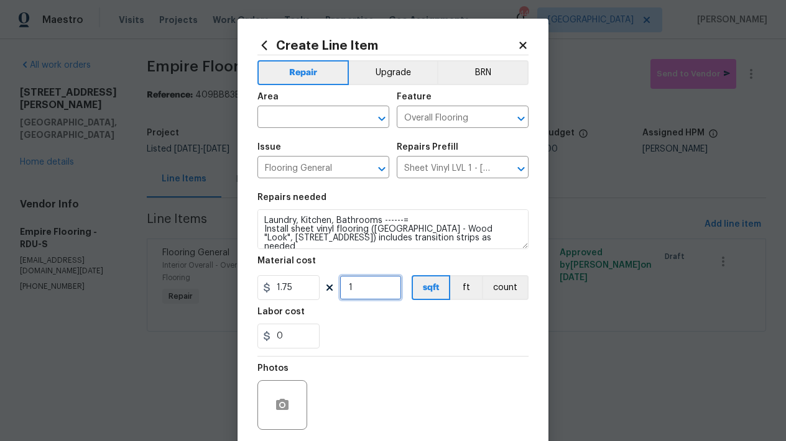
drag, startPoint x: 369, startPoint y: 289, endPoint x: 314, endPoint y: 288, distance: 54.1
click at [329, 288] on div "1.75 1 sqft ft count" at bounding box center [392, 287] width 271 height 25
type input "600"
click at [393, 319] on div "Labor cost" at bounding box center [392, 316] width 271 height 16
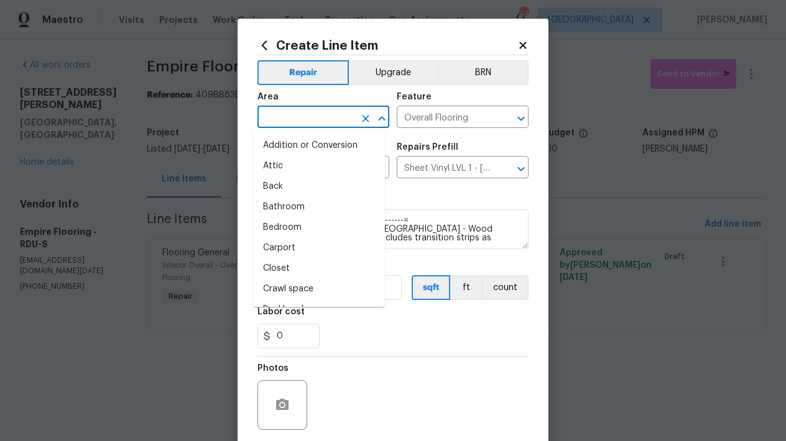
click at [311, 119] on input "text" at bounding box center [305, 118] width 97 height 19
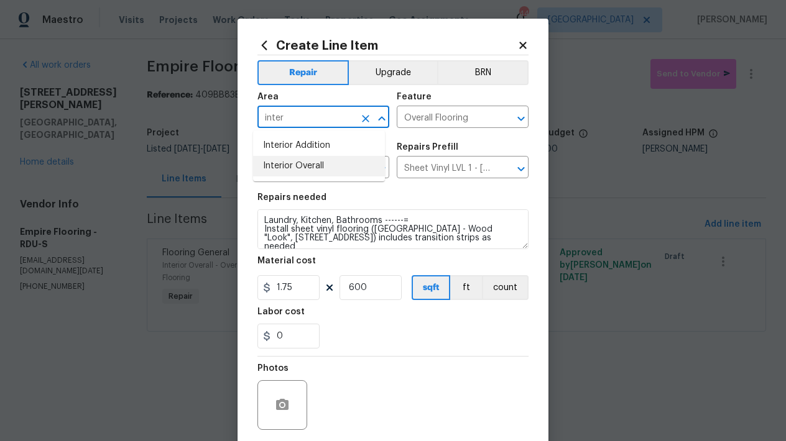
click at [285, 172] on li "Interior Overall" at bounding box center [319, 166] width 132 height 21
type input "Interior Overall"
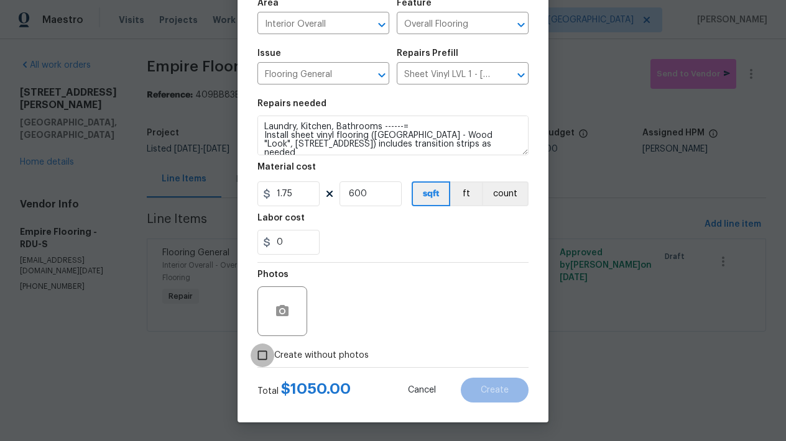
click at [262, 353] on input "Create without photos" at bounding box center [262, 356] width 24 height 24
checkbox input "true"
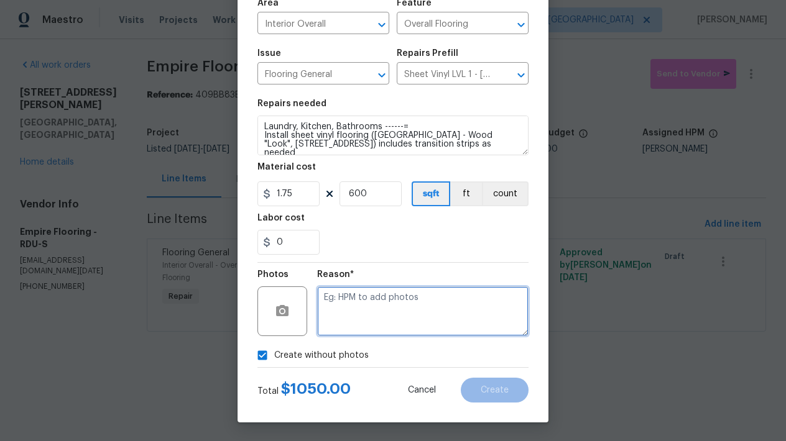
click at [393, 305] on textarea at bounding box center [422, 311] width 211 height 50
type textarea "n"
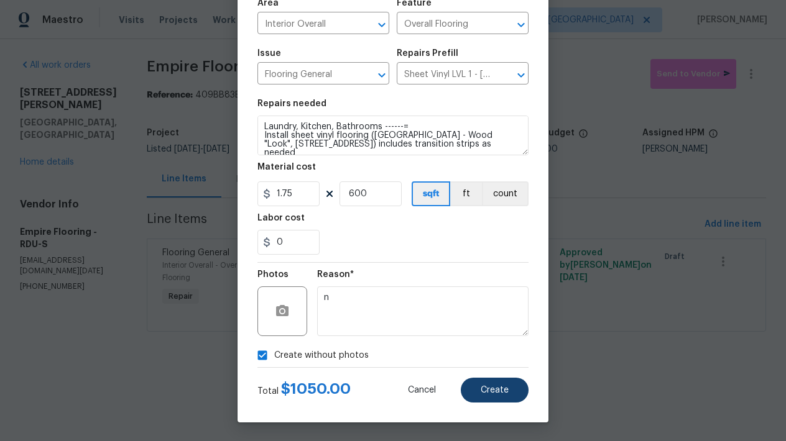
click at [482, 393] on span "Create" at bounding box center [494, 390] width 28 height 9
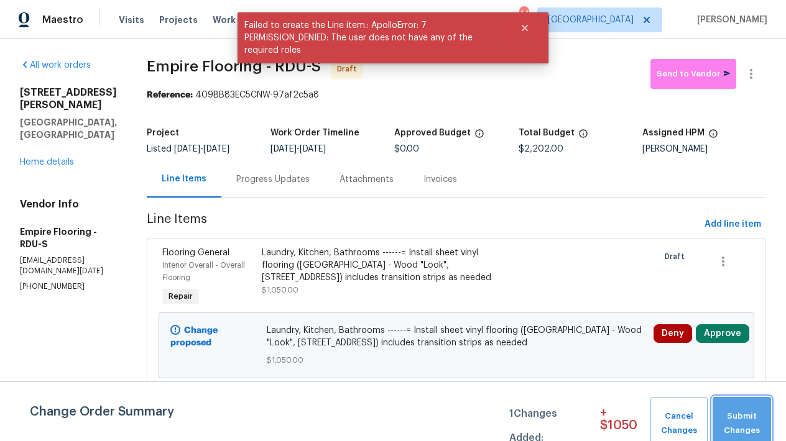
click at [745, 422] on span "Submit Changes" at bounding box center [741, 424] width 46 height 29
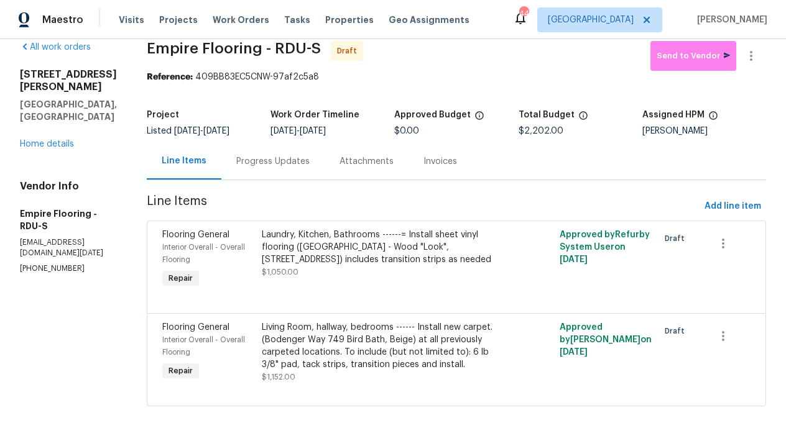
scroll to position [27, 0]
click at [37, 140] on link "Home details" at bounding box center [47, 144] width 54 height 9
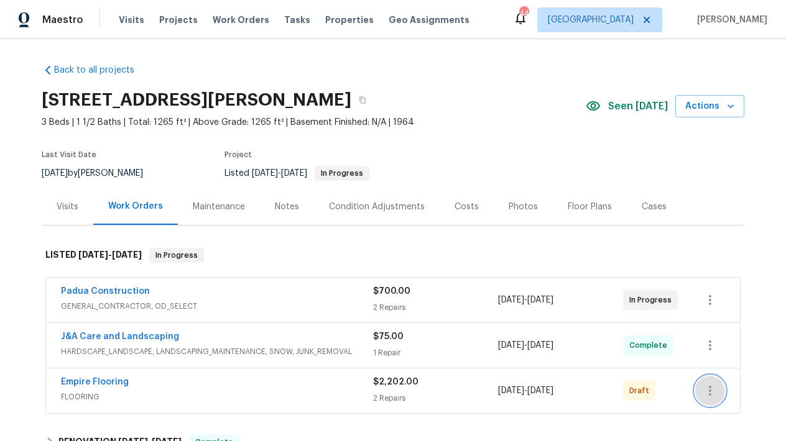
click at [708, 391] on icon "button" at bounding box center [709, 391] width 2 height 10
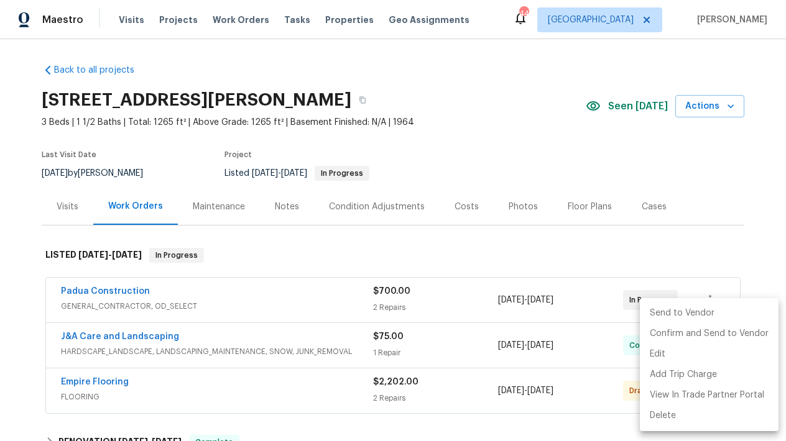
click at [690, 311] on li "Send to Vendor" at bounding box center [708, 313] width 139 height 21
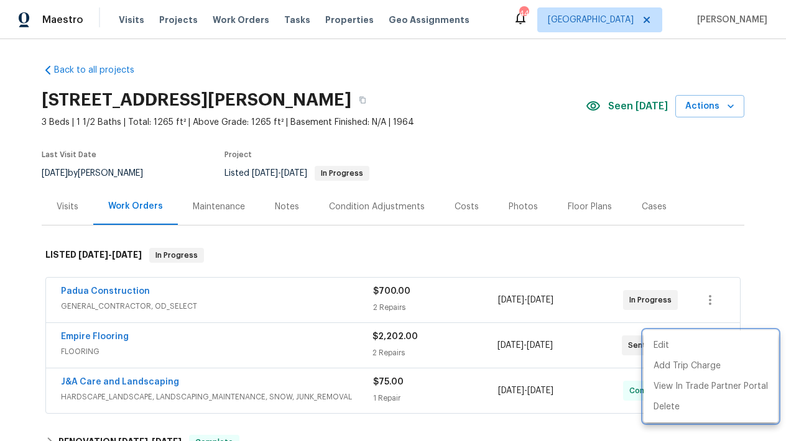
click at [361, 255] on div at bounding box center [393, 220] width 786 height 441
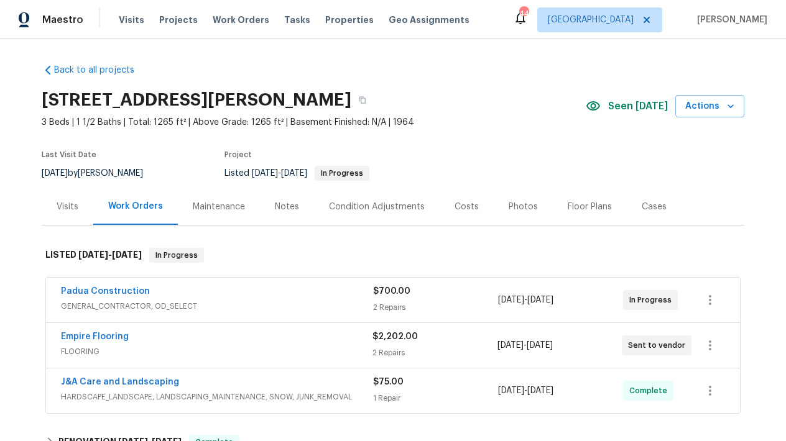
click at [65, 206] on div "Visits" at bounding box center [68, 207] width 22 height 12
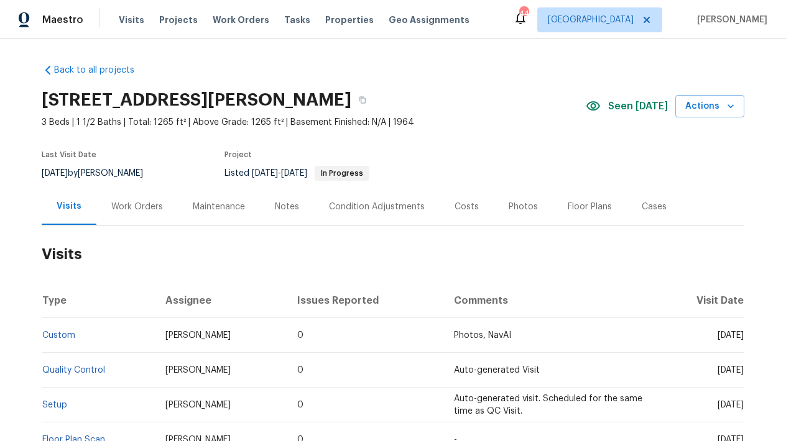
click at [147, 206] on div "Work Orders" at bounding box center [137, 207] width 52 height 12
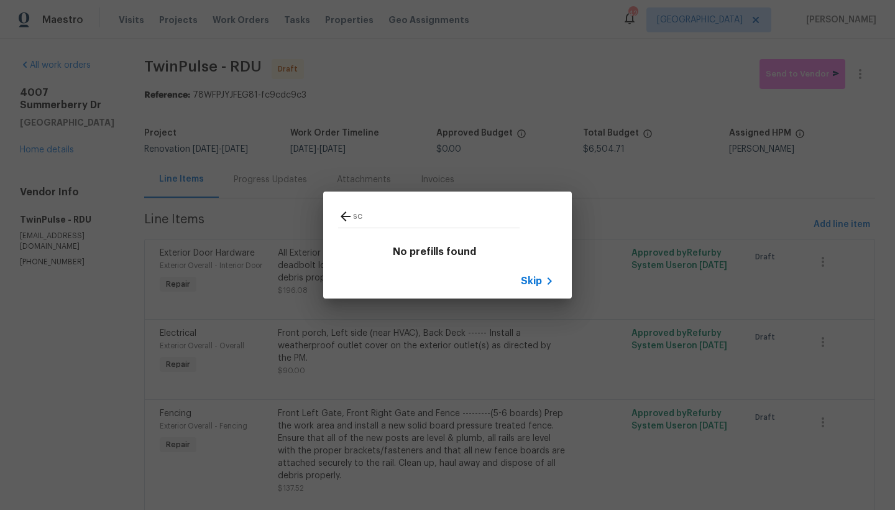
type input "s"
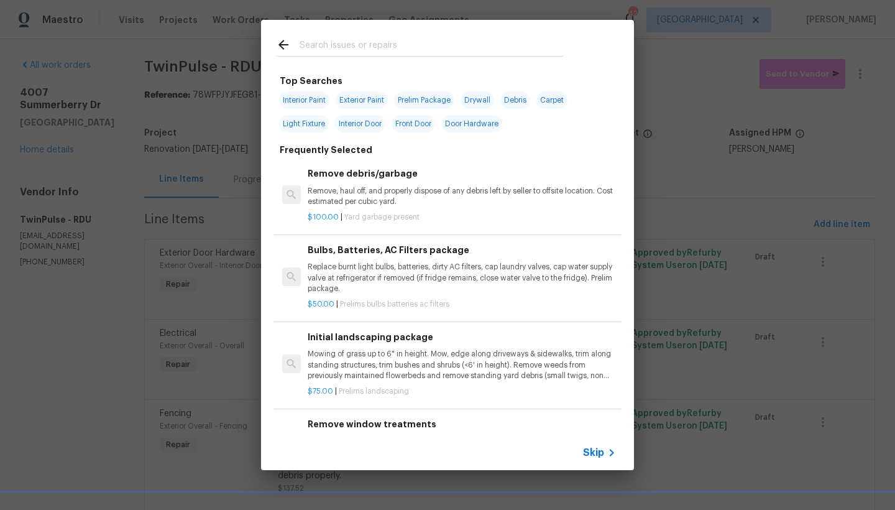
click at [312, 103] on span "Interior Paint" at bounding box center [304, 99] width 50 height 17
type input "Interior Paint"
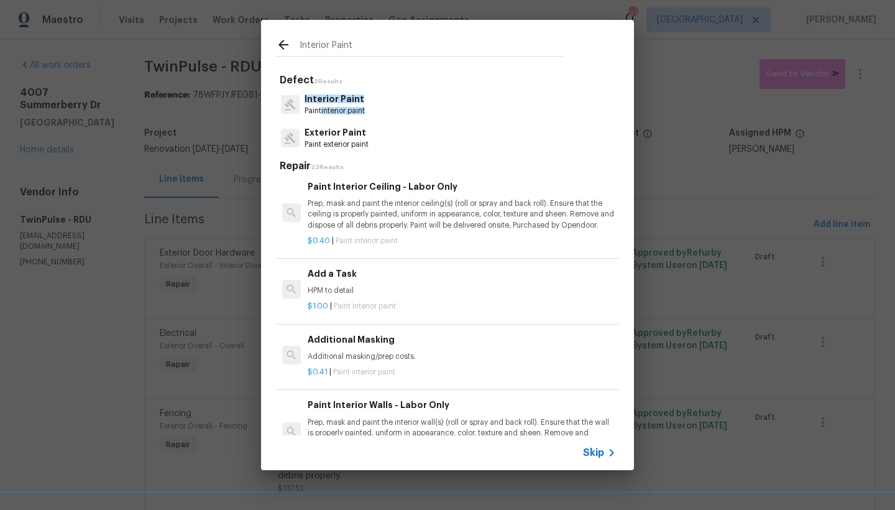
scroll to position [490, 0]
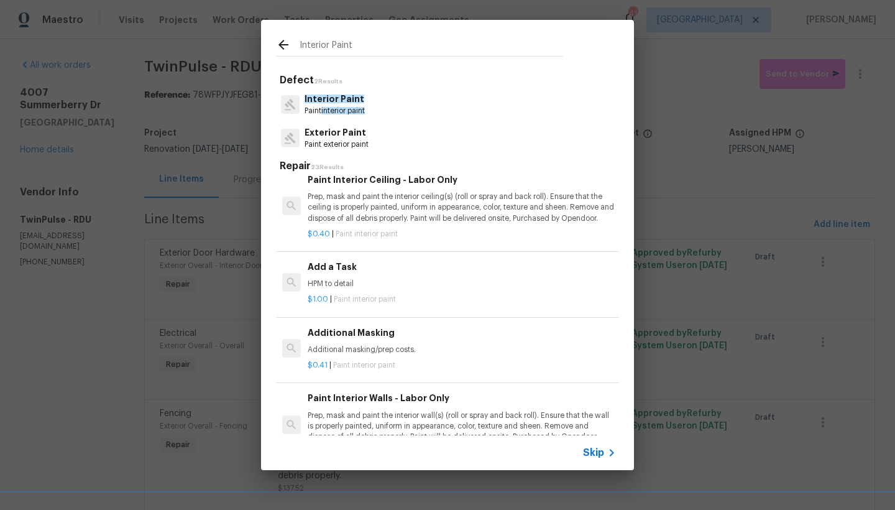
click at [361, 327] on h6 "Additional Masking" at bounding box center [462, 333] width 308 height 14
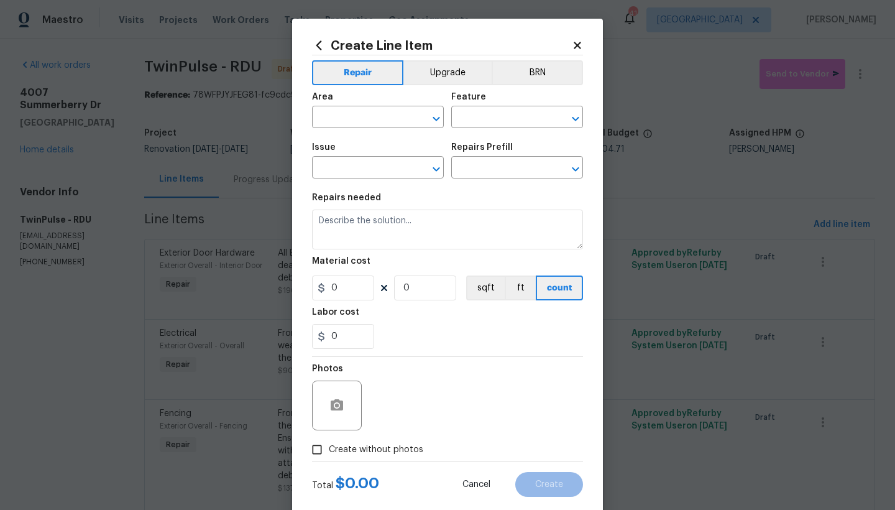
type input "Overall Paint"
type input "Interior Paint"
type input "Additional Masking $0.41"
type textarea "Additional masking/prep costs."
type input "0.41"
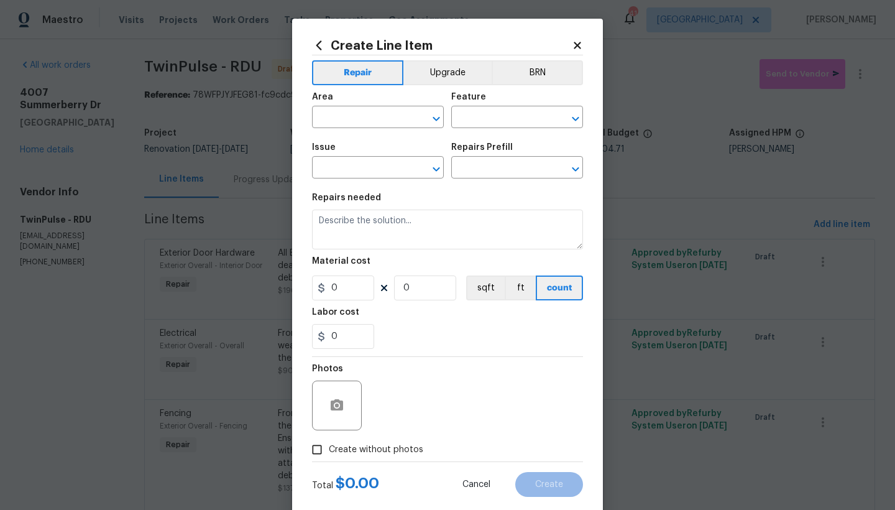
type input "1"
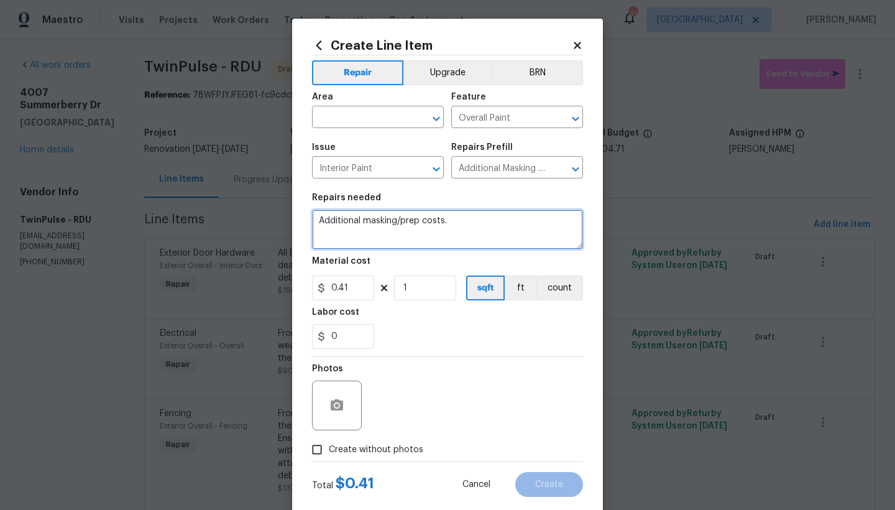
drag, startPoint x: 446, startPoint y: 221, endPoint x: 248, endPoint y: 223, distance: 198.3
click at [248, 223] on div "Create Line Item Repair Upgrade BRN Area ​ Feature Overall Paint ​ Issue Interi…" at bounding box center [447, 255] width 895 height 510
type textarea "High Ceiling drywall repairs and paint."
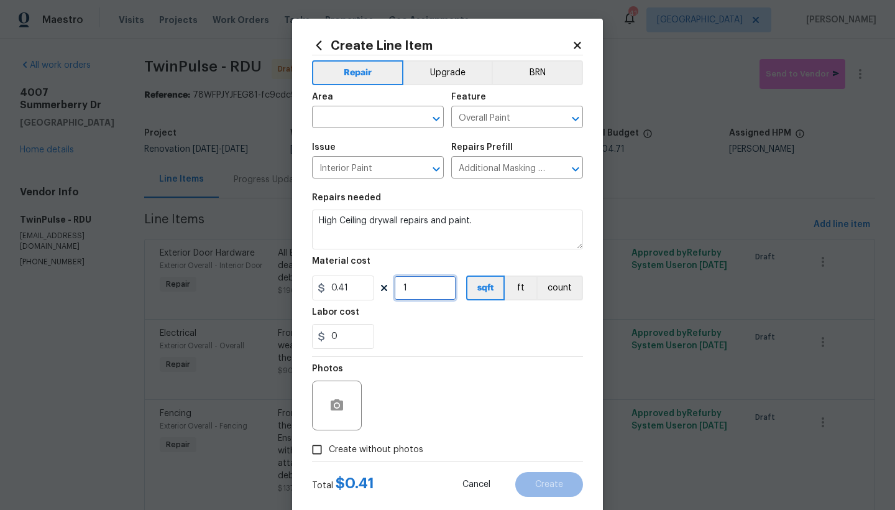
drag, startPoint x: 411, startPoint y: 289, endPoint x: 362, endPoint y: 288, distance: 49.1
click at [362, 288] on div "0.41 1 sqft ft count" at bounding box center [447, 287] width 271 height 25
drag, startPoint x: 428, startPoint y: 286, endPoint x: 318, endPoint y: 281, distance: 109.5
click at [319, 281] on div "0.41 1000 sqft ft count" at bounding box center [447, 287] width 271 height 25
type input "750"
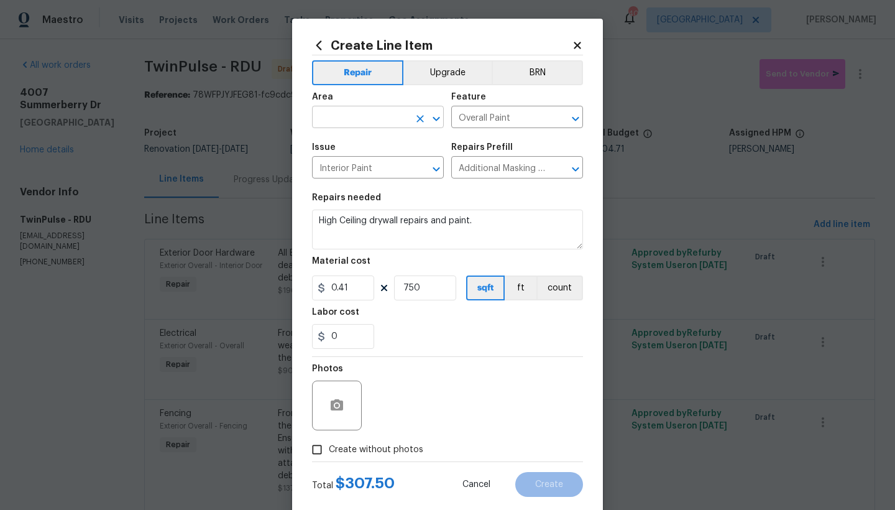
click at [345, 126] on input "text" at bounding box center [360, 118] width 97 height 19
click at [353, 168] on li "Interior Overall" at bounding box center [374, 166] width 132 height 21
type input "Interior Overall"
drag, startPoint x: 422, startPoint y: 292, endPoint x: 352, endPoint y: 291, distance: 70.2
click at [352, 291] on div "0.41 750 sqft ft count" at bounding box center [447, 287] width 271 height 25
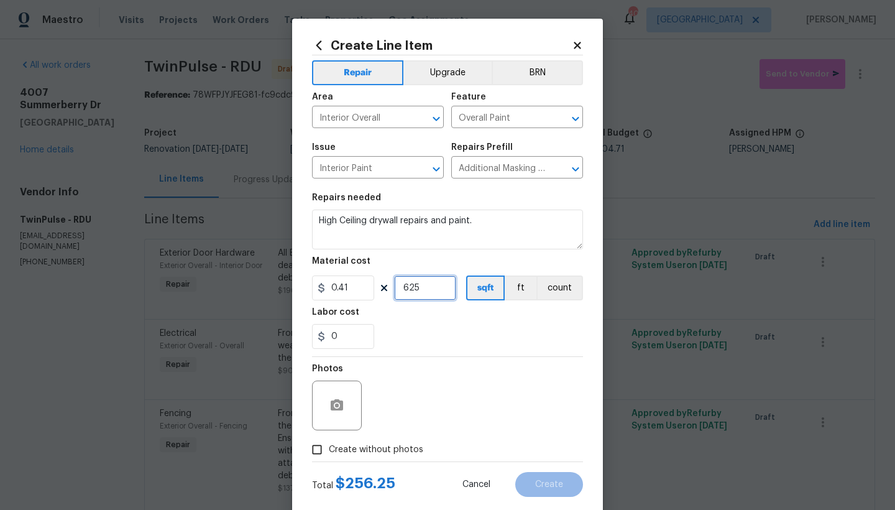
type input "625"
click at [310, 456] on input "Create without photos" at bounding box center [317, 450] width 24 height 24
checkbox input "true"
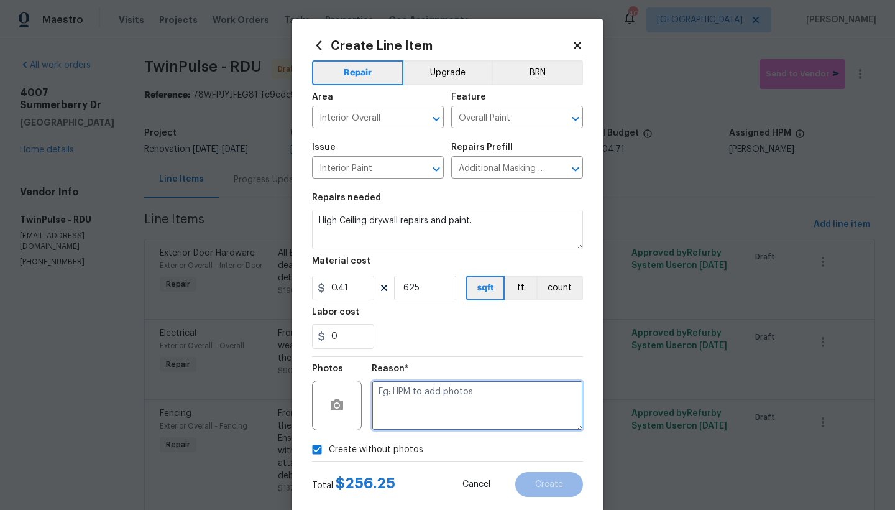
click at [418, 387] on textarea at bounding box center [477, 405] width 211 height 50
type textarea "n"
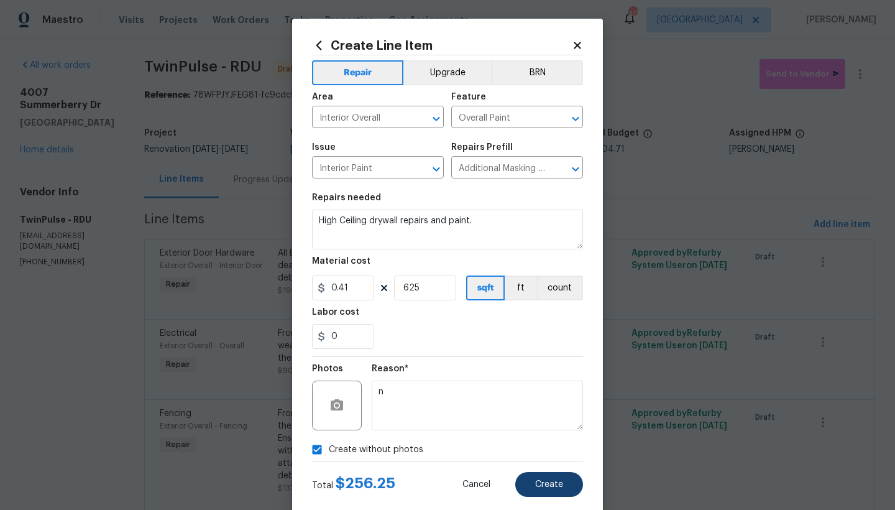
click at [529, 487] on button "Create" at bounding box center [549, 484] width 68 height 25
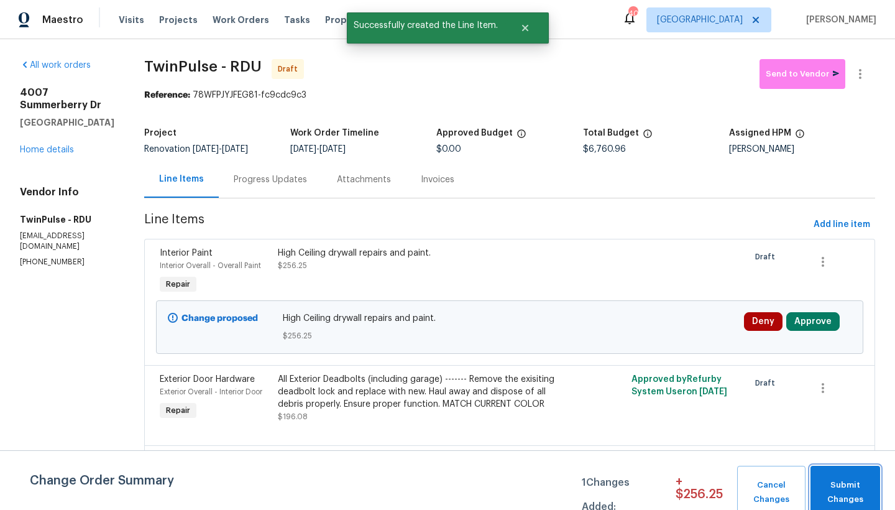
click at [856, 486] on span "Submit Changes" at bounding box center [845, 492] width 57 height 29
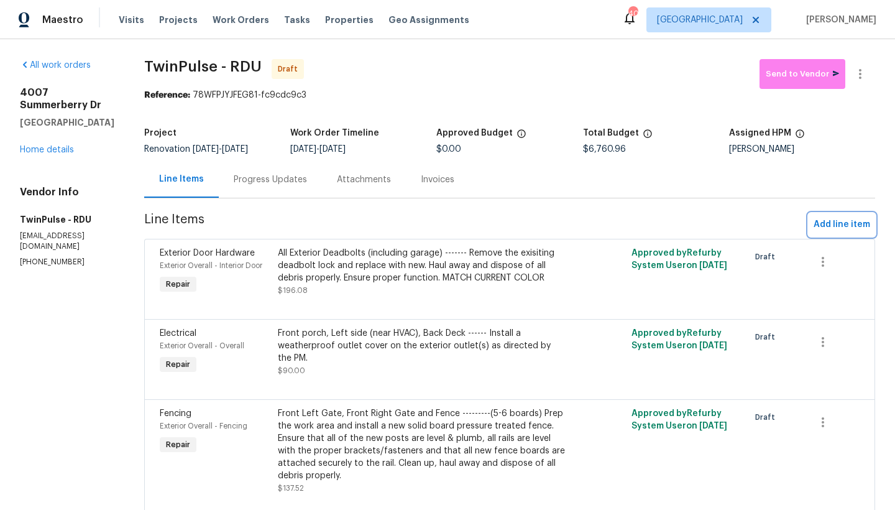
click at [813, 221] on span "Add line item" at bounding box center [841, 225] width 57 height 16
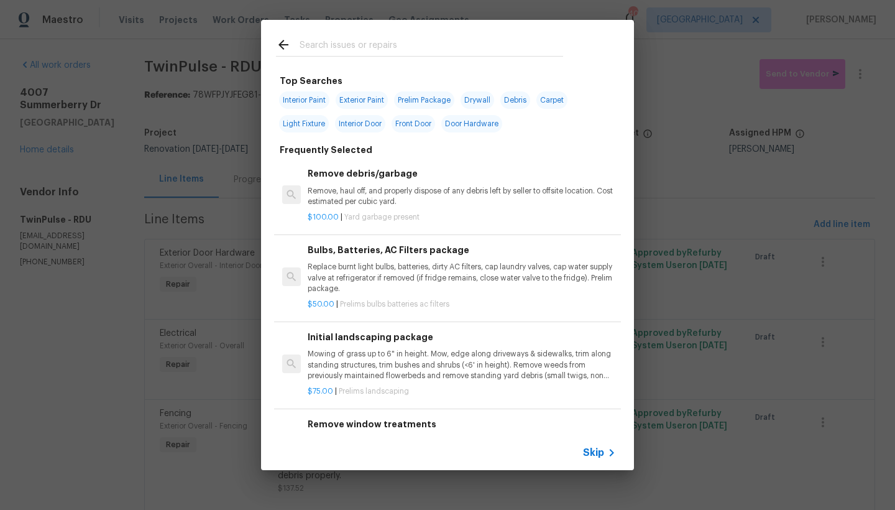
click at [371, 42] on input "text" at bounding box center [432, 46] width 264 height 19
type input "e"
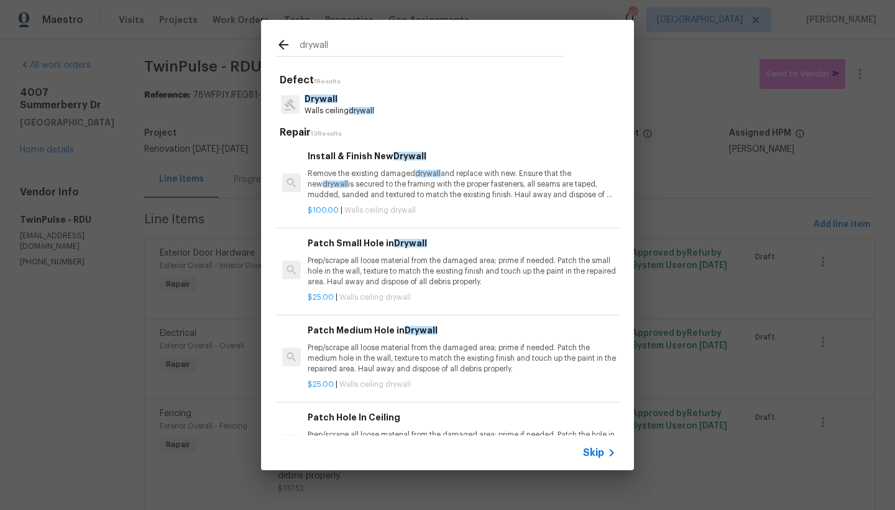
type input "drywall"
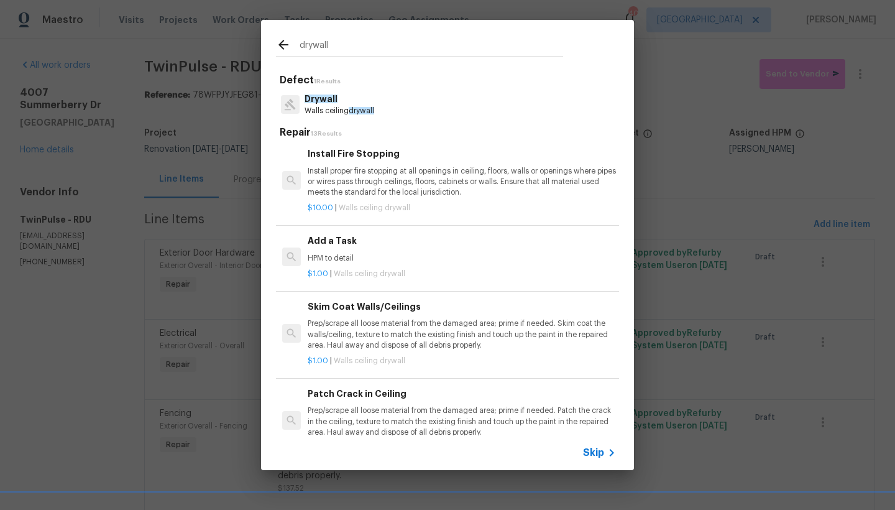
scroll to position [352, 0]
click at [328, 237] on h6 "Add a Task" at bounding box center [462, 239] width 308 height 14
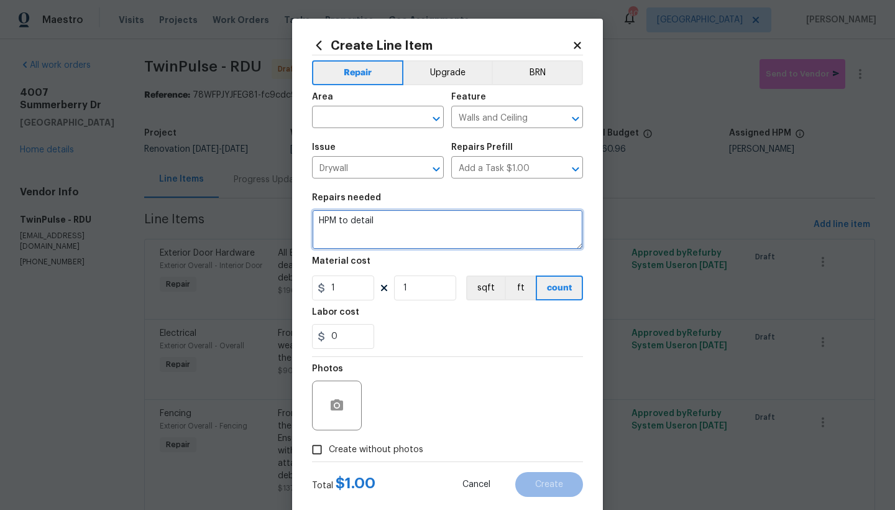
drag, startPoint x: 311, startPoint y: 224, endPoint x: 248, endPoint y: 224, distance: 62.8
click at [250, 224] on div "Create Line Item Repair Upgrade BRN Area ​ Feature Walls and Ceiling ​ Issue Dr…" at bounding box center [447, 255] width 895 height 510
click at [312, 220] on textarea "Repair all DIY drywall patches" at bounding box center [447, 229] width 271 height 40
click at [472, 222] on textarea "1. Repair all DIY drywall patches" at bounding box center [447, 229] width 271 height 40
type textarea "1. Repair all DIY drywall patches 2. Repair all Ceiling cracks and seam peeling…"
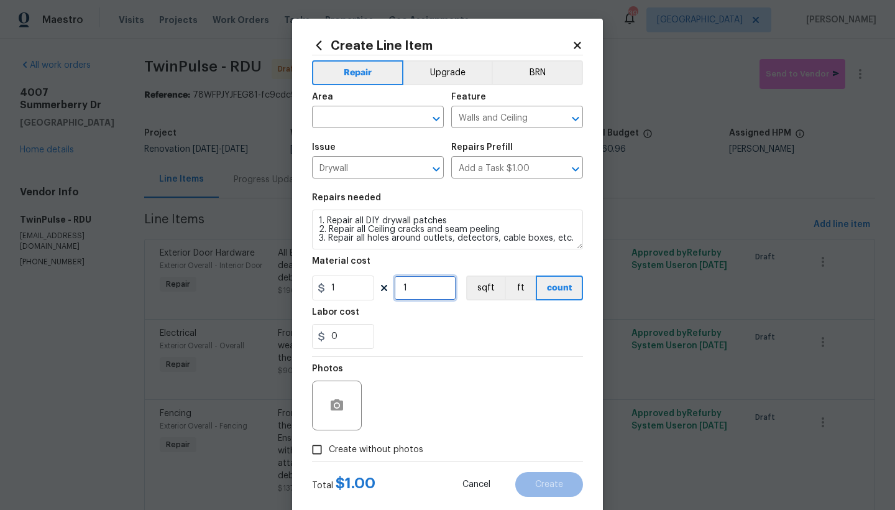
drag, startPoint x: 411, startPoint y: 288, endPoint x: 335, endPoint y: 285, distance: 76.5
click at [337, 285] on div "1 1 sqft ft count" at bounding box center [447, 287] width 271 height 25
click at [368, 116] on input "text" at bounding box center [360, 118] width 97 height 19
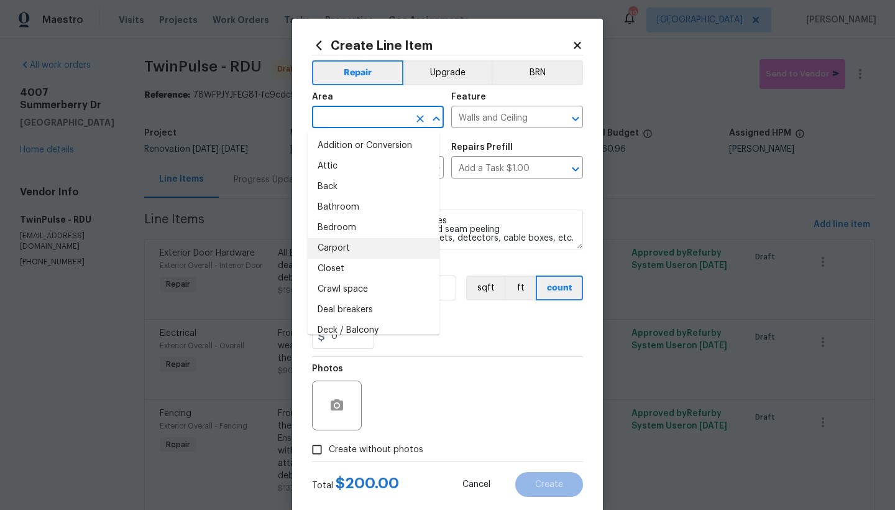
click at [492, 351] on section "Repairs needed 1. Repair all DIY drywall patches 2. Repair all Ceiling cracks a…" at bounding box center [447, 271] width 271 height 170
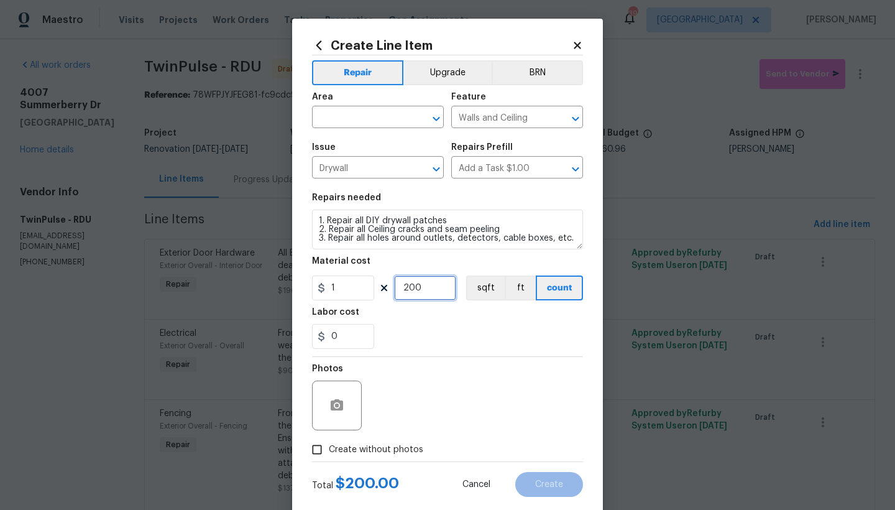
click at [422, 288] on input "200" at bounding box center [425, 287] width 62 height 25
type input "250"
click at [316, 448] on input "Create without photos" at bounding box center [317, 450] width 24 height 24
checkbox input "true"
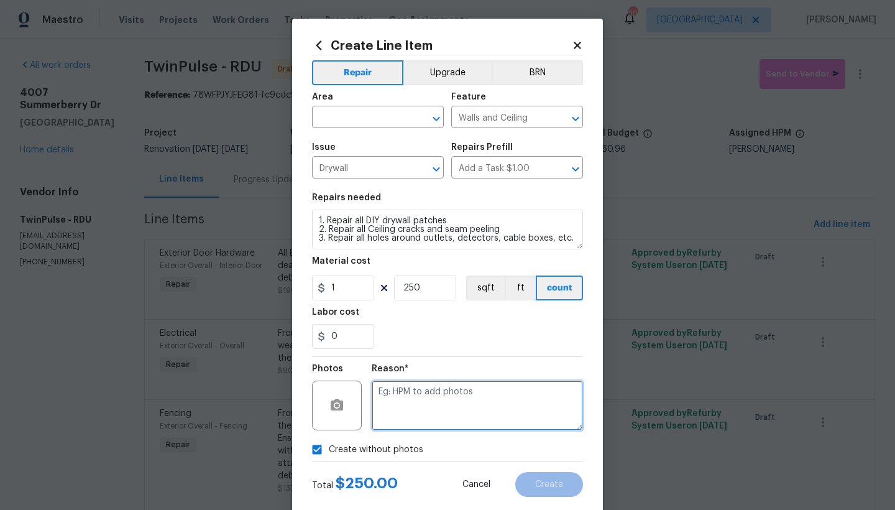
click at [399, 400] on textarea at bounding box center [477, 405] width 211 height 50
type textarea "n"
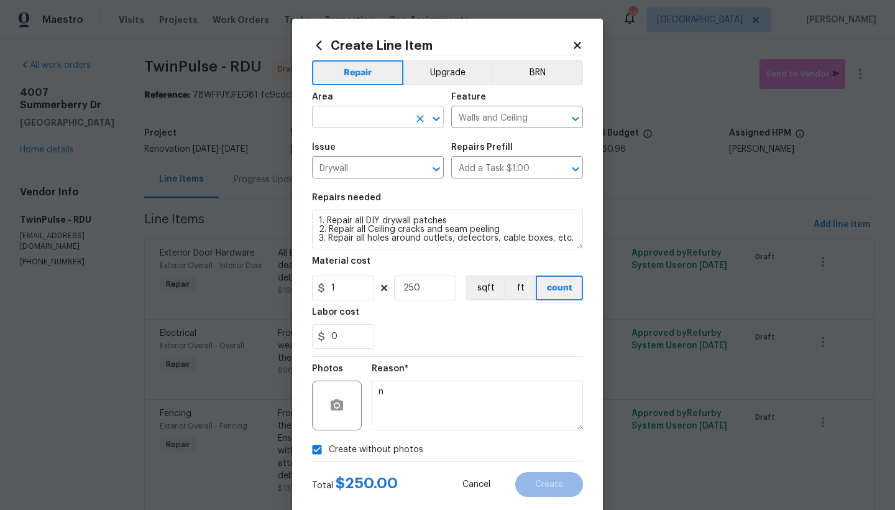
click at [374, 119] on input "text" at bounding box center [360, 118] width 97 height 19
click at [372, 168] on li "Interior Overall" at bounding box center [374, 166] width 132 height 21
type input "Interior Overall"
click at [532, 492] on button "Create" at bounding box center [549, 484] width 68 height 25
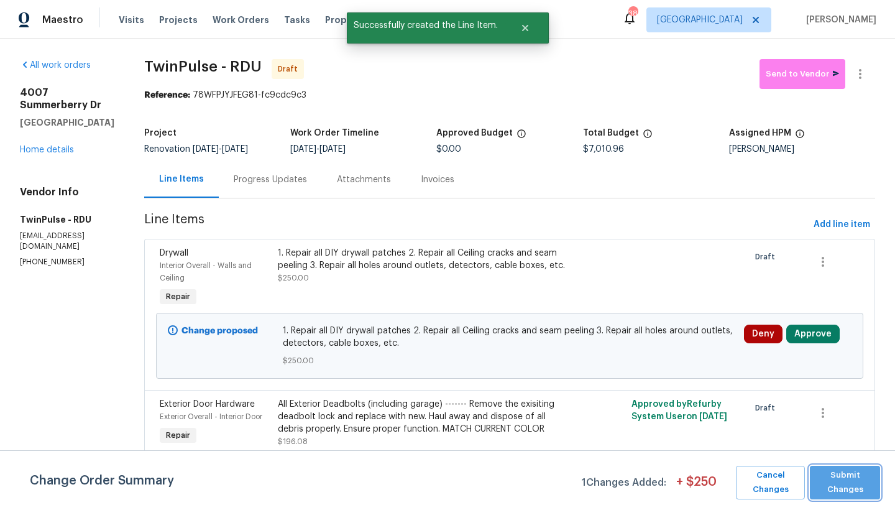
click at [840, 483] on span "Submit Changes" at bounding box center [845, 482] width 58 height 29
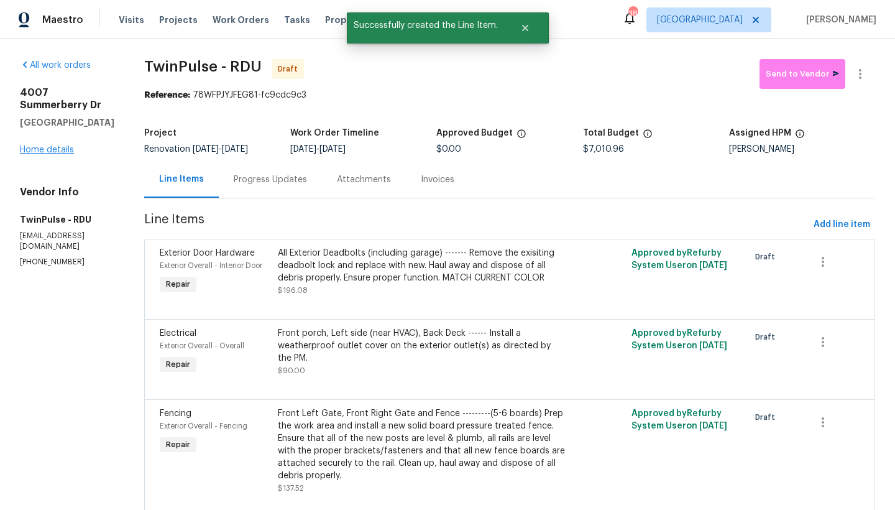
click at [53, 154] on link "Home details" at bounding box center [47, 149] width 54 height 9
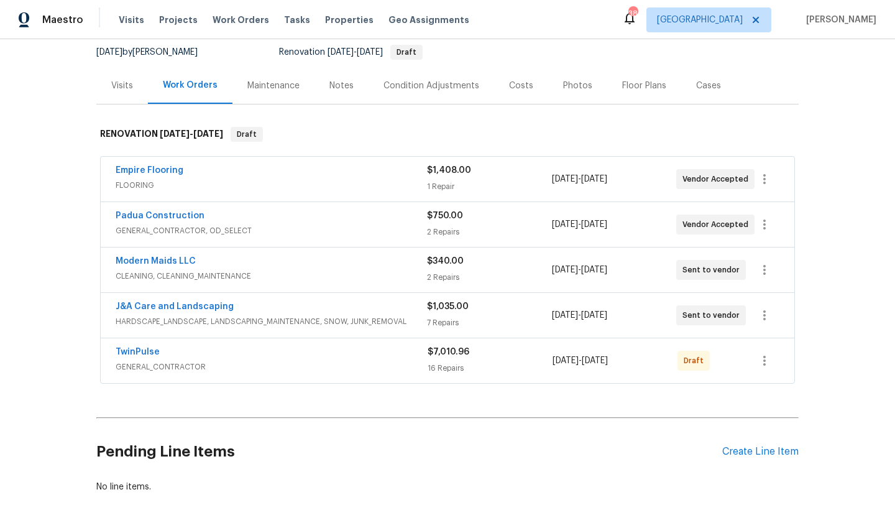
scroll to position [154, 0]
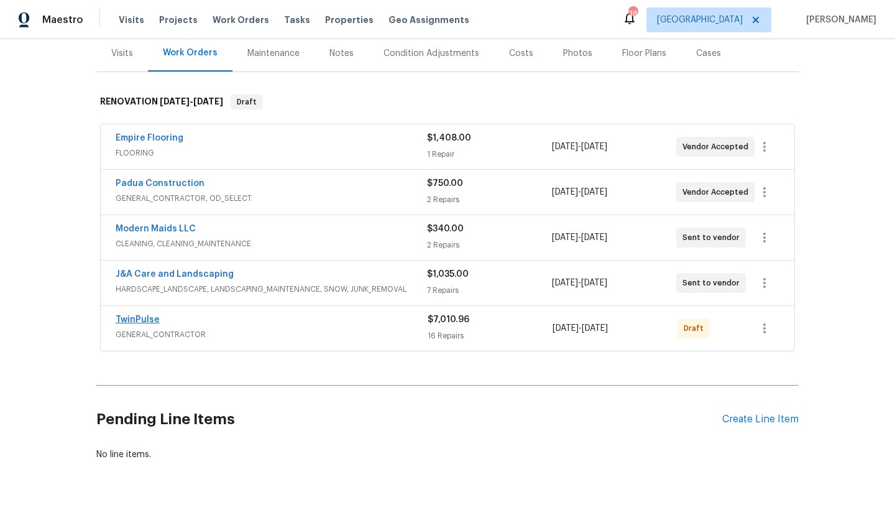
click at [137, 321] on link "TwinPulse" at bounding box center [138, 319] width 44 height 9
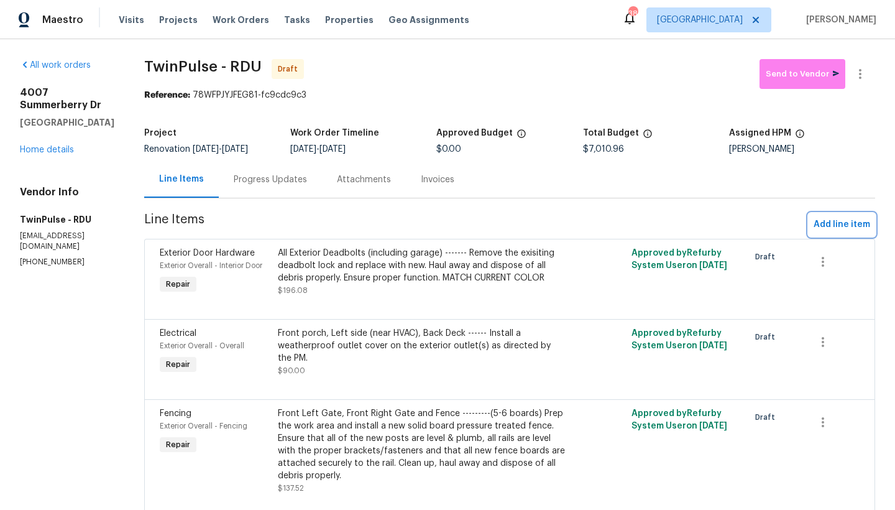
click at [833, 225] on span "Add line item" at bounding box center [841, 225] width 57 height 16
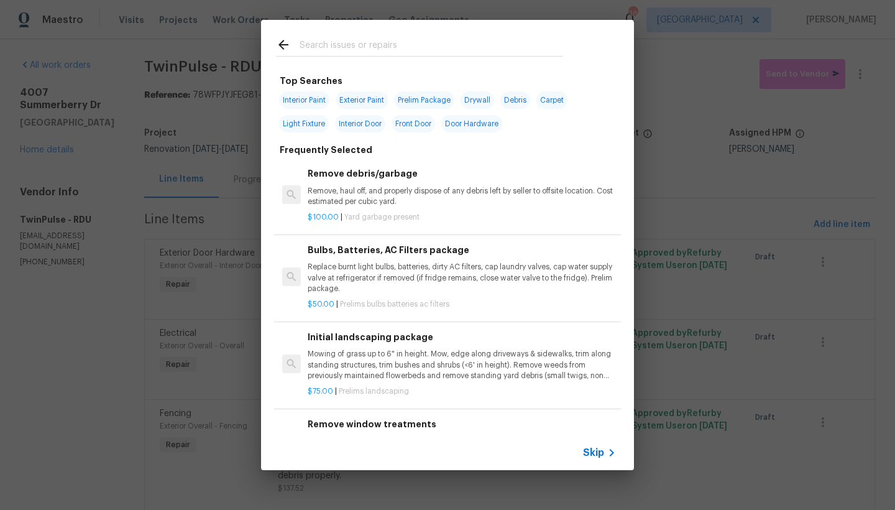
click at [346, 47] on input "text" at bounding box center [432, 46] width 264 height 19
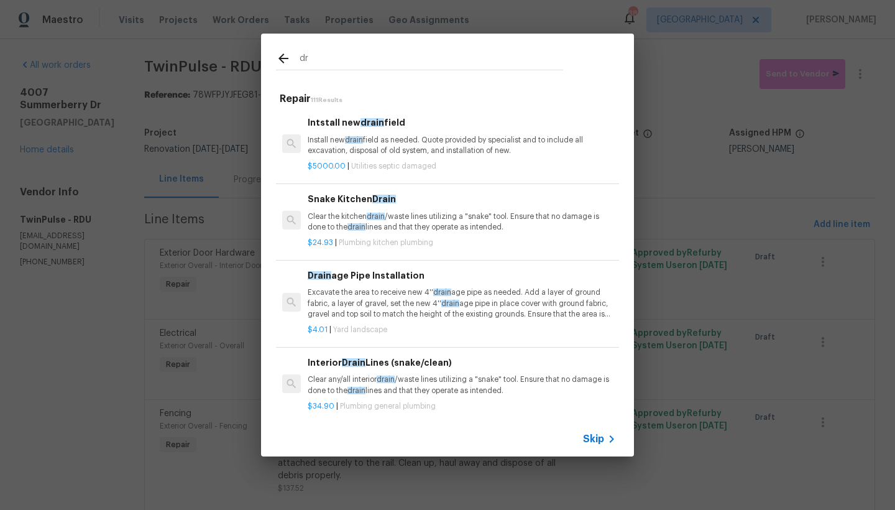
type input "d"
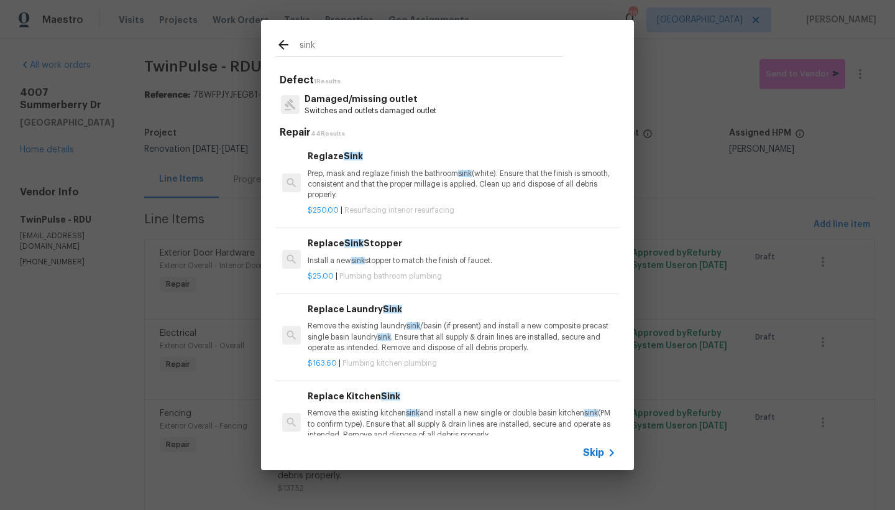
drag, startPoint x: 305, startPoint y: 48, endPoint x: 267, endPoint y: 50, distance: 37.9
click at [280, 49] on div "sink" at bounding box center [419, 46] width 287 height 19
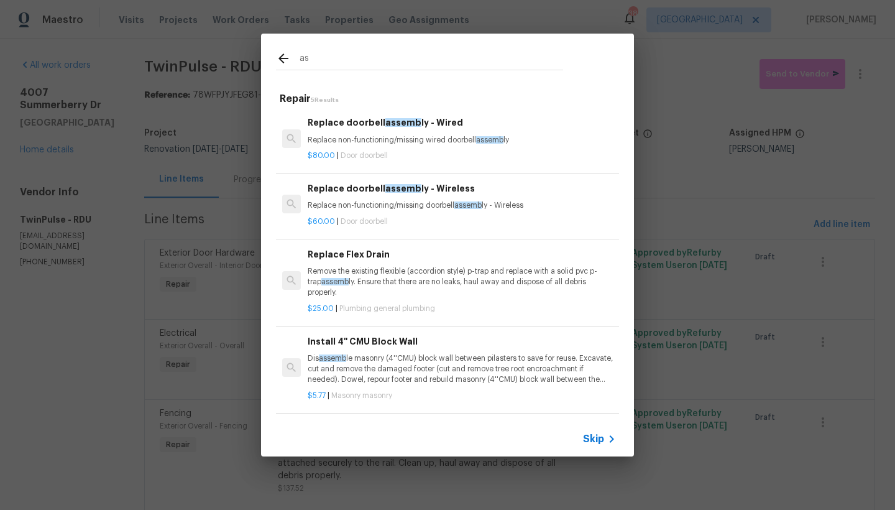
type input "a"
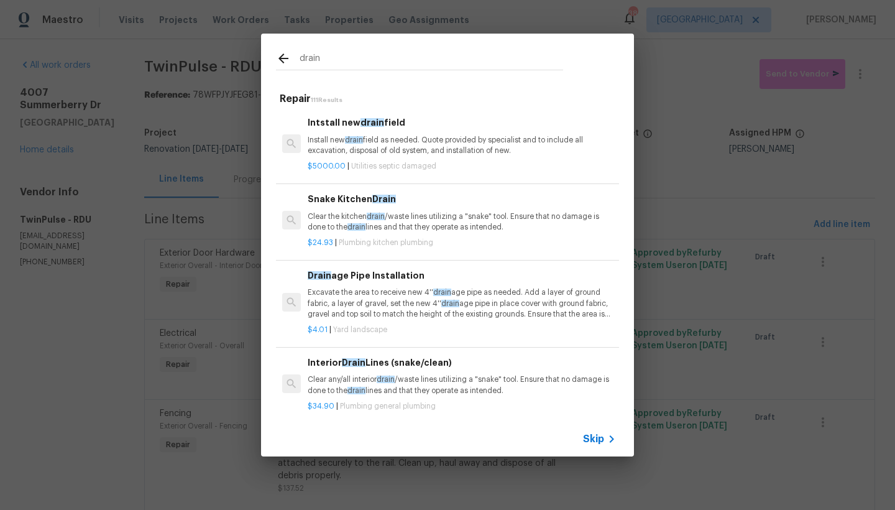
type input "drain"
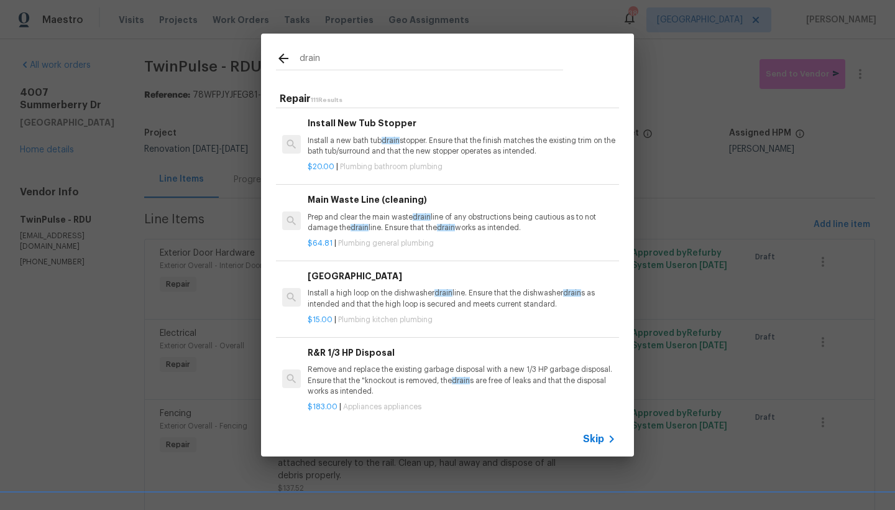
scroll to position [494, 0]
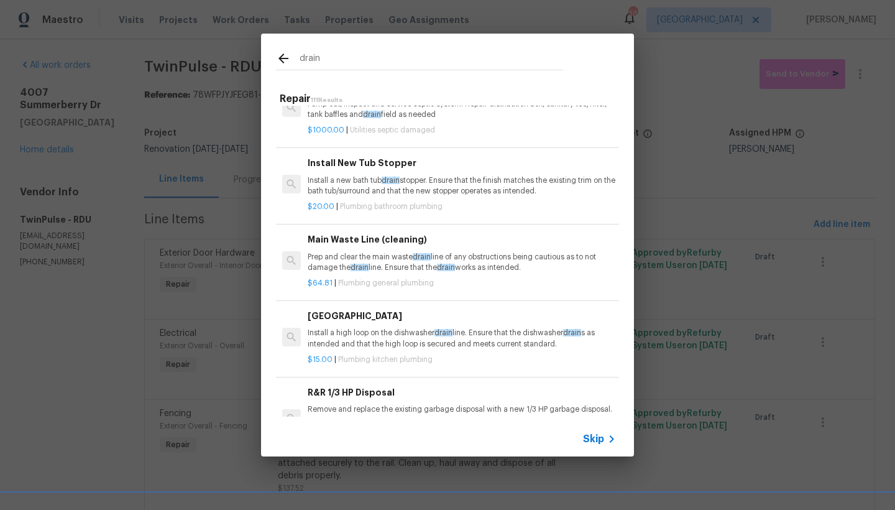
click at [355, 170] on h6 "Install New Tub Stopper" at bounding box center [462, 163] width 308 height 14
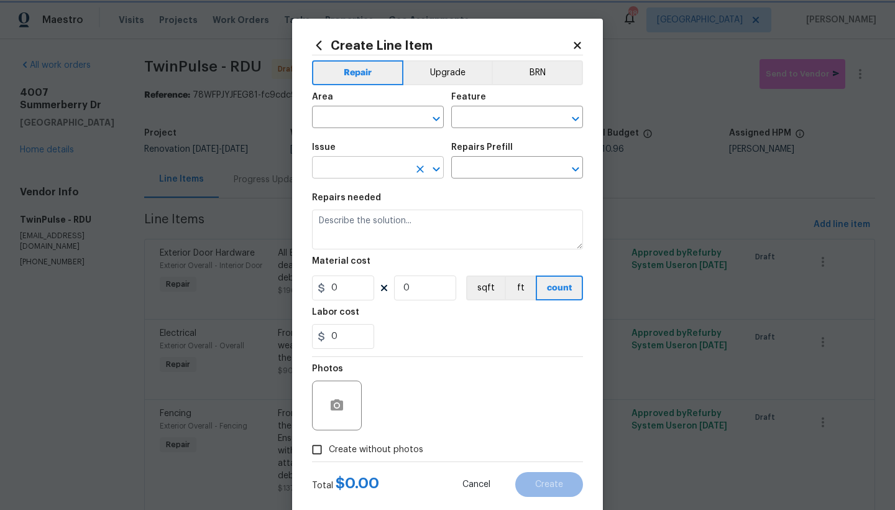
type input "Plumbing"
type input "Bathroom Plumbing"
type input "Install New Tub Stopper $20.00"
type textarea "Install a new bath tub drain stopper. Ensure that the finish matches the existi…"
type input "20"
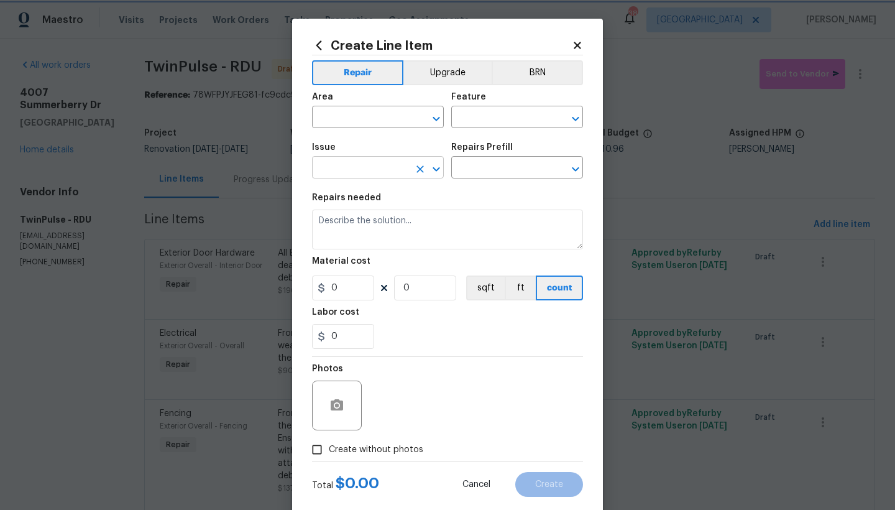
type input "1"
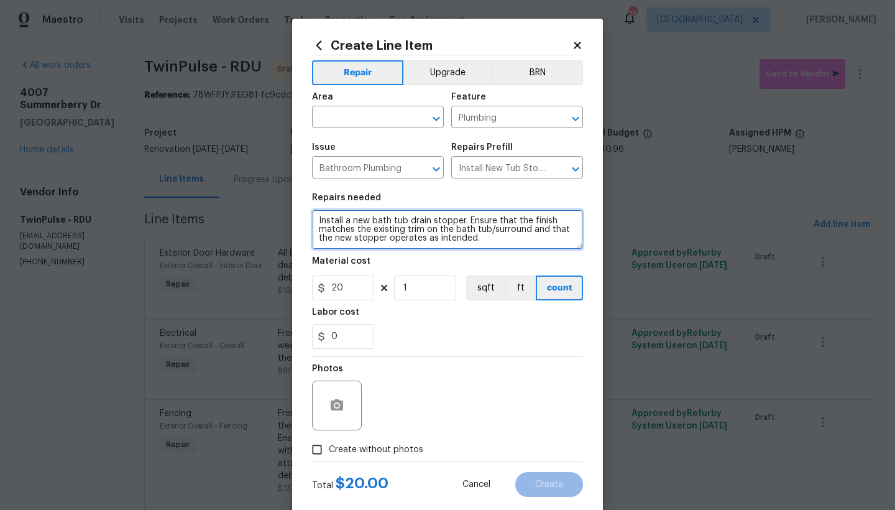
click at [457, 221] on textarea "Install a new bath tub drain stopper. Ensure that the finish matches the existi…" at bounding box center [447, 229] width 271 height 40
click at [506, 218] on textarea "Install a new bath tub drain stopper assembly. Ensure that the finish matches t…" at bounding box center [447, 229] width 271 height 40
drag, startPoint x: 503, startPoint y: 221, endPoint x: 526, endPoint y: 223, distance: 23.1
click at [505, 221] on textarea "Install a new bath tub drain stopper assembly. Ensure that the finish matches t…" at bounding box center [447, 229] width 271 height 40
click at [312, 221] on textarea "Install a new bath tub drain stopper assembly. MATCH CURRENT COLOR (Black or Oi…" at bounding box center [447, 229] width 271 height 40
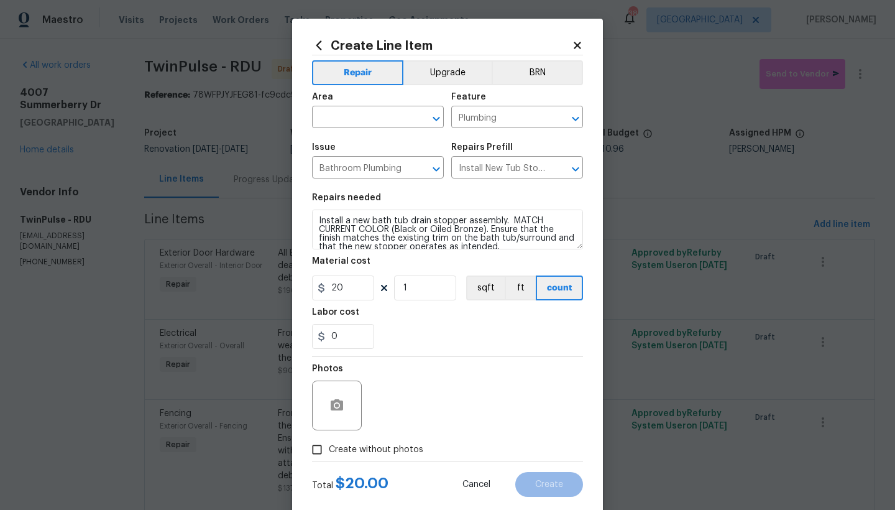
click at [332, 208] on div "Repairs needed" at bounding box center [447, 201] width 271 height 16
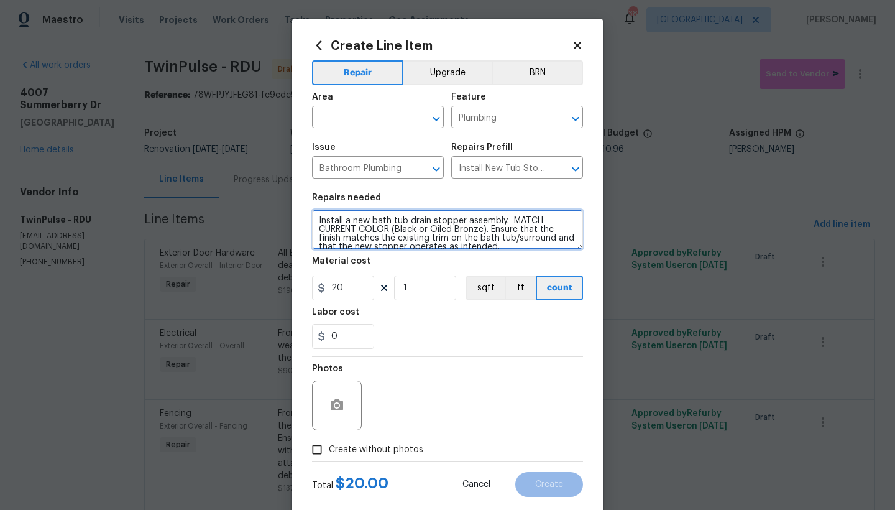
click at [331, 217] on textarea "Install a new bath tub drain stopper assembly. MATCH CURRENT COLOR (Black or Oi…" at bounding box center [447, 229] width 271 height 40
click at [371, 219] on textarea "Half Bathroom ---- Install a new bath tub drain stopper assembly. MATCH CURRENT…" at bounding box center [447, 229] width 271 height 40
type textarea "Half Bathroom (Pedestal Sink) ---- Install a new bath tub drain stopper assembl…"
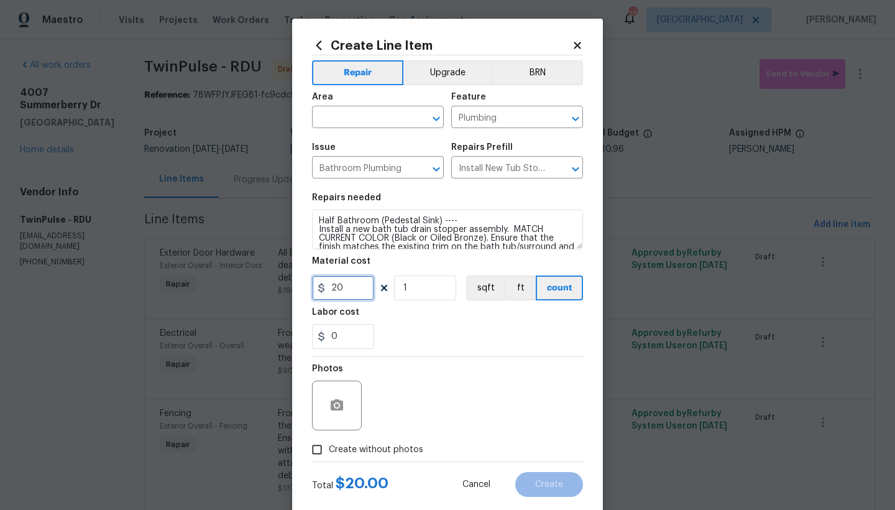
drag, startPoint x: 349, startPoint y: 288, endPoint x: 286, endPoint y: 283, distance: 62.9
click at [292, 284] on div "Create Line Item Repair Upgrade BRN Area ​ Feature Plumbing ​ Issue Bathroom Pl…" at bounding box center [447, 268] width 311 height 498
type input "40"
click at [413, 341] on div "0" at bounding box center [447, 336] width 271 height 25
click at [311, 451] on input "Create without photos" at bounding box center [317, 450] width 24 height 24
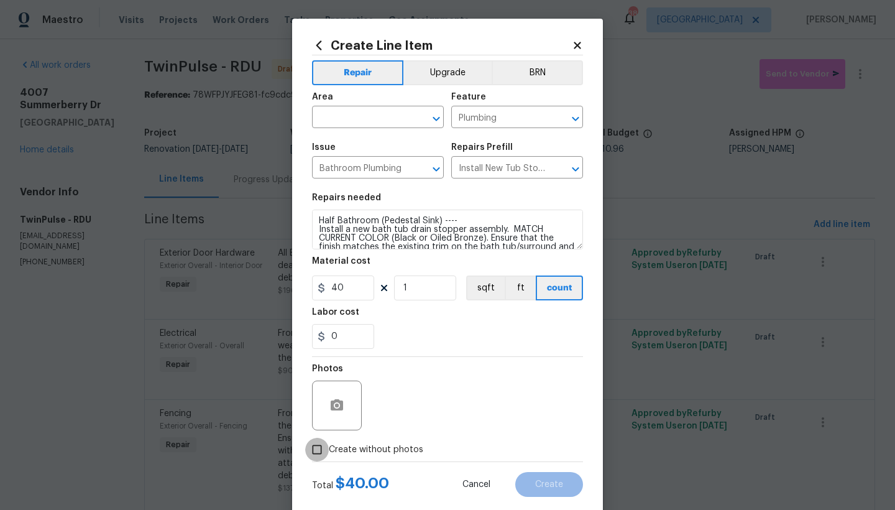
checkbox input "true"
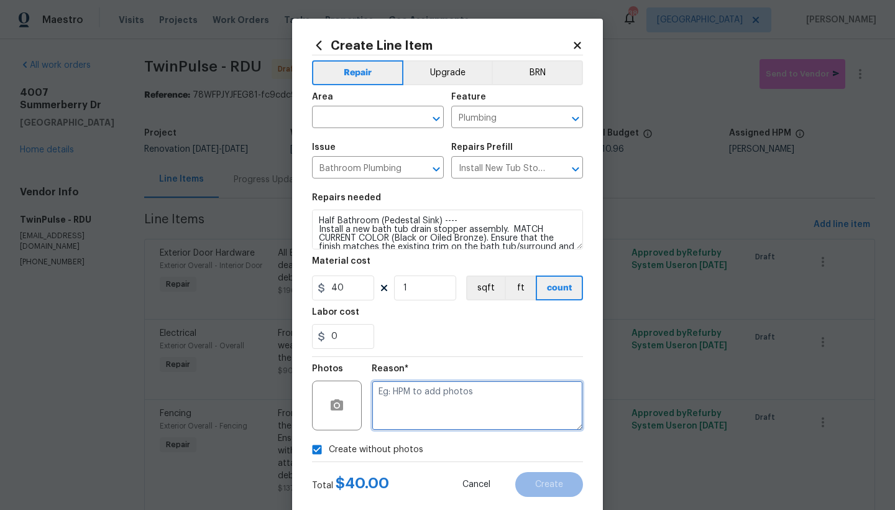
click at [388, 413] on textarea at bounding box center [477, 405] width 211 height 50
type textarea "n"
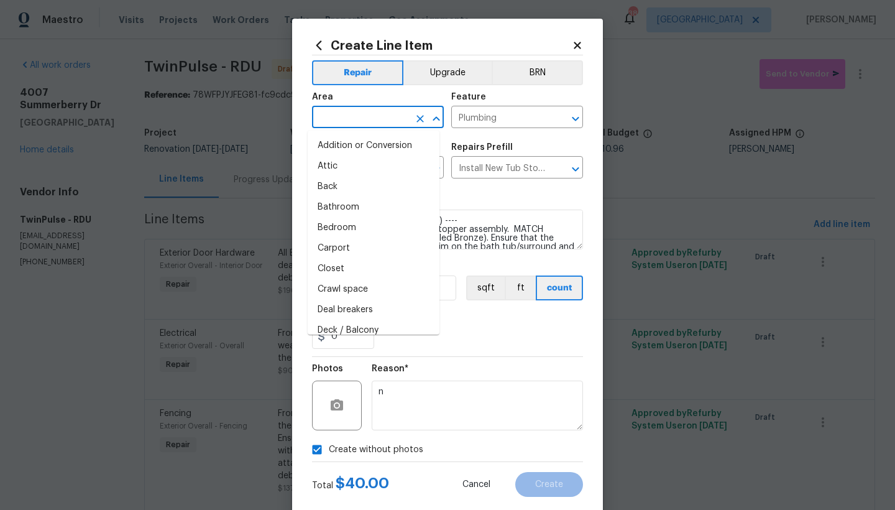
click at [363, 112] on input "text" at bounding box center [360, 118] width 97 height 19
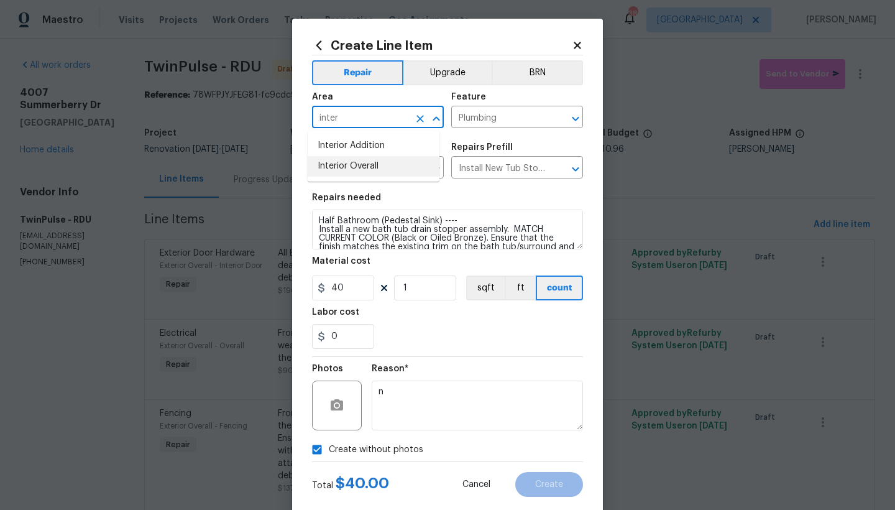
click at [369, 164] on li "Interior Overall" at bounding box center [374, 166] width 132 height 21
type input "Interior Overall"
click at [538, 482] on span "Create" at bounding box center [549, 484] width 28 height 9
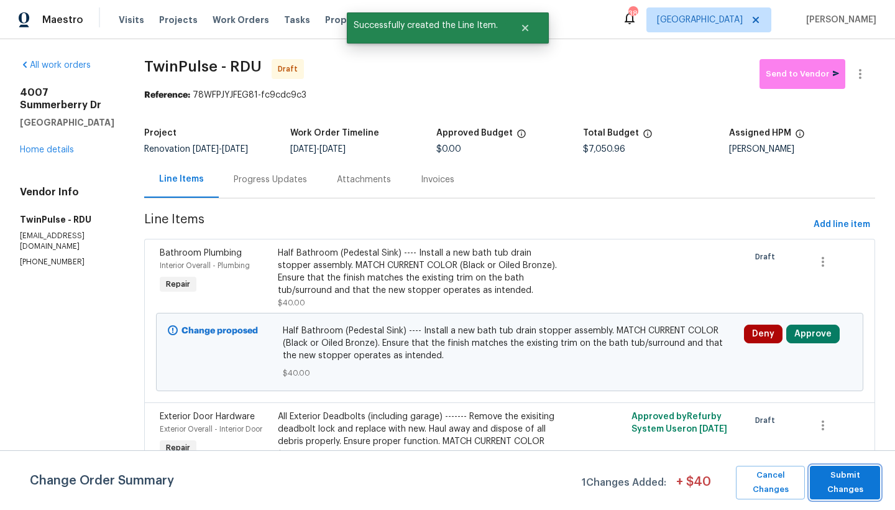
click at [854, 482] on span "Submit Changes" at bounding box center [845, 482] width 58 height 29
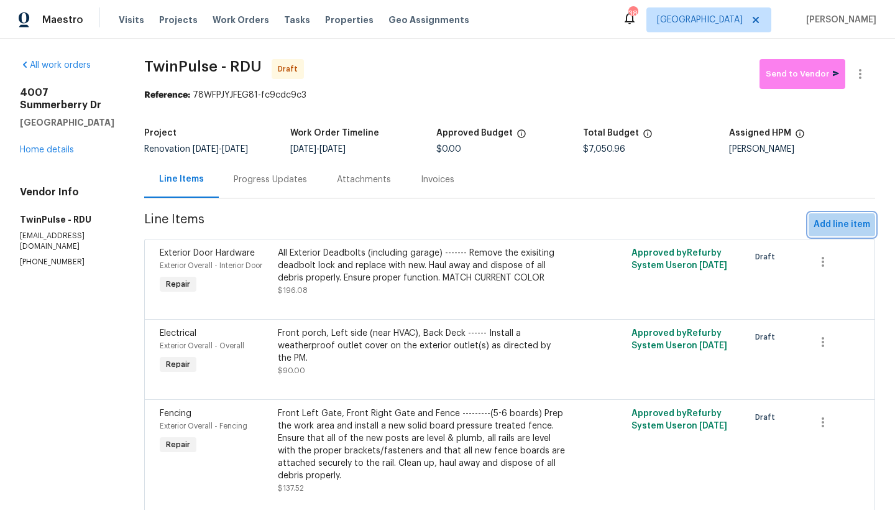
click at [833, 226] on span "Add line item" at bounding box center [841, 225] width 57 height 16
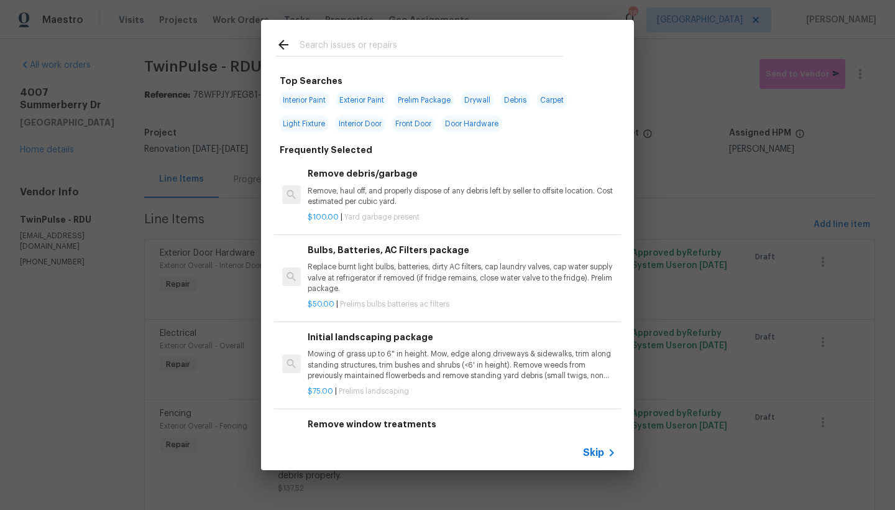
click at [363, 41] on input "text" at bounding box center [432, 46] width 264 height 19
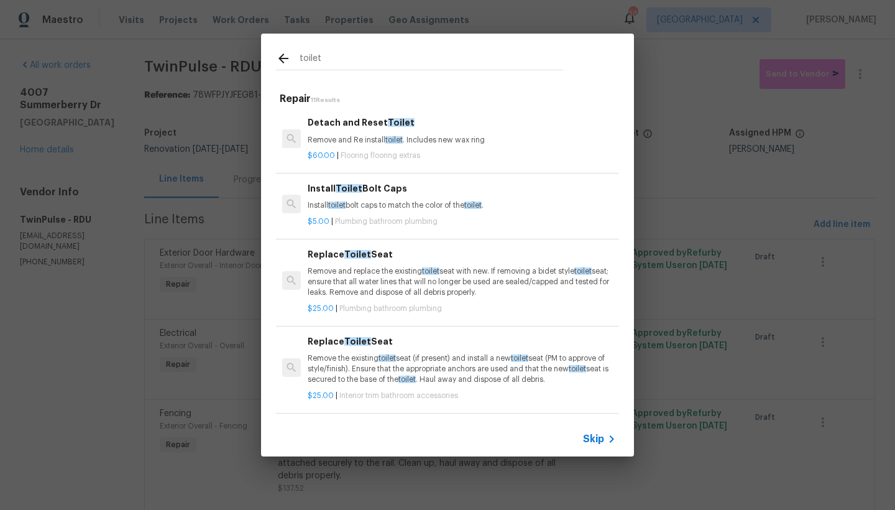
type input "toilet"
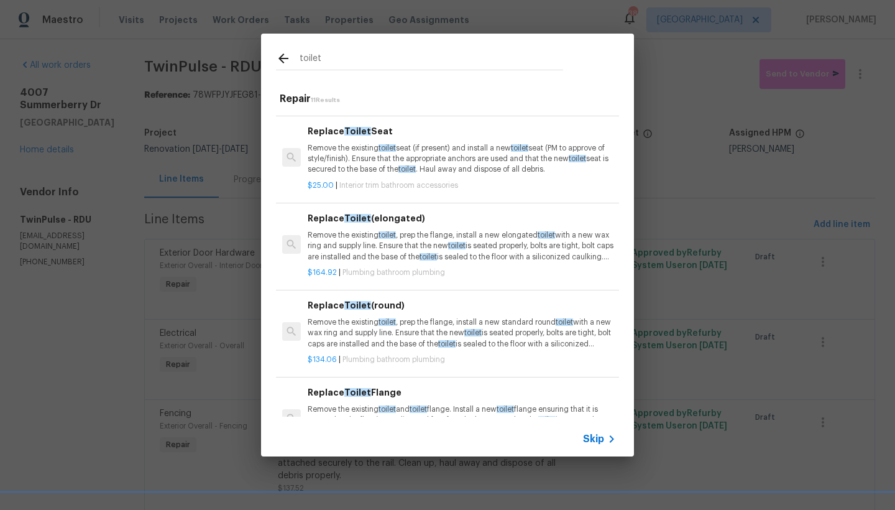
scroll to position [212, 0]
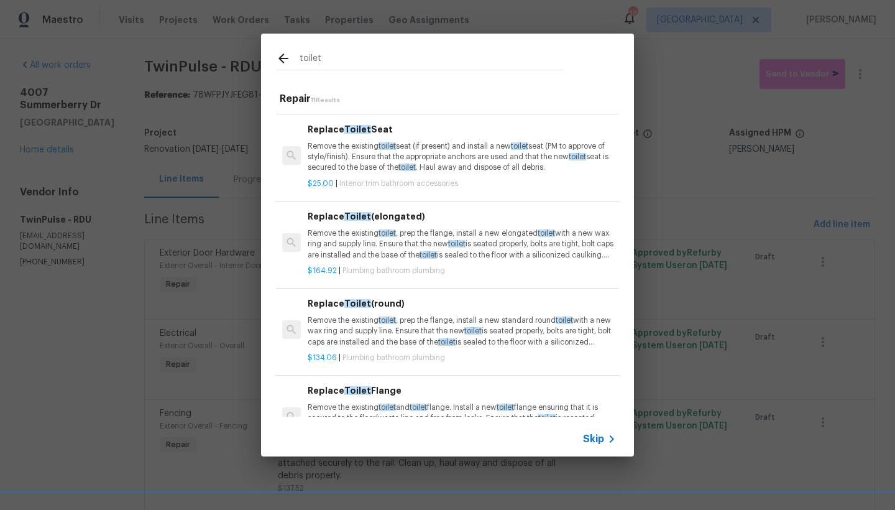
click at [332, 125] on h6 "Replace Toilet Seat" at bounding box center [462, 129] width 308 height 14
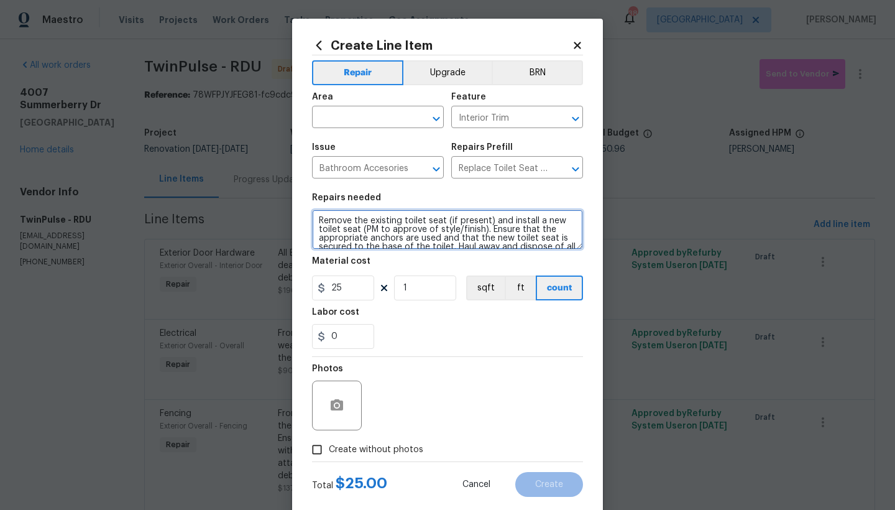
click at [316, 220] on textarea "Remove the existing toilet seat (if present) and install a new toilet seat (PM …" at bounding box center [447, 229] width 271 height 40
click at [381, 221] on textarea "Remove the existing toilet seat (if present) and install a new toilet seat (PM …" at bounding box center [447, 229] width 271 height 40
type textarea "Half Bathroom -------- Remove the existing toilet seat (if present) and install…"
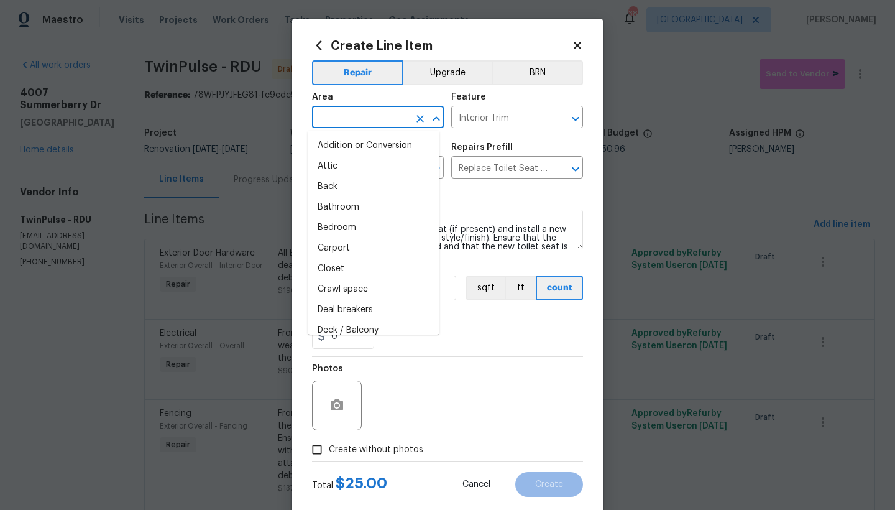
click at [333, 119] on input "text" at bounding box center [360, 118] width 97 height 19
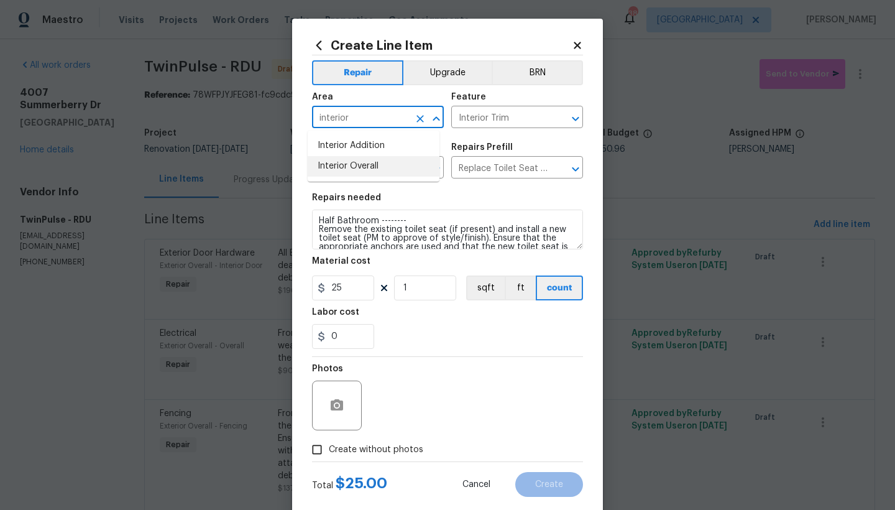
type input "interior"
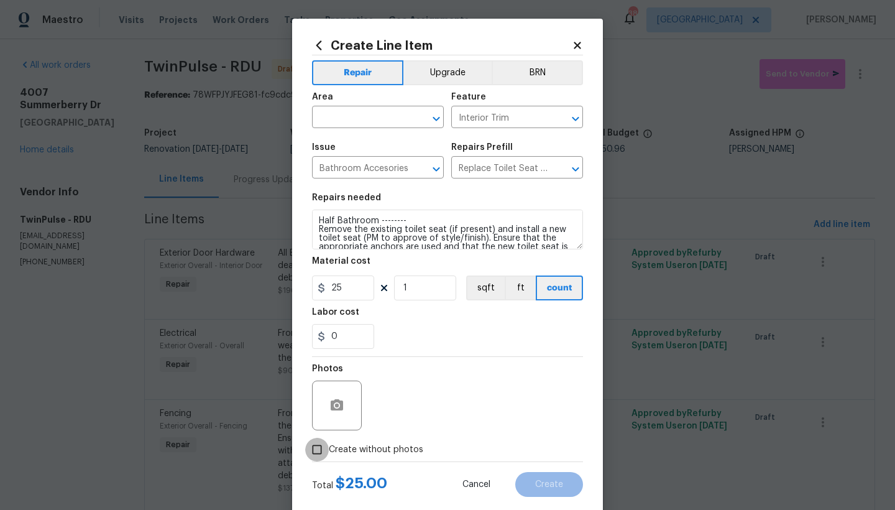
click at [314, 449] on input "Create without photos" at bounding box center [317, 450] width 24 height 24
checkbox input "true"
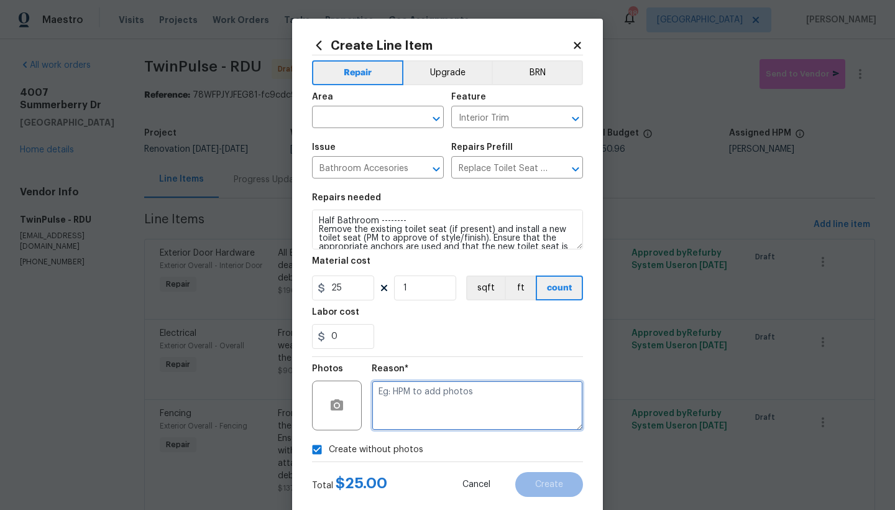
click at [414, 401] on textarea at bounding box center [477, 405] width 211 height 50
type textarea "n"
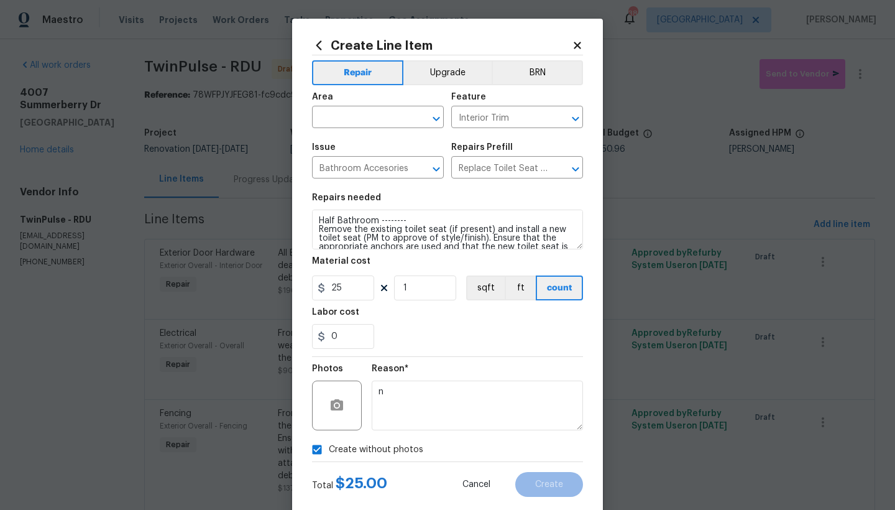
click at [439, 344] on div "0" at bounding box center [447, 336] width 271 height 25
click at [370, 117] on input "text" at bounding box center [360, 118] width 97 height 19
click at [357, 168] on li "Interior Overall" at bounding box center [374, 166] width 132 height 21
type input "Interior Overall"
click at [551, 485] on span "Create" at bounding box center [549, 484] width 28 height 9
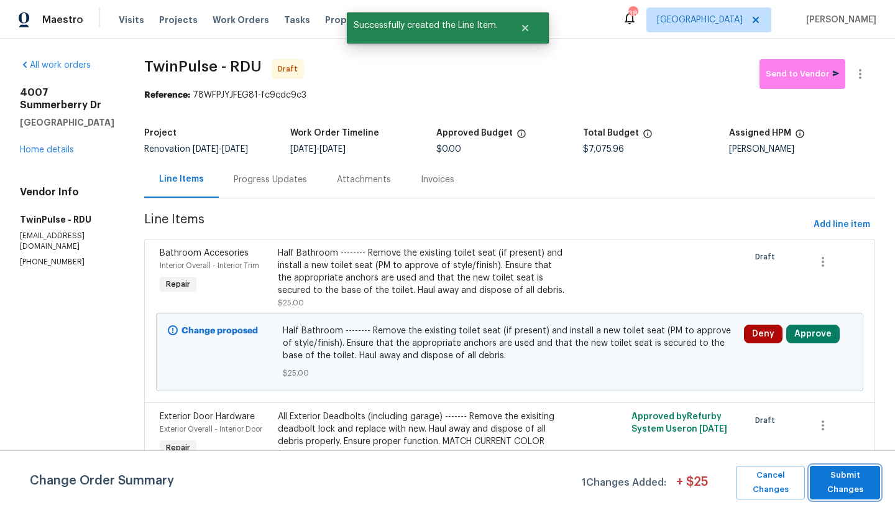
click at [840, 493] on span "Submit Changes" at bounding box center [845, 482] width 58 height 29
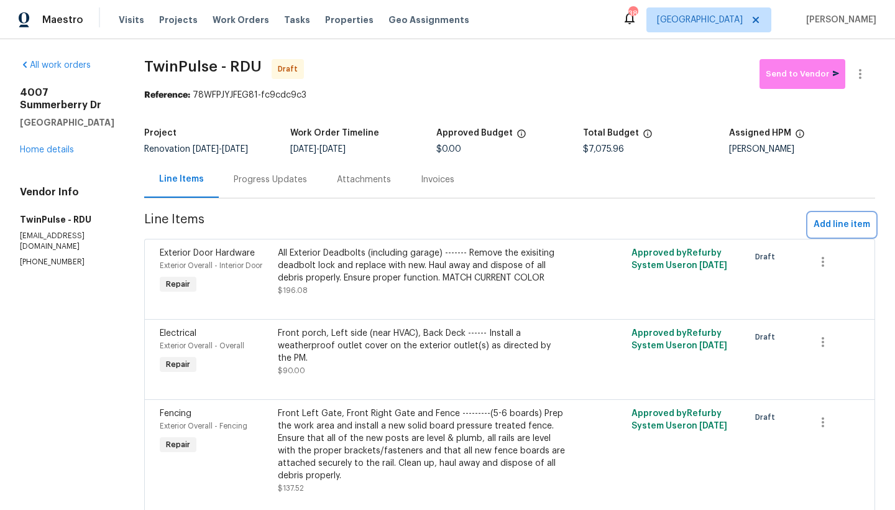
click at [826, 228] on span "Add line item" at bounding box center [841, 225] width 57 height 16
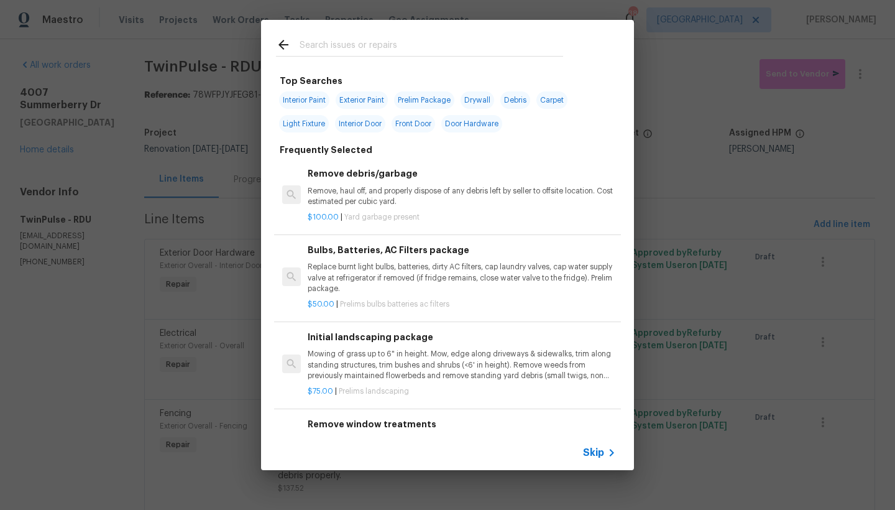
click at [335, 46] on input "text" at bounding box center [432, 46] width 264 height 19
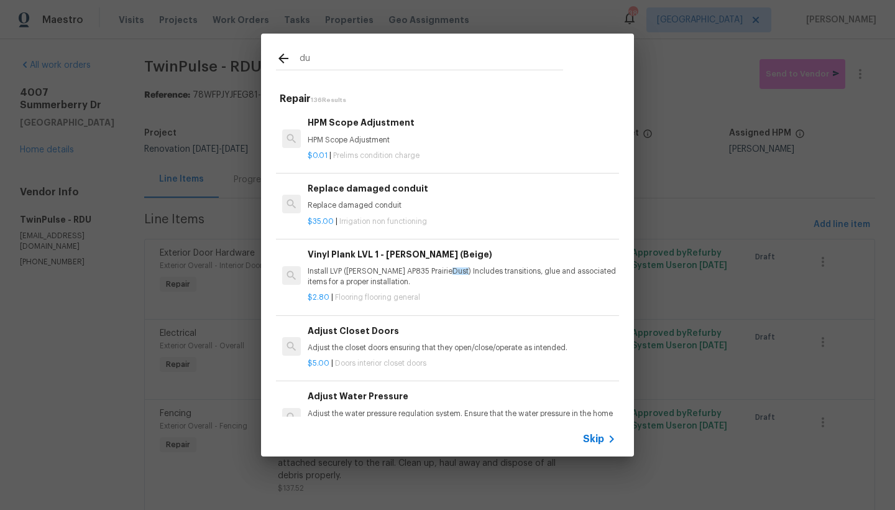
type input "d"
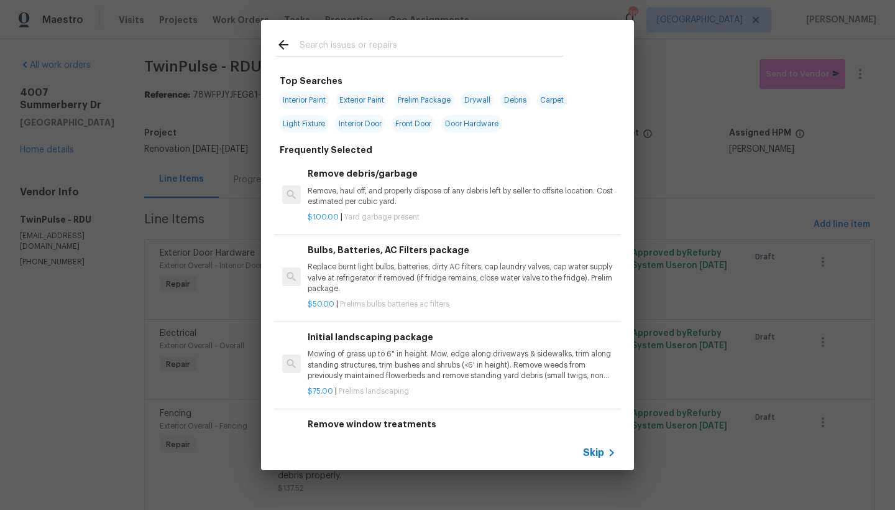
click at [328, 45] on input "text" at bounding box center [432, 46] width 264 height 19
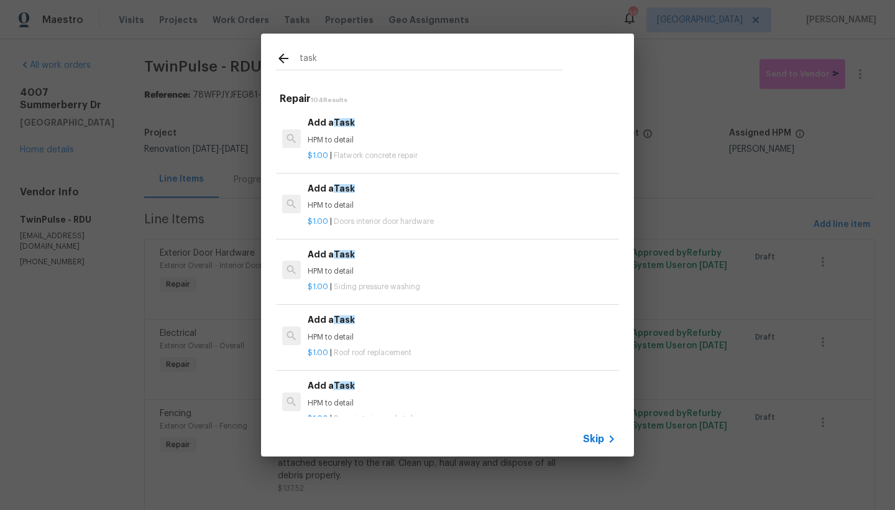
click at [279, 59] on div "task" at bounding box center [419, 60] width 287 height 19
drag, startPoint x: 335, startPoint y: 58, endPoint x: 275, endPoint y: 57, distance: 60.3
click at [275, 57] on div "task" at bounding box center [419, 58] width 317 height 49
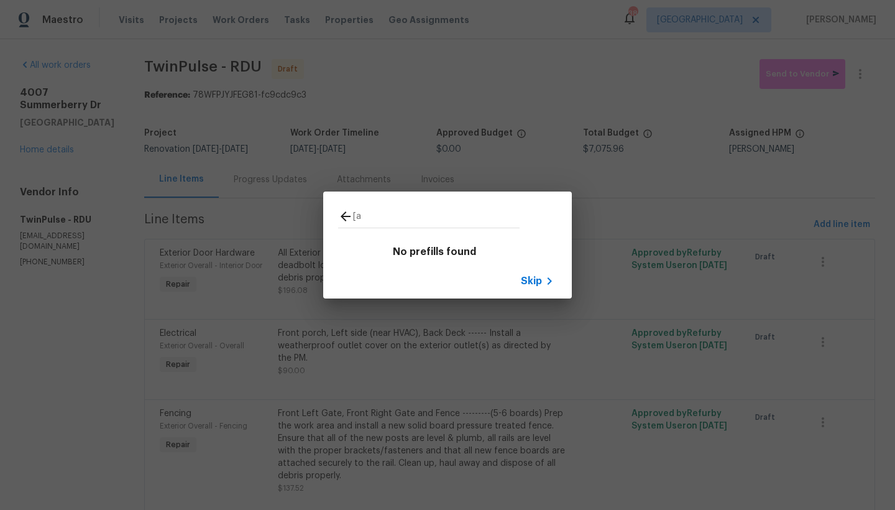
type input "["
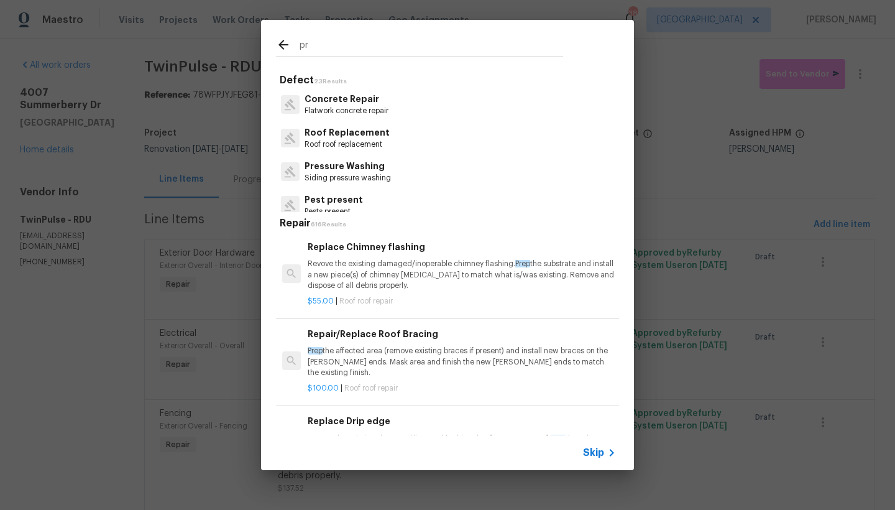
type input "p"
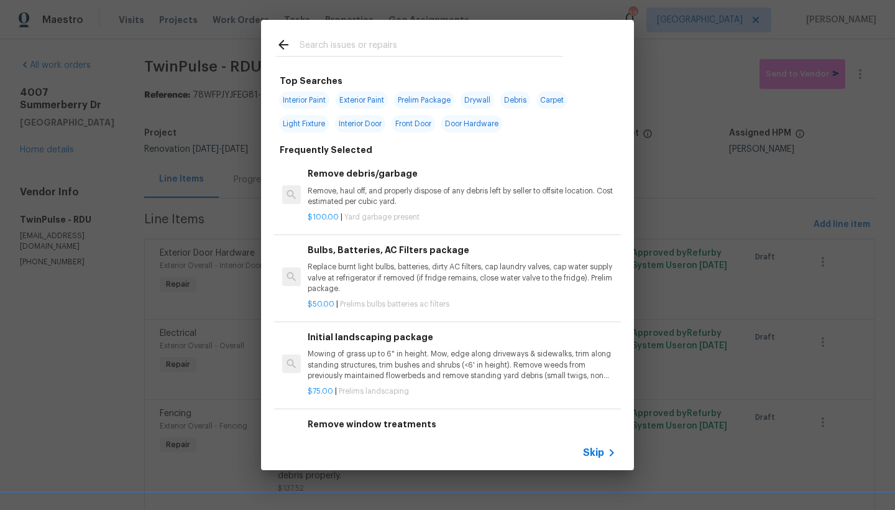
click at [310, 98] on span "Interior Paint" at bounding box center [304, 99] width 50 height 17
type input "Interior Paint"
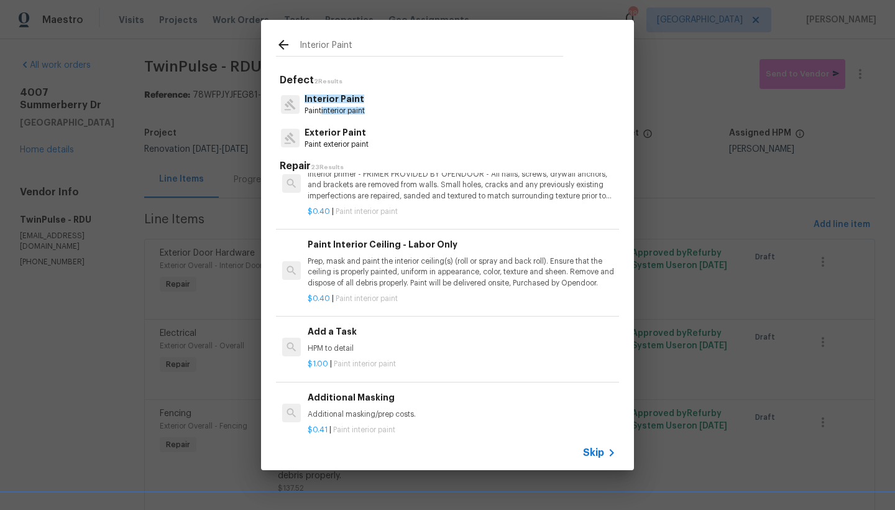
scroll to position [443, 0]
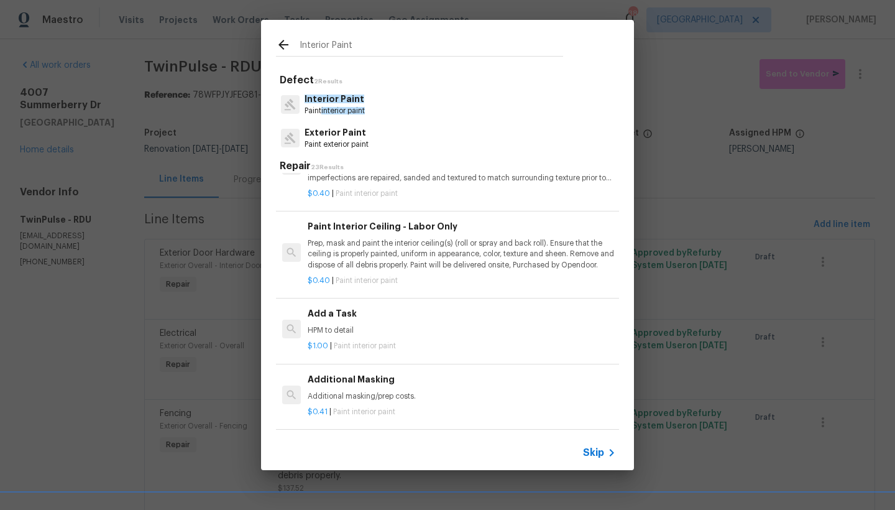
click at [313, 306] on h6 "Add a Task" at bounding box center [462, 313] width 308 height 14
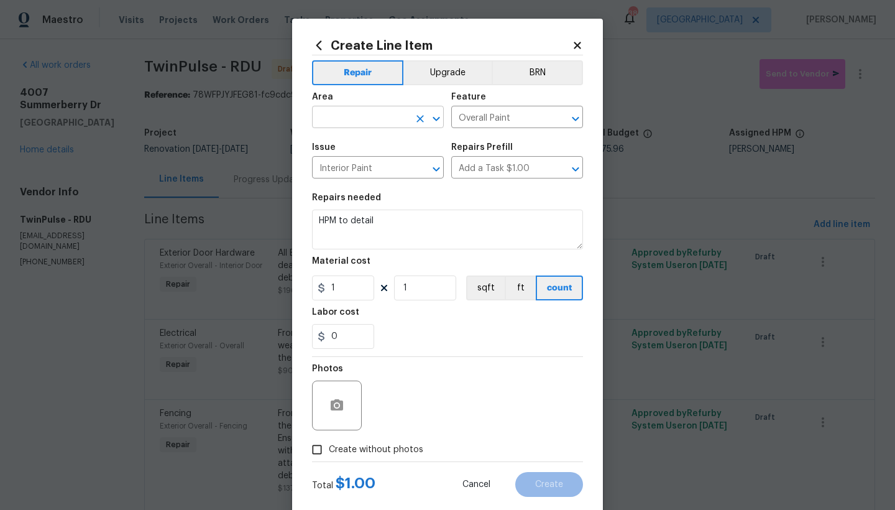
click at [342, 116] on input "text" at bounding box center [360, 118] width 97 height 19
click at [364, 167] on li "Interior Overall" at bounding box center [374, 166] width 132 height 21
type input "Interior Overall"
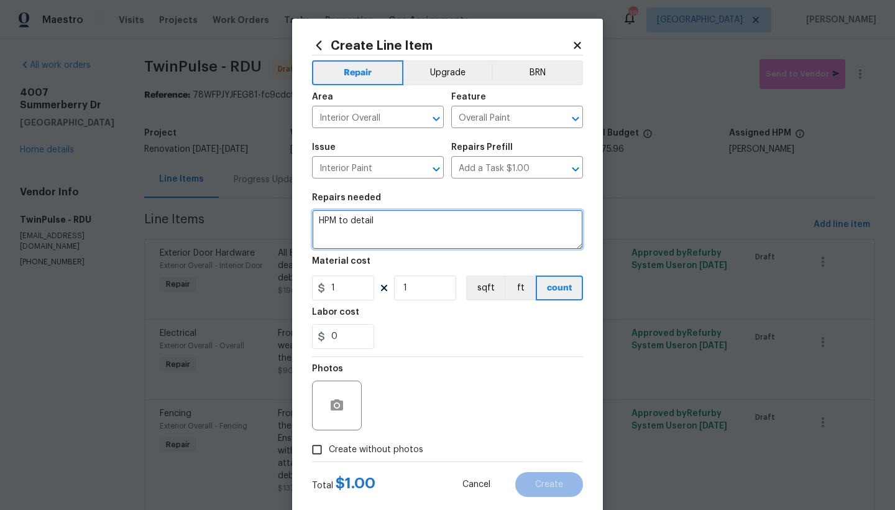
drag, startPoint x: 367, startPoint y: 224, endPoint x: 216, endPoint y: 228, distance: 151.1
click at [217, 228] on div "Create Line Item Repair Upgrade BRN Area Interior Overall ​ Feature Overall Pai…" at bounding box center [447, 255] width 895 height 510
drag, startPoint x: 343, startPoint y: 219, endPoint x: 253, endPoint y: 214, distance: 90.2
click at [253, 214] on div "Create Line Item Repair Upgrade BRN Area Interior Overall ​ Feature Overall Pai…" at bounding box center [447, 255] width 895 height 510
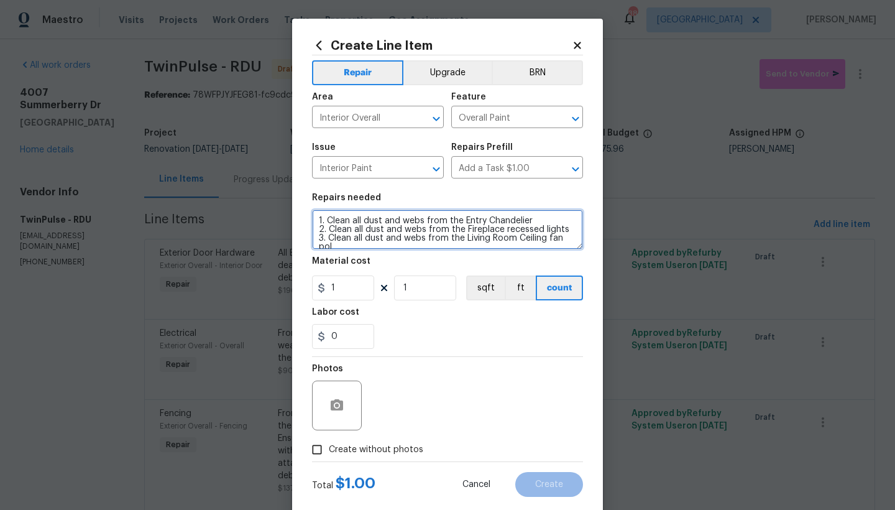
scroll to position [2, 0]
type textarea "1. Clean all dust and webs from the Entry Chandelier 2. Clean all dust and webs…"
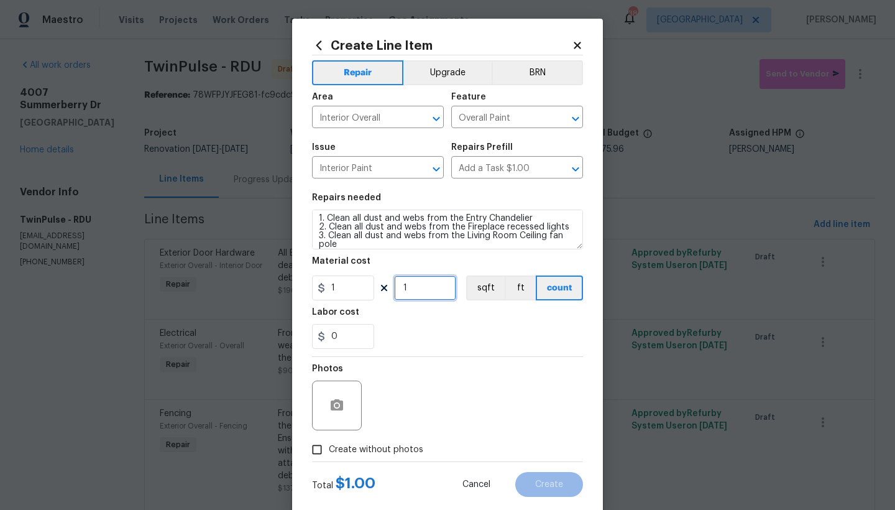
click at [405, 286] on input "1" at bounding box center [425, 287] width 62 height 25
drag, startPoint x: 406, startPoint y: 288, endPoint x: 380, endPoint y: 286, distance: 26.8
click at [380, 286] on div "1 1 sqft ft count" at bounding box center [447, 287] width 271 height 25
type input "75"
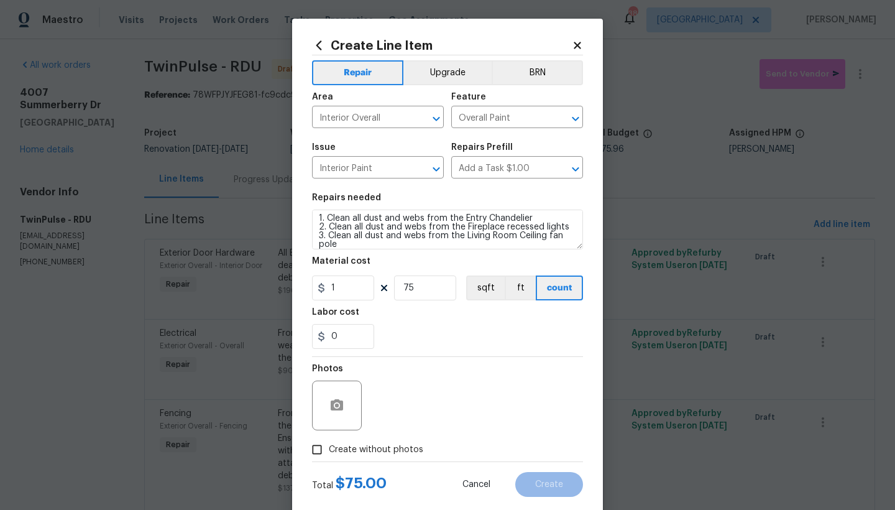
click at [431, 362] on div "Photos" at bounding box center [447, 397] width 271 height 81
click at [314, 449] on input "Create without photos" at bounding box center [317, 450] width 24 height 24
checkbox input "true"
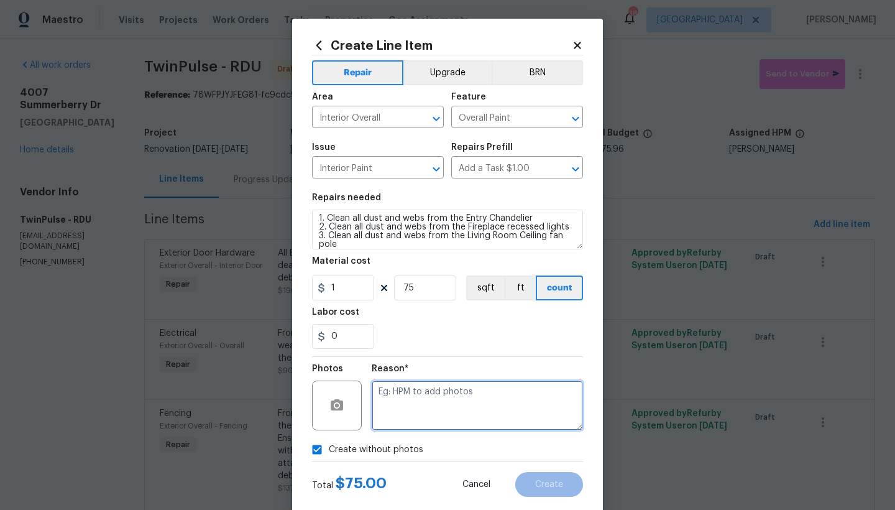
click at [439, 396] on textarea at bounding box center [477, 405] width 211 height 50
type textarea "n"
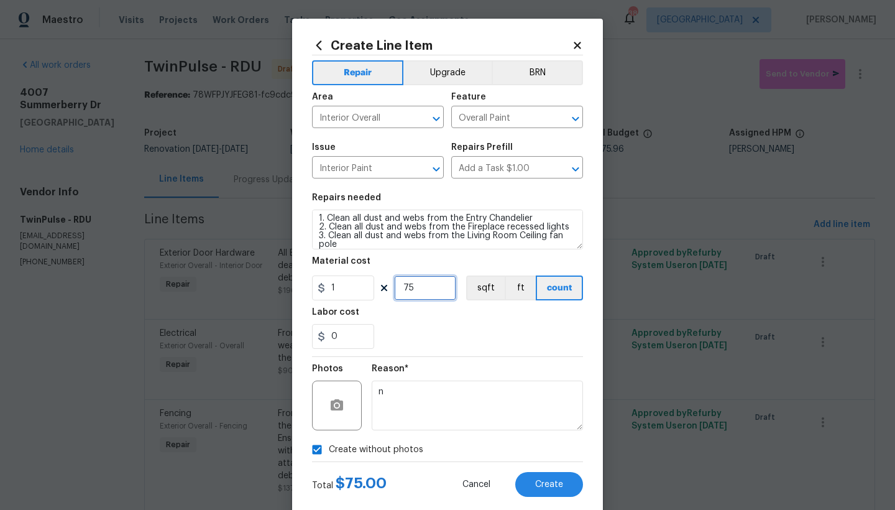
drag, startPoint x: 385, startPoint y: 290, endPoint x: 323, endPoint y: 291, distance: 61.6
click at [324, 290] on div "1 75 sqft ft count" at bounding box center [447, 287] width 271 height 25
type input "50"
click at [543, 488] on span "Create" at bounding box center [549, 484] width 28 height 9
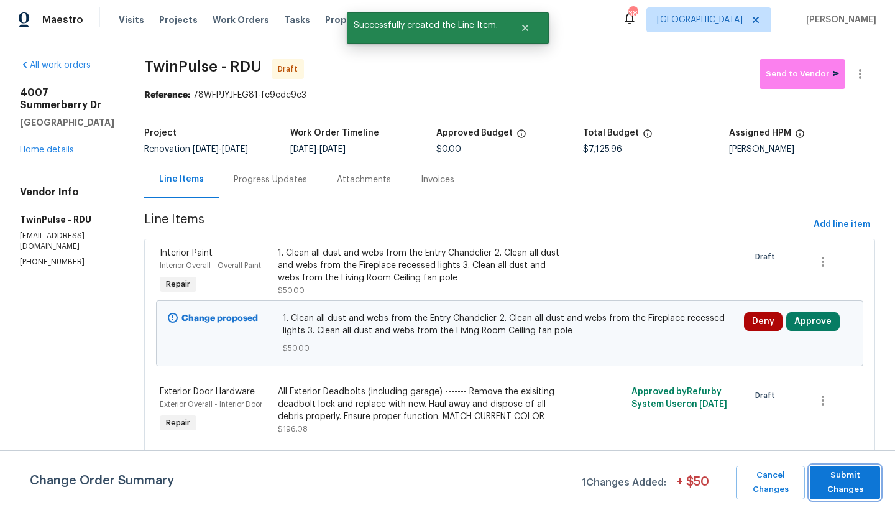
click at [834, 487] on span "Submit Changes" at bounding box center [845, 482] width 58 height 29
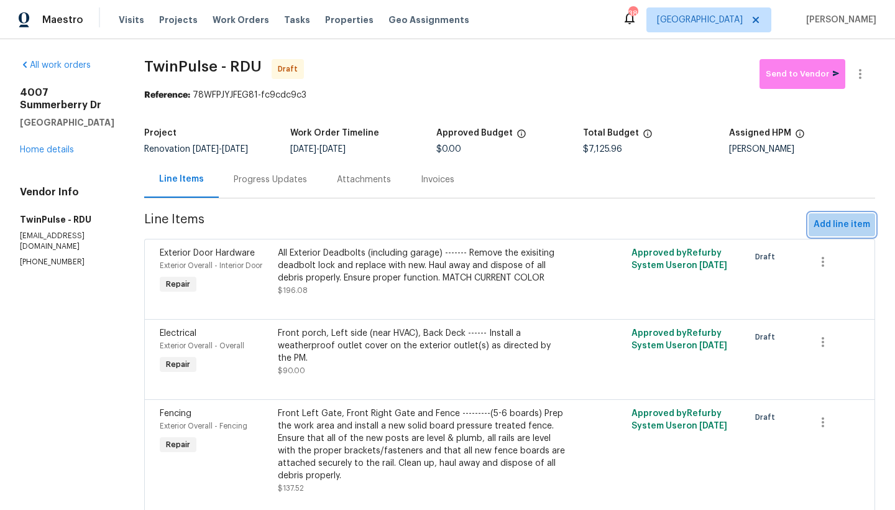
click at [832, 218] on span "Add line item" at bounding box center [841, 225] width 57 height 16
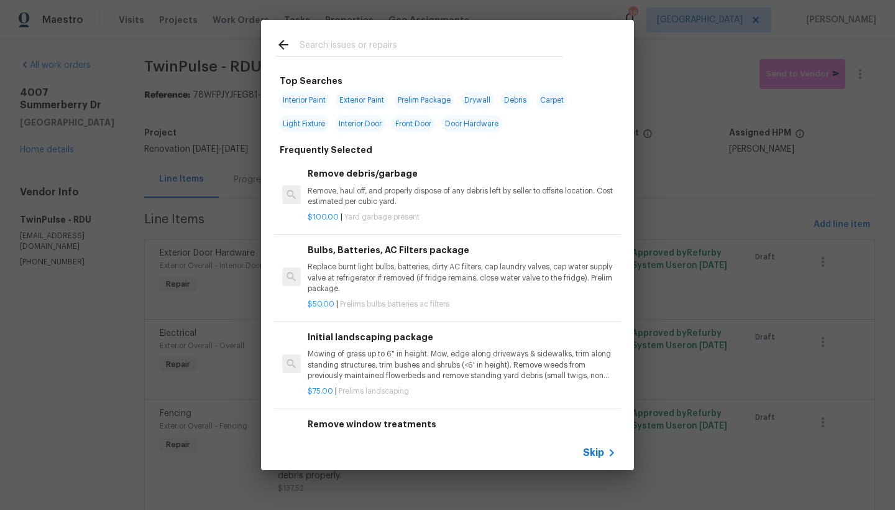
click at [406, 42] on input "text" at bounding box center [432, 46] width 264 height 19
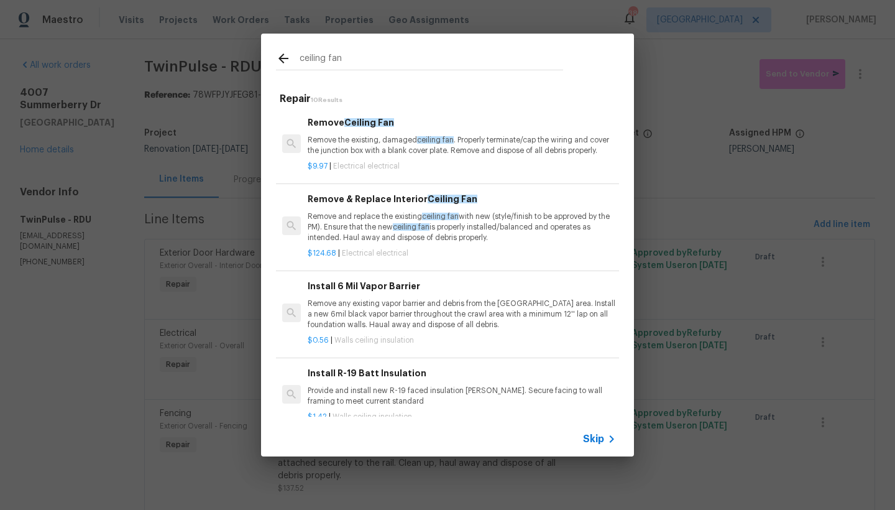
type input "ceiling fan"
click at [339, 234] on p "Remove and replace the existing ceiling fan with new (style/finish to be approv…" at bounding box center [462, 227] width 308 height 32
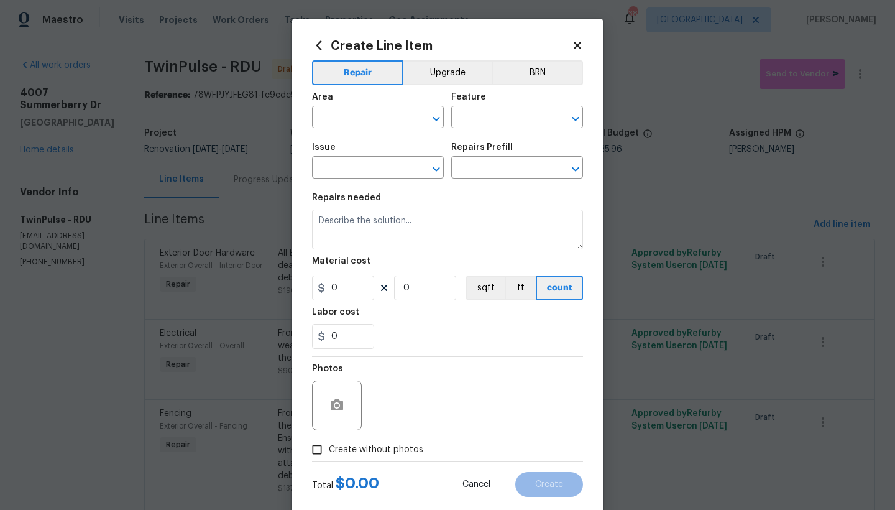
type input "Electrical"
type input "Remove & Replace Interior Ceiling Fan $124.68"
type textarea "Remove and replace the existing ceiling fan with new (style/finish to be approv…"
type input "124.68"
type input "1"
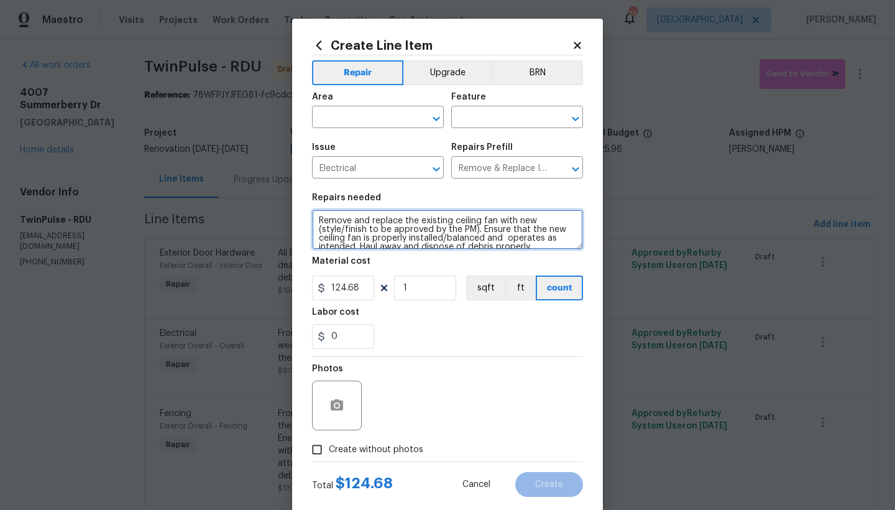
click at [316, 219] on textarea "Remove and replace the existing ceiling fan with new (style/finish to be approv…" at bounding box center [447, 229] width 271 height 40
click at [321, 220] on textarea "Remove and replace the existing ceiling fan with new (style/finish to be approv…" at bounding box center [447, 229] width 271 height 40
drag, startPoint x: 316, startPoint y: 239, endPoint x: 469, endPoint y: 234, distance: 152.3
click at [469, 234] on textarea "Master Bedroom ------- Remove and replace the existing ceiling fan with new (st…" at bounding box center [447, 229] width 271 height 40
type textarea "Master Bedroom ------- Remove and replace the existing ceiling fan with new (OI…"
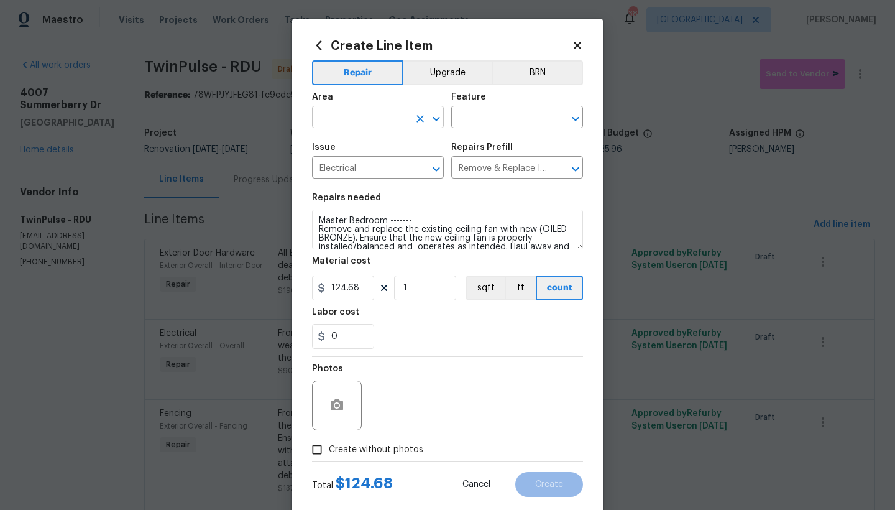
click at [371, 116] on input "text" at bounding box center [360, 118] width 97 height 19
click at [366, 167] on li "Interior Overall" at bounding box center [374, 166] width 132 height 21
type input "Interior Overall"
click at [482, 121] on input "text" at bounding box center [499, 118] width 97 height 19
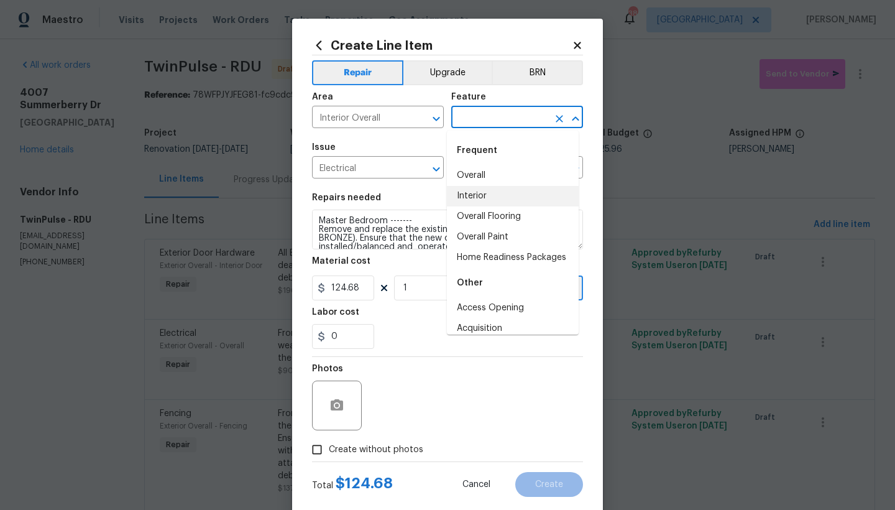
click at [471, 195] on li "Interior" at bounding box center [513, 196] width 132 height 21
type input "Interior"
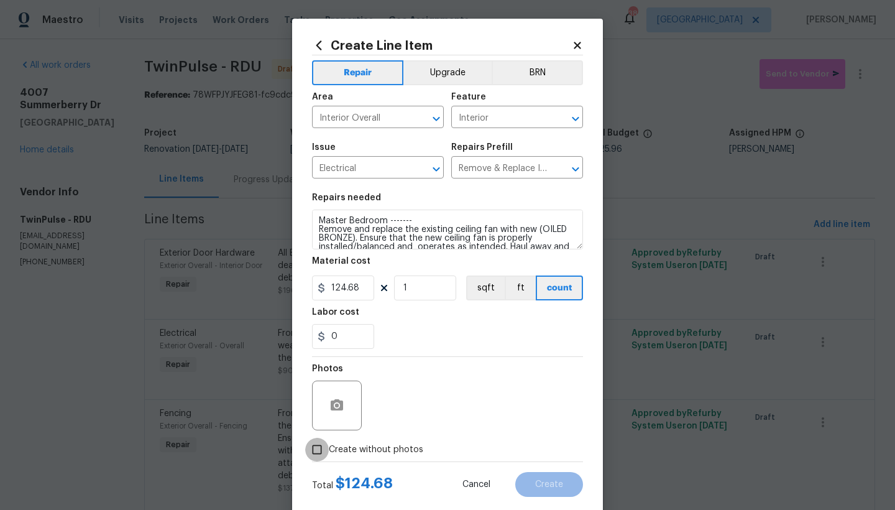
click at [316, 444] on input "Create without photos" at bounding box center [317, 450] width 24 height 24
checkbox input "true"
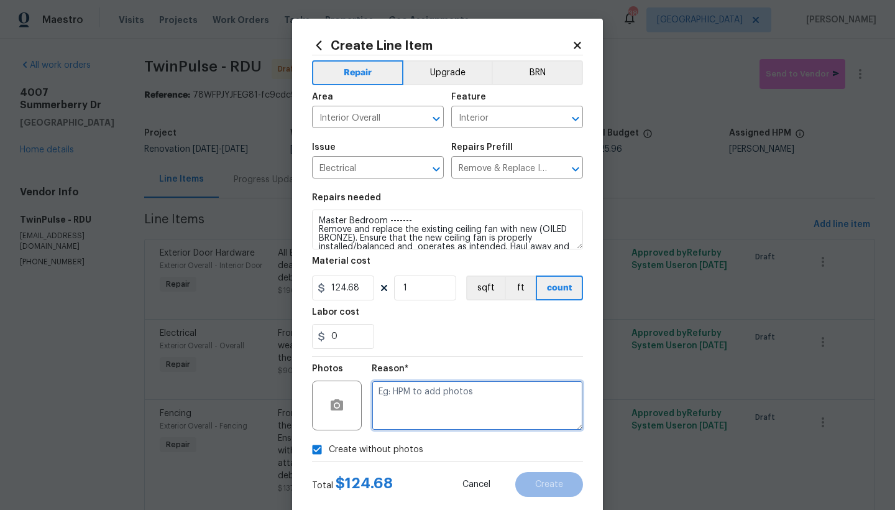
click at [401, 408] on textarea at bounding box center [477, 405] width 211 height 50
type textarea "N"
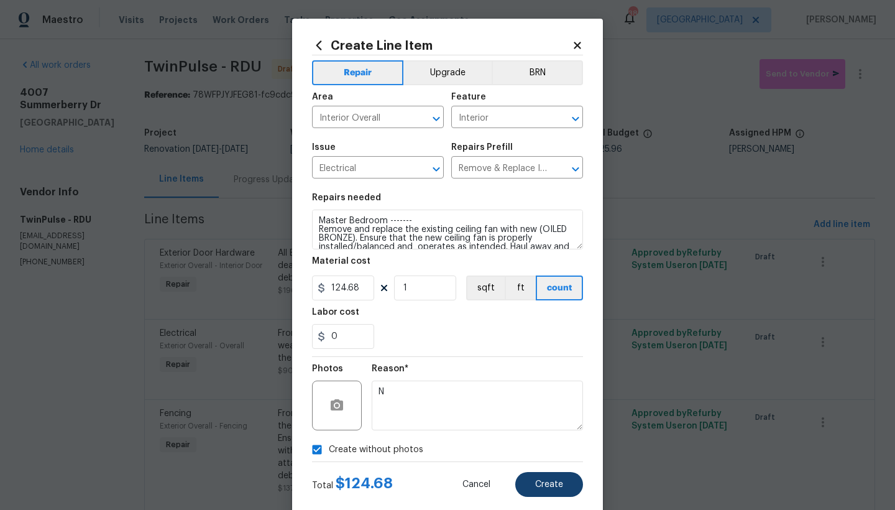
click at [538, 485] on span "Create" at bounding box center [549, 484] width 28 height 9
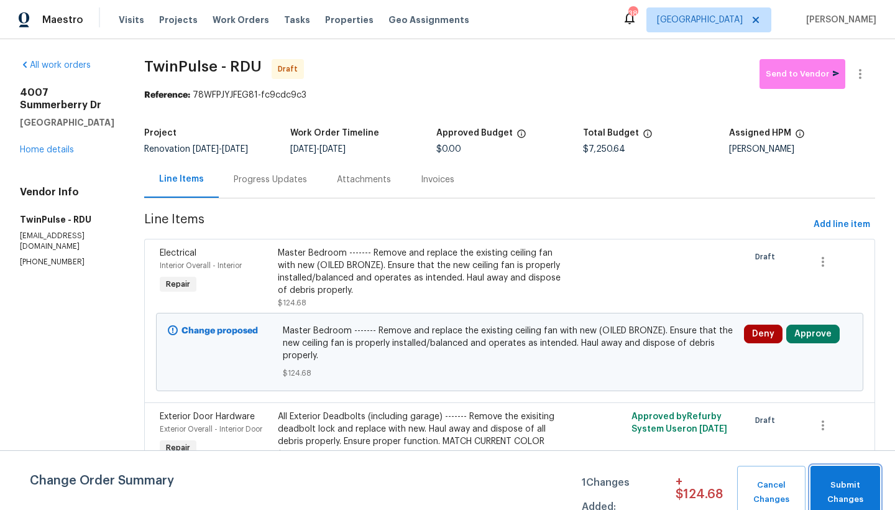
click at [844, 478] on button "Submit Changes" at bounding box center [845, 491] width 70 height 53
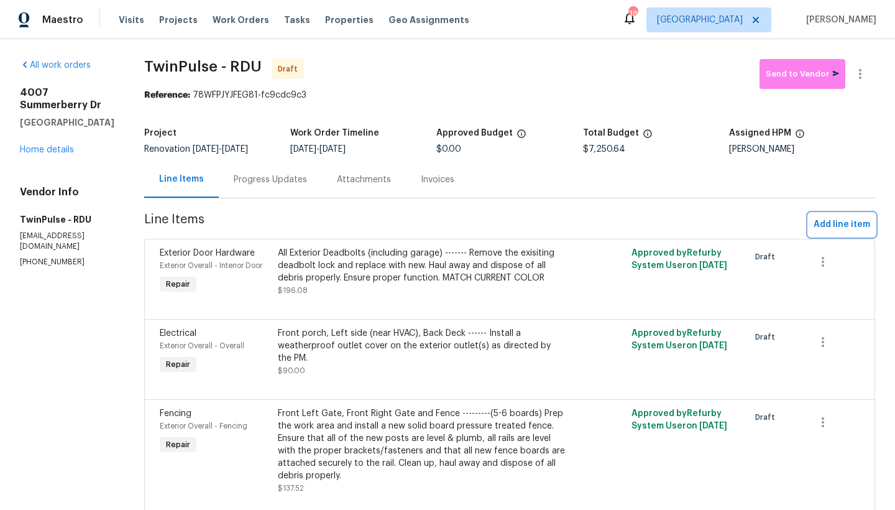
click at [818, 219] on span "Add line item" at bounding box center [841, 225] width 57 height 16
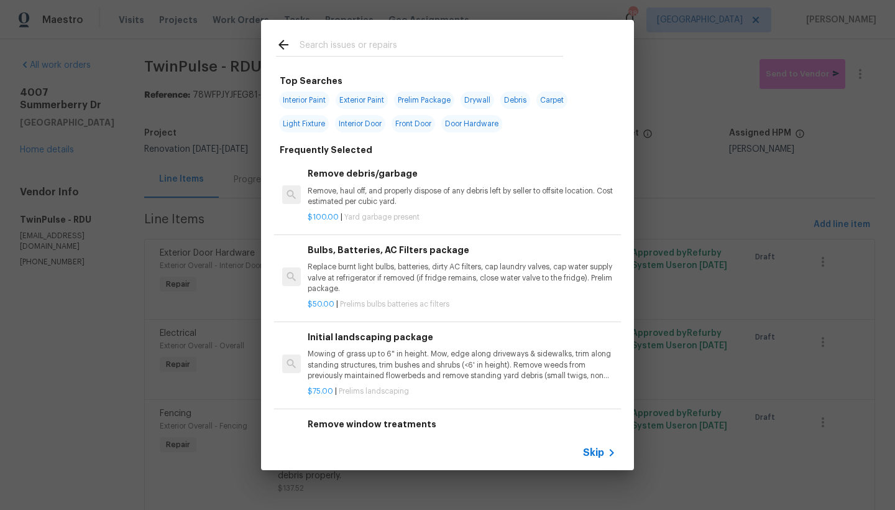
click at [331, 50] on input "text" at bounding box center [432, 46] width 264 height 19
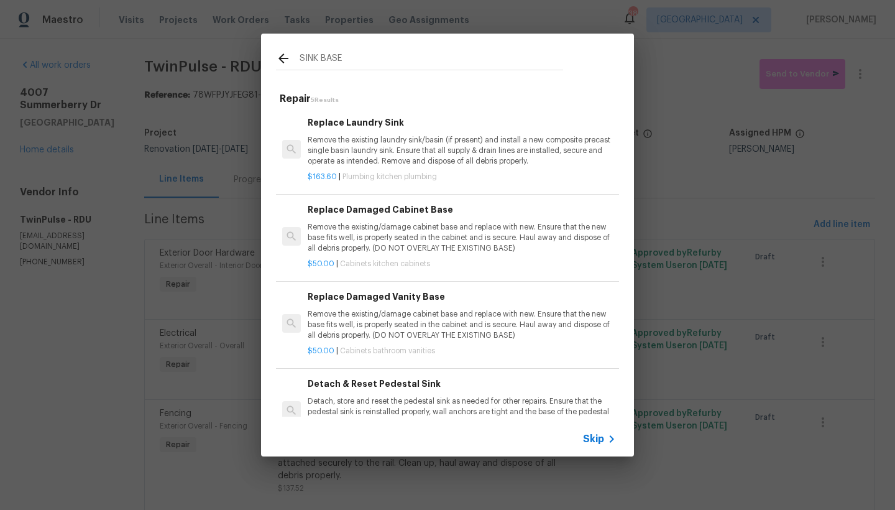
type input "SINK BASE"
click at [341, 216] on div "Replace Damaged Cabinet Base Remove the existing/damage cabinet base and replac…" at bounding box center [462, 228] width 308 height 51
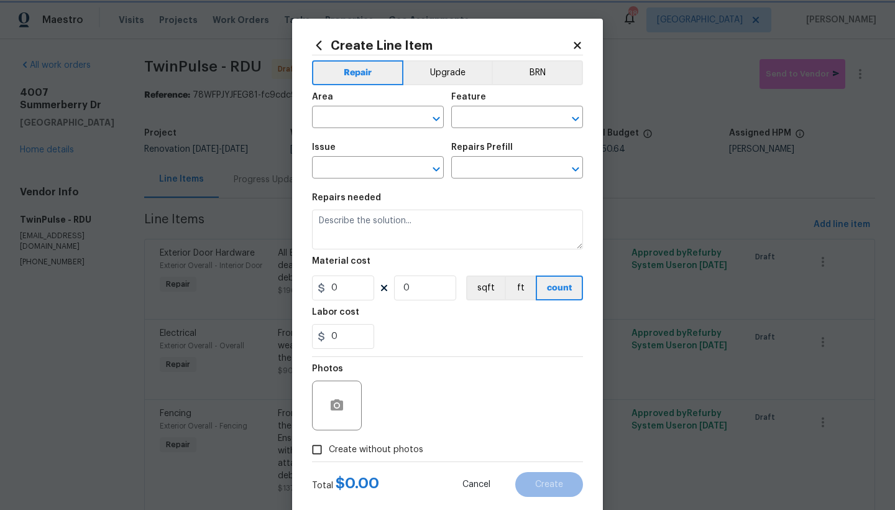
type input "Cabinets"
type input "Kitchen Cabinets"
type input "Replace Damaged Cabinet Base $50.00"
type textarea "Remove the existing/damage cabinet base and replace with new. Ensure that the n…"
type input "50"
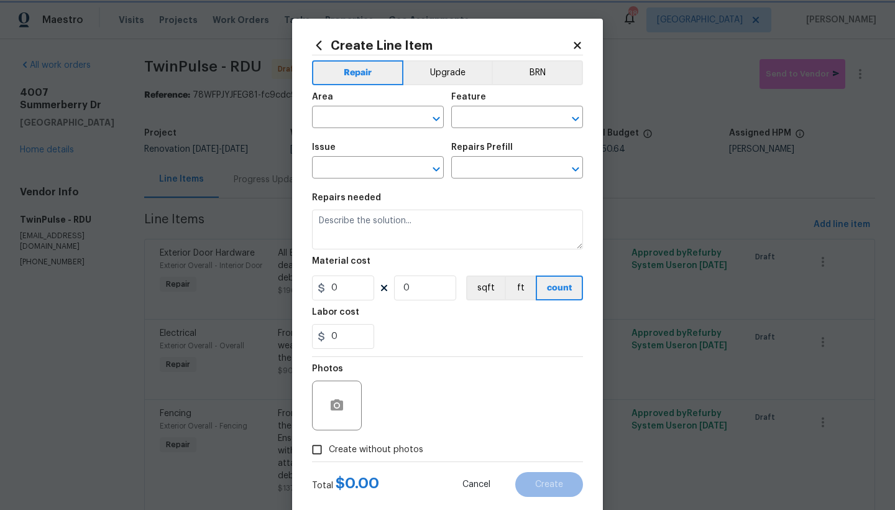
type input "1"
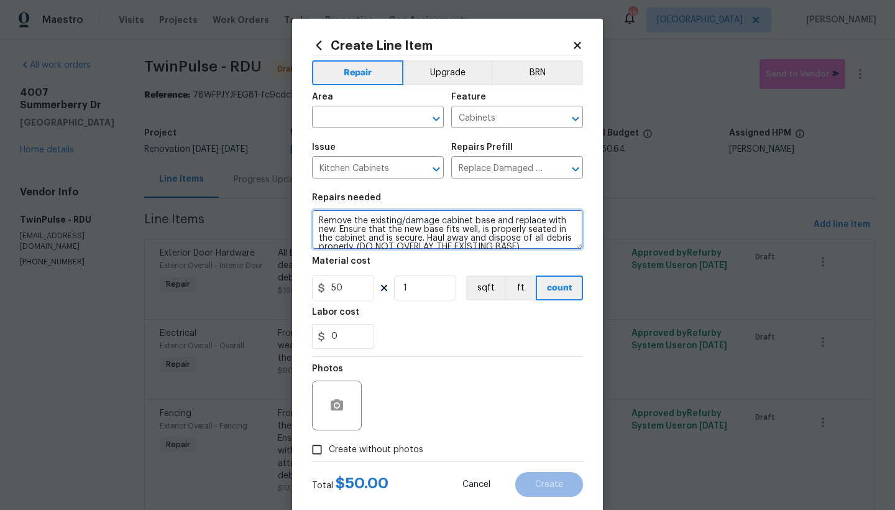
click at [314, 219] on textarea "Remove the existing/damage cabinet base and replace with new. Ensure that the n…" at bounding box center [447, 229] width 271 height 40
click at [319, 221] on textarea "Remove the existing/damage cabinet base and replace with new. Ensure that the n…" at bounding box center [447, 229] width 271 height 40
type textarea "Kitchen ------- Remove the existing/damage cabinet base and replace with new. E…"
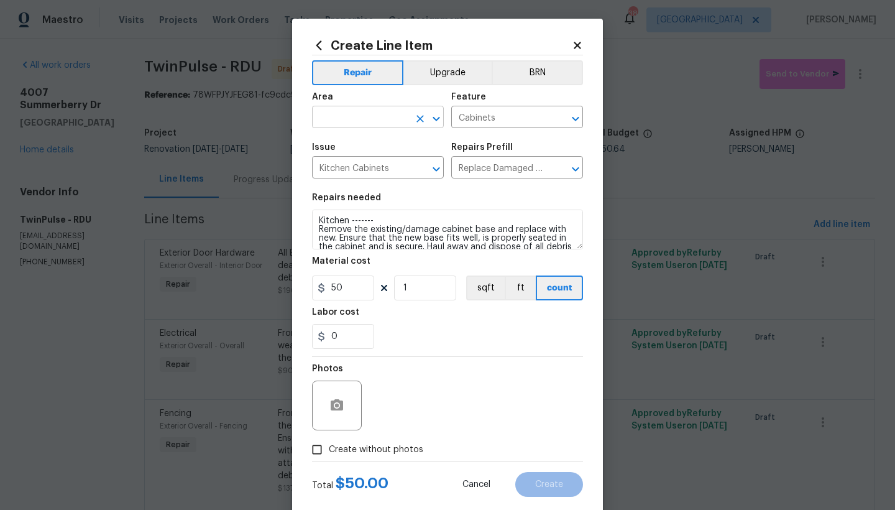
click at [364, 117] on input "text" at bounding box center [360, 118] width 97 height 19
click at [356, 167] on li "Interior Overall" at bounding box center [374, 166] width 132 height 21
type input "Interior Overall"
click at [346, 452] on span "Create without photos" at bounding box center [376, 449] width 94 height 13
click at [329, 452] on input "Create without photos" at bounding box center [317, 450] width 24 height 24
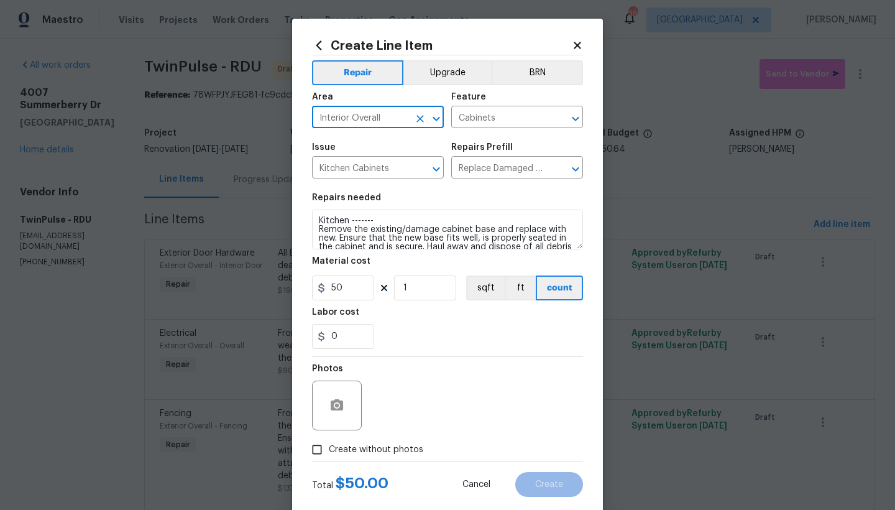
checkbox input "true"
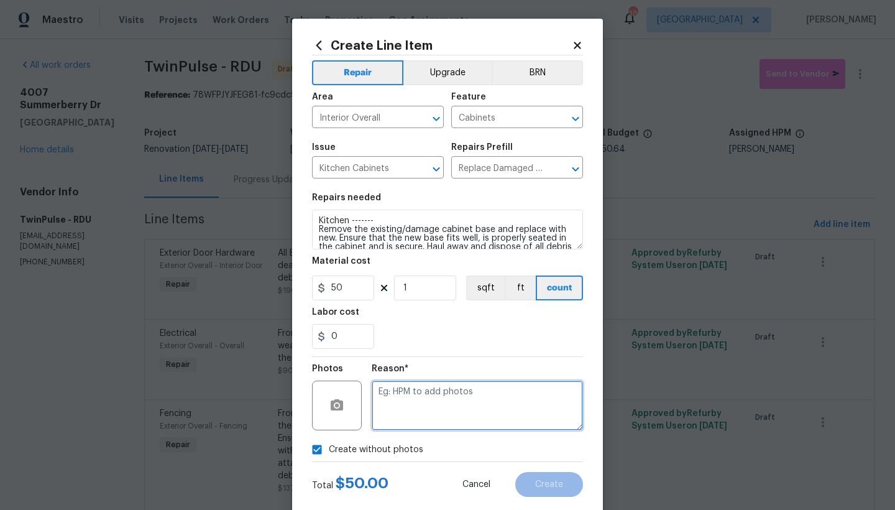
click at [419, 395] on textarea at bounding box center [477, 405] width 211 height 50
type textarea "n"
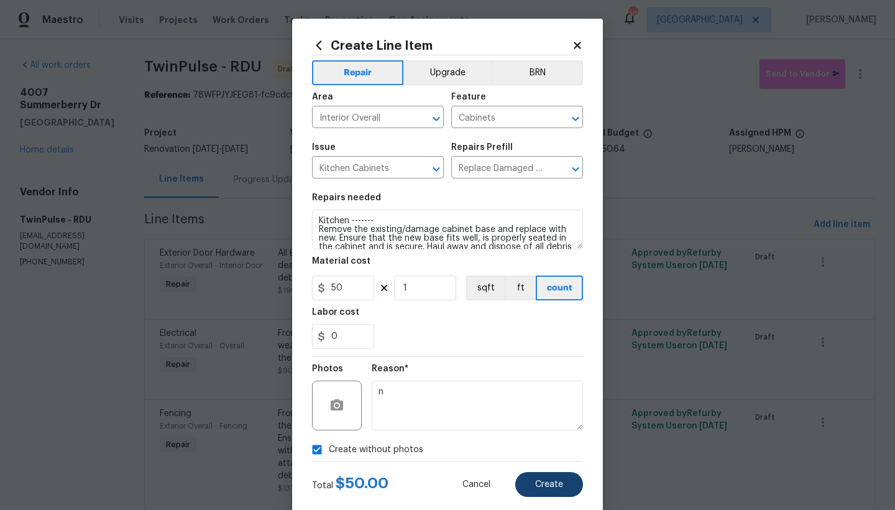
click at [538, 483] on span "Create" at bounding box center [549, 484] width 28 height 9
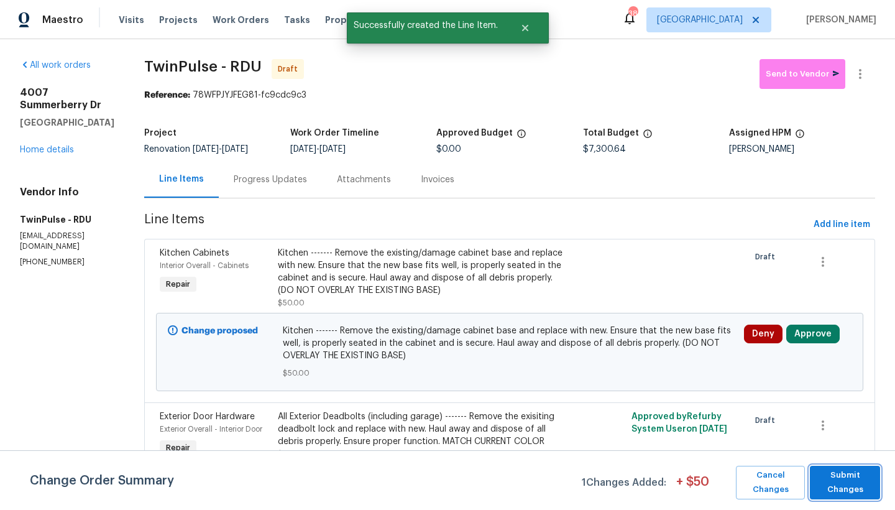
click at [848, 493] on span "Submit Changes" at bounding box center [845, 482] width 58 height 29
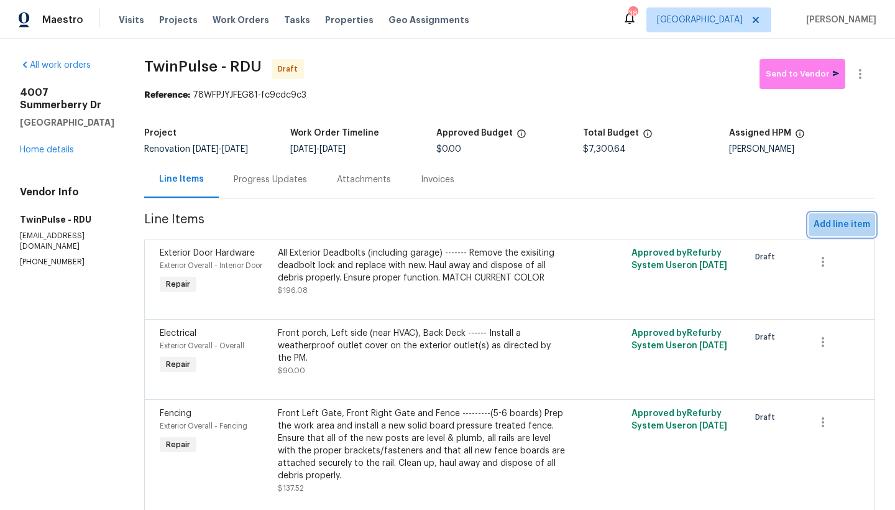
click at [831, 228] on span "Add line item" at bounding box center [841, 225] width 57 height 16
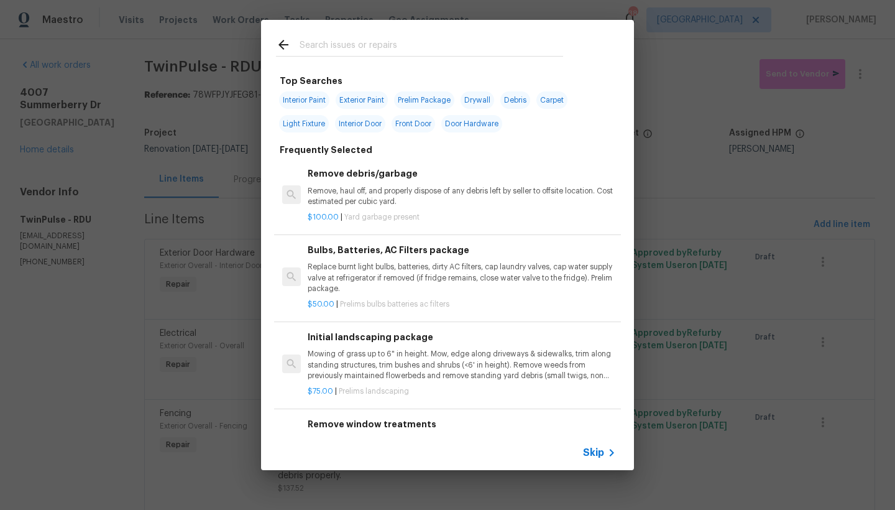
click at [370, 46] on input "text" at bounding box center [432, 46] width 264 height 19
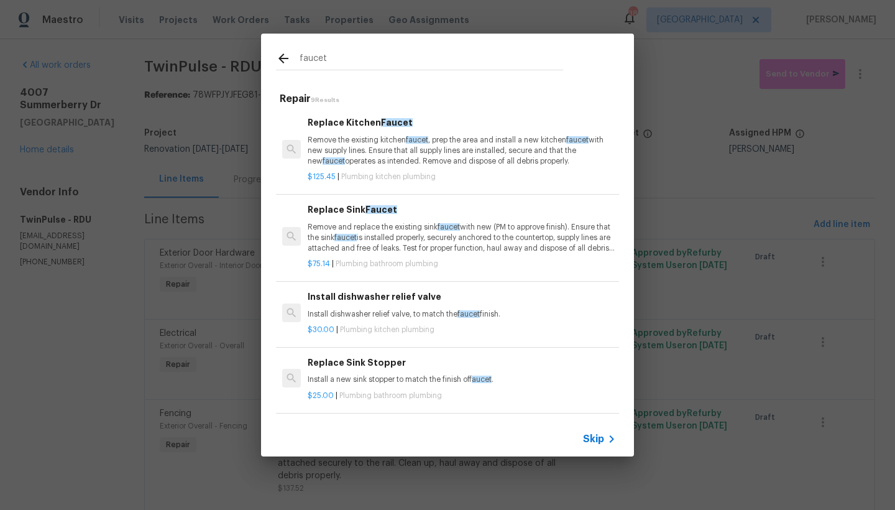
type input "faucet"
click at [331, 141] on p "Remove the existing kitchen faucet , prep the area and install a new kitchen fa…" at bounding box center [462, 151] width 308 height 32
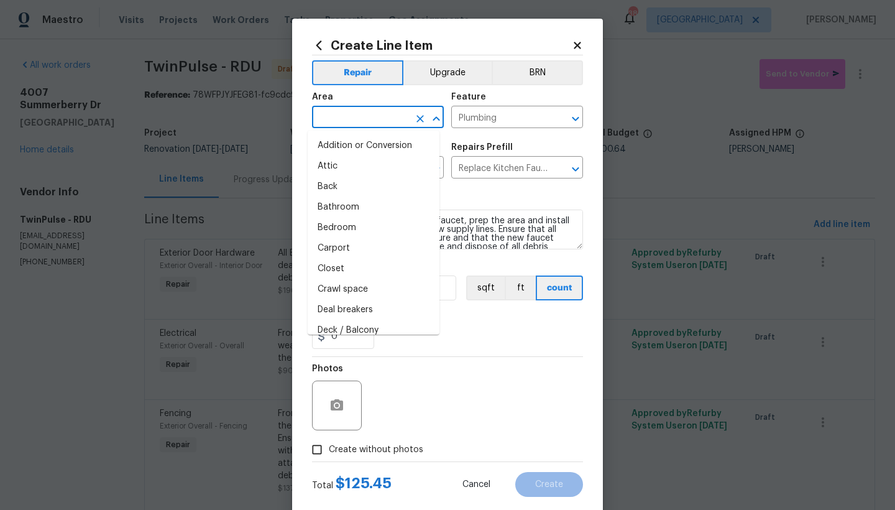
click at [342, 119] on input "text" at bounding box center [360, 118] width 97 height 19
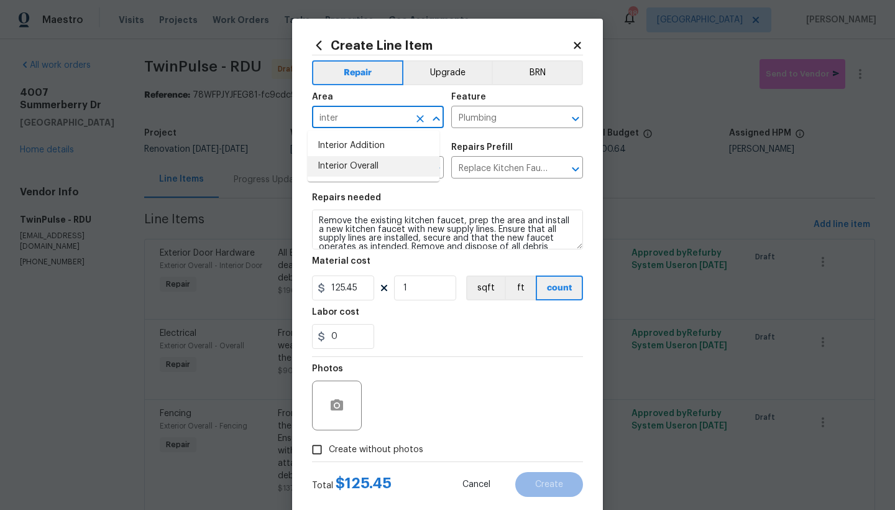
click at [354, 166] on li "Interior Overall" at bounding box center [374, 166] width 132 height 21
type input "Interior Overall"
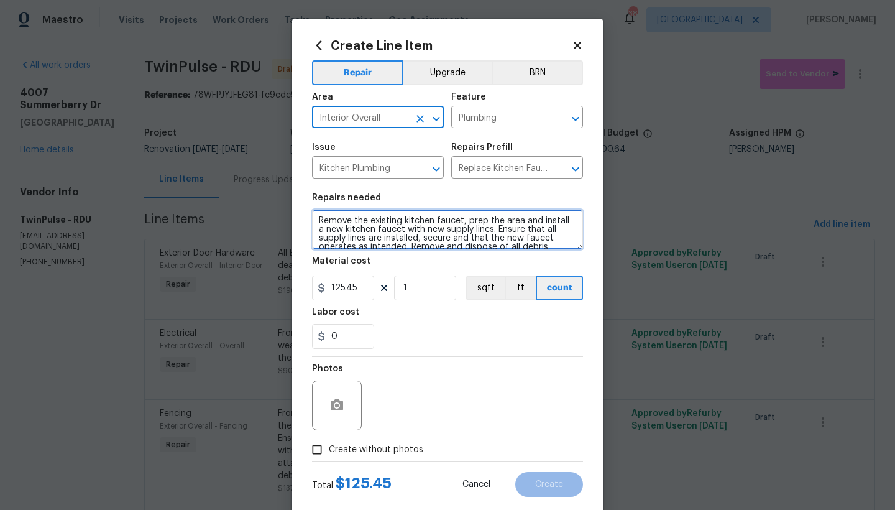
click at [545, 246] on textarea "Remove the existing kitchen faucet, prep the area and install a new kitchen fau…" at bounding box center [447, 229] width 271 height 40
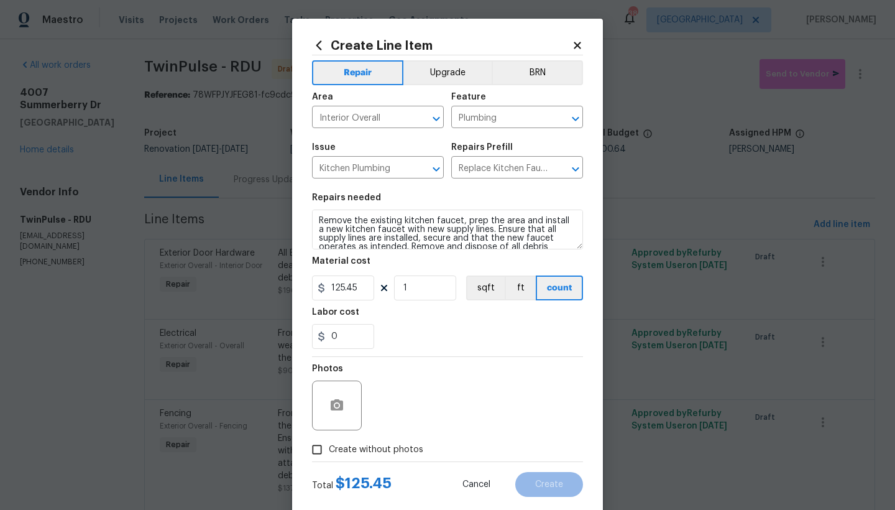
click at [310, 447] on input "Create without photos" at bounding box center [317, 450] width 24 height 24
checkbox input "true"
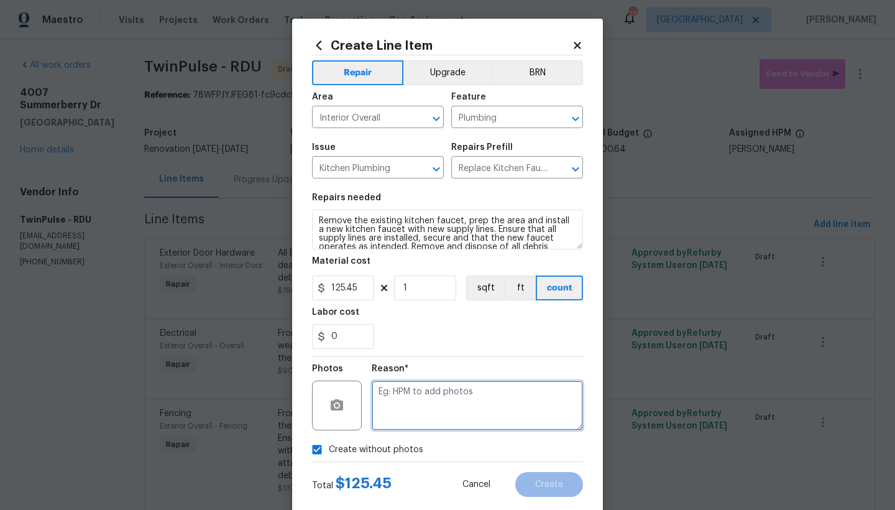
click at [421, 396] on textarea at bounding box center [477, 405] width 211 height 50
type textarea "n"
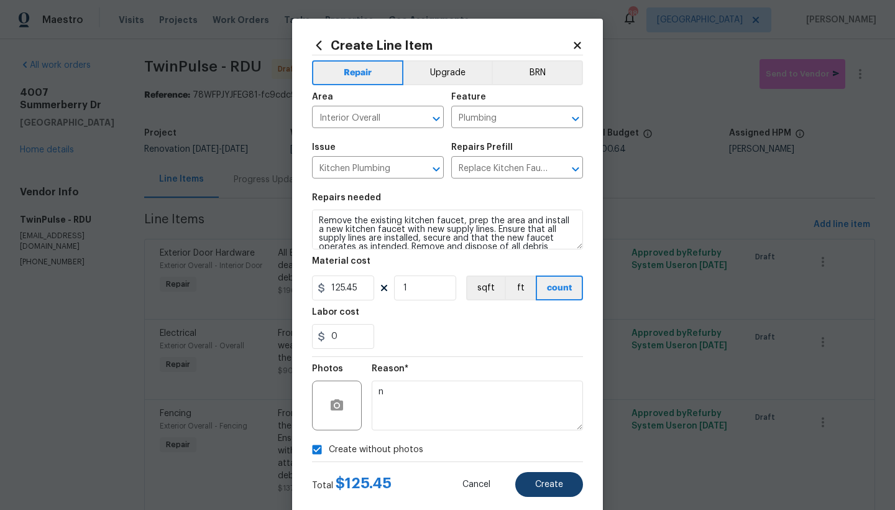
click at [556, 480] on span "Create" at bounding box center [549, 484] width 28 height 9
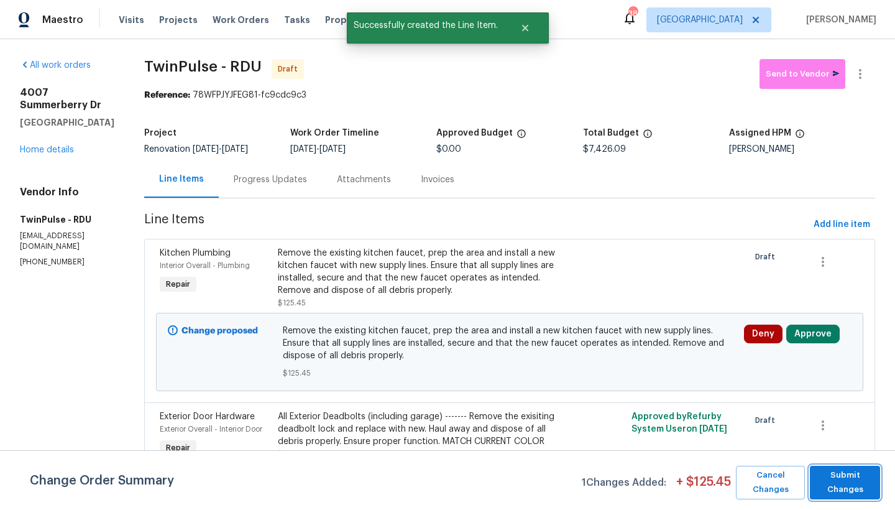
click at [840, 490] on span "Submit Changes" at bounding box center [845, 482] width 58 height 29
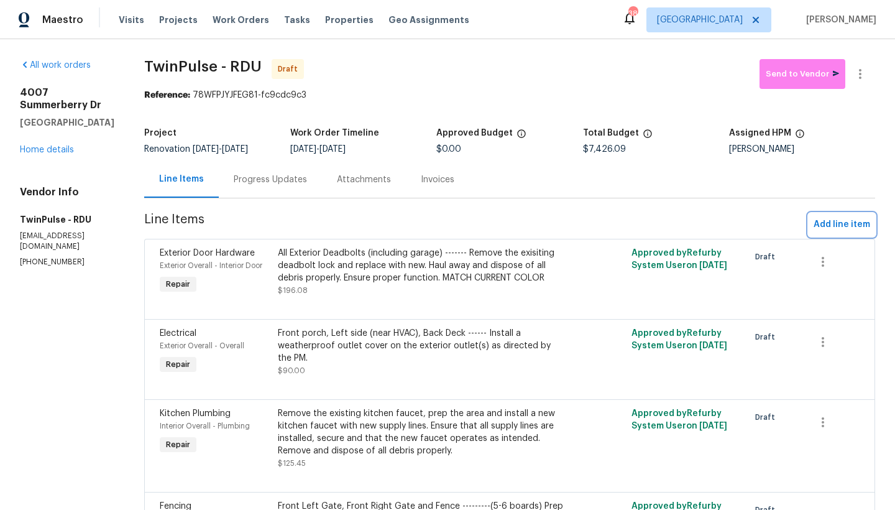
click at [820, 224] on span "Add line item" at bounding box center [841, 225] width 57 height 16
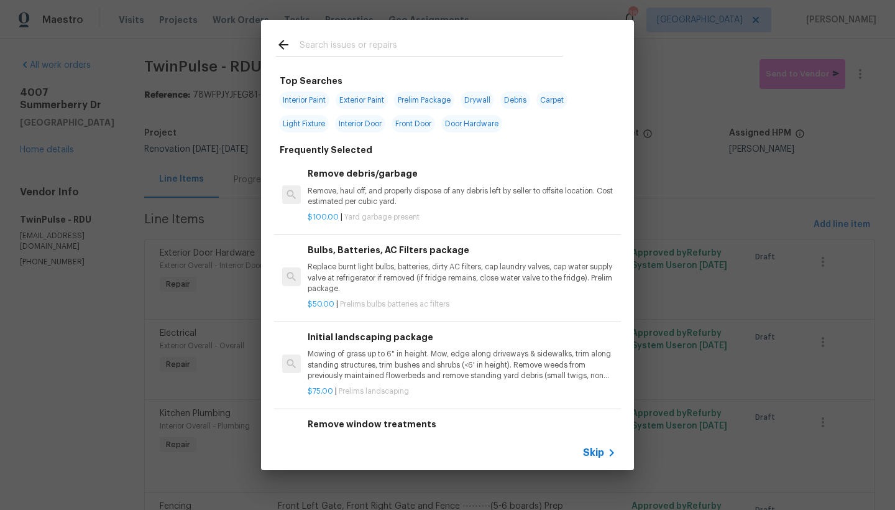
click at [347, 47] on input "text" at bounding box center [432, 46] width 264 height 19
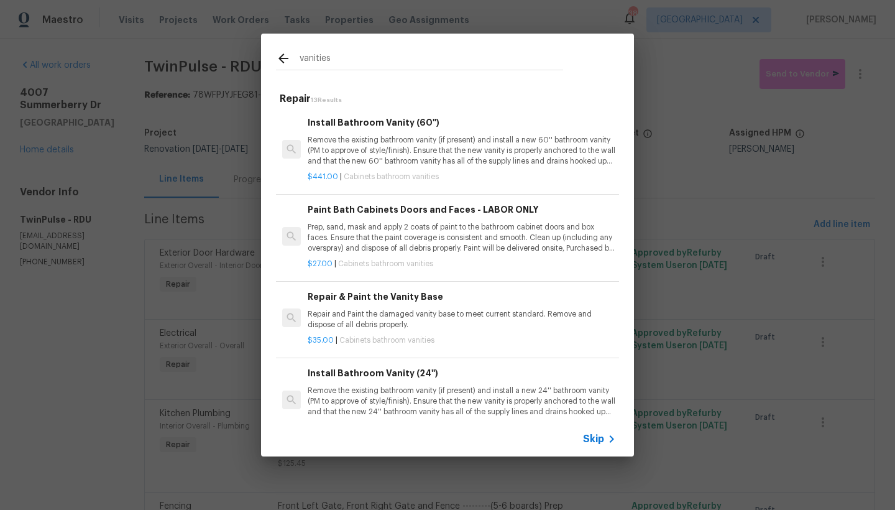
drag, startPoint x: 328, startPoint y: 63, endPoint x: 250, endPoint y: 62, distance: 77.7
click at [250, 62] on div "vanities Repair 13 Results Install Bathroom Vanity (60'') Remove the existing b…" at bounding box center [447, 245] width 895 height 490
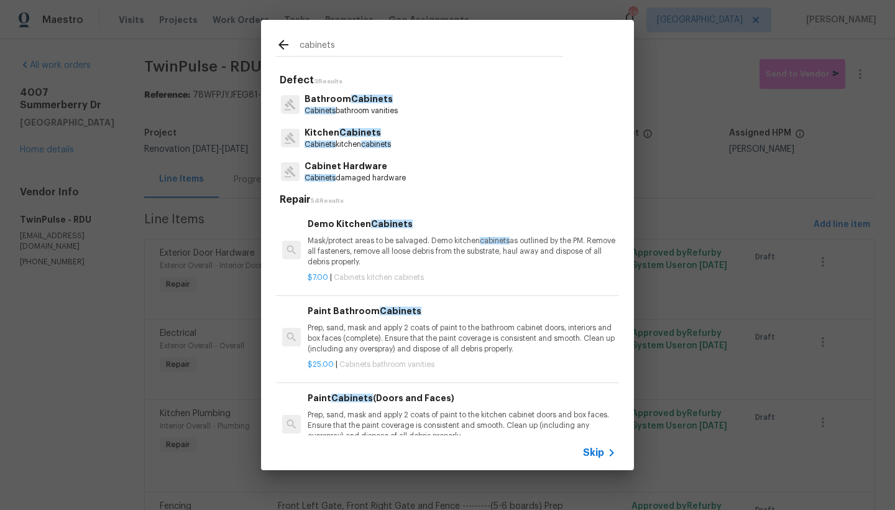
type input "cabinets"
click at [314, 93] on p "Bathroom Cabinets" at bounding box center [351, 99] width 93 height 13
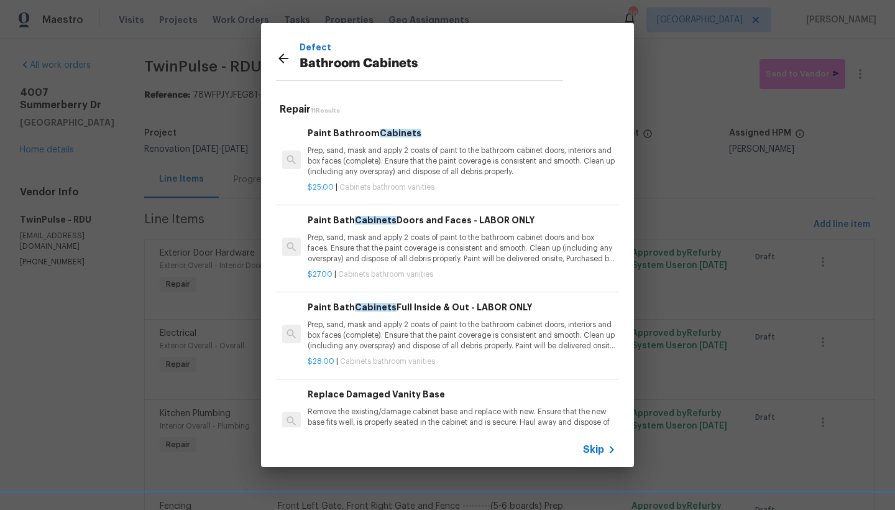
click at [392, 309] on h6 "Paint Bath Cabinets Full Inside & Out - LABOR ONLY" at bounding box center [462, 307] width 308 height 14
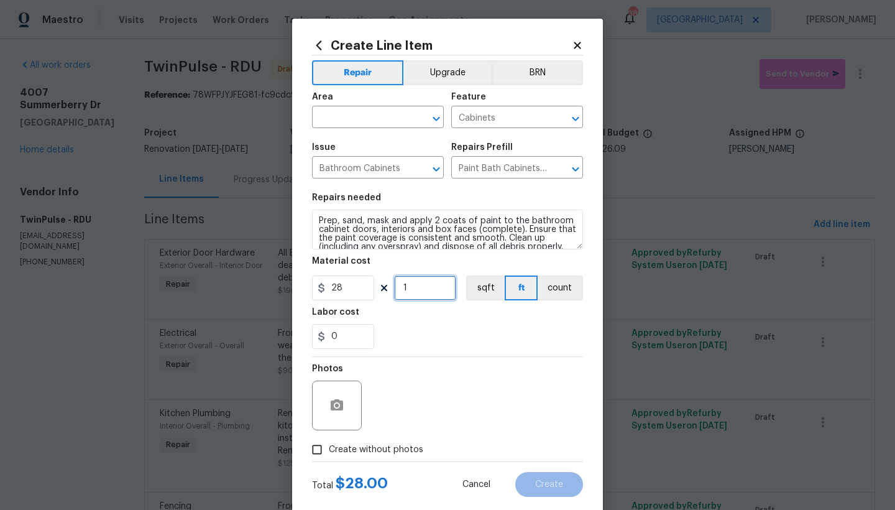
drag, startPoint x: 414, startPoint y: 286, endPoint x: 366, endPoint y: 286, distance: 47.9
click at [366, 286] on div "28 1 sqft ft count" at bounding box center [447, 287] width 271 height 25
click at [563, 292] on button "count" at bounding box center [560, 287] width 45 height 25
drag, startPoint x: 354, startPoint y: 288, endPoint x: 295, endPoint y: 289, distance: 59.7
click at [299, 289] on div "Create Line Item Repair Upgrade BRN Area ​ Feature Cabinets ​ Issue Bathroom Ca…" at bounding box center [447, 268] width 311 height 498
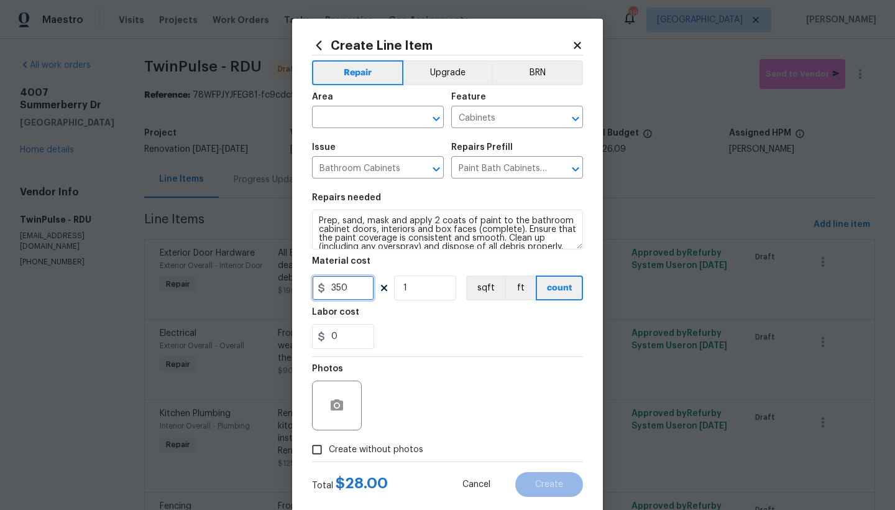
type input "350"
click at [410, 294] on input "1" at bounding box center [425, 287] width 62 height 25
drag, startPoint x: 415, startPoint y: 288, endPoint x: 374, endPoint y: 286, distance: 40.4
click at [387, 288] on div "350 1 sqft ft count" at bounding box center [447, 287] width 271 height 25
type input "2"
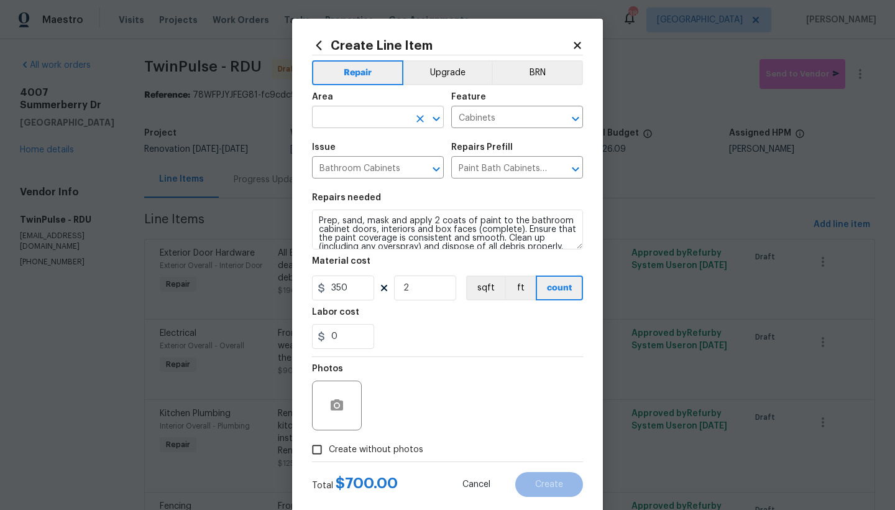
click at [342, 117] on input "text" at bounding box center [360, 118] width 97 height 19
click at [342, 167] on li "Interior Overall" at bounding box center [374, 166] width 132 height 21
type input "Interior Overall"
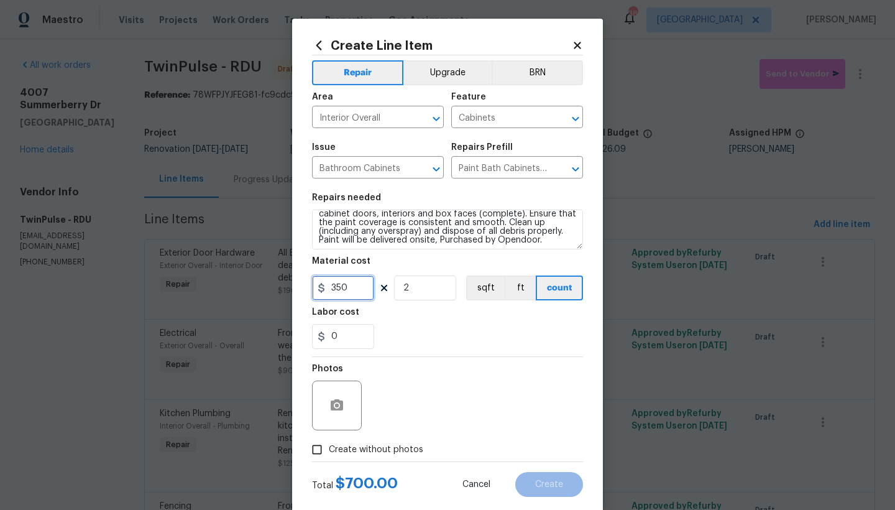
drag, startPoint x: 344, startPoint y: 289, endPoint x: 296, endPoint y: 285, distance: 48.1
click at [297, 285] on div "Create Line Item Repair Upgrade BRN Area Interior Overall ​ Feature Cabinets ​ …" at bounding box center [447, 268] width 311 height 498
click at [408, 342] on div "0" at bounding box center [447, 336] width 271 height 25
drag, startPoint x: 345, startPoint y: 285, endPoint x: 289, endPoint y: 283, distance: 56.0
click at [302, 284] on div "Create Line Item Repair Upgrade BRN Area Interior Overall ​ Feature Cabinets ​ …" at bounding box center [447, 268] width 311 height 498
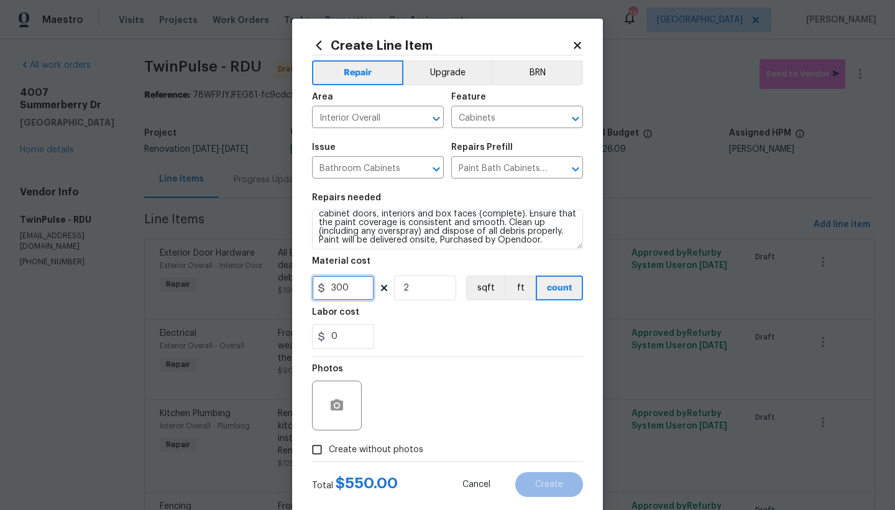
type input "300"
click at [441, 337] on div "0" at bounding box center [447, 336] width 271 height 25
click at [316, 449] on input "Create without photos" at bounding box center [317, 450] width 24 height 24
checkbox input "true"
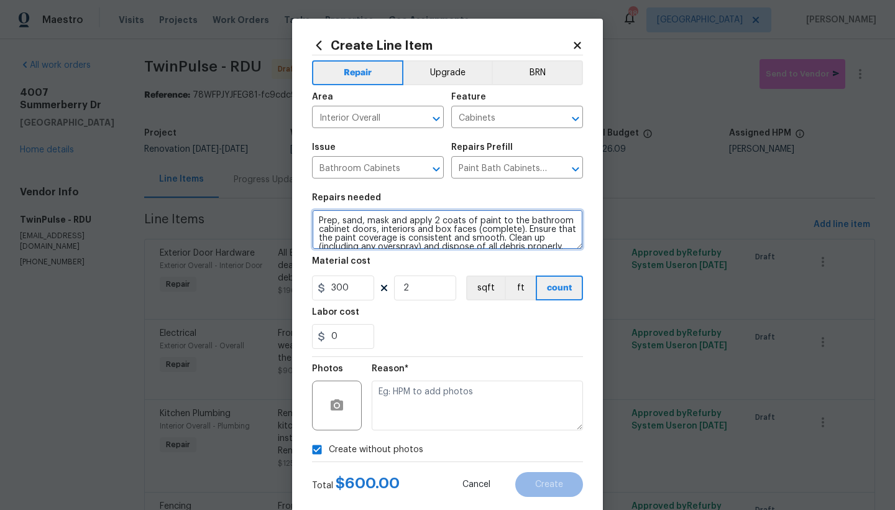
click at [313, 222] on textarea "Prep, sand, mask and apply 2 coats of paint to the bathroom cabinet doors, inte…" at bounding box center [447, 229] width 271 height 40
click at [329, 221] on textarea "Prep, sand, mask and apply 2 coats of paint to the bathroom cabinet doors, inte…" at bounding box center [447, 229] width 271 height 40
click at [319, 231] on textarea "Both Upstairs Bathrooms ------- Prep, sand, mask and apply 2 coats of paint to …" at bounding box center [447, 229] width 271 height 40
type textarea "Both Upstairs Bathrooms ------- Prep, sand, mask and apply 2 coats of paint to …"
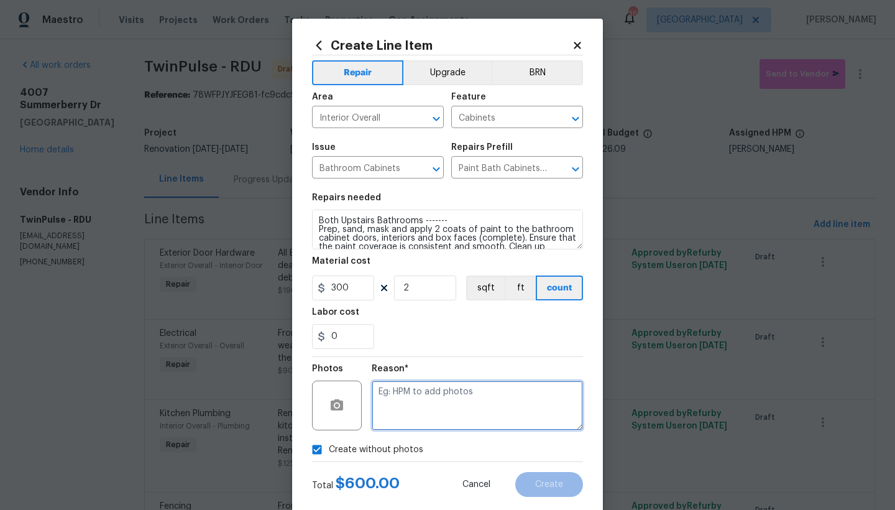
click at [408, 398] on textarea at bounding box center [477, 405] width 211 height 50
type textarea "n"
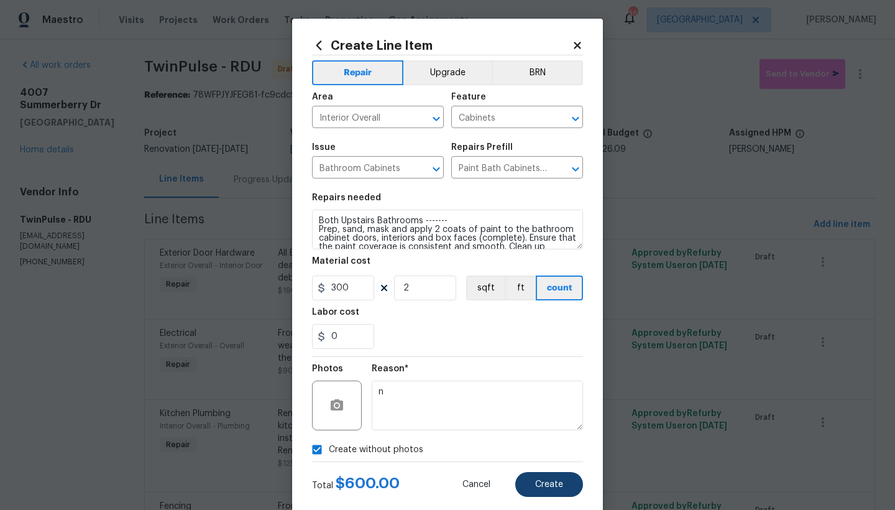
click at [529, 485] on button "Create" at bounding box center [549, 484] width 68 height 25
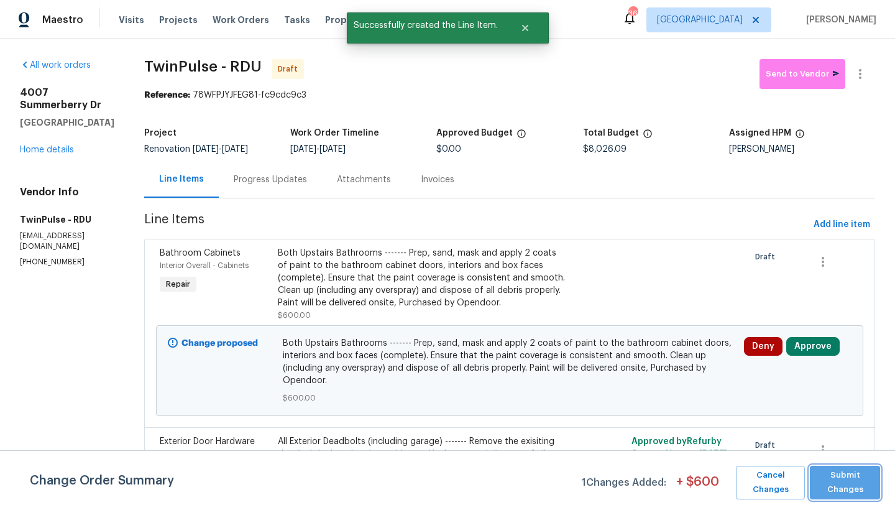
click at [835, 486] on span "Submit Changes" at bounding box center [845, 482] width 58 height 29
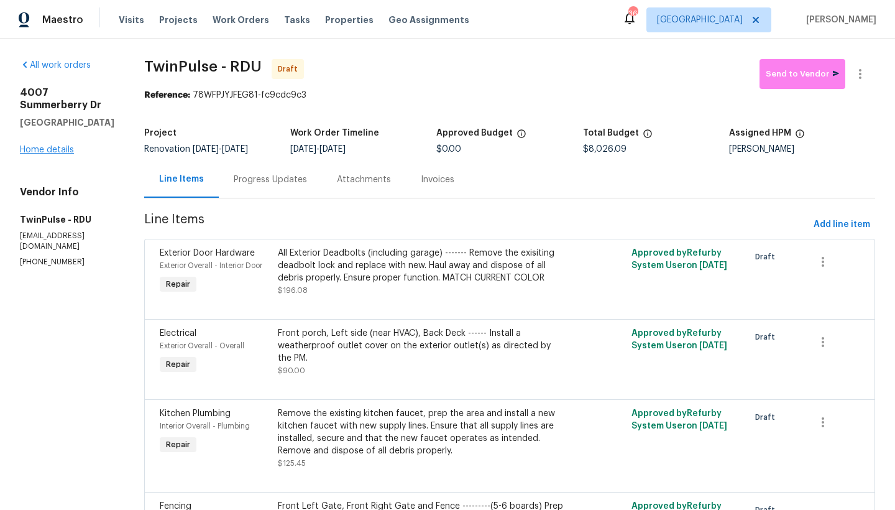
click at [45, 154] on link "Home details" at bounding box center [47, 149] width 54 height 9
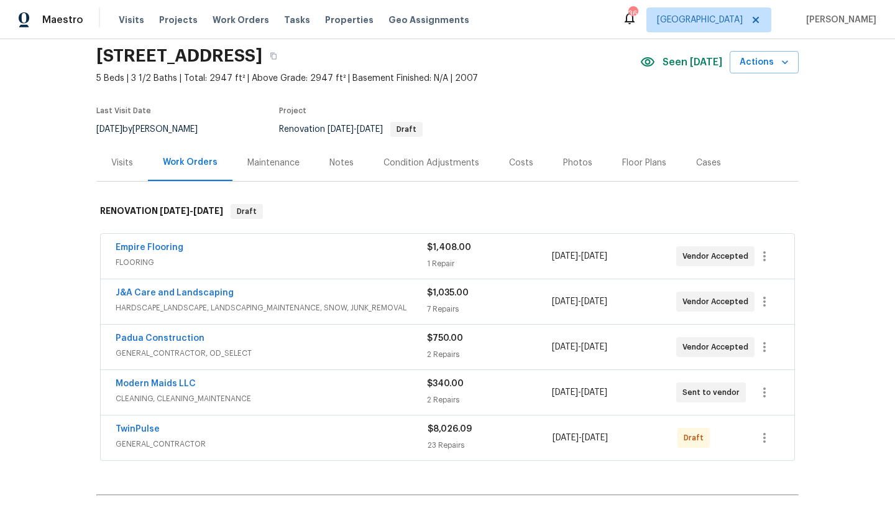
scroll to position [198, 0]
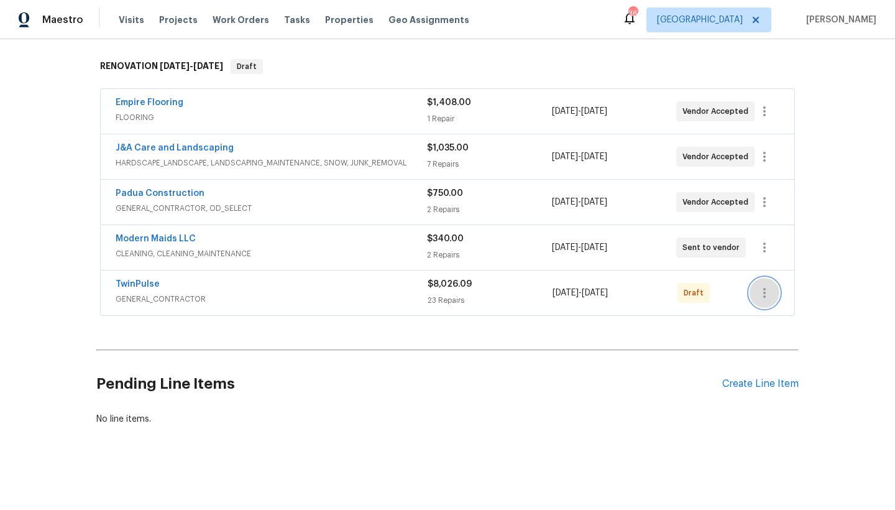
click at [764, 285] on icon "button" at bounding box center [764, 292] width 15 height 15
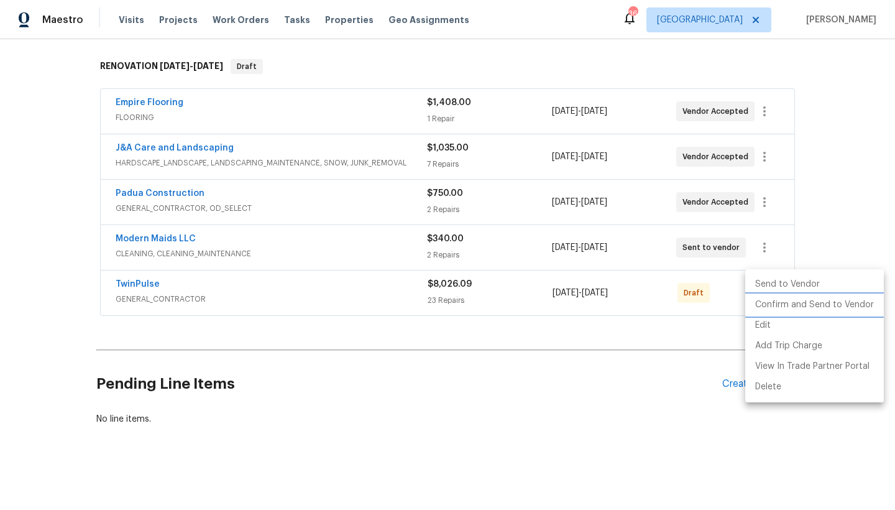
click at [802, 302] on li "Confirm and Send to Vendor" at bounding box center [814, 305] width 139 height 21
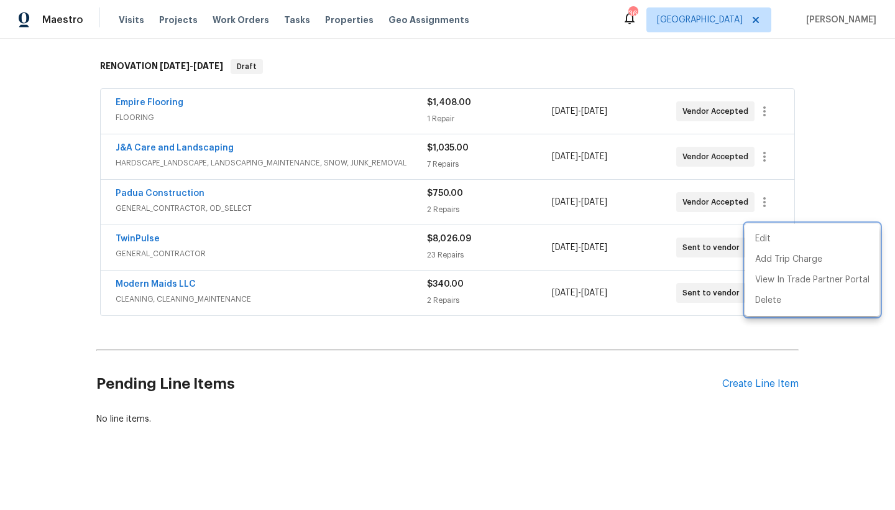
click at [434, 377] on div at bounding box center [447, 255] width 895 height 510
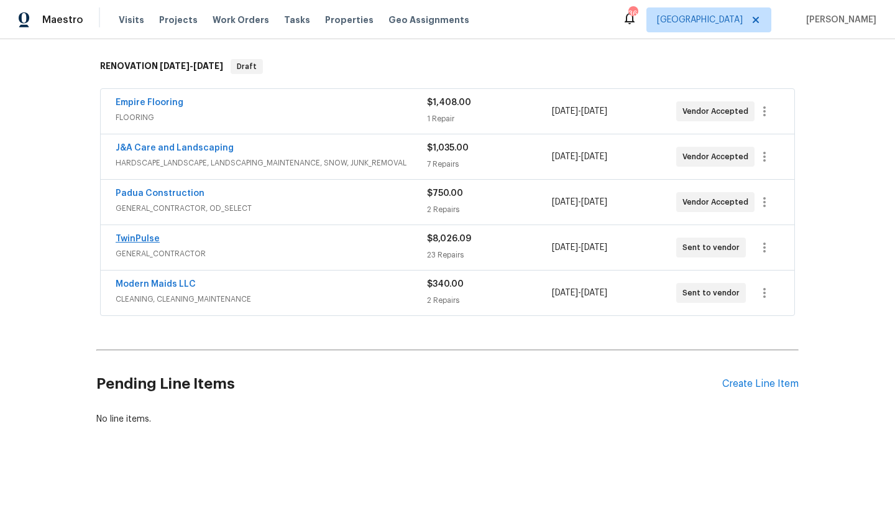
click at [116, 234] on link "TwinPulse" at bounding box center [138, 238] width 44 height 9
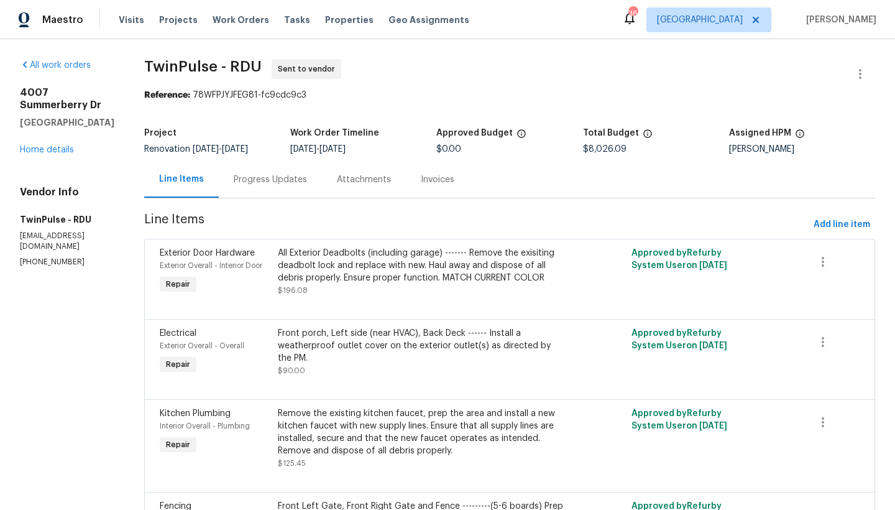
click at [261, 177] on div "Progress Updates" at bounding box center [270, 179] width 73 height 12
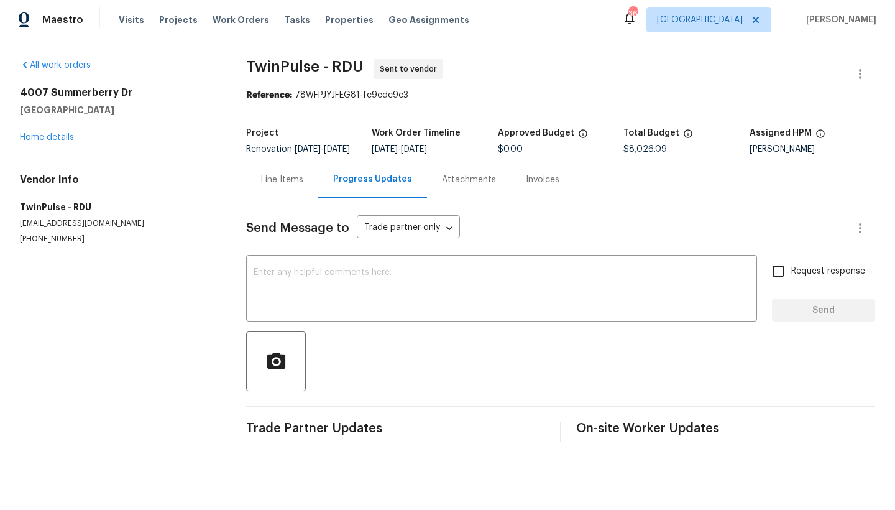
click at [47, 137] on link "Home details" at bounding box center [47, 137] width 54 height 9
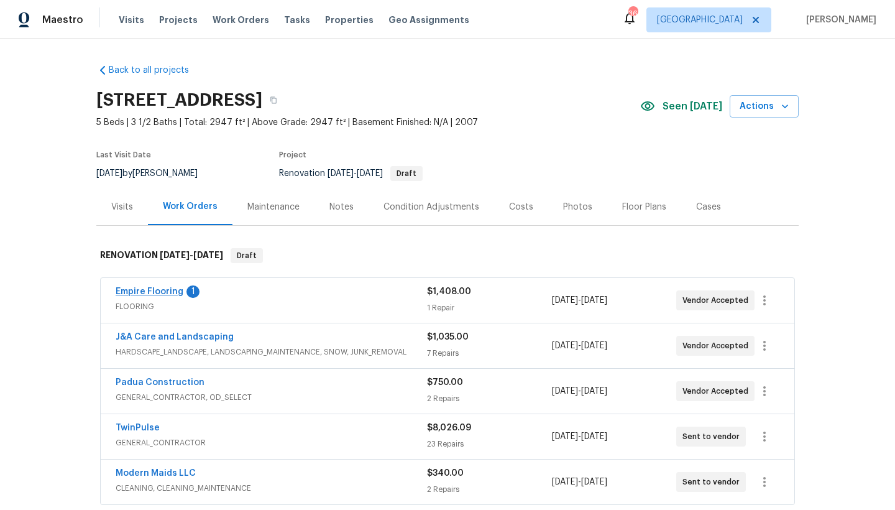
click at [158, 291] on link "Empire Flooring" at bounding box center [150, 291] width 68 height 9
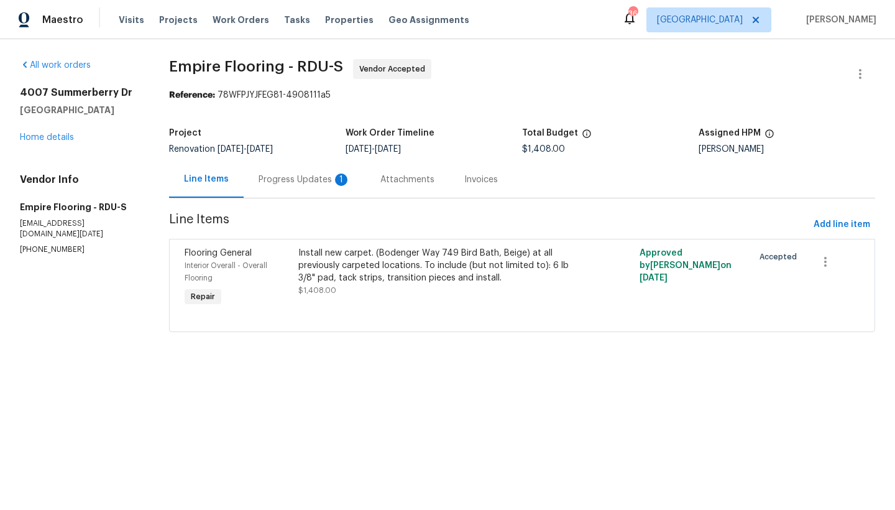
click at [290, 180] on div "Progress Updates 1" at bounding box center [305, 179] width 92 height 12
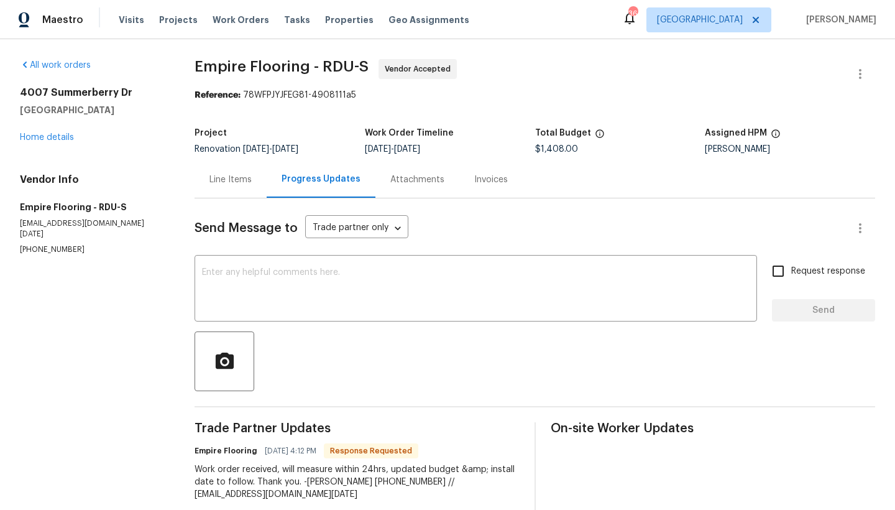
scroll to position [35, 0]
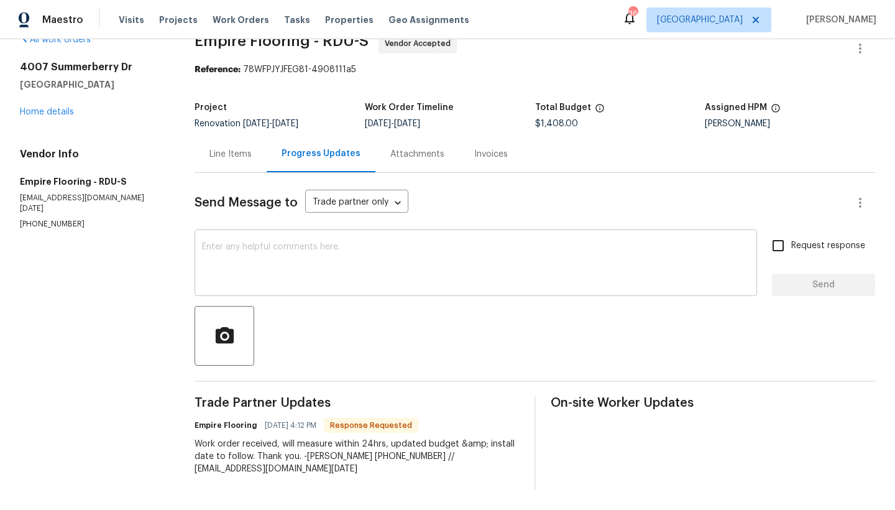
click at [326, 249] on textarea at bounding box center [476, 264] width 548 height 44
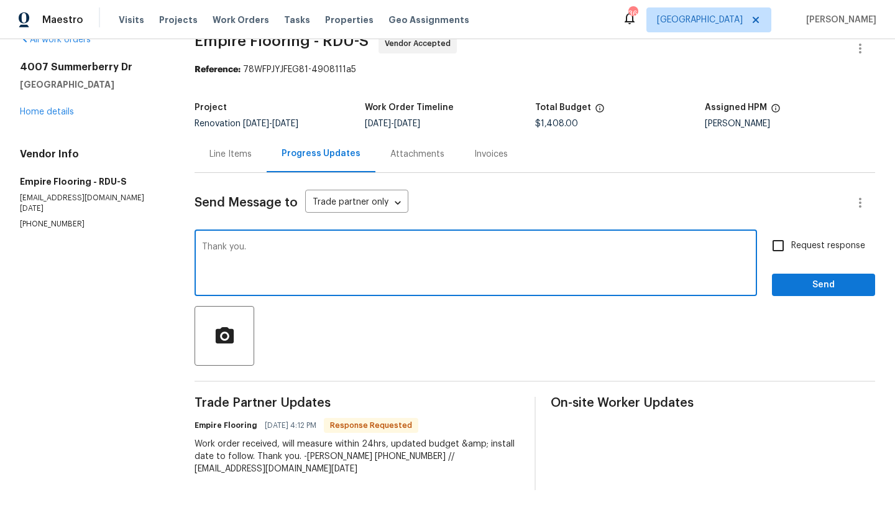
type textarea "Thank you."
click at [777, 234] on input "Request response" at bounding box center [778, 245] width 26 height 26
checkbox input "true"
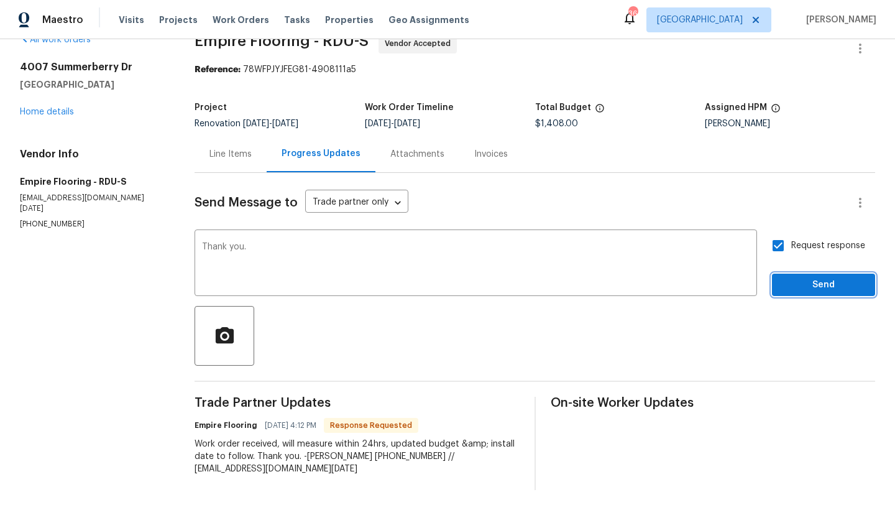
click at [791, 277] on span "Send" at bounding box center [823, 285] width 83 height 16
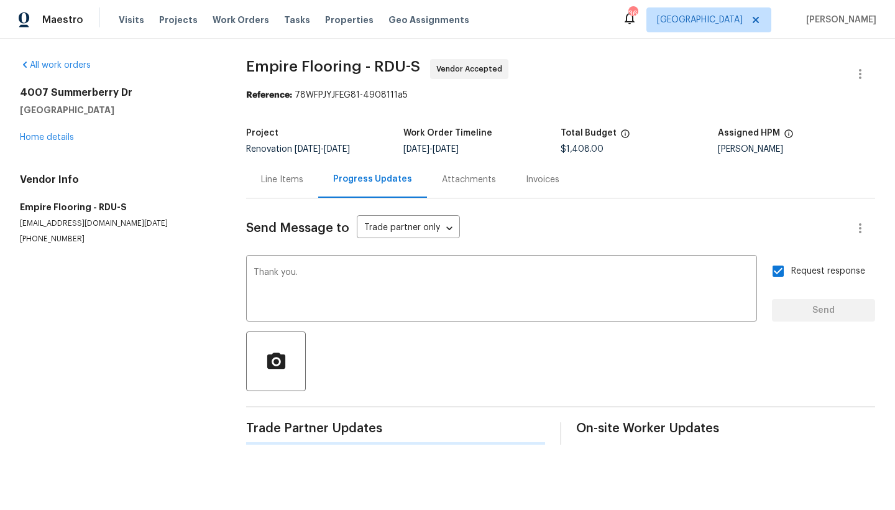
scroll to position [0, 0]
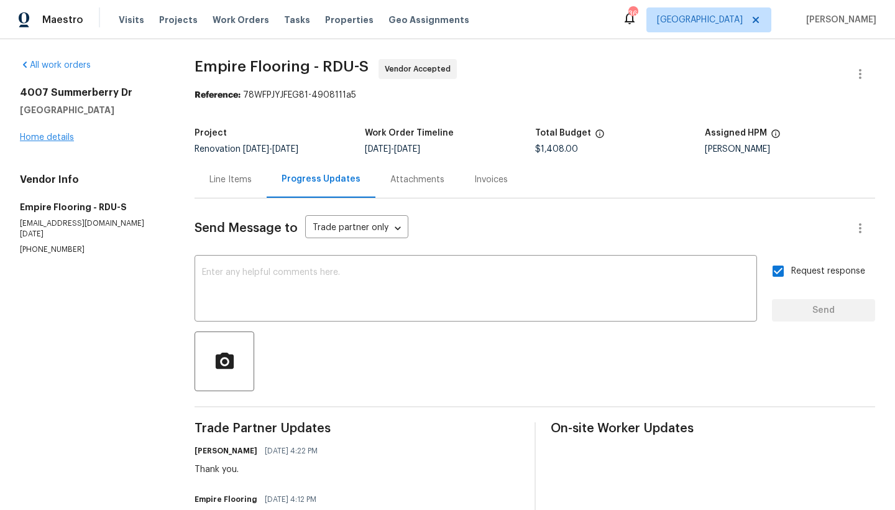
click at [33, 137] on link "Home details" at bounding box center [47, 137] width 54 height 9
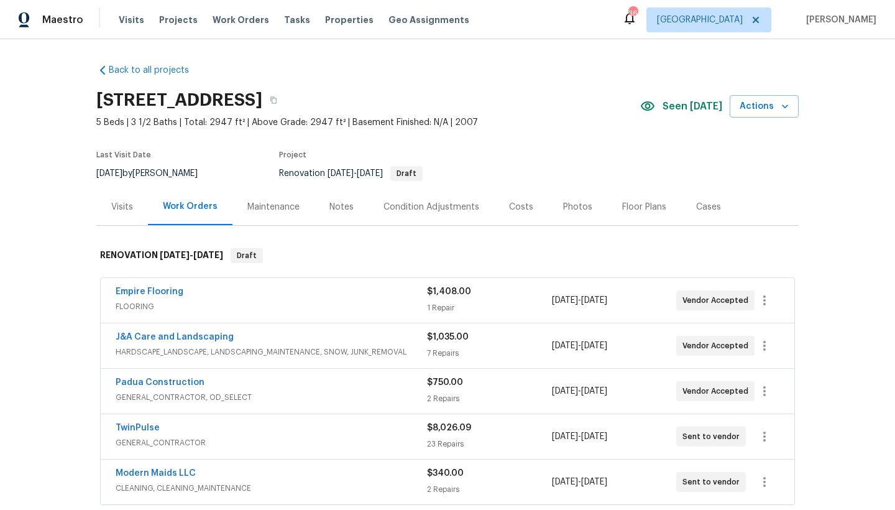
click at [494, 207] on div "Costs" at bounding box center [521, 206] width 54 height 37
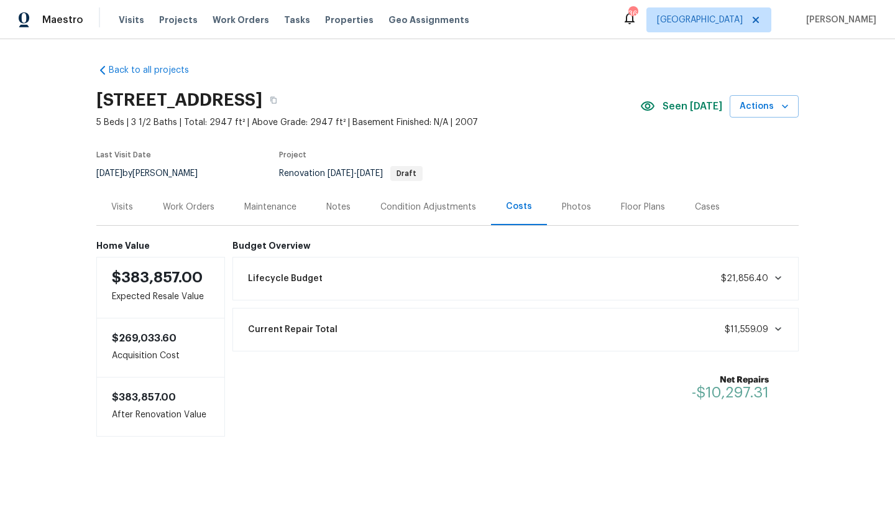
click at [176, 204] on div "Work Orders" at bounding box center [189, 207] width 52 height 12
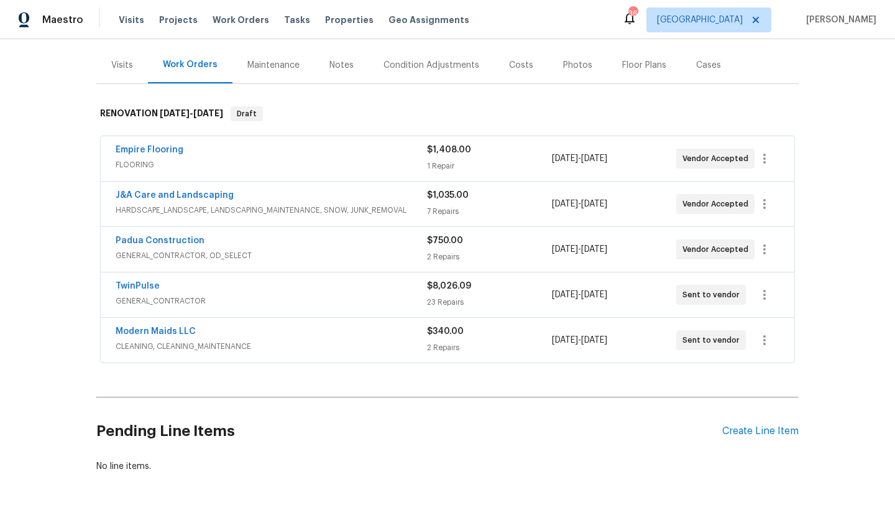
scroll to position [149, 0]
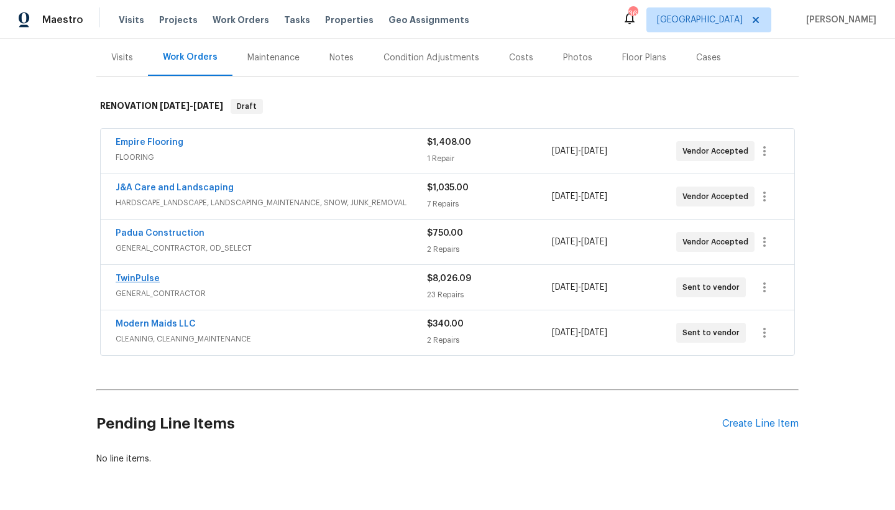
click at [134, 280] on link "TwinPulse" at bounding box center [138, 278] width 44 height 9
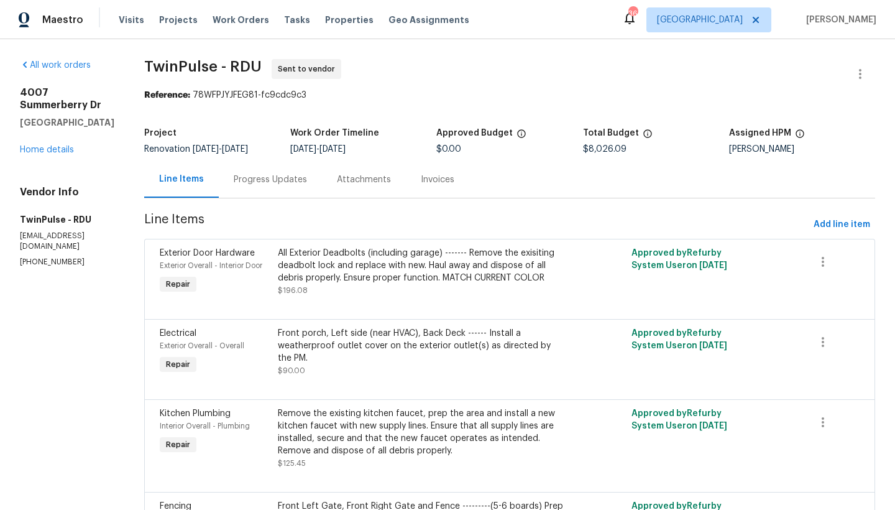
click at [254, 178] on div "Progress Updates" at bounding box center [270, 179] width 73 height 12
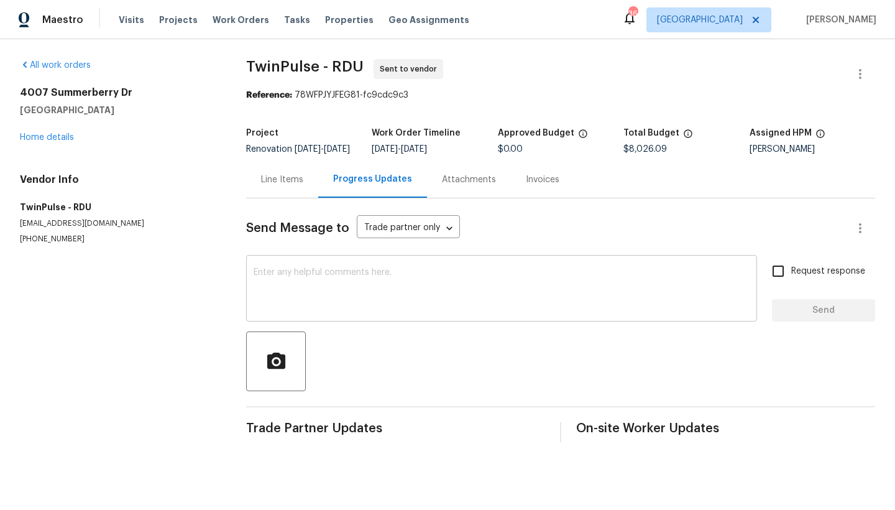
click at [267, 278] on textarea at bounding box center [502, 290] width 496 height 44
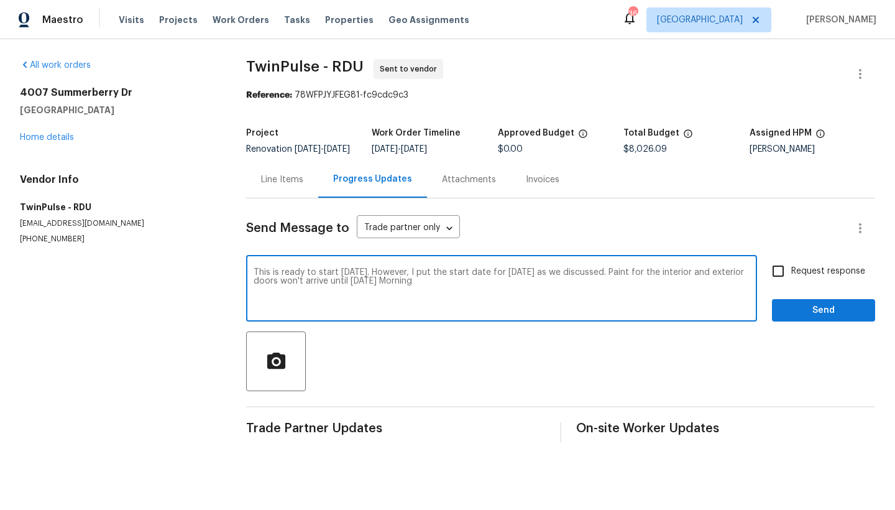
click at [309, 289] on textarea "This is ready to start [DATE]. However, I put the start date for [DATE] as we d…" at bounding box center [502, 290] width 496 height 44
drag, startPoint x: 342, startPoint y: 291, endPoint x: 327, endPoint y: 291, distance: 15.5
click at [327, 291] on textarea "This is ready to start [DATE]. However, I put the start date for [DATE] as we d…" at bounding box center [502, 290] width 496 height 44
click at [583, 292] on textarea "This is ready to start [DATE]. However, I put the start date for [DATE] as we d…" at bounding box center [502, 290] width 496 height 44
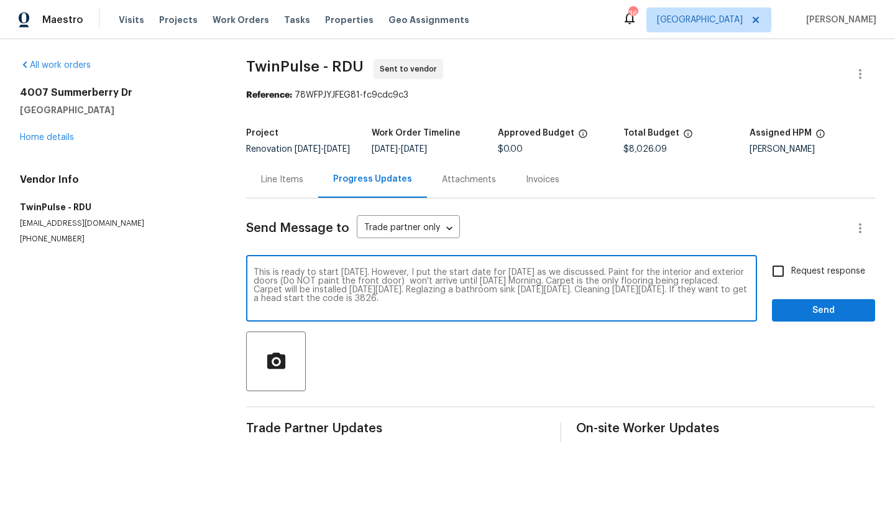
type textarea "This is ready to start [DATE]. However, I put the start date for [DATE] as we d…"
click at [770, 280] on input "Request response" at bounding box center [778, 271] width 26 height 26
checkbox input "true"
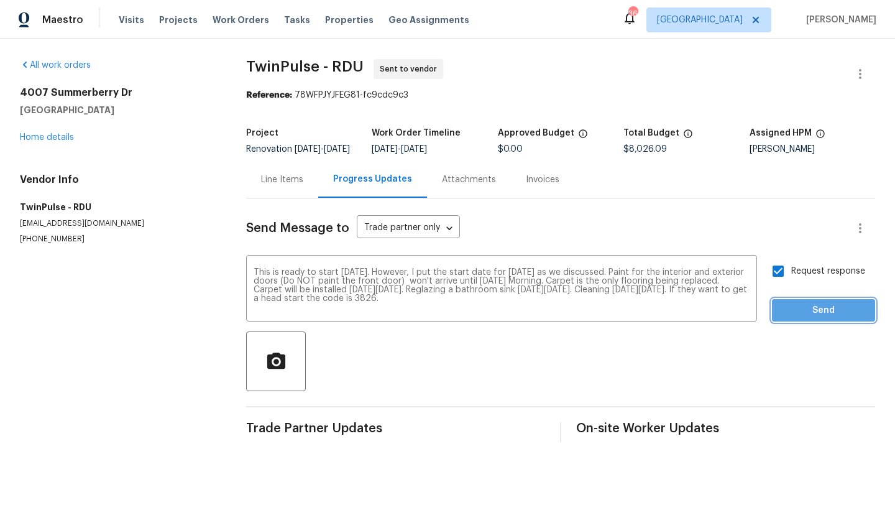
click at [800, 318] on span "Send" at bounding box center [823, 311] width 83 height 16
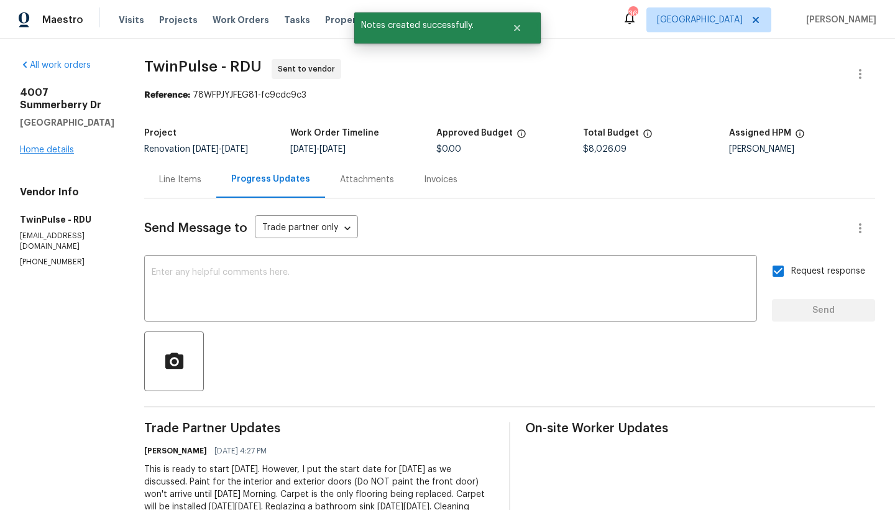
click at [38, 154] on link "Home details" at bounding box center [47, 149] width 54 height 9
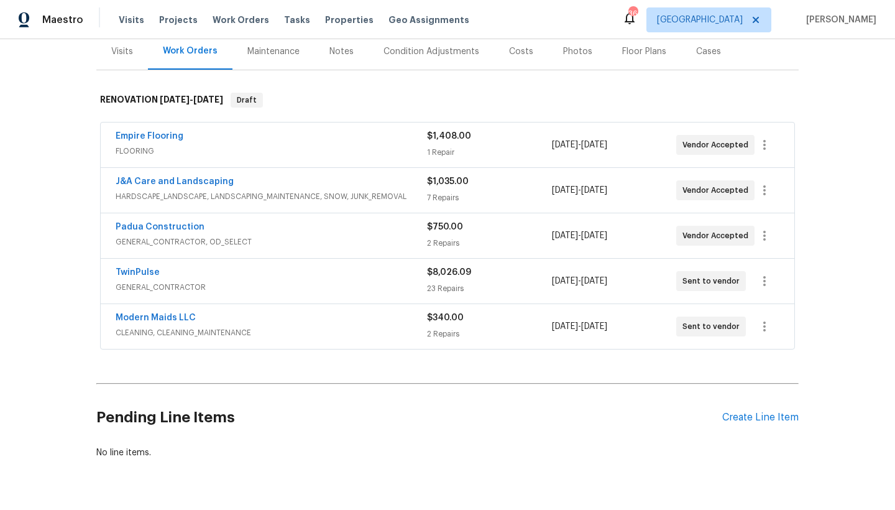
scroll to position [178, 0]
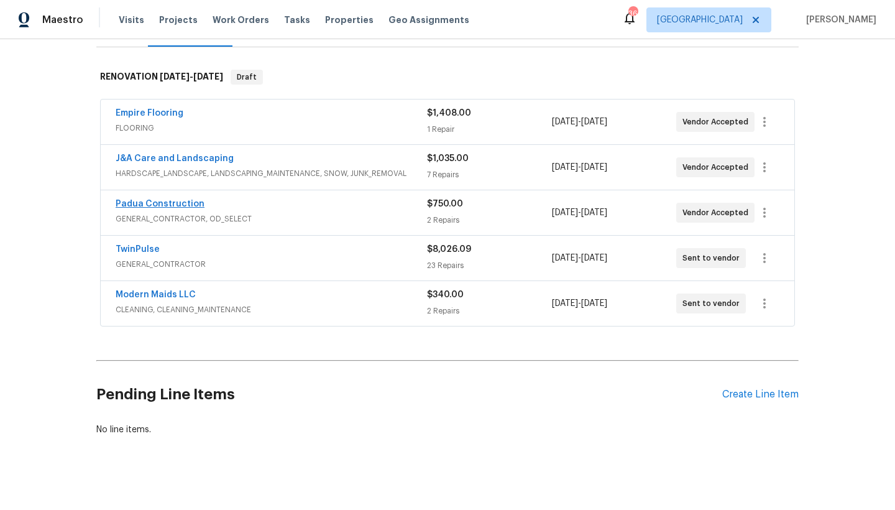
click at [150, 204] on link "Padua Construction" at bounding box center [160, 203] width 89 height 9
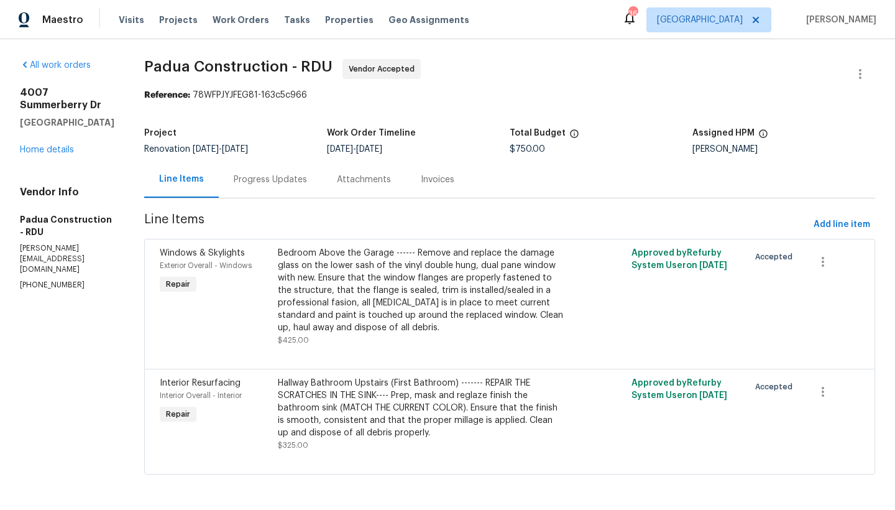
click at [242, 184] on div "Progress Updates" at bounding box center [270, 179] width 73 height 12
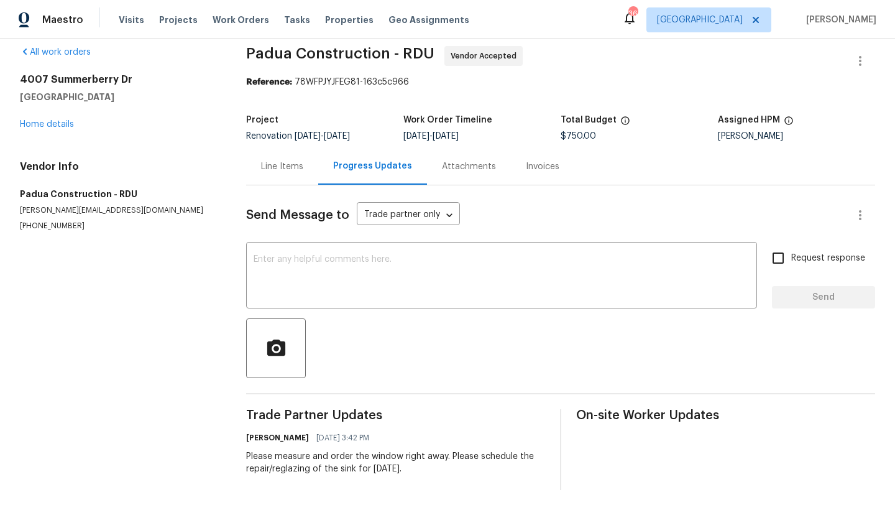
scroll to position [23, 0]
click at [290, 255] on textarea at bounding box center [502, 277] width 496 height 44
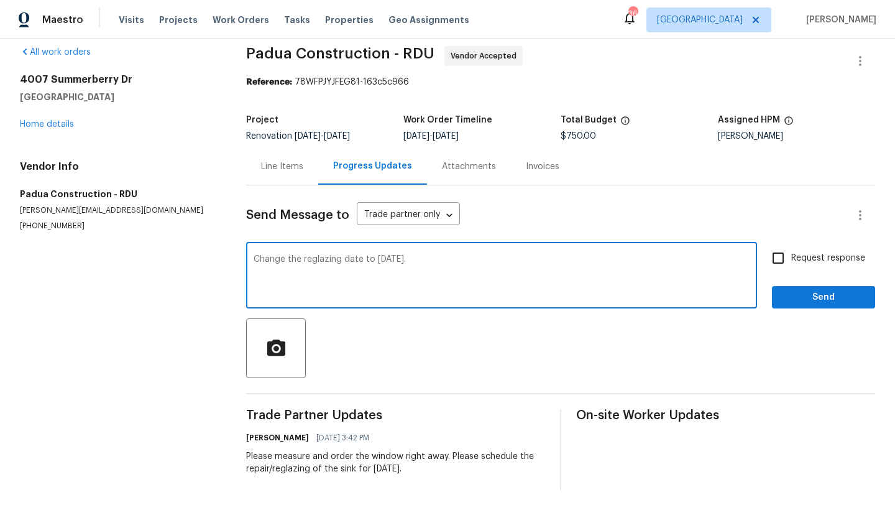
type textarea "Change the reglazing date to [DATE]."
click at [770, 249] on input "Request response" at bounding box center [778, 258] width 26 height 26
checkbox input "true"
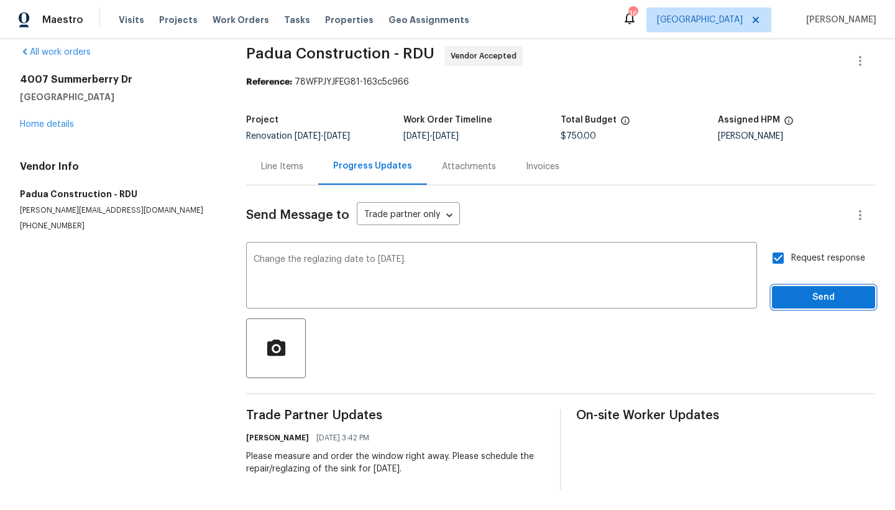
click at [805, 290] on span "Send" at bounding box center [823, 298] width 83 height 16
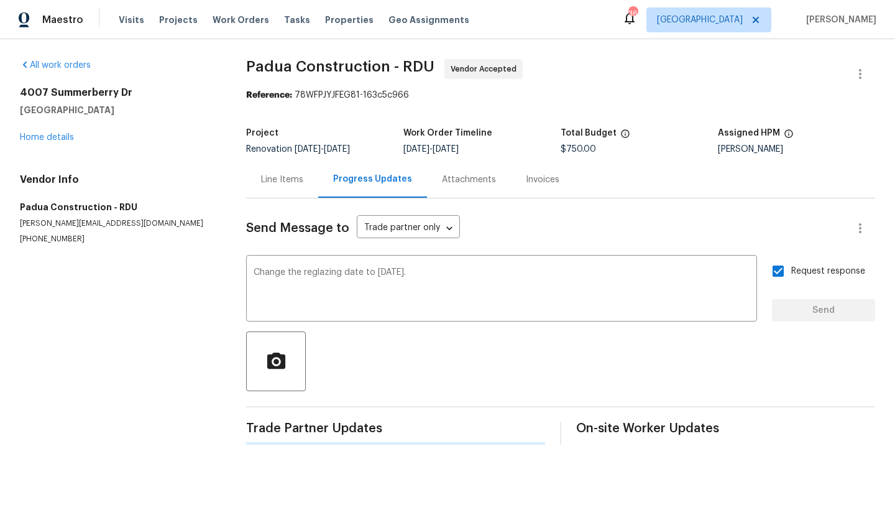
scroll to position [0, 0]
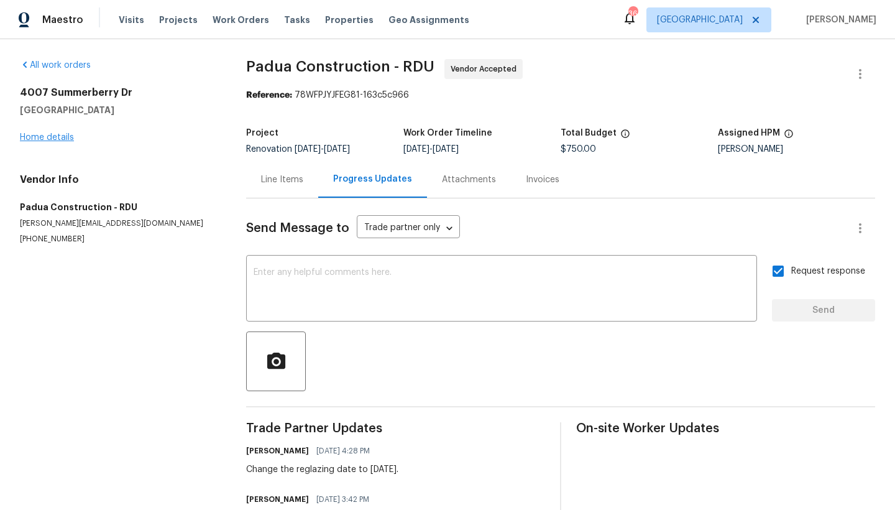
click at [47, 135] on link "Home details" at bounding box center [47, 137] width 54 height 9
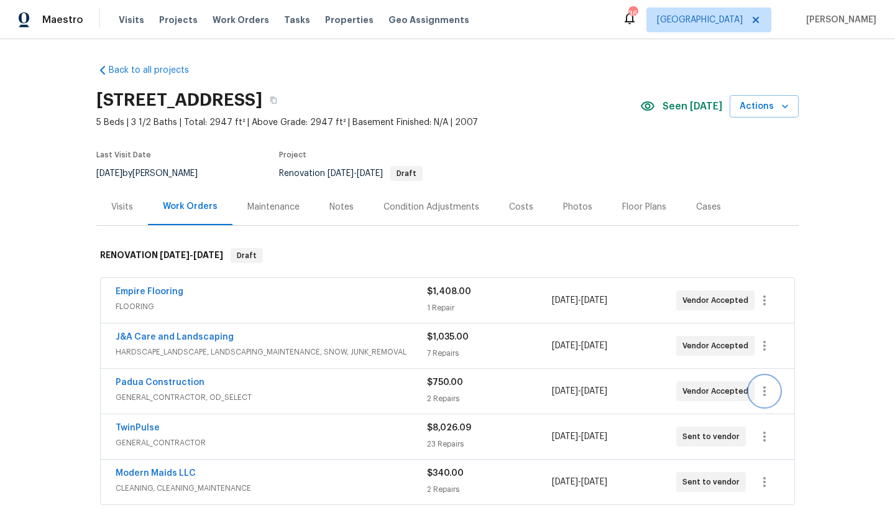
click at [762, 392] on icon "button" at bounding box center [764, 390] width 15 height 15
click at [763, 390] on li "Edit" at bounding box center [812, 391] width 134 height 21
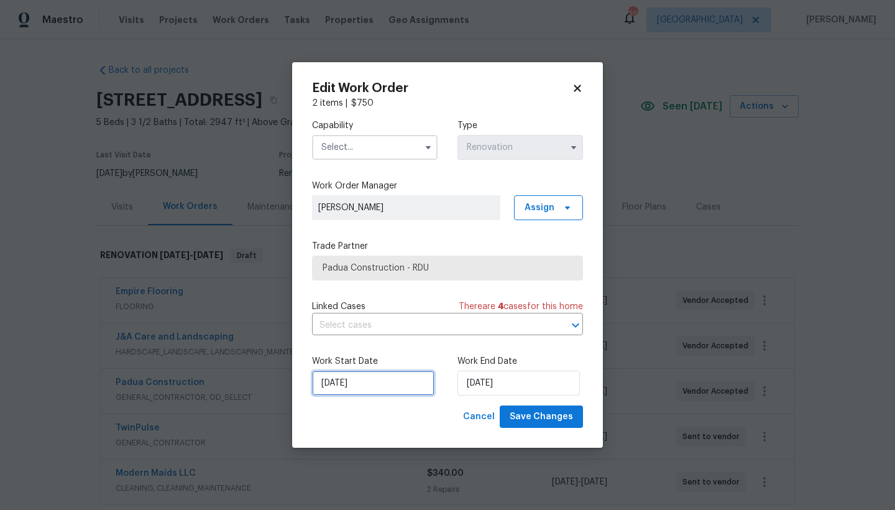
click at [340, 386] on input "[DATE]" at bounding box center [373, 382] width 122 height 25
select select "8"
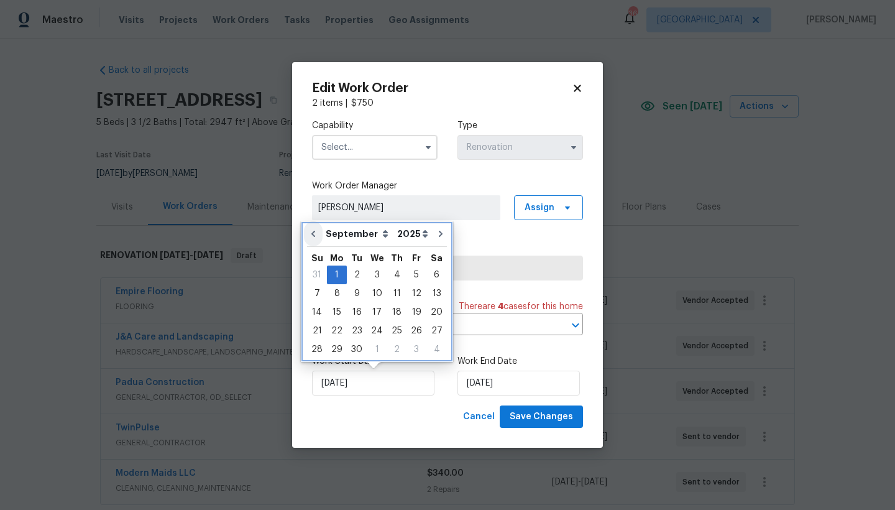
click at [311, 232] on icon "Go to previous month" at bounding box center [313, 234] width 10 height 10
type input "[DATE]"
select select "7"
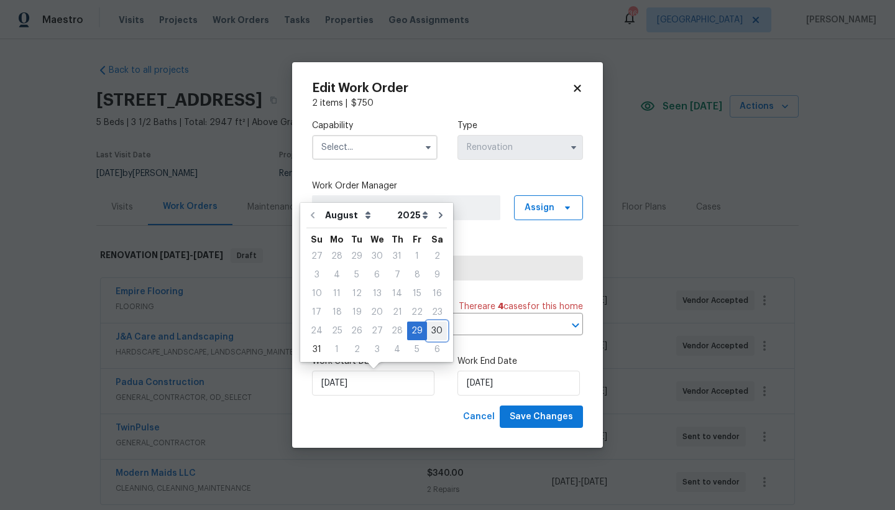
click at [429, 328] on div "30" at bounding box center [437, 330] width 20 height 17
type input "[DATE]"
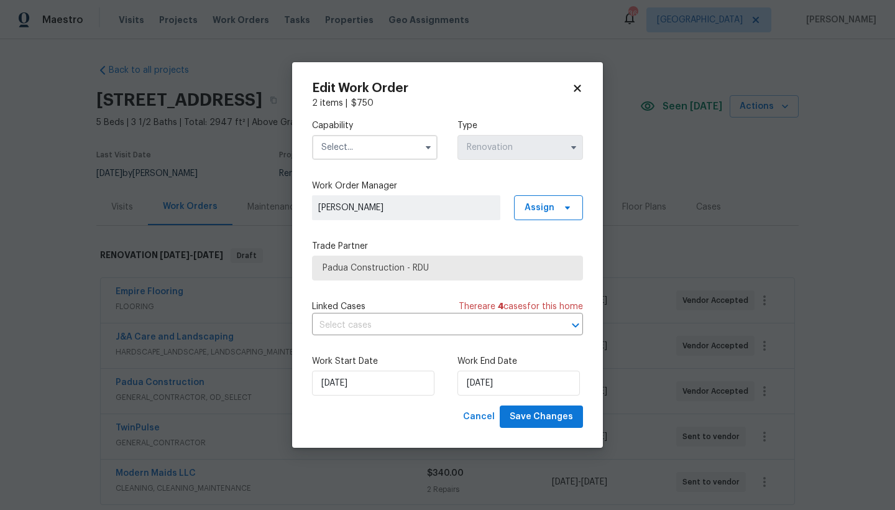
click at [350, 134] on div "Capability" at bounding box center [375, 139] width 126 height 40
click at [350, 149] on input "text" at bounding box center [375, 147] width 126 height 25
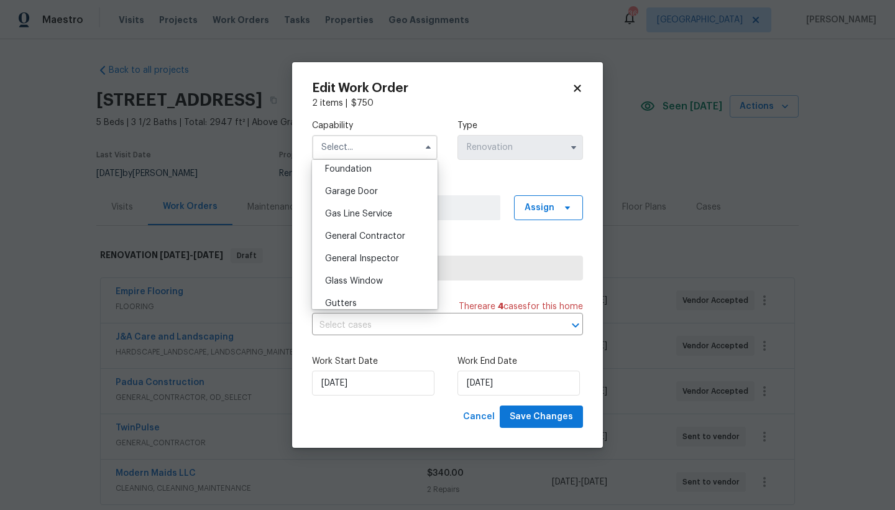
scroll to position [552, 0]
click at [380, 221] on span "General Contractor" at bounding box center [365, 216] width 80 height 9
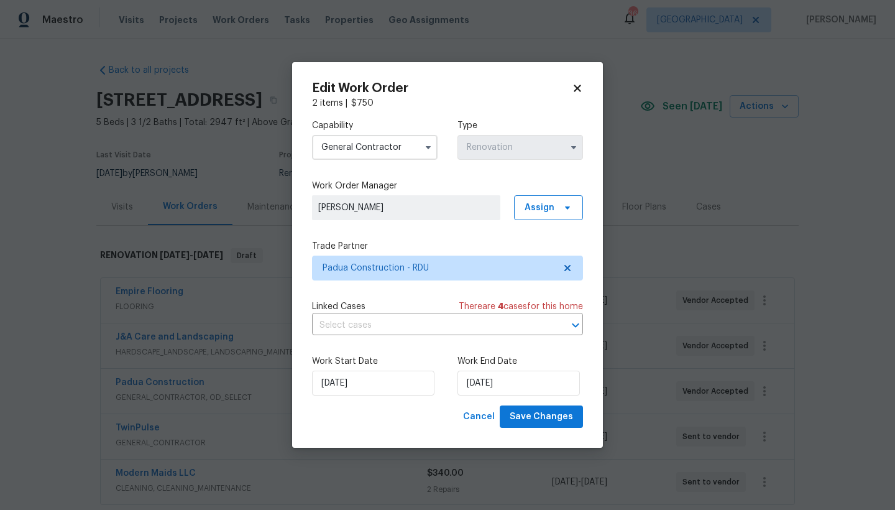
type input "General Contractor"
click at [544, 419] on span "Save Changes" at bounding box center [541, 417] width 63 height 16
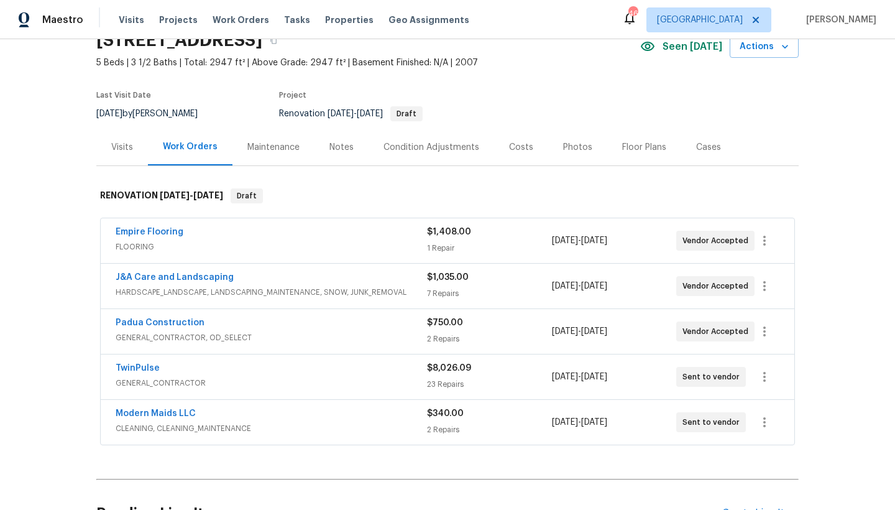
scroll to position [61, 0]
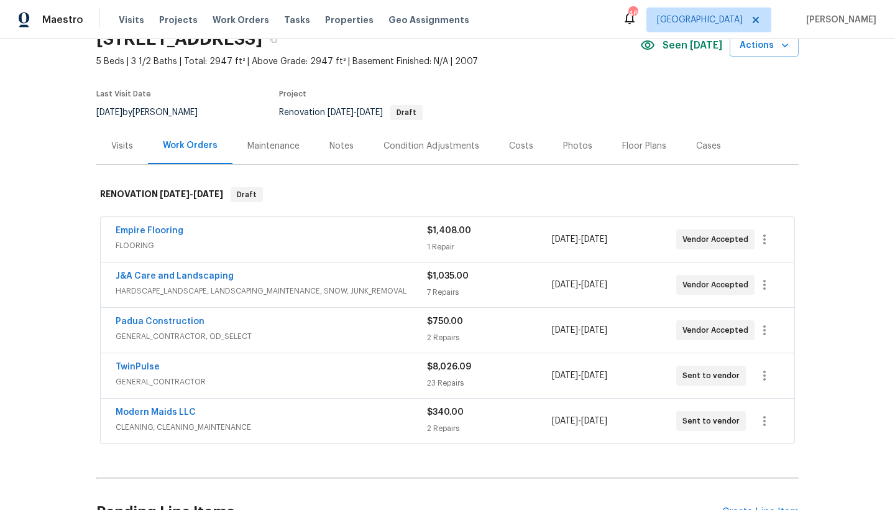
click at [518, 145] on div "Costs" at bounding box center [521, 146] width 24 height 12
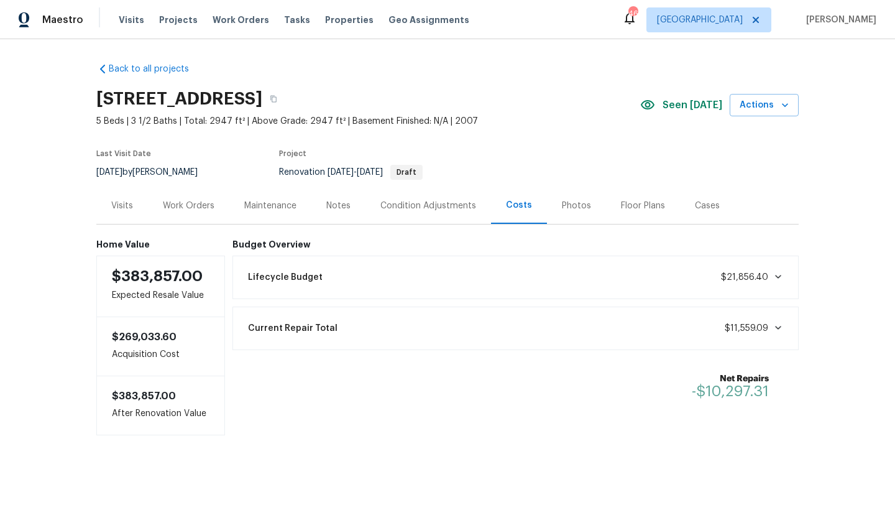
click at [178, 199] on div "Work Orders" at bounding box center [189, 205] width 52 height 12
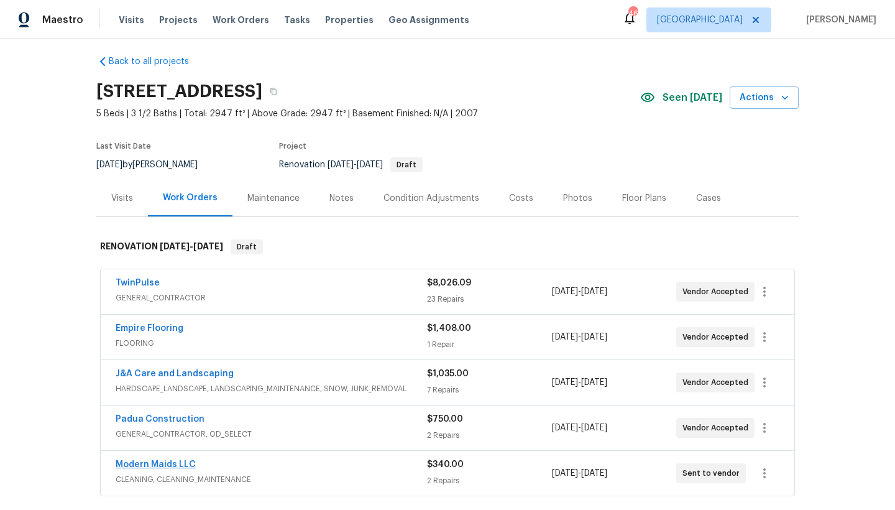
click at [155, 464] on link "Modern Maids LLC" at bounding box center [156, 464] width 80 height 9
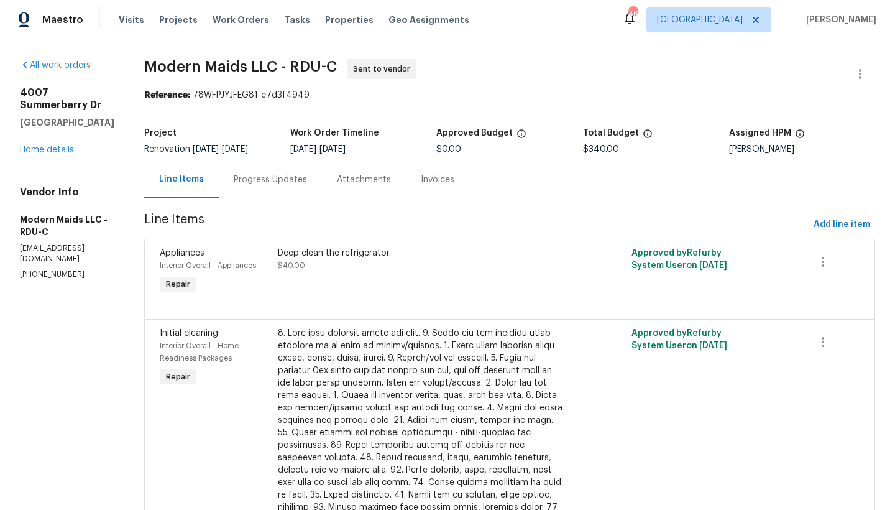
click at [284, 181] on div "Progress Updates" at bounding box center [270, 179] width 73 height 12
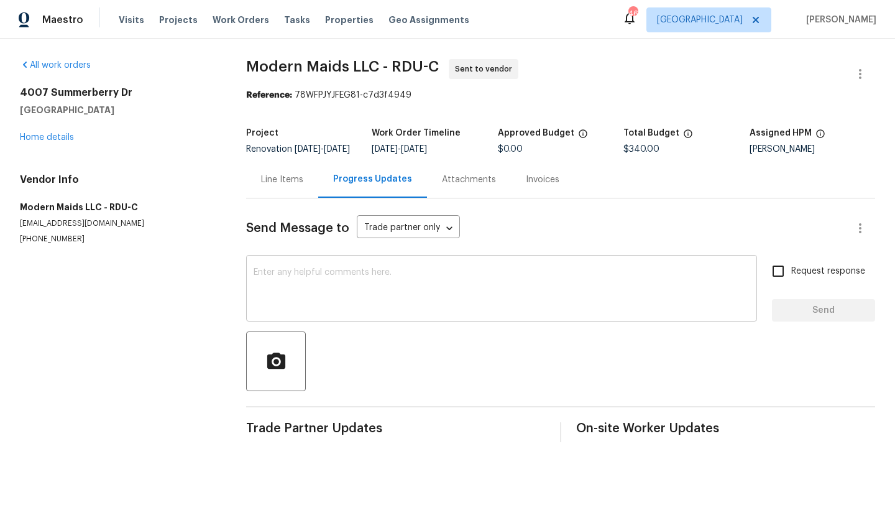
click at [275, 285] on textarea at bounding box center [502, 290] width 496 height 44
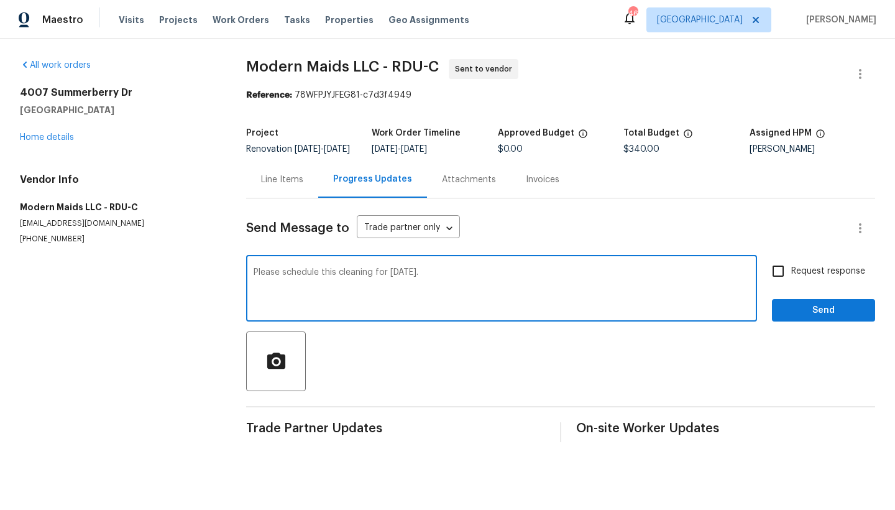
type textarea "Please schedule this cleaning for Thursday 9/11."
click at [772, 281] on input "Request response" at bounding box center [778, 271] width 26 height 26
checkbox input "true"
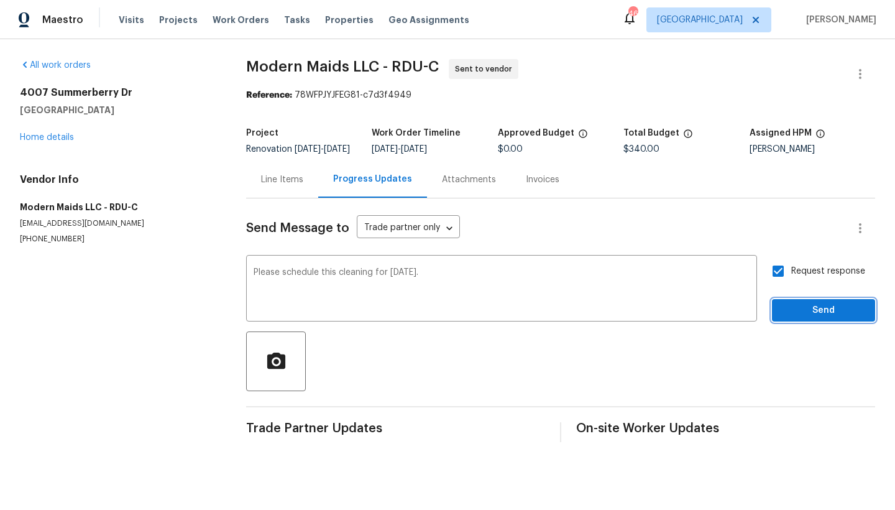
drag, startPoint x: 795, startPoint y: 318, endPoint x: 818, endPoint y: 328, distance: 25.1
click at [794, 318] on span "Send" at bounding box center [823, 311] width 83 height 16
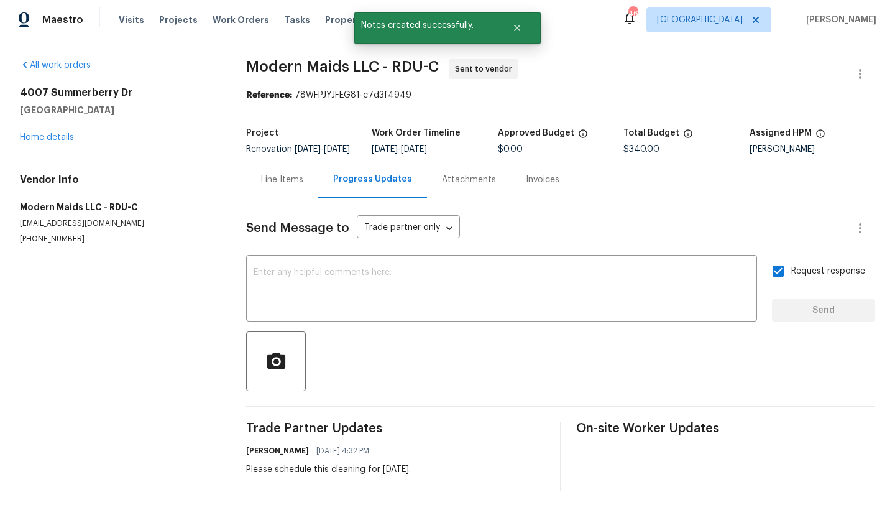
click at [50, 135] on link "Home details" at bounding box center [47, 137] width 54 height 9
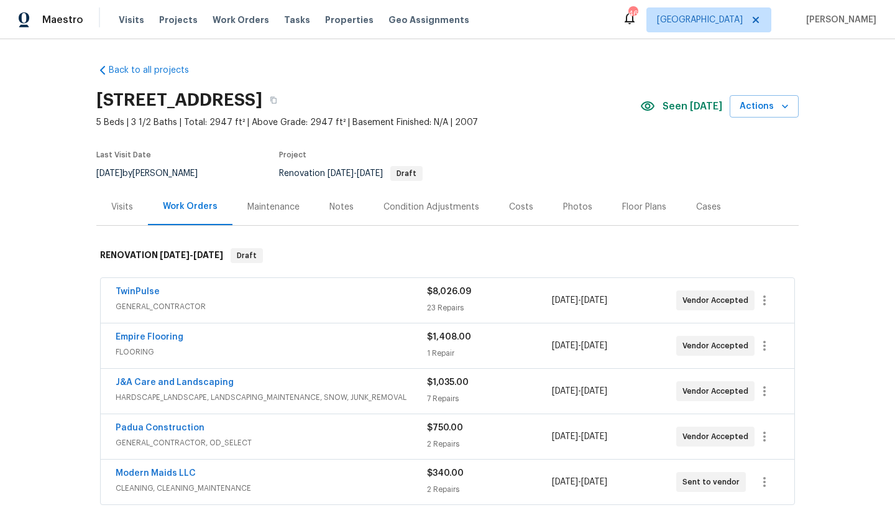
click at [513, 208] on div "Costs" at bounding box center [521, 207] width 24 height 12
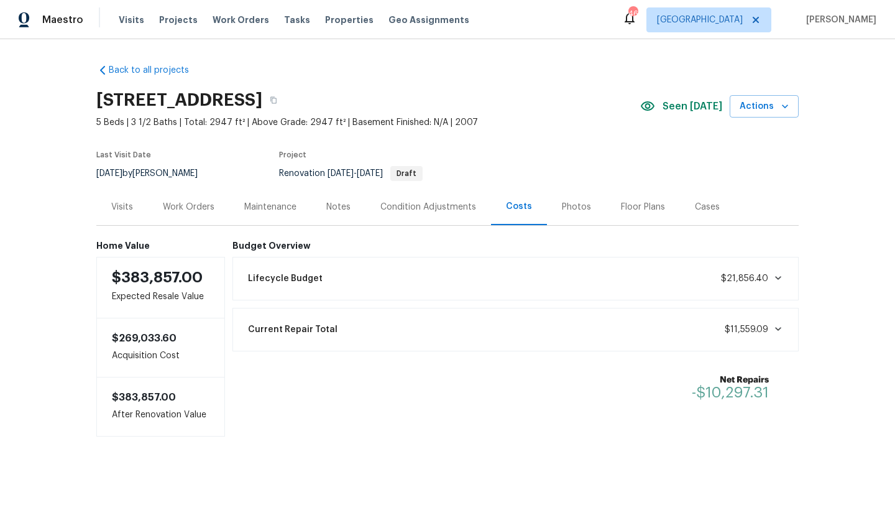
click at [173, 208] on div "Work Orders" at bounding box center [189, 207] width 52 height 12
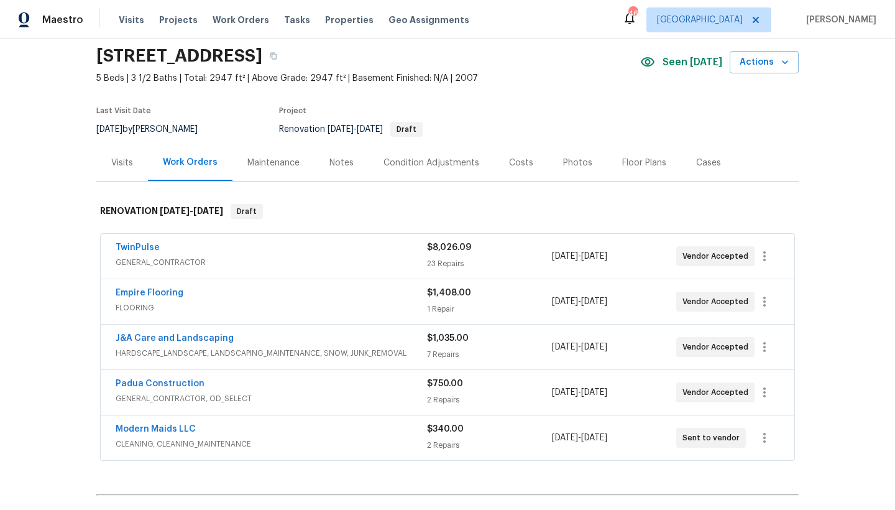
scroll to position [42, 0]
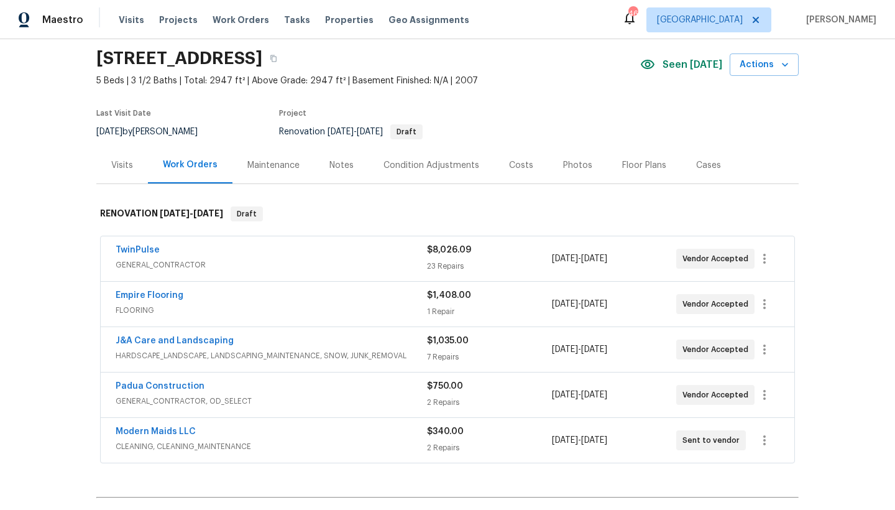
click at [114, 162] on div "Visits" at bounding box center [122, 165] width 22 height 12
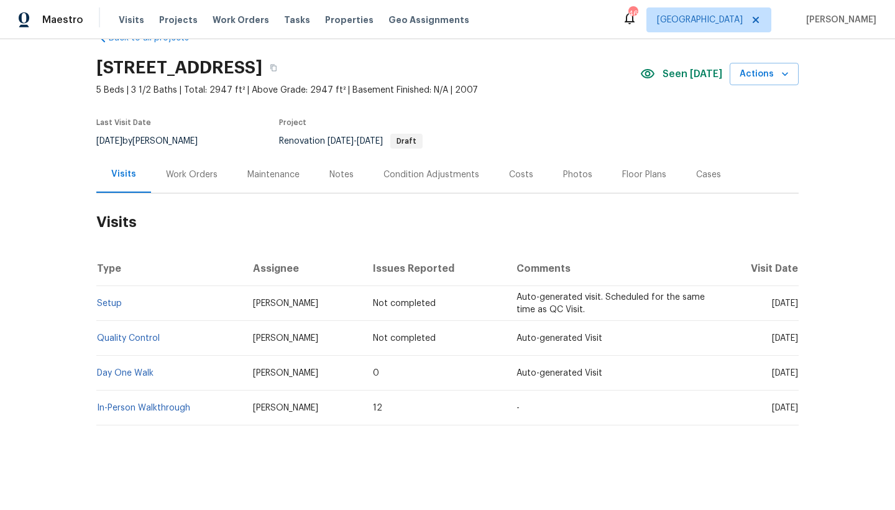
click at [178, 168] on div "Work Orders" at bounding box center [192, 174] width 52 height 12
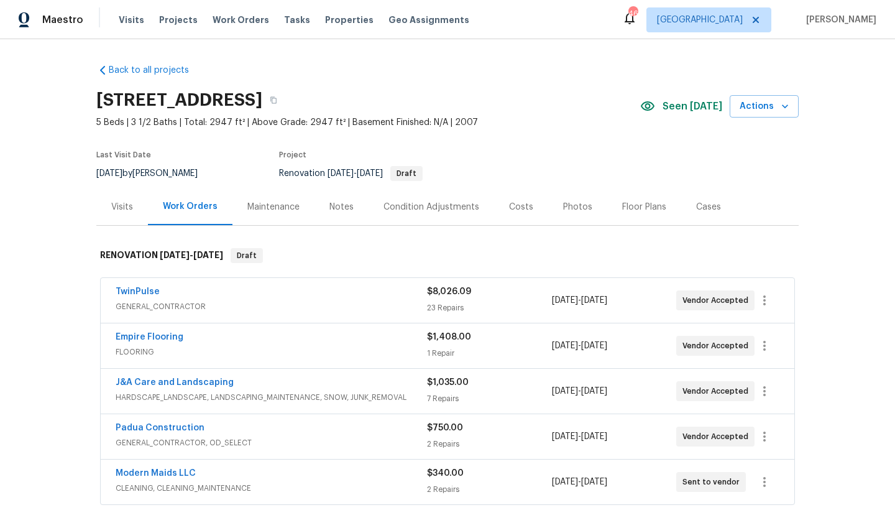
click at [510, 203] on div "Costs" at bounding box center [521, 207] width 24 height 12
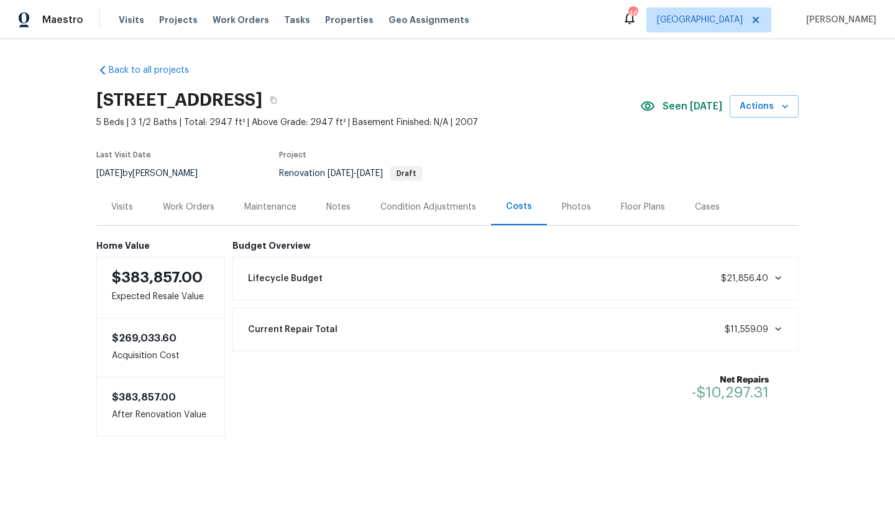
click at [120, 208] on div "Visits" at bounding box center [122, 207] width 22 height 12
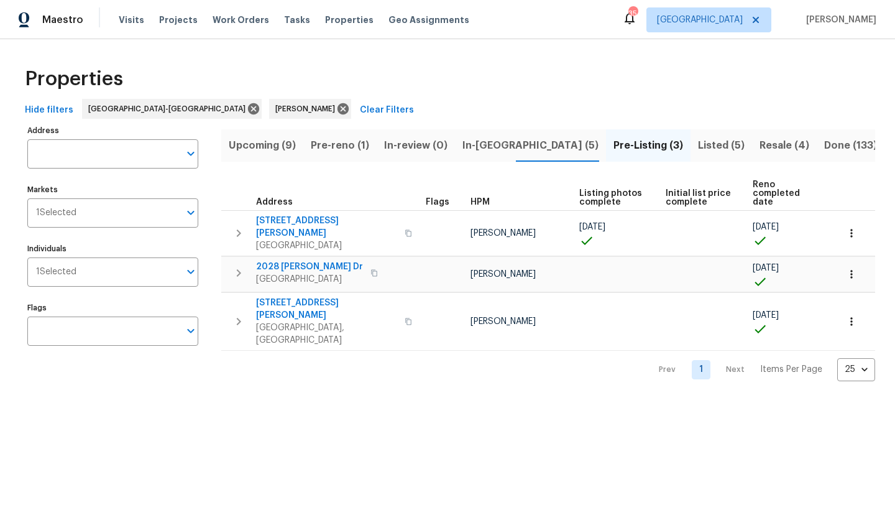
click at [559, 63] on div "Properties" at bounding box center [447, 79] width 855 height 40
